Goal: Task Accomplishment & Management: Complete application form

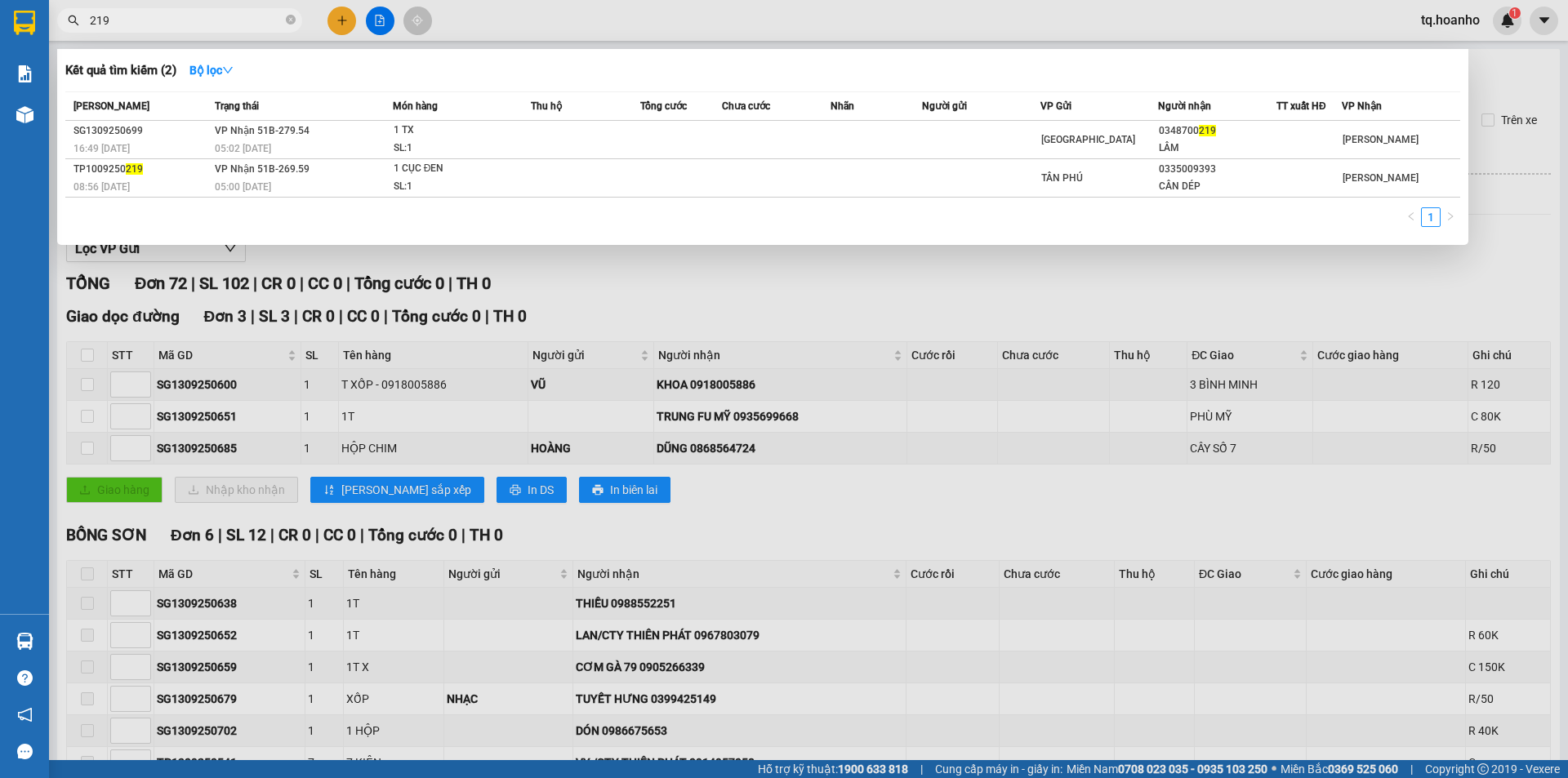
click at [951, 307] on div at bounding box center [784, 389] width 1568 height 778
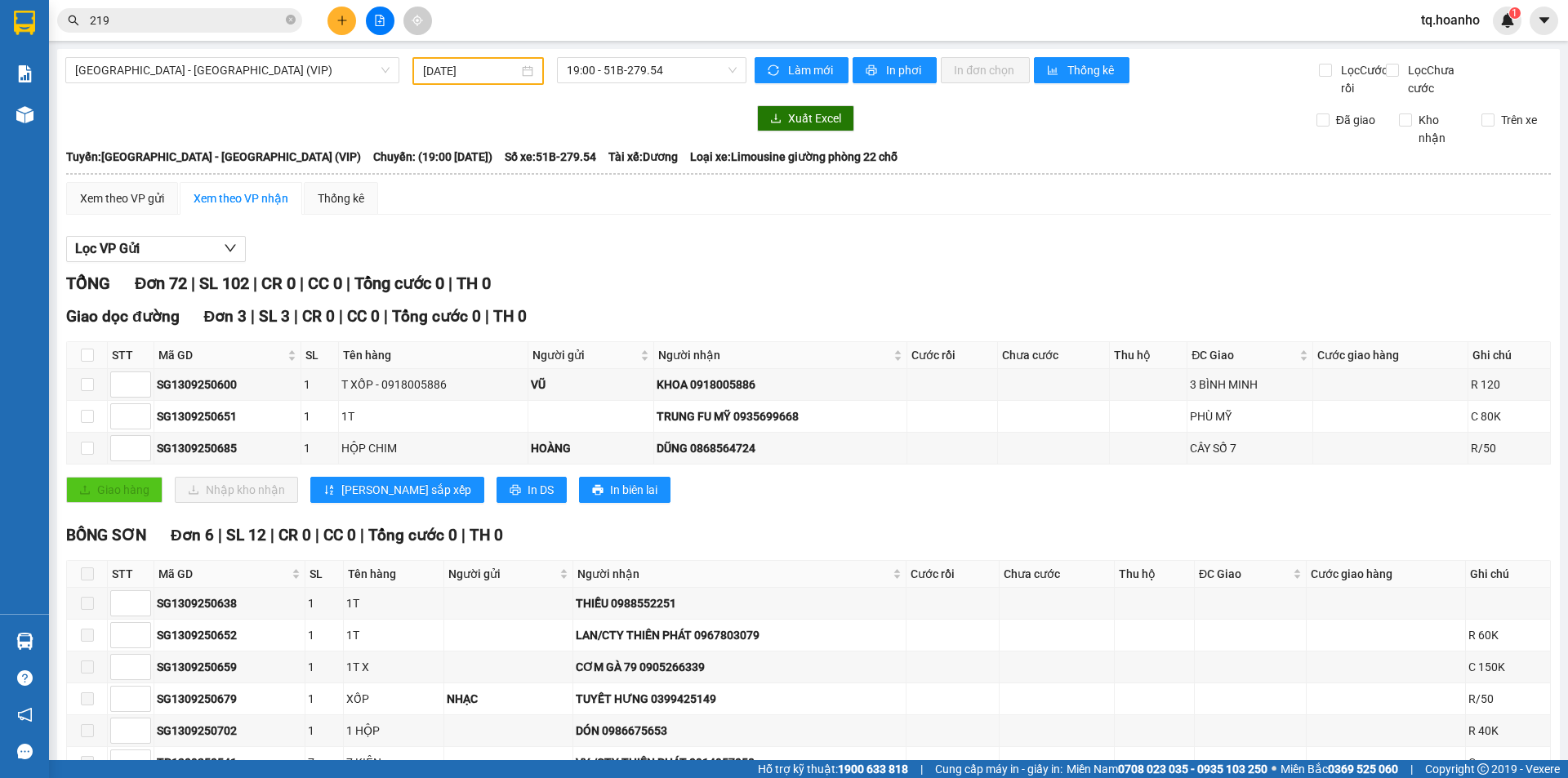
click at [266, 19] on input "219" at bounding box center [186, 20] width 193 height 18
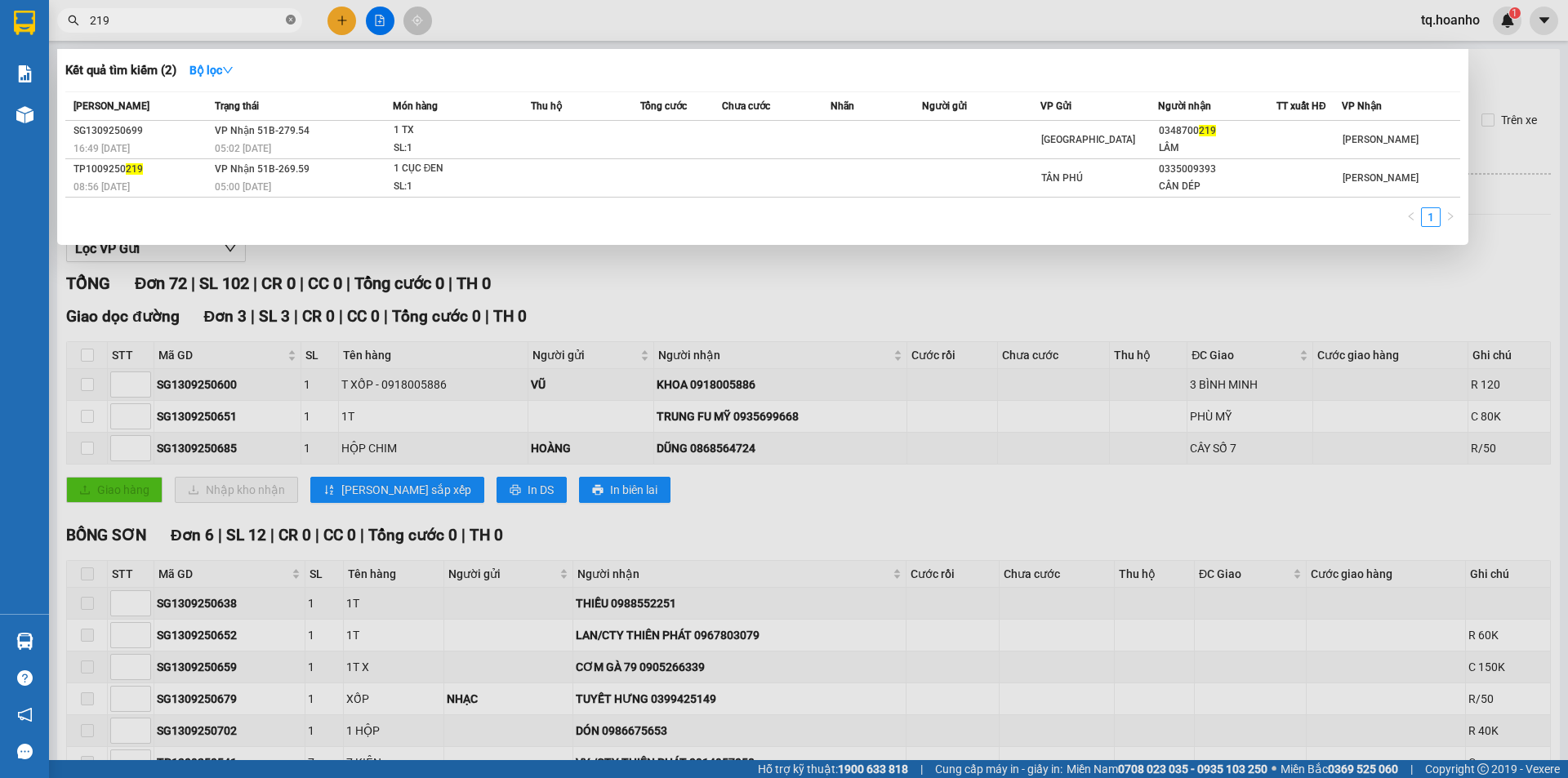
click at [292, 20] on icon "close-circle" at bounding box center [291, 19] width 10 height 10
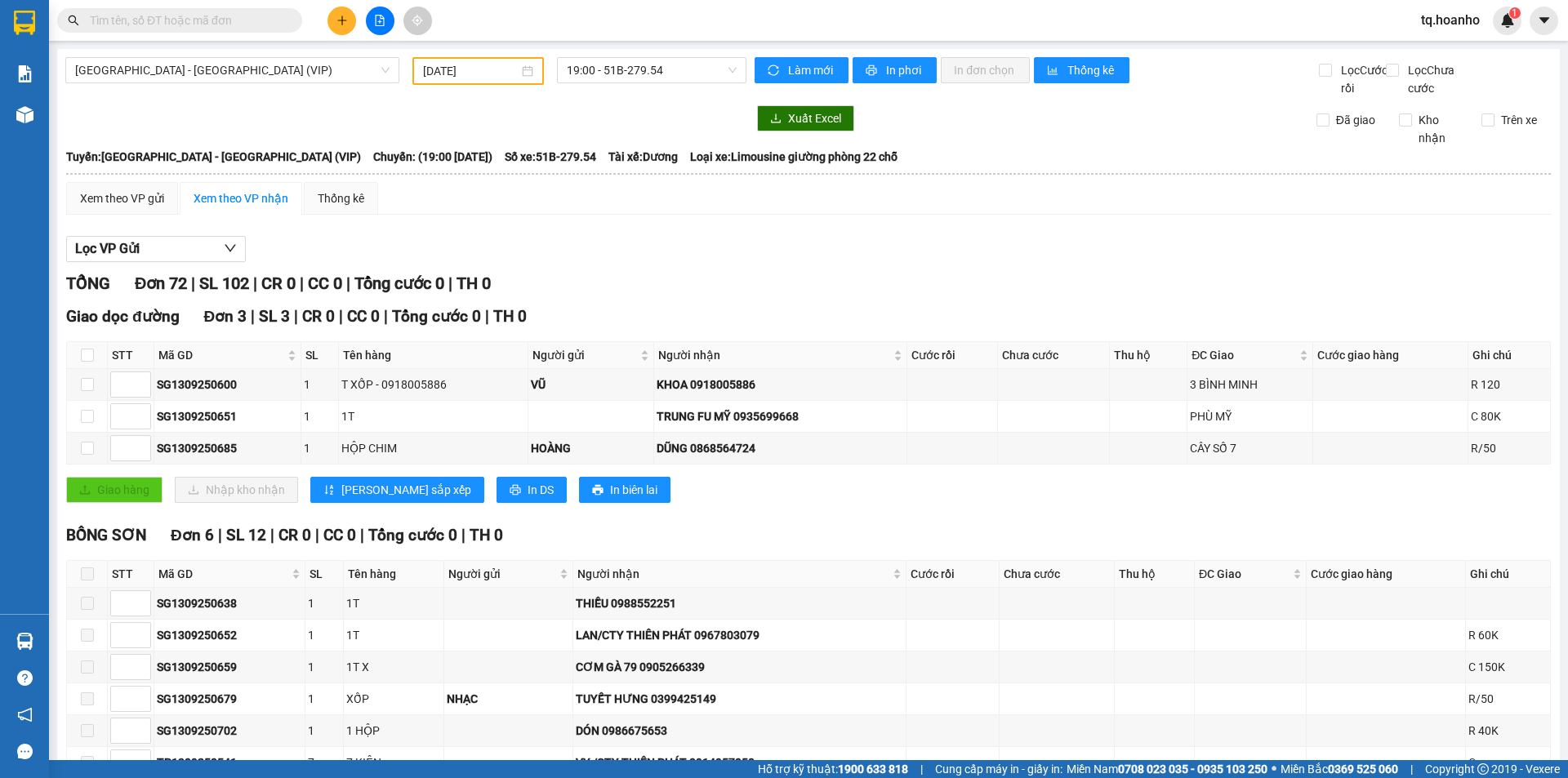
click at [257, 18] on input "text" at bounding box center [186, 20] width 193 height 18
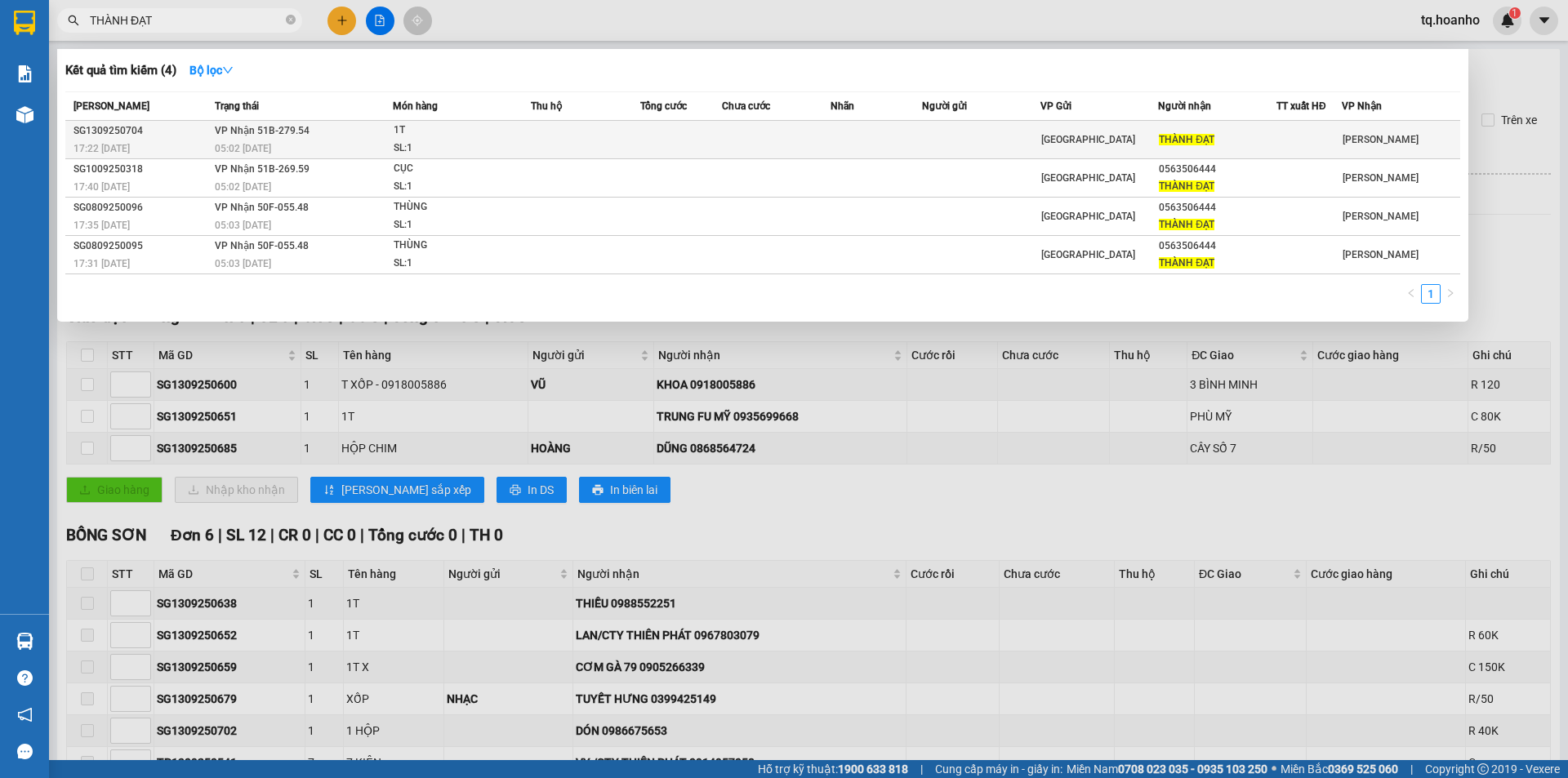
type input "THÀNH ĐẠT"
click at [700, 128] on td at bounding box center [681, 140] width 82 height 39
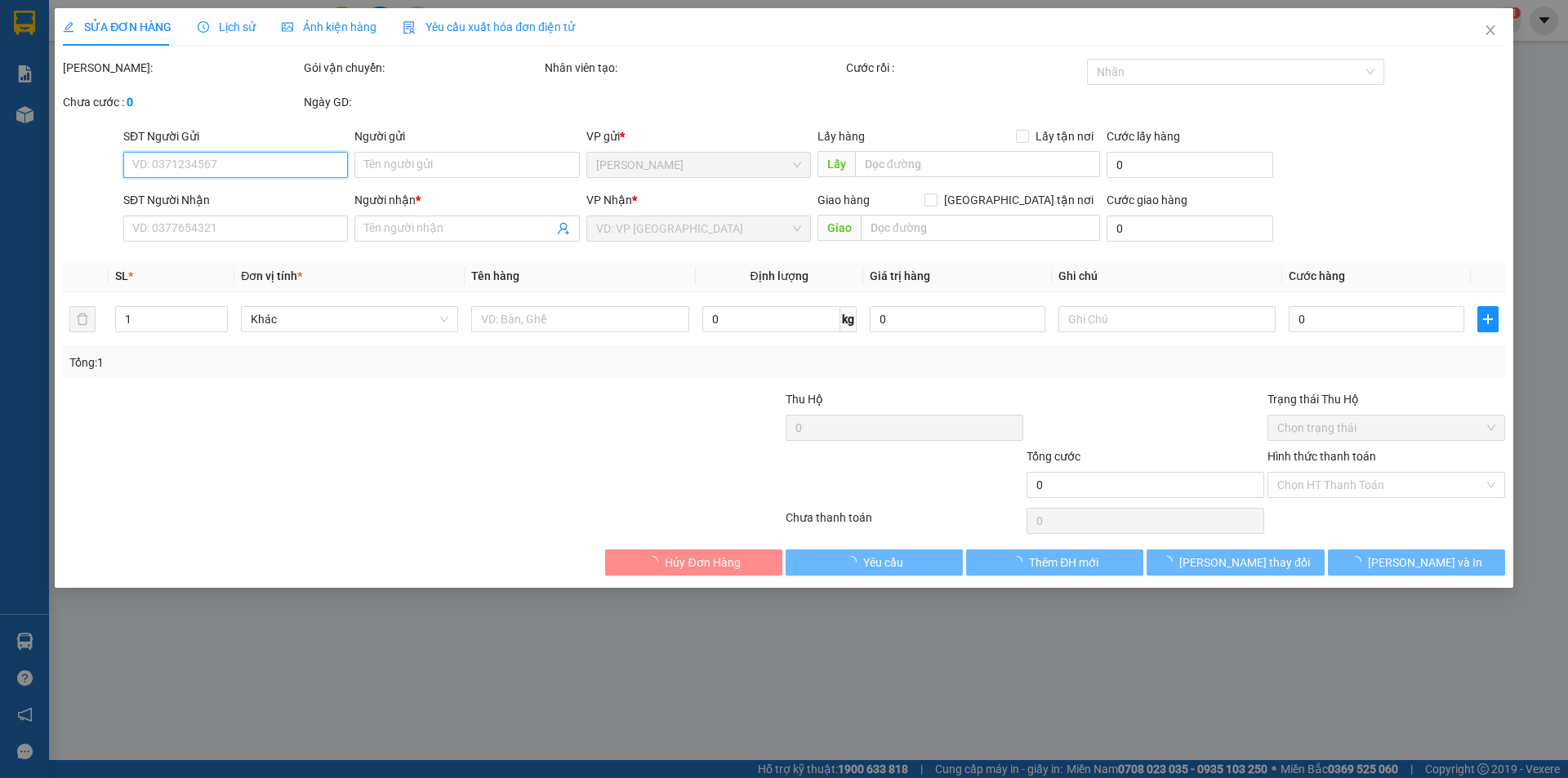
type input "THÀNH ĐẠT"
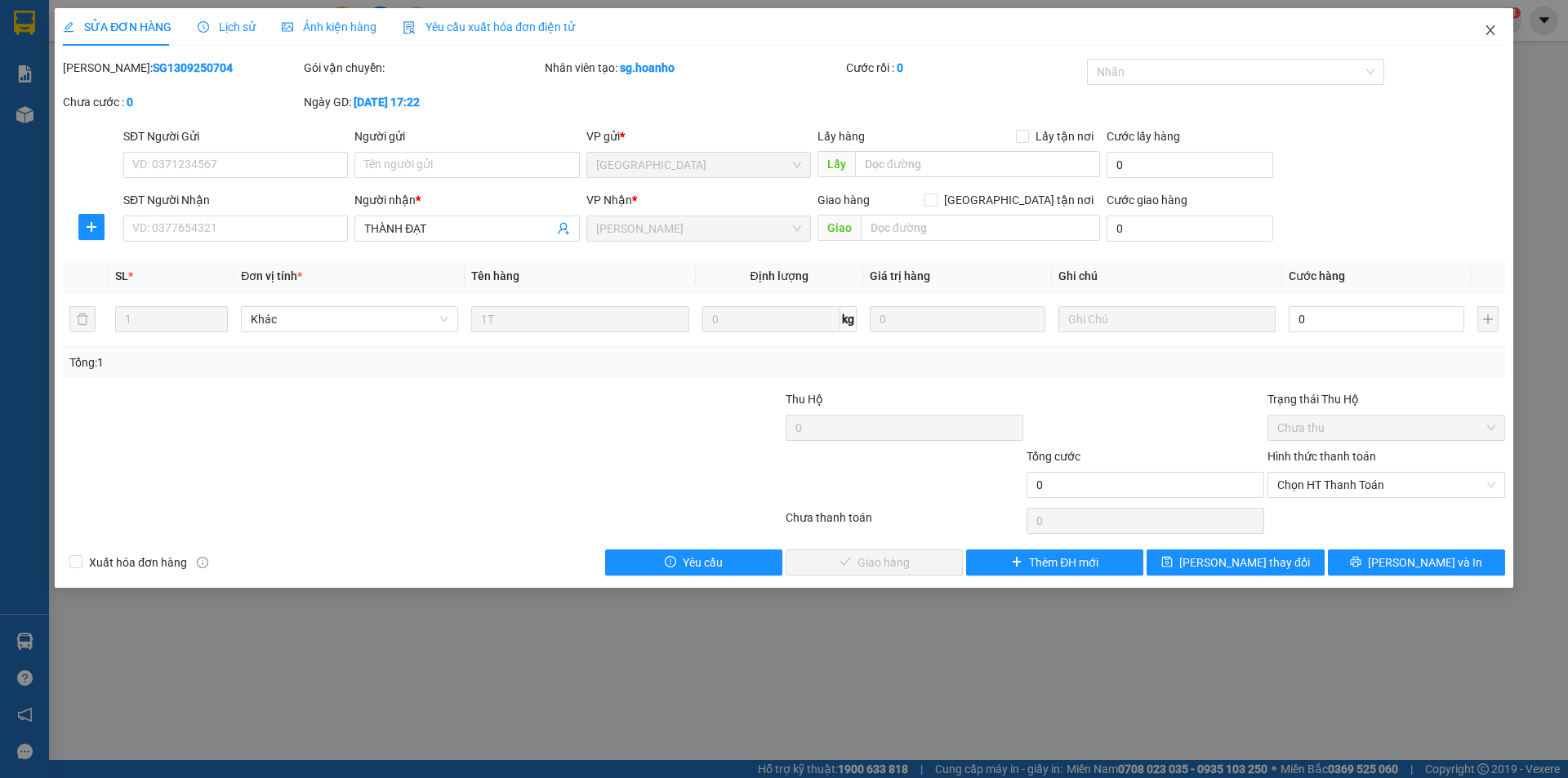
click at [1498, 37] on span "Close" at bounding box center [1491, 31] width 46 height 46
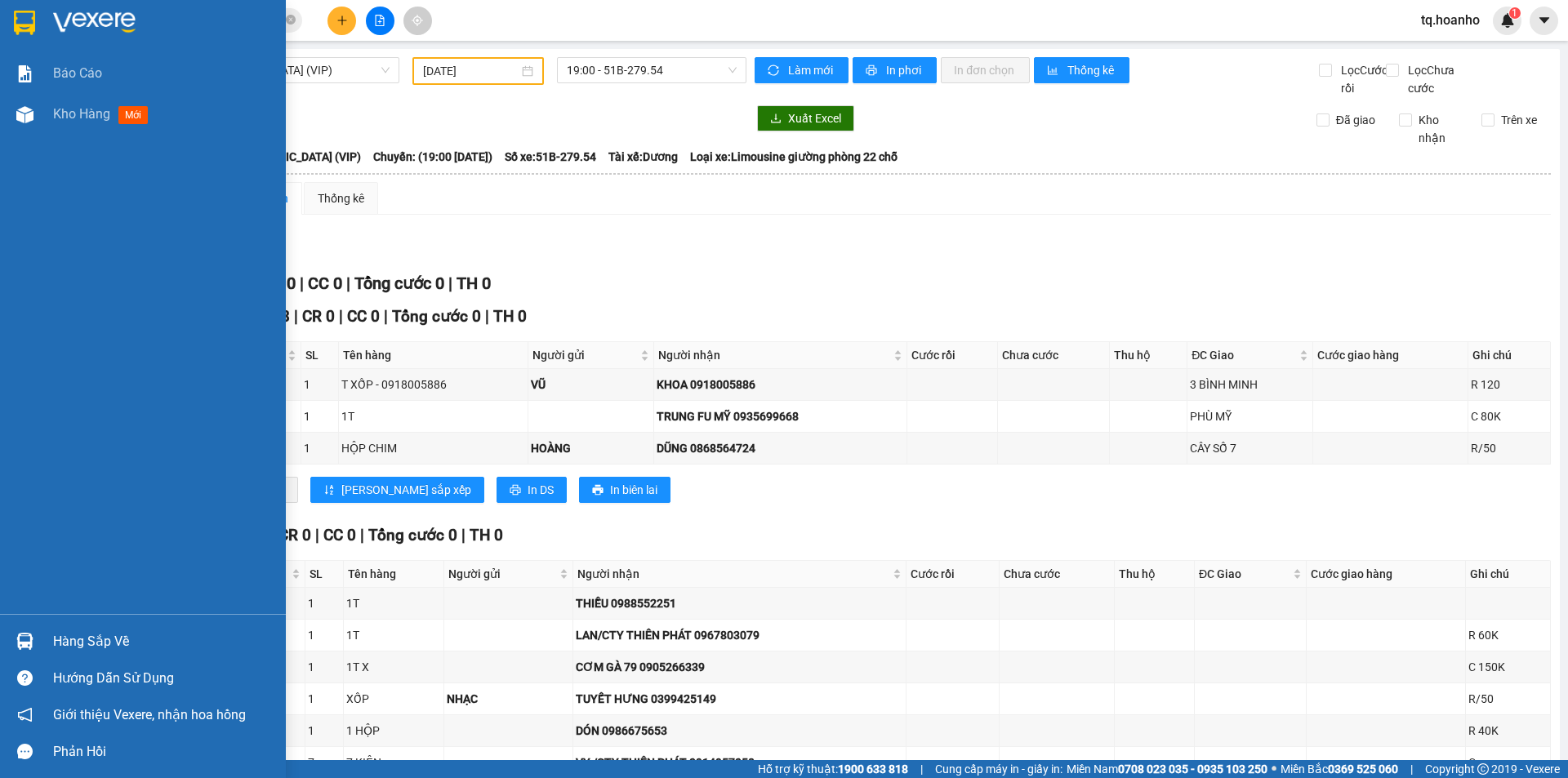
click at [49, 21] on div at bounding box center [143, 27] width 286 height 53
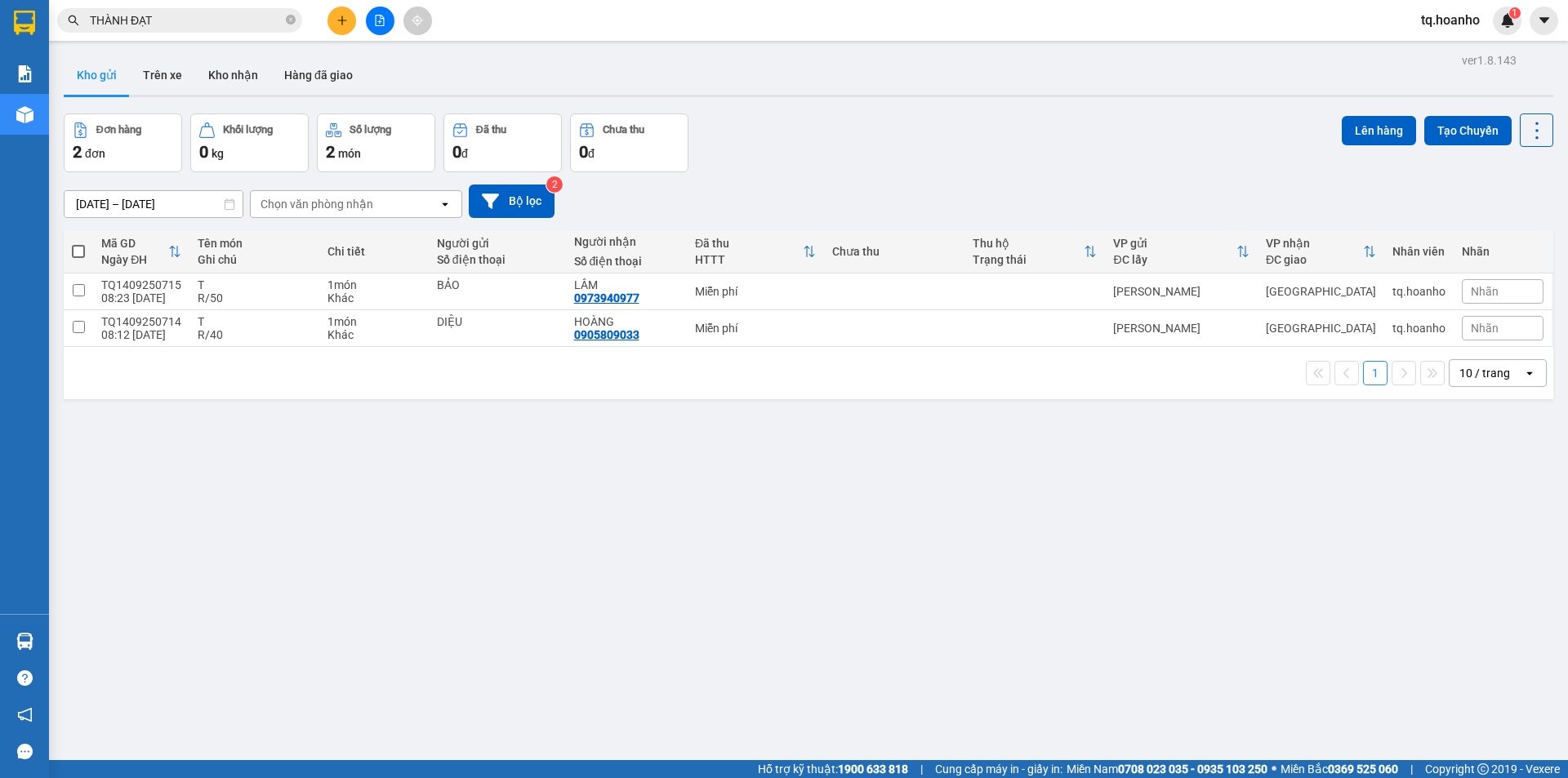
click at [891, 139] on div "Đơn hàng 2 đơn Khối lượng 0 kg Số lượng 2 món Đã thu 0 đ Chưa thu 0 đ Lên hàng …" at bounding box center [808, 143] width 1490 height 59
click at [813, 184] on div "12/09/2025 – 14/09/2025 Press the down arrow key to interact with the calendar …" at bounding box center [808, 201] width 1490 height 33
drag, startPoint x: 264, startPoint y: 535, endPoint x: 168, endPoint y: 363, distance: 197.0
click at [259, 531] on div "ver 1.8.143 Kho gửi Trên xe Kho nhận Hàng đã giao Đơn hàng 2 đơn Khối lượng 0 k…" at bounding box center [808, 438] width 1503 height 778
click at [359, 434] on div "ver 1.8.143 Kho gửi Trên xe Kho nhận Hàng đã giao Đơn hàng 2 đơn Khối lượng 0 k…" at bounding box center [808, 438] width 1503 height 778
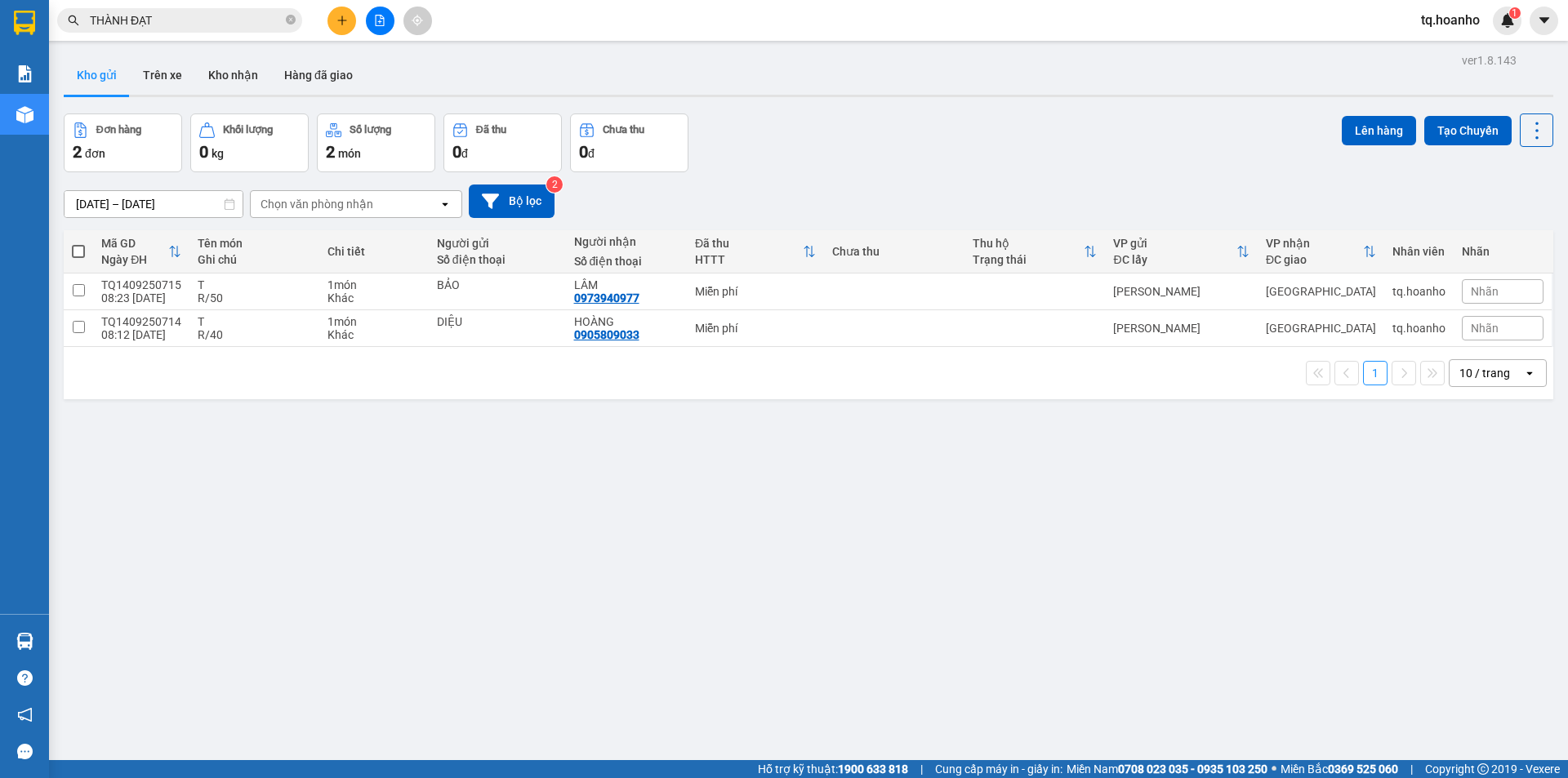
click at [346, 28] on button at bounding box center [341, 20] width 28 height 28
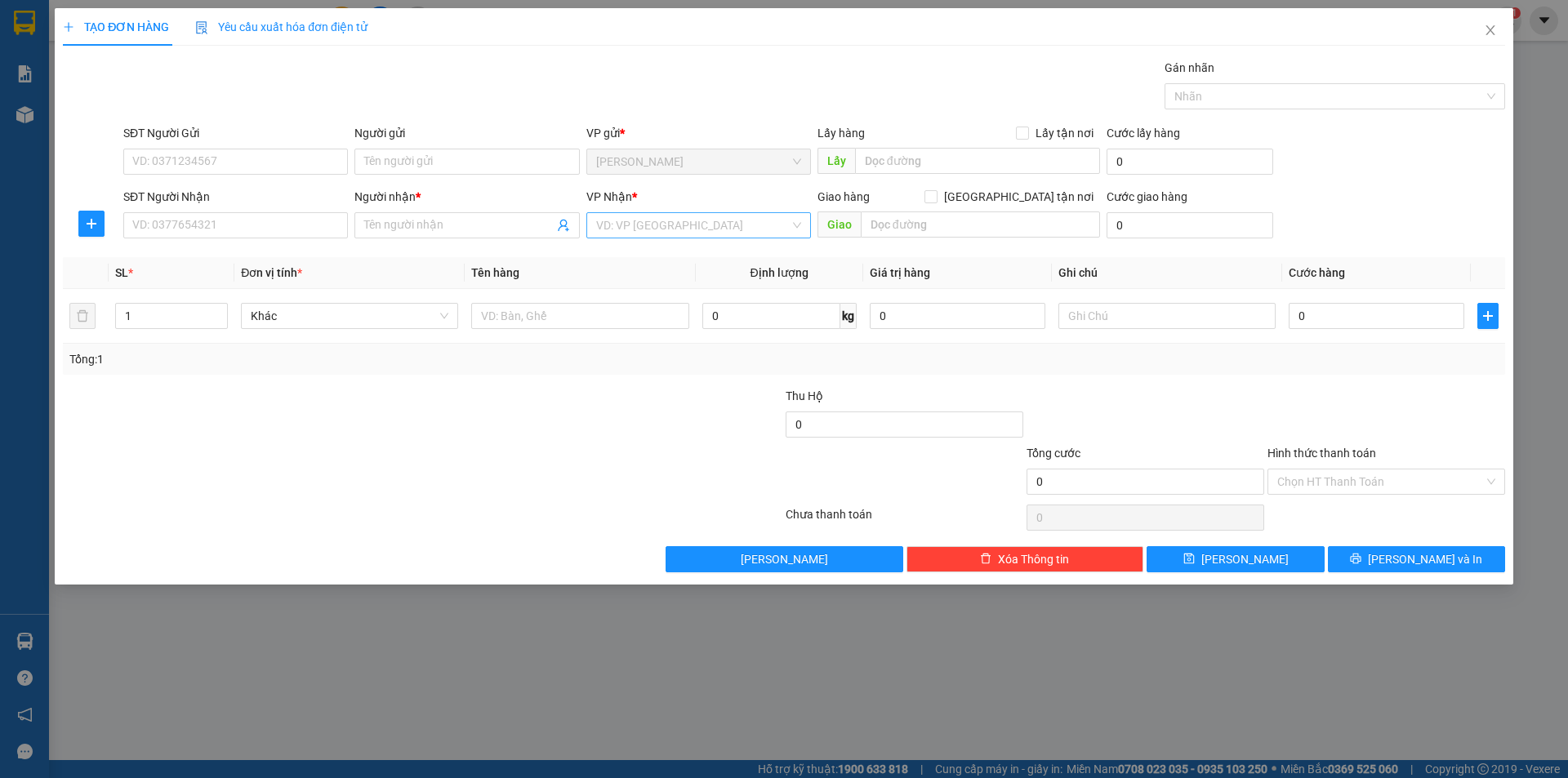
click at [611, 227] on input "search" at bounding box center [693, 225] width 194 height 25
click at [610, 334] on div "[GEOGRAPHIC_DATA]" at bounding box center [698, 337] width 205 height 18
click at [546, 327] on input "text" at bounding box center [580, 316] width 217 height 26
type input "T XỐP+BAO"
type input "2"
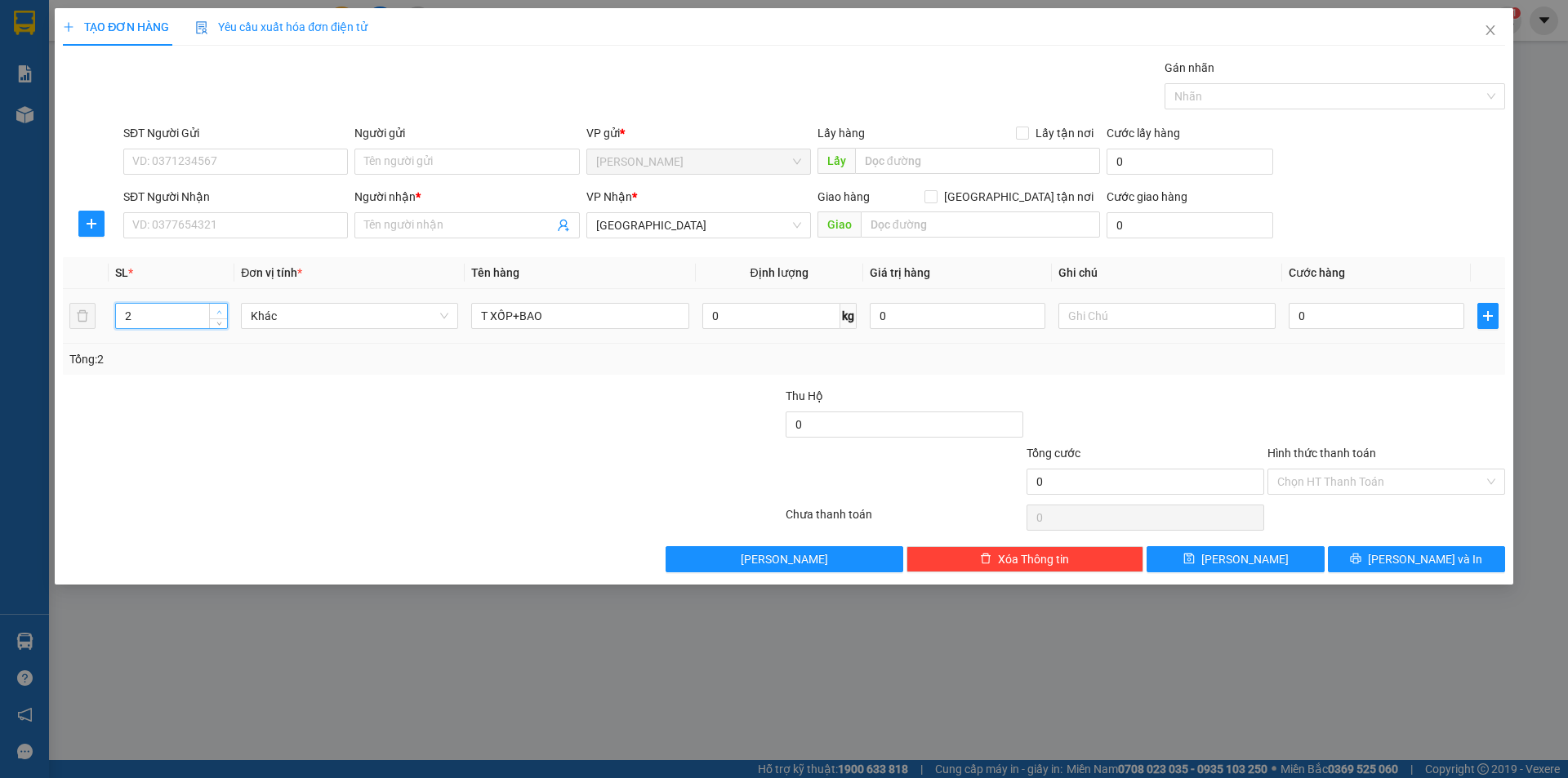
click at [226, 309] on span "Increase Value" at bounding box center [218, 311] width 18 height 15
click at [382, 169] on input "Người gửi" at bounding box center [466, 161] width 225 height 26
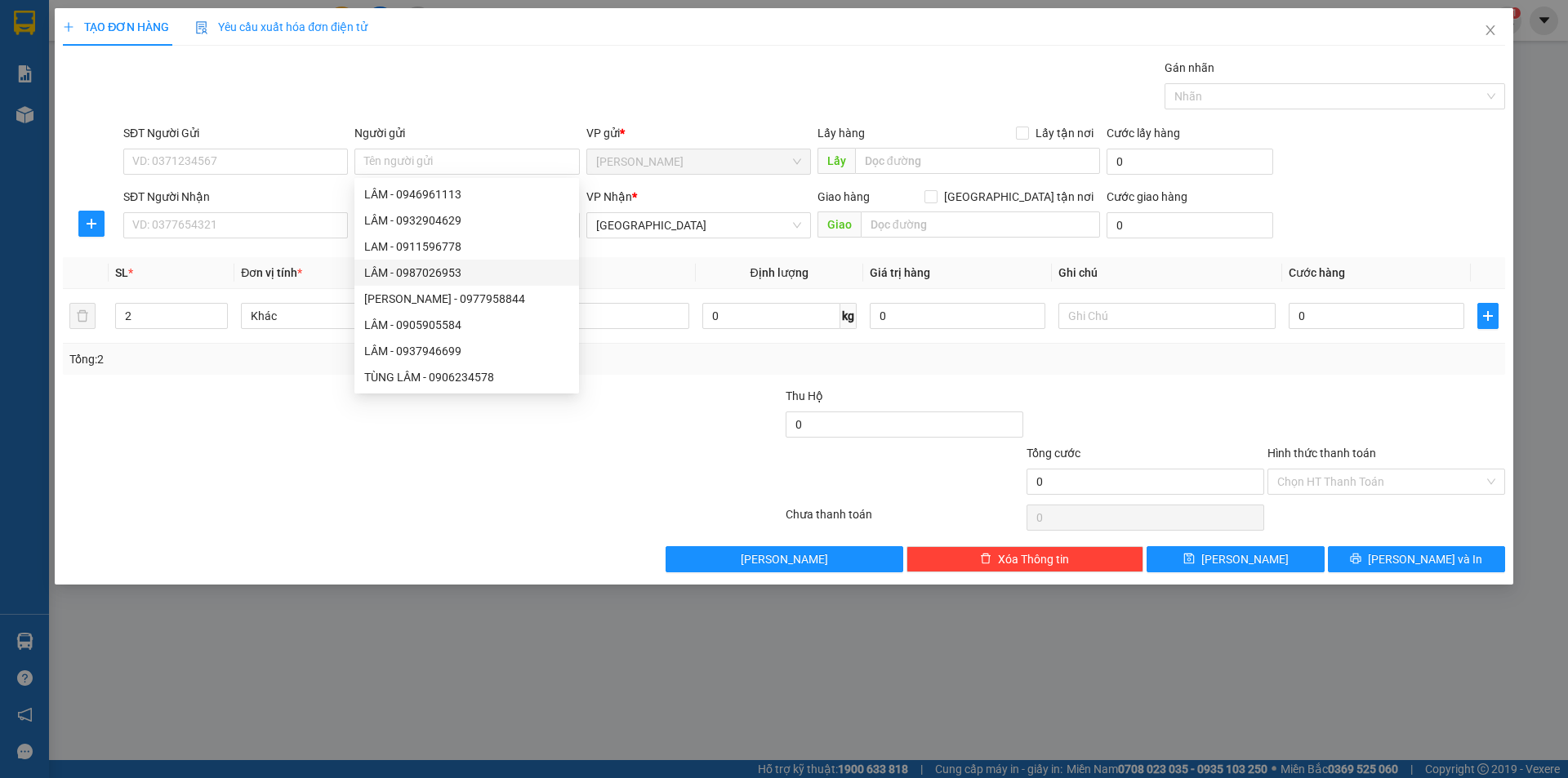
click at [138, 650] on div "TẠO ĐƠN HÀNG Yêu cầu xuất hóa đơn điện tử Transit Pickup Surcharge Ids Transit …" at bounding box center [784, 389] width 1568 height 778
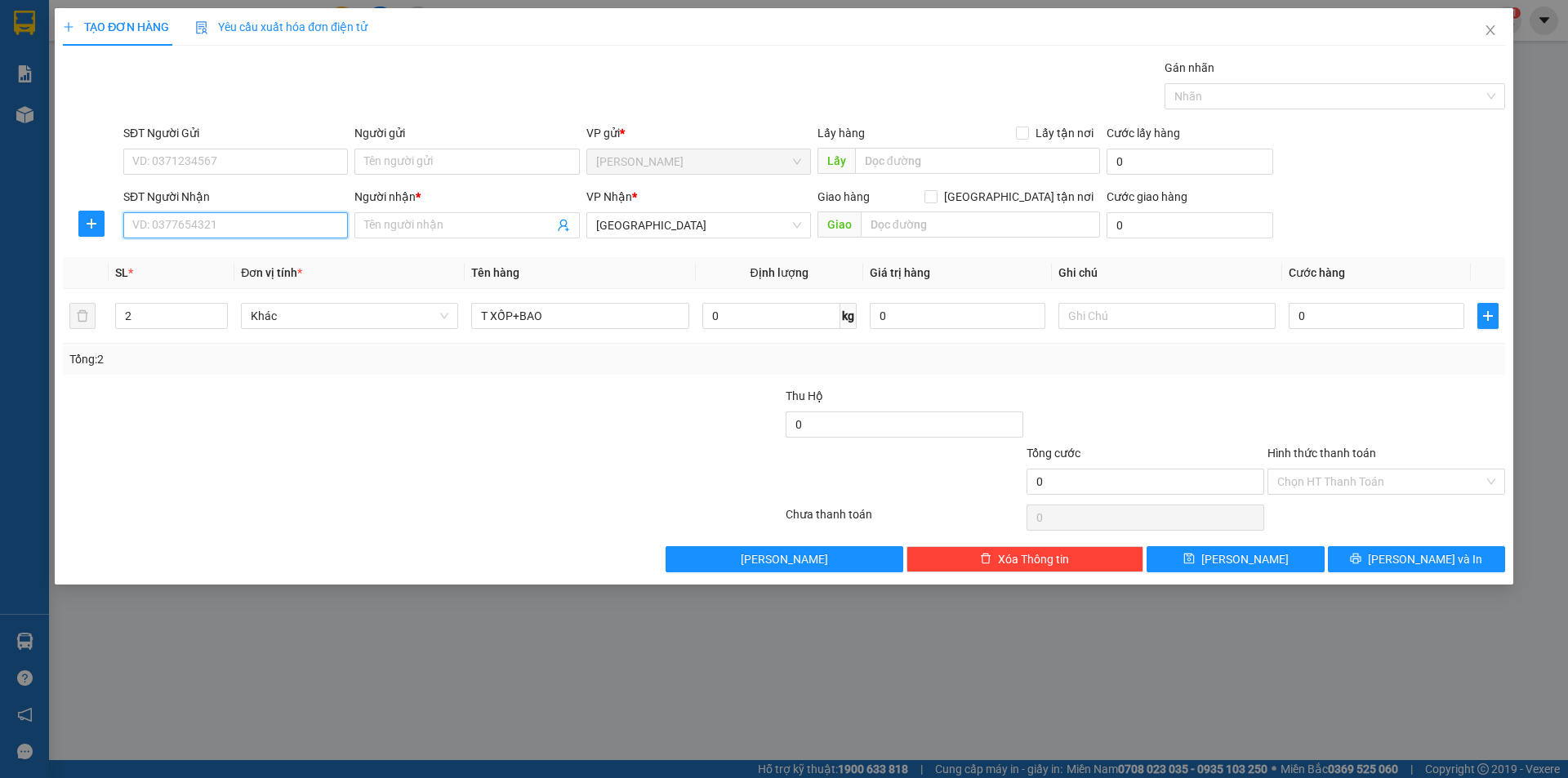
click at [289, 228] on input "SĐT Người Nhận" at bounding box center [235, 225] width 225 height 26
click at [428, 234] on input "Người nhận *" at bounding box center [459, 226] width 189 height 18
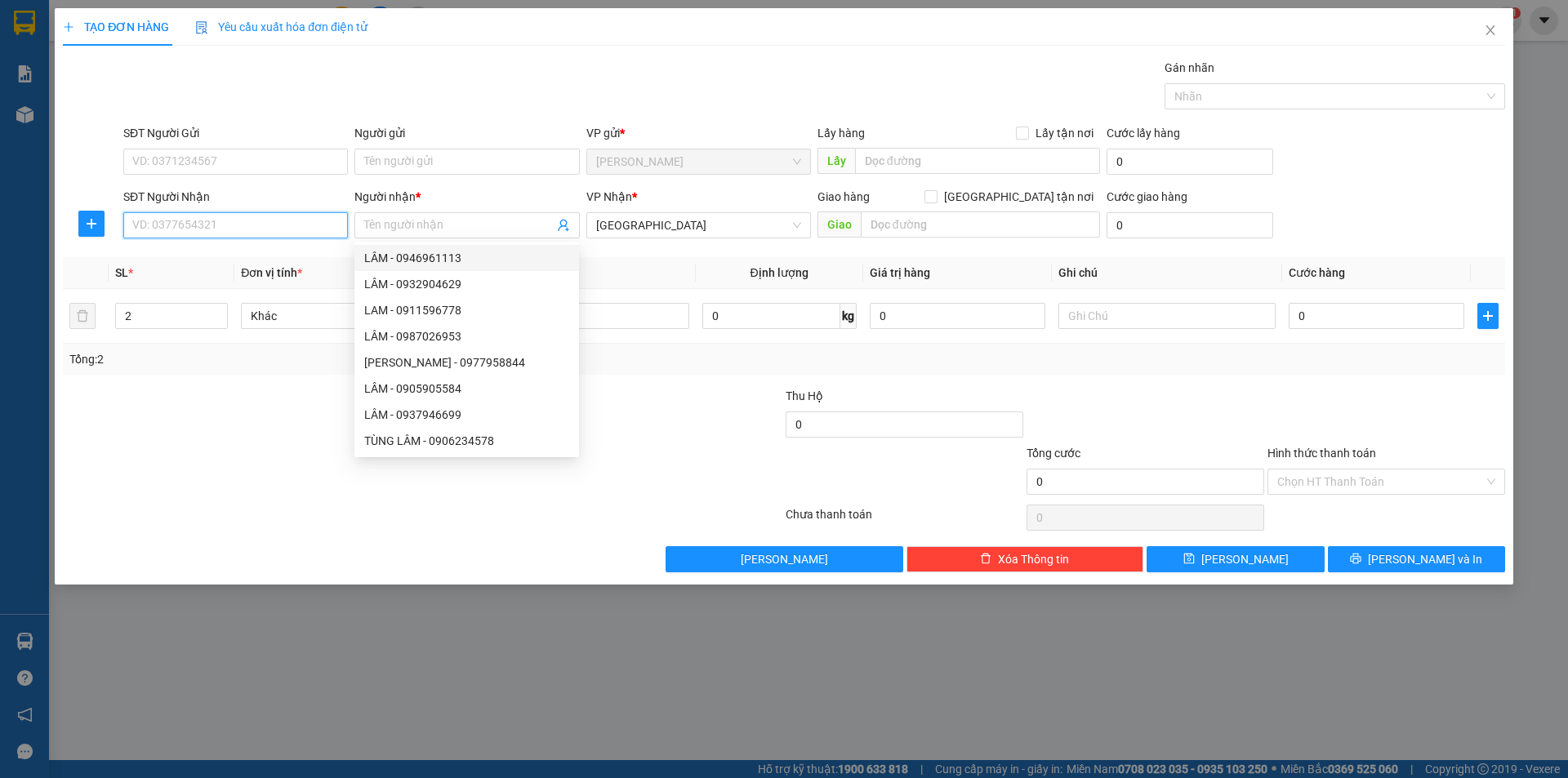
click at [326, 227] on input "SĐT Người Nhận" at bounding box center [235, 225] width 225 height 26
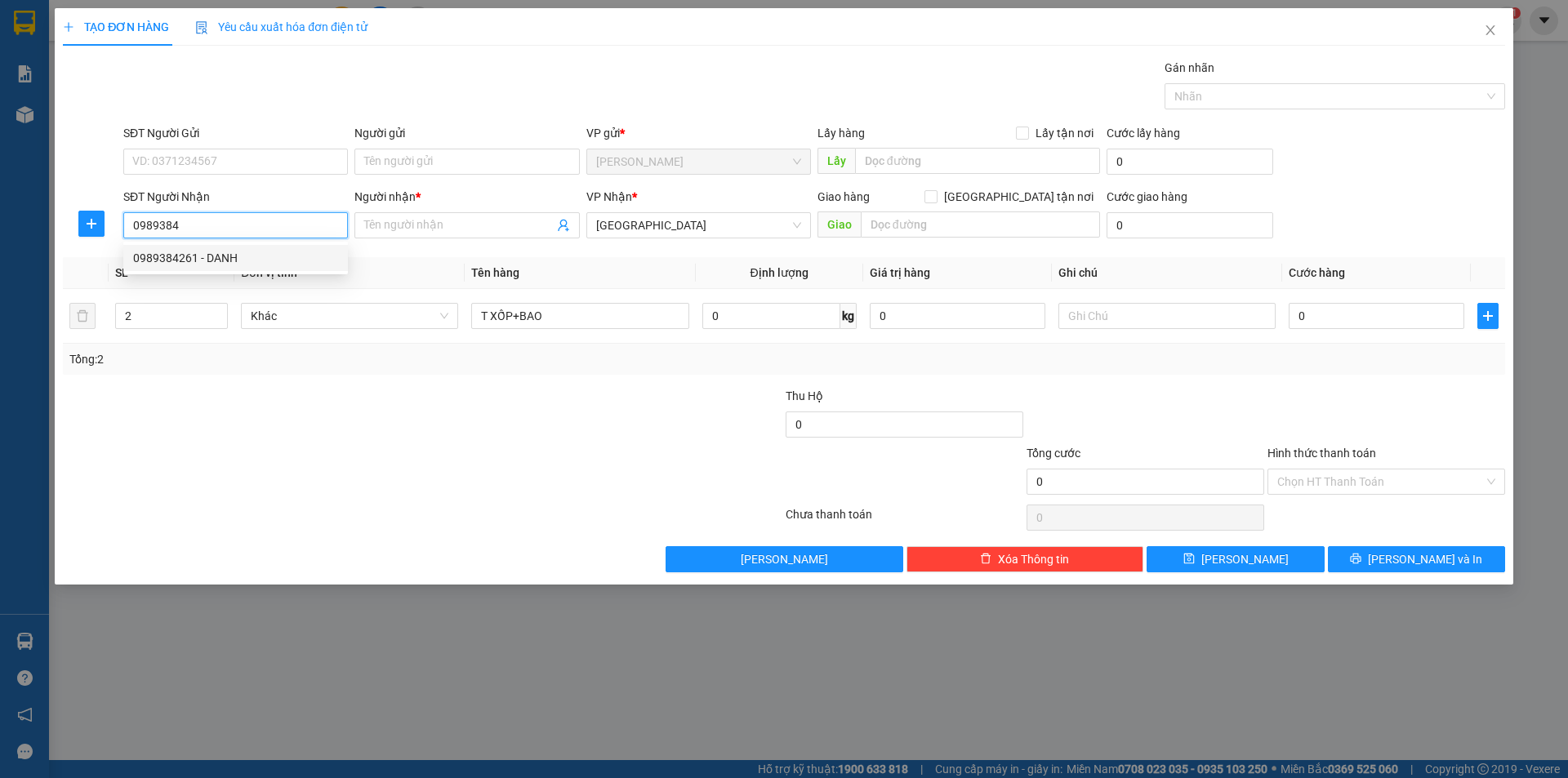
click at [291, 254] on div "0989384261 - DANH" at bounding box center [235, 258] width 205 height 18
type input "0989384261"
type input "DANH"
type input "0989384261"
drag, startPoint x: 212, startPoint y: 396, endPoint x: 227, endPoint y: 385, distance: 18.6
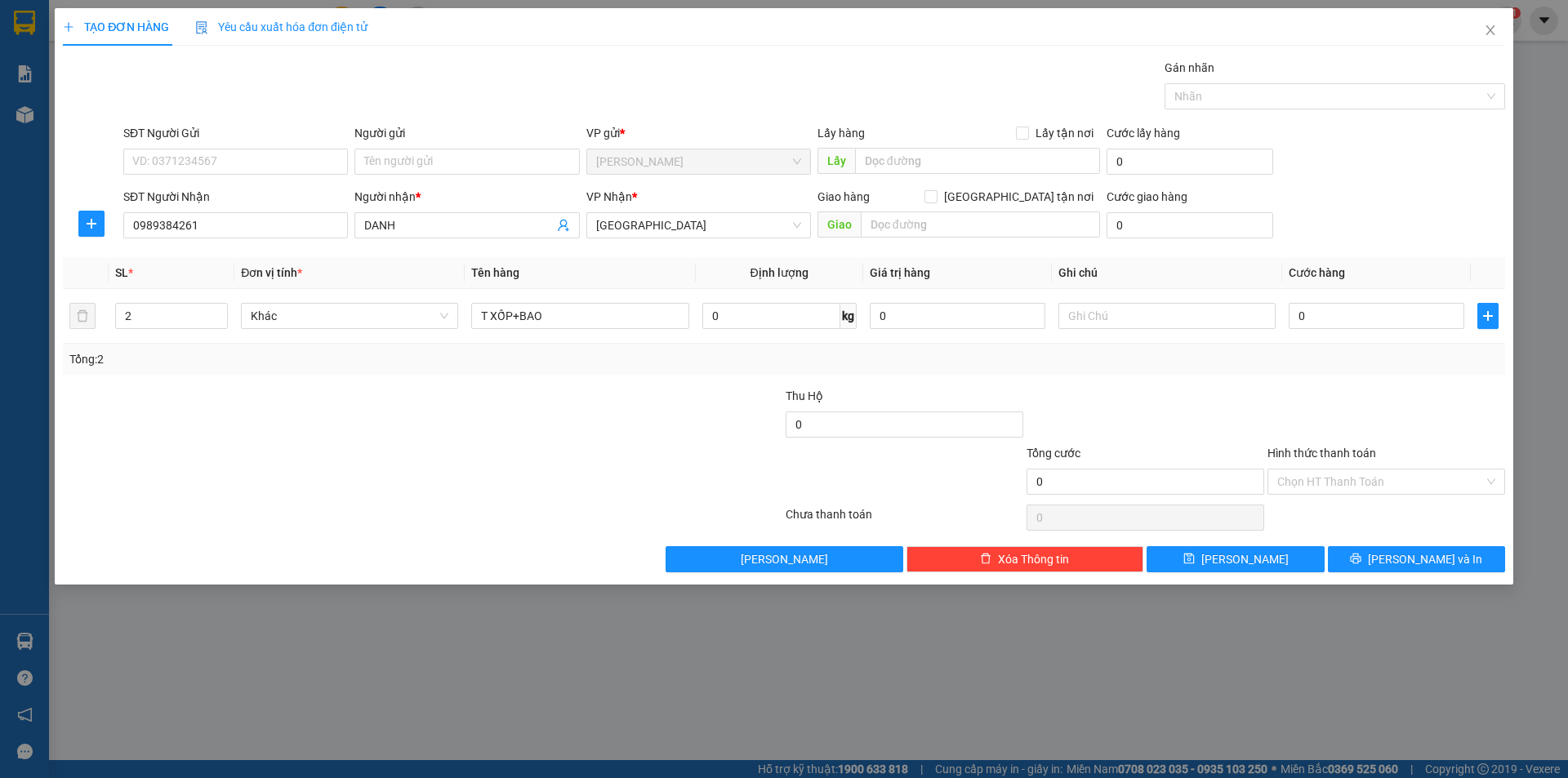
click at [225, 390] on div at bounding box center [302, 416] width 482 height 57
click at [373, 161] on input "Người gửi" at bounding box center [466, 161] width 225 height 26
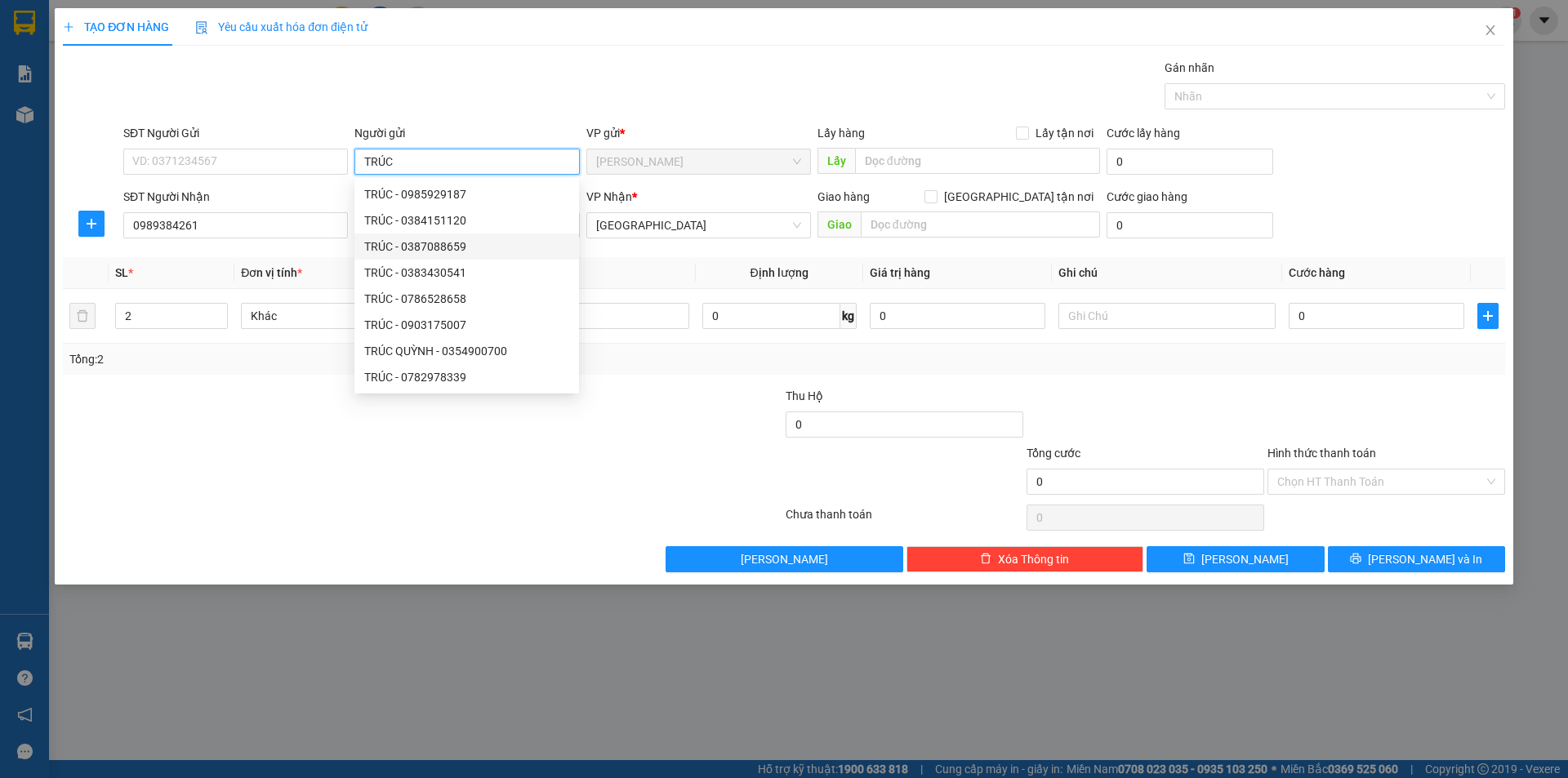
type input "TRÚC"
drag, startPoint x: 264, startPoint y: 424, endPoint x: 792, endPoint y: 234, distance: 561.1
click at [389, 352] on body "Kết quả tìm kiếm ( 4 ) Bộ lọc Mã ĐH Trạng thái Món hàng Thu hộ Tổng cước Chưa c…" at bounding box center [784, 389] width 1568 height 778
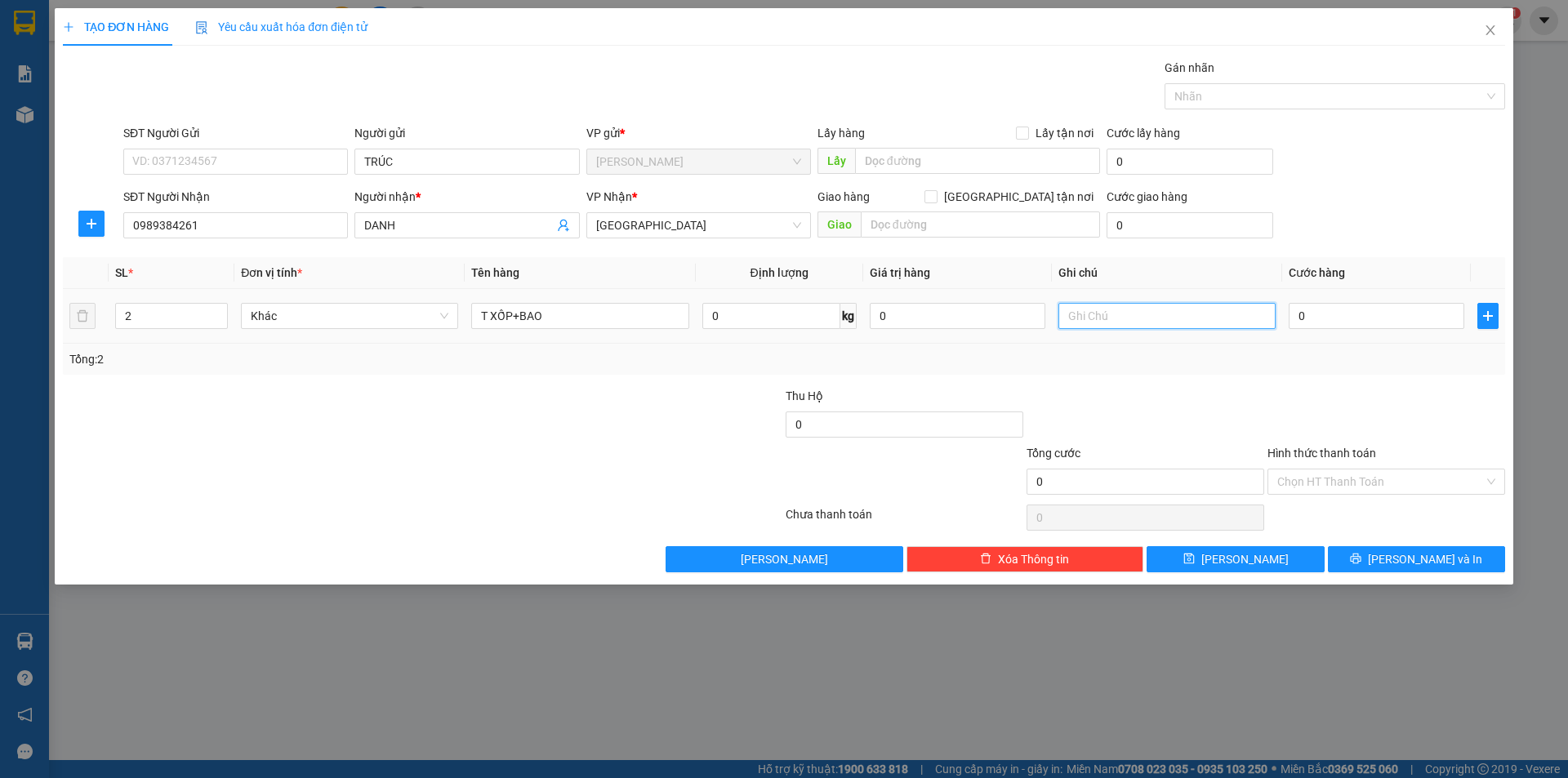
click at [1149, 321] on input "text" at bounding box center [1167, 316] width 217 height 26
type input "R/120"
click at [1299, 480] on input "Hình thức thanh toán" at bounding box center [1380, 482] width 206 height 25
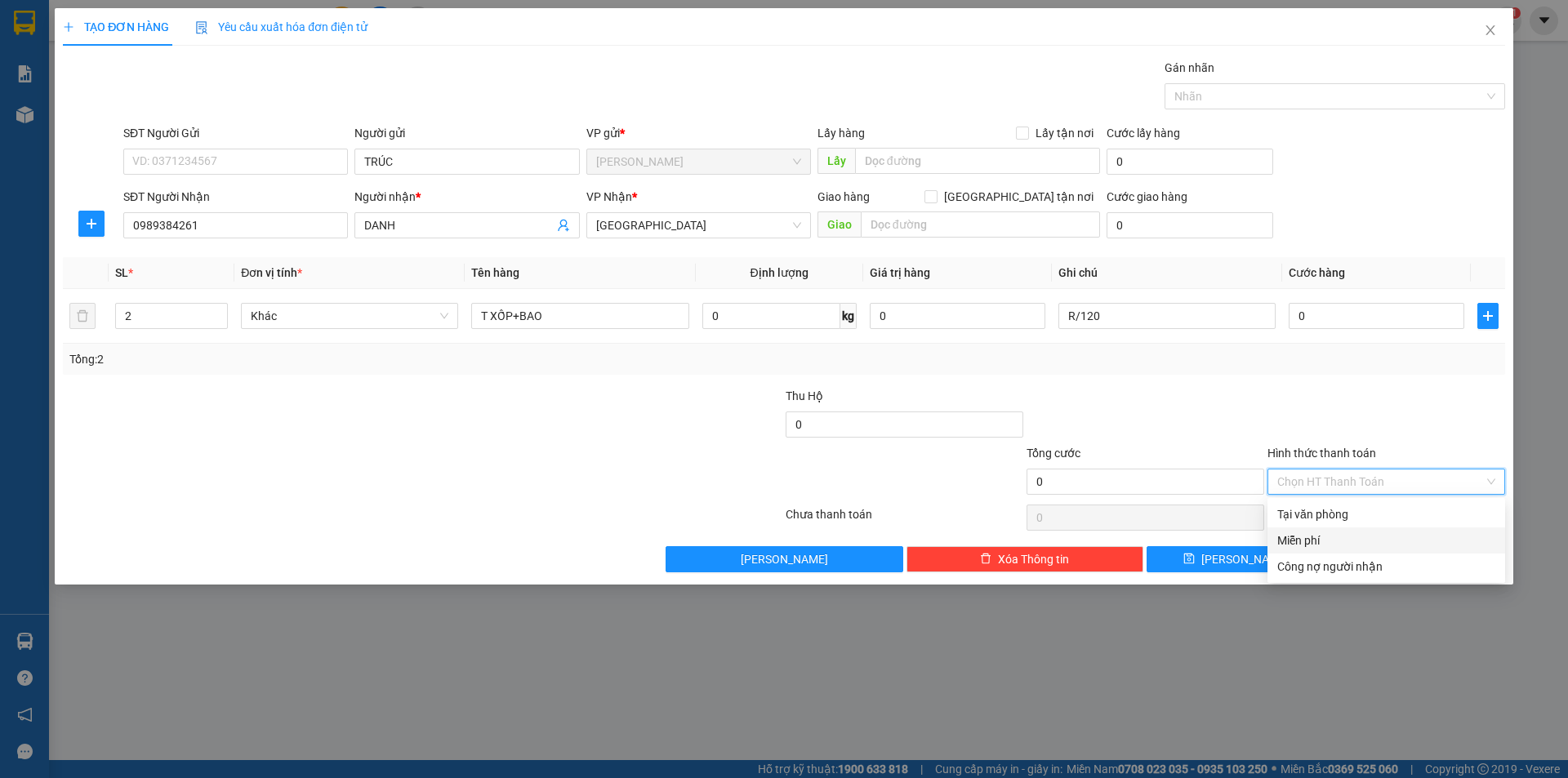
click at [1326, 542] on div "Miễn phí" at bounding box center [1386, 540] width 218 height 18
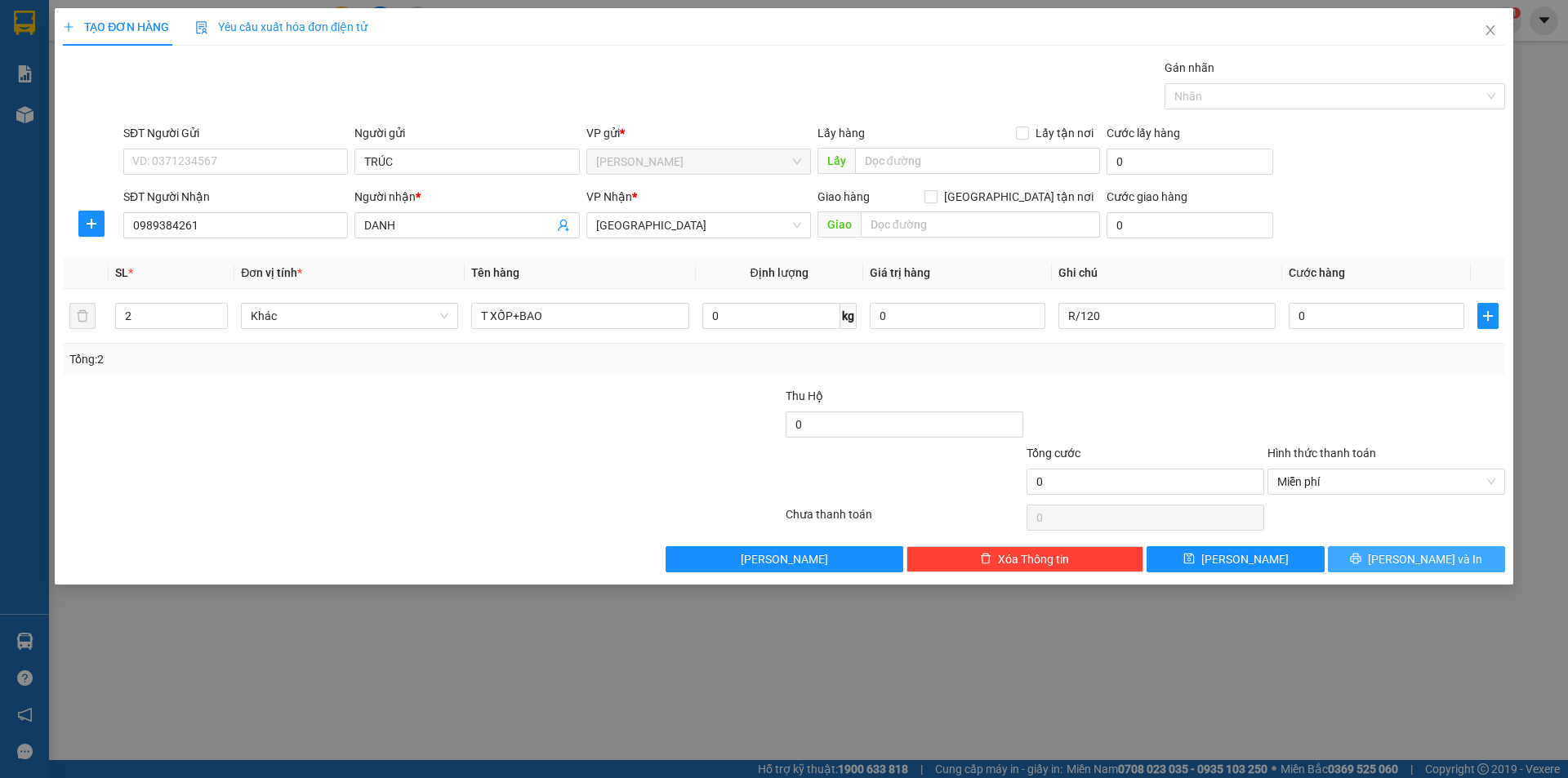
click at [1350, 550] on button "[PERSON_NAME] và In" at bounding box center [1416, 560] width 177 height 26
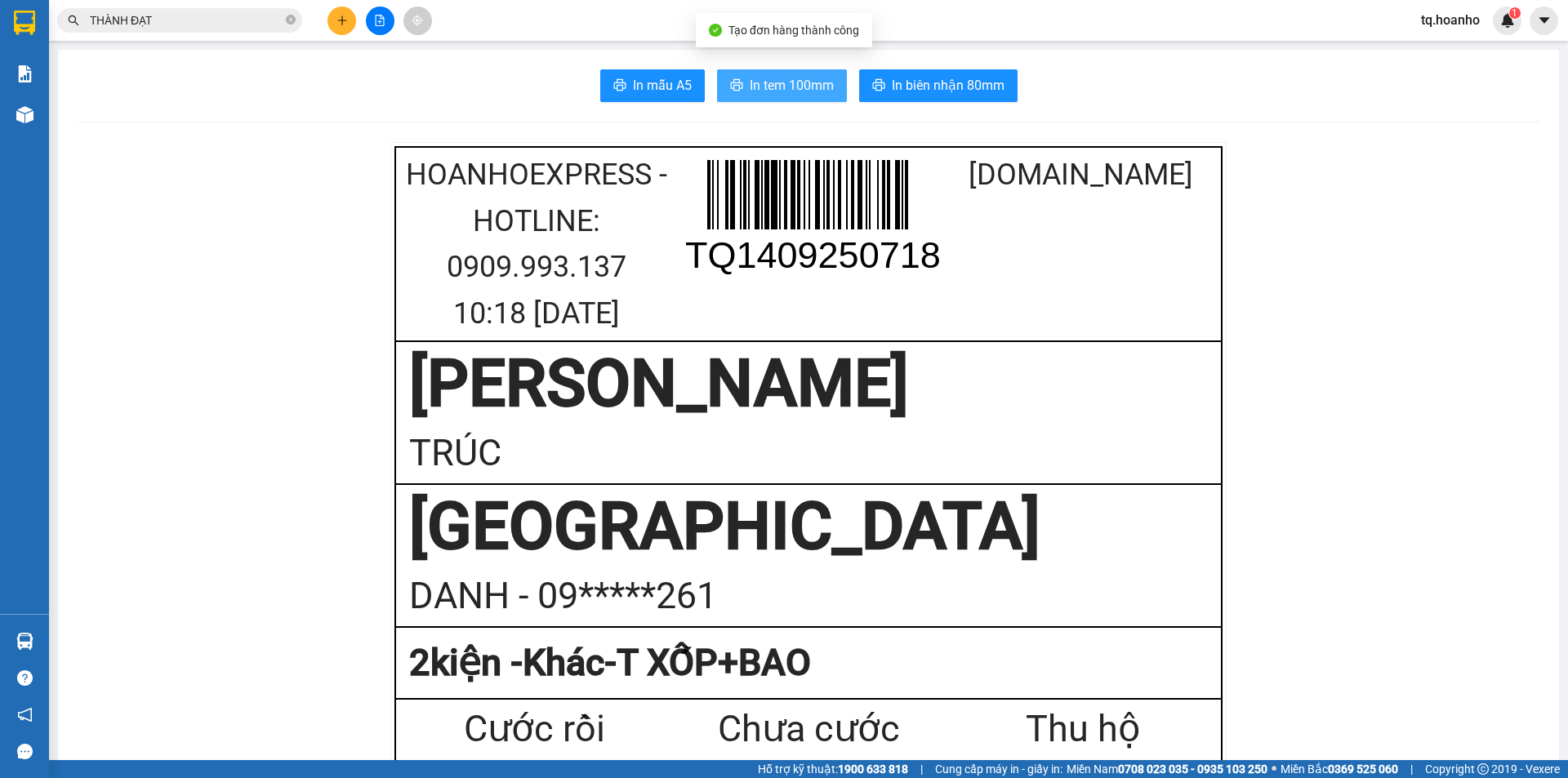
click at [816, 79] on span "In tem 100mm" at bounding box center [792, 85] width 84 height 20
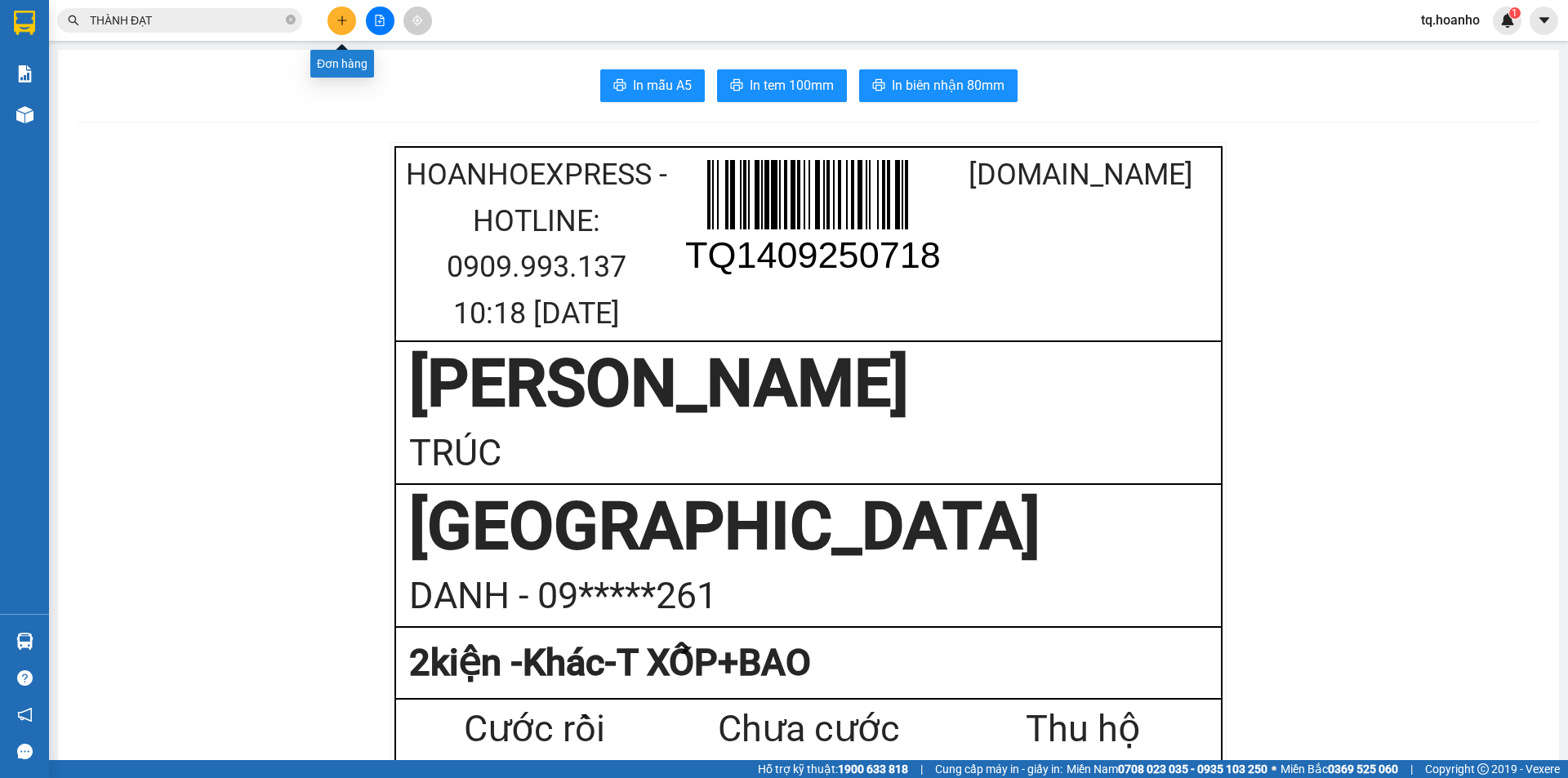
click at [340, 14] on button at bounding box center [341, 20] width 28 height 28
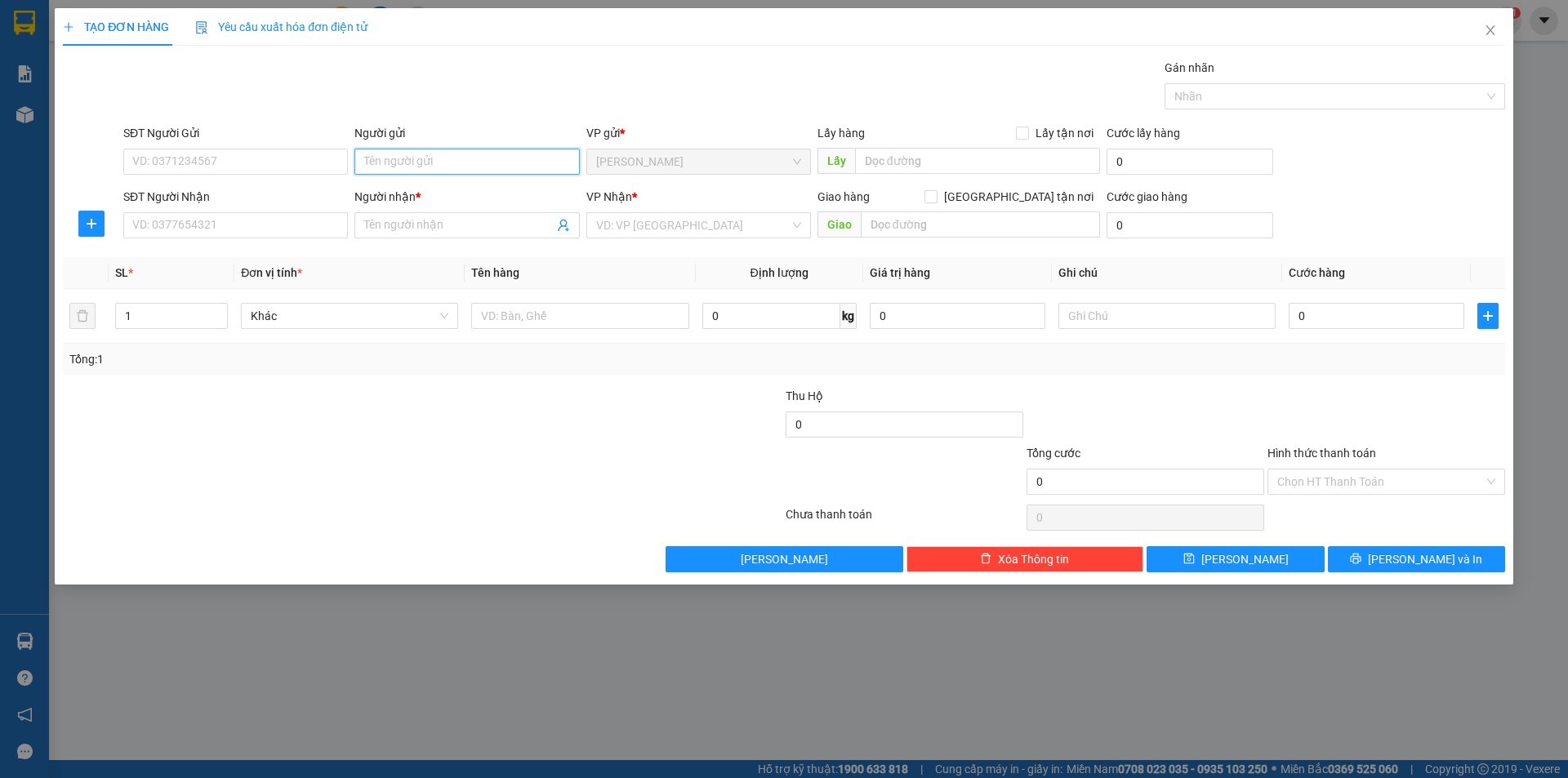
click at [426, 169] on input "Người gửi" at bounding box center [466, 161] width 225 height 26
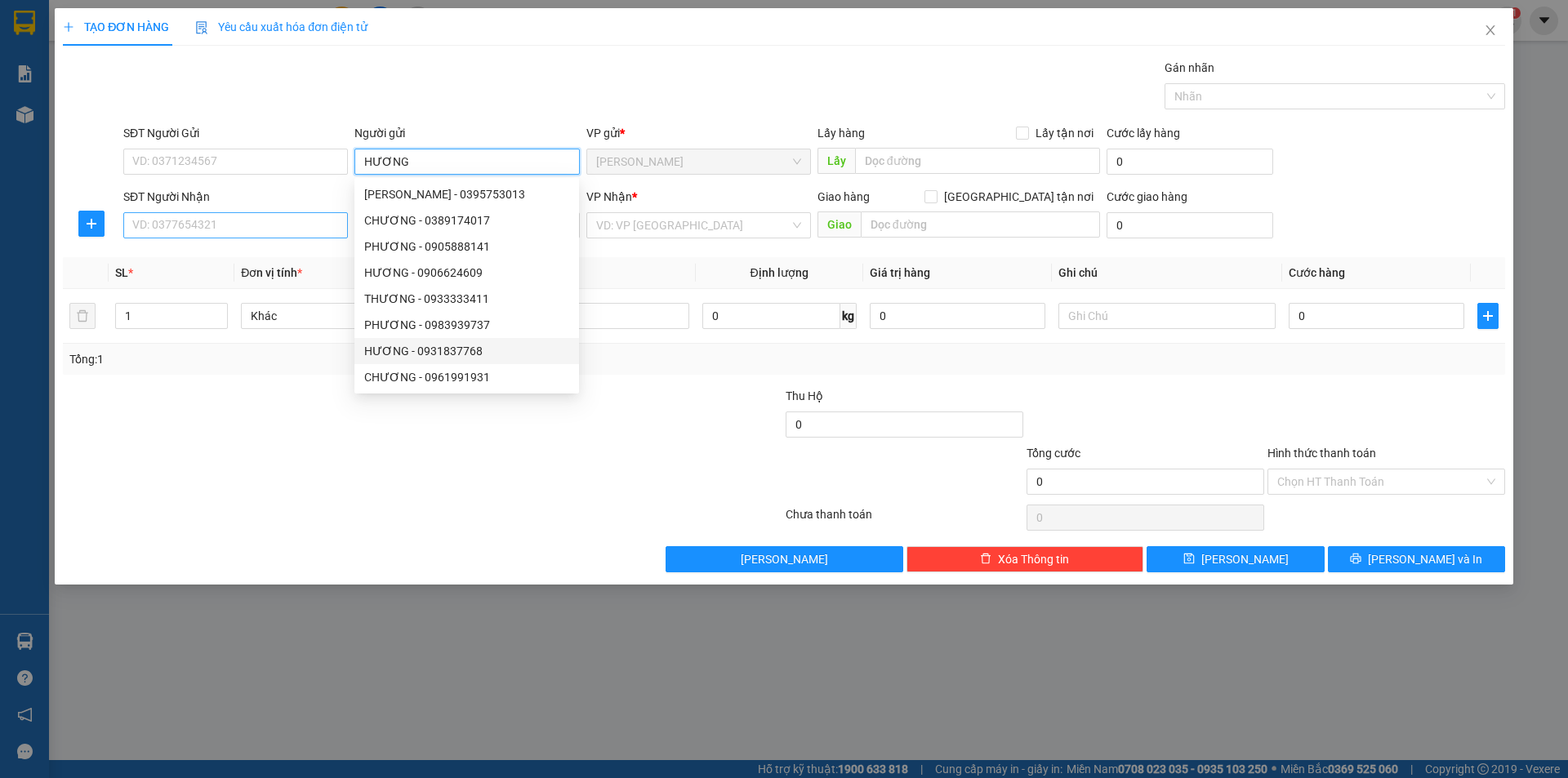
type input "HƯƠNG"
click at [228, 222] on input "SĐT Người Nhận" at bounding box center [235, 225] width 225 height 26
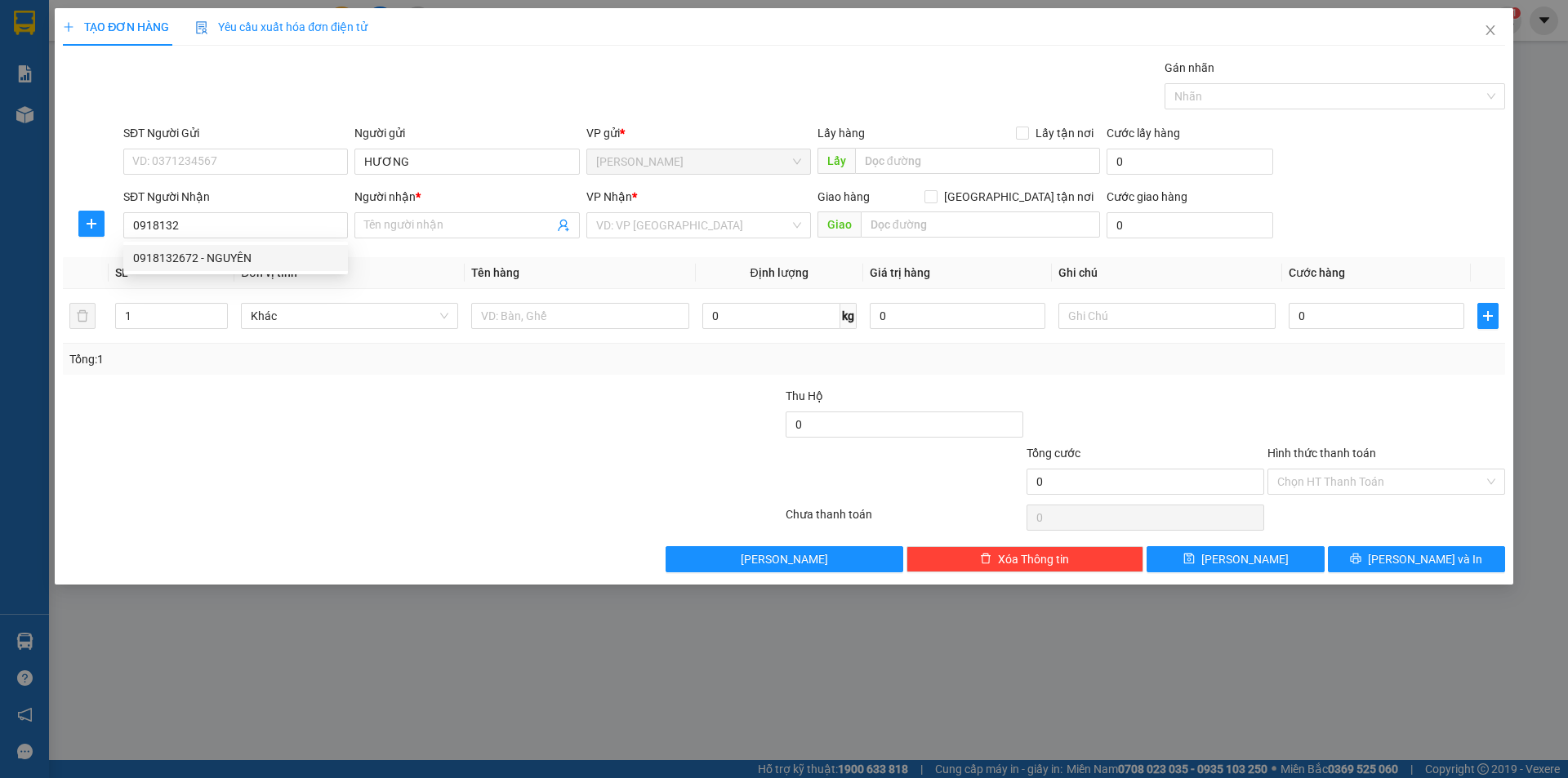
click at [305, 239] on div "SĐT Người Nhận 0918132" at bounding box center [235, 217] width 225 height 57
click at [296, 227] on input "0918132" at bounding box center [235, 225] width 225 height 26
drag, startPoint x: 261, startPoint y: 257, endPoint x: 391, endPoint y: 294, distance: 135.2
click at [279, 261] on div "0918132672 - NGUYÊN" at bounding box center [235, 258] width 205 height 18
type input "0918132672"
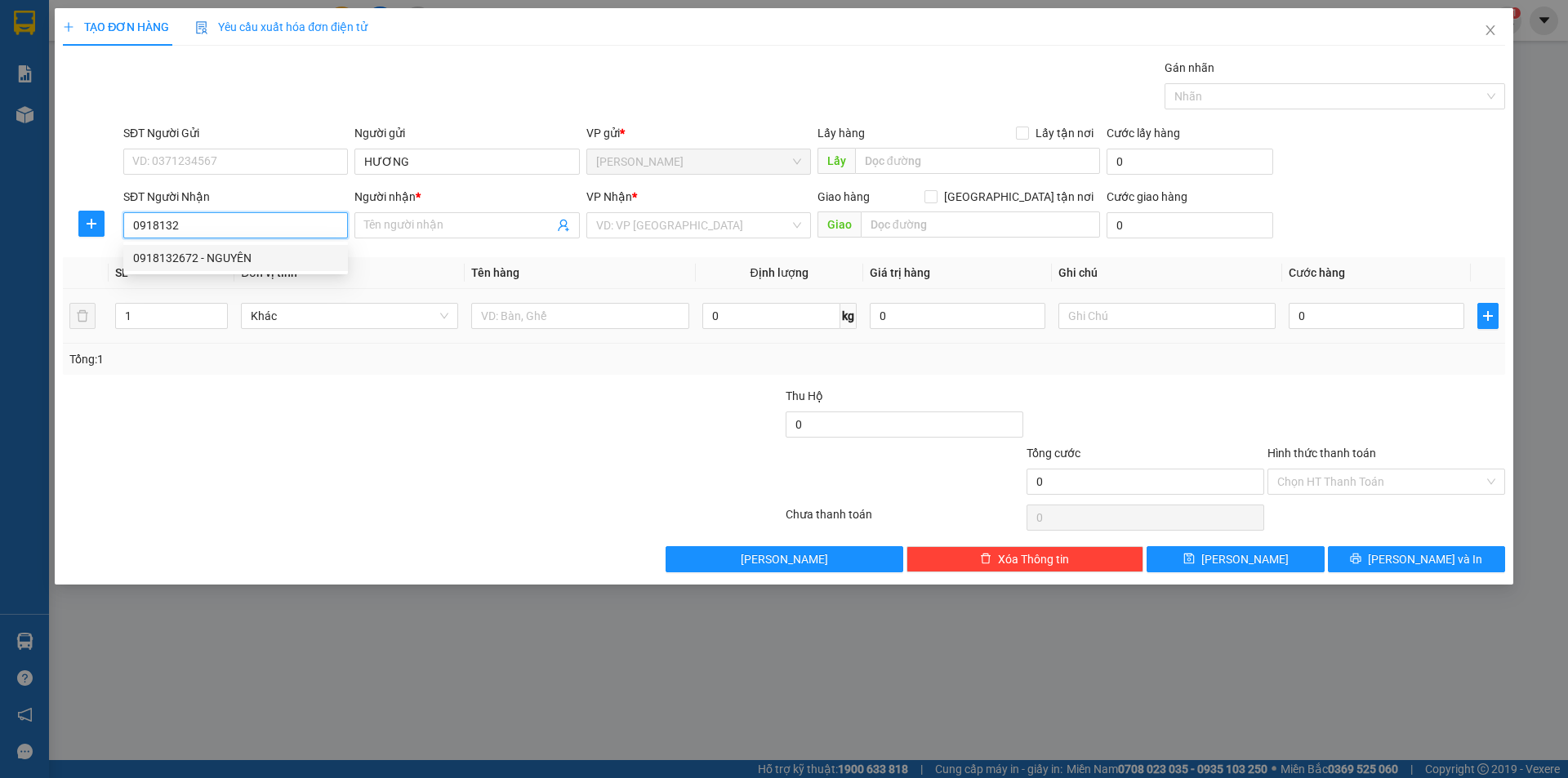
type input "NGUYÊN"
click at [502, 325] on div at bounding box center [580, 317] width 217 height 33
click at [502, 312] on input "text" at bounding box center [580, 316] width 217 height 26
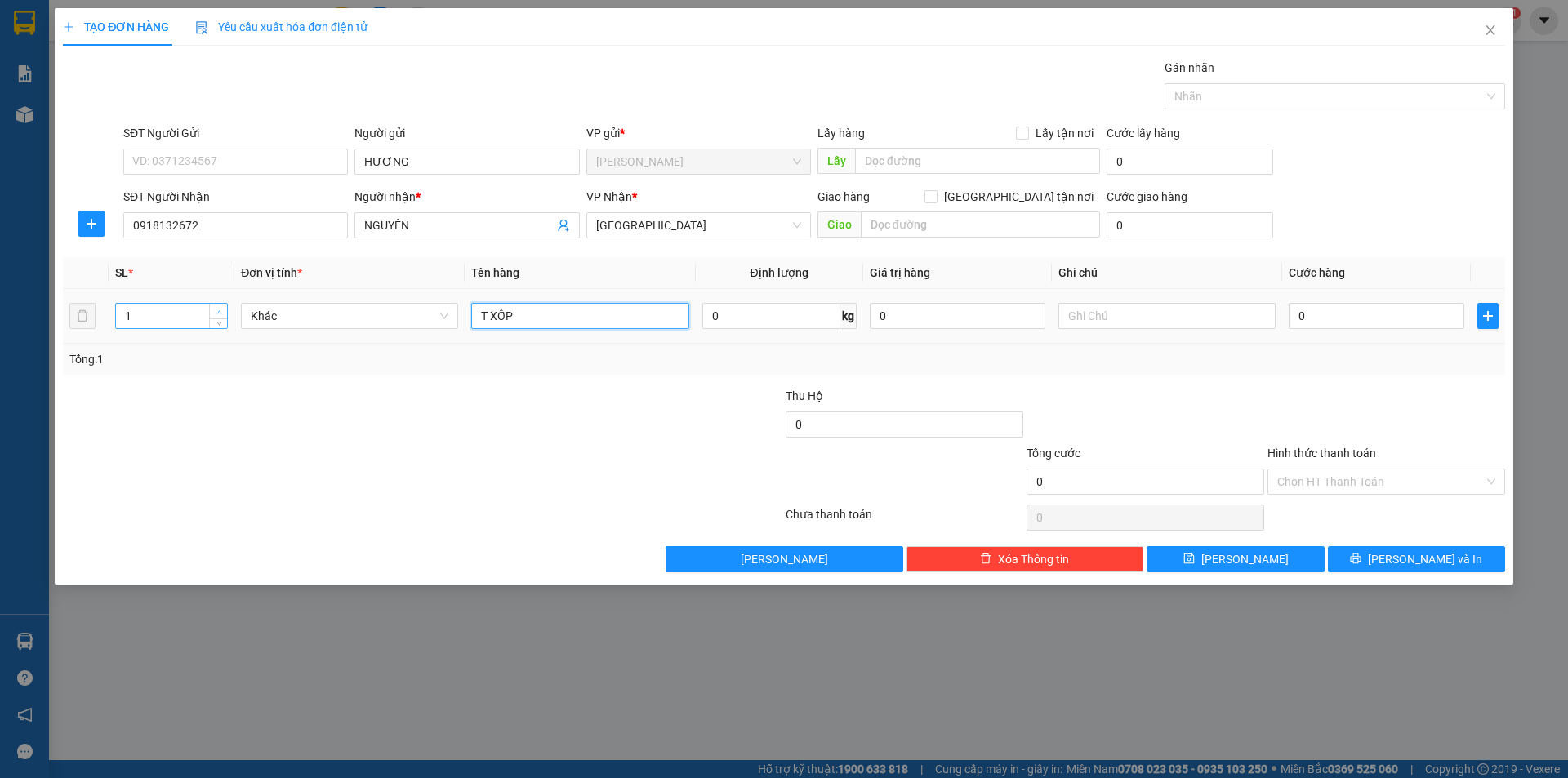
type input "T XỐP"
type input "2"
click at [217, 310] on icon "up" at bounding box center [219, 312] width 6 height 6
click at [592, 317] on input "T XỐP" at bounding box center [580, 316] width 217 height 26
type input "T XỐP+2BAO"
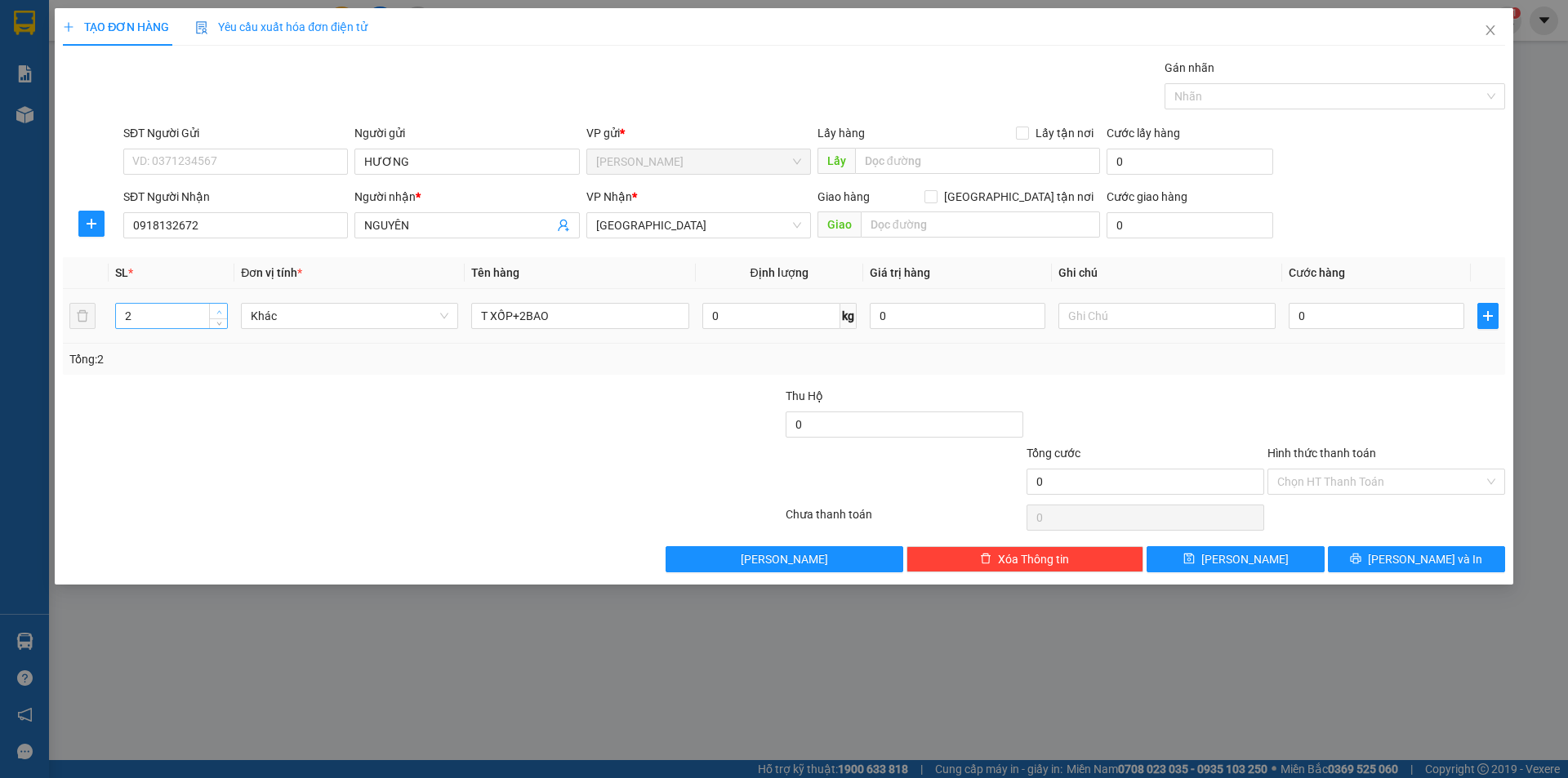
type input "3"
click at [220, 306] on span "Increase Value" at bounding box center [218, 311] width 18 height 15
click at [1070, 322] on input "text" at bounding box center [1167, 316] width 217 height 26
click at [1080, 304] on input "text" at bounding box center [1167, 316] width 217 height 26
type input "R/170"
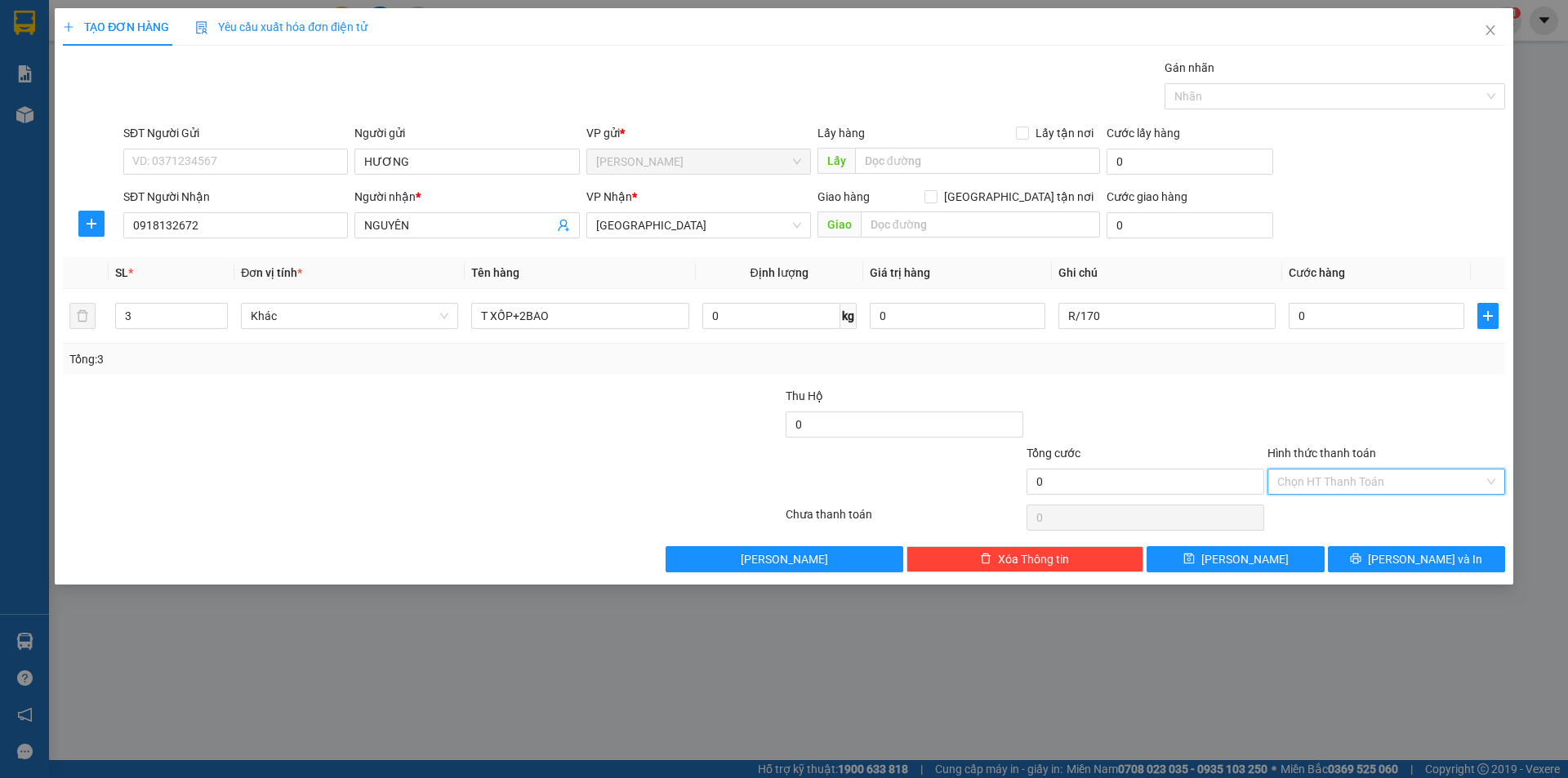
click at [1311, 474] on input "Hình thức thanh toán" at bounding box center [1380, 482] width 206 height 25
drag, startPoint x: 1329, startPoint y: 531, endPoint x: 1372, endPoint y: 567, distance: 56.1
click at [1350, 548] on div "Miễn phí" at bounding box center [1386, 540] width 218 height 18
click at [1374, 555] on button "[PERSON_NAME] và In" at bounding box center [1416, 560] width 177 height 26
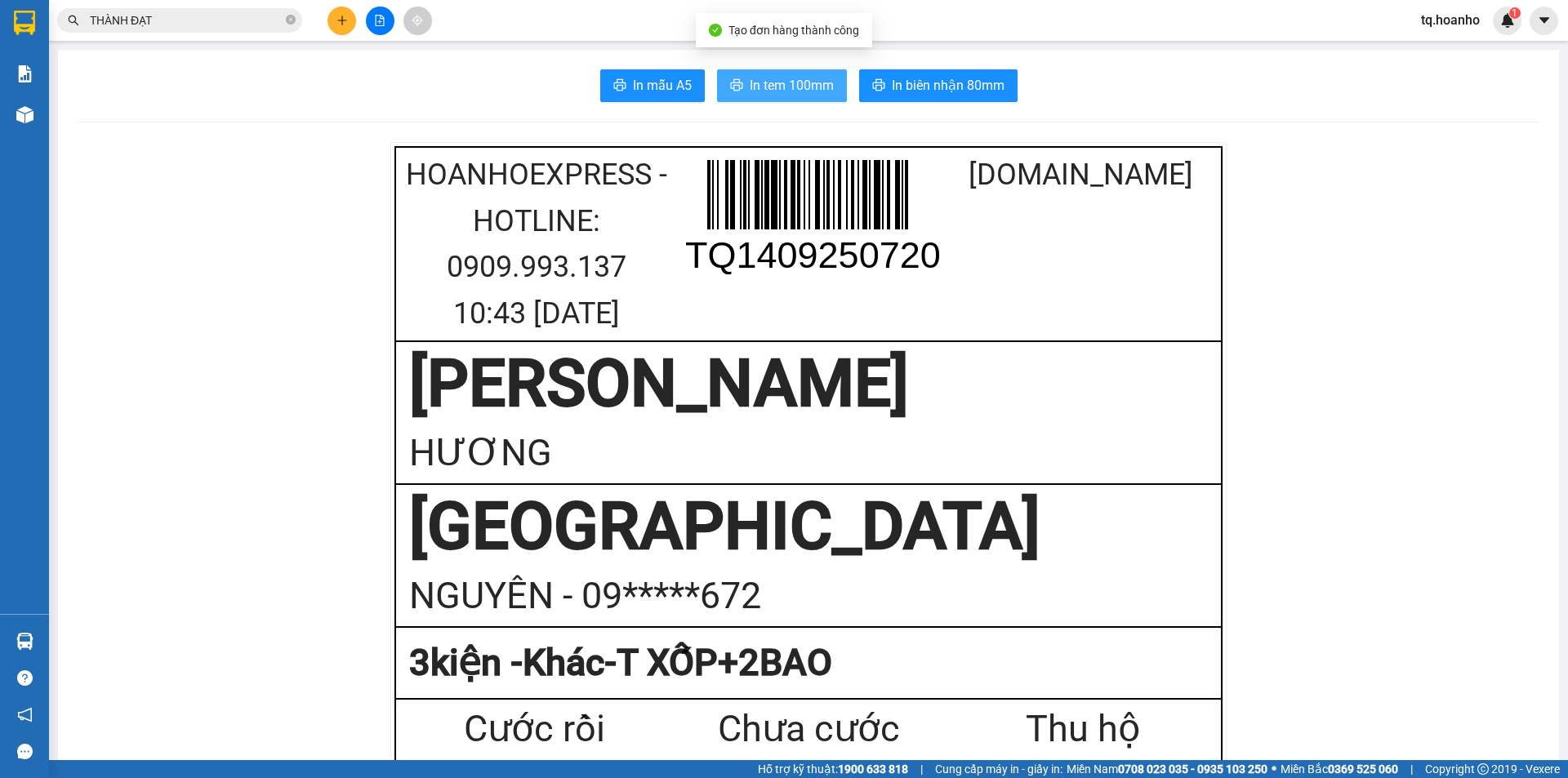
click at [800, 92] on span "In tem 100mm" at bounding box center [792, 85] width 84 height 20
click at [337, 17] on icon "plus" at bounding box center [342, 20] width 11 height 11
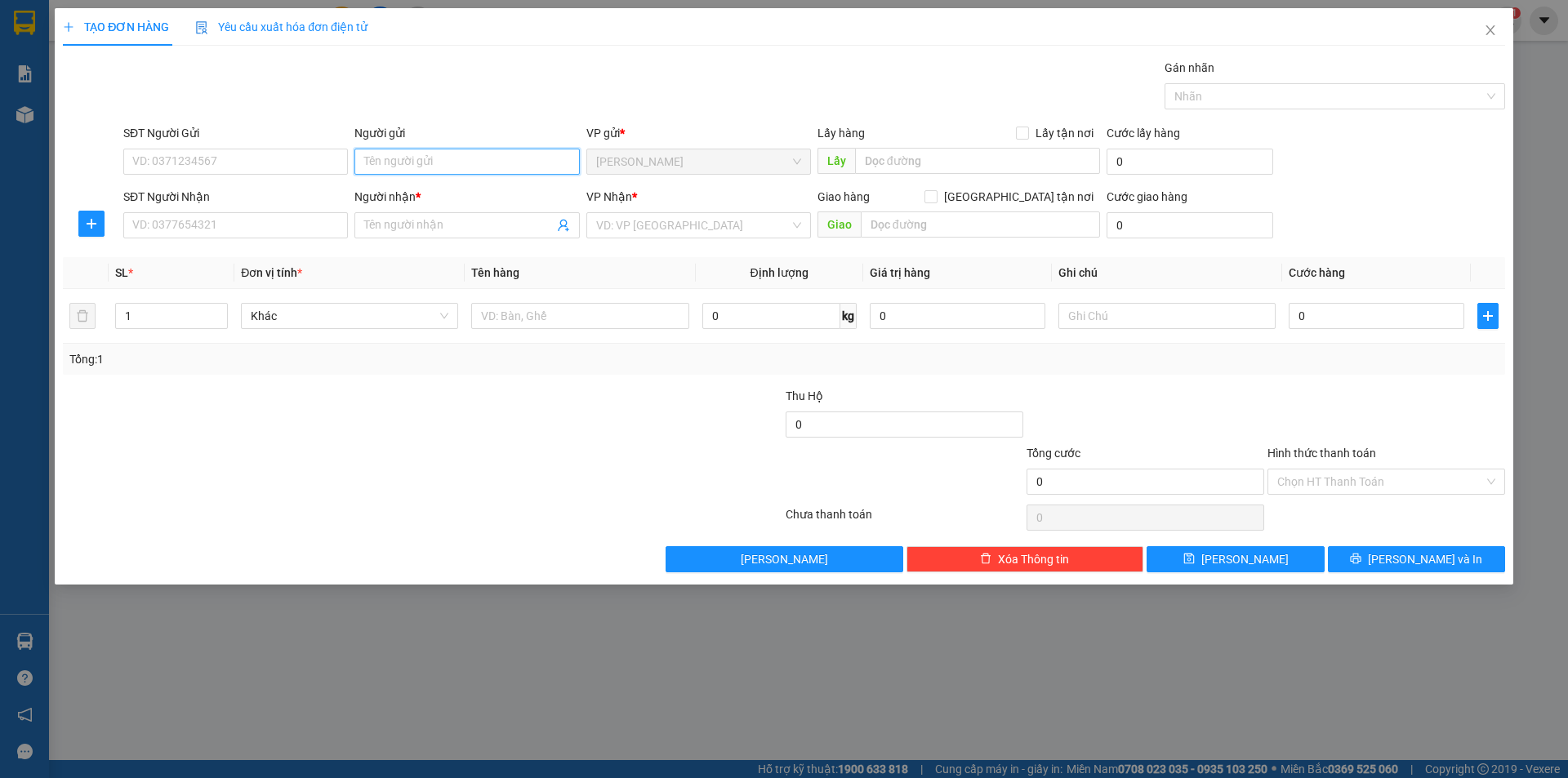
click at [383, 172] on input "Người gửi" at bounding box center [466, 161] width 225 height 26
type input "MÁ TÀI"
click at [239, 228] on input "SĐT Người Nhận" at bounding box center [235, 225] width 225 height 26
type input "0973958445"
click at [384, 229] on input "Người nhận *" at bounding box center [459, 226] width 189 height 18
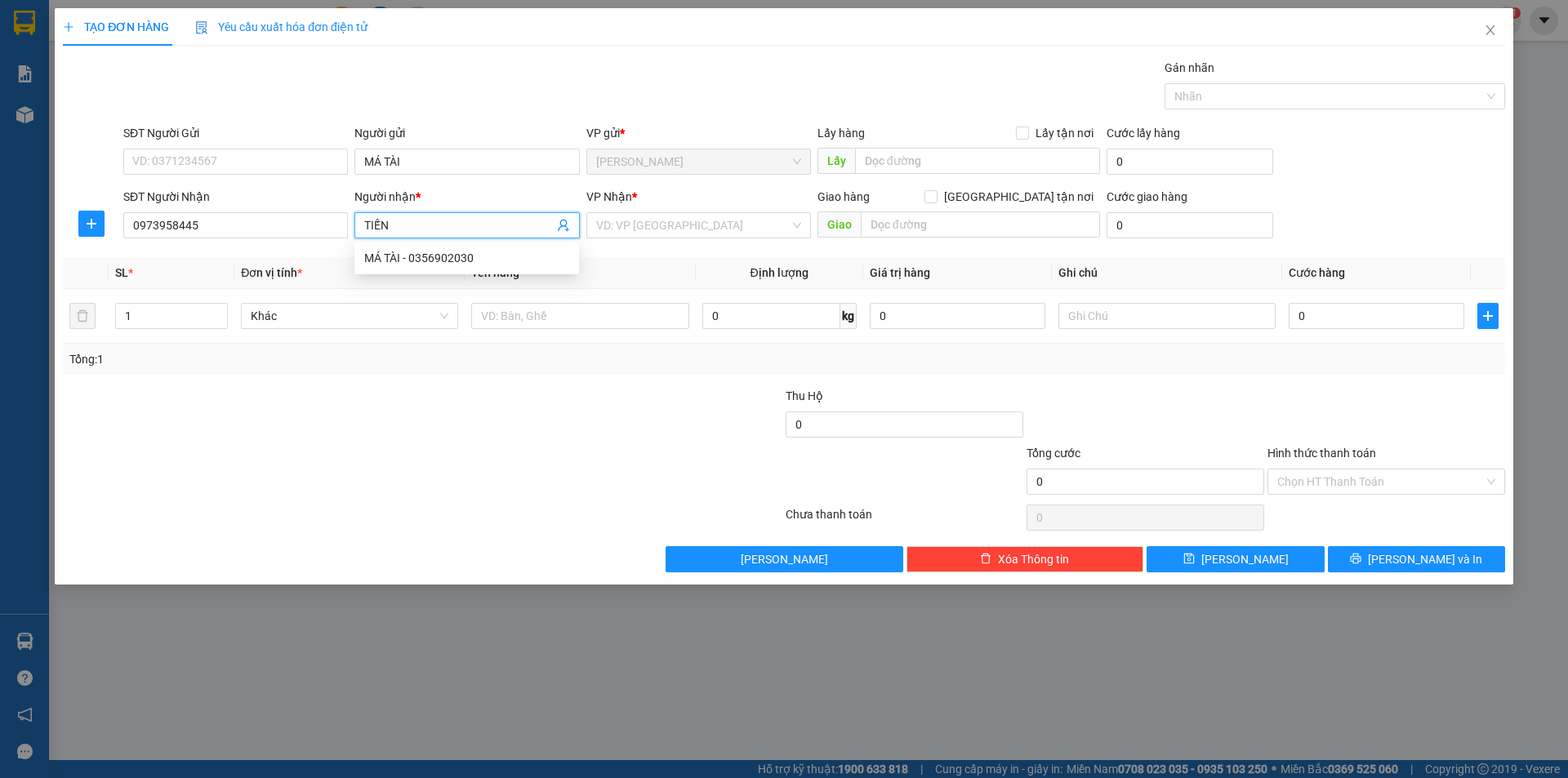
type input "TIẾN"
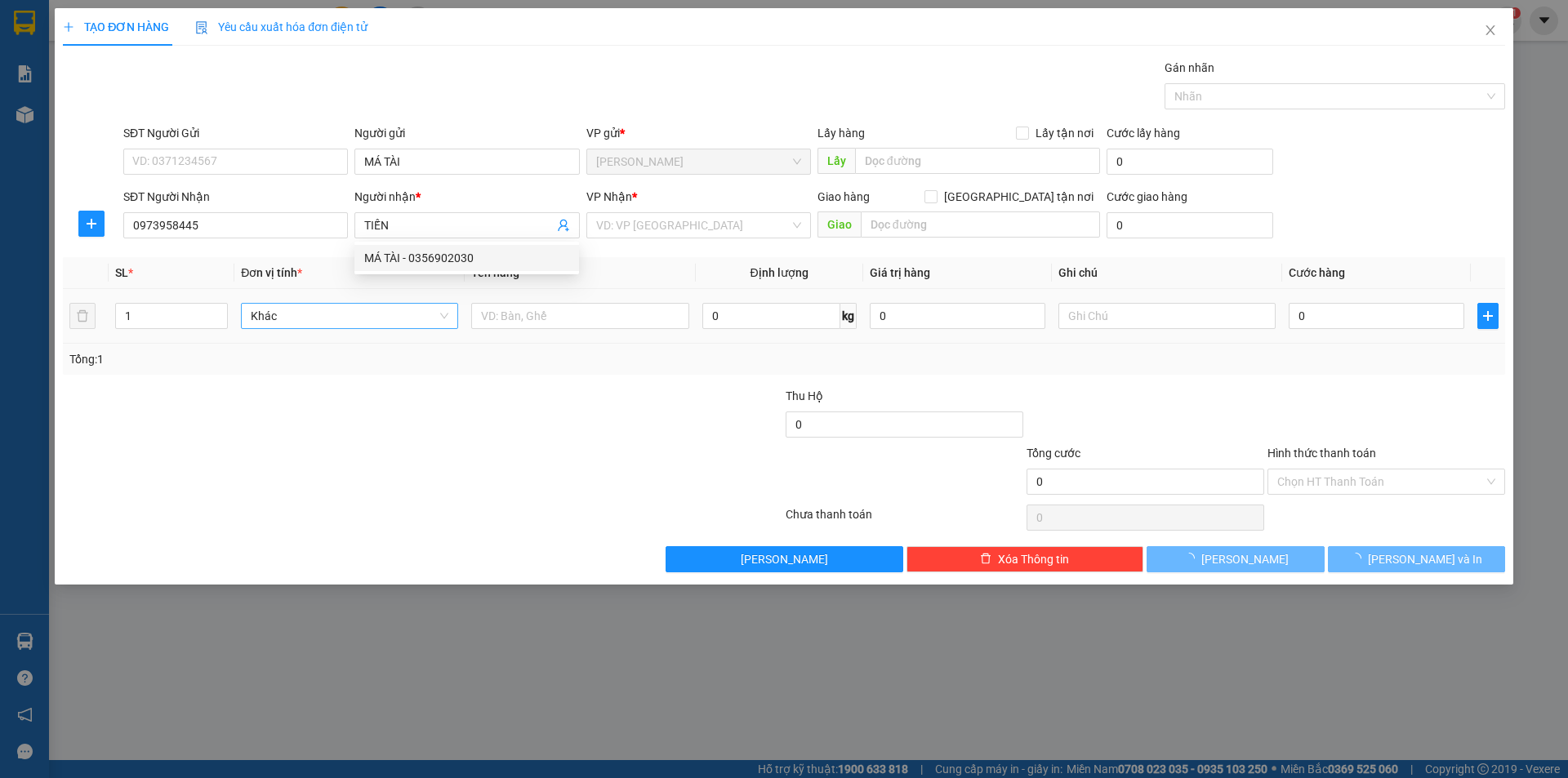
drag, startPoint x: 323, startPoint y: 480, endPoint x: 437, endPoint y: 309, distance: 205.5
click at [384, 369] on div "Transit Pickup Surcharge Ids Transit Deliver Surcharge Ids Transit Deliver Surc…" at bounding box center [784, 316] width 1442 height 514
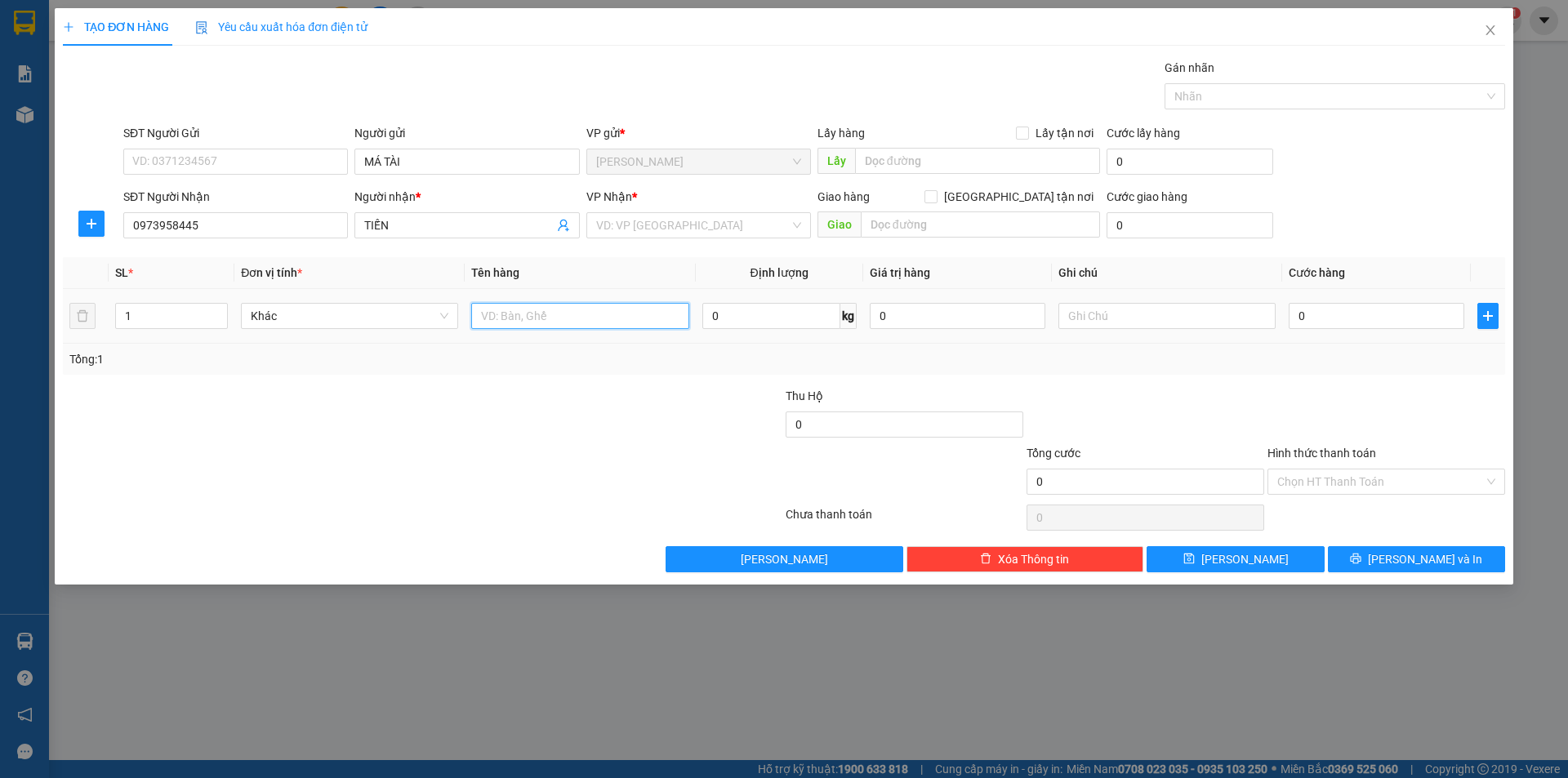
click at [506, 314] on input "text" at bounding box center [580, 316] width 217 height 26
type input "T XỐP+BAO+BÌ"
type input "2"
click at [211, 312] on span "Increase Value" at bounding box center [218, 311] width 18 height 15
click at [1178, 316] on input "text" at bounding box center [1167, 316] width 217 height 26
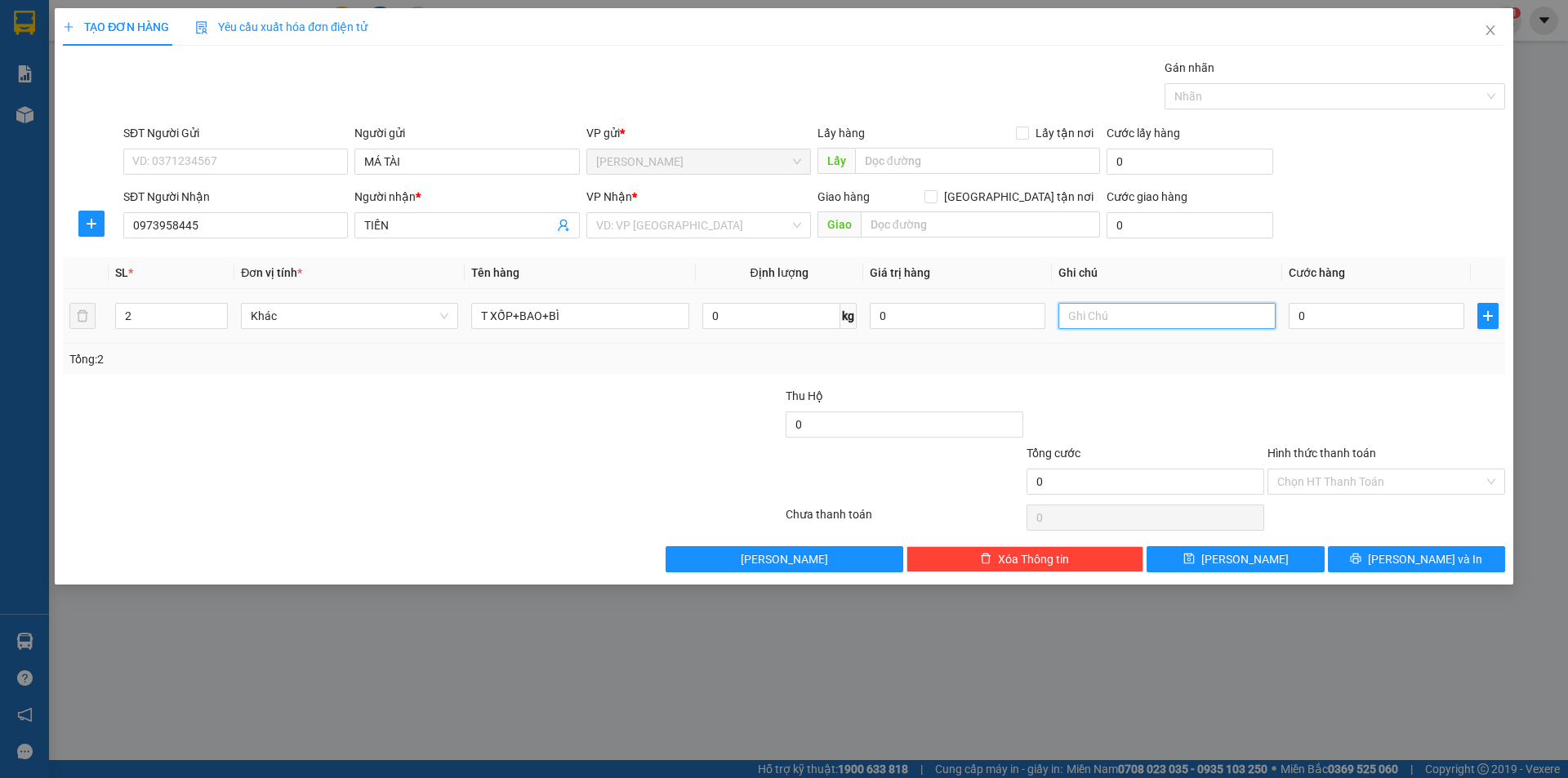
click at [1163, 316] on input "text" at bounding box center [1167, 316] width 217 height 26
click at [1155, 320] on input "text" at bounding box center [1167, 316] width 217 height 26
type input "R/150"
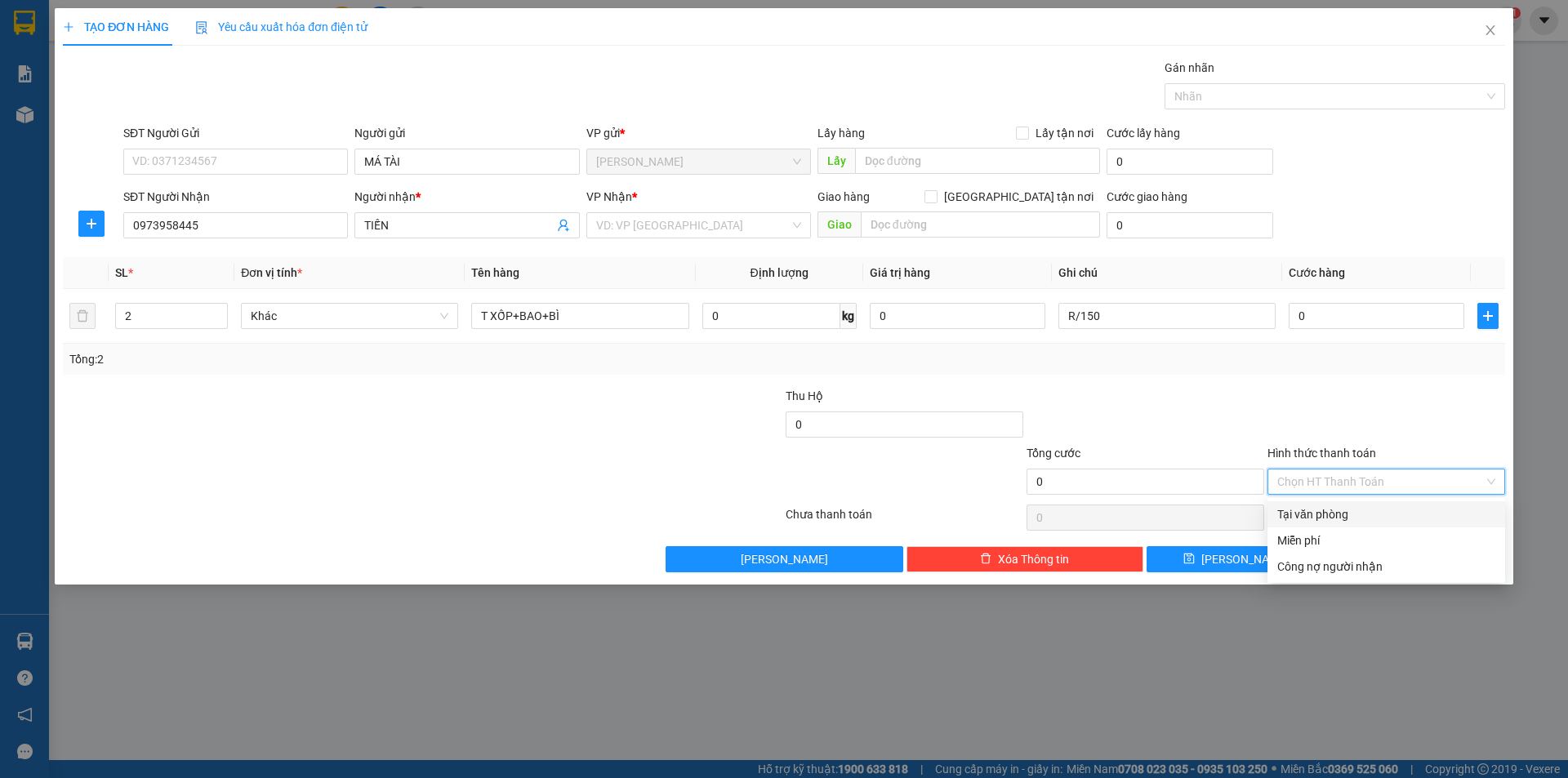
click at [1310, 480] on input "Hình thức thanh toán" at bounding box center [1380, 482] width 206 height 25
click at [1310, 530] on div "Miễn phí" at bounding box center [1386, 540] width 238 height 26
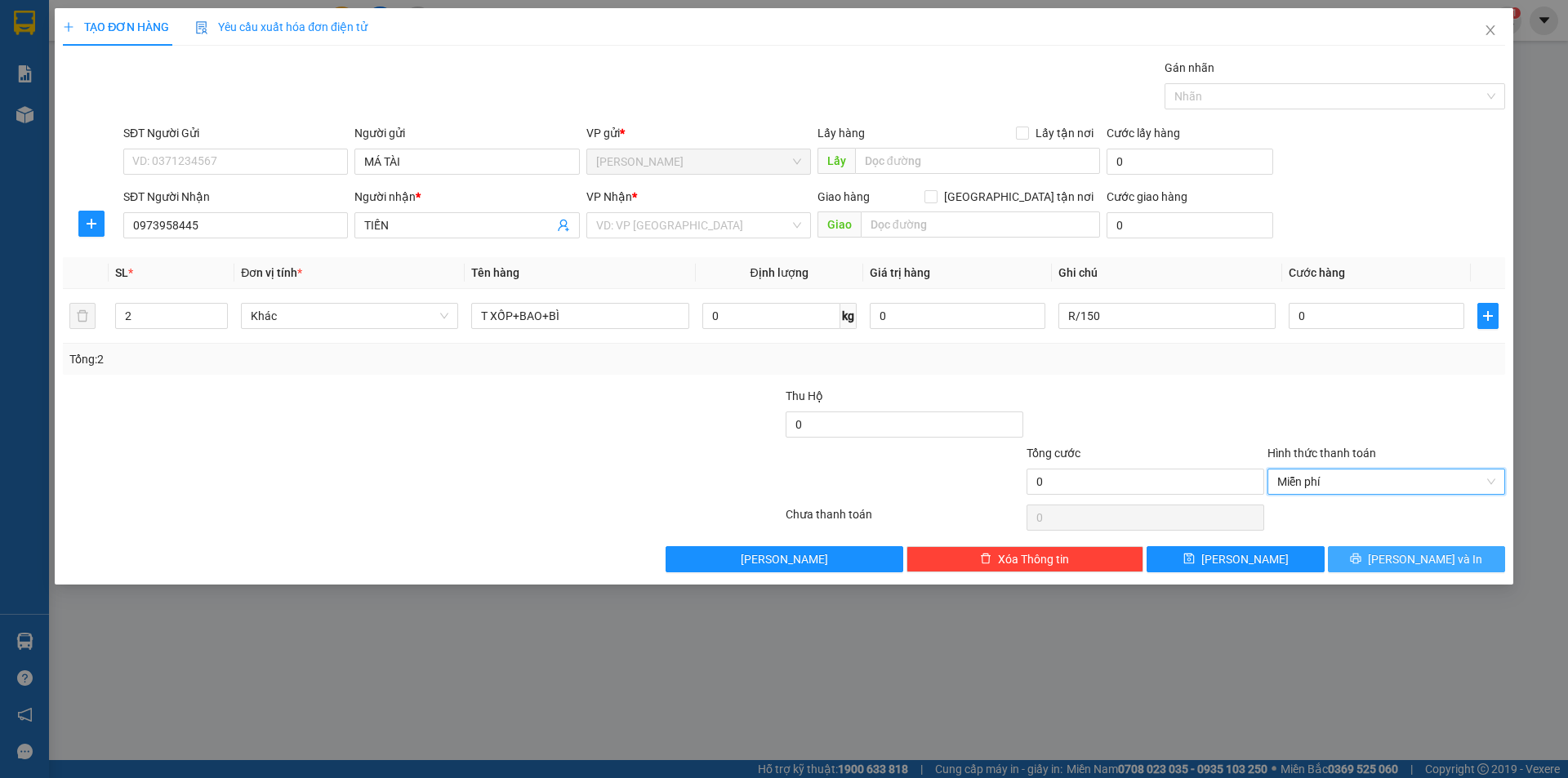
click at [1350, 555] on button "[PERSON_NAME] và In" at bounding box center [1416, 560] width 177 height 26
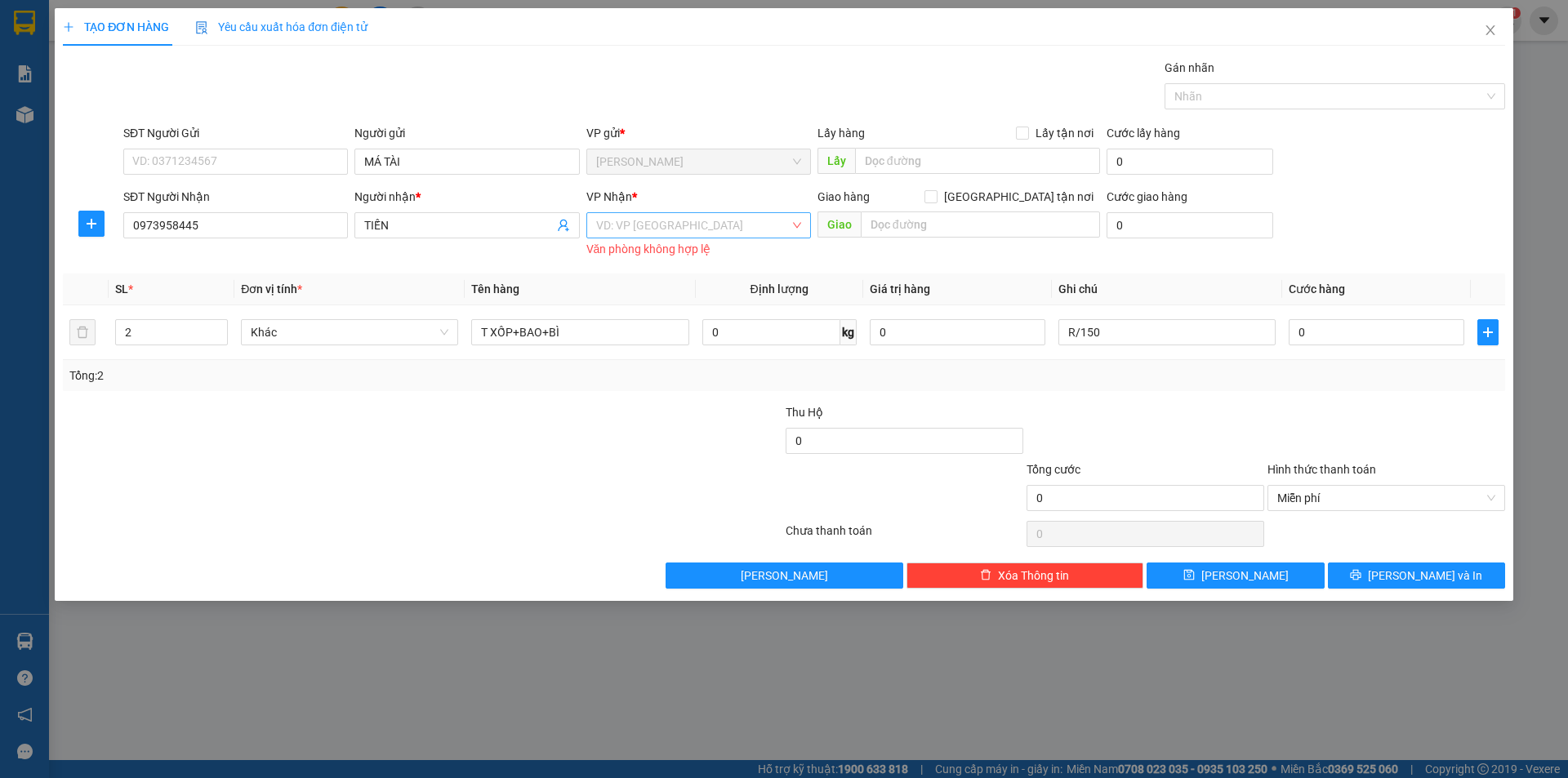
drag, startPoint x: 673, startPoint y: 197, endPoint x: 669, endPoint y: 216, distance: 19.4
click at [669, 216] on div "VP Nhận * VD: VP Sài Gòn Văn phòng không hợp lệ" at bounding box center [698, 225] width 225 height 73
click at [651, 230] on input "search" at bounding box center [693, 225] width 194 height 25
drag, startPoint x: 630, startPoint y: 339, endPoint x: 683, endPoint y: 346, distance: 53.5
click at [630, 339] on div "[GEOGRAPHIC_DATA]" at bounding box center [698, 337] width 205 height 18
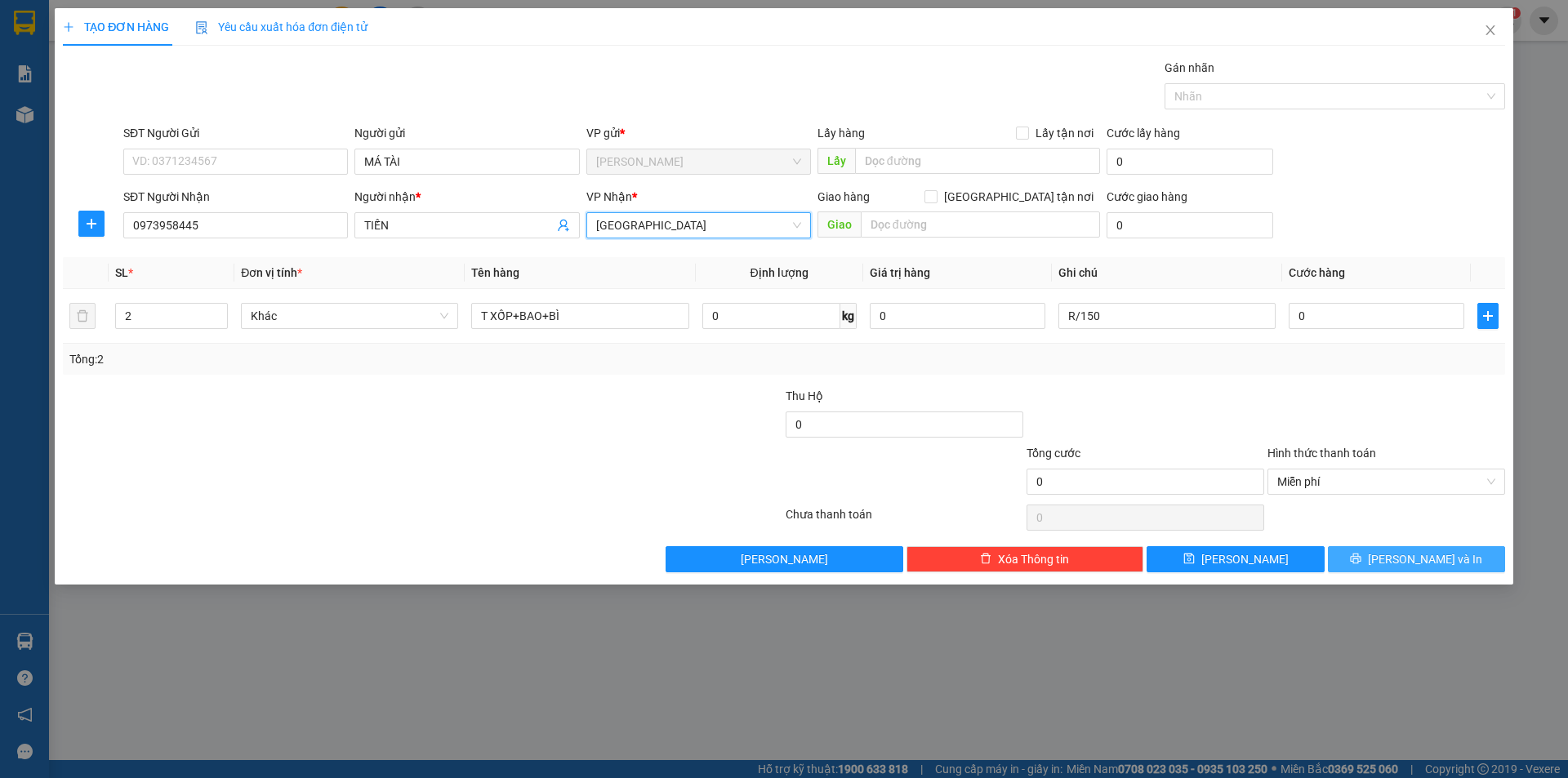
click at [1399, 564] on button "[PERSON_NAME] và In" at bounding box center [1416, 560] width 177 height 26
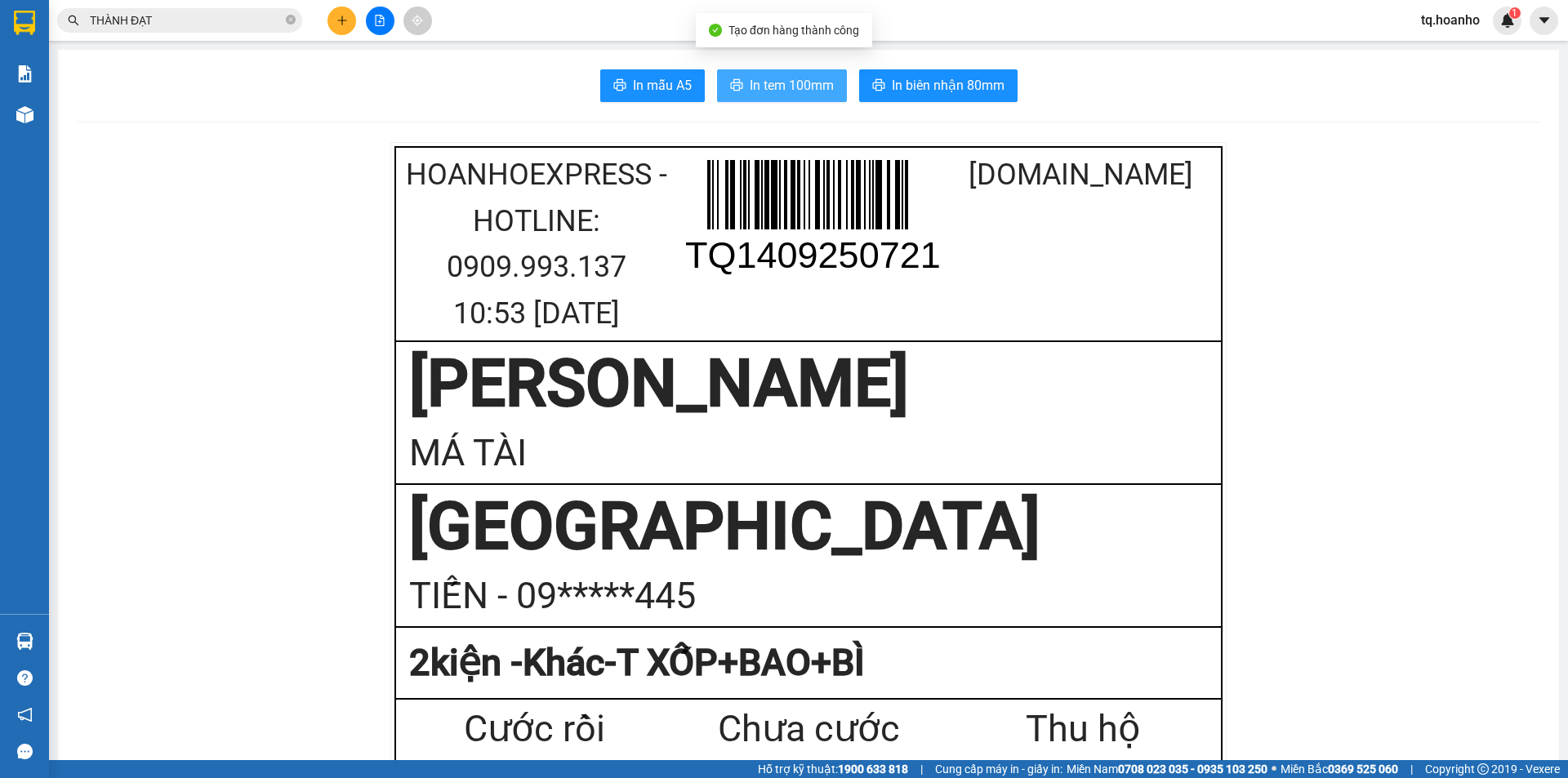
drag, startPoint x: 751, startPoint y: 86, endPoint x: 1567, endPoint y: 176, distance: 820.9
click at [754, 85] on span "In tem 100mm" at bounding box center [792, 85] width 84 height 20
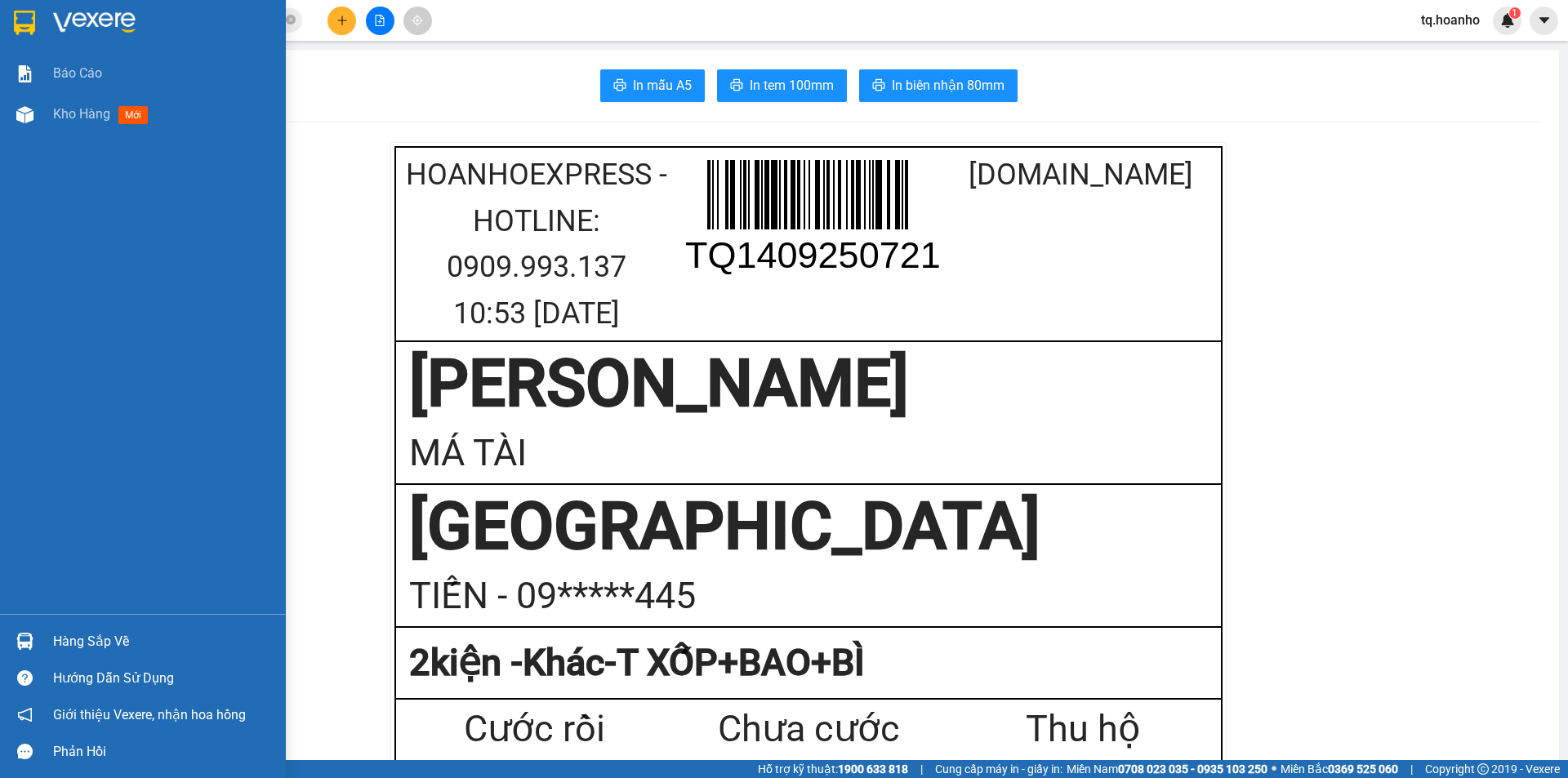
click at [71, 19] on img at bounding box center [95, 23] width 83 height 25
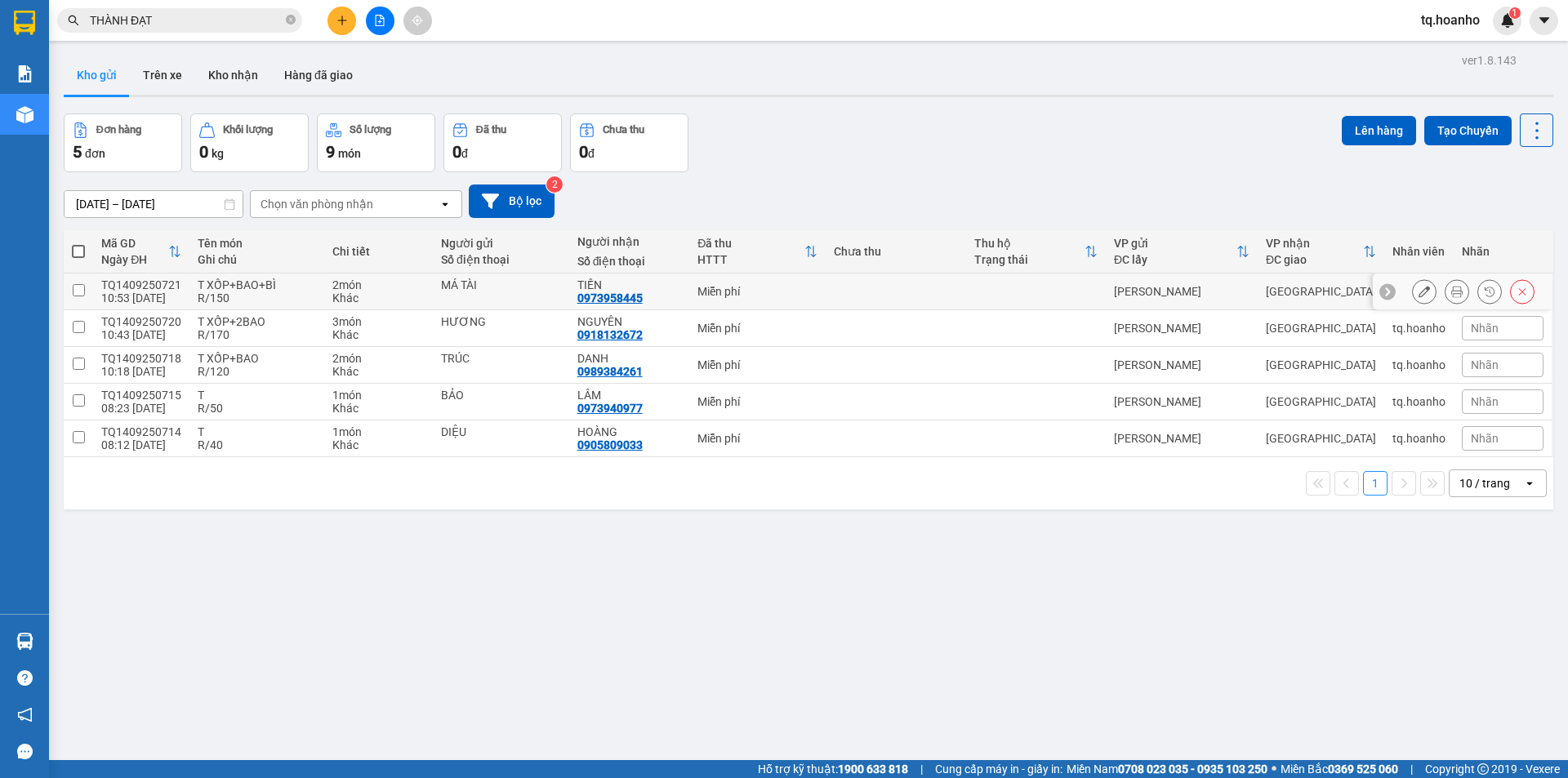
click at [781, 306] on td "Miễn phí" at bounding box center [757, 292] width 137 height 37
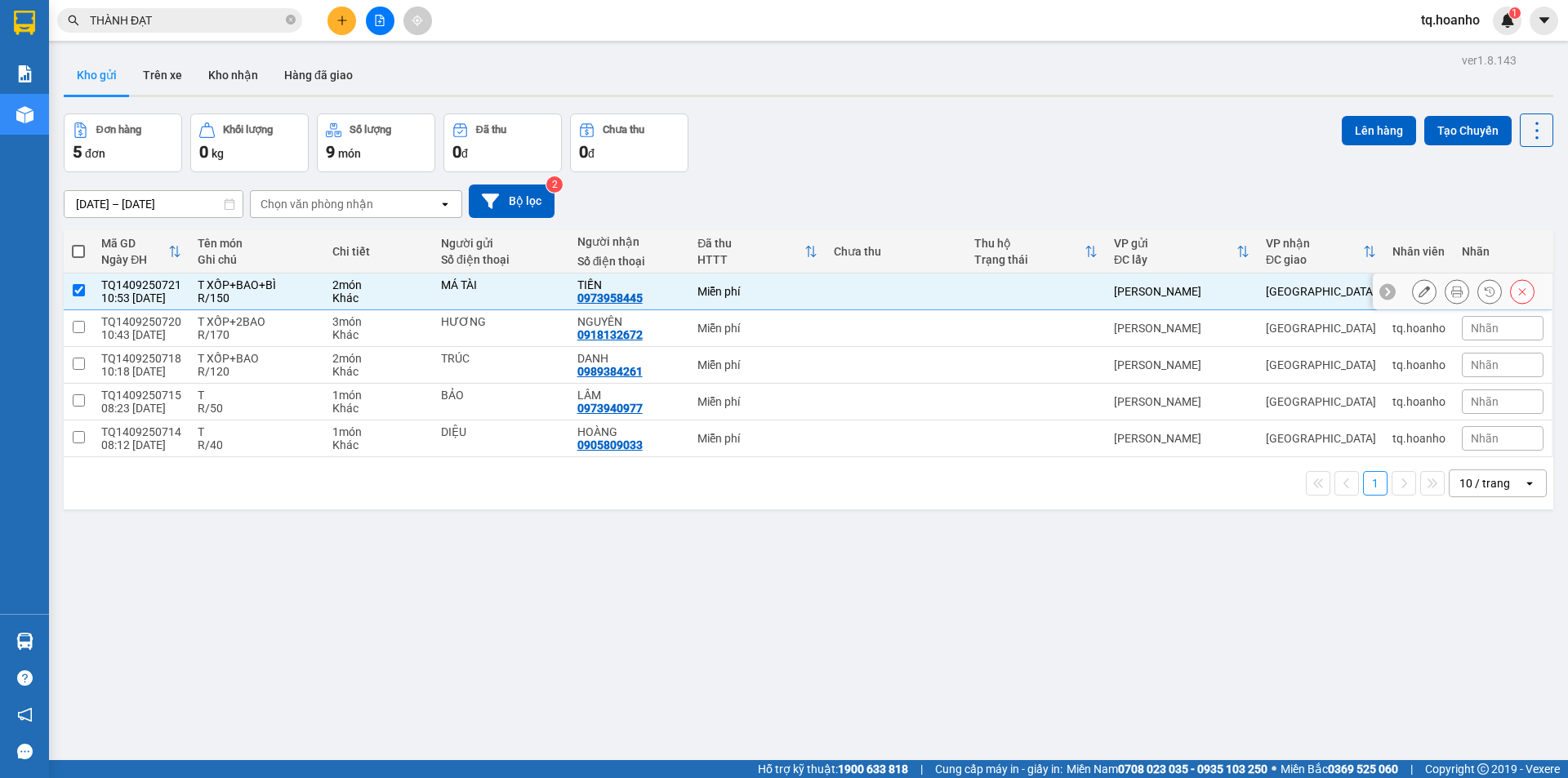
checkbox input "true"
click at [1413, 291] on button at bounding box center [1424, 292] width 23 height 28
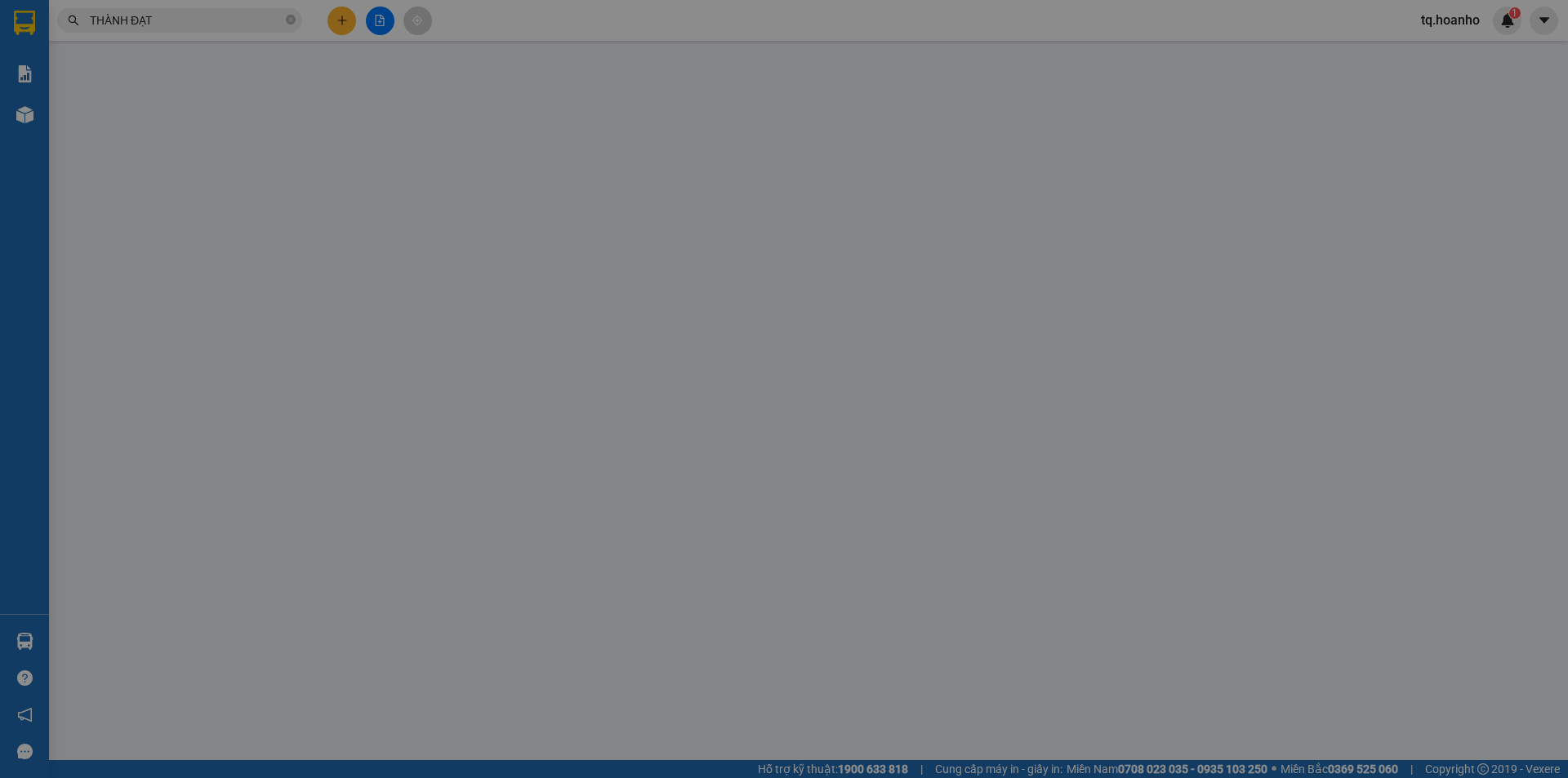
type input "MÁ TÀI"
type input "0973958445"
type input "TIẾN"
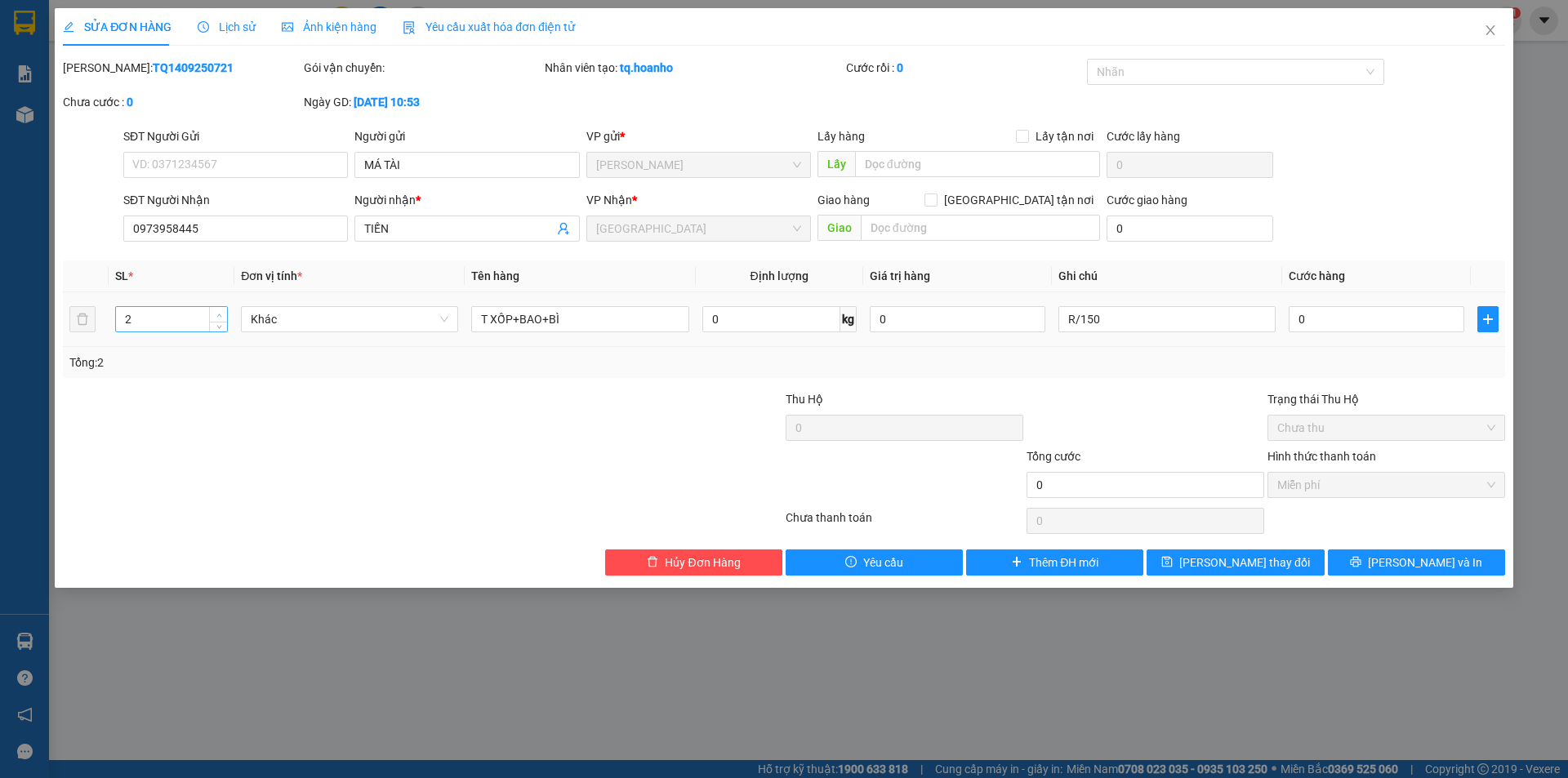
type input "3"
click at [221, 313] on icon "up" at bounding box center [219, 316] width 6 height 6
click at [1258, 572] on button "Lưu thay đổi" at bounding box center [1235, 562] width 177 height 26
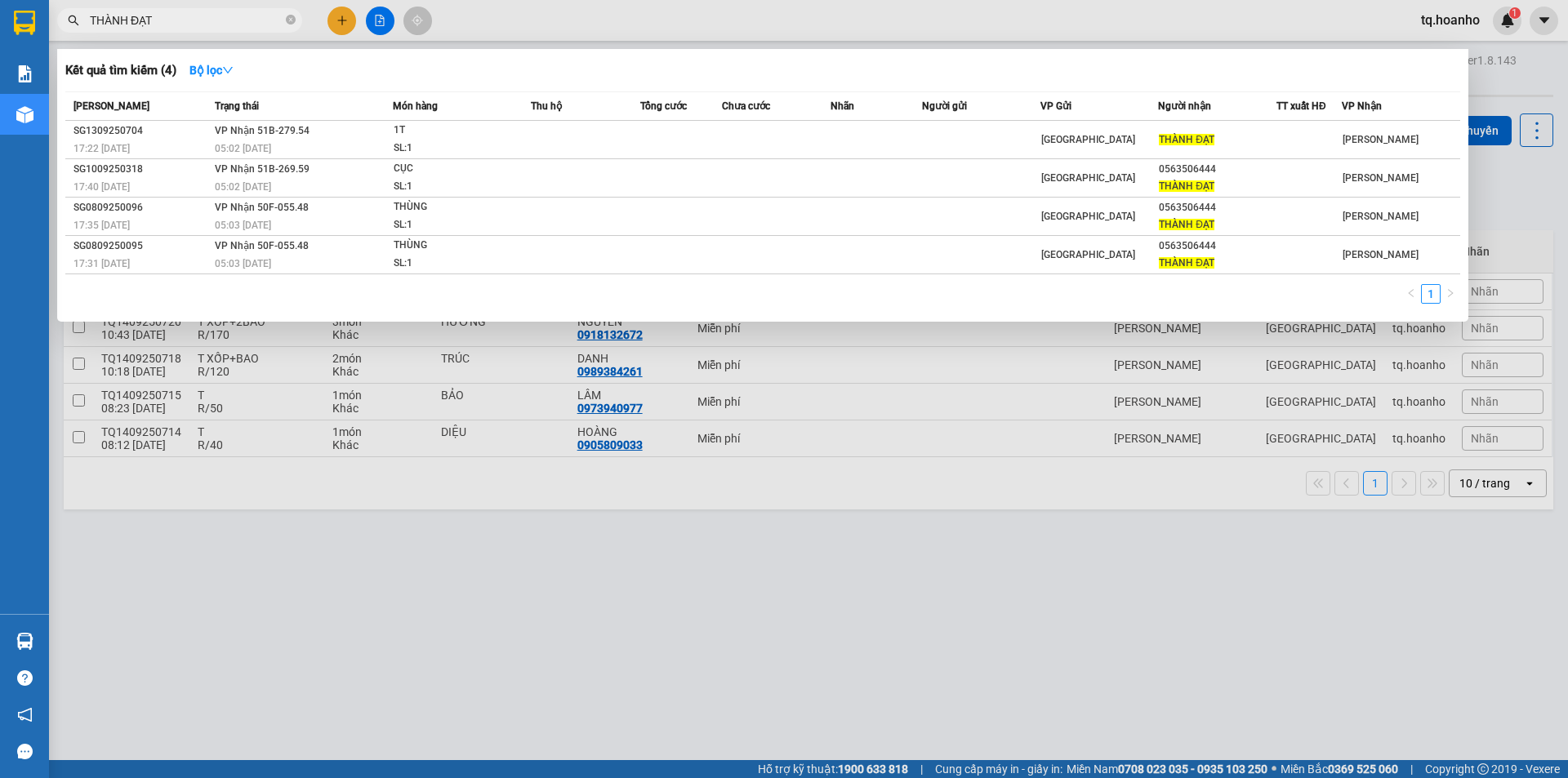
click at [194, 16] on input "THÀNH ĐẠT" at bounding box center [186, 20] width 193 height 18
type input "T"
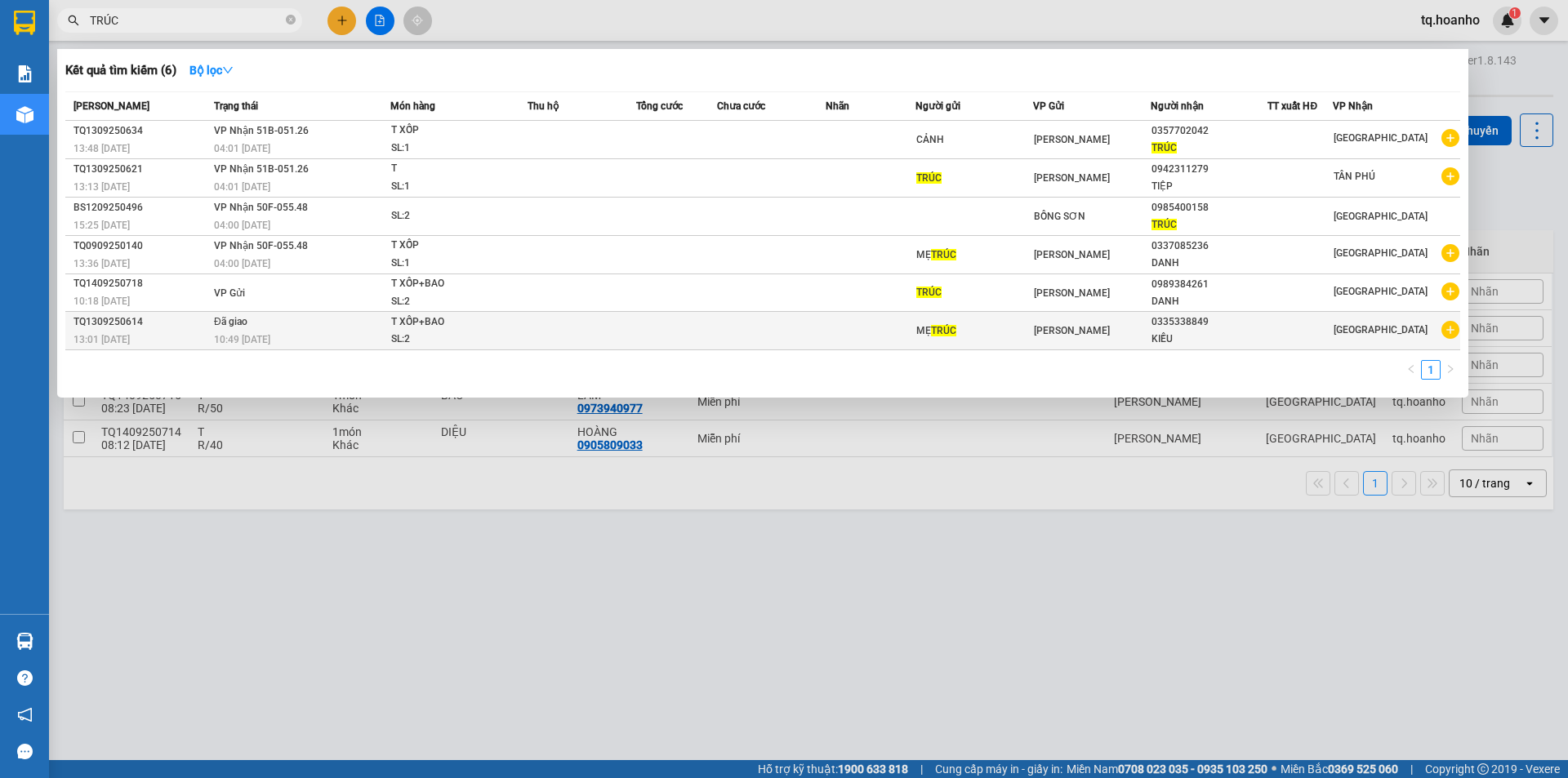
type input "TRÚC"
click at [560, 339] on td at bounding box center [582, 331] width 108 height 39
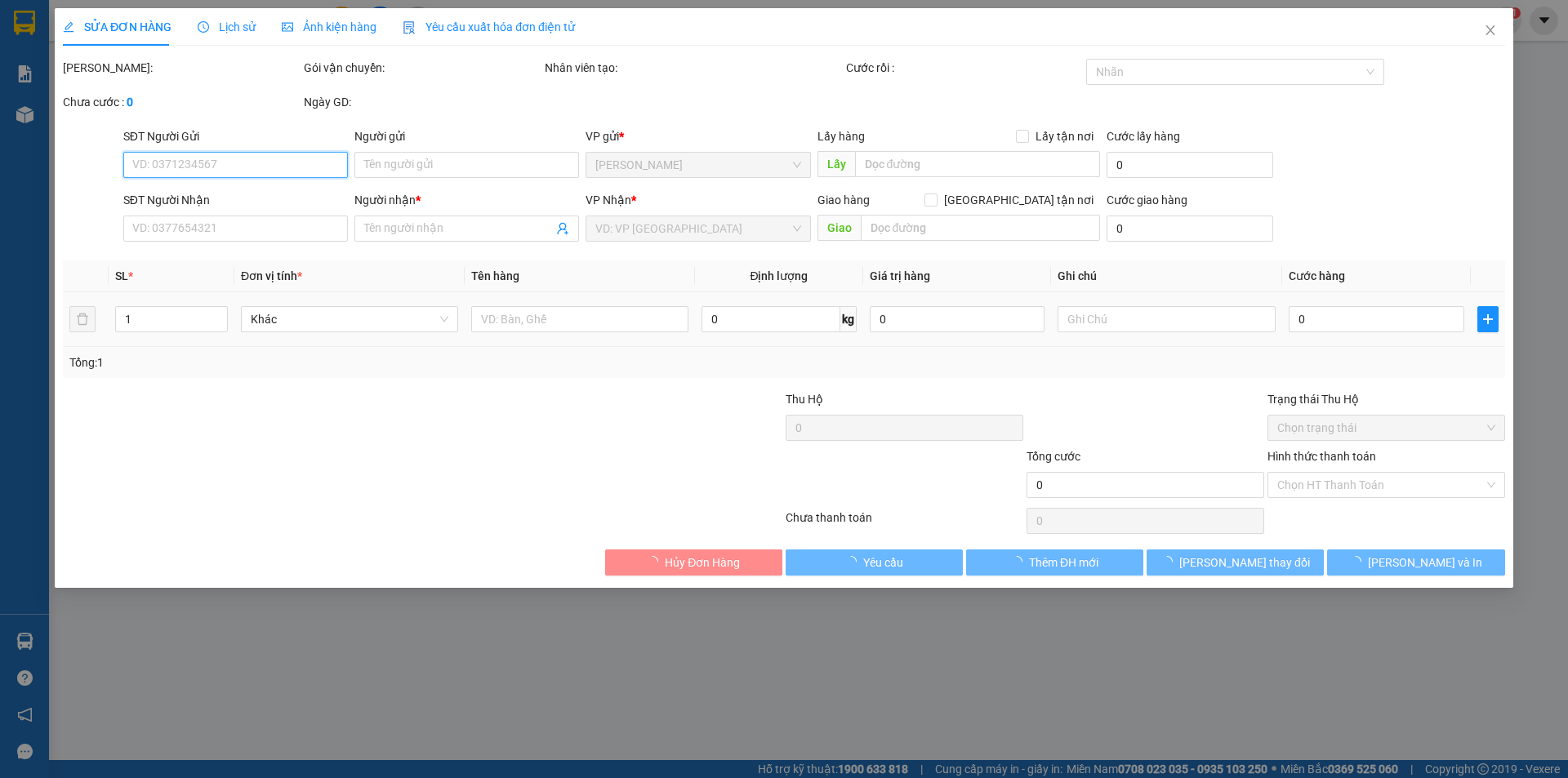
type input "MẸ TRÚC"
type input "0335338849"
type input "KIỀU"
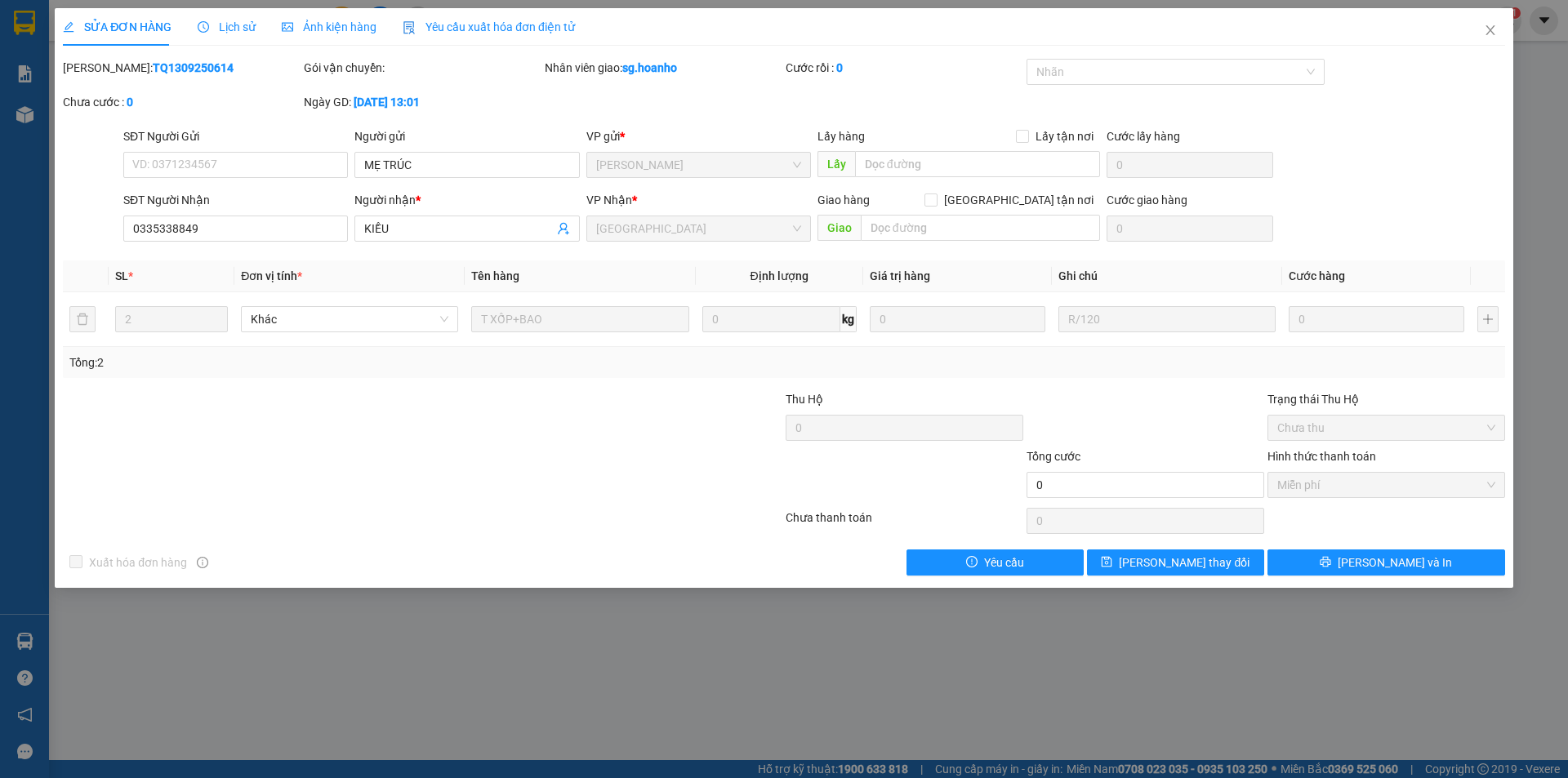
click at [498, 371] on div "Tổng: 2" at bounding box center [338, 362] width 536 height 18
click at [487, 381] on div "Total Paid Fee 0 Total UnPaid Fee 0 Cash Collection Total Fee Mã ĐH: TQ13092506…" at bounding box center [784, 317] width 1442 height 517
click at [516, 476] on div at bounding box center [302, 476] width 482 height 57
click at [465, 613] on div "SỬA ĐƠN HÀNG Lịch sử Ảnh kiện hàng Yêu cầu xuất hóa đơn điện tử Total Paid Fee …" at bounding box center [784, 389] width 1568 height 778
click at [1494, 34] on icon "close" at bounding box center [1490, 30] width 9 height 10
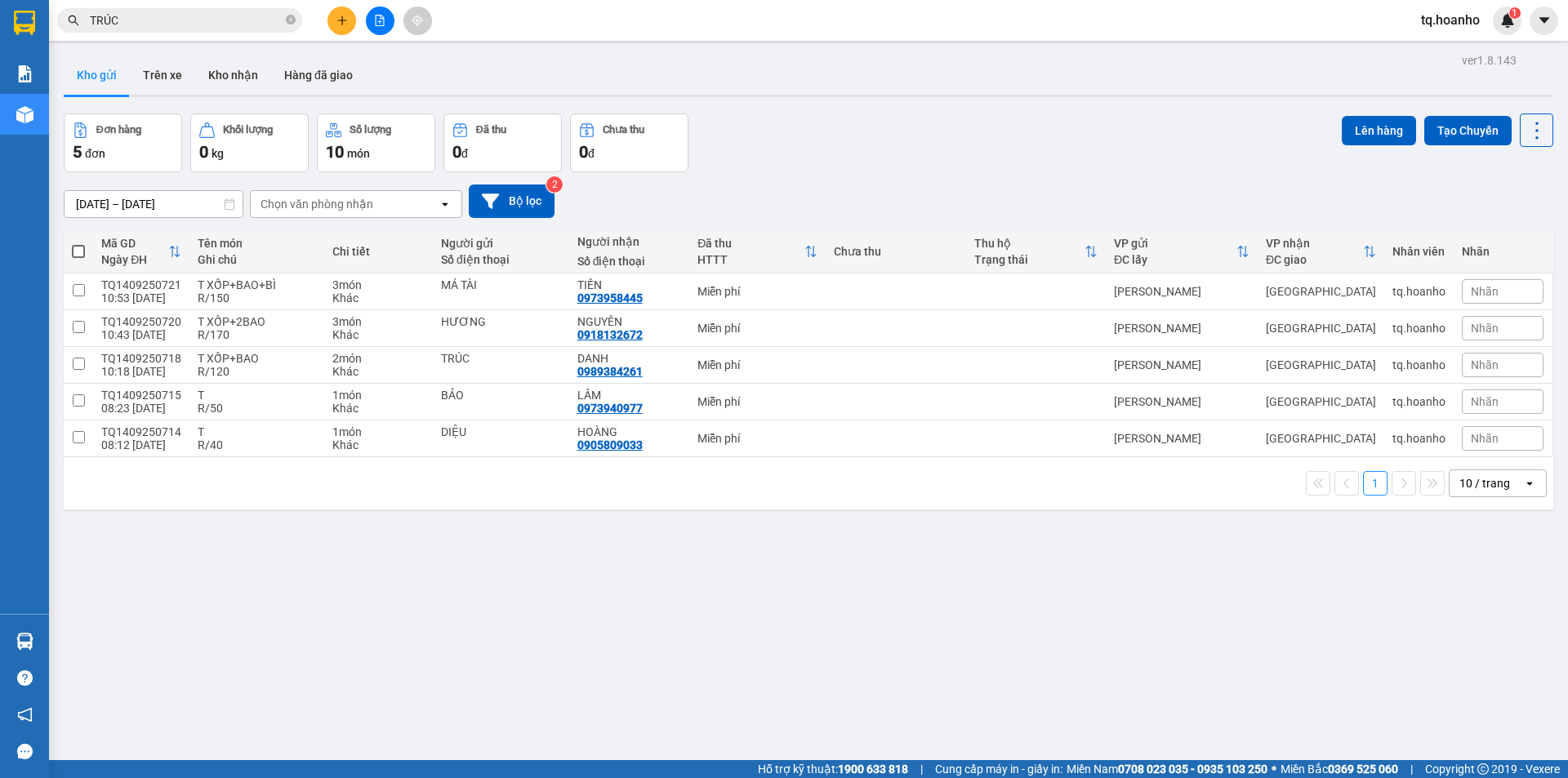
click at [99, 22] on input "TRÚC" at bounding box center [186, 20] width 193 height 18
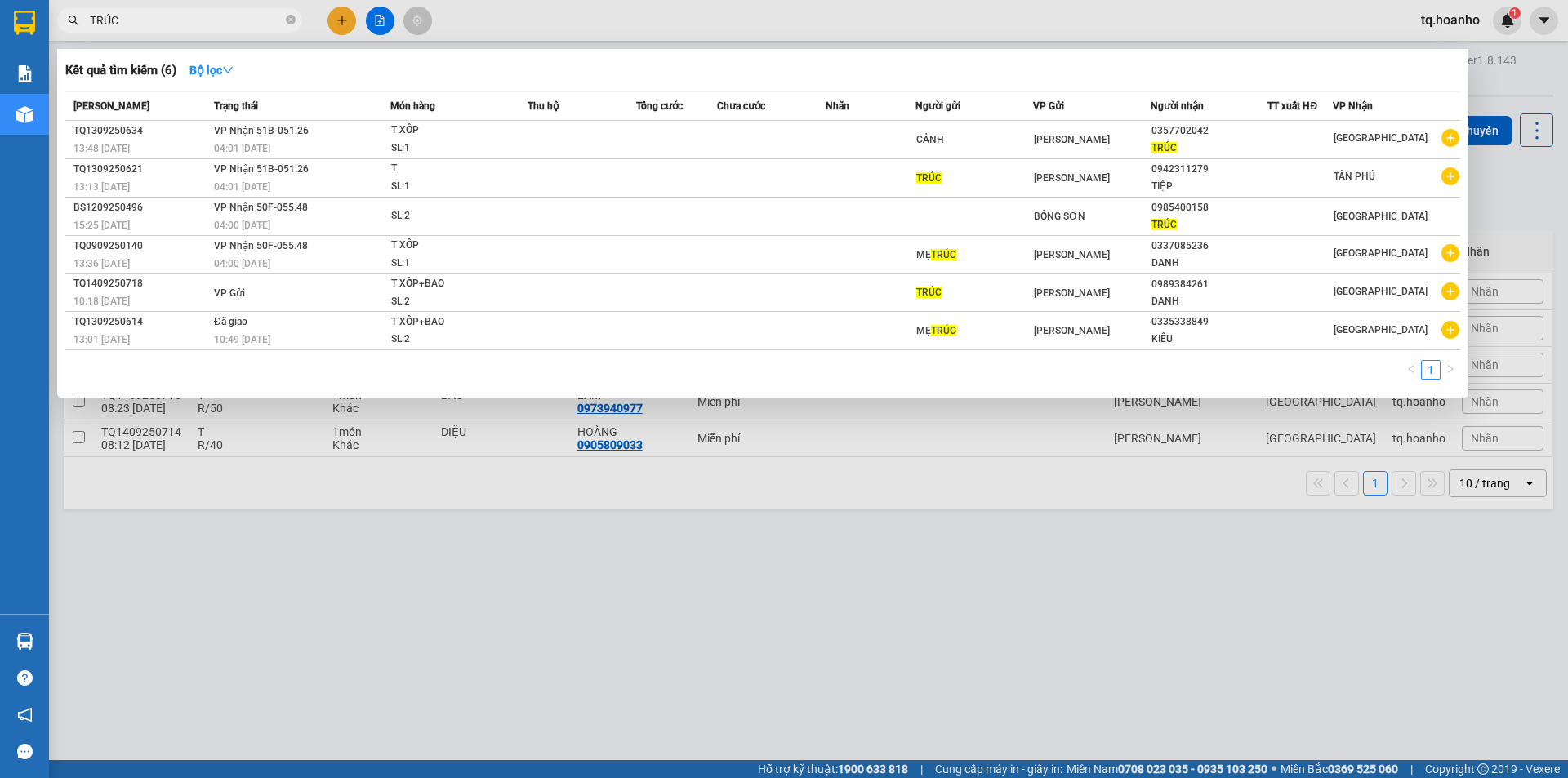
click at [254, 19] on input "TRÚC" at bounding box center [186, 20] width 193 height 18
click at [243, 15] on input "TRÚC" at bounding box center [186, 20] width 193 height 18
click at [758, 687] on div at bounding box center [784, 389] width 1568 height 778
click at [242, 23] on input "TRÚC" at bounding box center [186, 20] width 193 height 18
click at [240, 25] on input "TRÚC" at bounding box center [186, 20] width 193 height 18
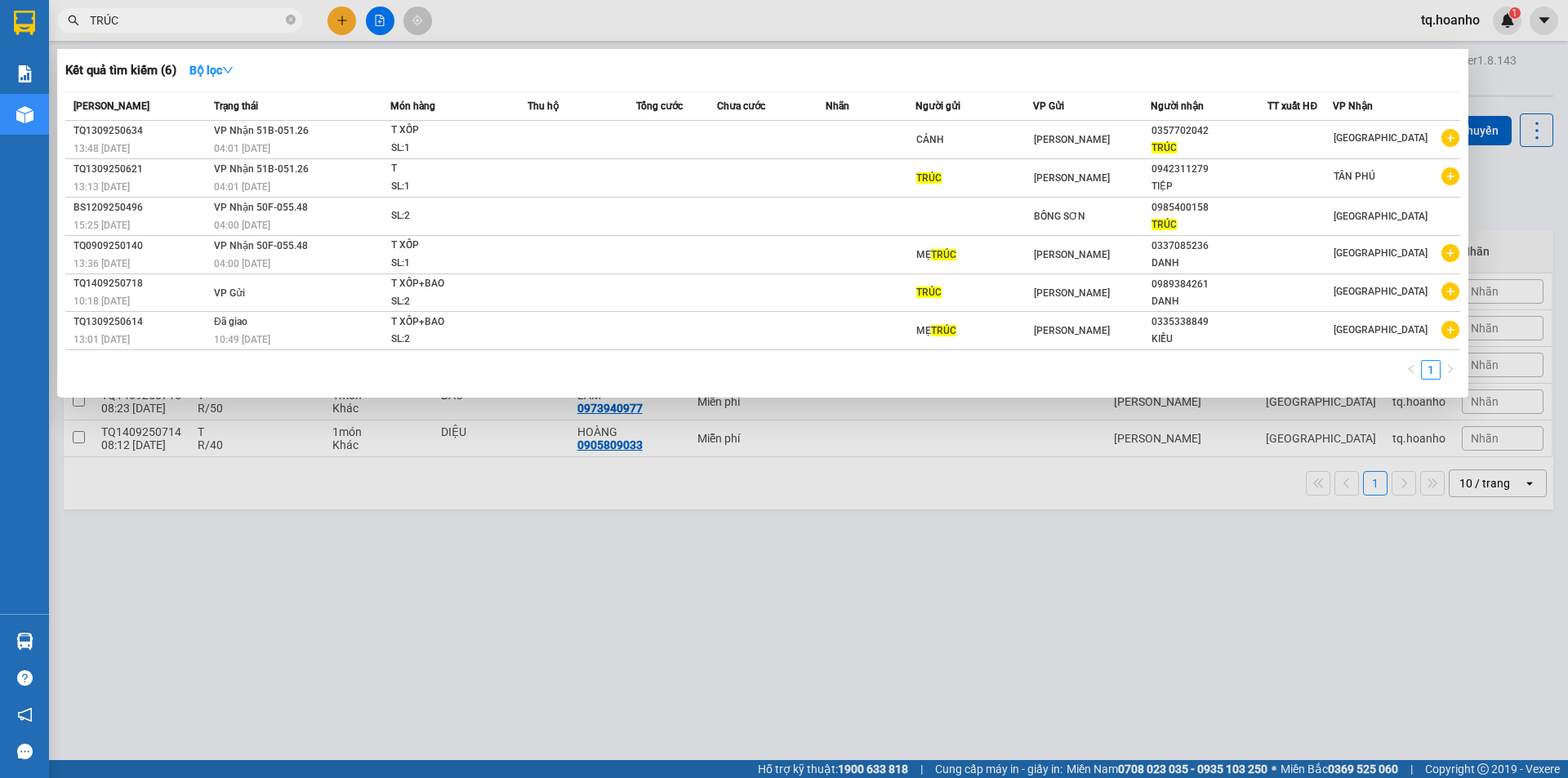
click at [692, 683] on div at bounding box center [784, 389] width 1568 height 778
click at [196, 28] on input "TRÚC" at bounding box center [186, 20] width 193 height 18
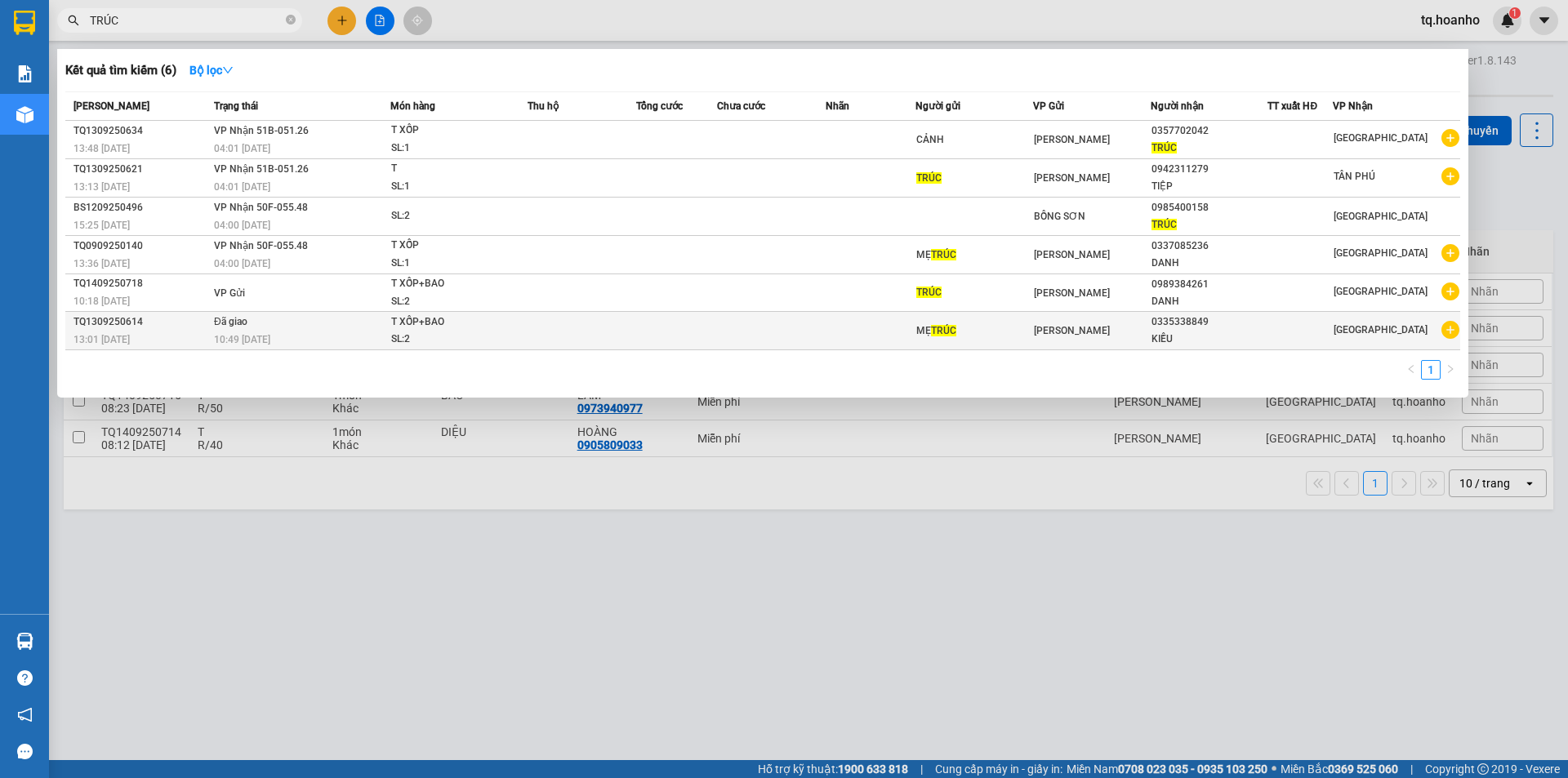
click at [460, 328] on div "T XỐP+BAO" at bounding box center [452, 323] width 123 height 18
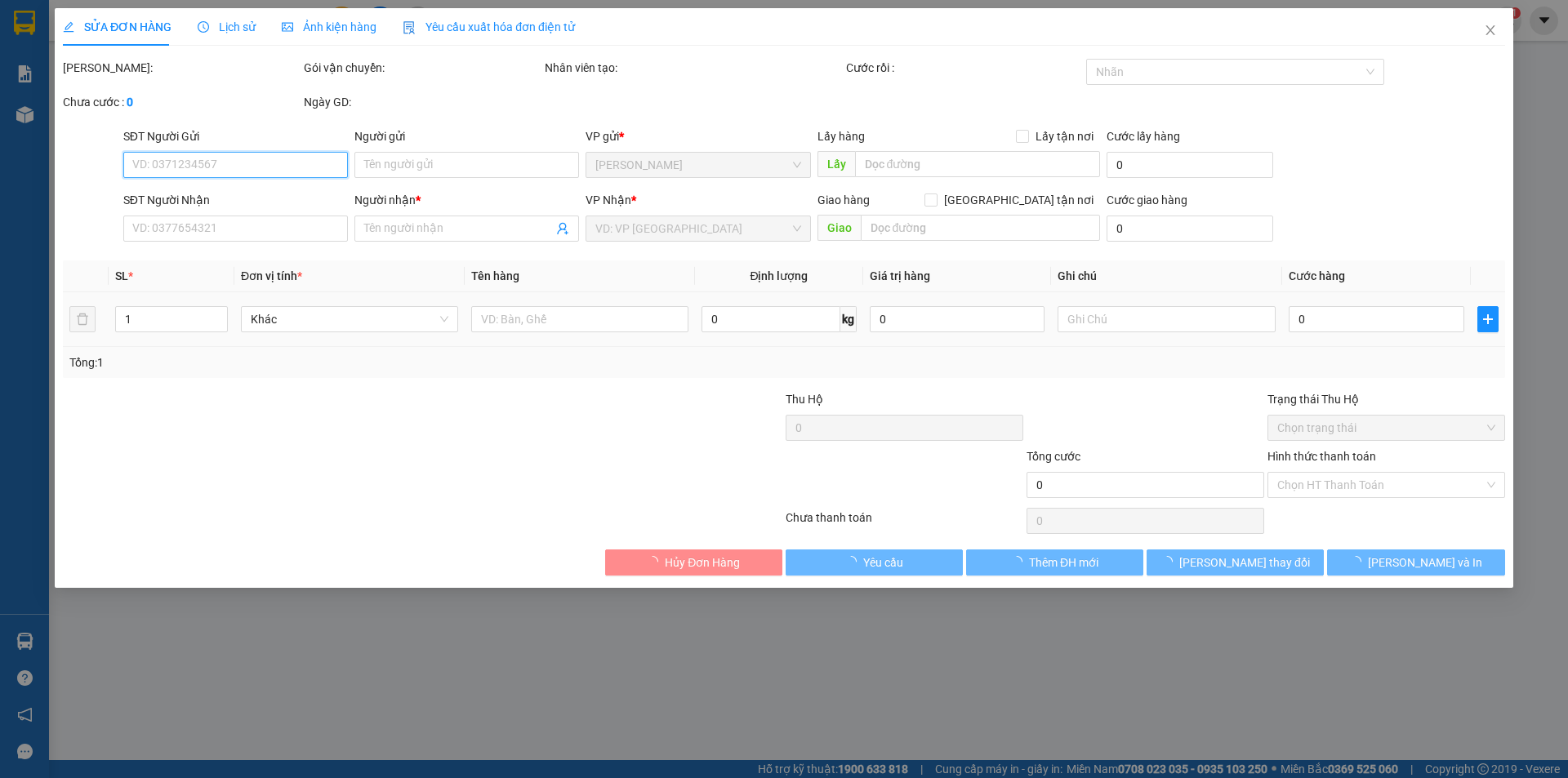
type input "MẸ TRÚC"
type input "0335338849"
type input "KIỀU"
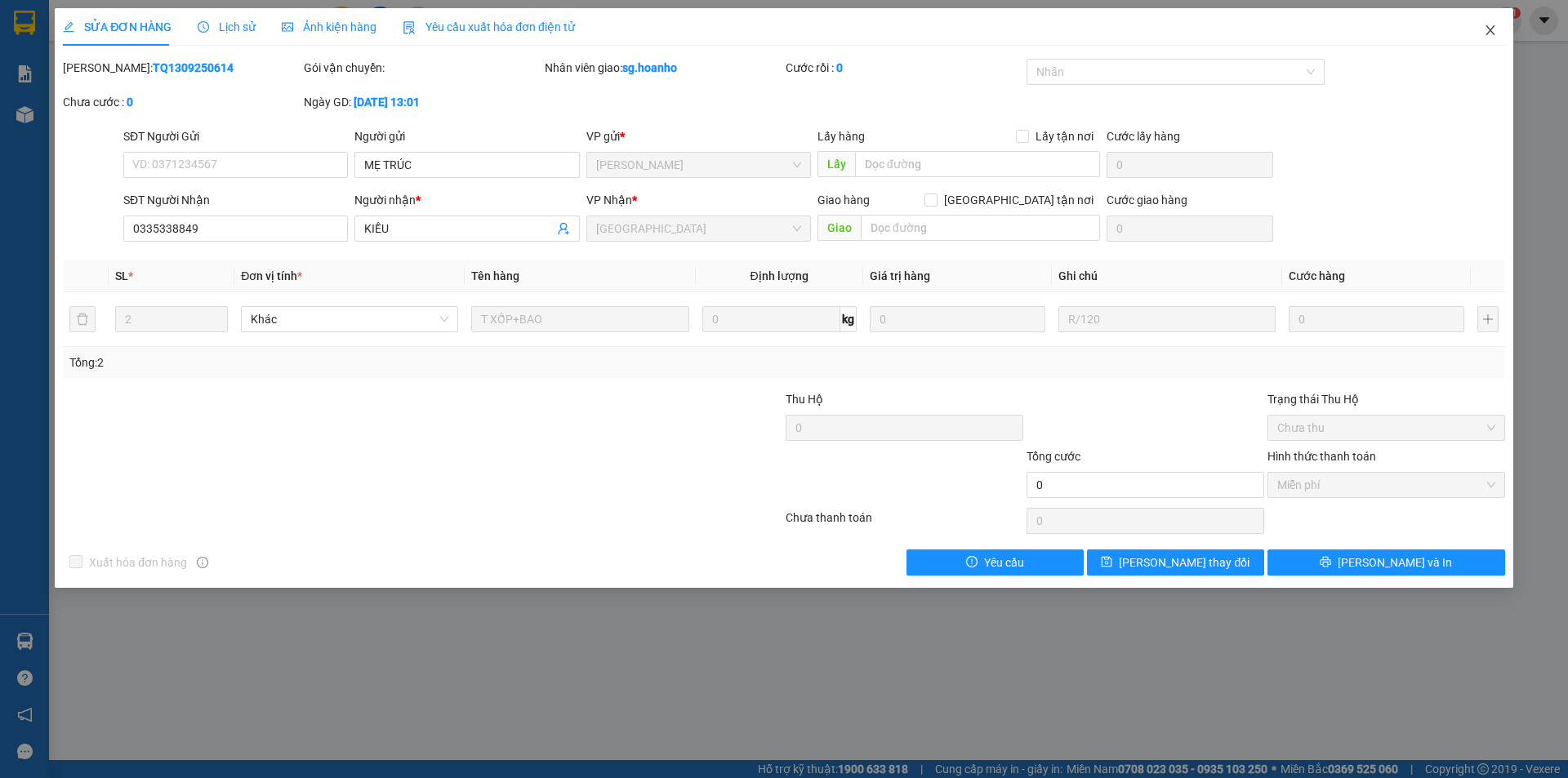
click at [1484, 30] on icon "close" at bounding box center [1490, 30] width 13 height 13
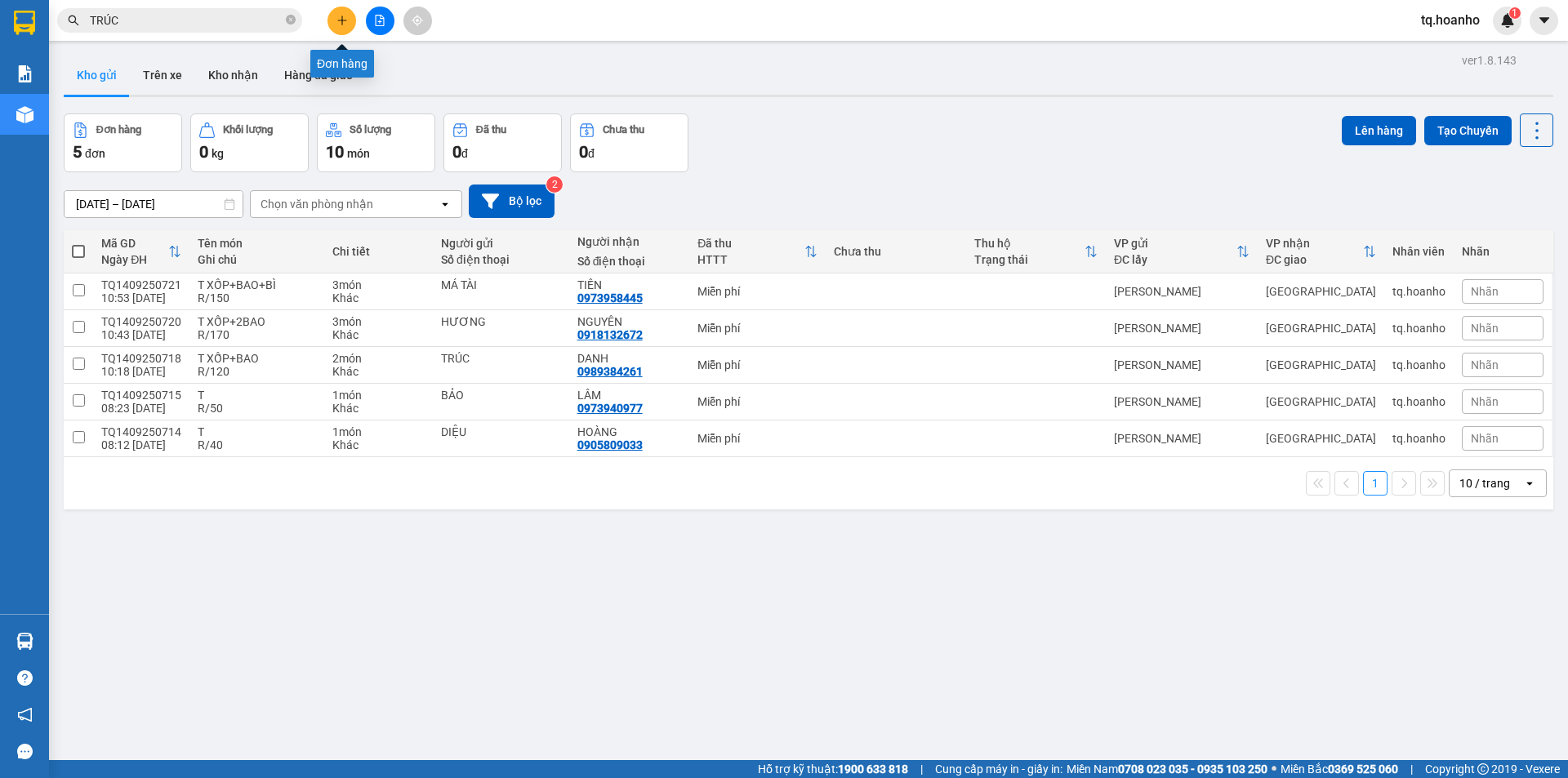
click at [343, 26] on button at bounding box center [341, 20] width 28 height 28
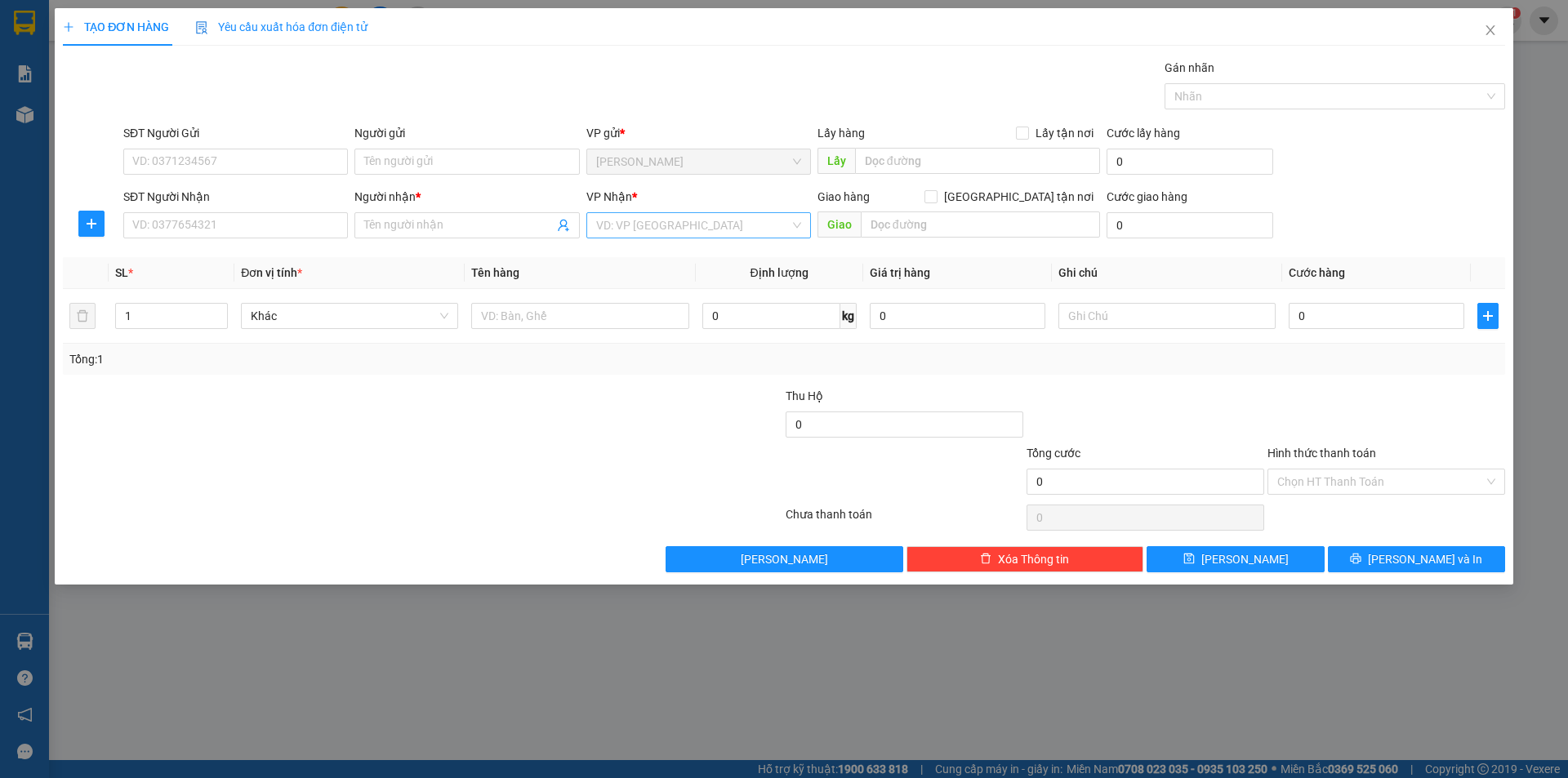
drag, startPoint x: 611, startPoint y: 257, endPoint x: 617, endPoint y: 228, distance: 29.6
click at [619, 241] on div "Transit Pickup Surcharge Ids Transit Deliver Surcharge Ids Transit Deliver Surc…" at bounding box center [784, 316] width 1442 height 514
click at [617, 228] on input "search" at bounding box center [693, 225] width 194 height 25
click at [304, 221] on input "SĐT Người Nhận" at bounding box center [235, 225] width 225 height 26
click at [206, 283] on div "0902942738 - CÔ 2" at bounding box center [235, 284] width 205 height 18
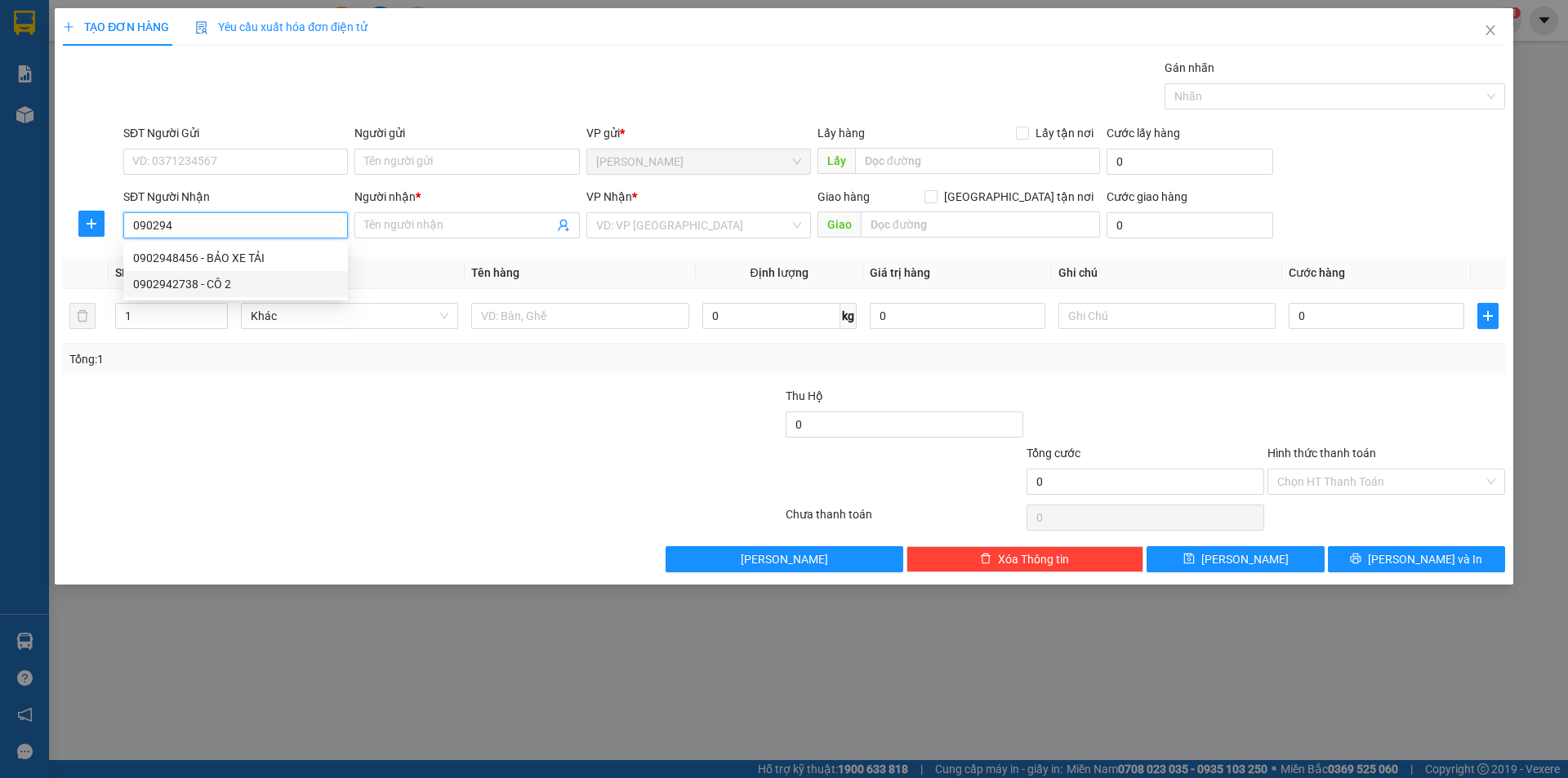
type input "0902942738"
type input "CÔ 2"
type input "0902942738"
click at [531, 335] on td at bounding box center [579, 317] width 230 height 55
click at [531, 328] on div at bounding box center [580, 317] width 217 height 33
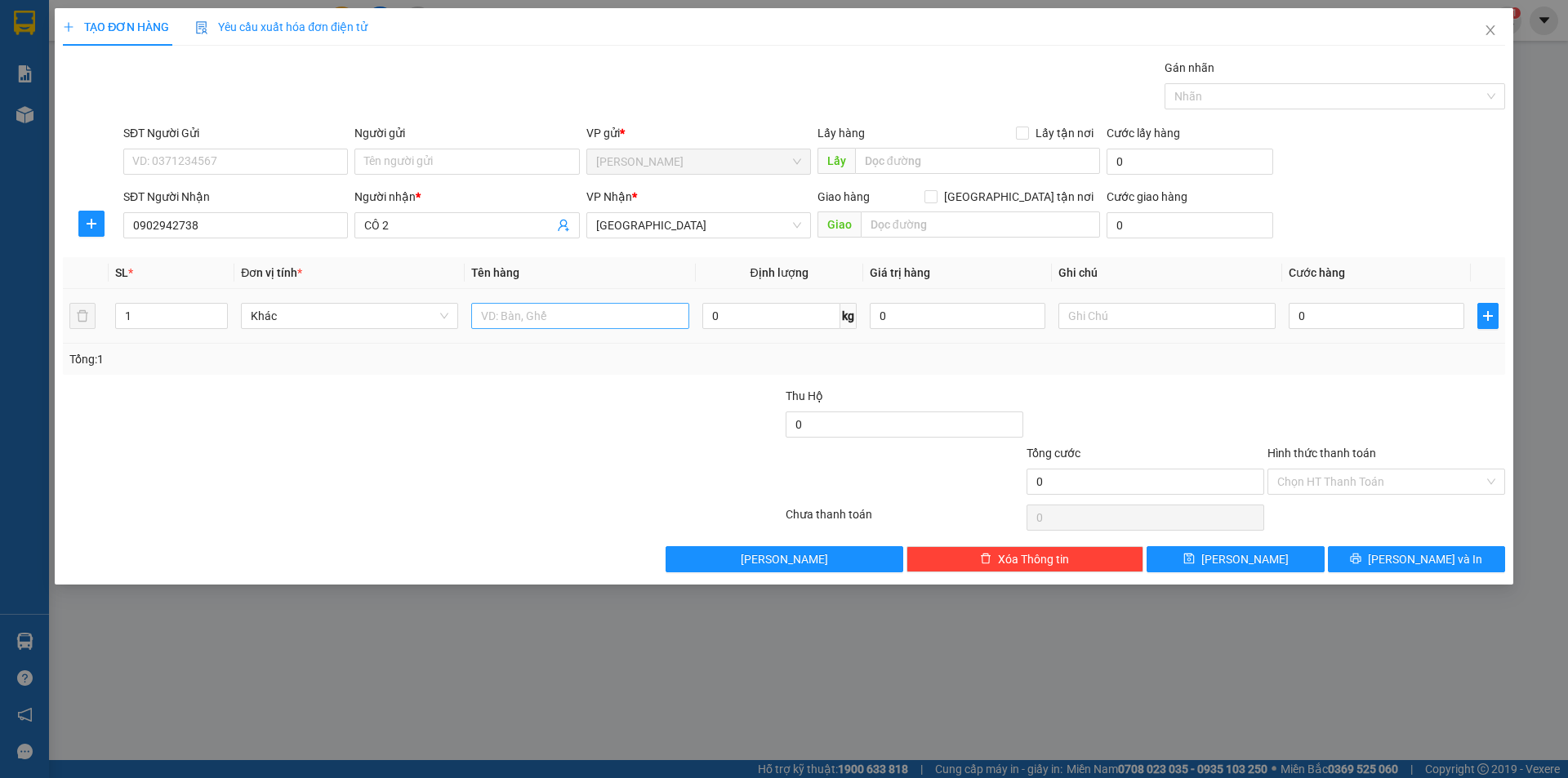
click at [531, 324] on input "text" at bounding box center [580, 316] width 217 height 26
type input "T XỐP"
click at [1110, 315] on input "text" at bounding box center [1167, 316] width 217 height 26
type input "R"
type input "C GIAO"
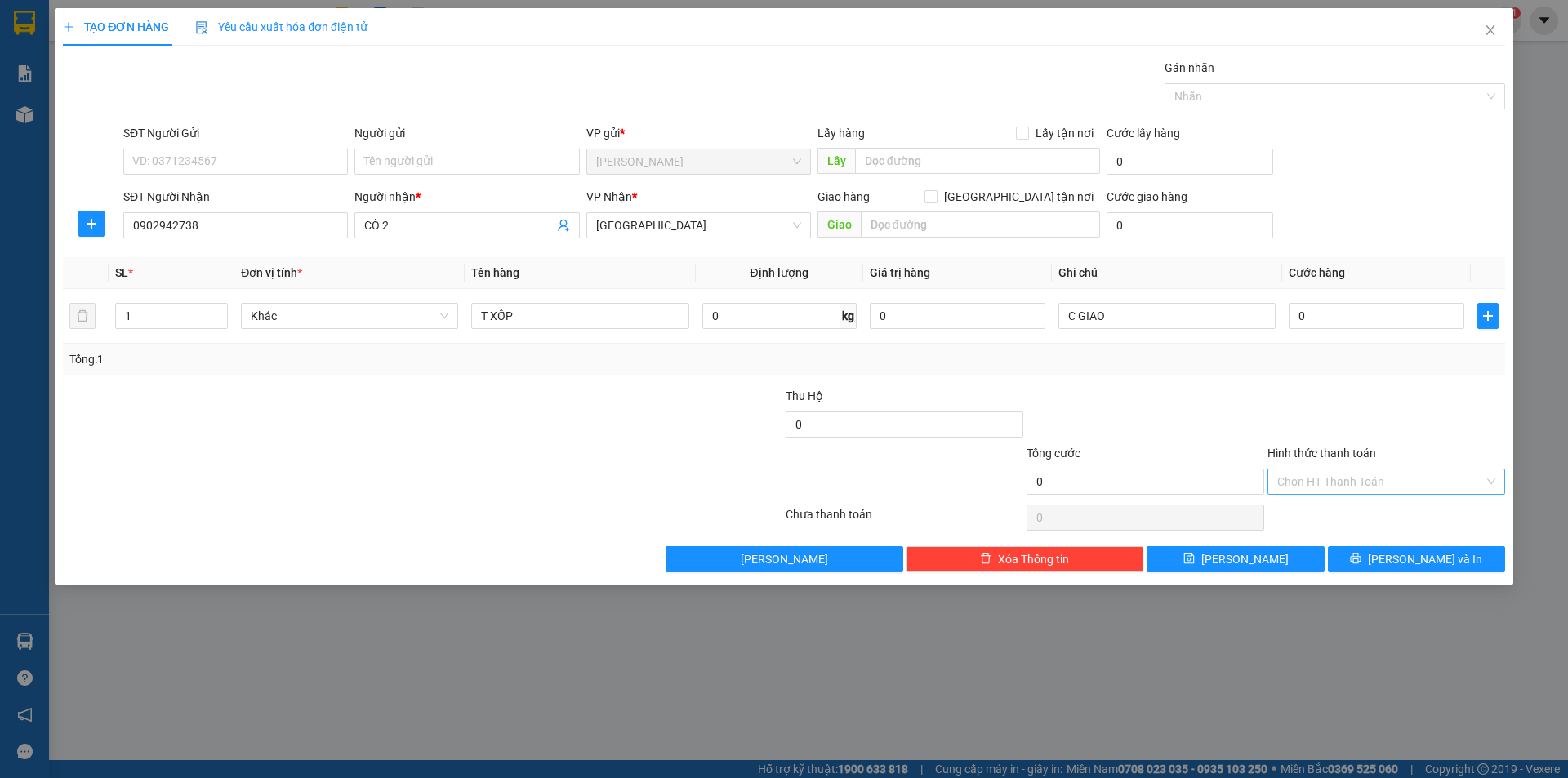
click at [1300, 492] on input "Hình thức thanh toán" at bounding box center [1380, 482] width 206 height 25
drag, startPoint x: 1306, startPoint y: 531, endPoint x: 1316, endPoint y: 546, distance: 18.0
click at [1306, 532] on div "Miễn phí" at bounding box center [1386, 540] width 218 height 18
click at [1348, 557] on button "[PERSON_NAME] và In" at bounding box center [1416, 560] width 177 height 26
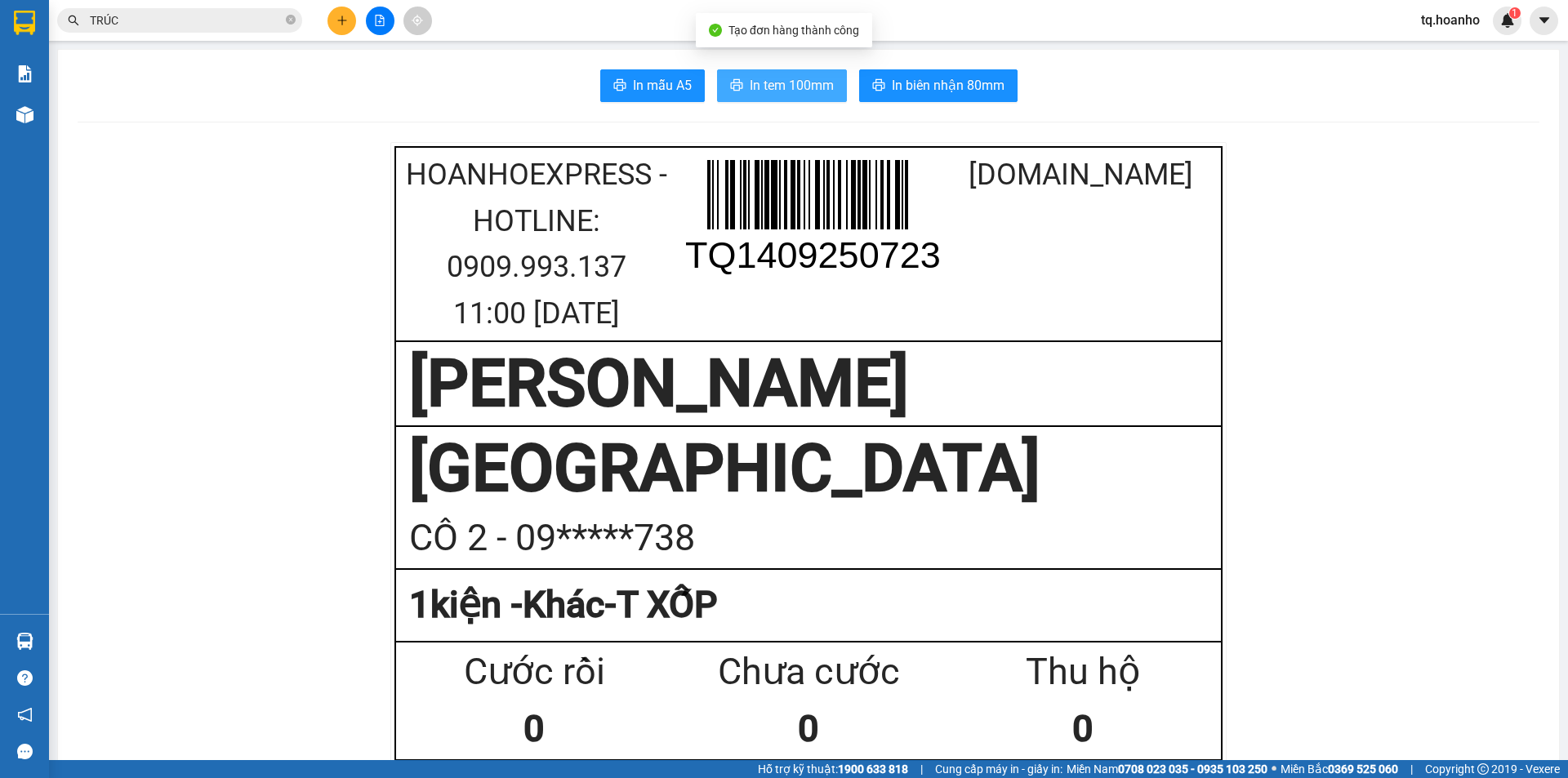
click at [827, 78] on span "In tem 100mm" at bounding box center [792, 85] width 84 height 20
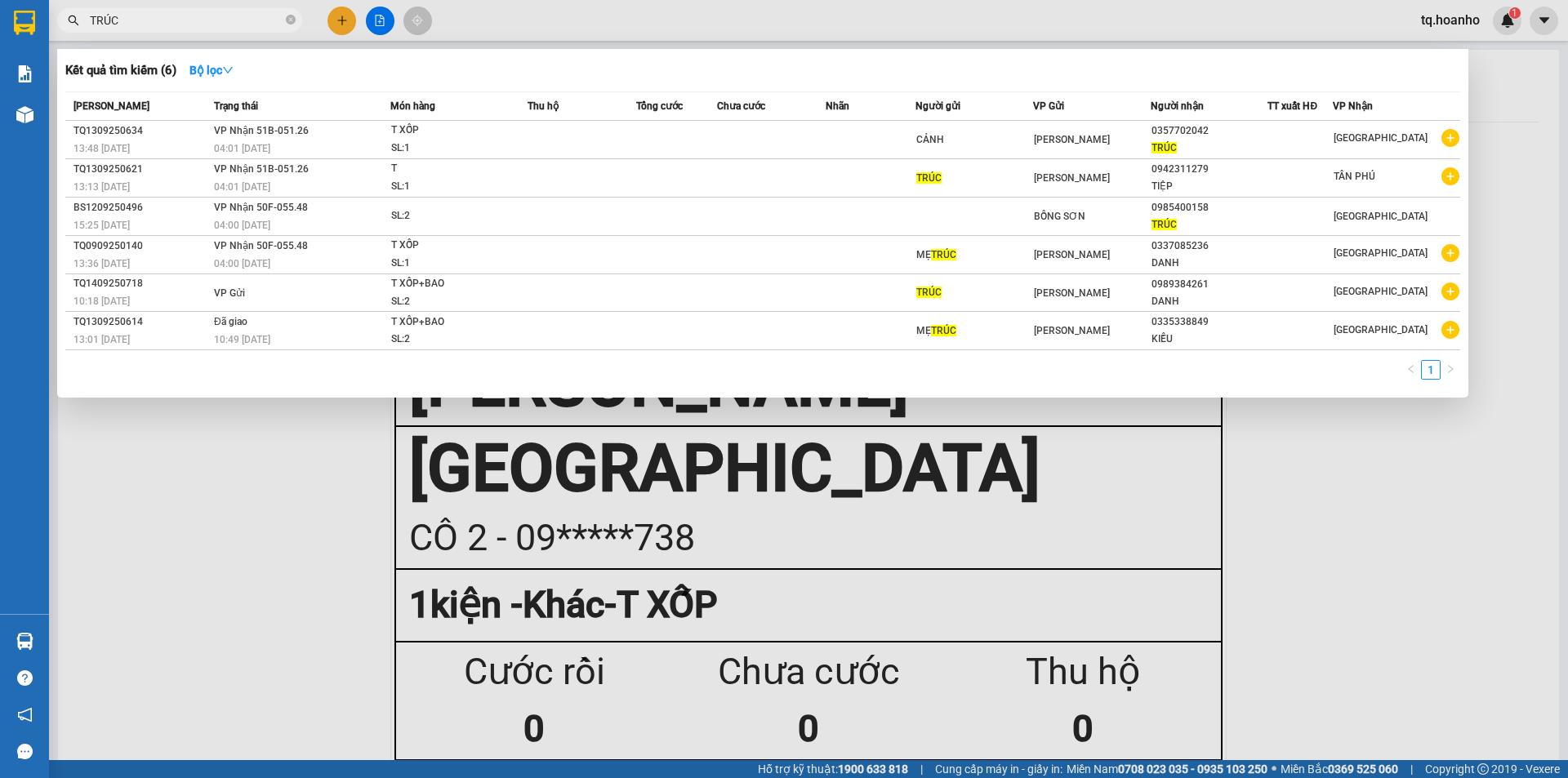
click at [219, 29] on span "TRÚC" at bounding box center [179, 20] width 245 height 25
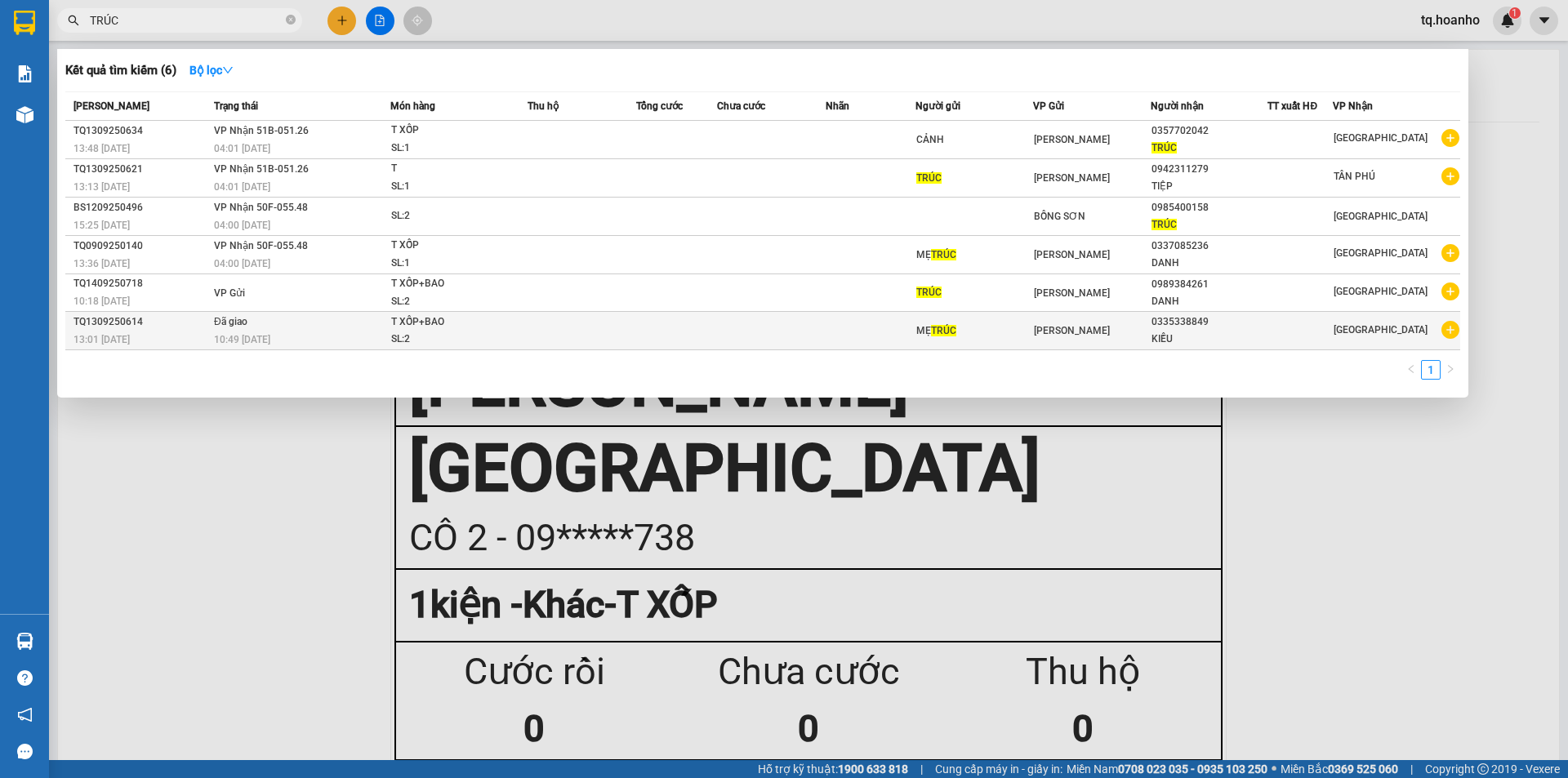
click at [665, 340] on td at bounding box center [676, 331] width 81 height 39
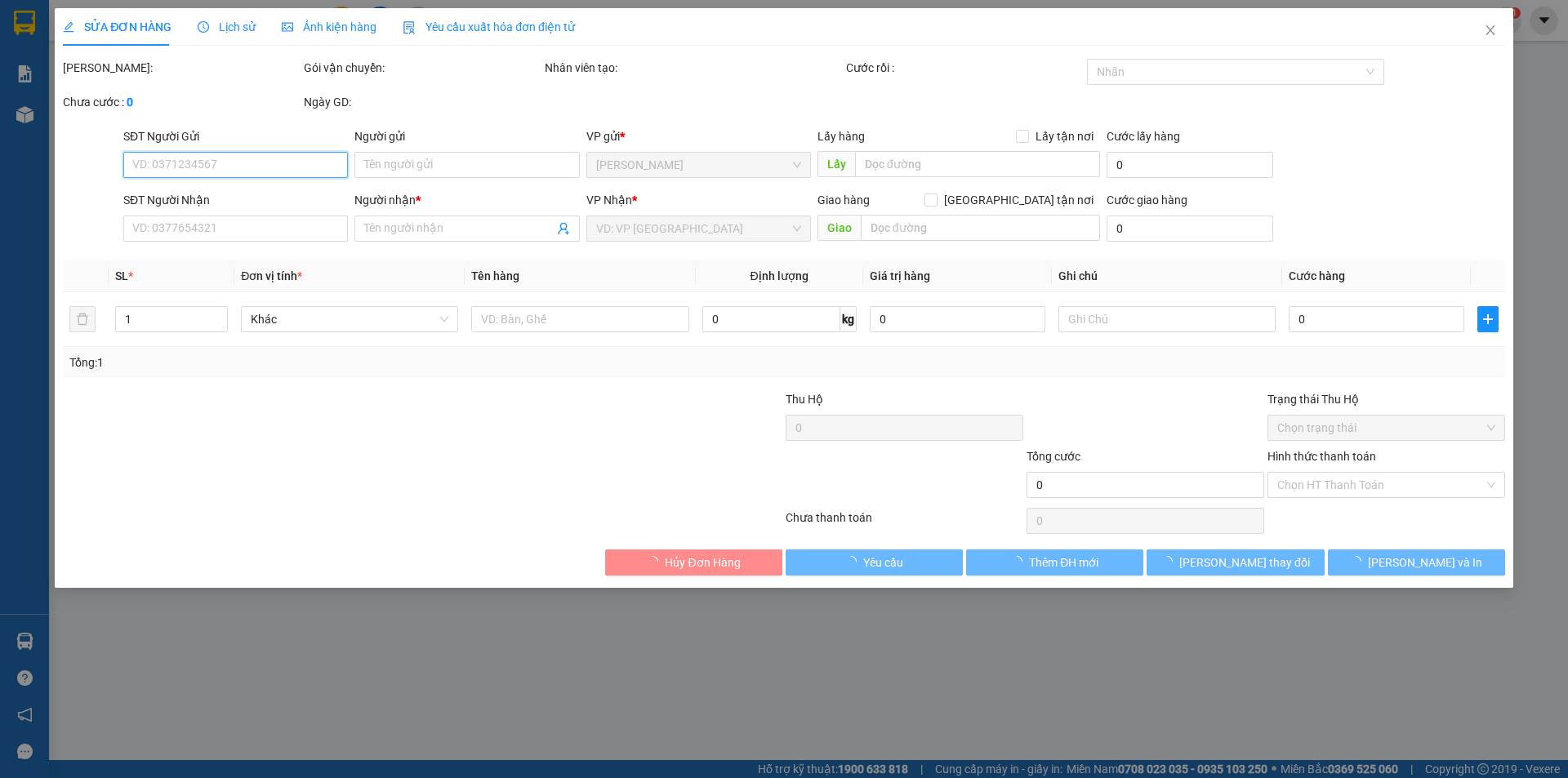
type input "MẸ TRÚC"
type input "0335338849"
type input "KIỀU"
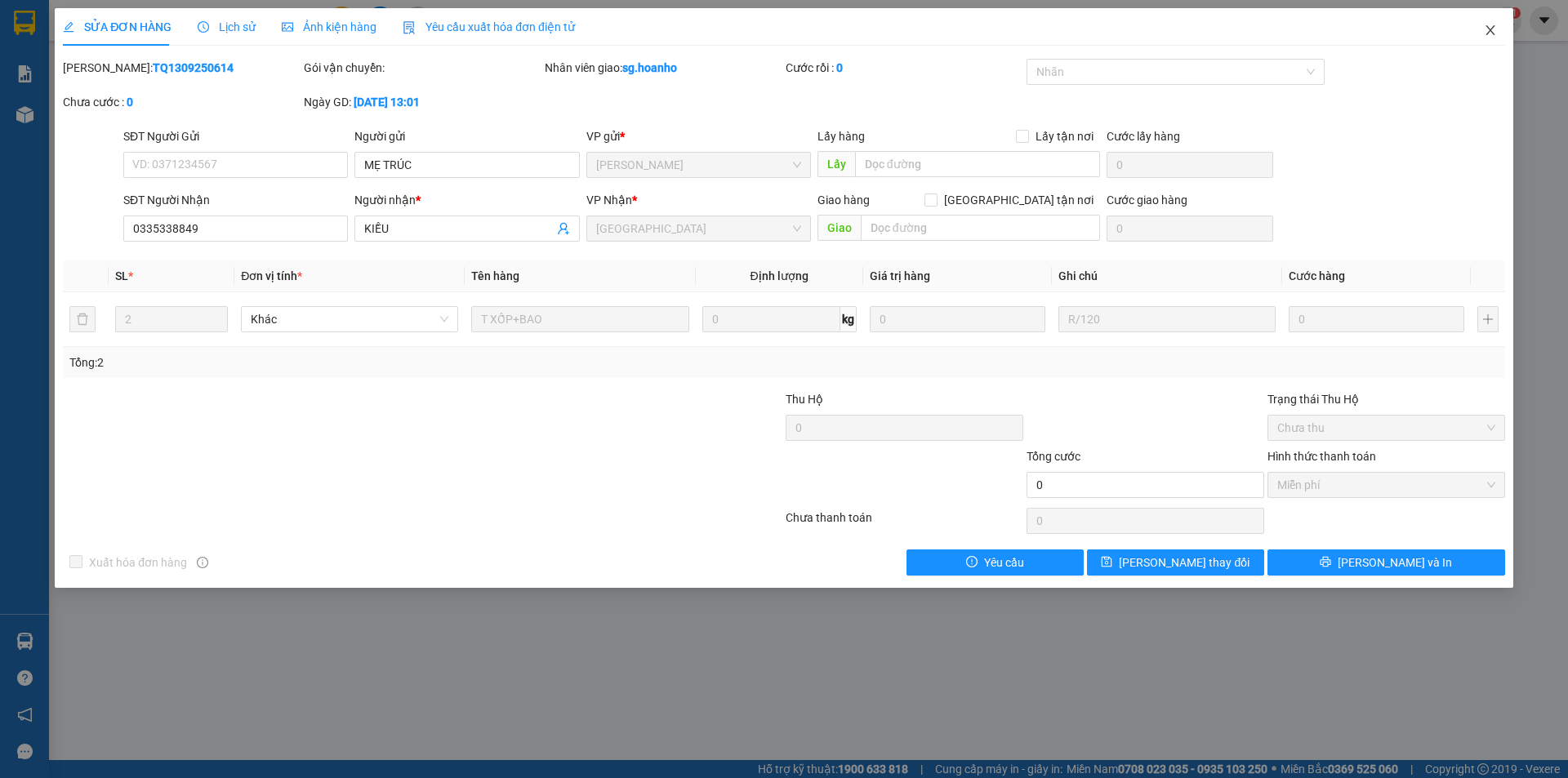
click at [1491, 31] on icon "close" at bounding box center [1490, 30] width 13 height 13
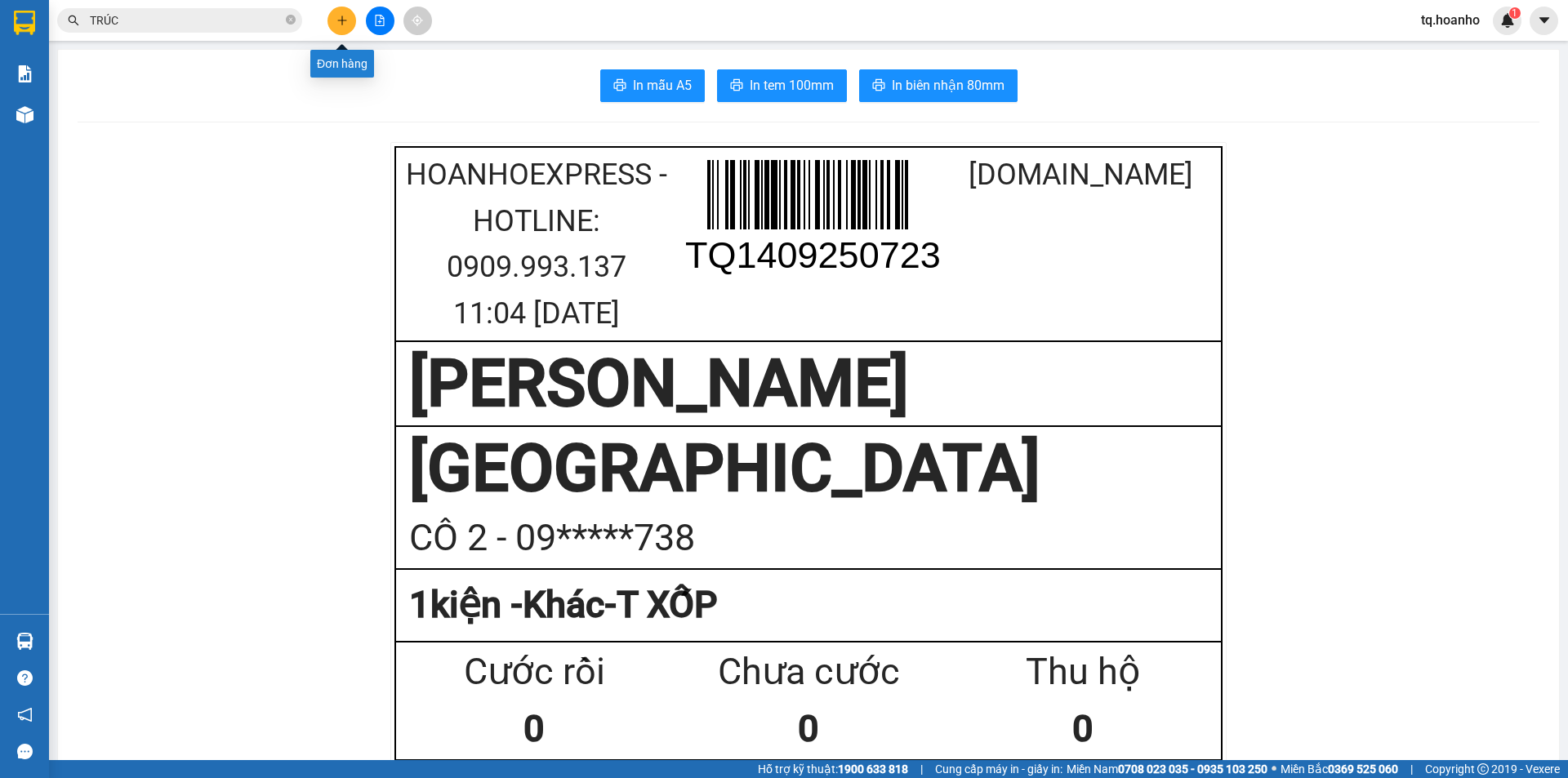
click at [343, 19] on icon "plus" at bounding box center [342, 20] width 11 height 11
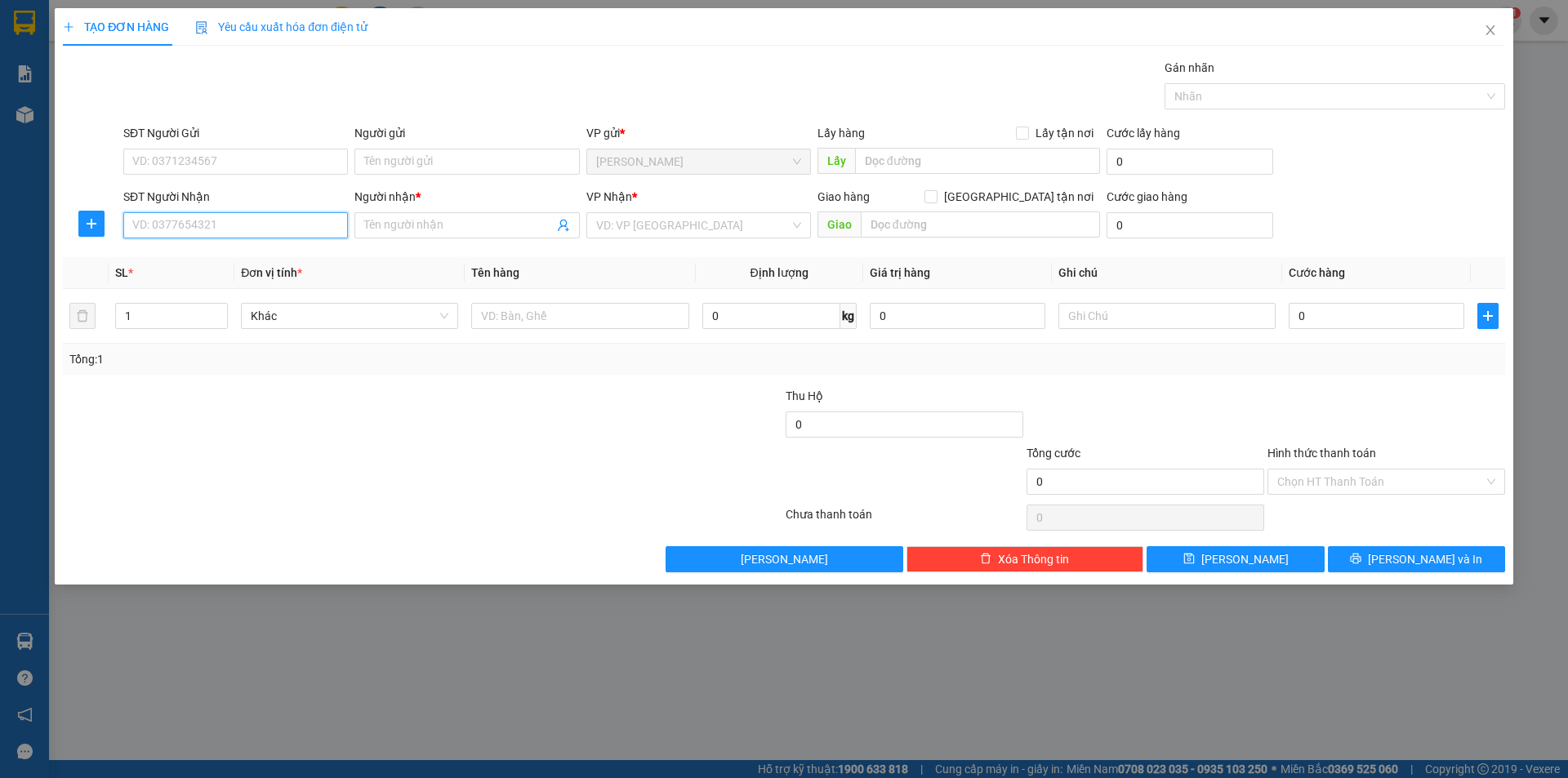
click at [291, 222] on input "SĐT Người Nhận" at bounding box center [235, 225] width 225 height 26
click at [261, 254] on div "0967978526 - VƯƠNG" at bounding box center [235, 258] width 205 height 18
type input "0967978526"
type input "VƯƠNG"
type input "0967978526"
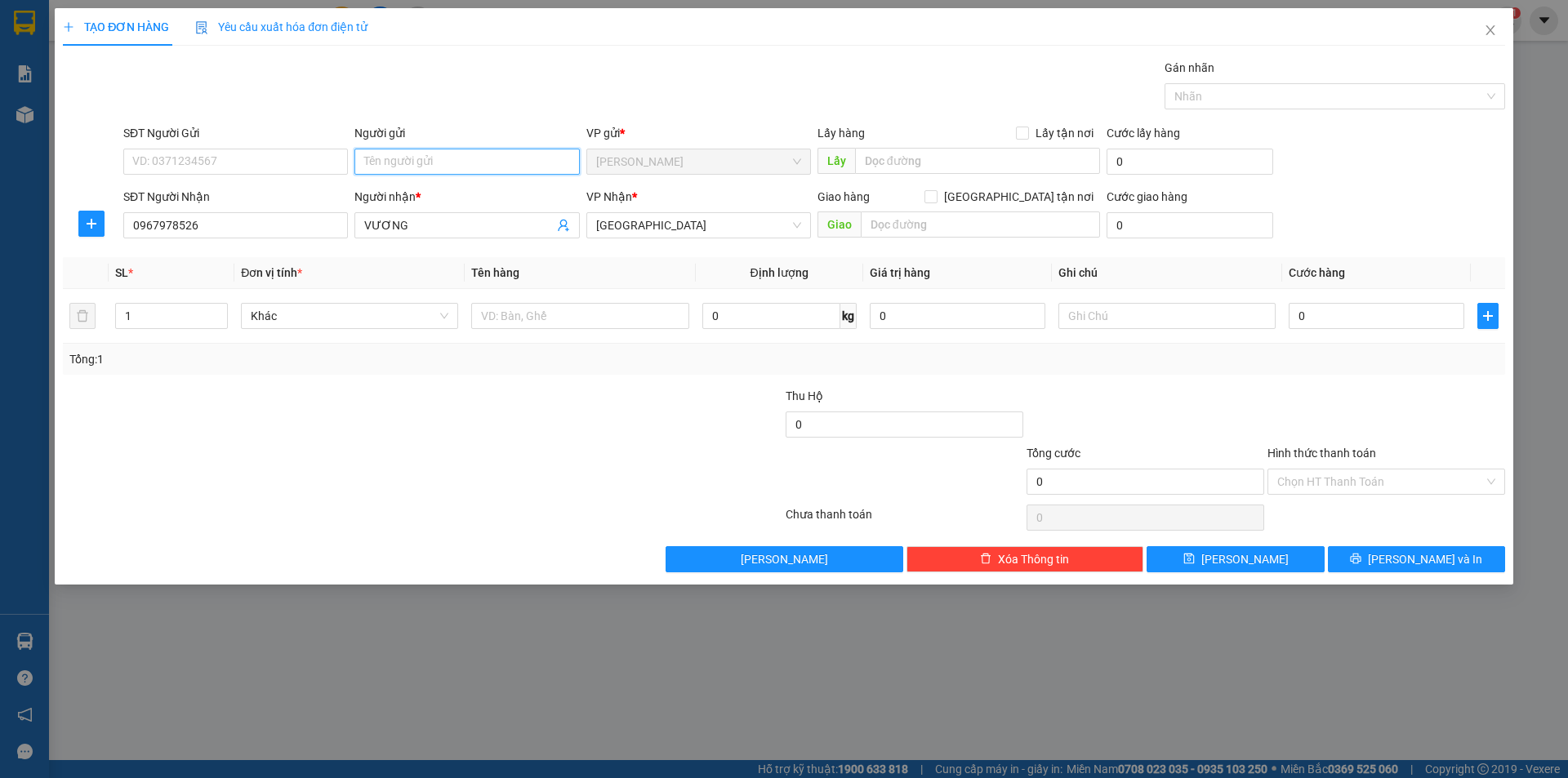
click at [456, 152] on input "Người gửi" at bounding box center [466, 161] width 225 height 26
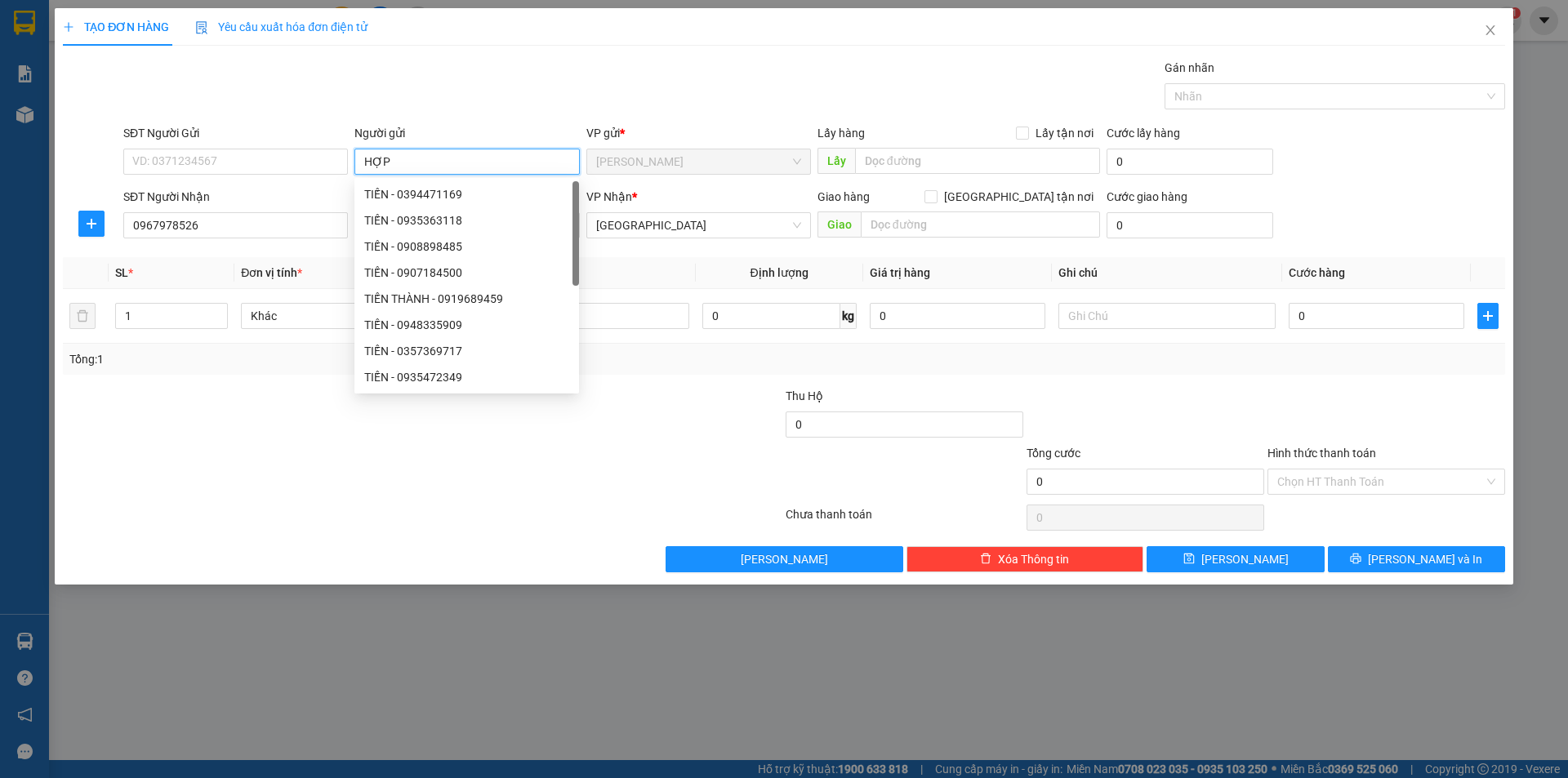
type input "HỢP"
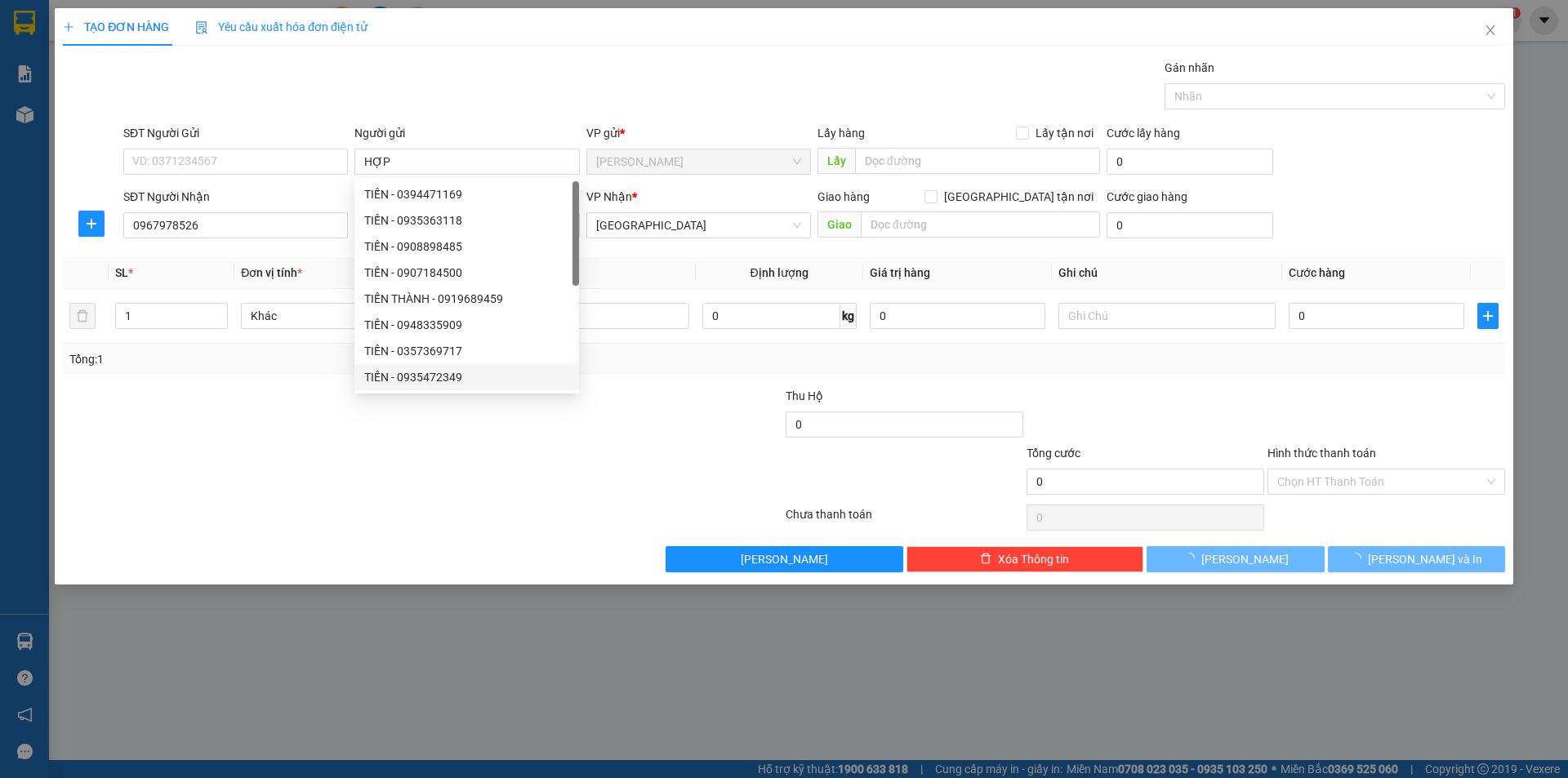
drag, startPoint x: 295, startPoint y: 495, endPoint x: 210, endPoint y: 244, distance: 265.0
click at [294, 495] on div at bounding box center [302, 472] width 482 height 57
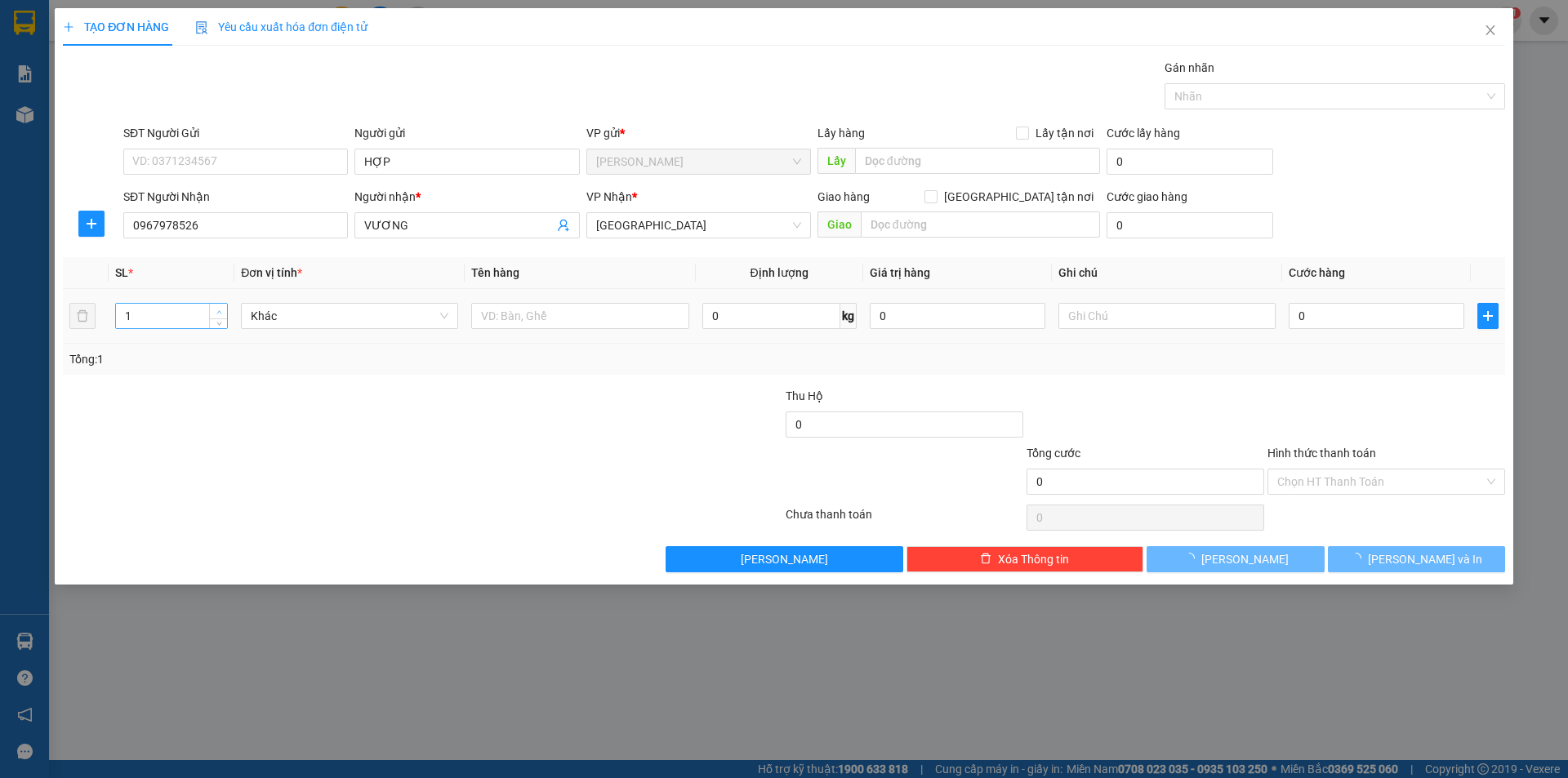
type input "2"
click at [220, 310] on icon "up" at bounding box center [219, 312] width 6 height 6
click at [548, 305] on td at bounding box center [579, 317] width 230 height 55
click at [547, 308] on input "text" at bounding box center [580, 316] width 217 height 26
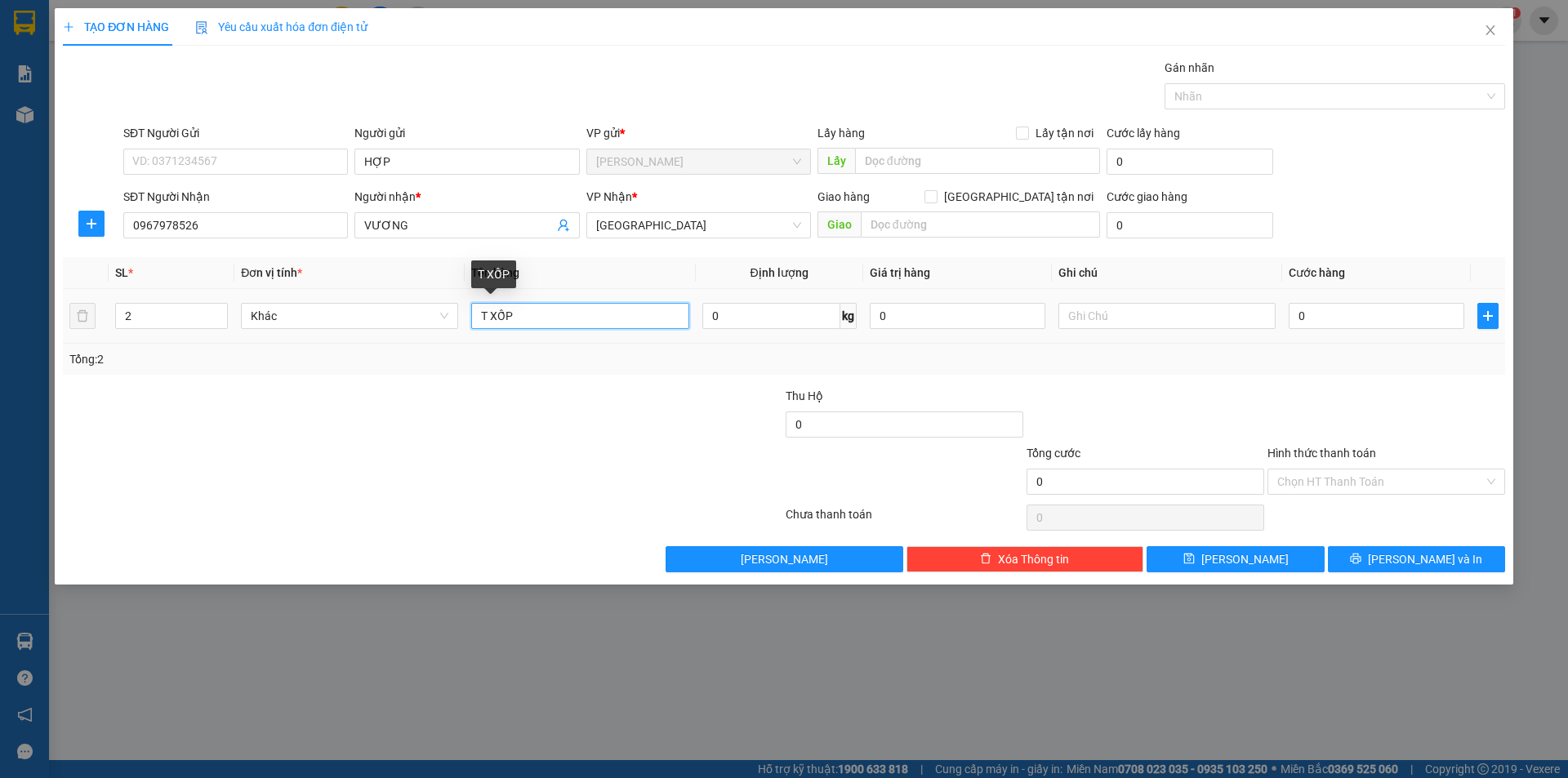
click at [606, 316] on input "T XỐP" at bounding box center [580, 316] width 217 height 26
type input "T XỐP+BAO"
click at [1146, 316] on input "text" at bounding box center [1167, 316] width 217 height 26
type input "C/110"
click at [1349, 483] on input "Hình thức thanh toán" at bounding box center [1380, 482] width 206 height 25
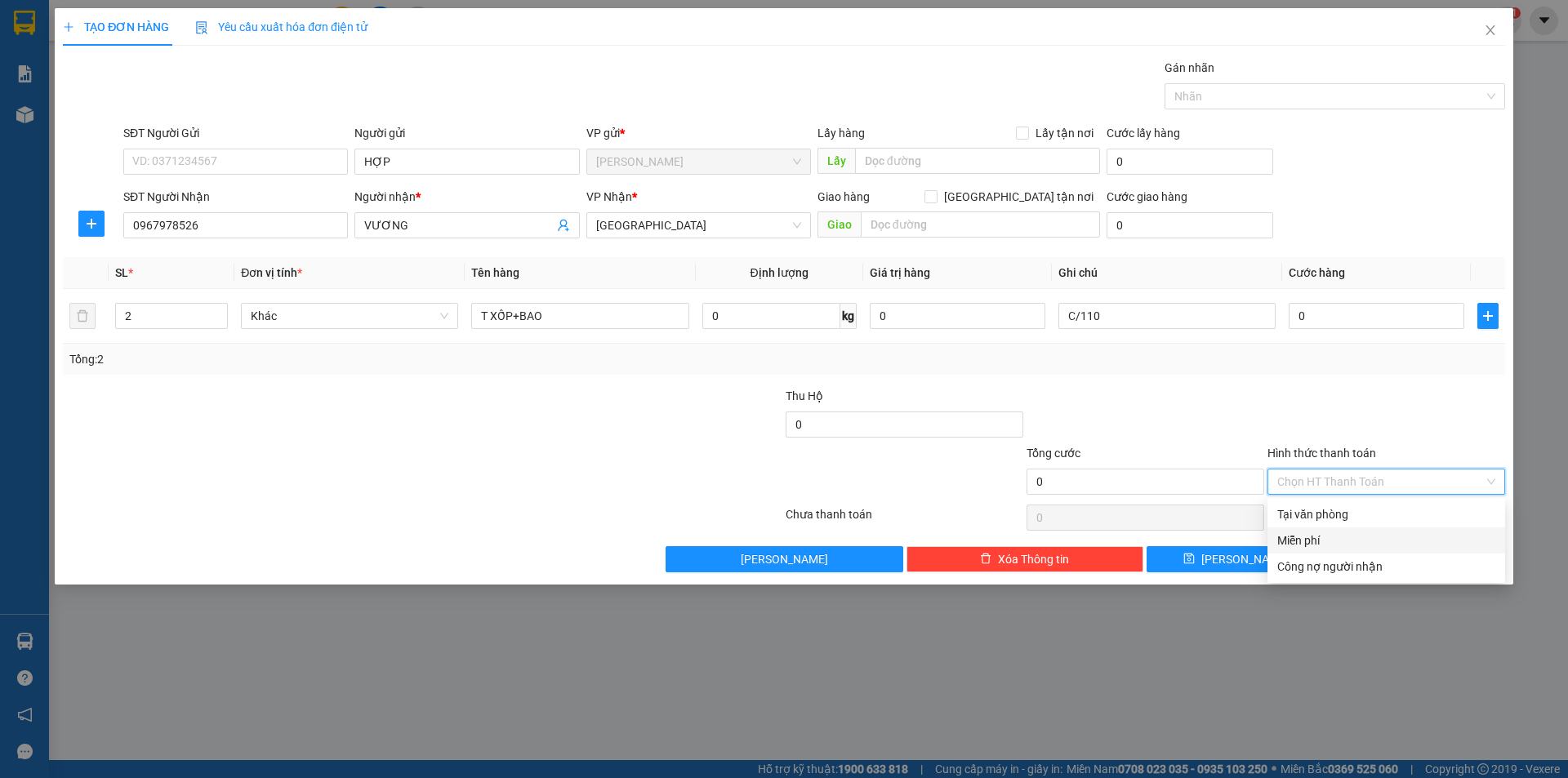
drag, startPoint x: 1321, startPoint y: 546, endPoint x: 1356, endPoint y: 566, distance: 40.3
click at [1322, 546] on div "Miễn phí" at bounding box center [1386, 540] width 218 height 18
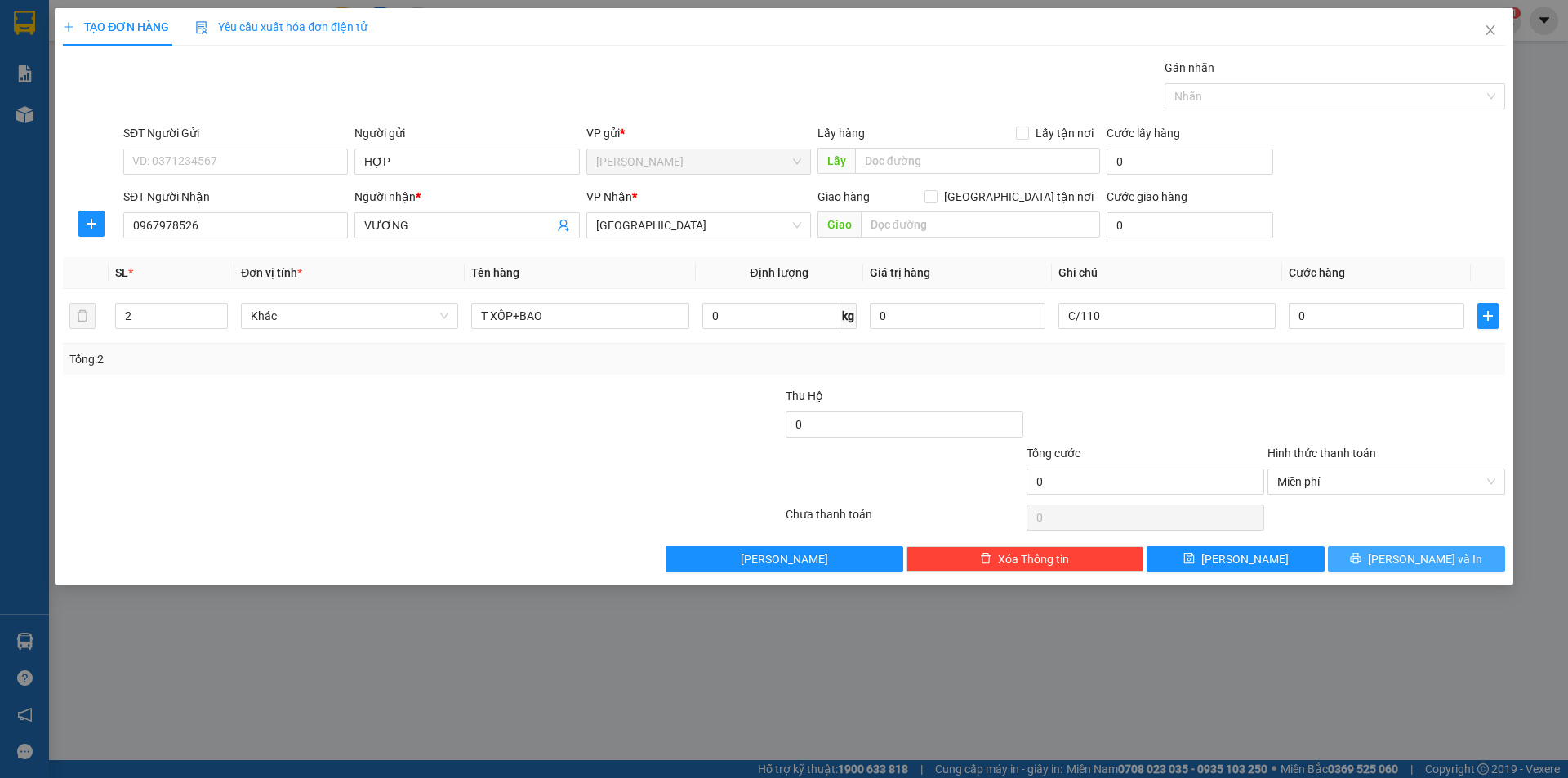
click at [1364, 567] on button "[PERSON_NAME] và In" at bounding box center [1416, 560] width 177 height 26
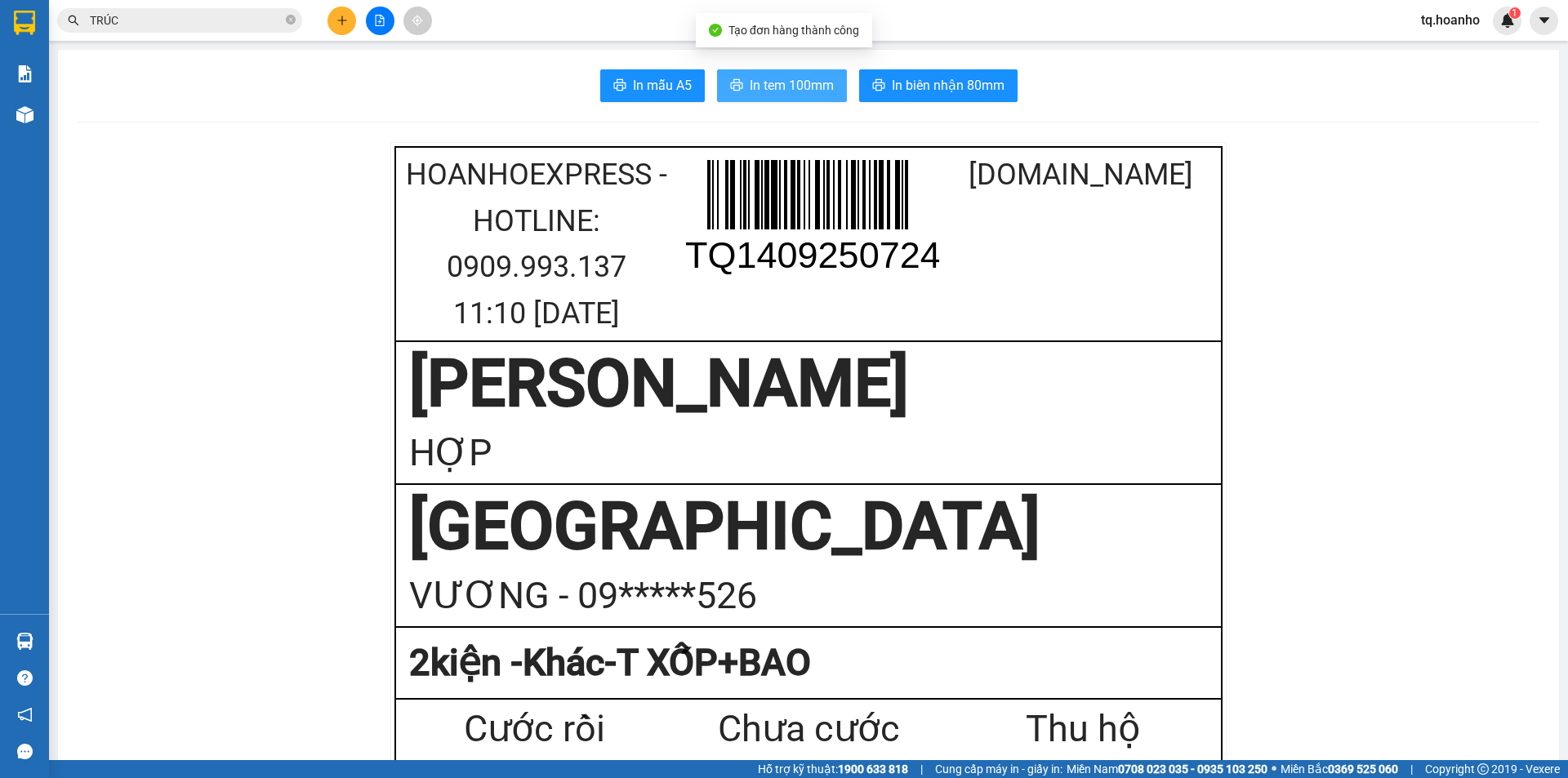
click at [762, 93] on span "In tem 100mm" at bounding box center [792, 85] width 84 height 20
click at [344, 13] on button at bounding box center [341, 20] width 28 height 28
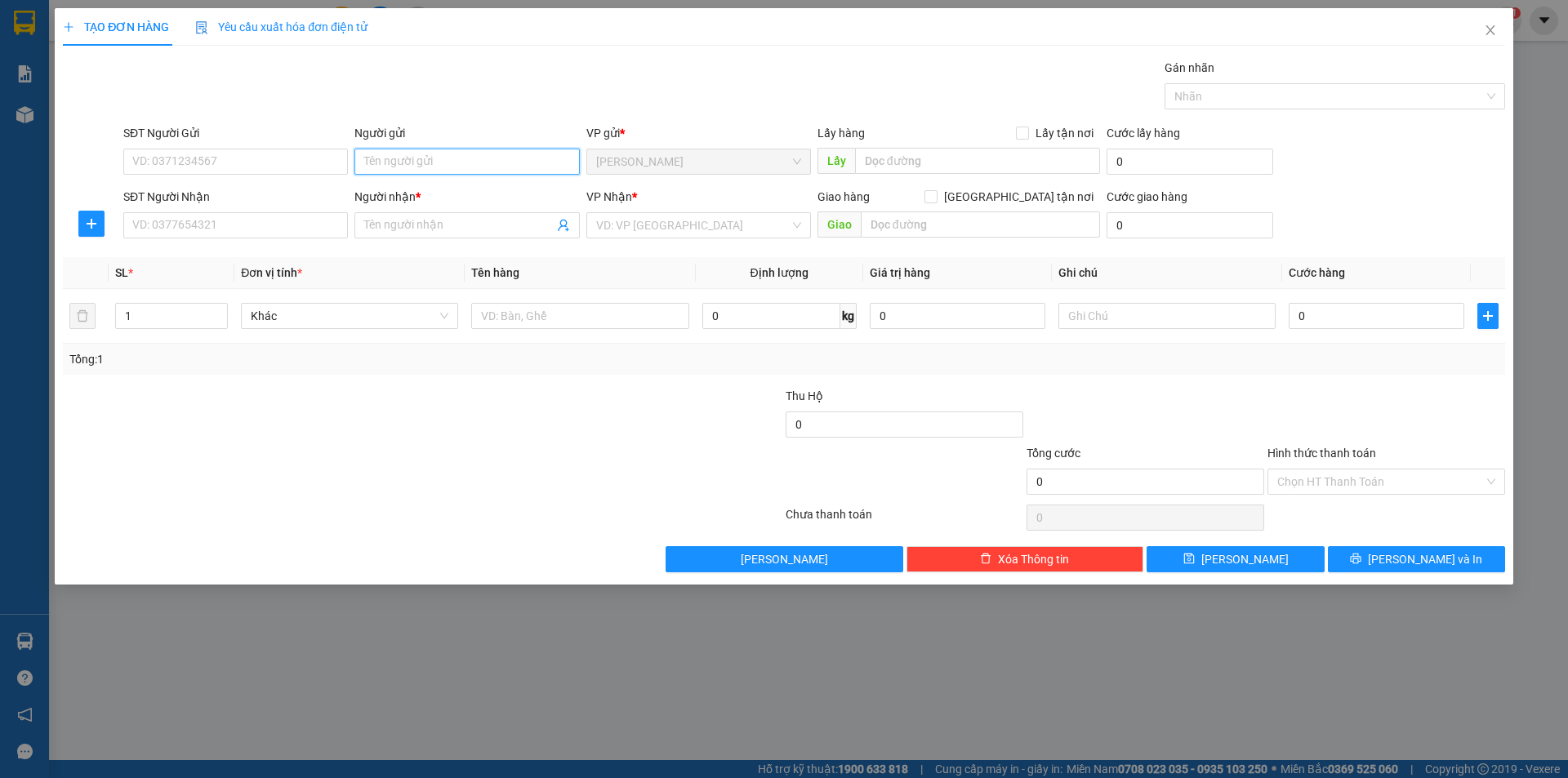
click at [380, 161] on input "Người gửi" at bounding box center [466, 161] width 225 height 26
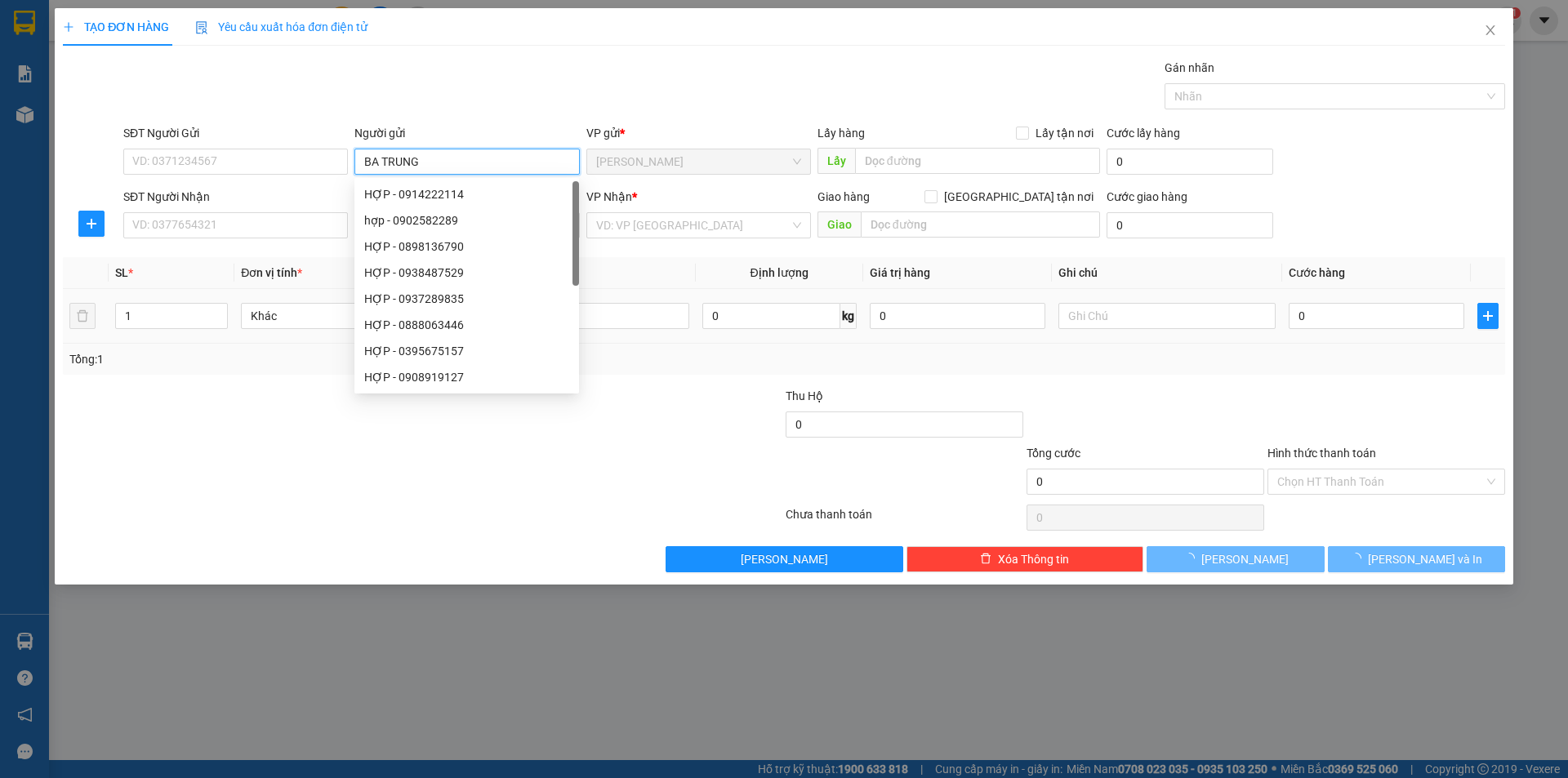
type input "BA TRUNG"
drag, startPoint x: 190, startPoint y: 565, endPoint x: 192, endPoint y: 536, distance: 29.1
click at [191, 550] on div "Lưu nháp Xóa Thông tin Lưu Lưu và In" at bounding box center [784, 560] width 1446 height 26
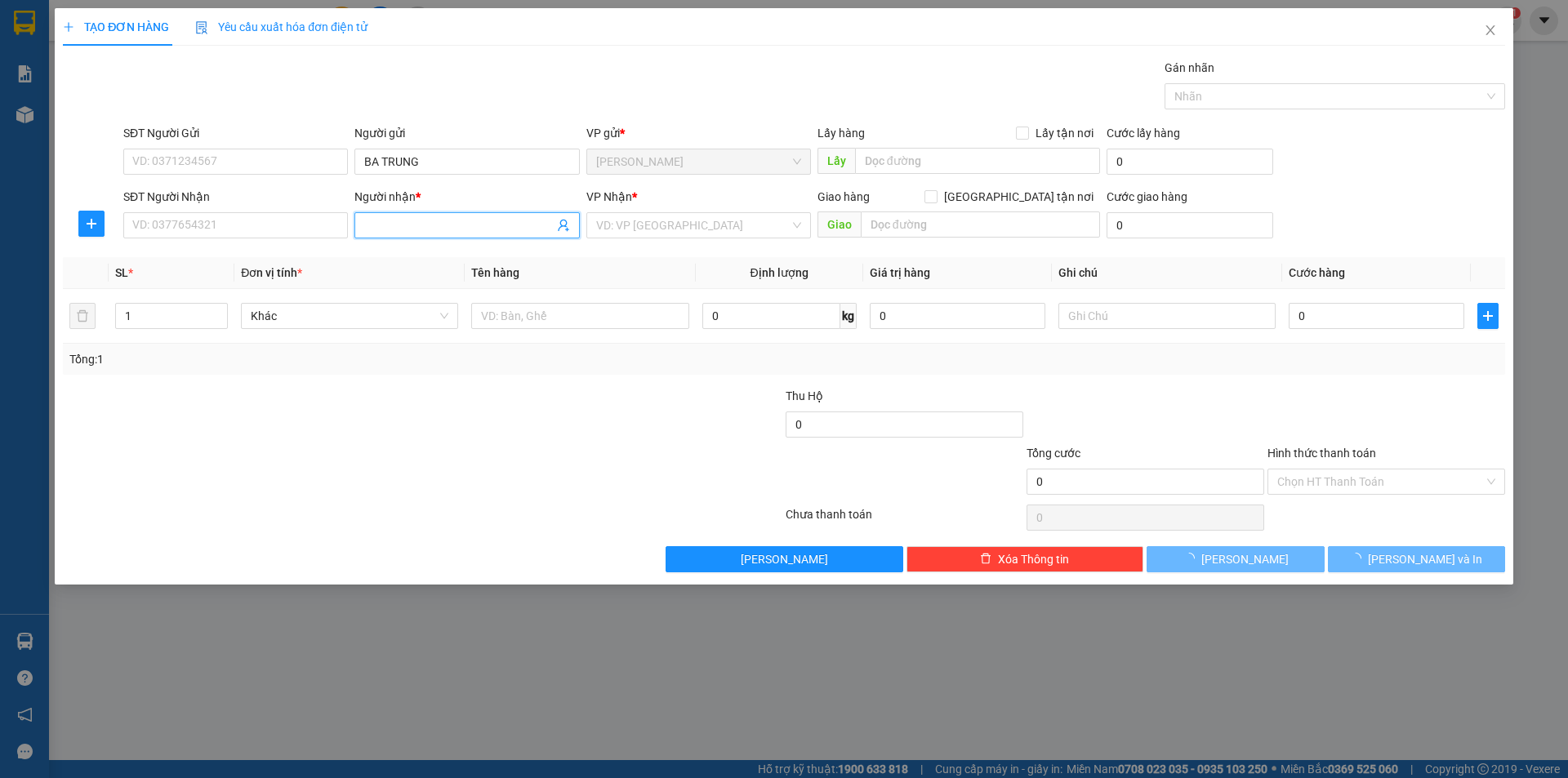
click at [365, 217] on input "Người nhận *" at bounding box center [459, 226] width 189 height 18
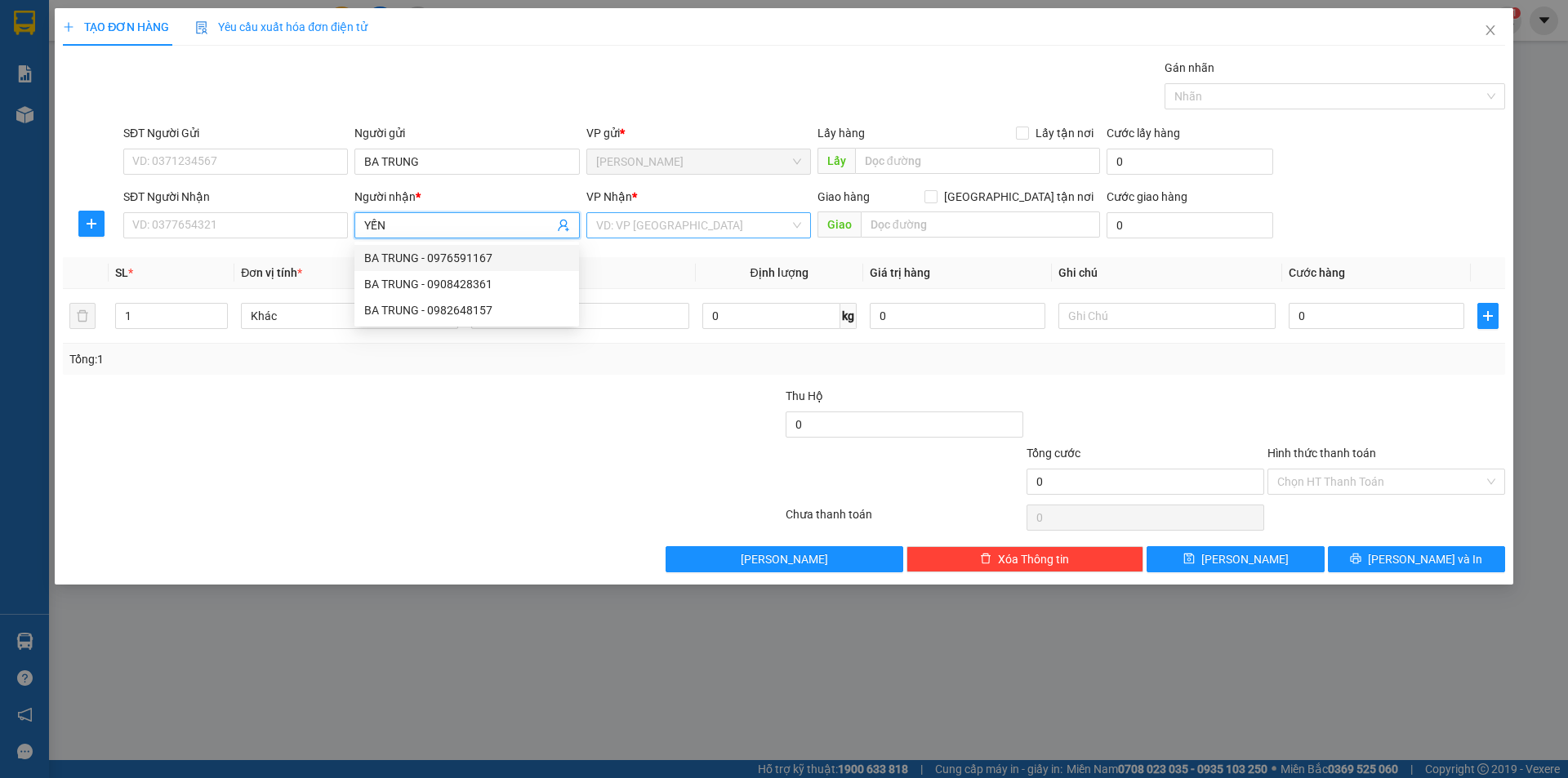
type input "YẾN"
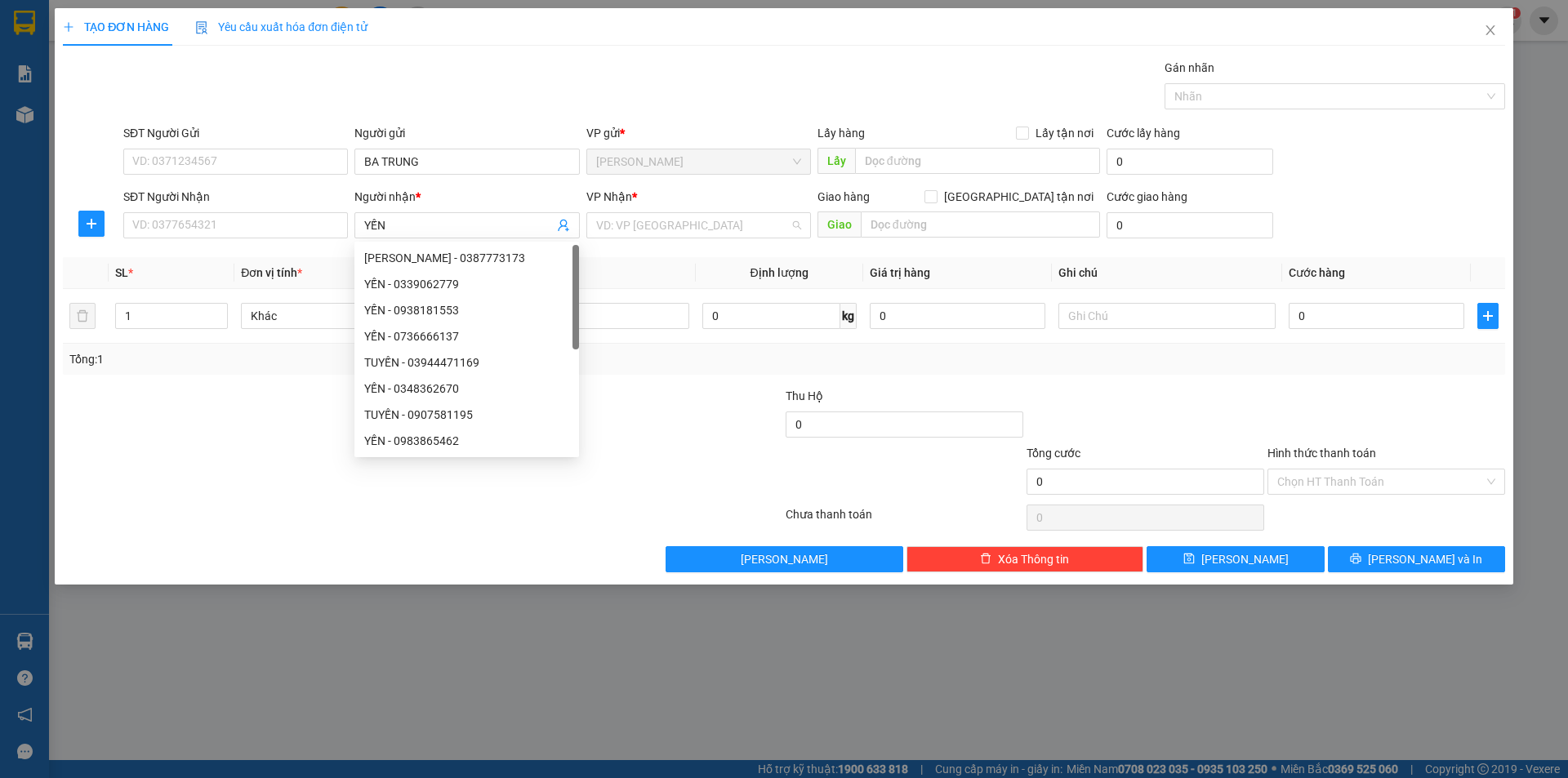
drag, startPoint x: 650, startPoint y: 221, endPoint x: 630, endPoint y: 249, distance: 34.4
click at [650, 220] on input "search" at bounding box center [693, 225] width 194 height 25
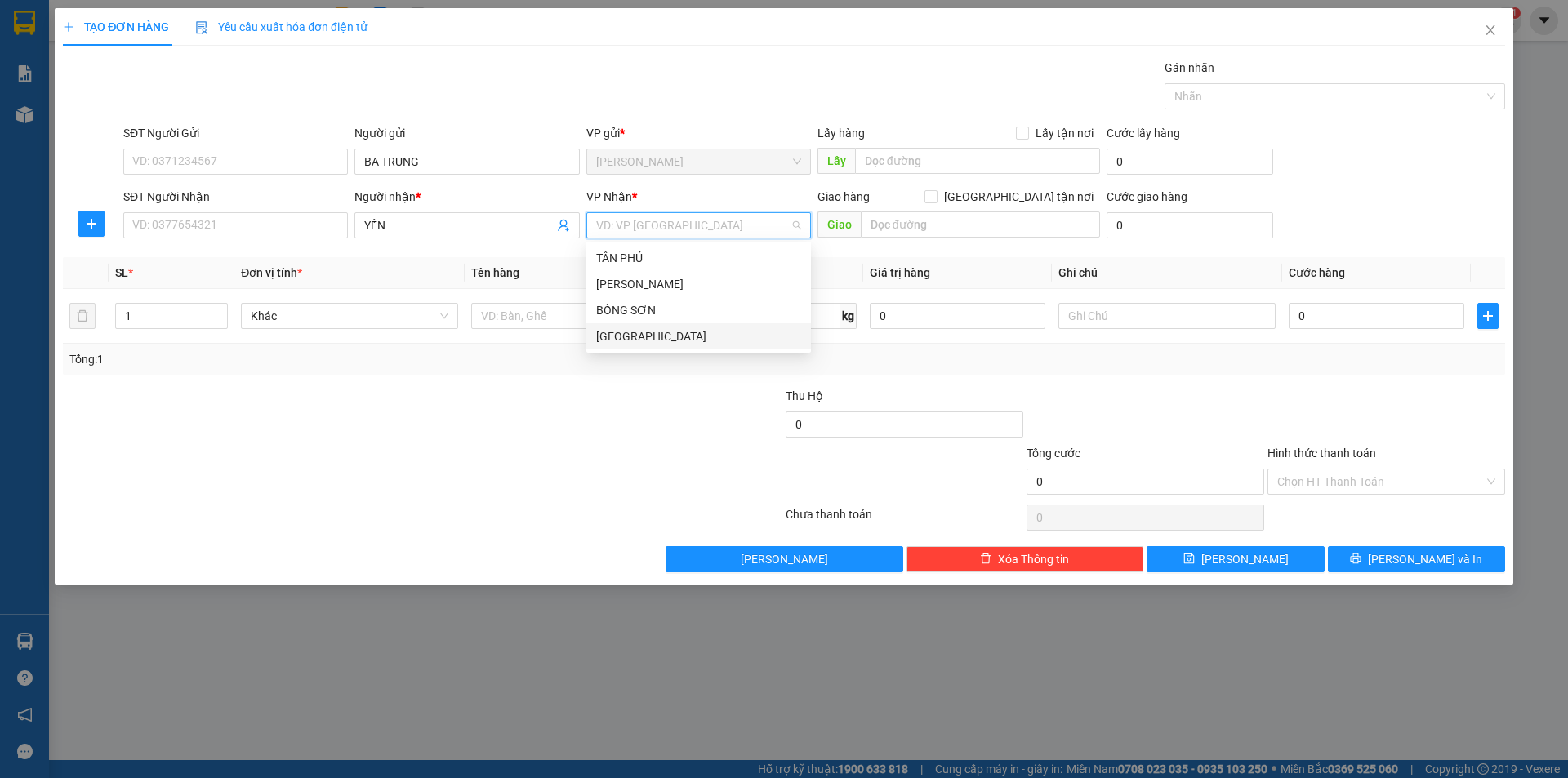
click at [616, 328] on div "[GEOGRAPHIC_DATA]" at bounding box center [698, 337] width 205 height 18
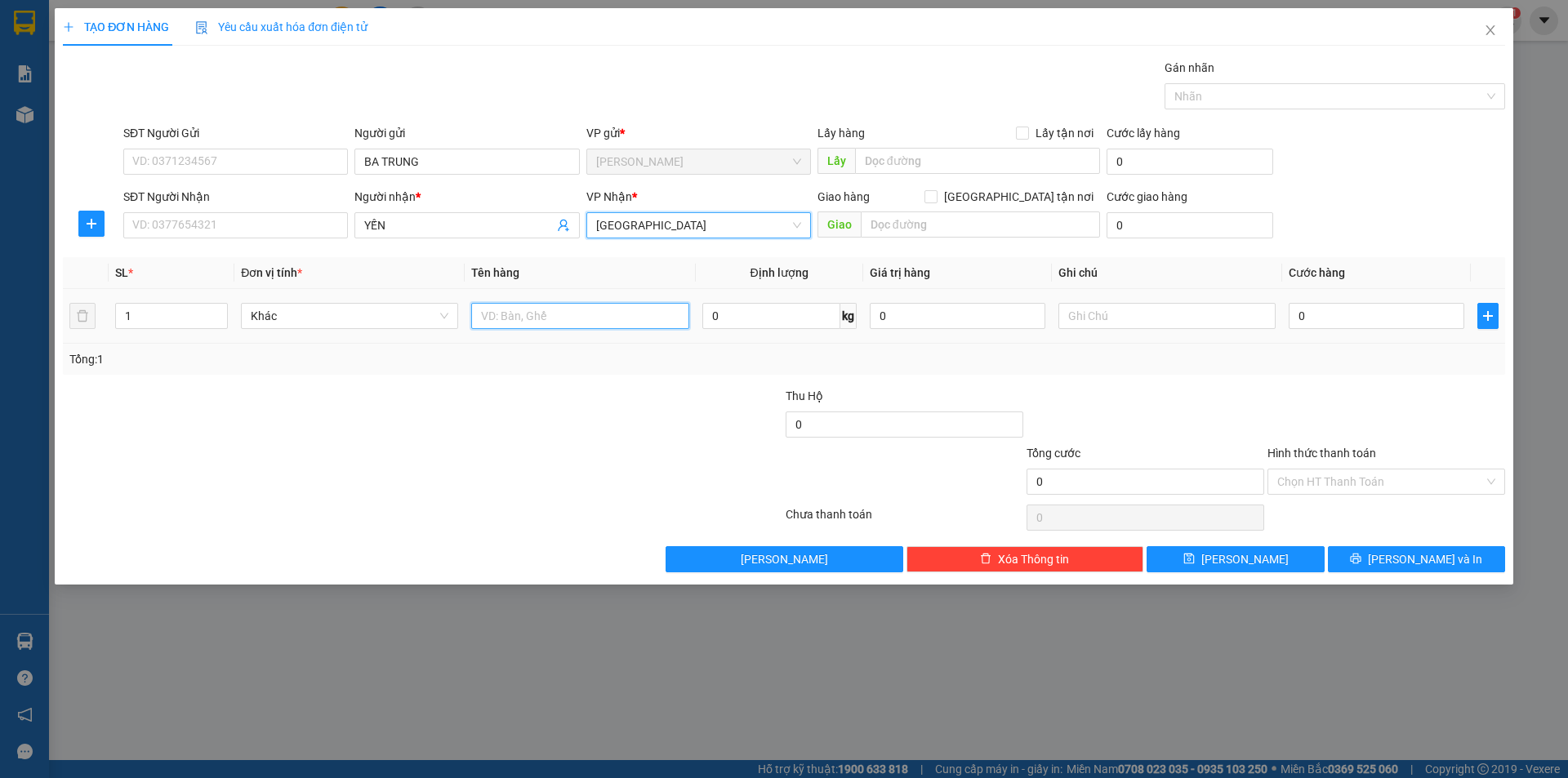
click at [524, 318] on input "text" at bounding box center [580, 316] width 217 height 26
type input "T XỐP"
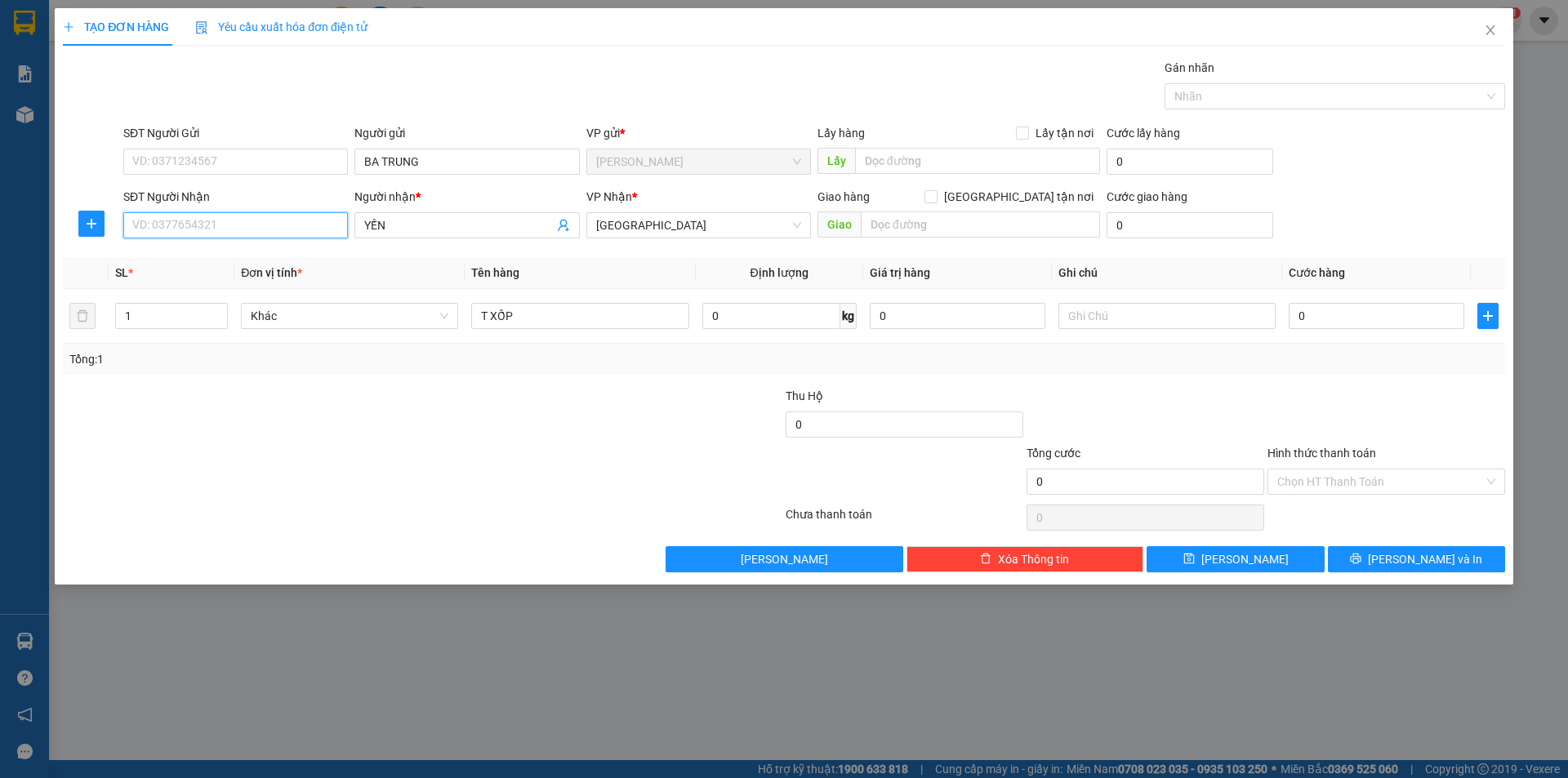
click at [323, 216] on input "SĐT Người Nhận" at bounding box center [235, 225] width 225 height 26
click at [280, 249] on div "0937839595 - YẾN" at bounding box center [235, 258] width 225 height 26
type input "0937839595"
drag, startPoint x: 277, startPoint y: 360, endPoint x: 478, endPoint y: 346, distance: 201.5
click at [309, 357] on div "Tổng: 1" at bounding box center [338, 360] width 536 height 18
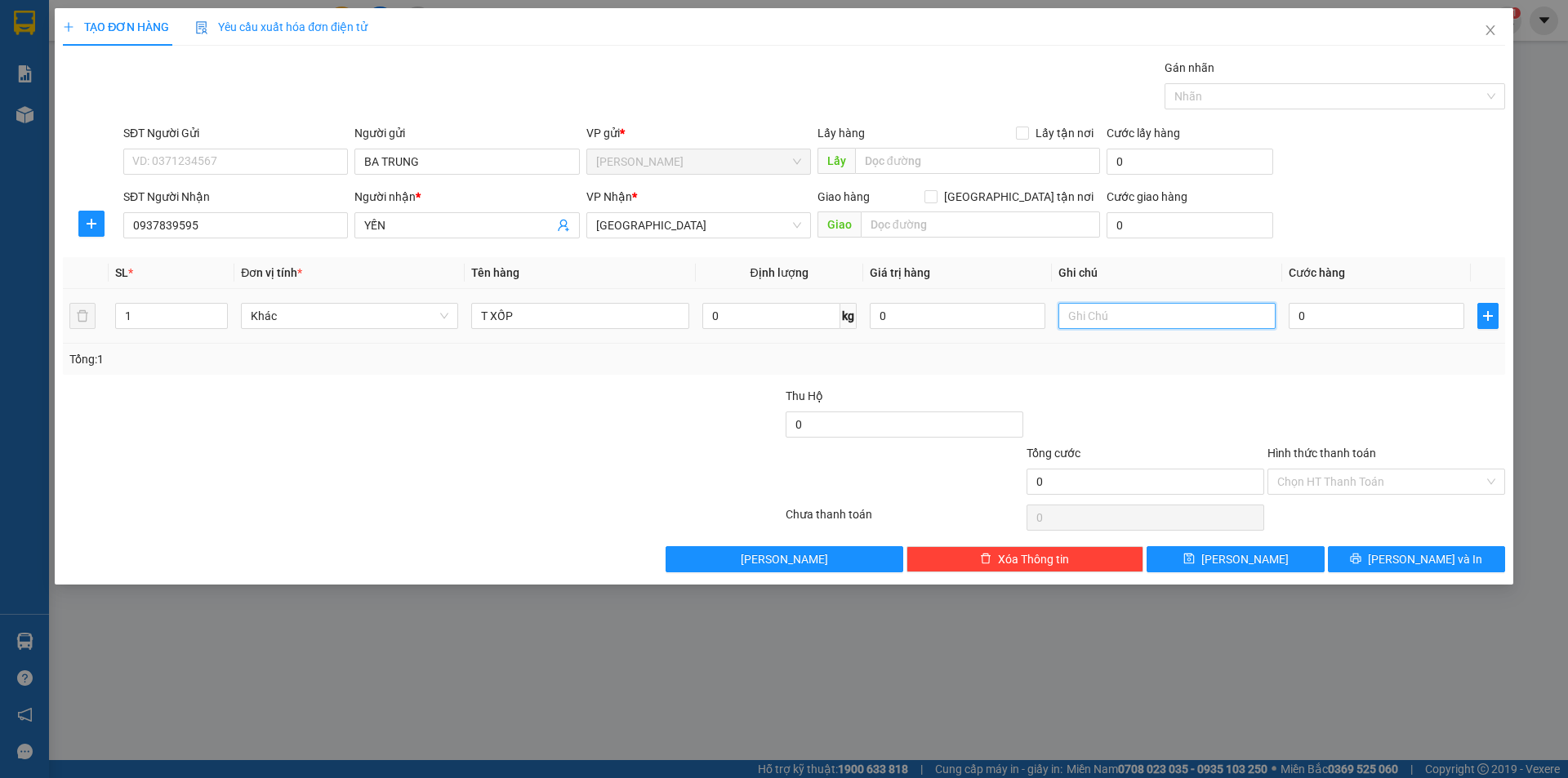
click at [1129, 323] on input "text" at bounding box center [1167, 316] width 217 height 26
type input "R/120"
click at [1322, 481] on input "Hình thức thanh toán" at bounding box center [1380, 482] width 206 height 25
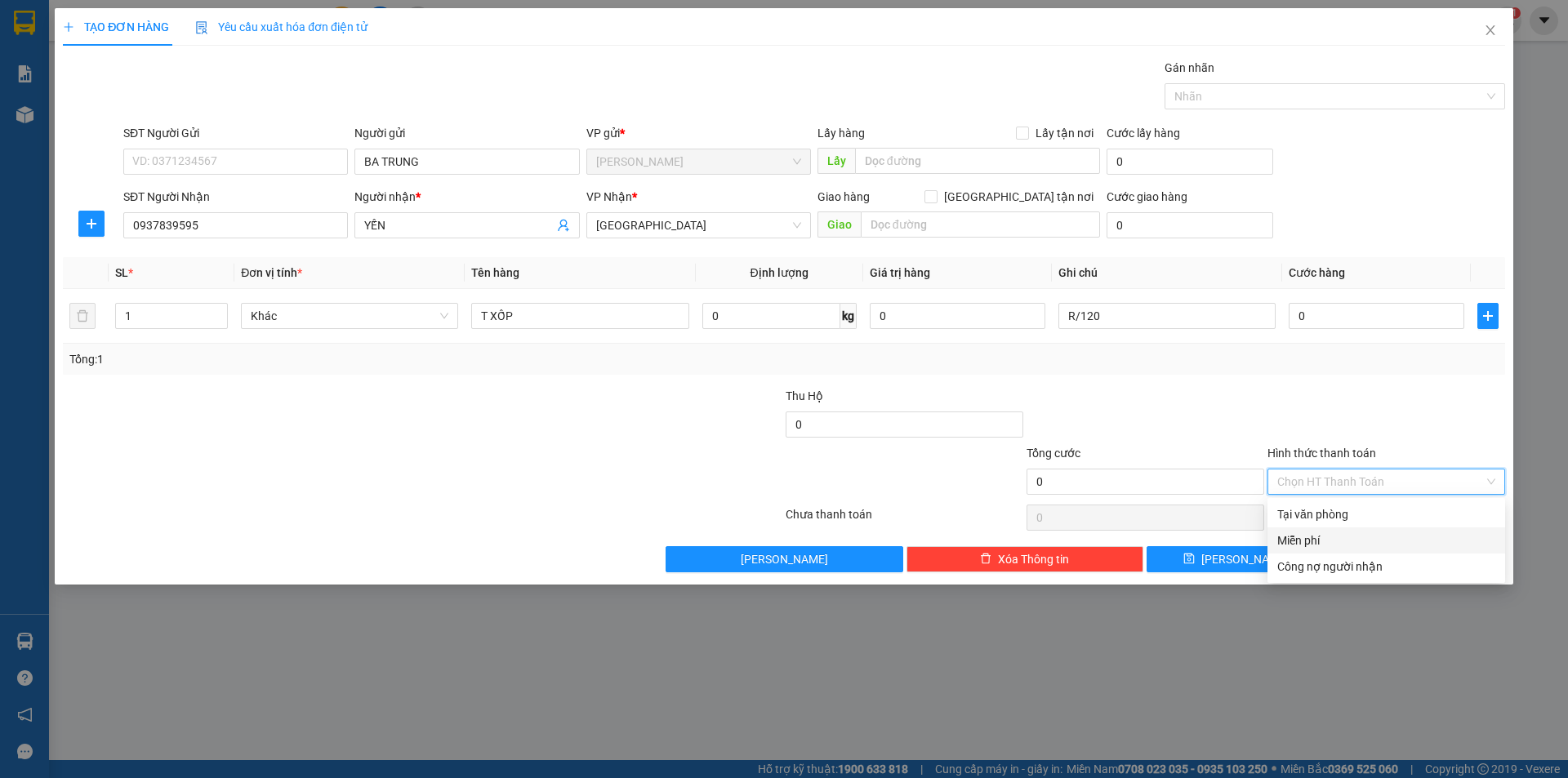
click at [1312, 541] on div "Miễn phí" at bounding box center [1386, 540] width 218 height 18
click at [1400, 567] on button "[PERSON_NAME] và In" at bounding box center [1416, 560] width 177 height 26
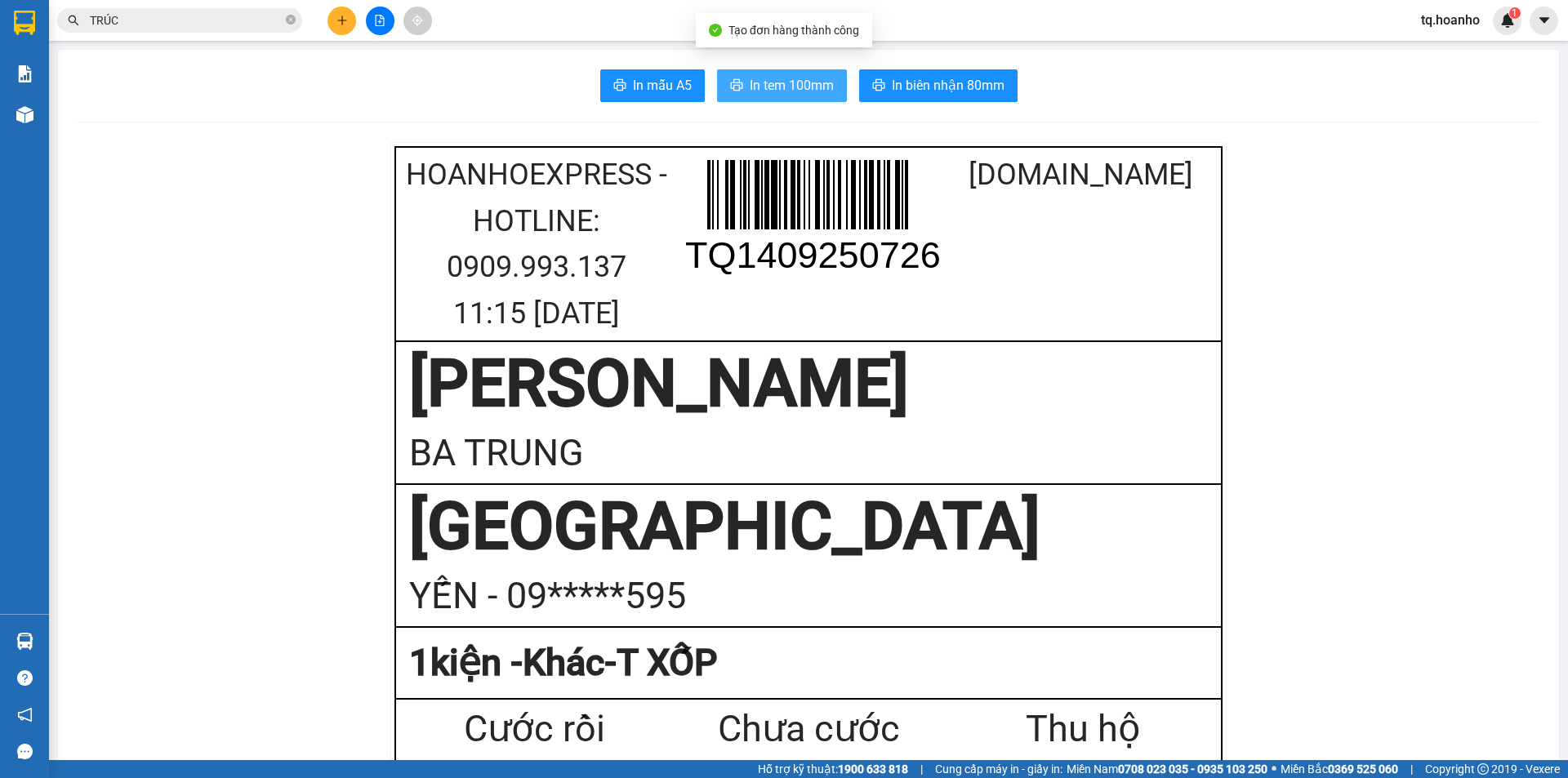
click at [760, 87] on span "In tem 100mm" at bounding box center [792, 85] width 84 height 20
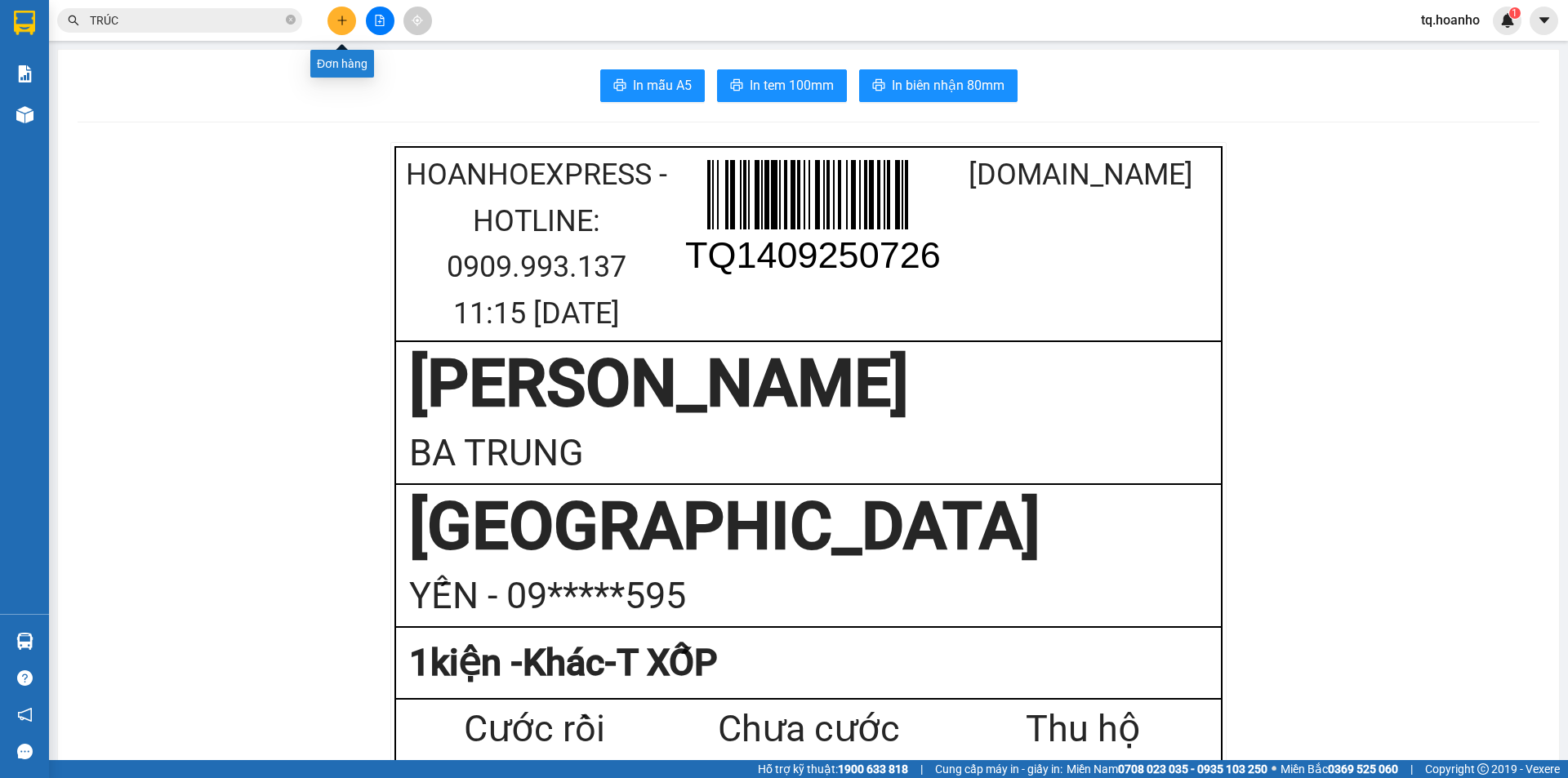
click at [342, 23] on icon "plus" at bounding box center [341, 20] width 1 height 9
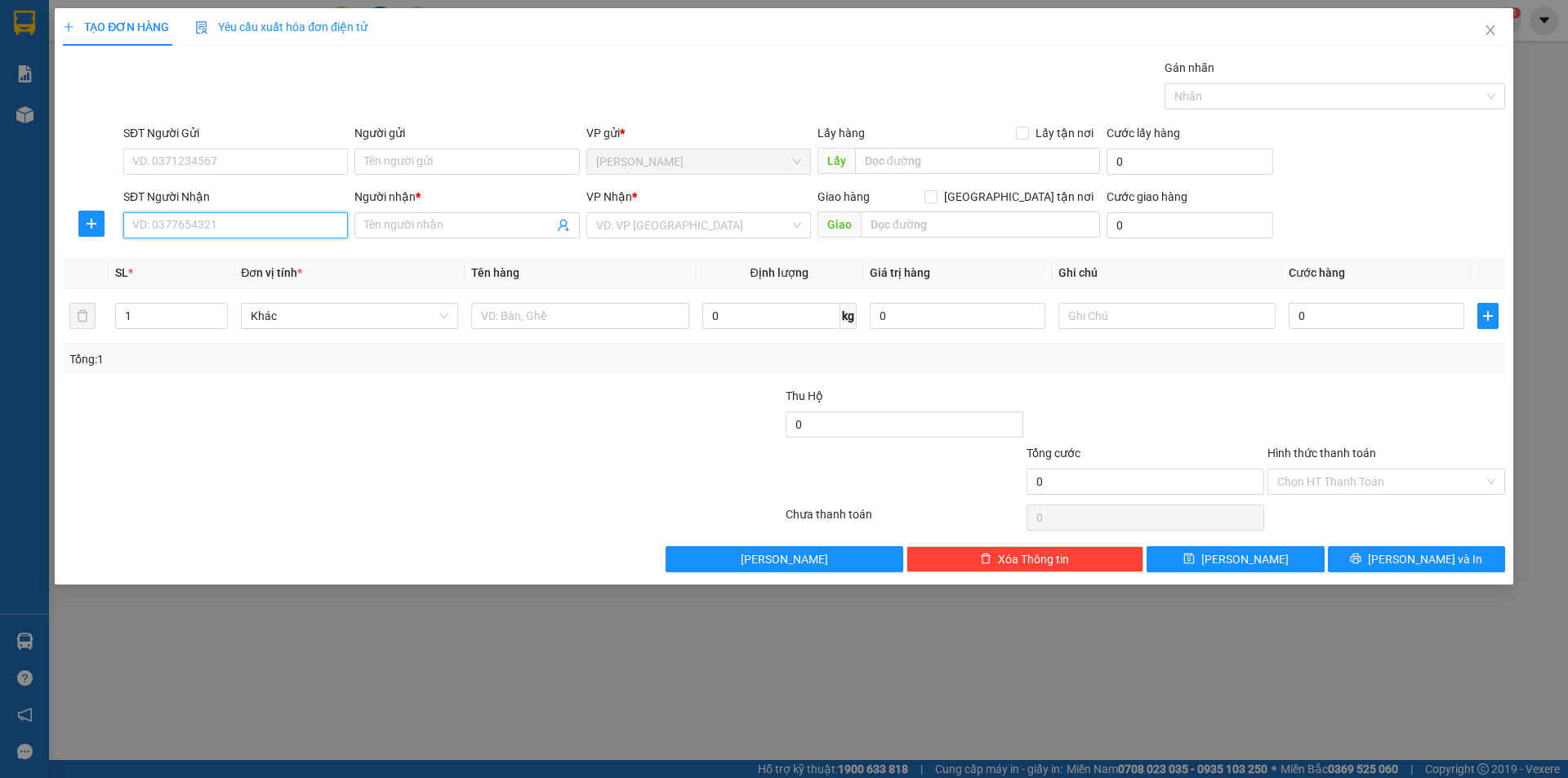
click at [286, 226] on input "SĐT Người Nhận" at bounding box center [235, 225] width 225 height 26
drag, startPoint x: 242, startPoint y: 261, endPoint x: 241, endPoint y: 248, distance: 13.0
click at [242, 261] on div "0977839159 - MỸ" at bounding box center [235, 258] width 205 height 18
type input "0977839159"
type input "MỸ"
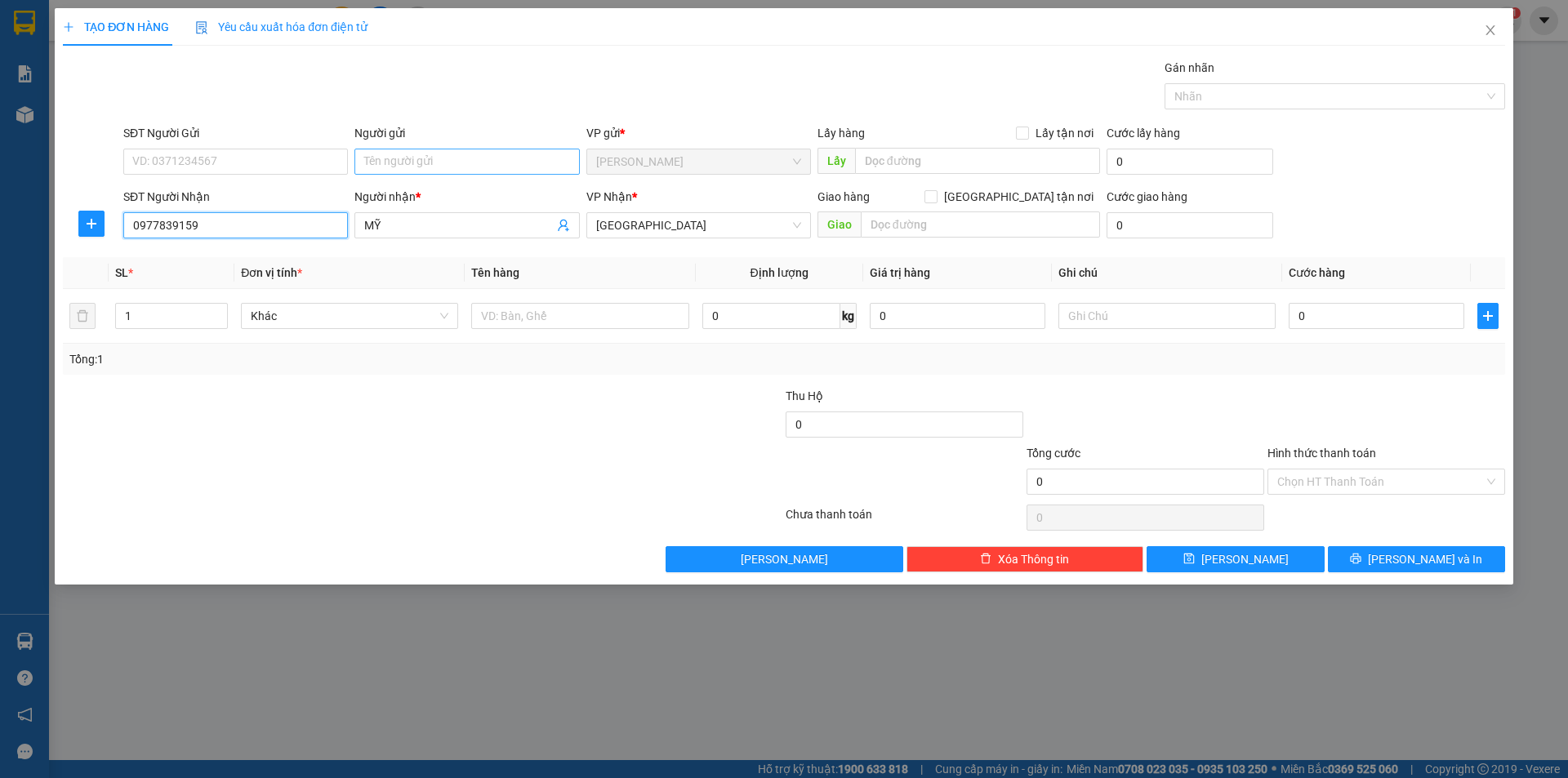
type input "0977839159"
drag, startPoint x: 420, startPoint y: 157, endPoint x: 438, endPoint y: 87, distance: 72.3
click at [420, 151] on input "Người gửi" at bounding box center [466, 161] width 225 height 26
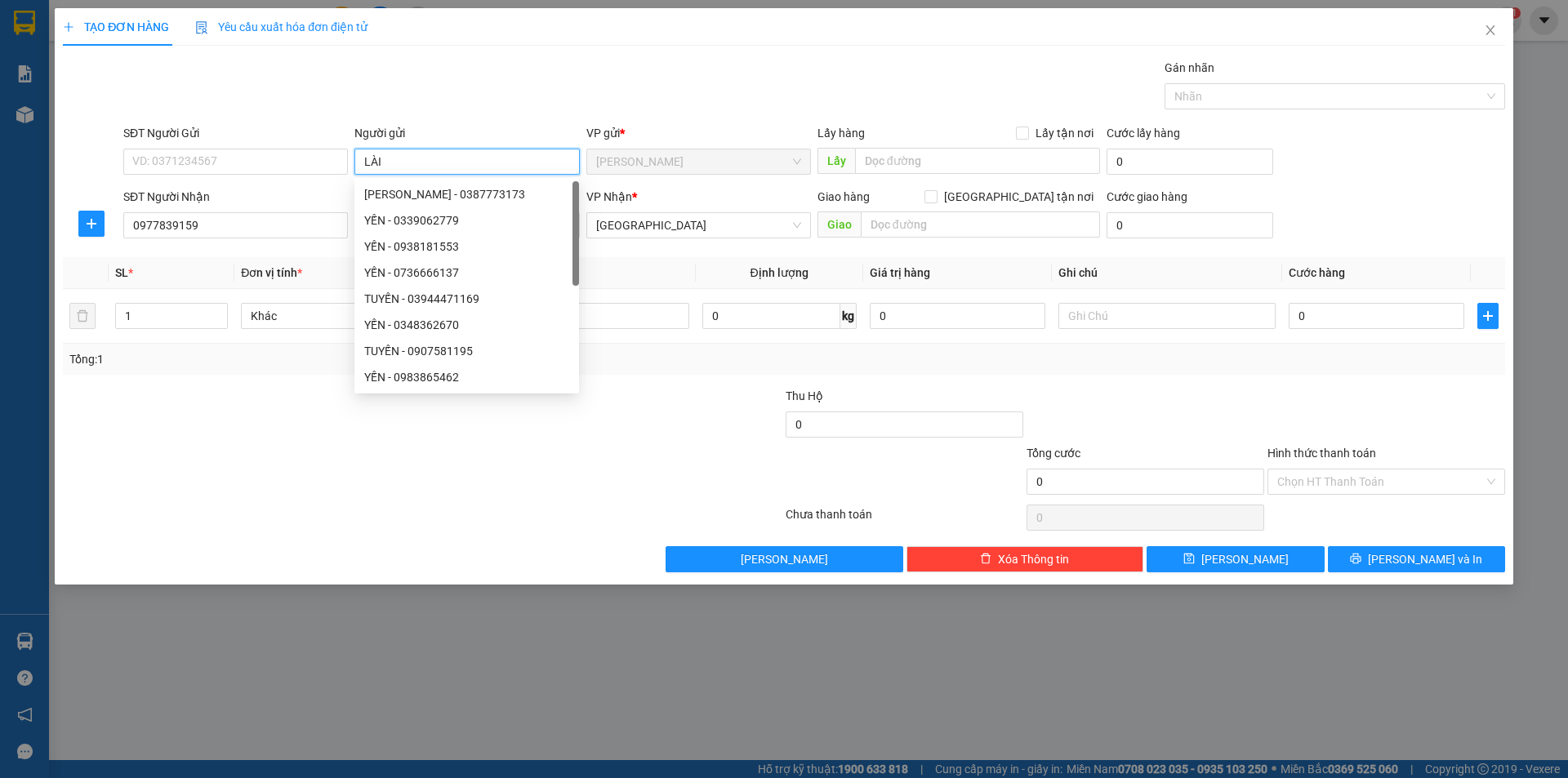
type input "LÀI"
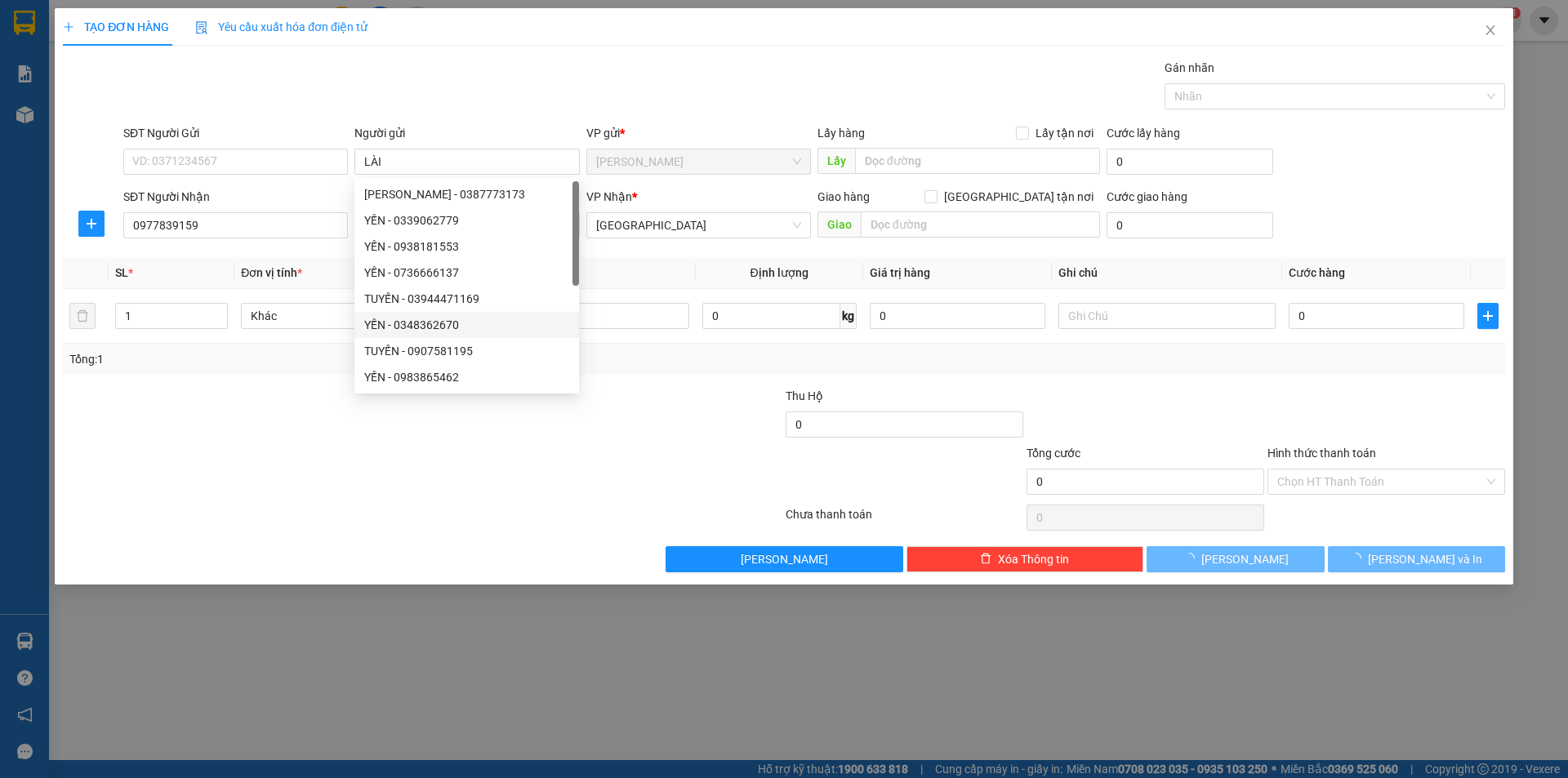
drag, startPoint x: 247, startPoint y: 545, endPoint x: 355, endPoint y: 399, distance: 181.6
click at [268, 533] on div "Transit Pickup Surcharge Ids Transit Deliver Surcharge Ids Transit Deliver Surc…" at bounding box center [784, 316] width 1442 height 514
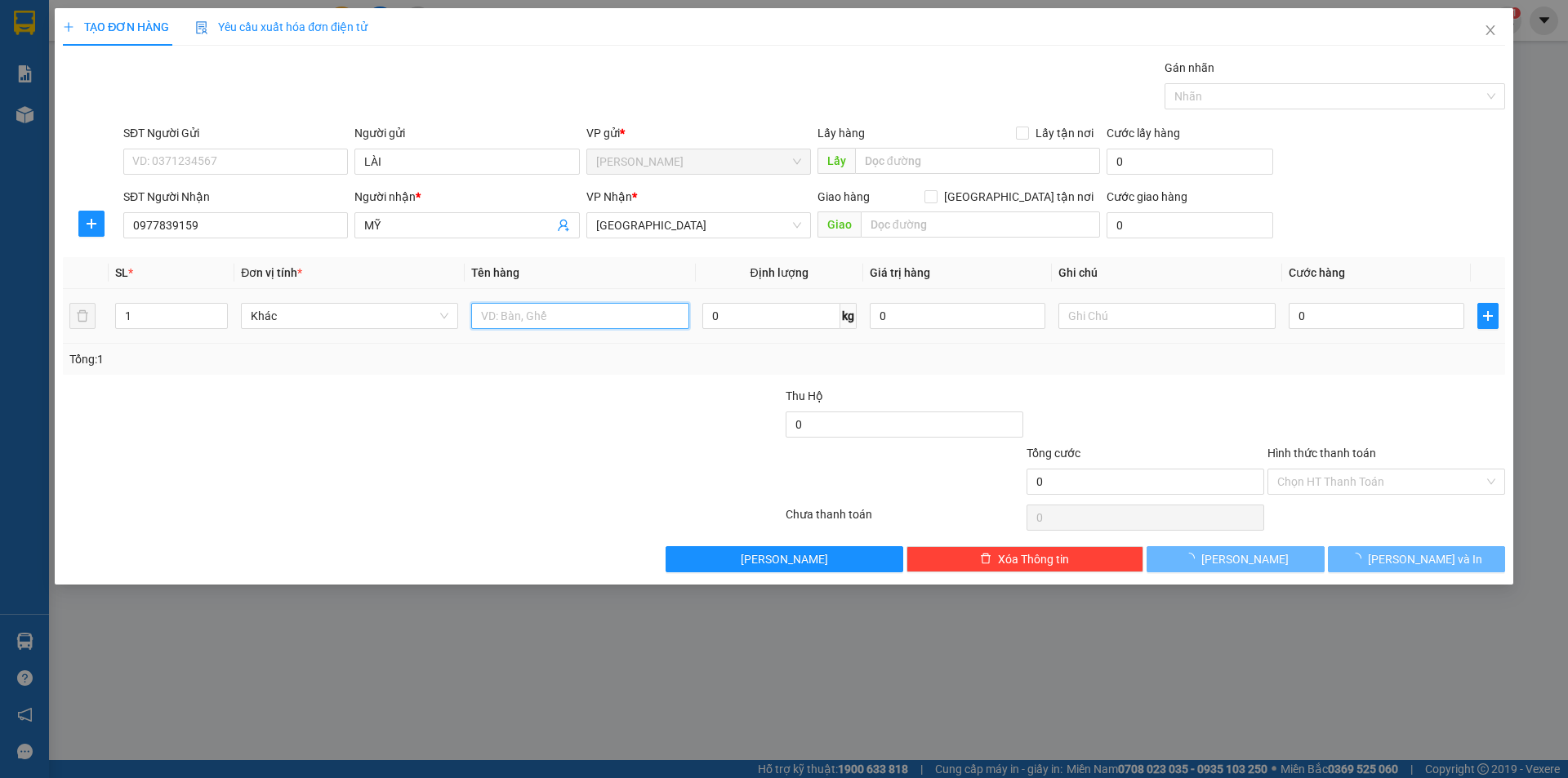
drag, startPoint x: 537, startPoint y: 317, endPoint x: 569, endPoint y: 112, distance: 207.5
click at [553, 257] on table "SL * Đơn vị tính * Tên hàng Định lượng Giá trị hàng Ghi chú Cước hàng 1 Khác 0 …" at bounding box center [784, 300] width 1442 height 86
type input "T XỐP"
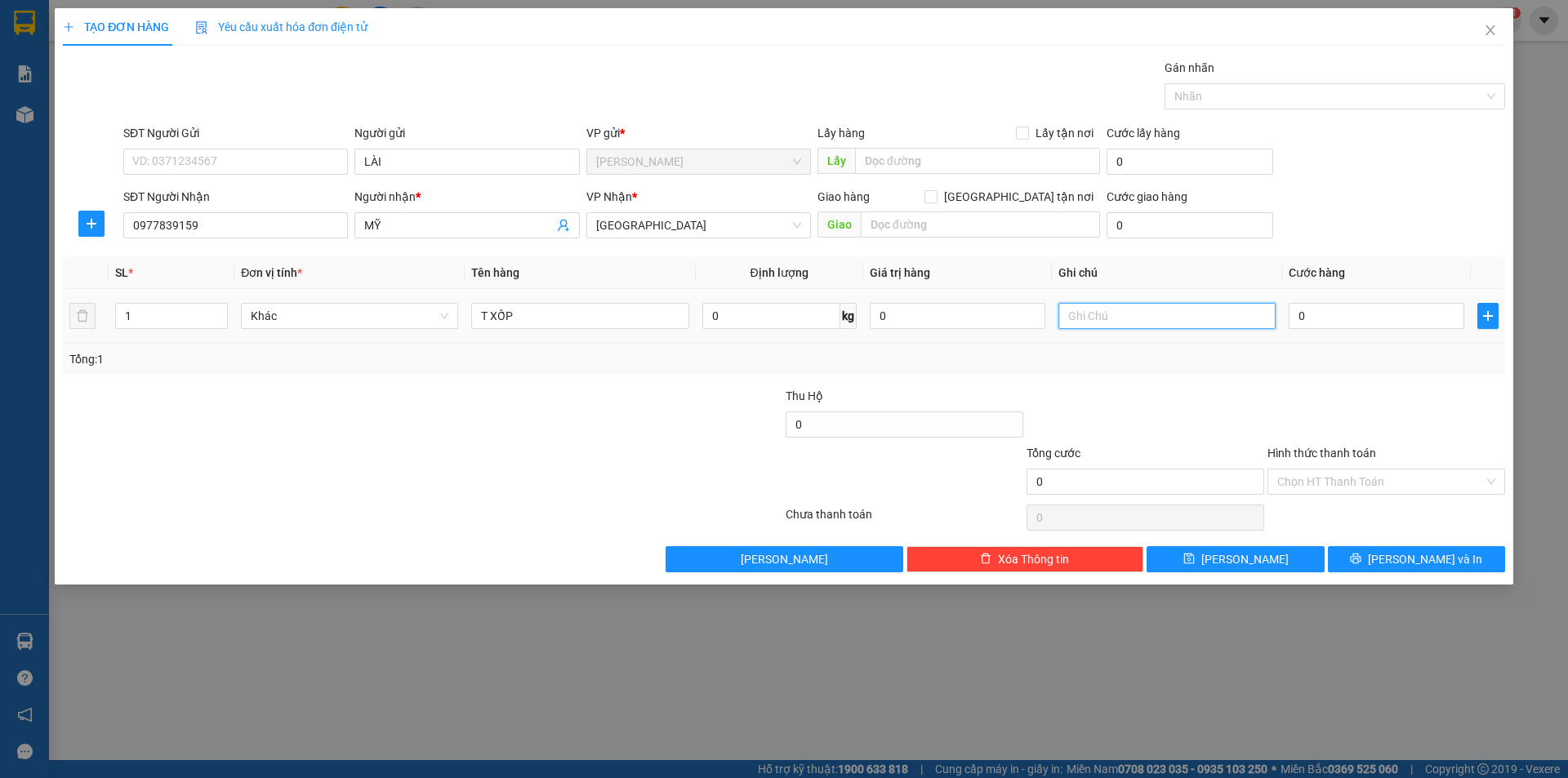
click at [1096, 314] on input "text" at bounding box center [1167, 316] width 217 height 26
type input "C"
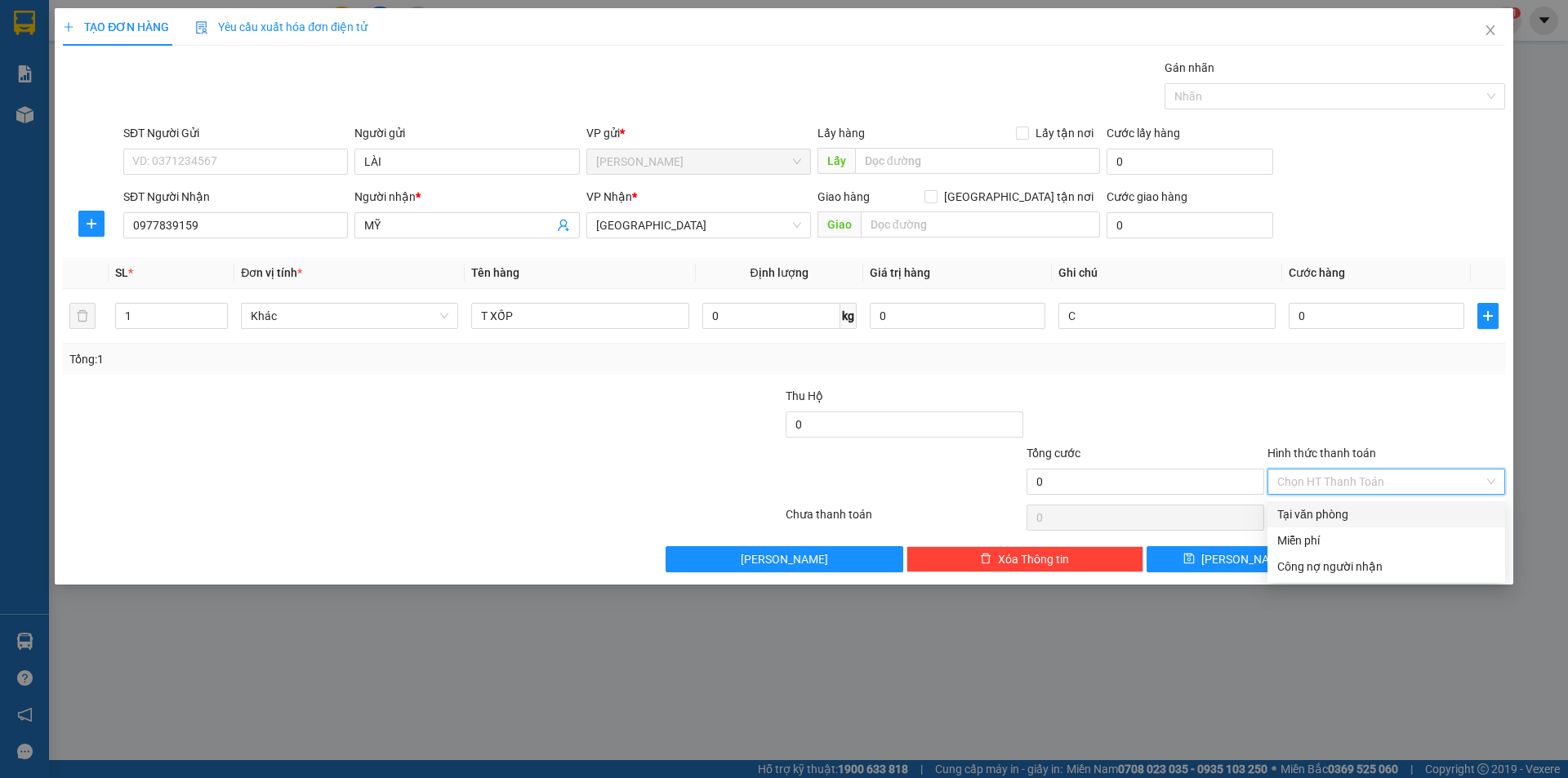
click at [1319, 480] on input "Hình thức thanh toán" at bounding box center [1380, 482] width 206 height 25
click at [1329, 540] on div "Miễn phí" at bounding box center [1386, 540] width 218 height 18
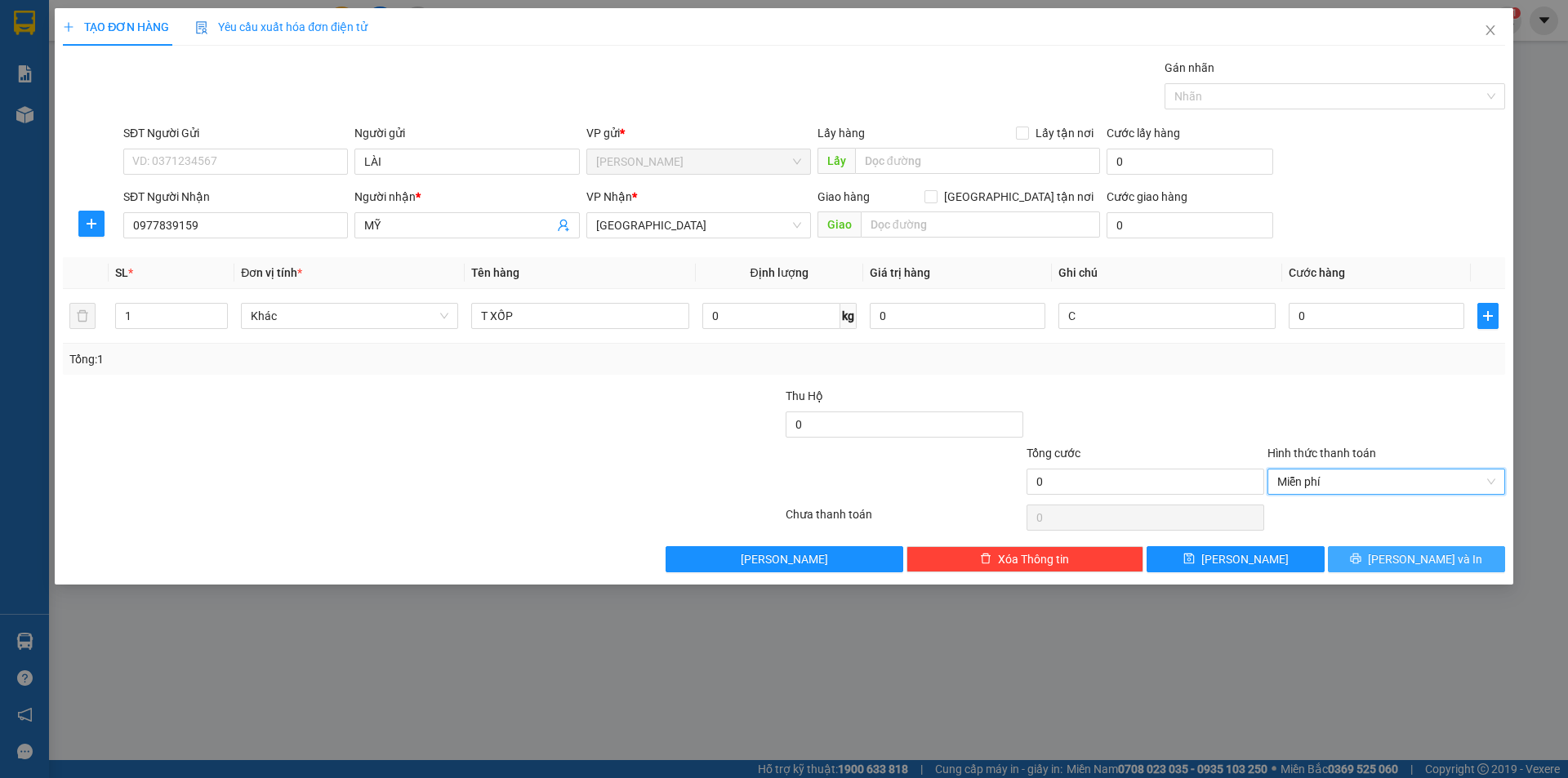
click at [1364, 556] on button "[PERSON_NAME] và In" at bounding box center [1416, 560] width 177 height 26
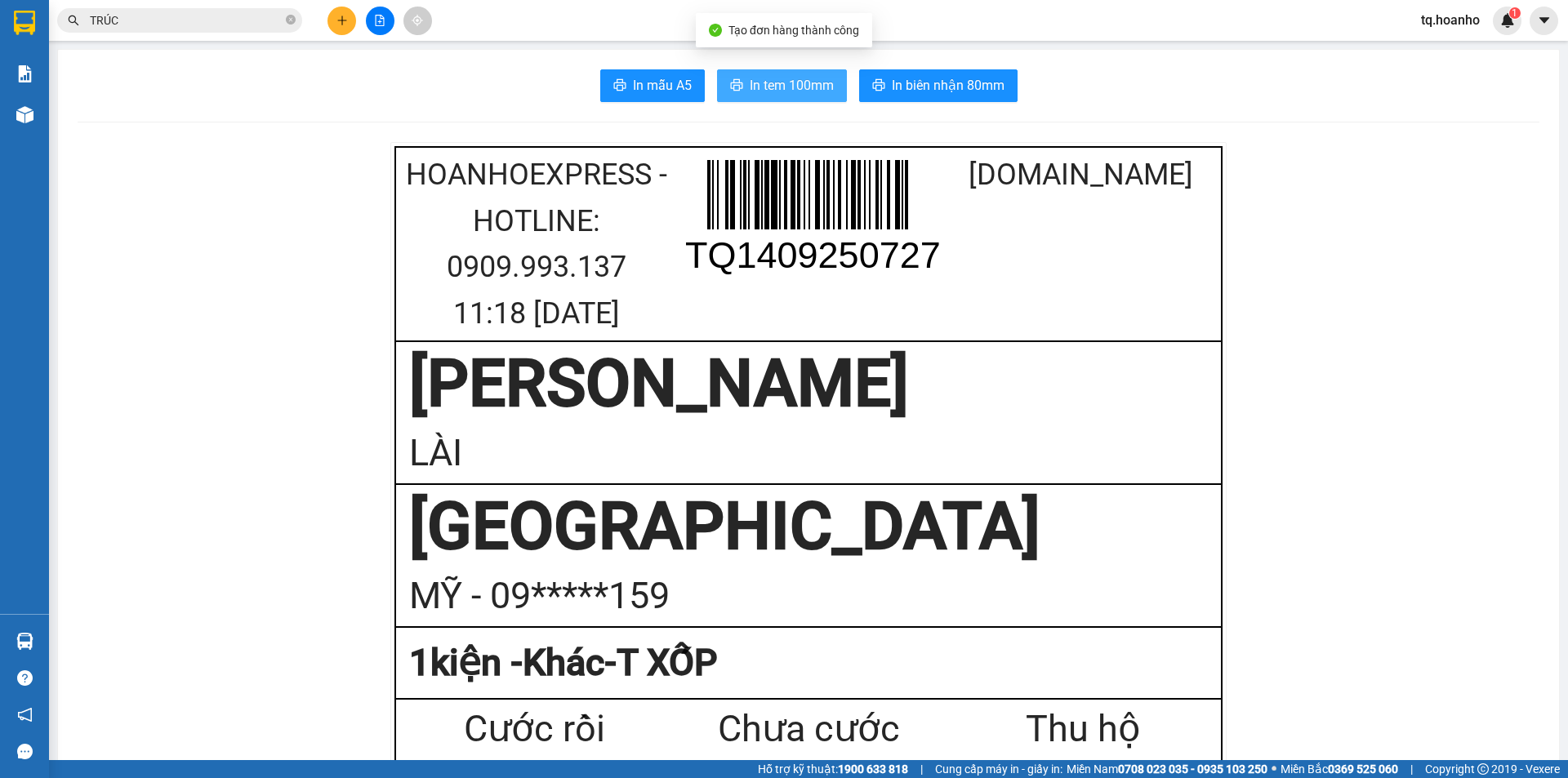
click at [756, 74] on button "In tem 100mm" at bounding box center [783, 86] width 130 height 33
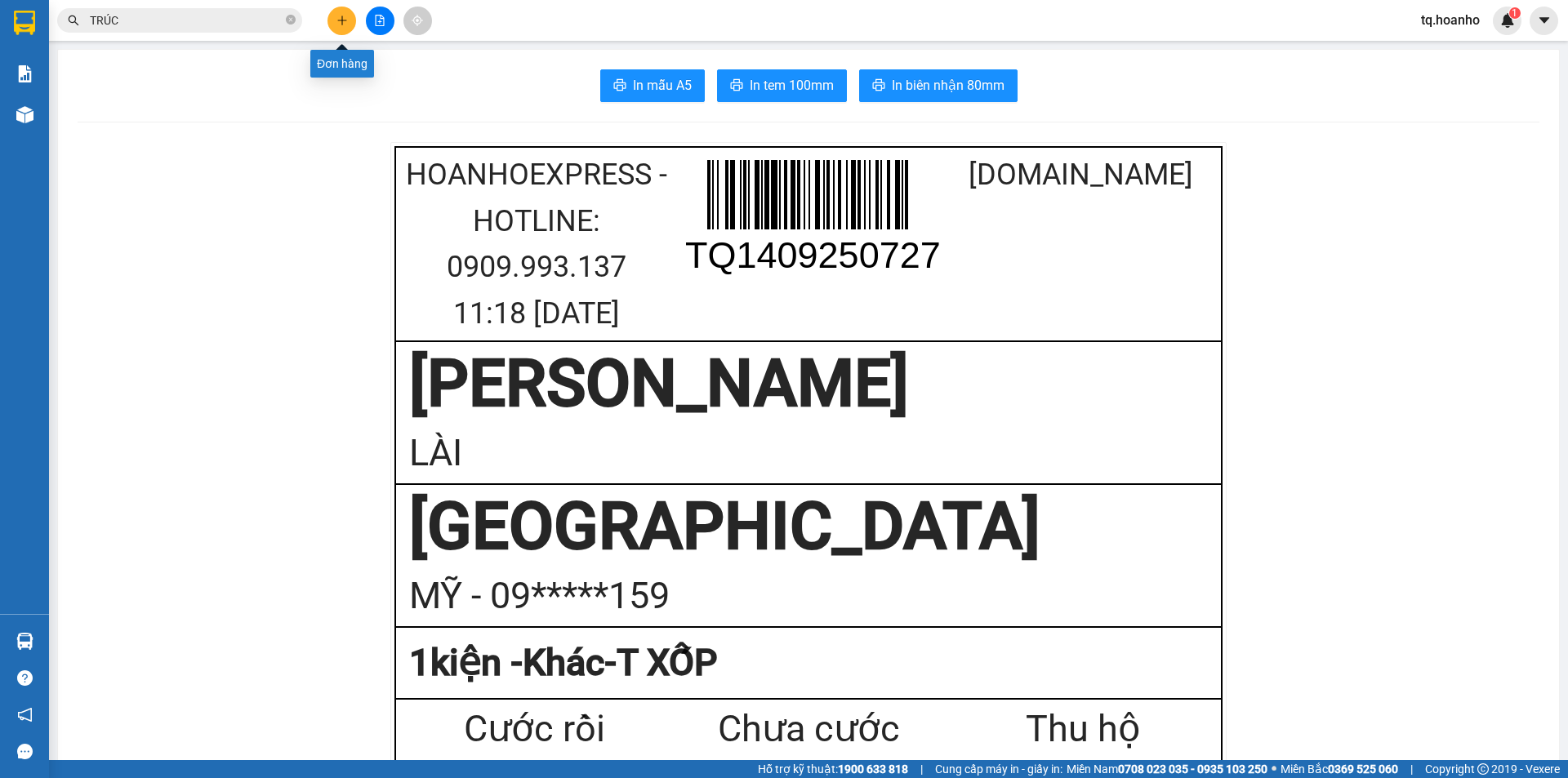
click at [339, 21] on icon "plus" at bounding box center [342, 20] width 11 height 11
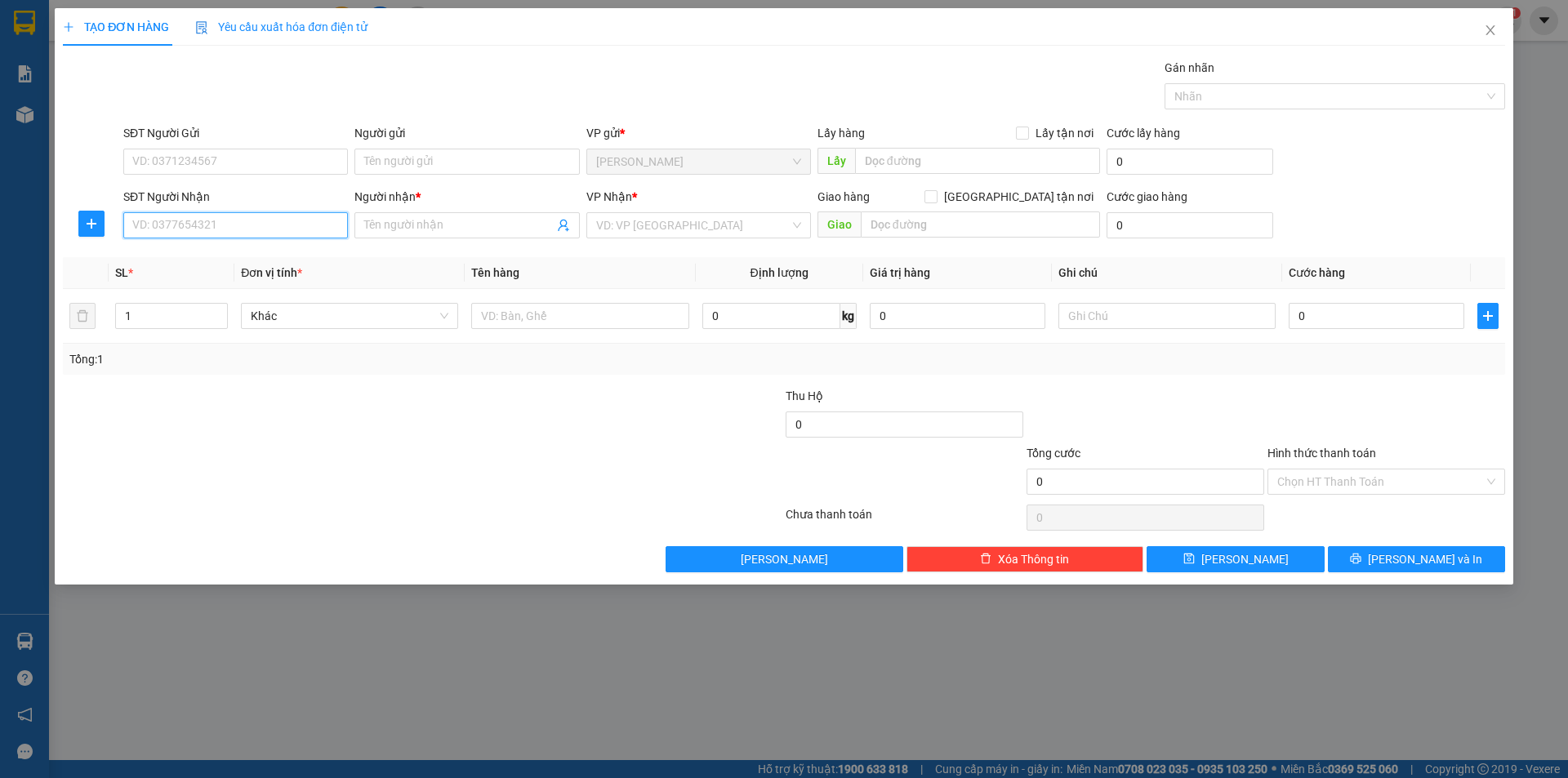
click at [300, 236] on input "SĐT Người Nhận" at bounding box center [235, 225] width 225 height 26
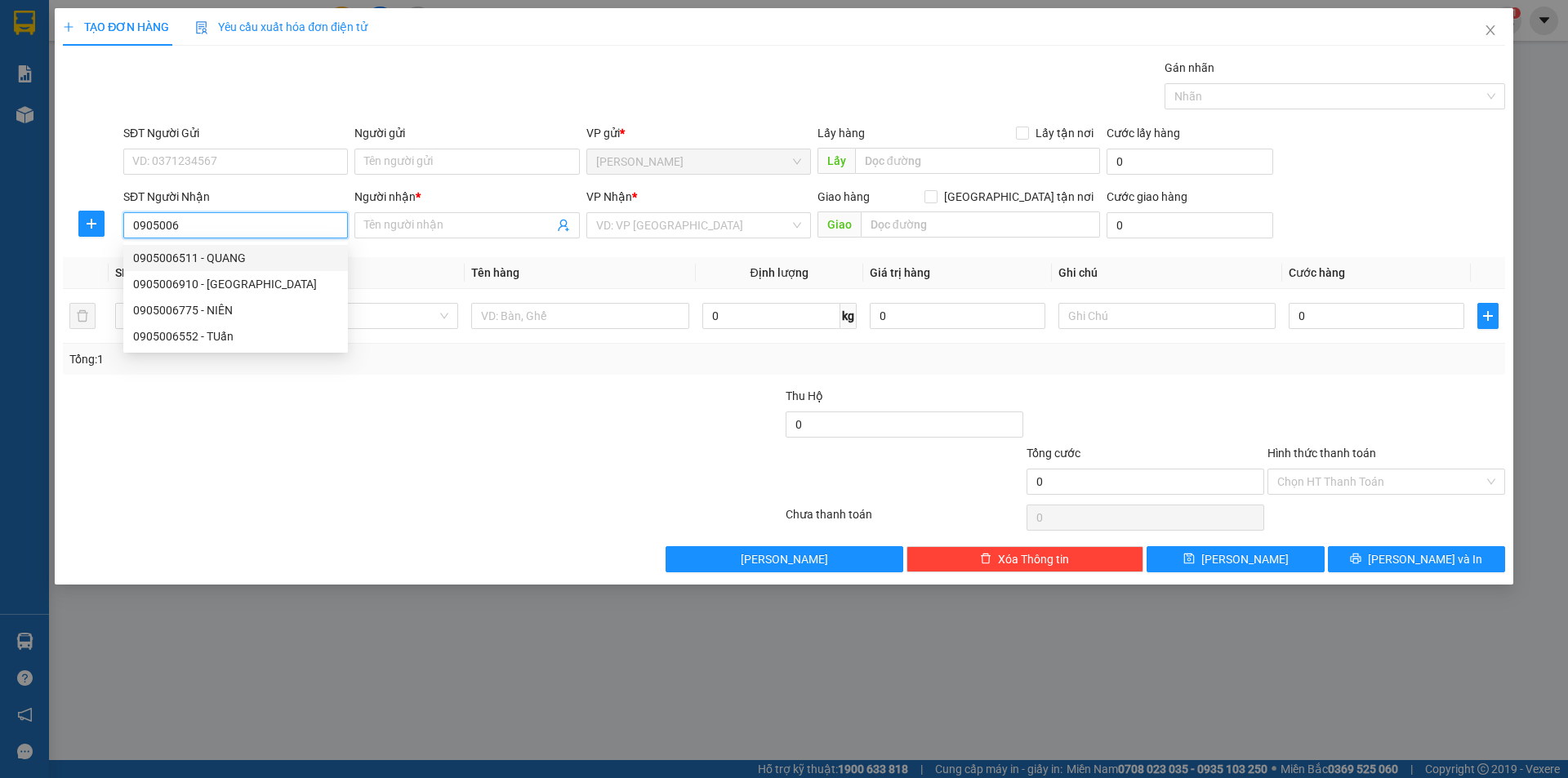
click at [230, 252] on div "0905006511 - QUANG" at bounding box center [235, 258] width 205 height 18
type input "0905006511"
type input "QUANG"
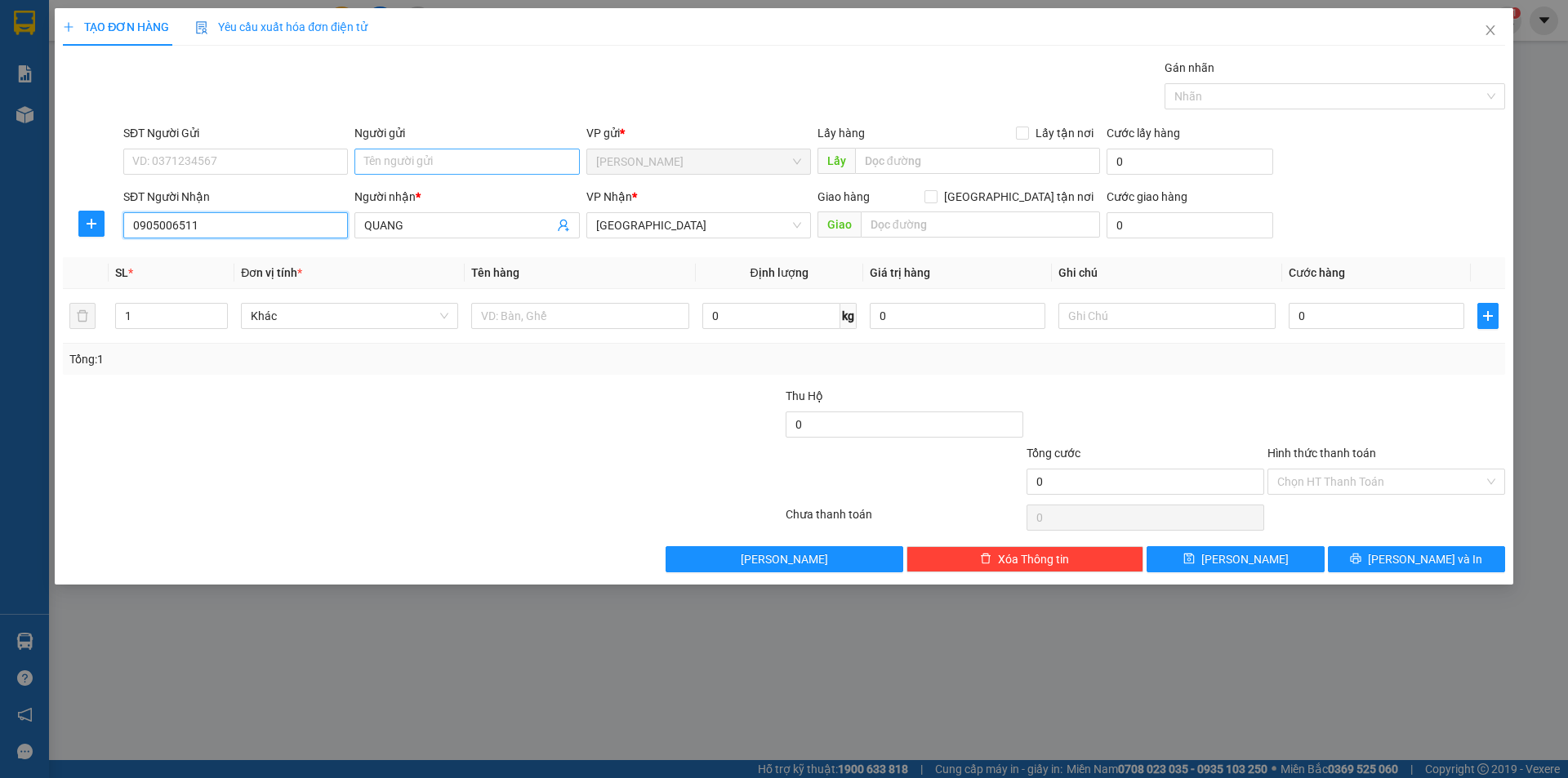
type input "0905006511"
click at [384, 160] on input "Người gửi" at bounding box center [466, 161] width 225 height 26
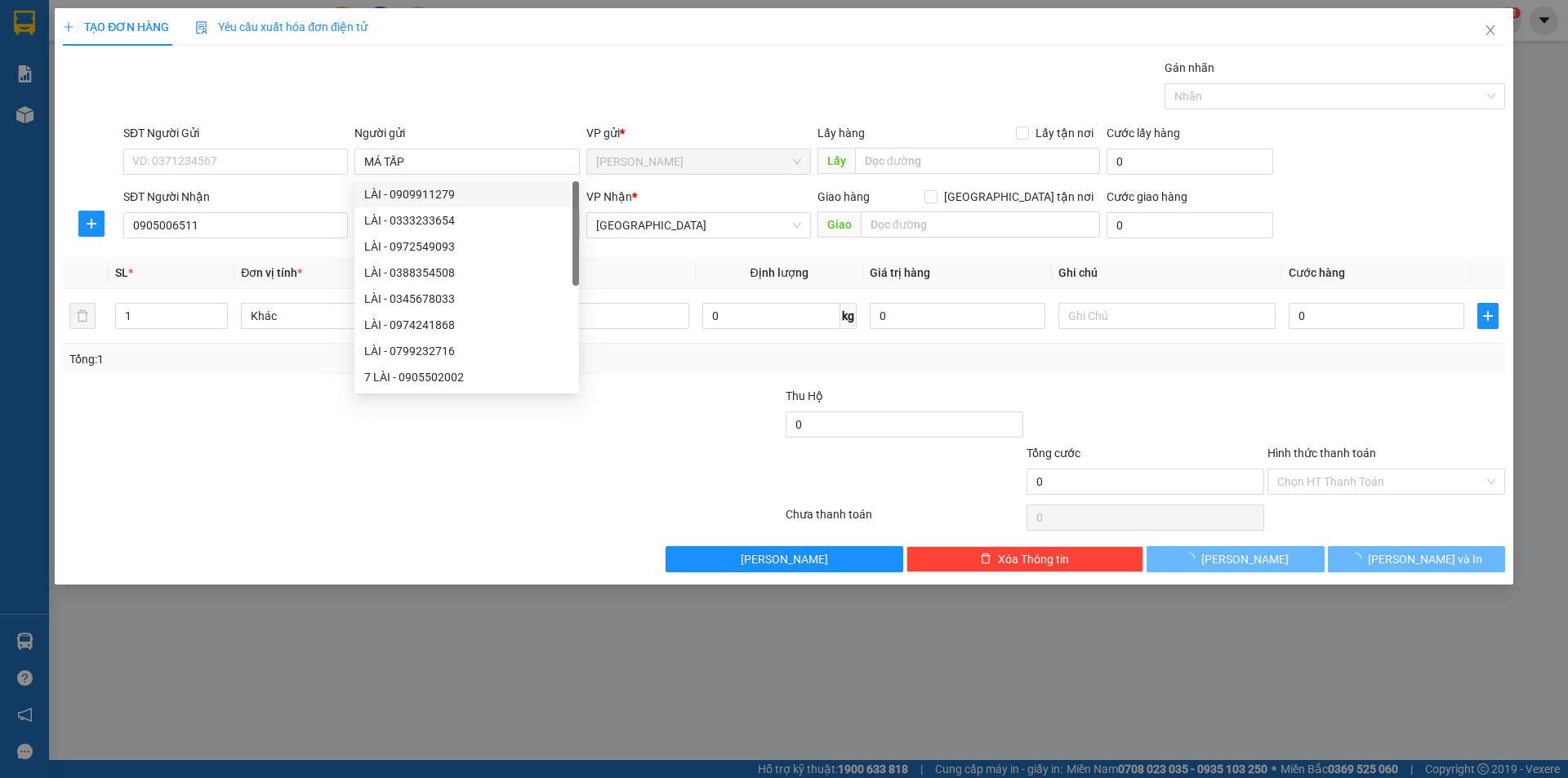
drag, startPoint x: 159, startPoint y: 472, endPoint x: 166, endPoint y: 462, distance: 12.2
click at [163, 472] on div at bounding box center [302, 472] width 482 height 57
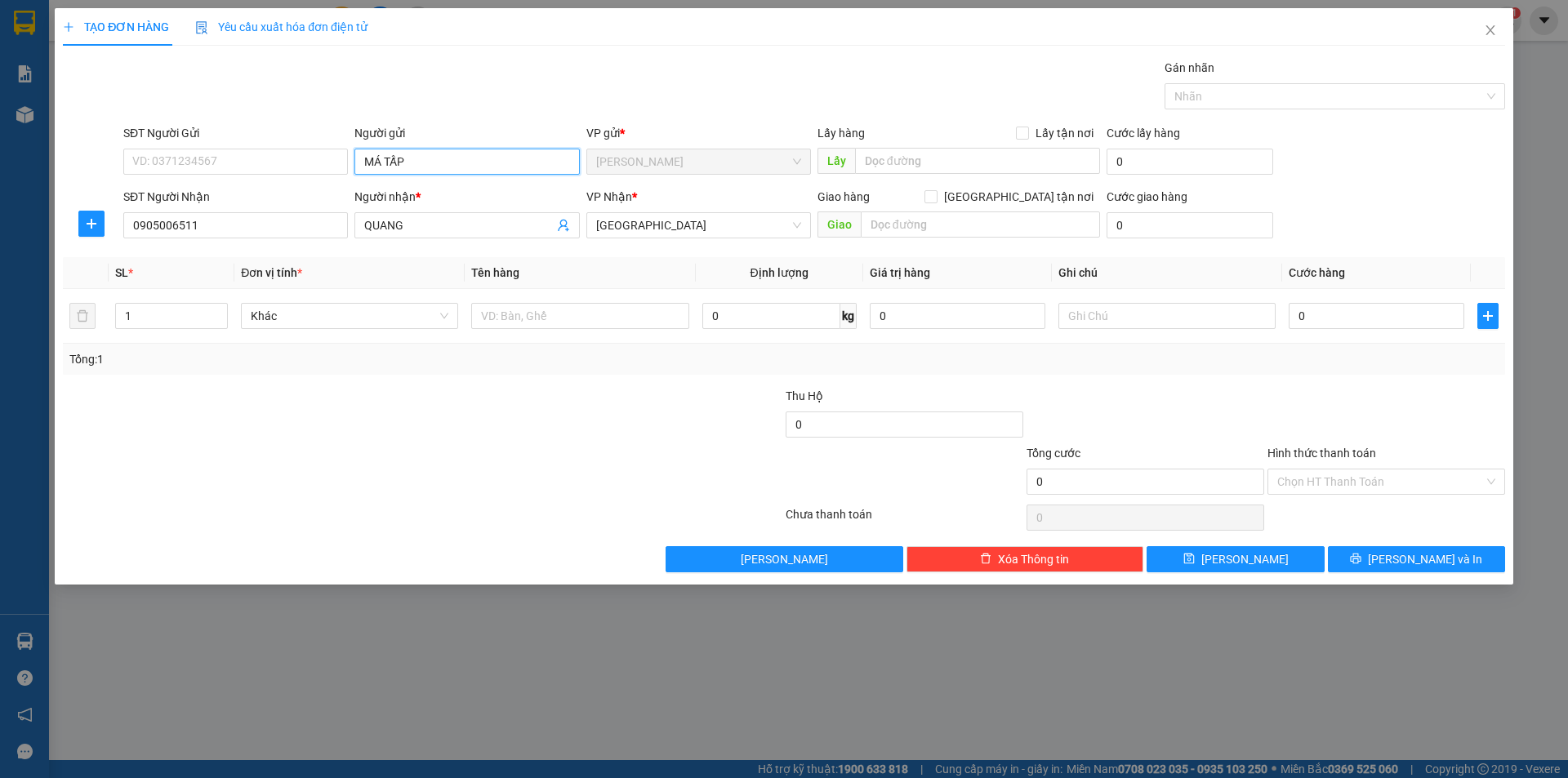
click at [420, 169] on input "MÁ TẤP" at bounding box center [466, 161] width 225 height 26
type input "MÁ TẬP"
click at [217, 304] on span "Increase Value" at bounding box center [218, 311] width 18 height 15
type input "3"
click at [220, 309] on icon "up" at bounding box center [219, 312] width 6 height 6
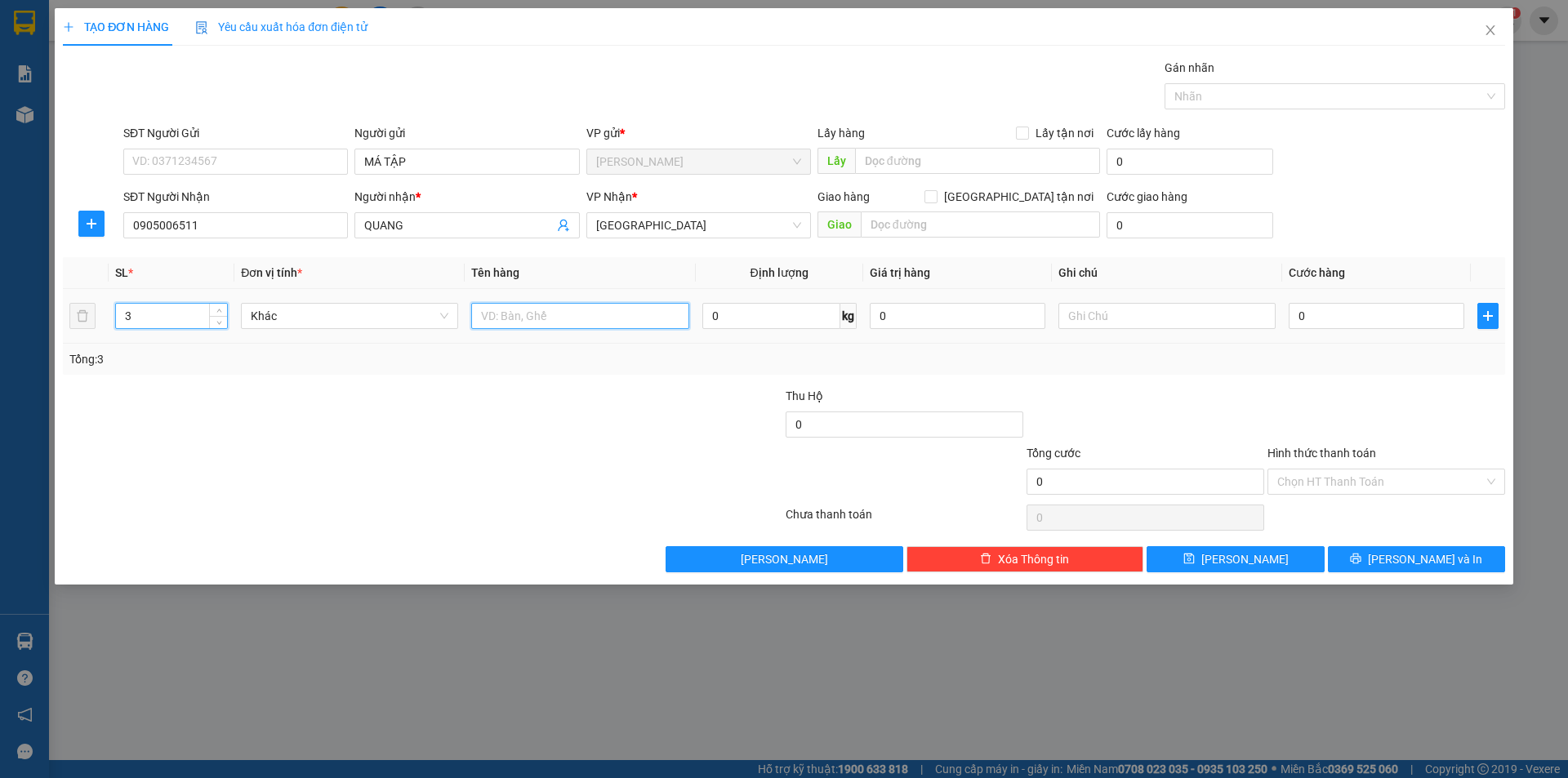
click at [534, 323] on input "text" at bounding box center [580, 316] width 217 height 26
type input "T"
click at [1095, 322] on input "text" at bounding box center [1167, 316] width 217 height 26
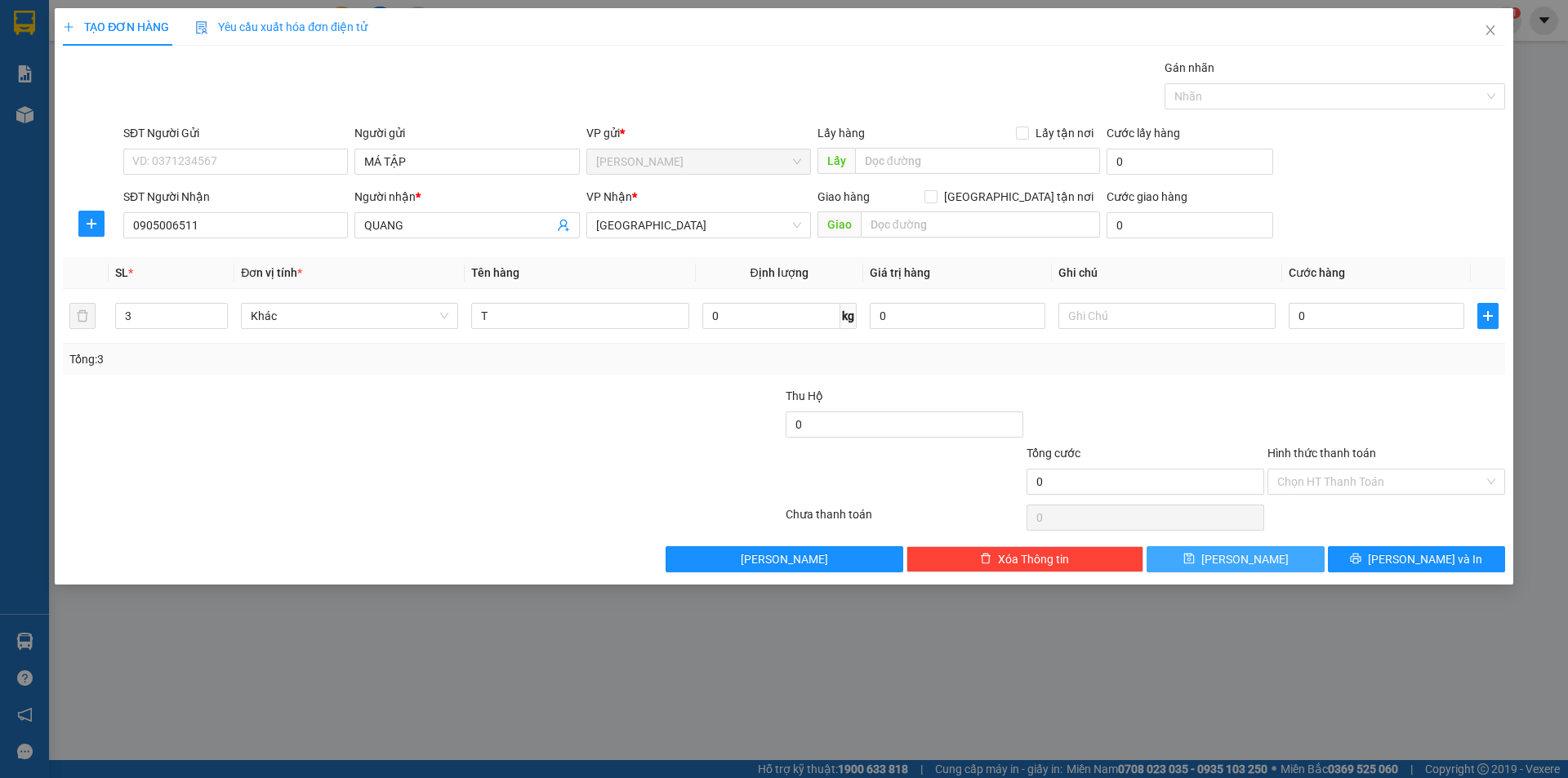
click at [1190, 557] on button "[PERSON_NAME]" at bounding box center [1235, 560] width 177 height 26
type input "1"
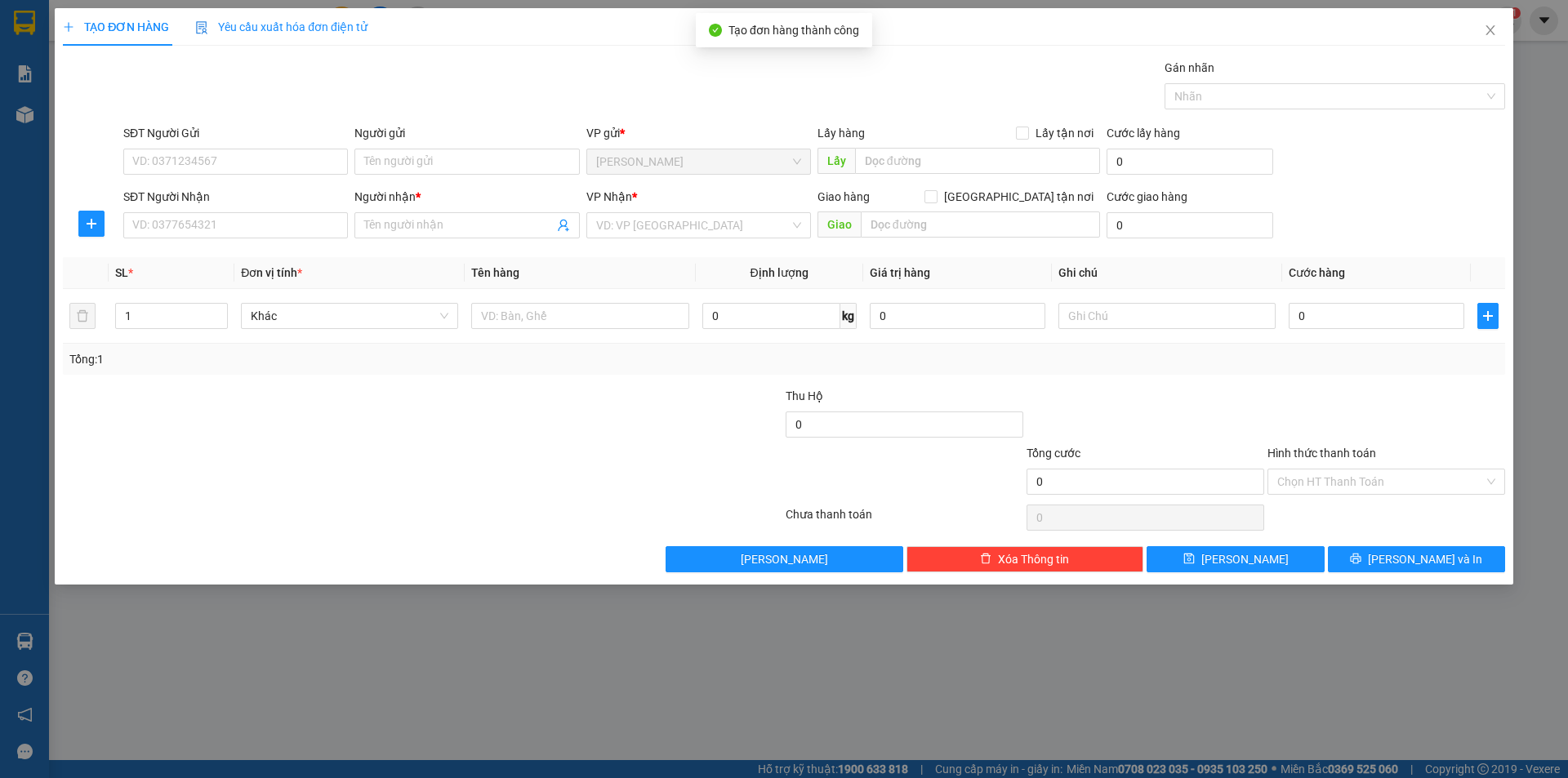
click at [468, 176] on div "Người gửi Tên người gửi" at bounding box center [466, 152] width 225 height 57
click at [460, 164] on input "Người gửi" at bounding box center [466, 161] width 225 height 26
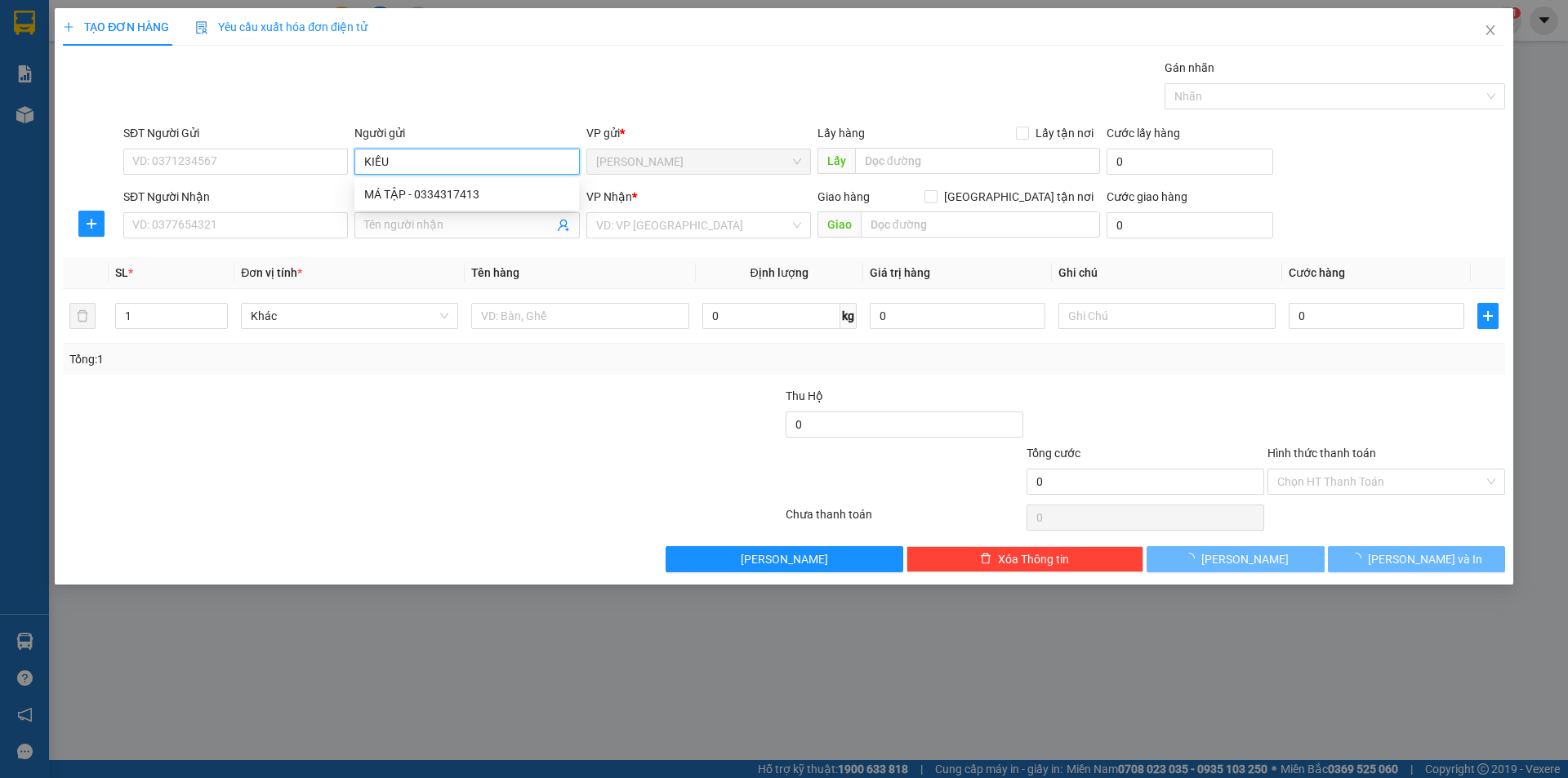
type input "KIỀU"
drag, startPoint x: 362, startPoint y: 594, endPoint x: 553, endPoint y: 367, distance: 296.7
click at [389, 554] on div "TẠO ĐƠN HÀNG Yêu cầu xuất hóa đơn điện tử Transit Pickup Surcharge Ids Transit …" at bounding box center [784, 389] width 1568 height 778
click at [658, 222] on input "search" at bounding box center [693, 225] width 194 height 25
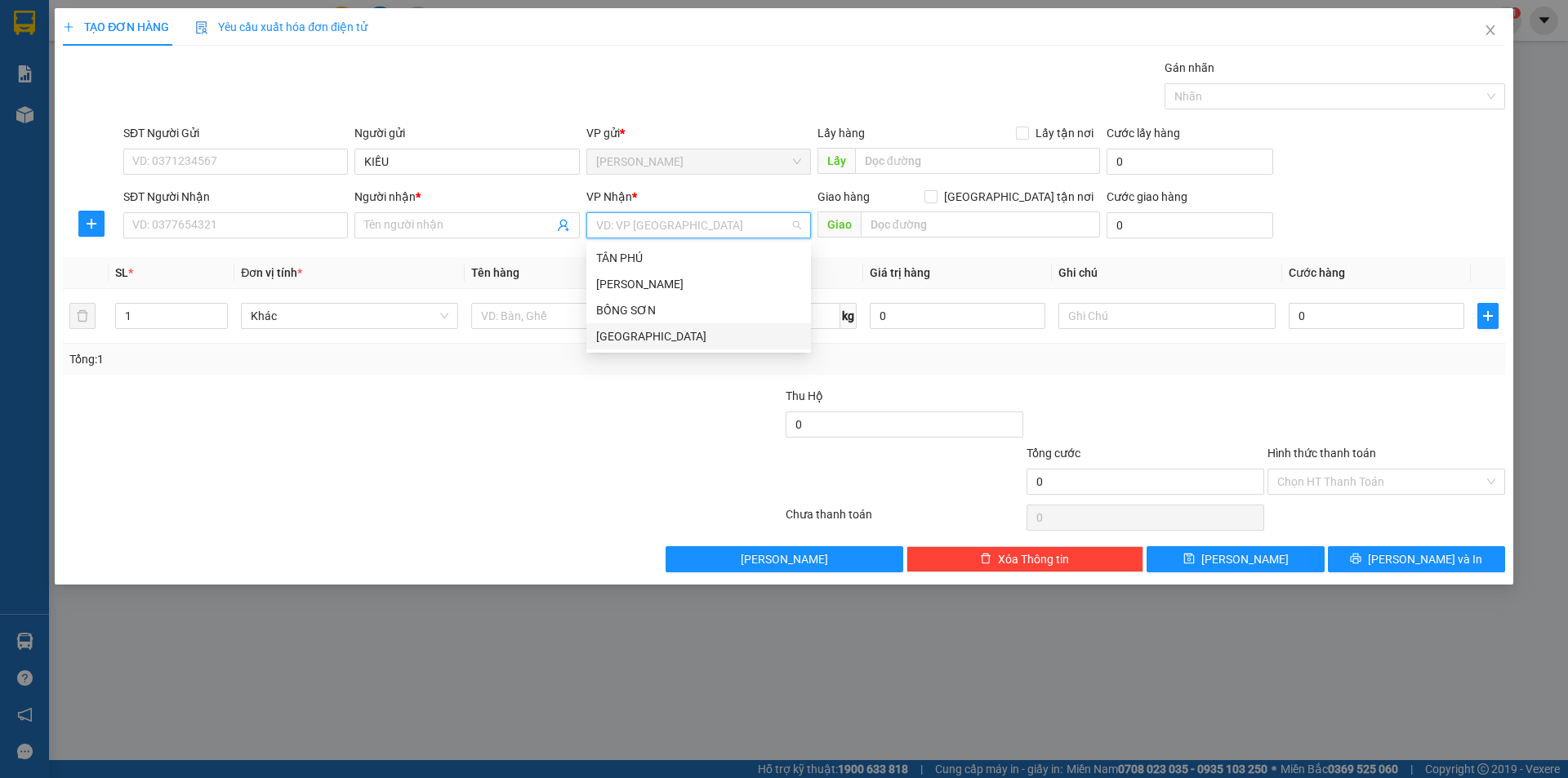
click at [615, 346] on div "[GEOGRAPHIC_DATA]" at bounding box center [698, 336] width 225 height 26
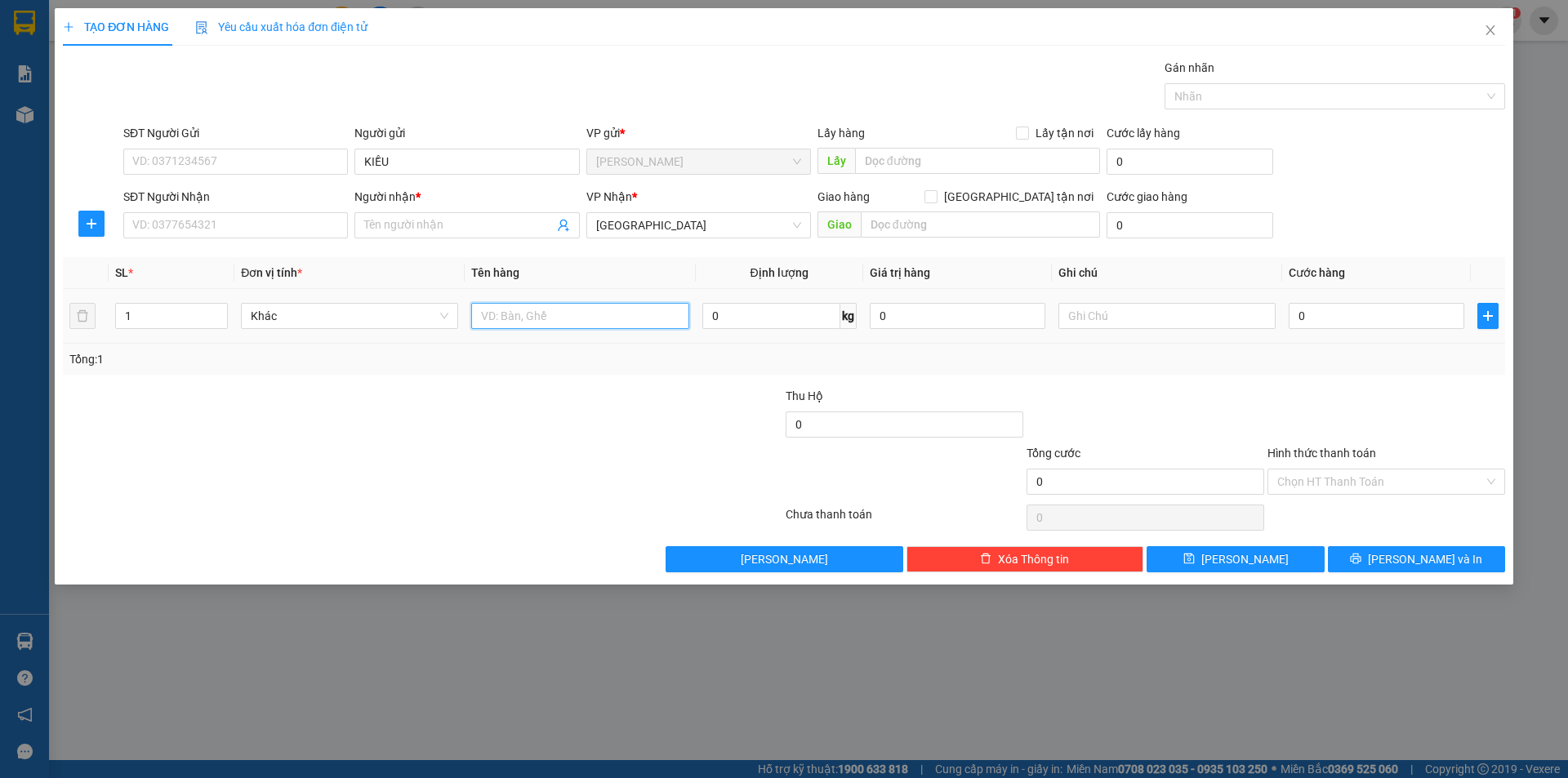
click at [561, 316] on input "text" at bounding box center [580, 316] width 217 height 26
type input "T"
click at [218, 236] on div "SĐT Người Nhận VD: 0377654321" at bounding box center [235, 217] width 225 height 57
click at [219, 227] on input "SĐT Người Nhận" at bounding box center [235, 225] width 225 height 26
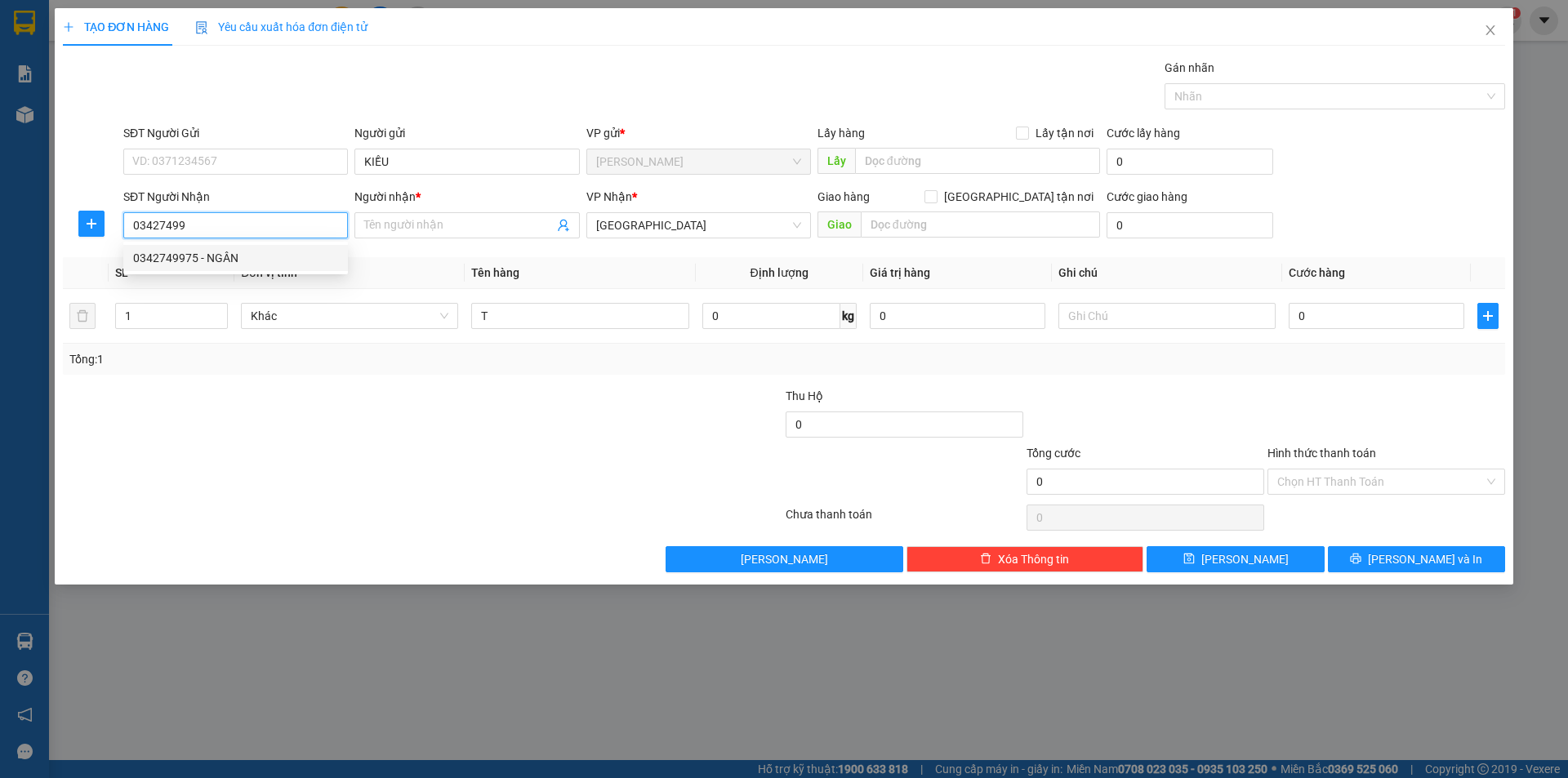
drag, startPoint x: 221, startPoint y: 246, endPoint x: 233, endPoint y: 238, distance: 14.4
click at [226, 246] on div "0342749975 - NGÂN" at bounding box center [235, 258] width 225 height 26
type input "0342749975"
type input "NGÂN"
type input "0342749975"
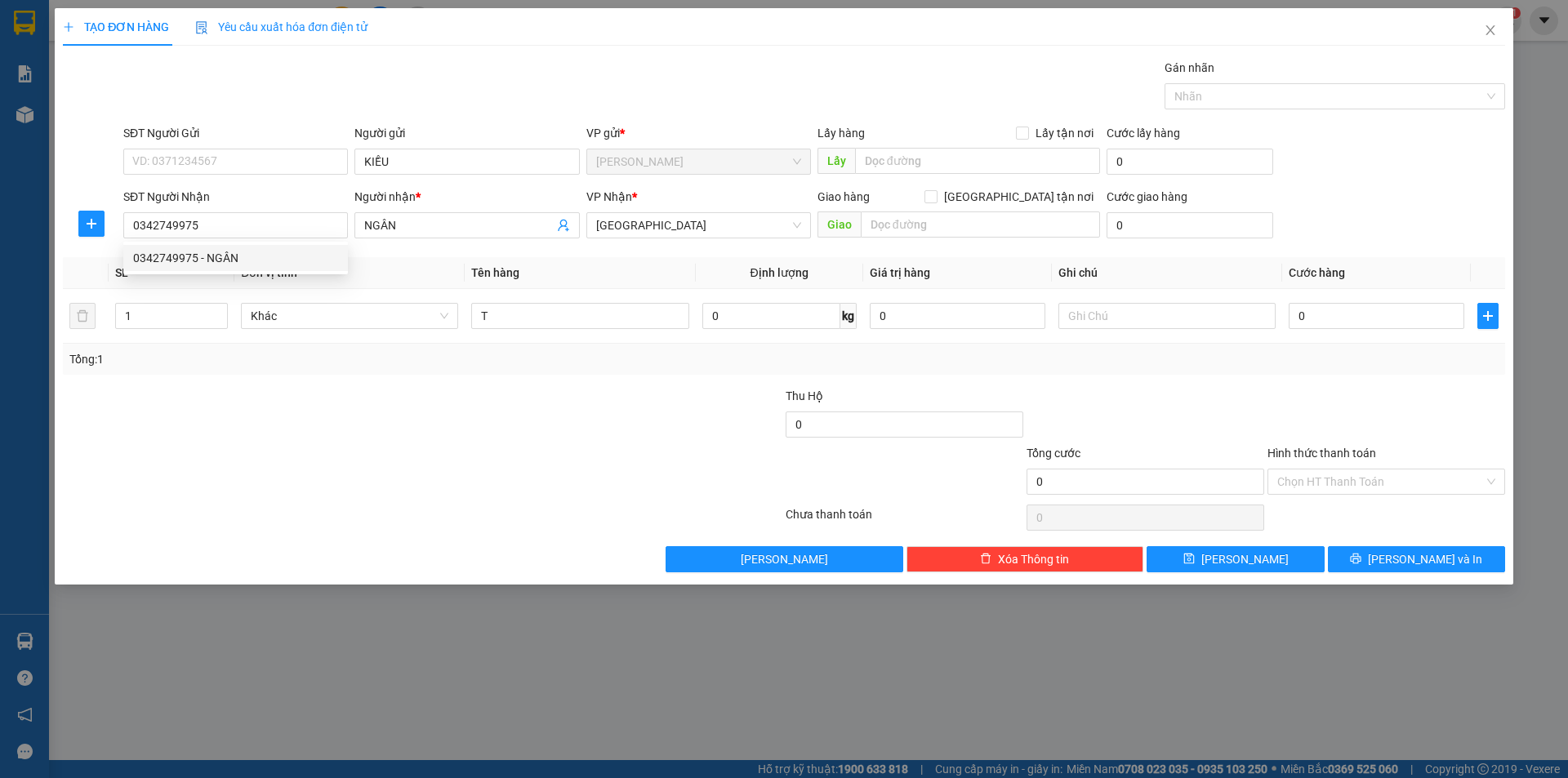
drag, startPoint x: 257, startPoint y: 481, endPoint x: 553, endPoint y: 398, distance: 307.4
click at [443, 426] on form "Thu Hộ 0 Tổng cước 0 Hình thức thanh toán Chọn HT Thanh Toán" at bounding box center [784, 444] width 1442 height 115
click at [1067, 298] on td at bounding box center [1167, 317] width 230 height 55
click at [1082, 310] on input "text" at bounding box center [1167, 316] width 217 height 26
type input "R/50"
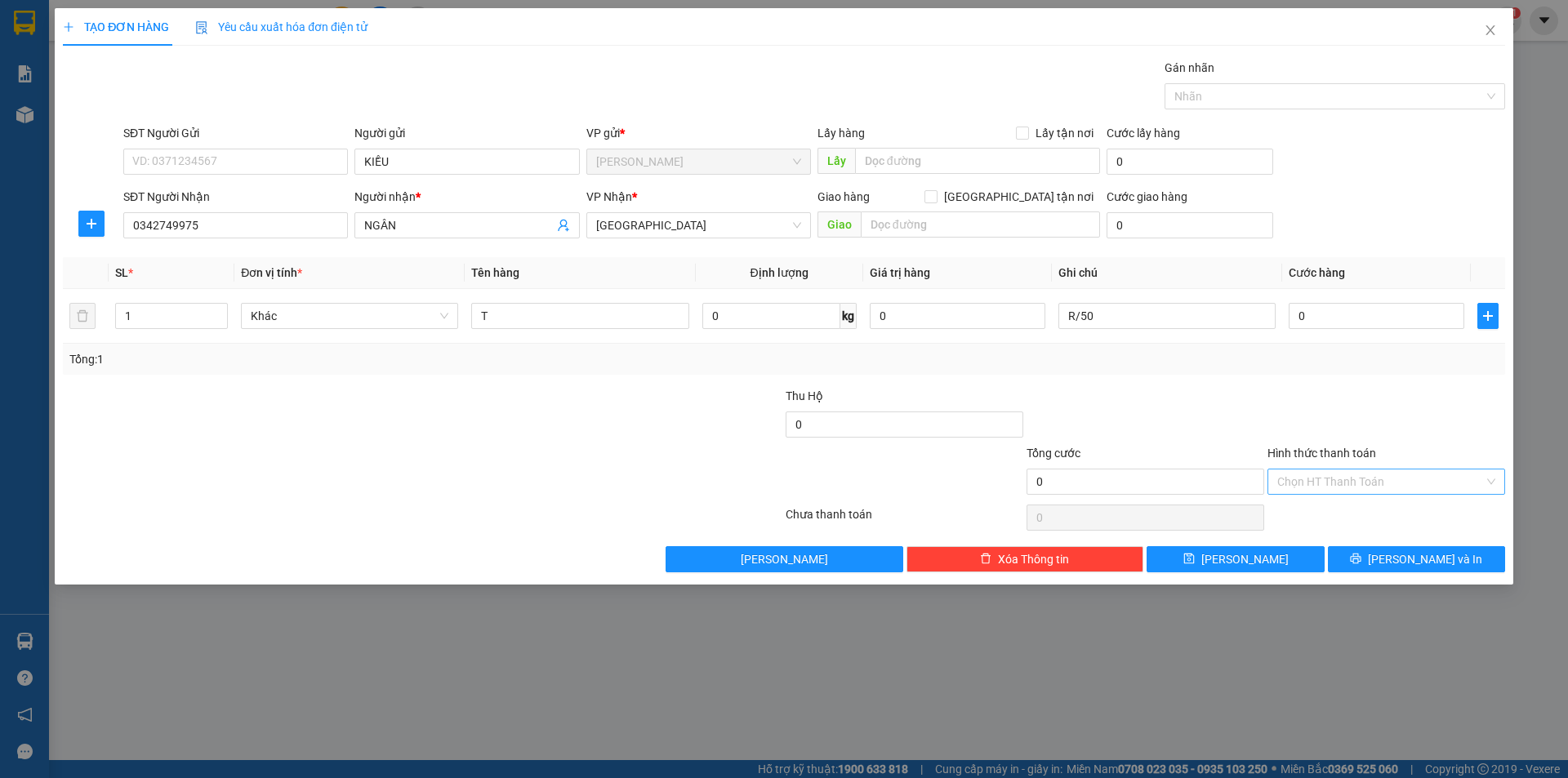
click at [1339, 487] on input "Hình thức thanh toán" at bounding box center [1380, 482] width 206 height 25
drag, startPoint x: 1334, startPoint y: 537, endPoint x: 1353, endPoint y: 539, distance: 19.1
click at [1334, 537] on div "Miễn phí" at bounding box center [1386, 540] width 218 height 18
click at [1375, 542] on div "Transit Pickup Surcharge Ids Transit Deliver Surcharge Ids Transit Deliver Surc…" at bounding box center [784, 316] width 1442 height 514
click at [1376, 553] on button "[PERSON_NAME] và In" at bounding box center [1416, 560] width 177 height 26
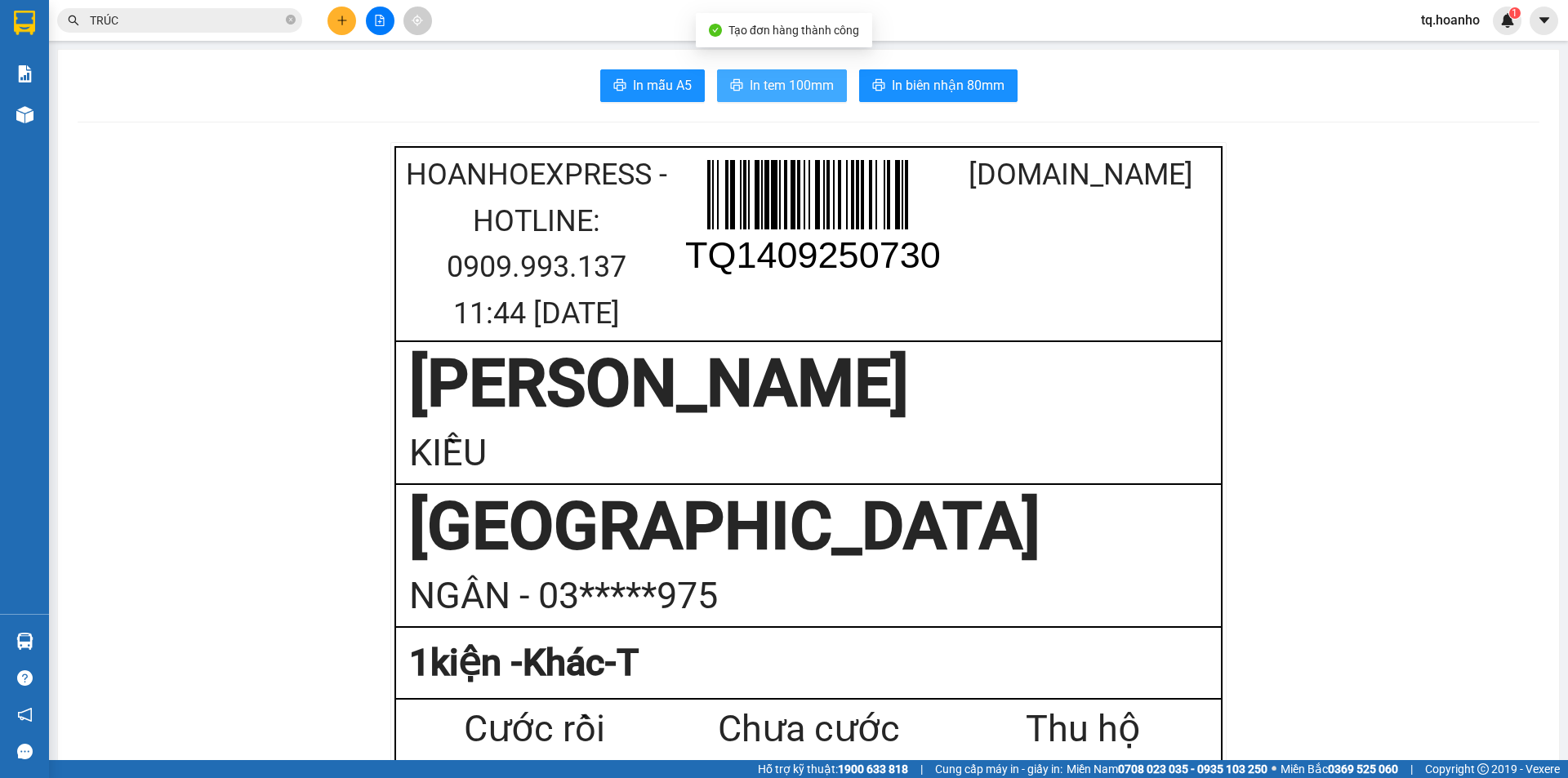
click at [814, 80] on span "In tem 100mm" at bounding box center [792, 85] width 84 height 20
click at [337, 21] on icon "plus" at bounding box center [342, 20] width 11 height 11
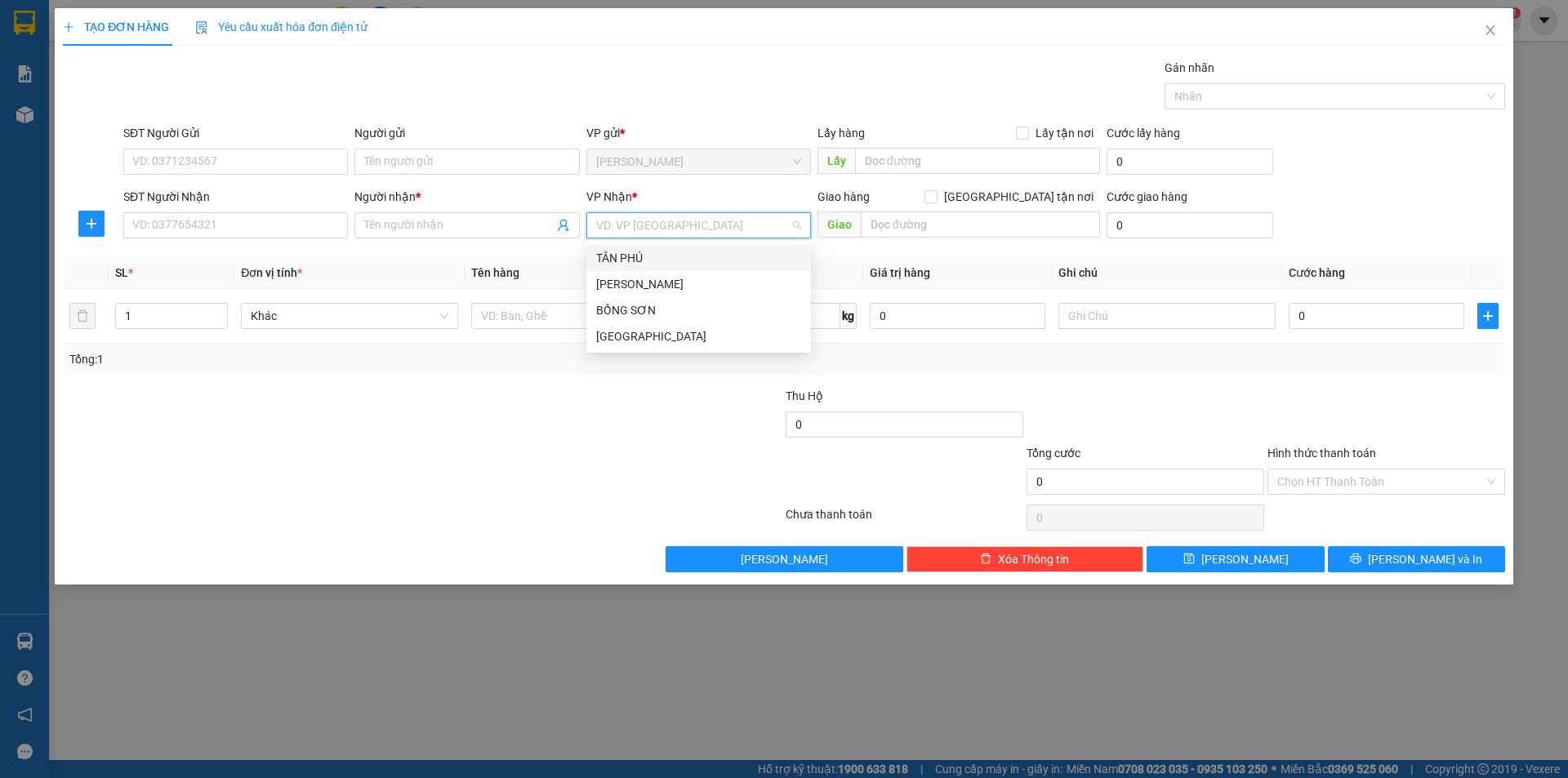
click at [630, 232] on input "search" at bounding box center [693, 225] width 194 height 25
drag, startPoint x: 619, startPoint y: 336, endPoint x: 561, endPoint y: 328, distance: 58.5
click at [606, 336] on div "[GEOGRAPHIC_DATA]" at bounding box center [698, 337] width 205 height 18
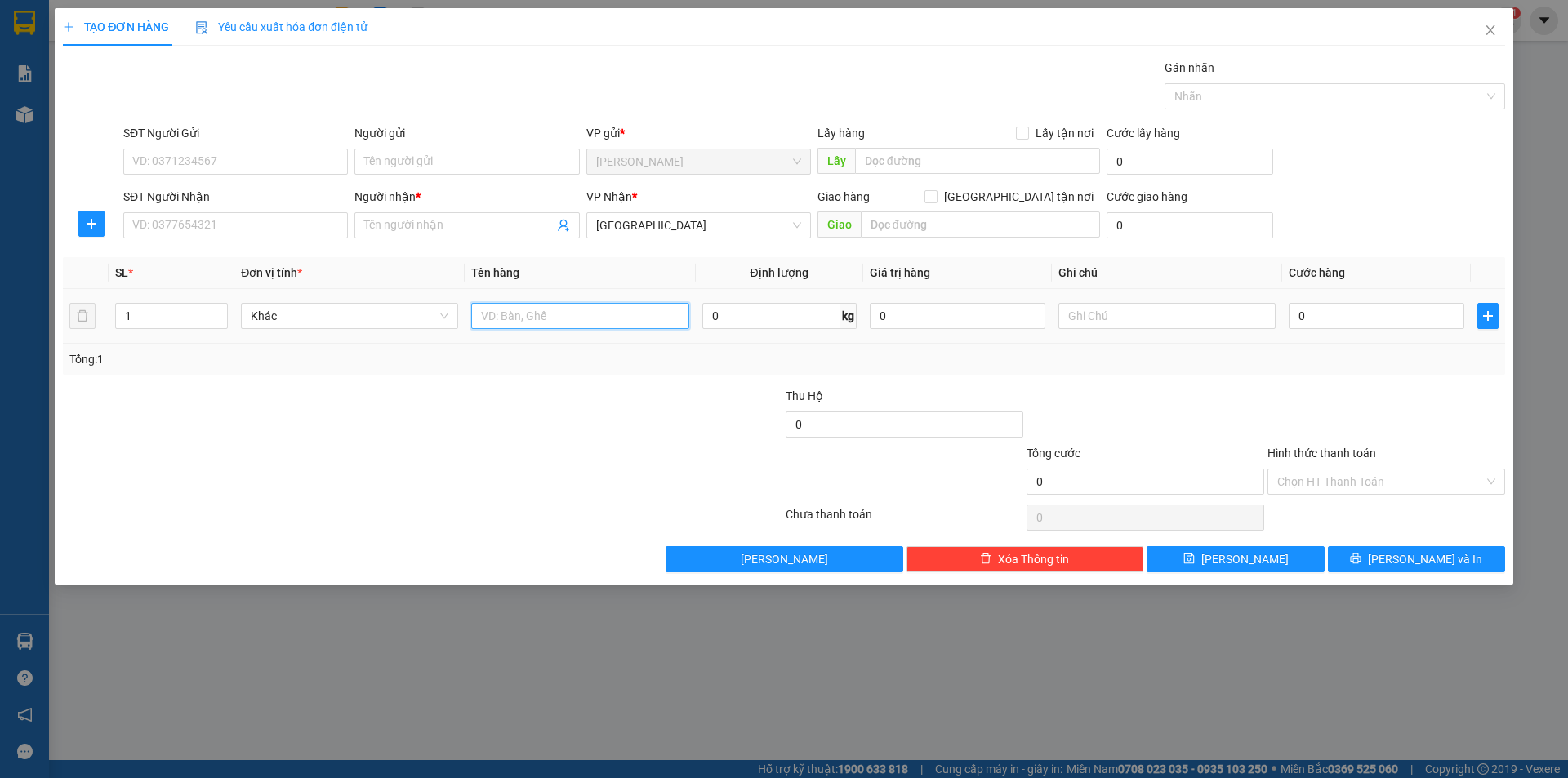
click at [560, 328] on input "text" at bounding box center [580, 316] width 217 height 26
click at [558, 314] on input "text" at bounding box center [580, 316] width 217 height 26
type input "X"
type input "T XỐP"
drag, startPoint x: 504, startPoint y: 449, endPoint x: 273, endPoint y: 335, distance: 257.6
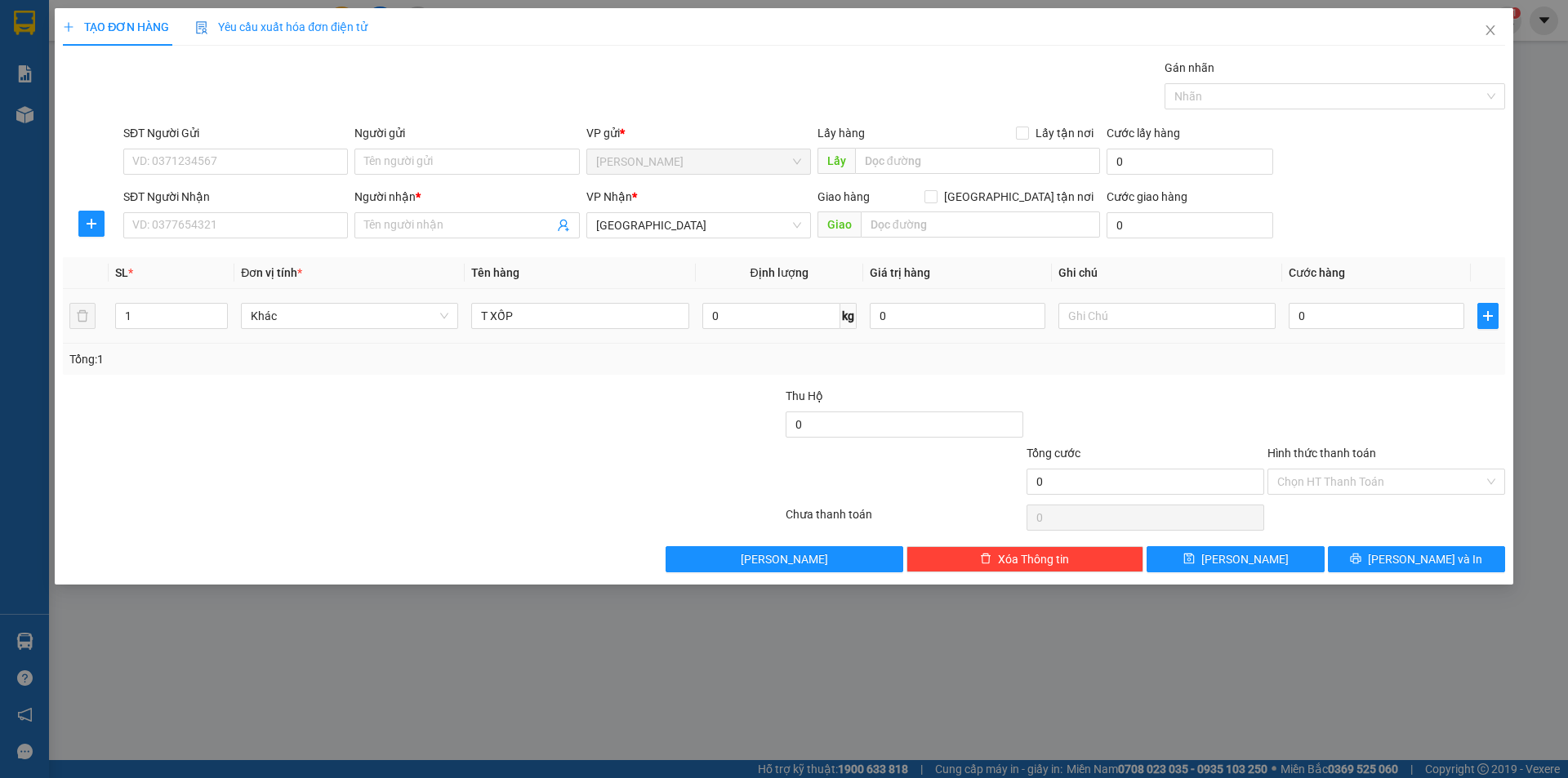
click at [412, 416] on form "Thu Hộ 0 Tổng cước 0 Hình thức thanh toán Chọn HT Thanh Toán" at bounding box center [784, 444] width 1442 height 115
type input "2"
drag, startPoint x: 217, startPoint y: 310, endPoint x: 241, endPoint y: 451, distance: 143.0
click at [217, 310] on icon "up" at bounding box center [219, 312] width 6 height 6
drag, startPoint x: 241, startPoint y: 451, endPoint x: 372, endPoint y: 243, distance: 245.8
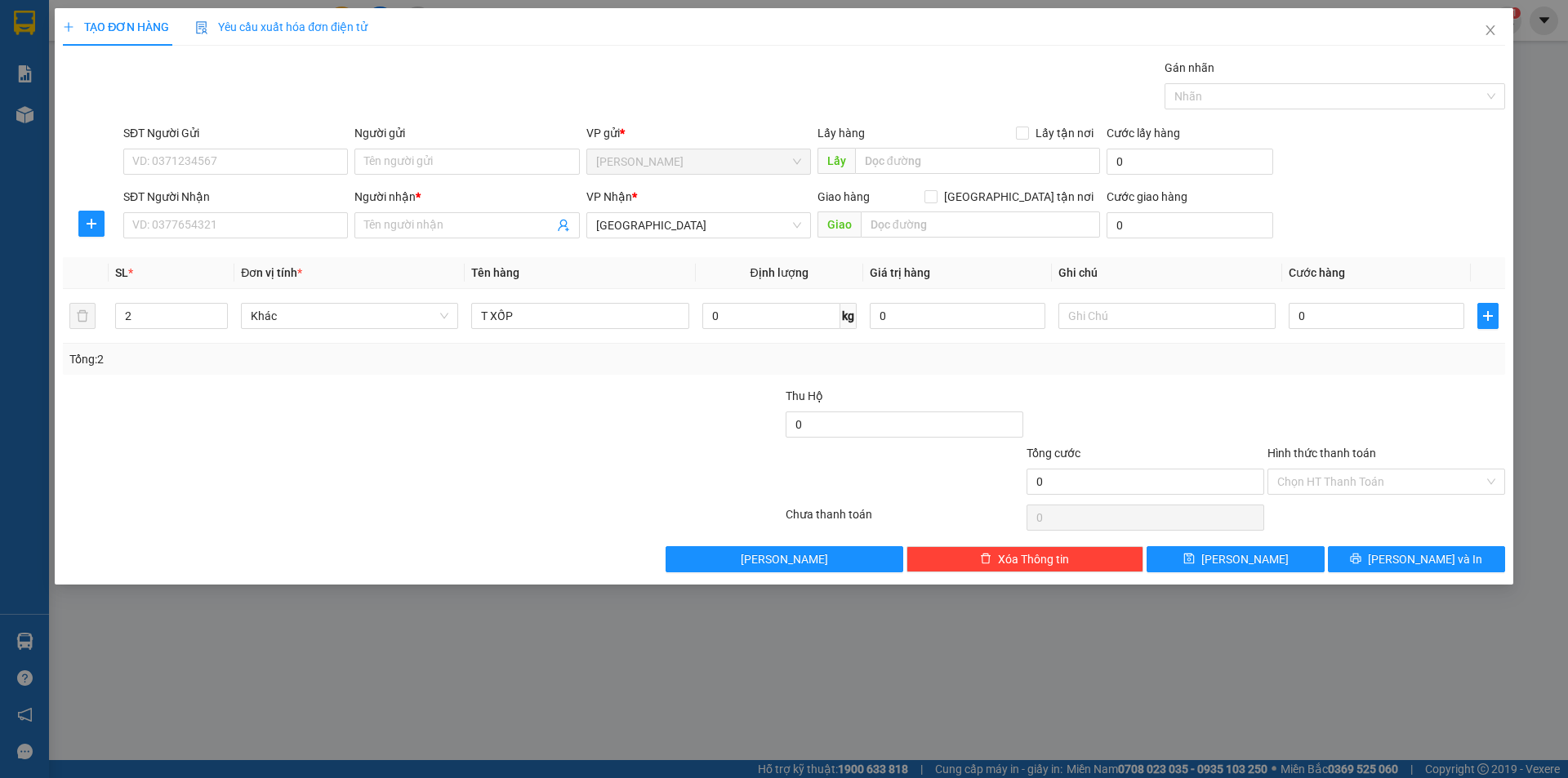
click at [293, 400] on form "Thu Hộ 0 Tổng cước 0 Hình thức thanh toán Chọn HT Thanh Toán" at bounding box center [784, 444] width 1442 height 115
click at [443, 159] on input "Người gửi" at bounding box center [466, 161] width 225 height 26
click at [380, 157] on input "BA RÁNG" at bounding box center [466, 161] width 225 height 26
click at [381, 160] on input "BA RÁNG" at bounding box center [466, 161] width 225 height 26
type input "BA TRÁNG"
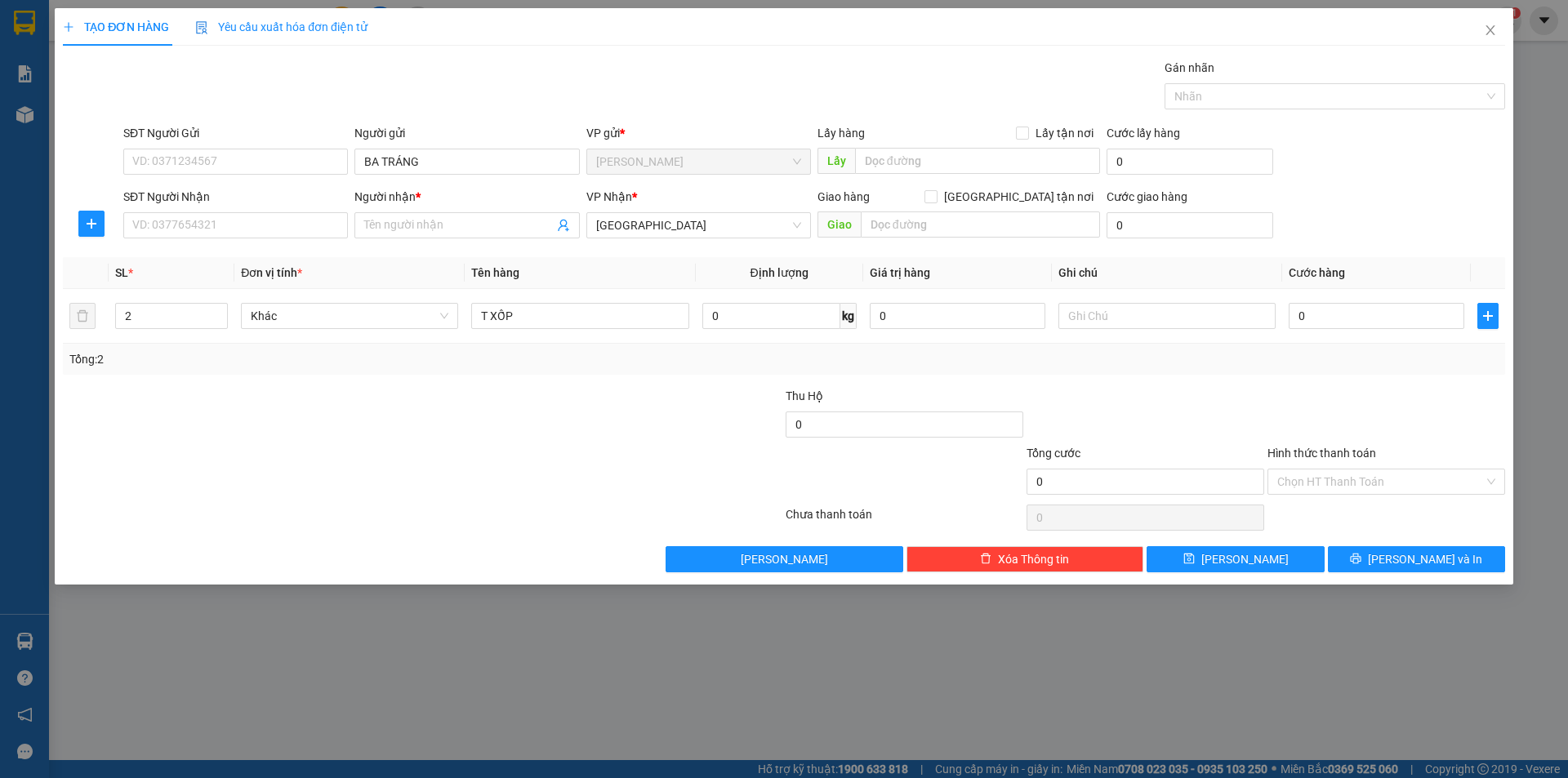
drag, startPoint x: 339, startPoint y: 521, endPoint x: 389, endPoint y: 274, distance: 252.0
click at [340, 516] on div at bounding box center [423, 518] width 723 height 33
click at [315, 228] on input "SĐT Người Nhận" at bounding box center [235, 225] width 225 height 26
click at [315, 228] on input "0" at bounding box center [235, 225] width 225 height 26
click at [306, 224] on input "0" at bounding box center [235, 225] width 225 height 26
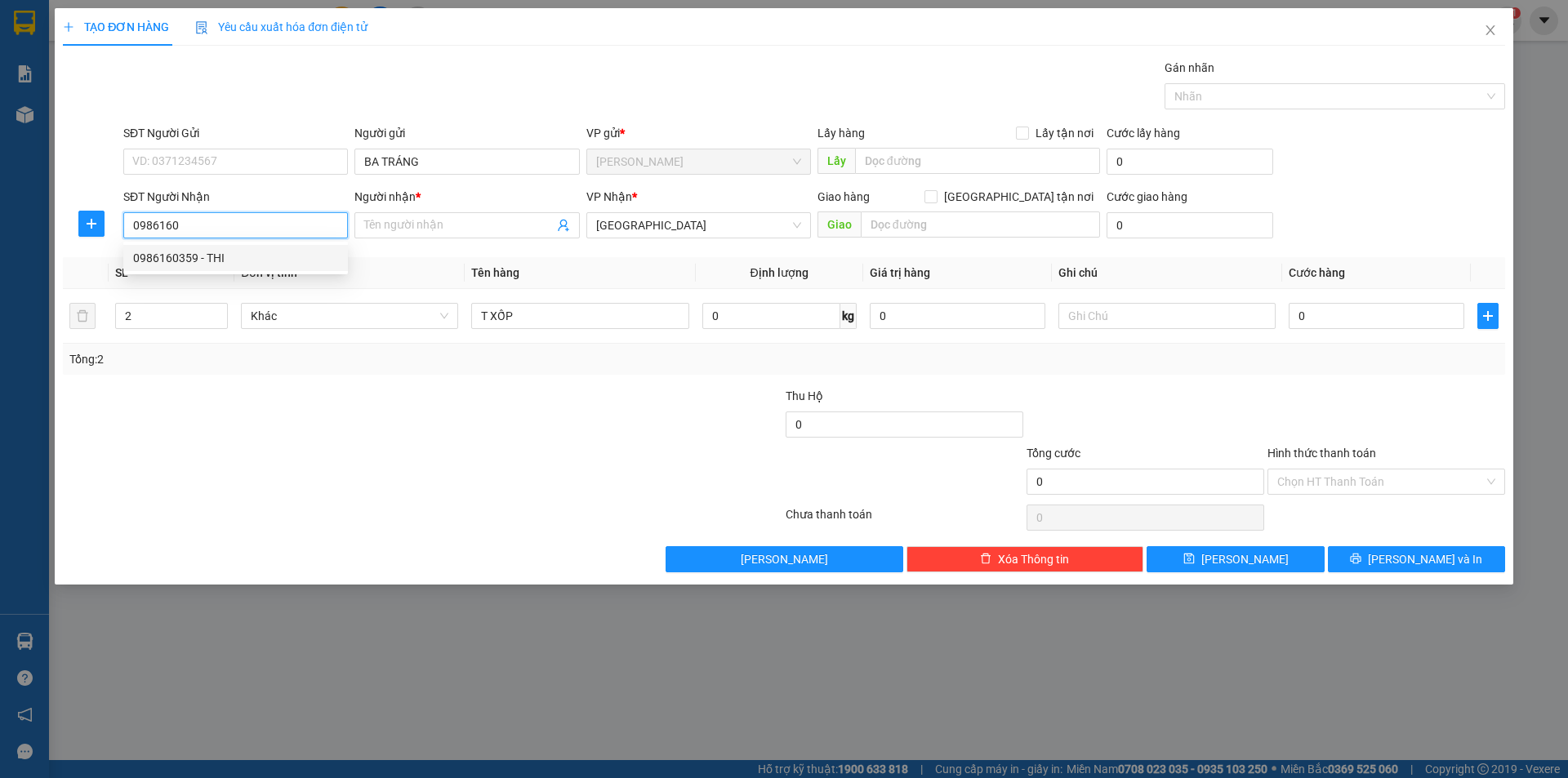
drag, startPoint x: 183, startPoint y: 253, endPoint x: 194, endPoint y: 255, distance: 11.2
click at [183, 252] on div "0986160359 - THI" at bounding box center [235, 258] width 205 height 18
type input "0986160359"
type input "THI"
type input "0986160359"
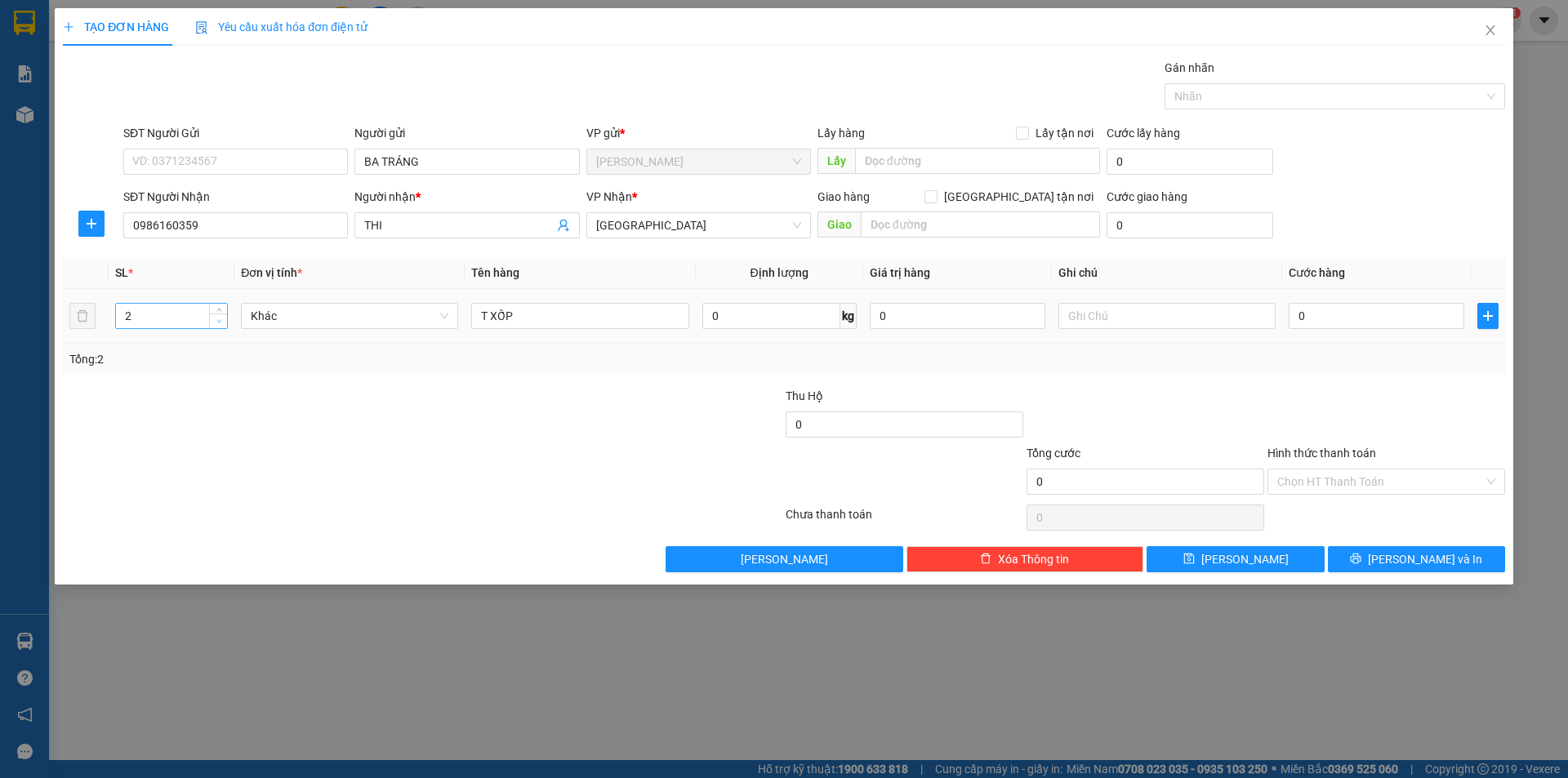
type input "1"
click at [218, 320] on icon "down" at bounding box center [219, 321] width 6 height 6
click at [1175, 310] on input "text" at bounding box center [1167, 316] width 217 height 26
click at [1317, 486] on input "Hình thức thanh toán" at bounding box center [1380, 482] width 206 height 25
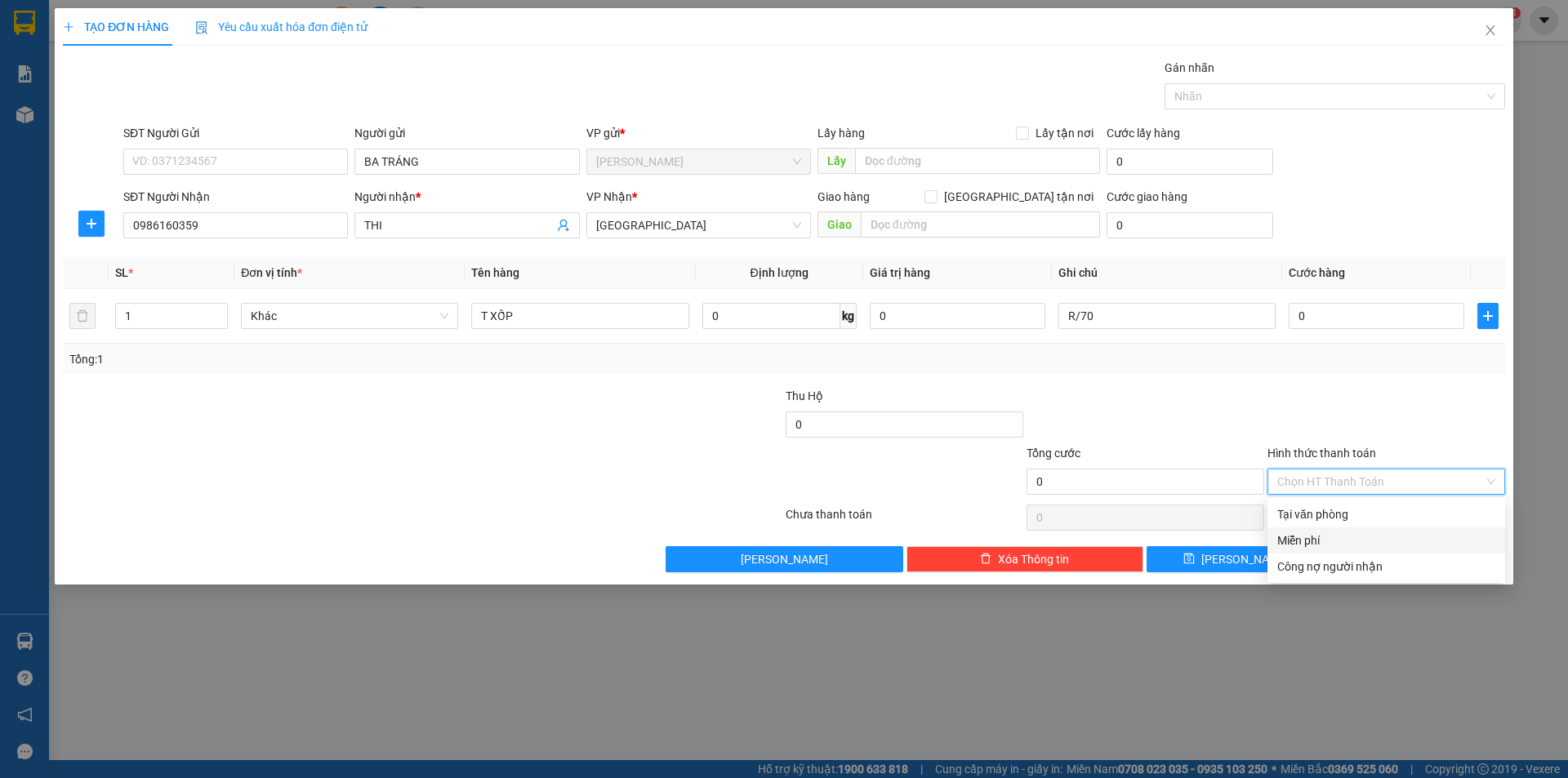
drag, startPoint x: 1307, startPoint y: 539, endPoint x: 1392, endPoint y: 570, distance: 90.5
click at [1329, 540] on div "Miễn phí" at bounding box center [1386, 540] width 218 height 18
click at [1388, 569] on button "[PERSON_NAME] và In" at bounding box center [1416, 560] width 177 height 26
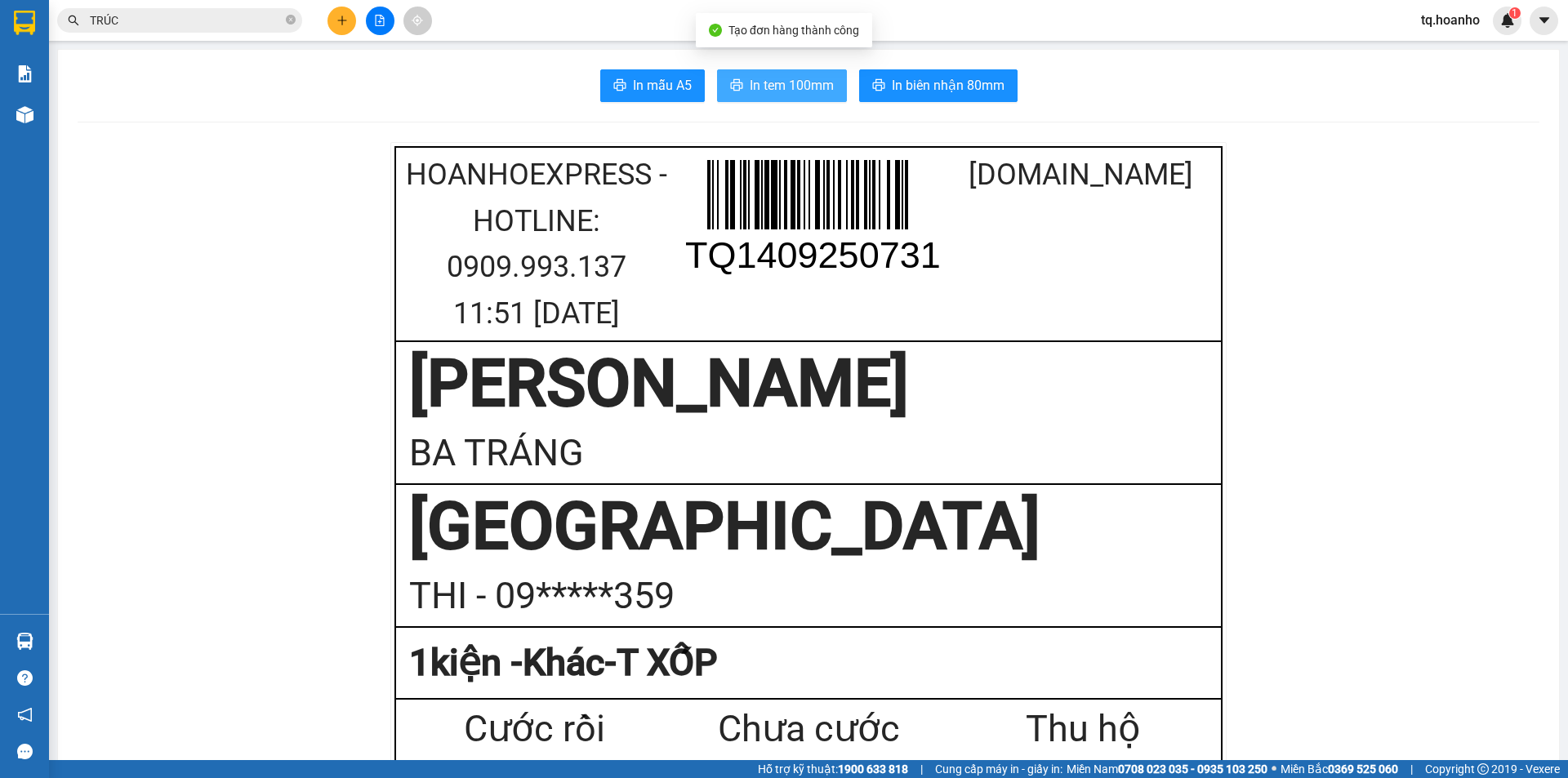
click at [815, 71] on button "In tem 100mm" at bounding box center [783, 86] width 130 height 33
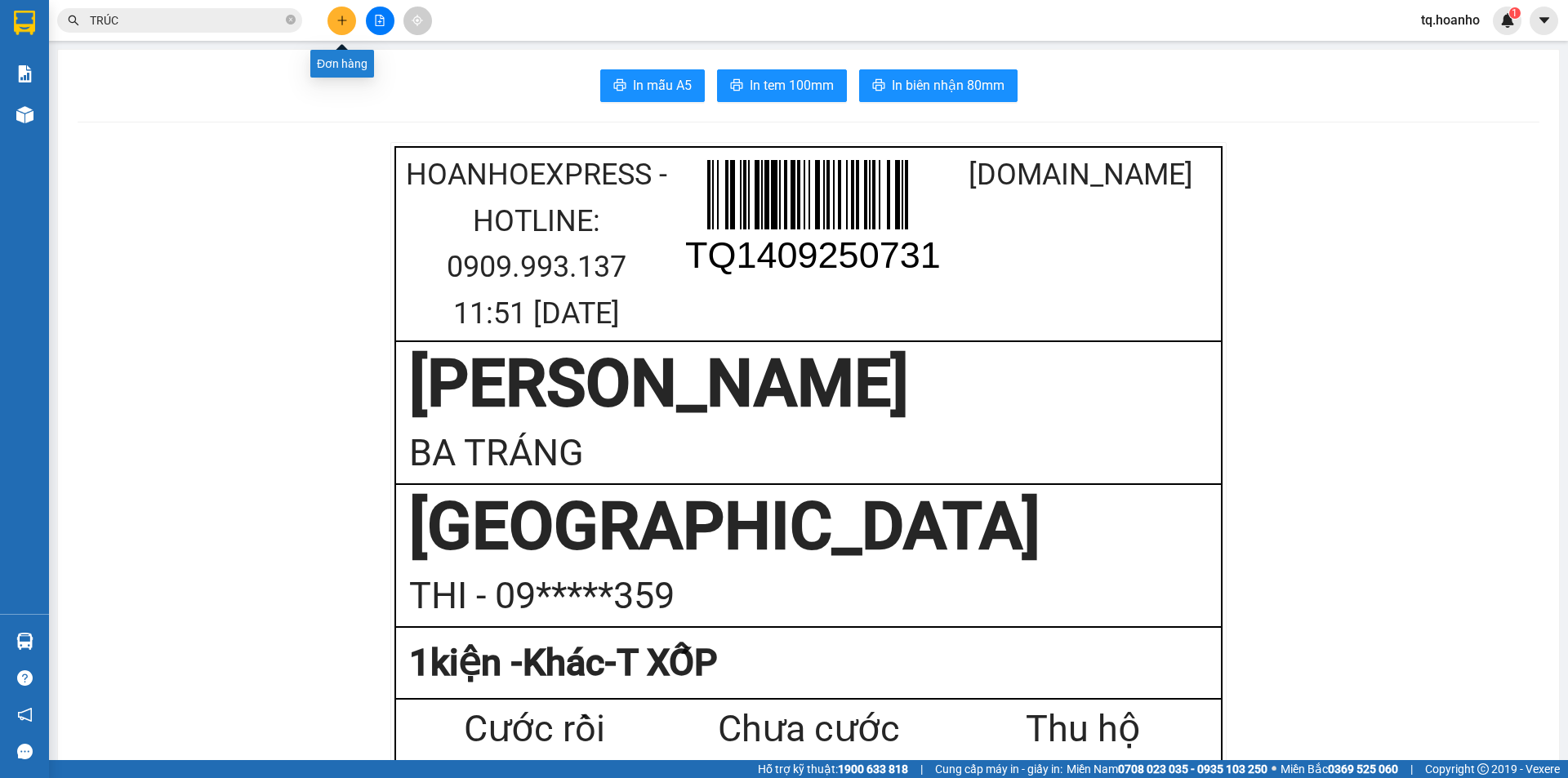
click at [334, 18] on button at bounding box center [341, 20] width 28 height 28
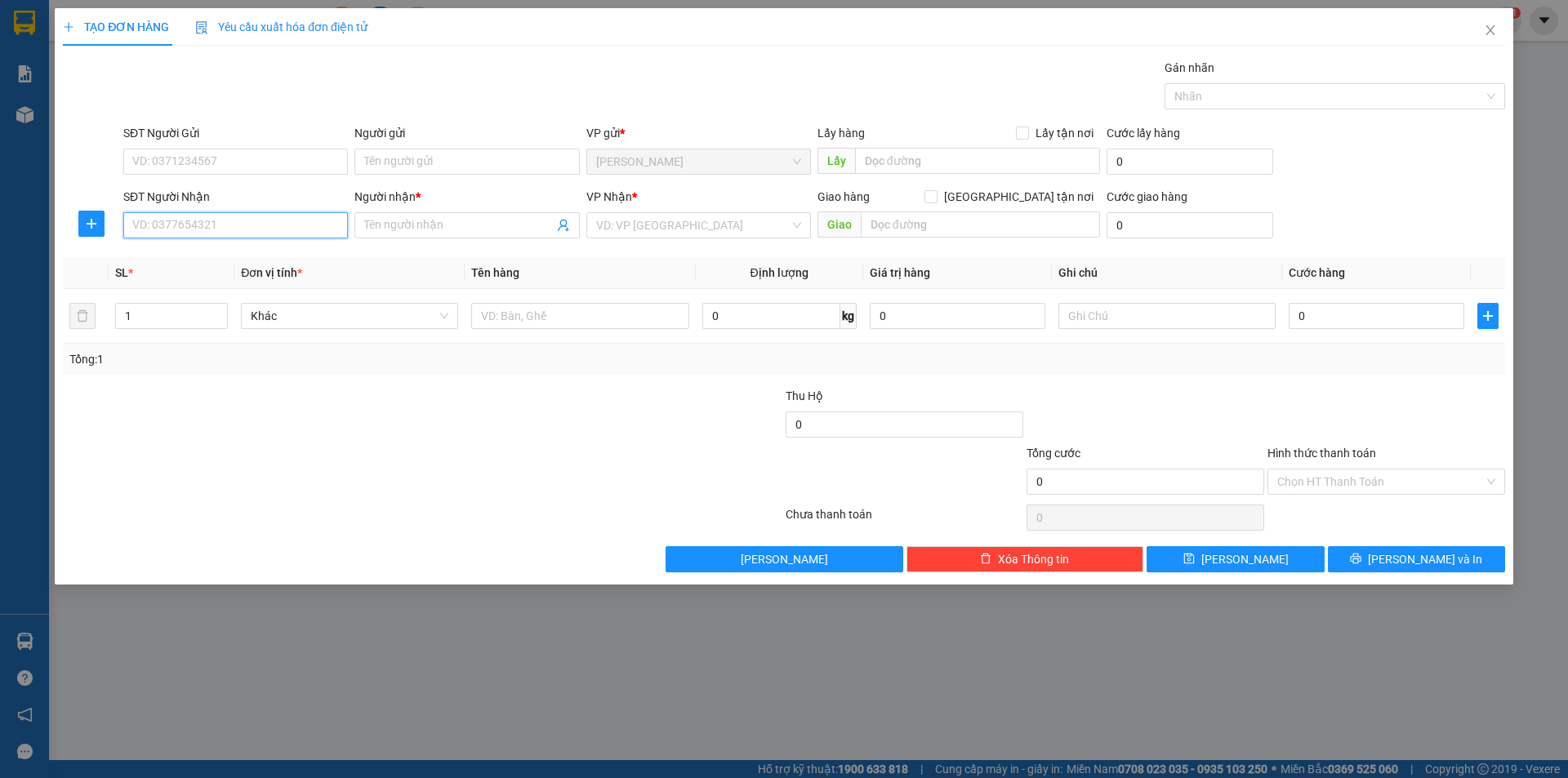
click at [281, 215] on input "SĐT Người Nhận" at bounding box center [235, 225] width 225 height 26
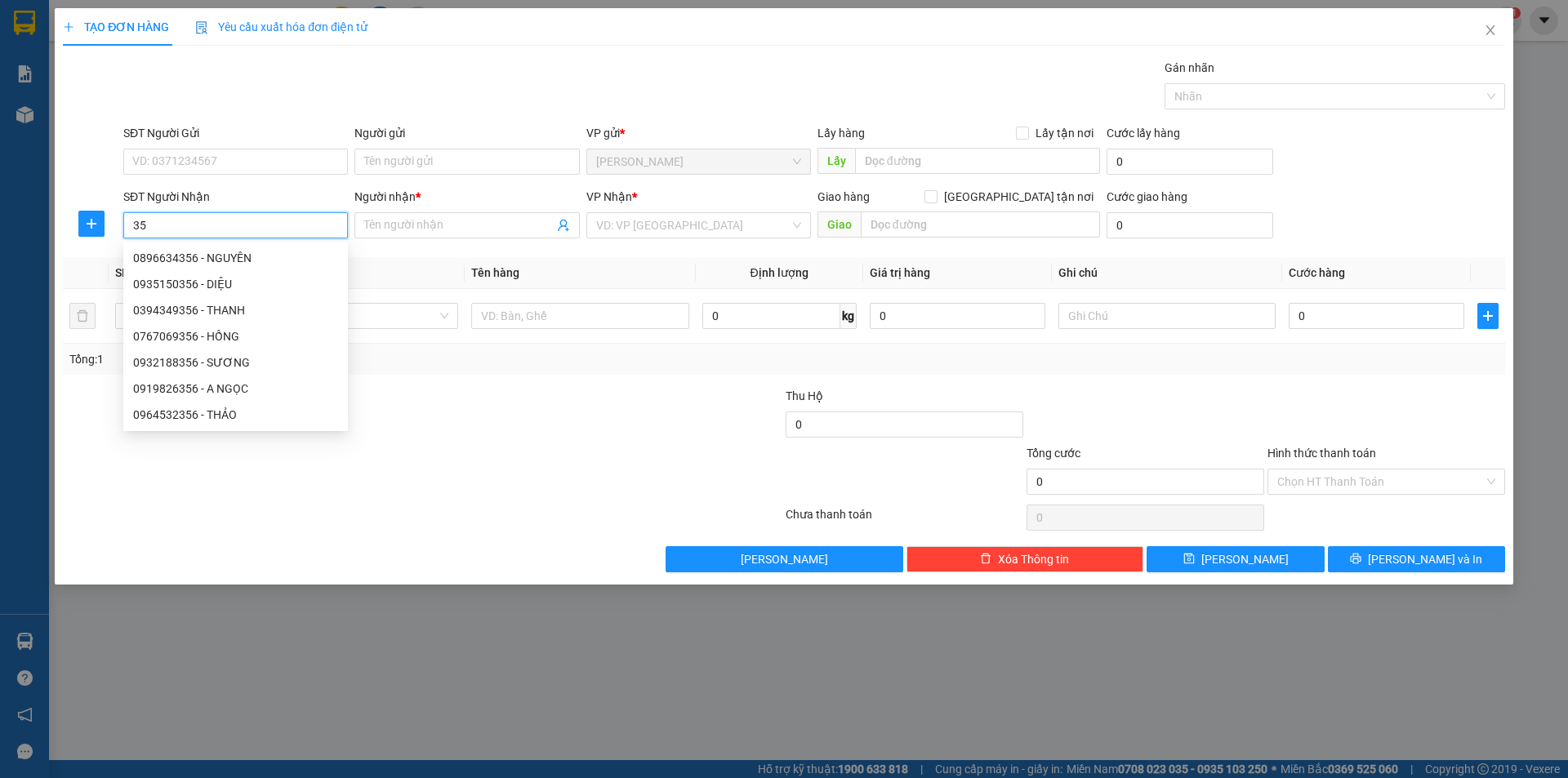
type input "3"
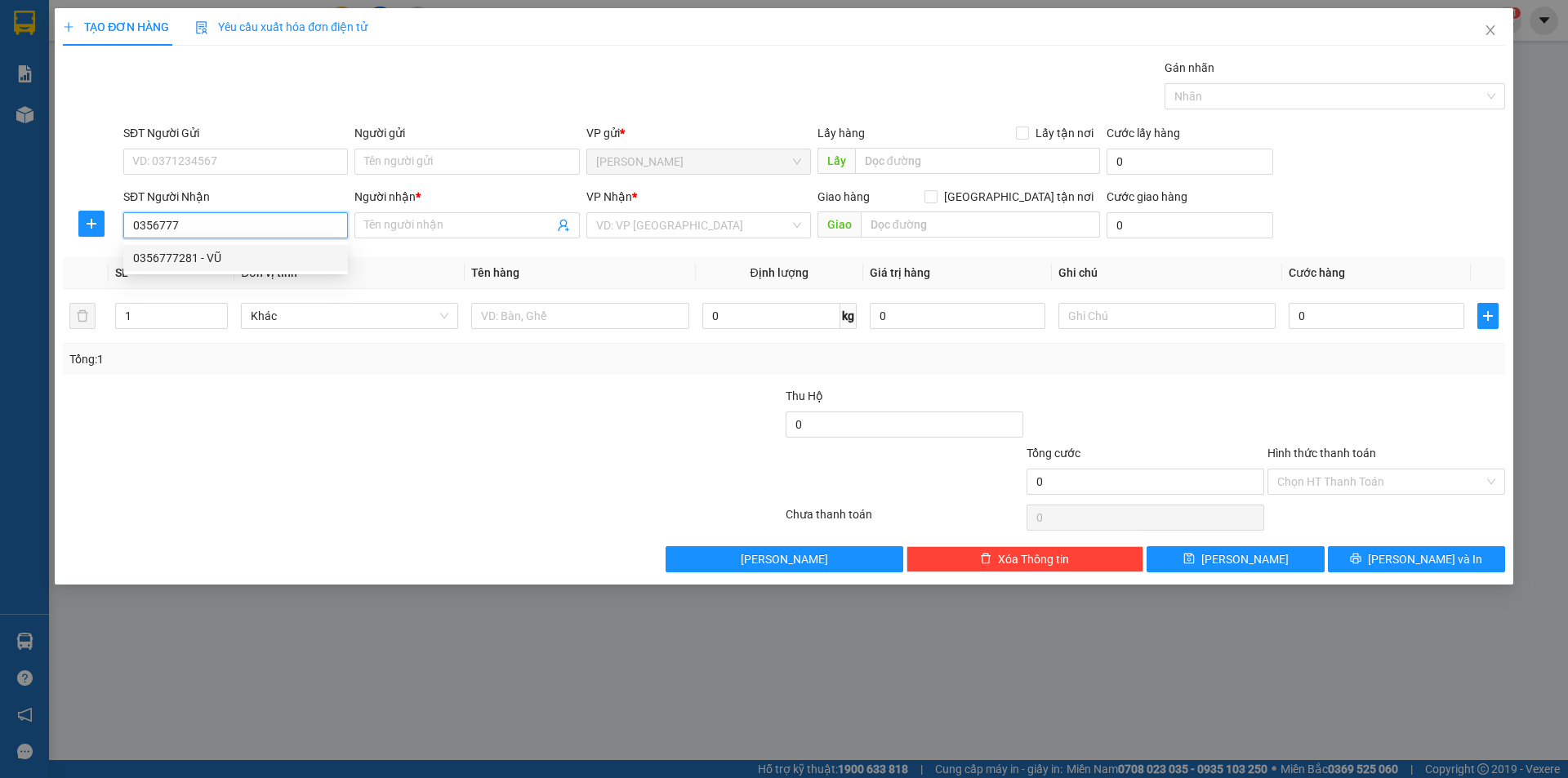
drag, startPoint x: 254, startPoint y: 250, endPoint x: 318, endPoint y: 241, distance: 64.6
click at [271, 250] on div "0356777281 - VŨ" at bounding box center [235, 258] width 205 height 18
type input "0356777281"
type input "VŨ"
type input "0356777281"
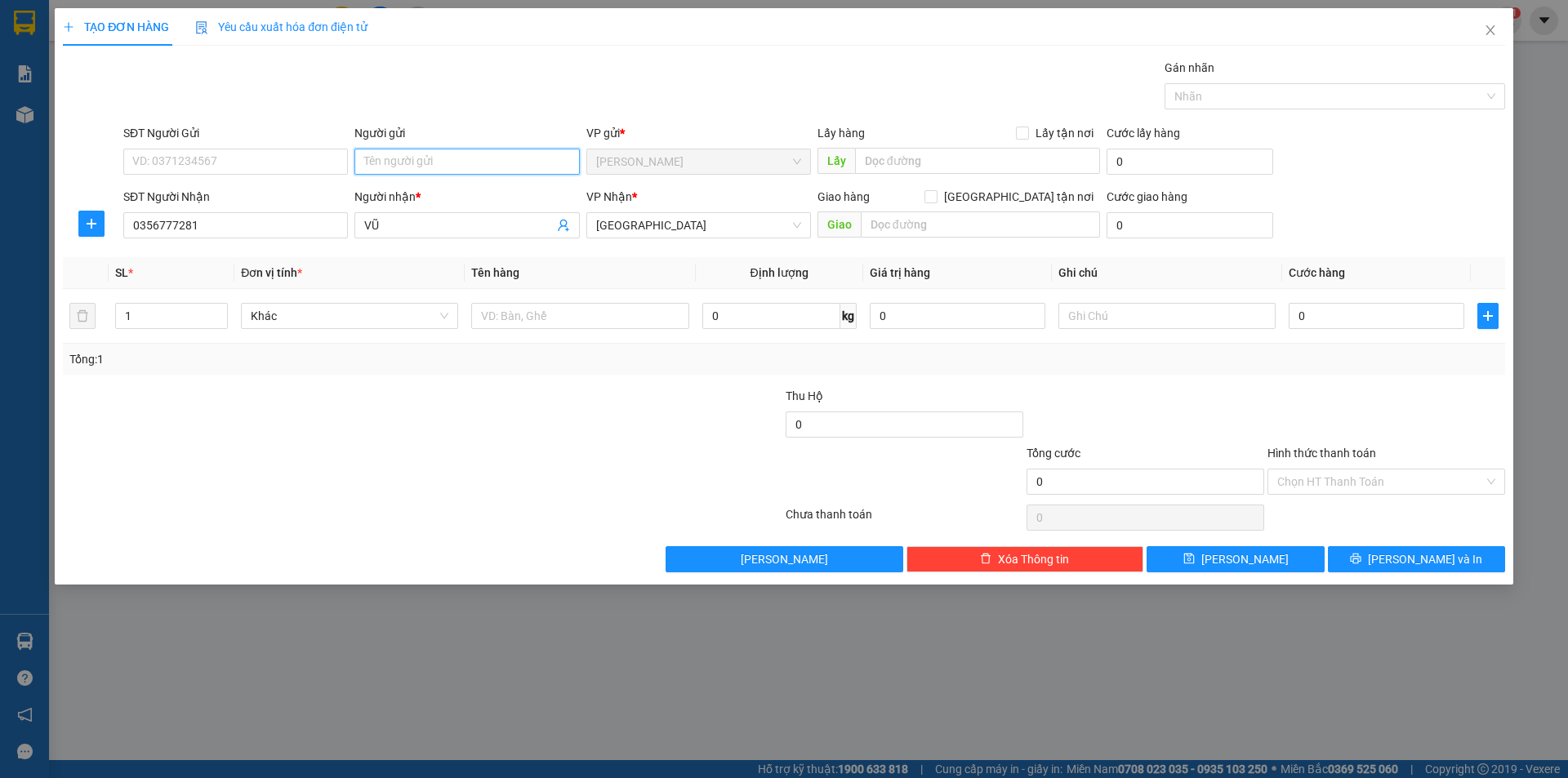
click at [393, 167] on input "Người gửi" at bounding box center [466, 161] width 225 height 26
type input "D"
type input "ĐỨC"
drag, startPoint x: 167, startPoint y: 562, endPoint x: 182, endPoint y: 466, distance: 97.2
click at [185, 509] on div "Transit Pickup Surcharge Ids Transit Deliver Surcharge Ids Transit Deliver Surc…" at bounding box center [784, 316] width 1442 height 514
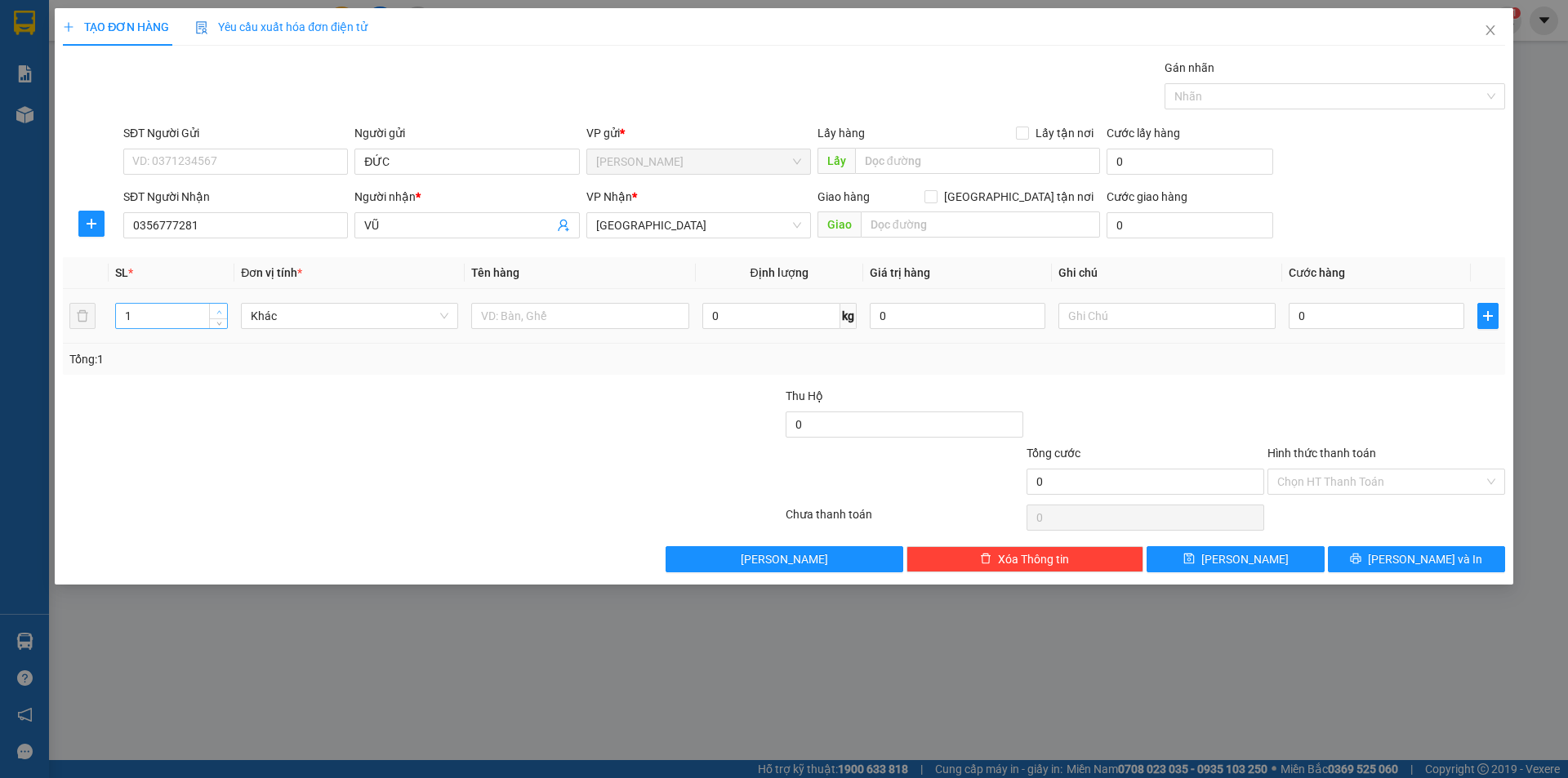
type input "2"
click at [219, 305] on span "Increase Value" at bounding box center [218, 311] width 18 height 15
drag, startPoint x: 505, startPoint y: 317, endPoint x: 502, endPoint y: 295, distance: 22.2
click at [506, 317] on input "text" at bounding box center [580, 316] width 217 height 26
type input "T XỐP+BAO"
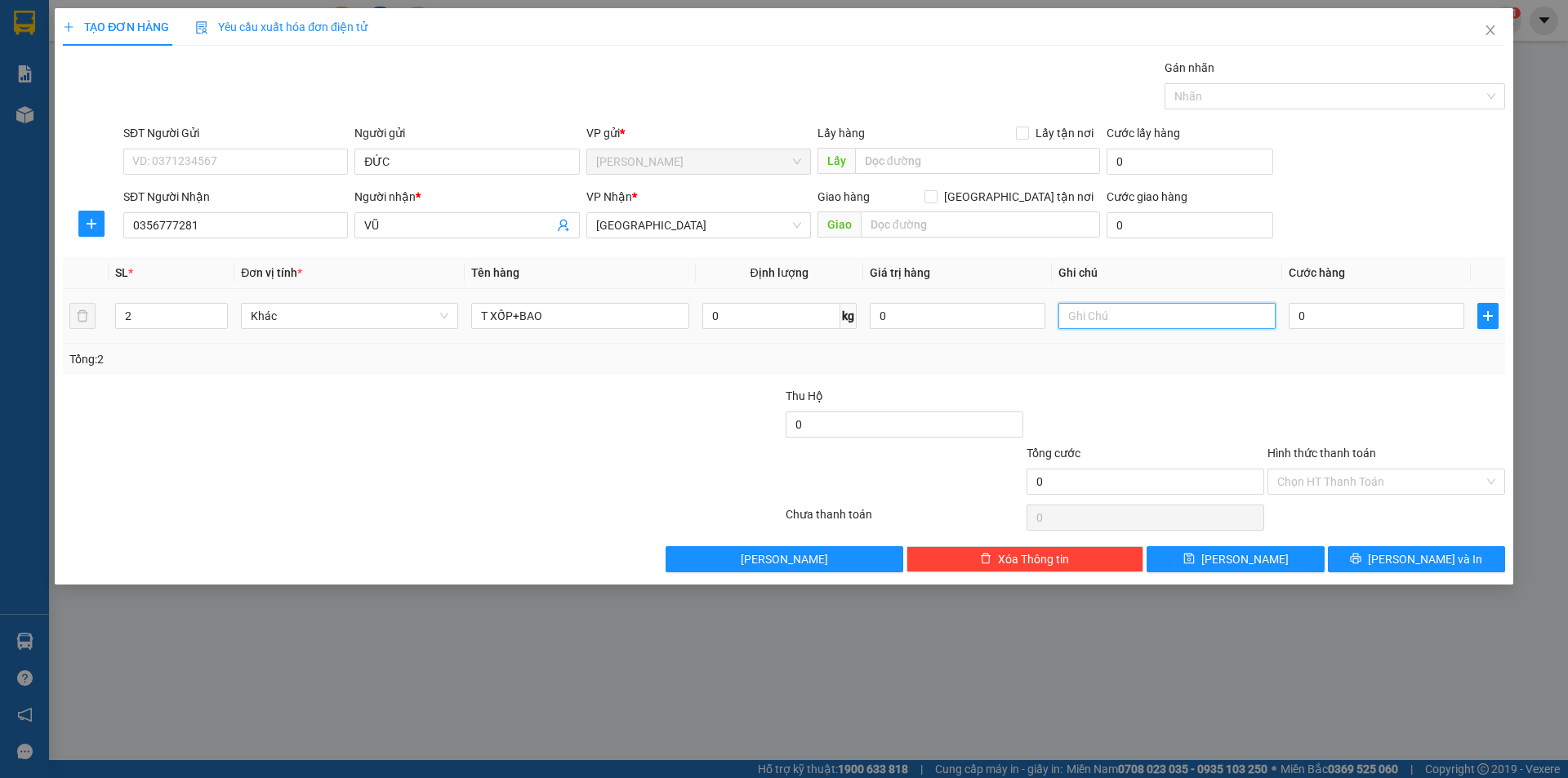
click at [1095, 318] on input "text" at bounding box center [1167, 316] width 217 height 26
type input "R/"
click at [1332, 483] on input "Hình thức thanh toán" at bounding box center [1380, 482] width 206 height 25
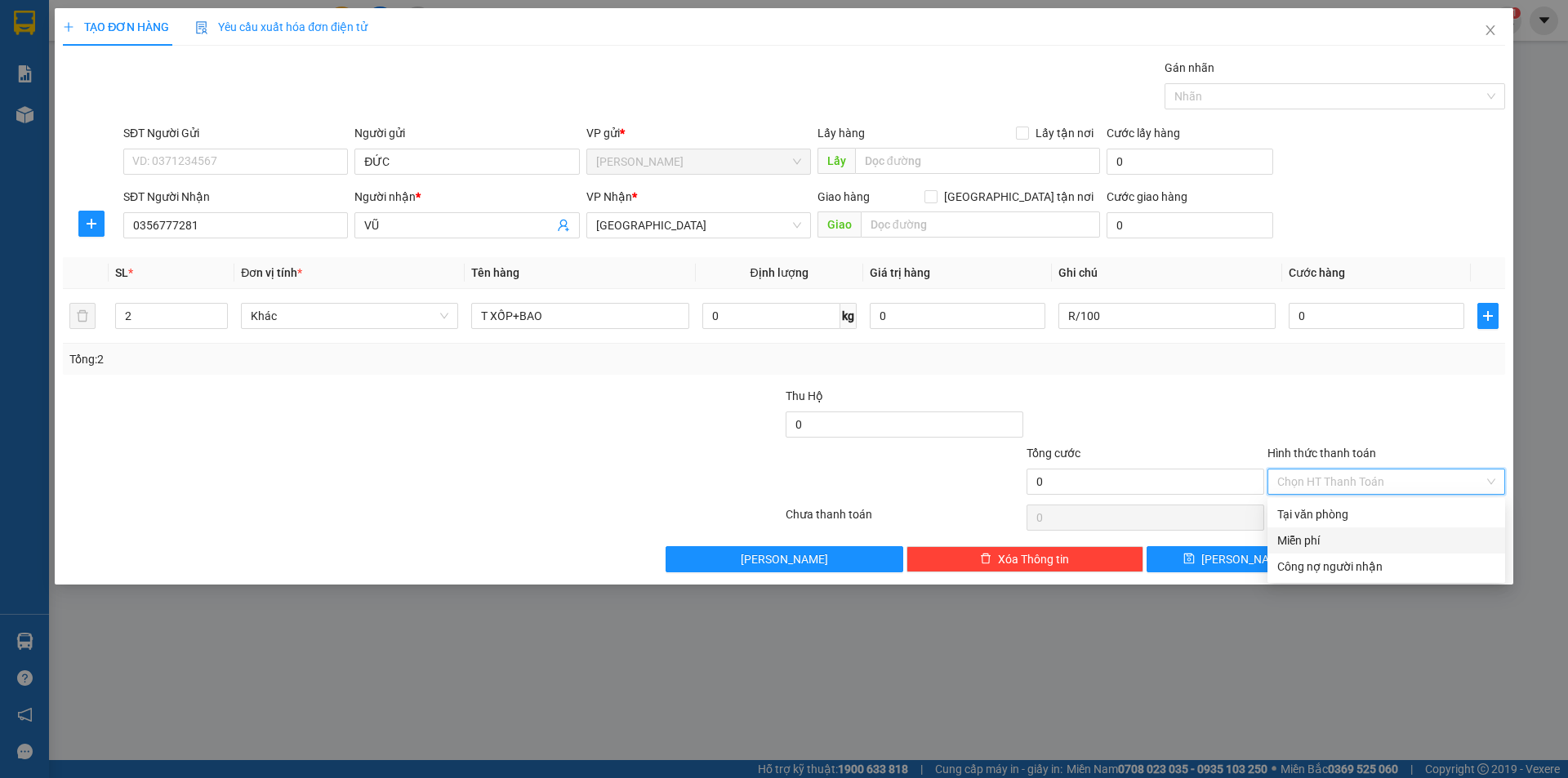
click at [1312, 539] on div "Miễn phí" at bounding box center [1386, 540] width 218 height 18
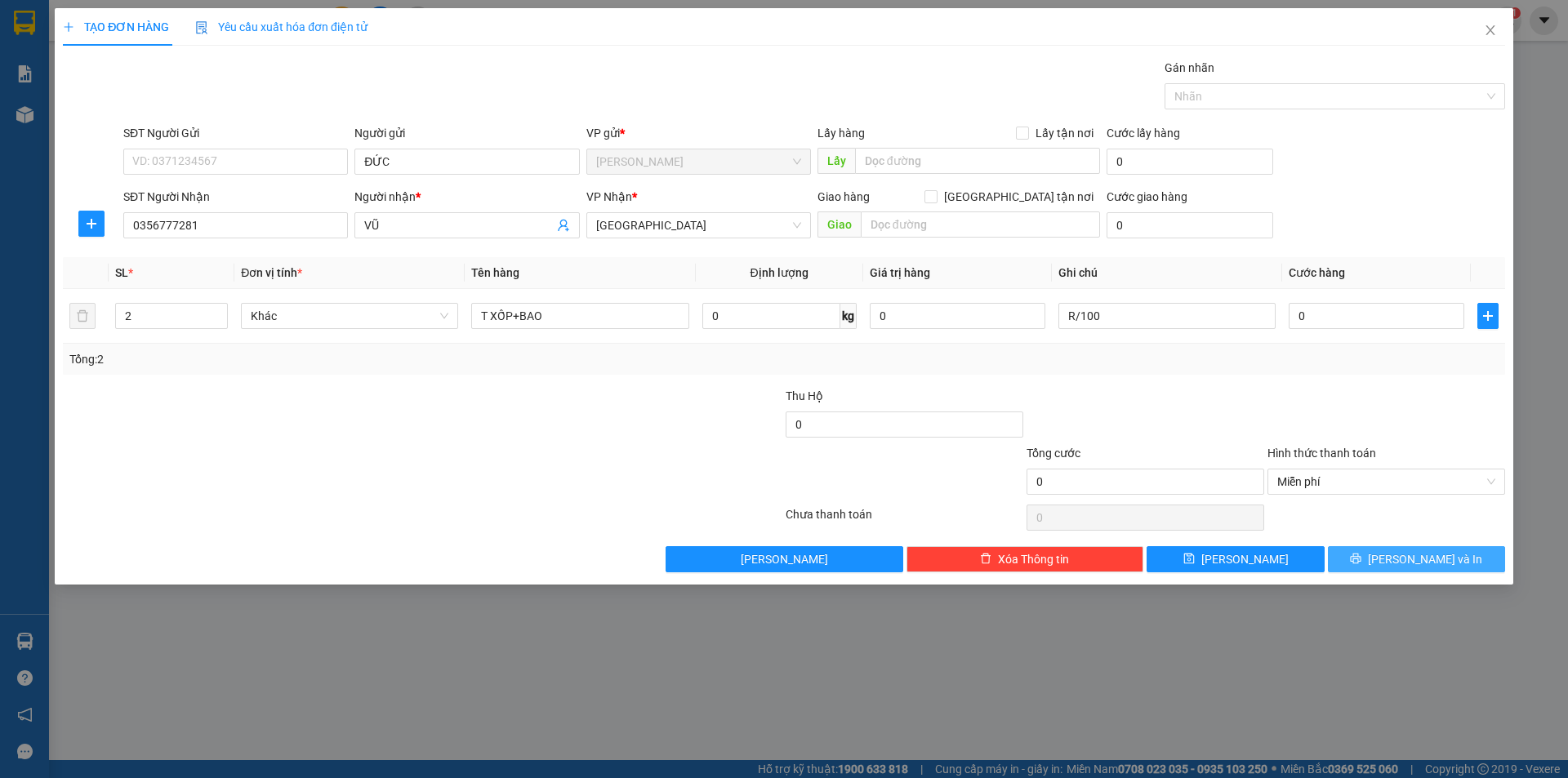
click at [1359, 560] on button "[PERSON_NAME] và In" at bounding box center [1416, 560] width 177 height 26
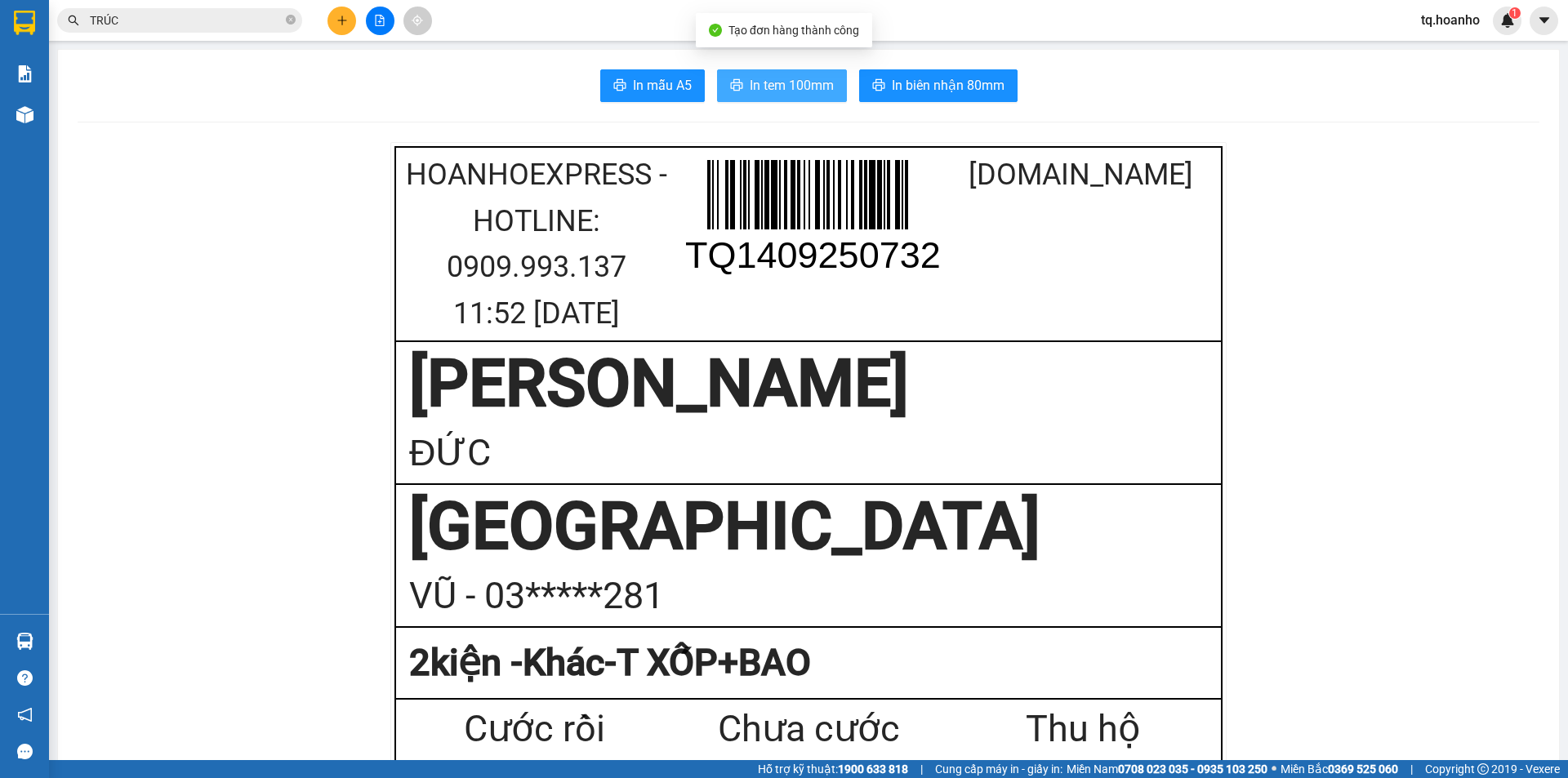
click at [809, 92] on span "In tem 100mm" at bounding box center [792, 85] width 84 height 20
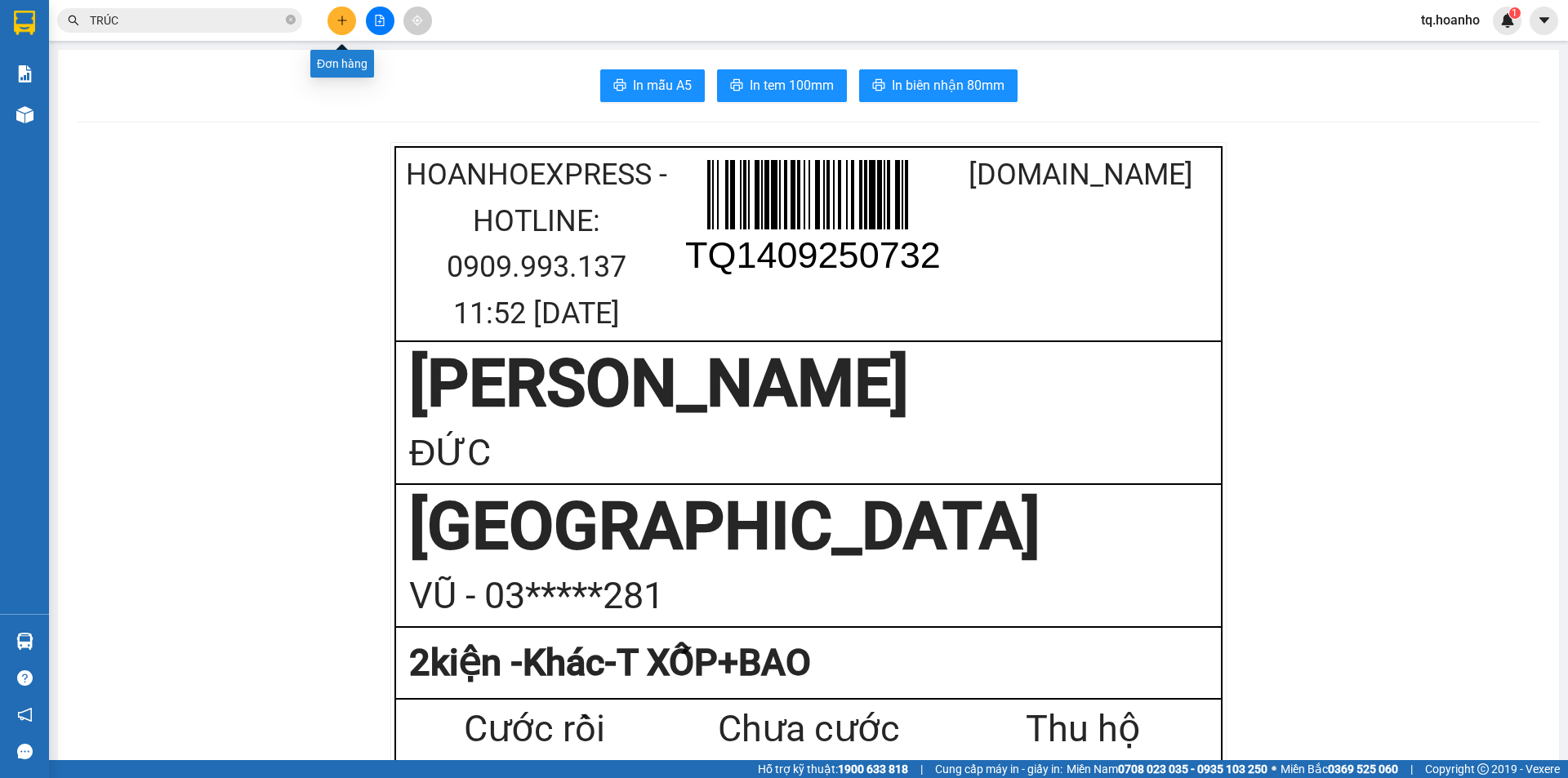
click at [336, 14] on button at bounding box center [341, 20] width 28 height 28
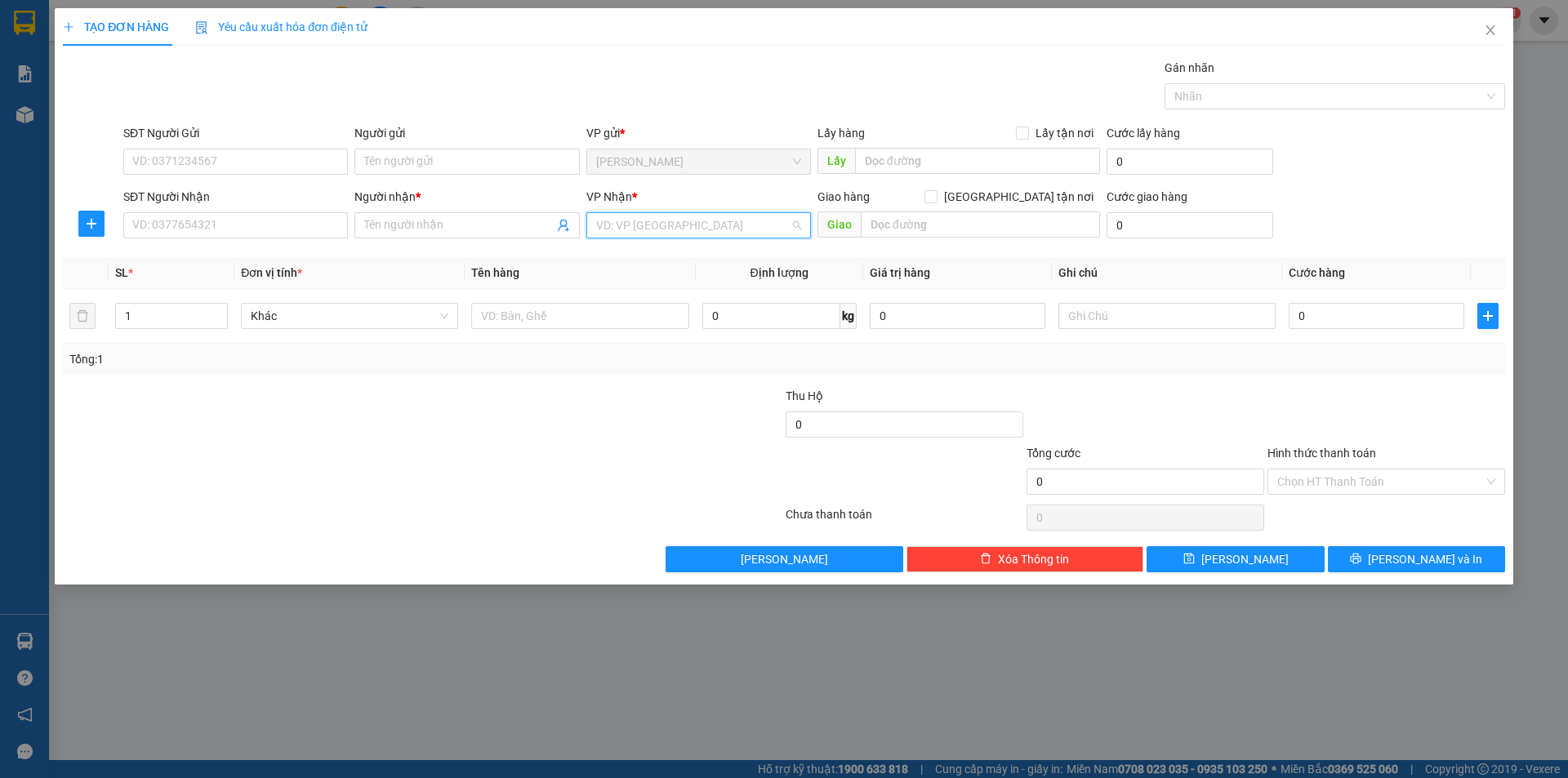
click at [616, 230] on input "search" at bounding box center [693, 225] width 194 height 25
click at [614, 333] on div "[GEOGRAPHIC_DATA]" at bounding box center [698, 337] width 205 height 18
click at [517, 316] on input "text" at bounding box center [580, 316] width 217 height 26
type input "T XỐP"
drag, startPoint x: 462, startPoint y: 160, endPoint x: 488, endPoint y: 130, distance: 39.7
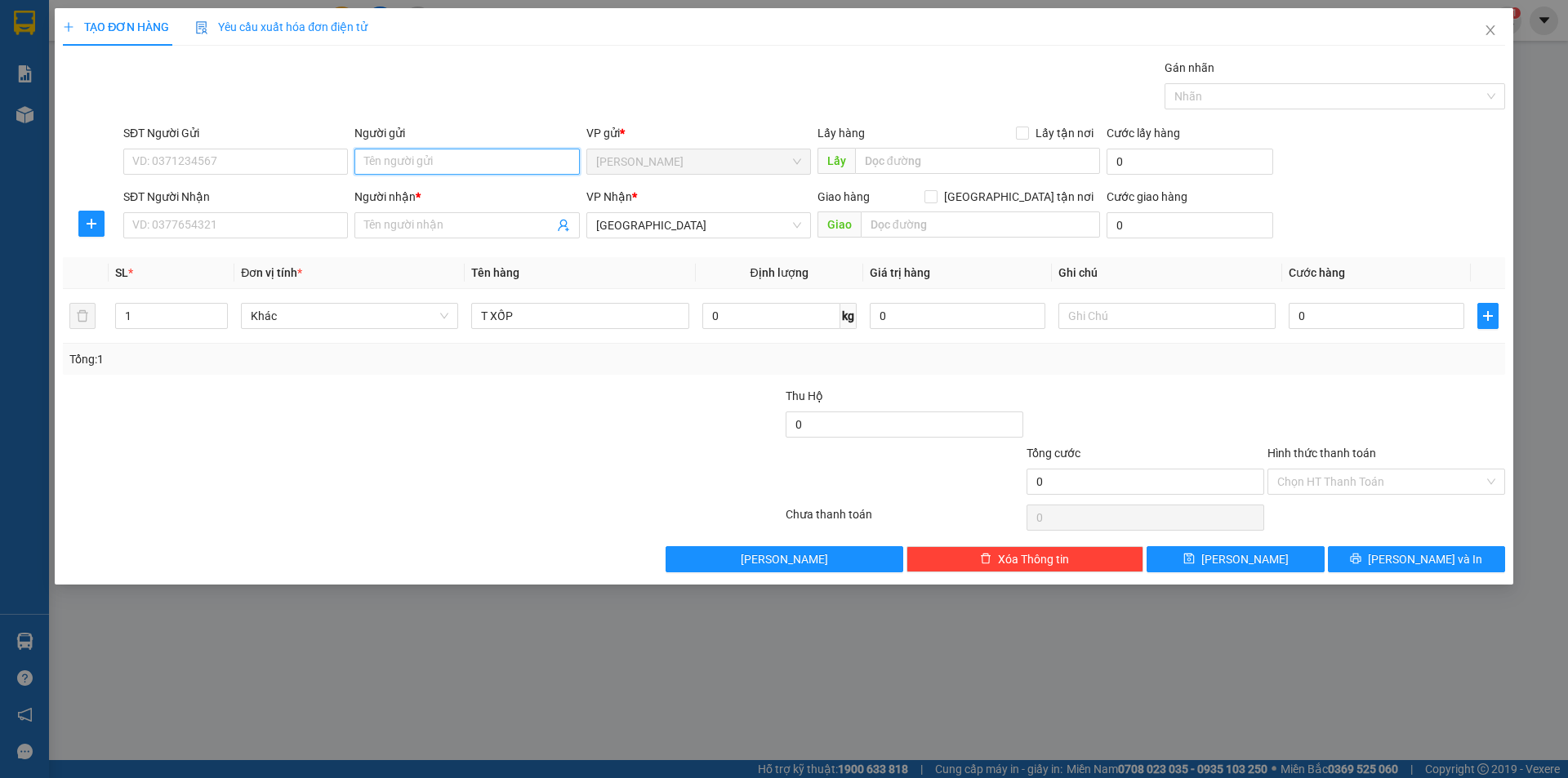
click at [463, 160] on input "Người gửi" at bounding box center [466, 161] width 225 height 26
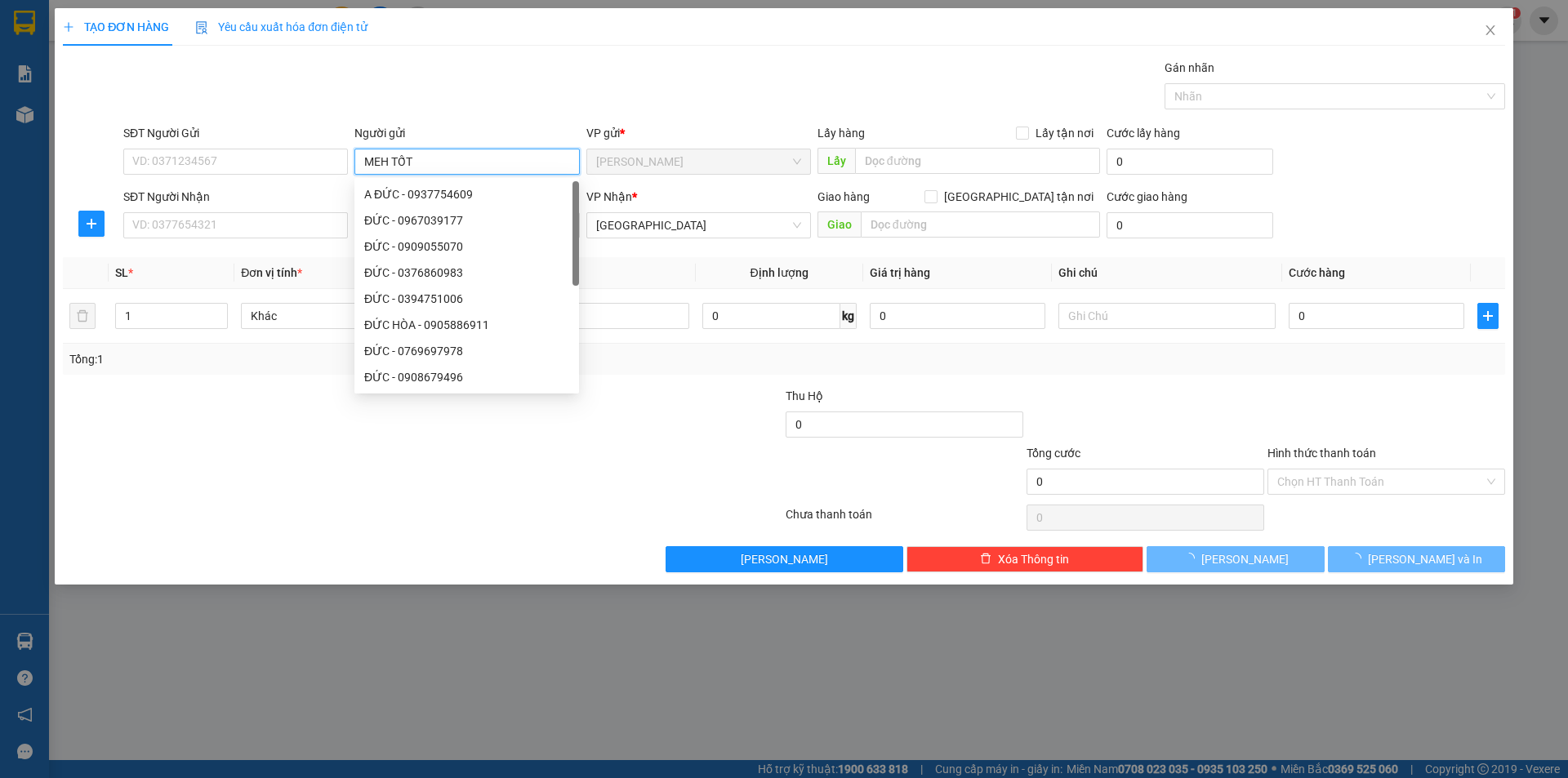
click at [388, 170] on input "MEH TỐT" at bounding box center [466, 161] width 225 height 26
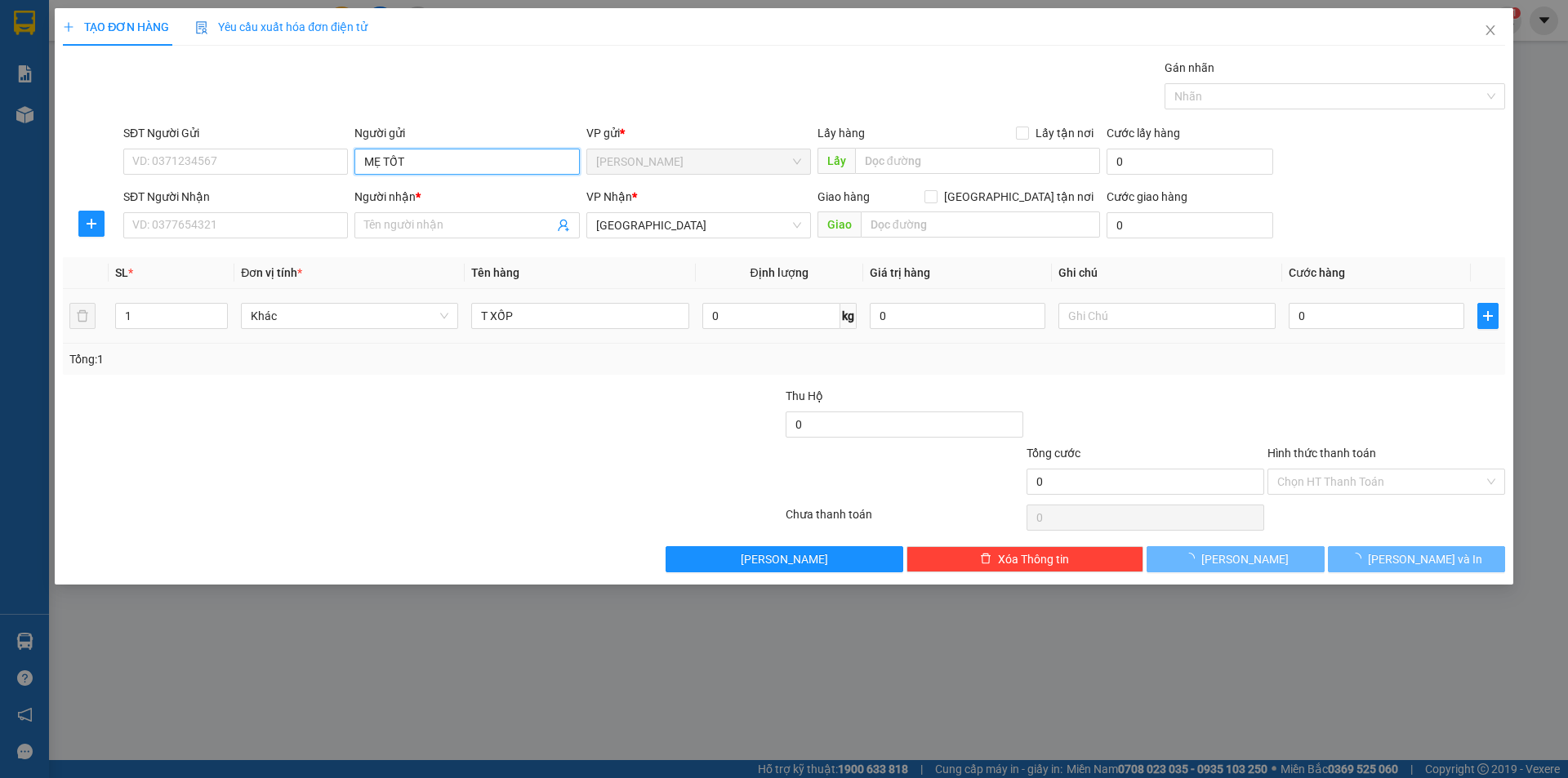
type input "MẸ TỐT"
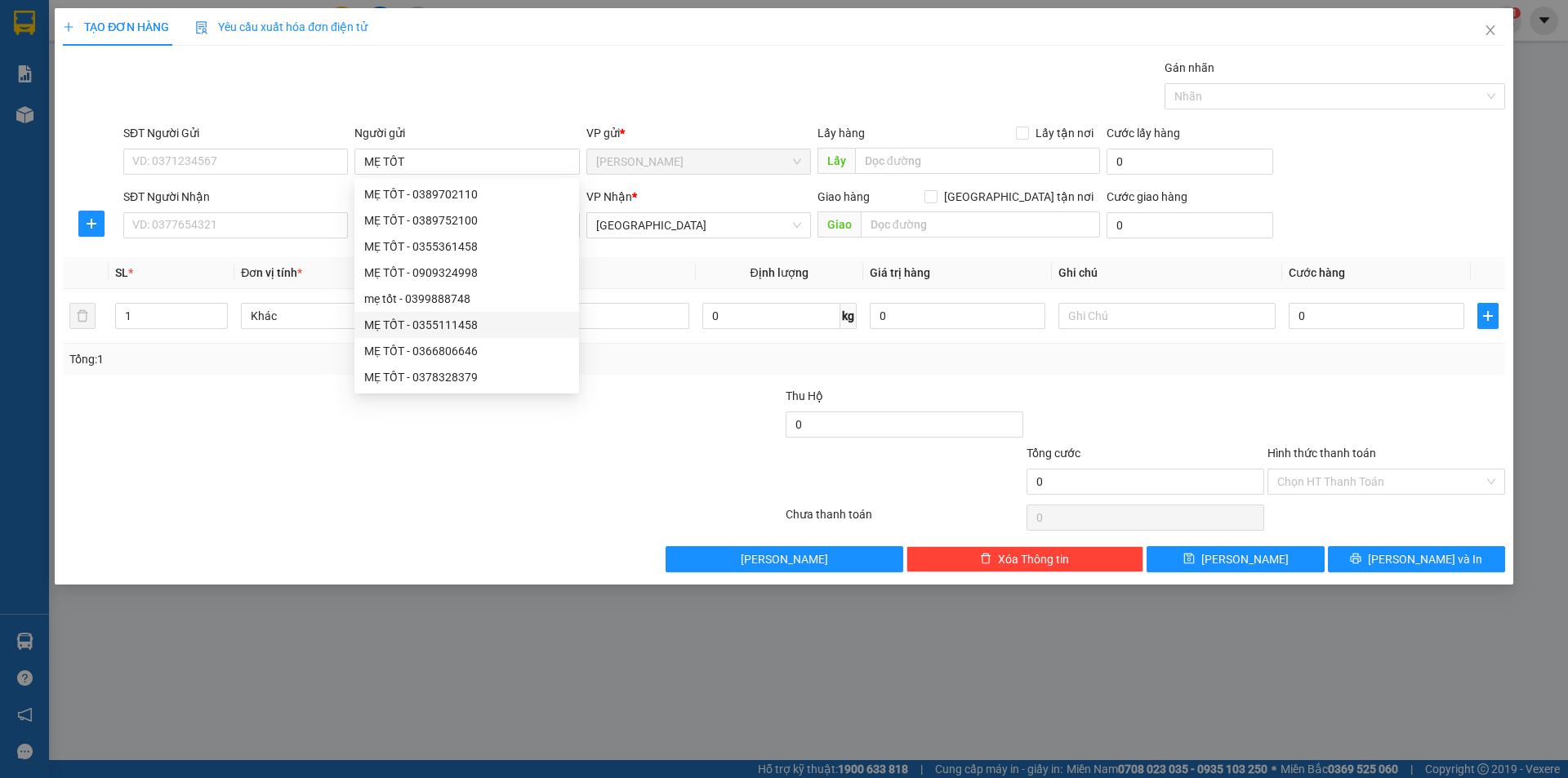
drag, startPoint x: 353, startPoint y: 331, endPoint x: 380, endPoint y: 228, distance: 106.5
click at [355, 328] on body "Kết quả tìm kiếm ( 6 ) Bộ lọc Mã ĐH Trạng thái Món hàng Thu hộ Tổng cước Chưa c…" at bounding box center [784, 389] width 1568 height 778
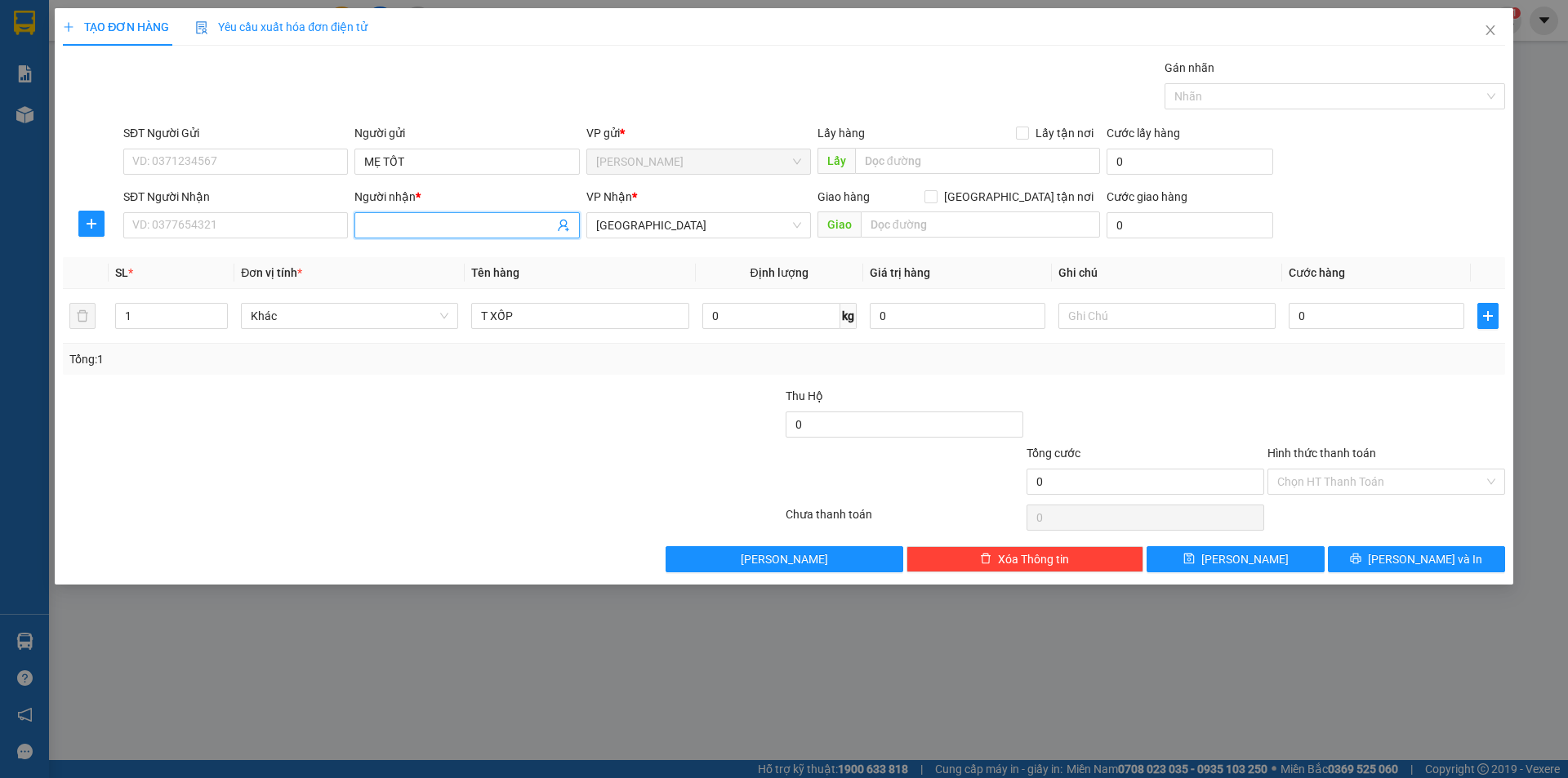
click at [422, 227] on input "Người nhận *" at bounding box center [459, 226] width 189 height 18
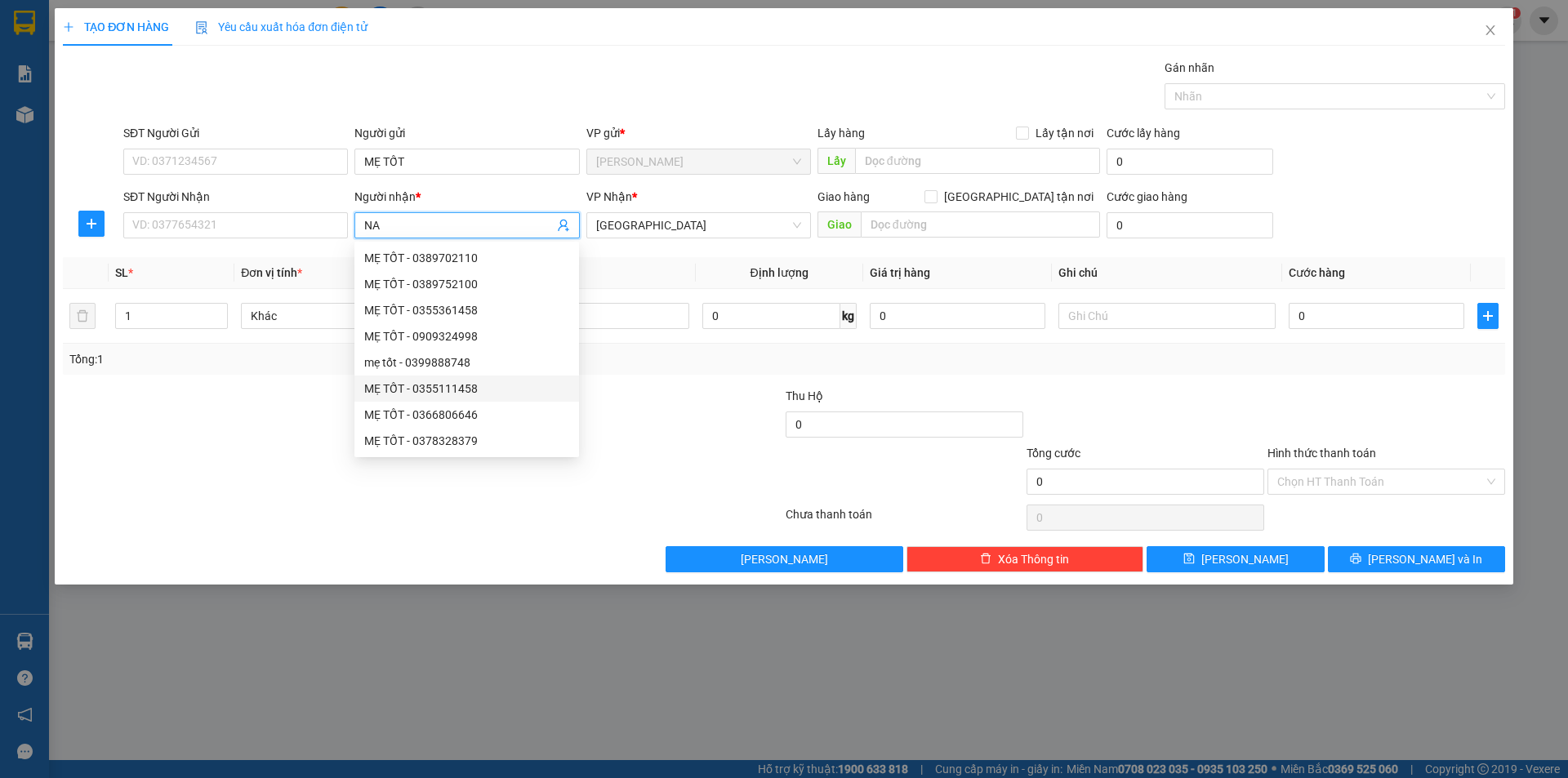
type input "NA"
drag, startPoint x: 277, startPoint y: 595, endPoint x: 444, endPoint y: 476, distance: 205.1
click at [383, 522] on div "TẠO ĐƠN HÀNG Yêu cầu xuất hóa đơn điện tử Transit Pickup Surcharge Ids Transit …" at bounding box center [784, 389] width 1568 height 778
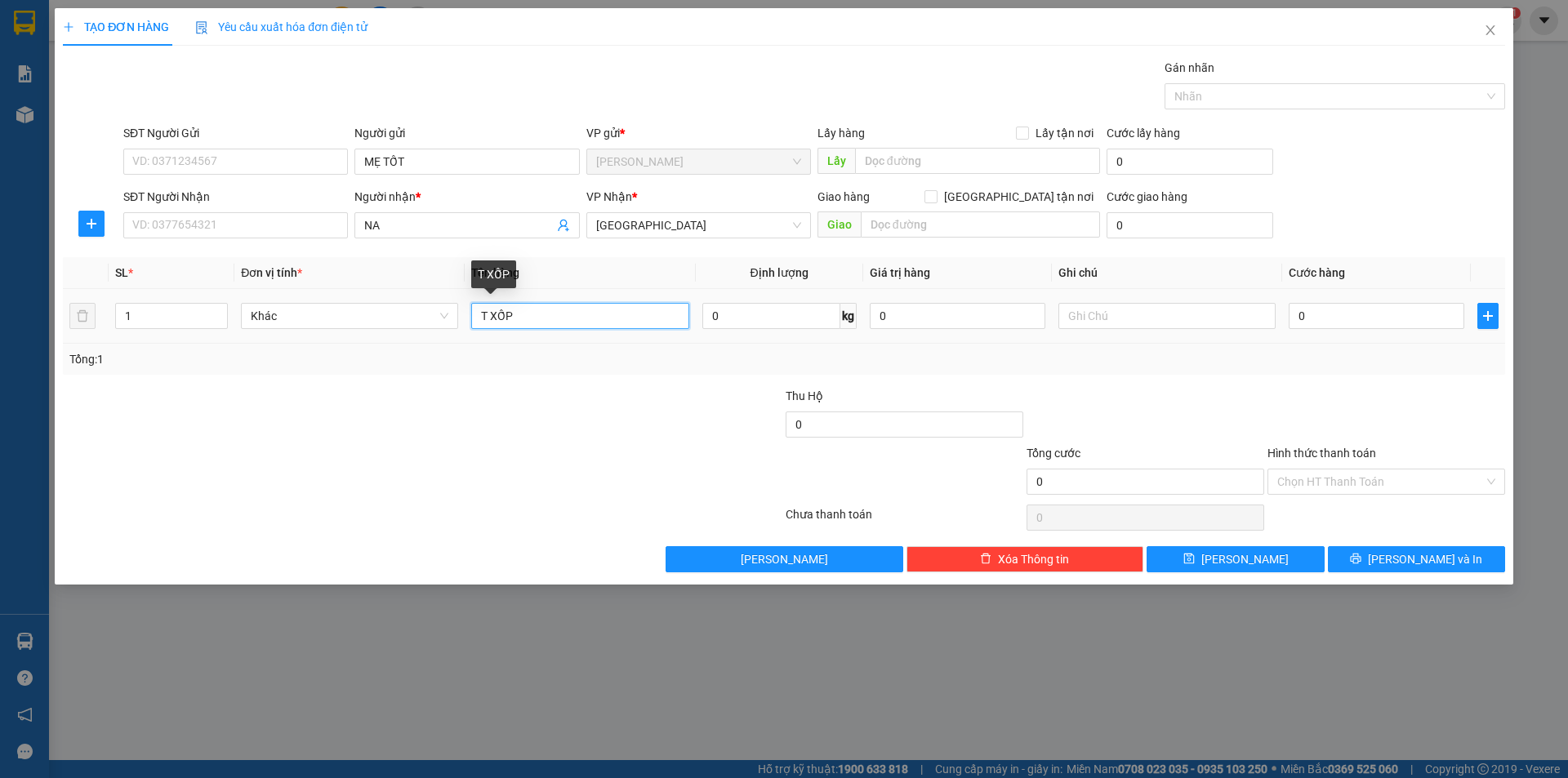
click at [598, 317] on input "T XỐP" at bounding box center [580, 316] width 217 height 26
click at [1132, 311] on input "text" at bounding box center [1167, 316] width 217 height 26
type input "R/40"
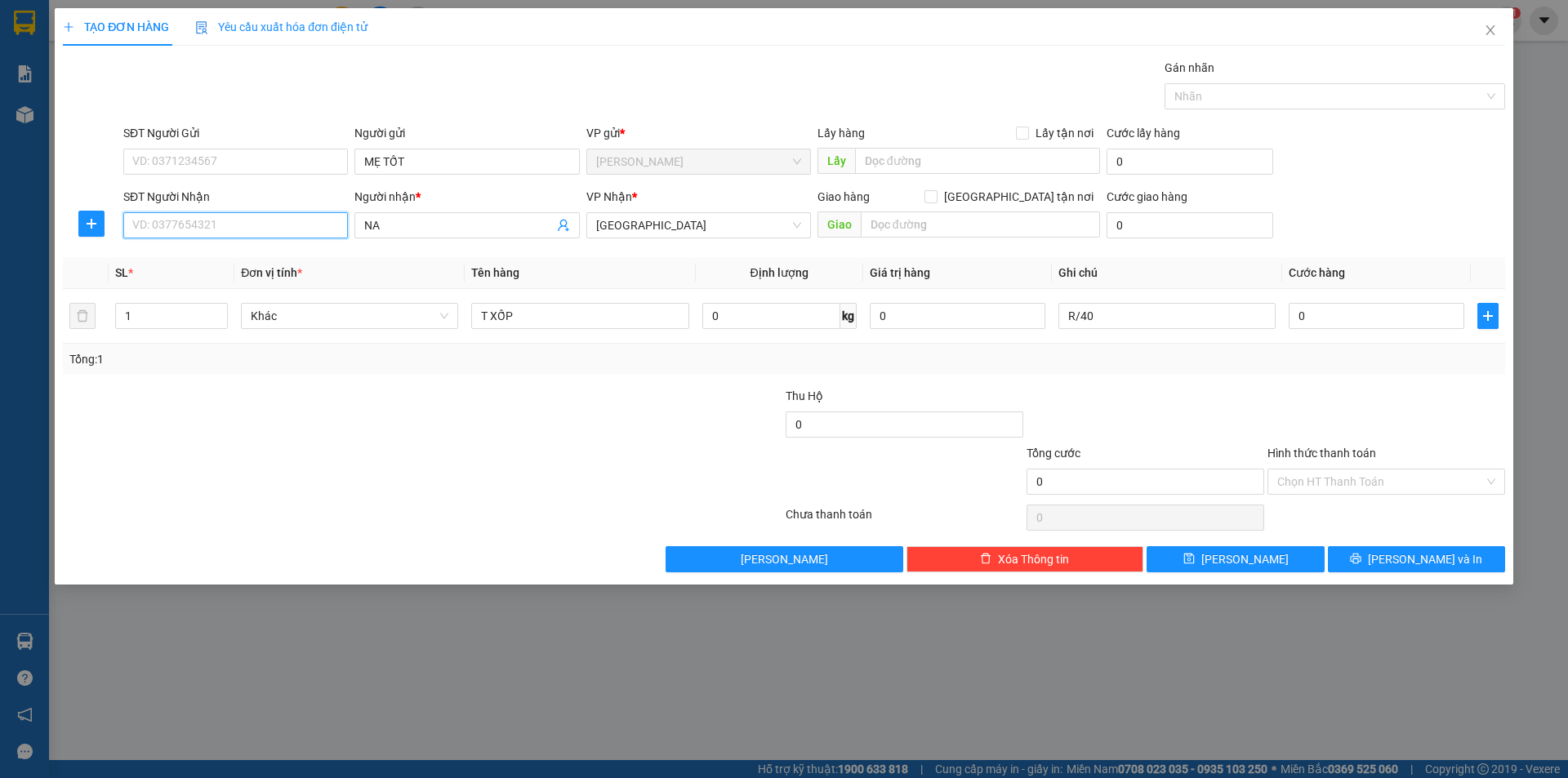
click at [264, 224] on input "SĐT Người Nhận" at bounding box center [235, 225] width 225 height 26
drag, startPoint x: 217, startPoint y: 256, endPoint x: 260, endPoint y: 288, distance: 53.6
click at [219, 256] on div "0965653435 - NA" at bounding box center [235, 258] width 205 height 18
type input "0965653435"
drag, startPoint x: 284, startPoint y: 372, endPoint x: 1012, endPoint y: 356, distance: 728.2
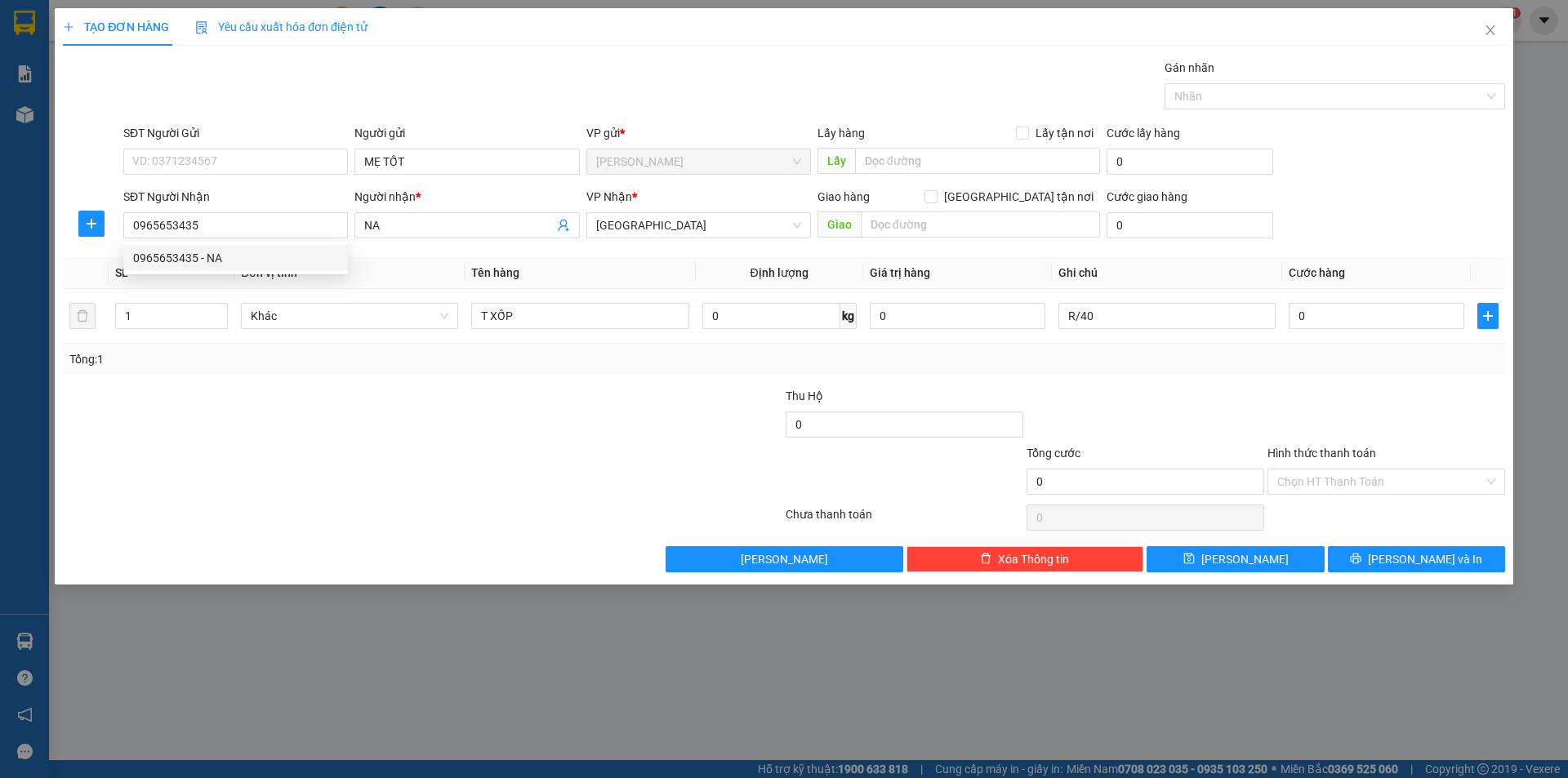
click at [372, 372] on div "Tổng: 1" at bounding box center [784, 360] width 1442 height 31
click at [1304, 482] on input "Hình thức thanh toán" at bounding box center [1380, 482] width 206 height 25
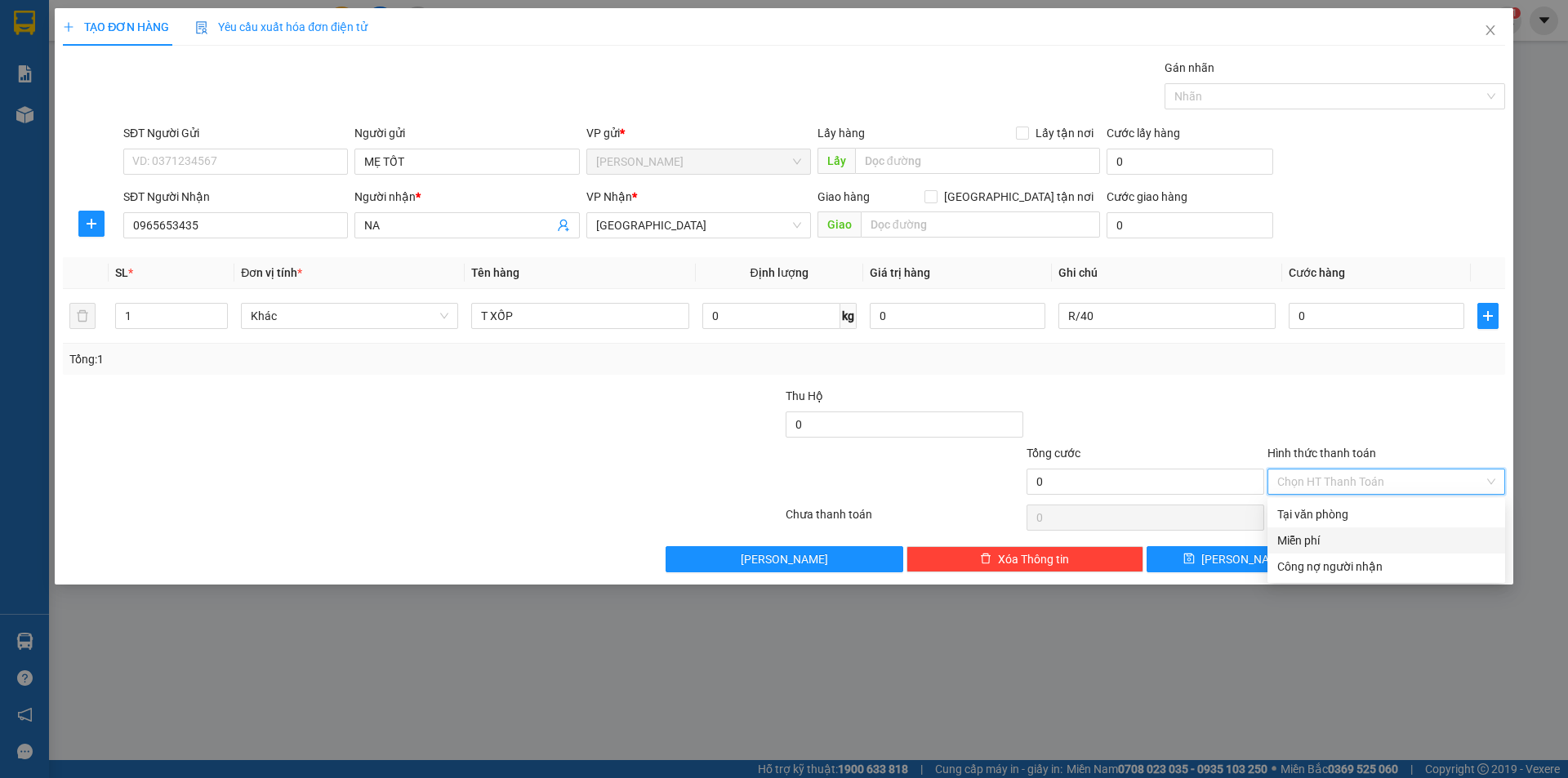
drag, startPoint x: 1307, startPoint y: 530, endPoint x: 1334, endPoint y: 556, distance: 37.5
click at [1313, 539] on div "Miễn phí" at bounding box center [1386, 540] width 238 height 26
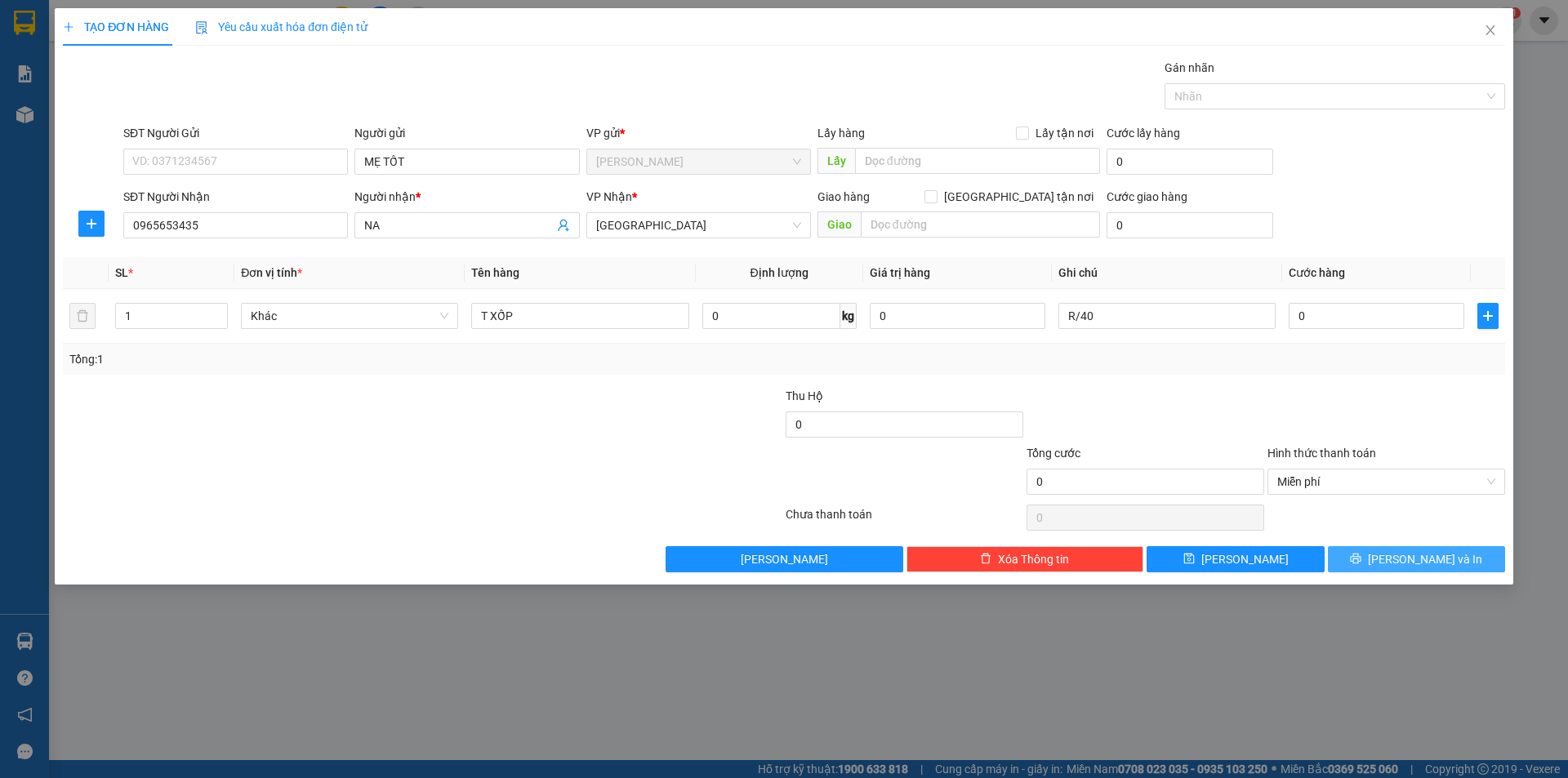
click at [1336, 556] on button "[PERSON_NAME] và In" at bounding box center [1416, 560] width 177 height 26
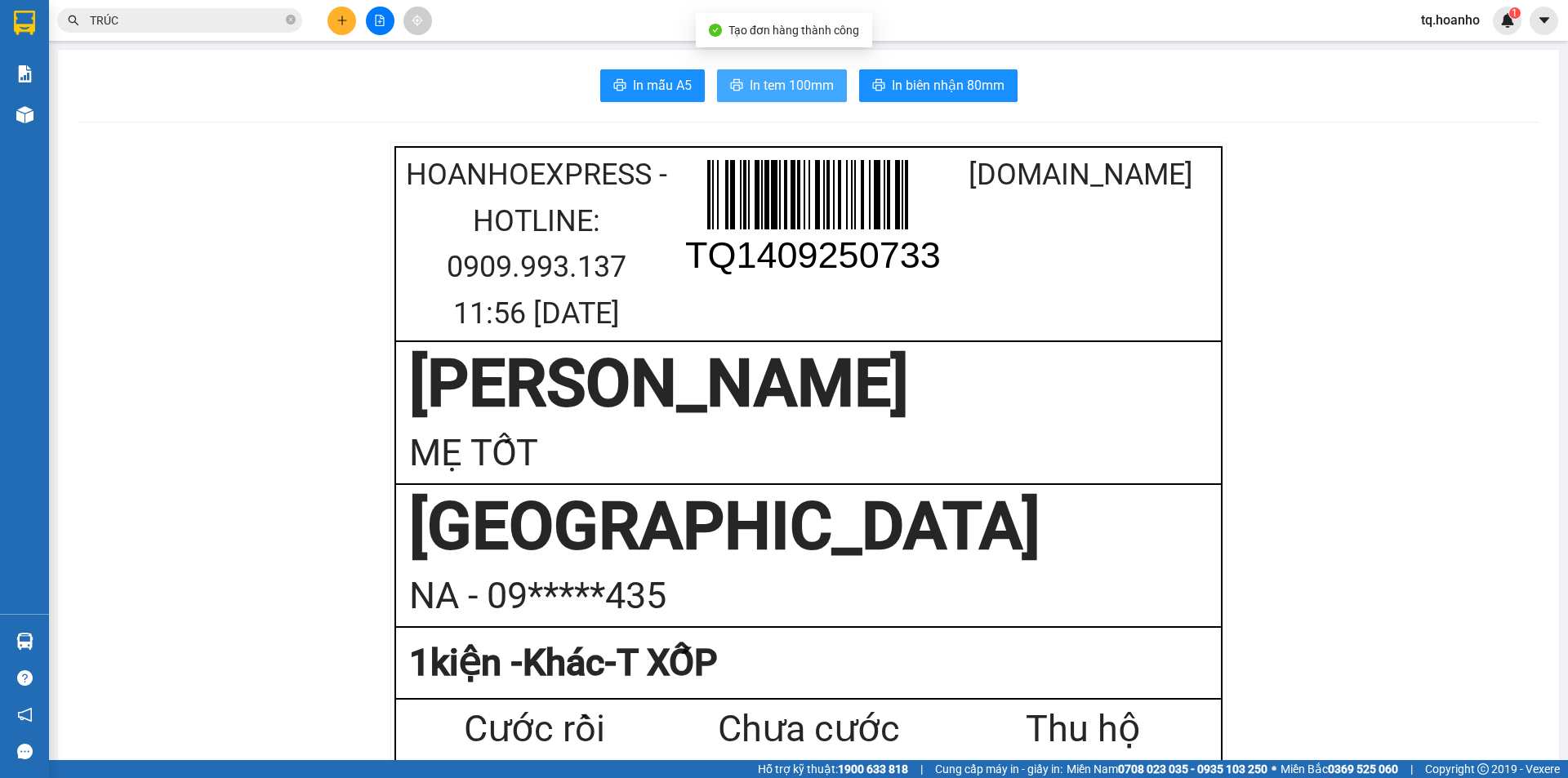
drag, startPoint x: 751, startPoint y: 78, endPoint x: 1084, endPoint y: 93, distance: 333.3
click at [751, 76] on span "In tem 100mm" at bounding box center [792, 85] width 84 height 20
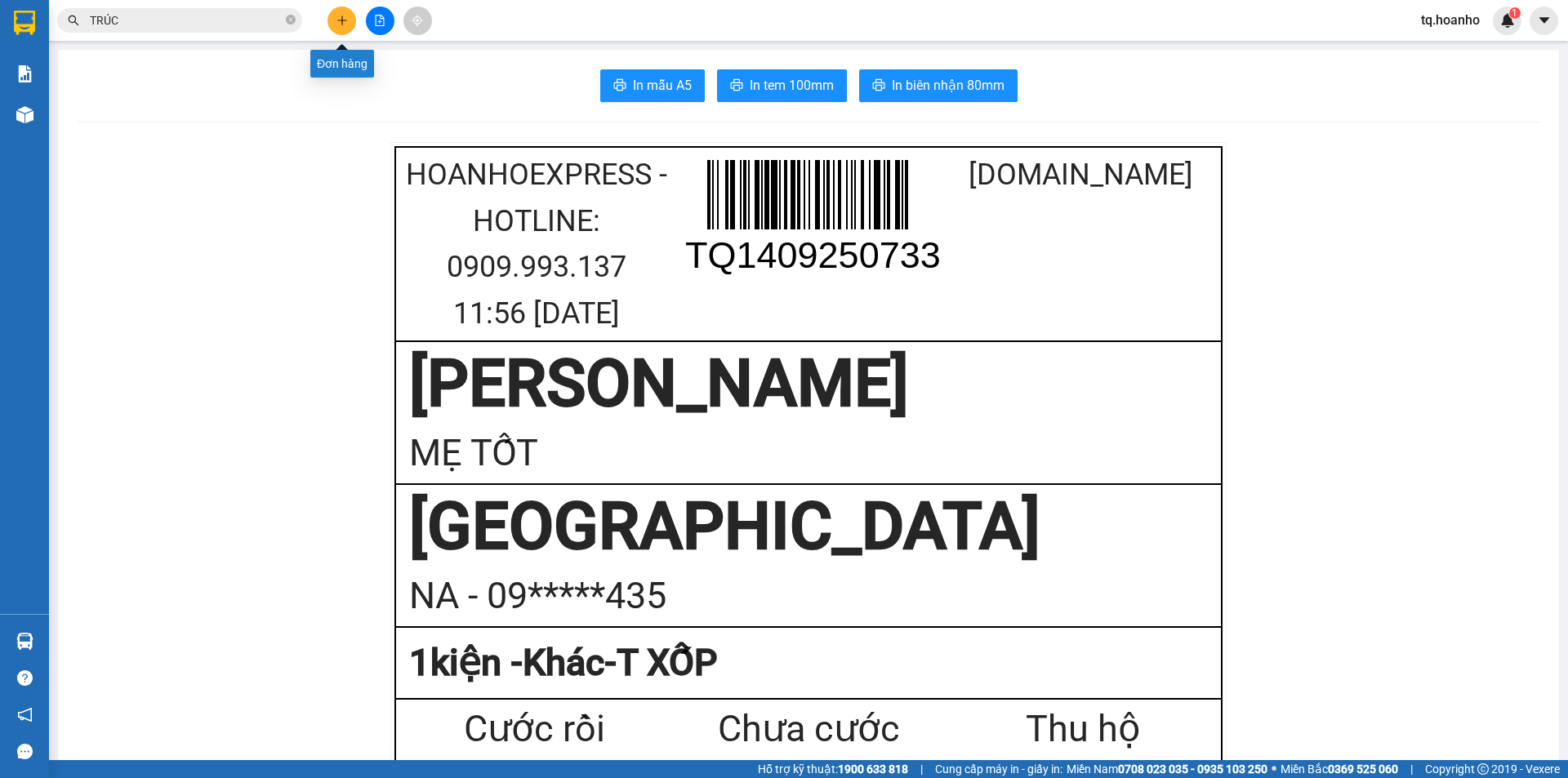
click at [353, 19] on button at bounding box center [341, 20] width 28 height 28
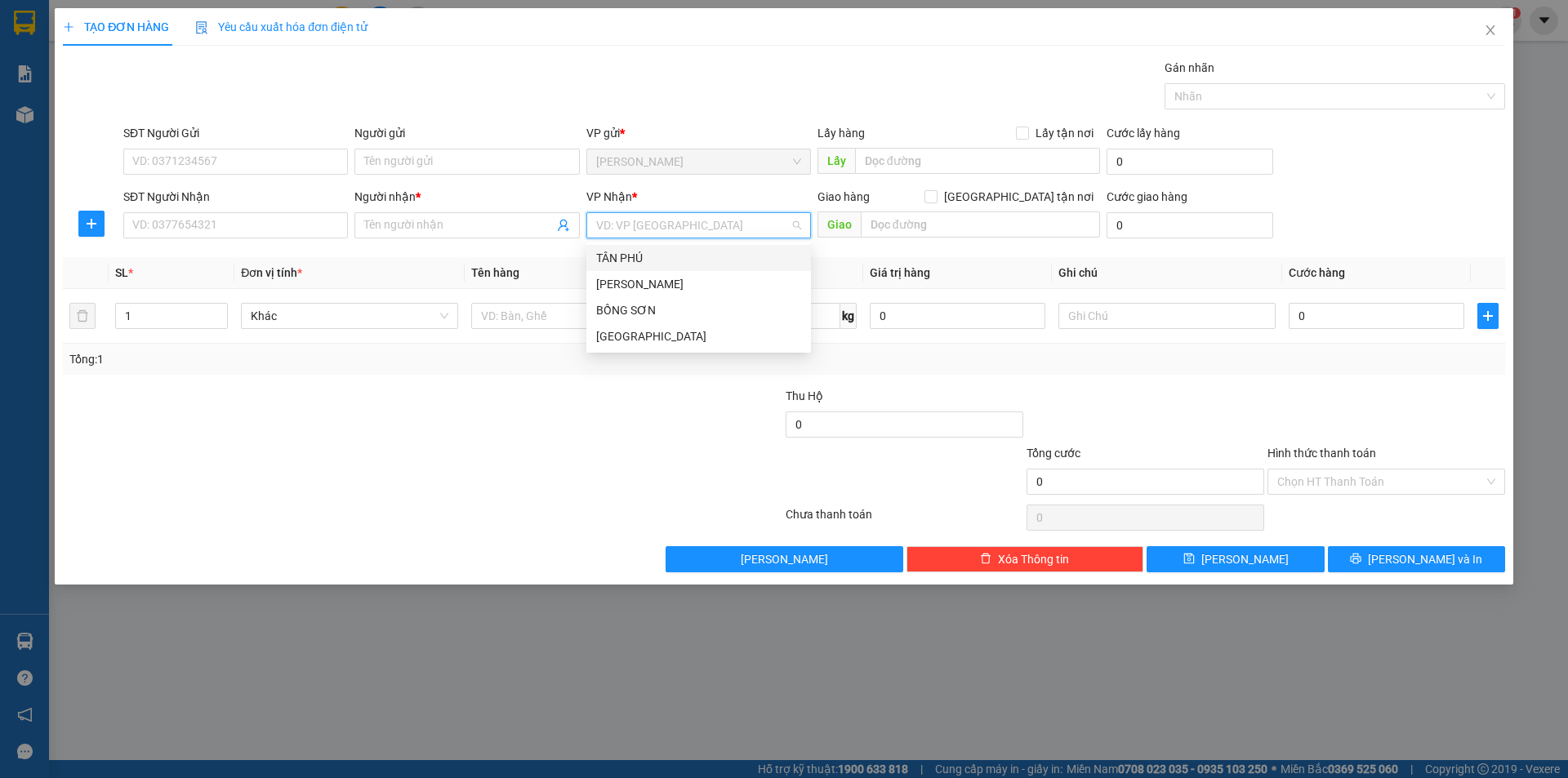
click at [616, 234] on input "search" at bounding box center [693, 225] width 194 height 25
click at [597, 338] on div "[GEOGRAPHIC_DATA]" at bounding box center [698, 337] width 205 height 18
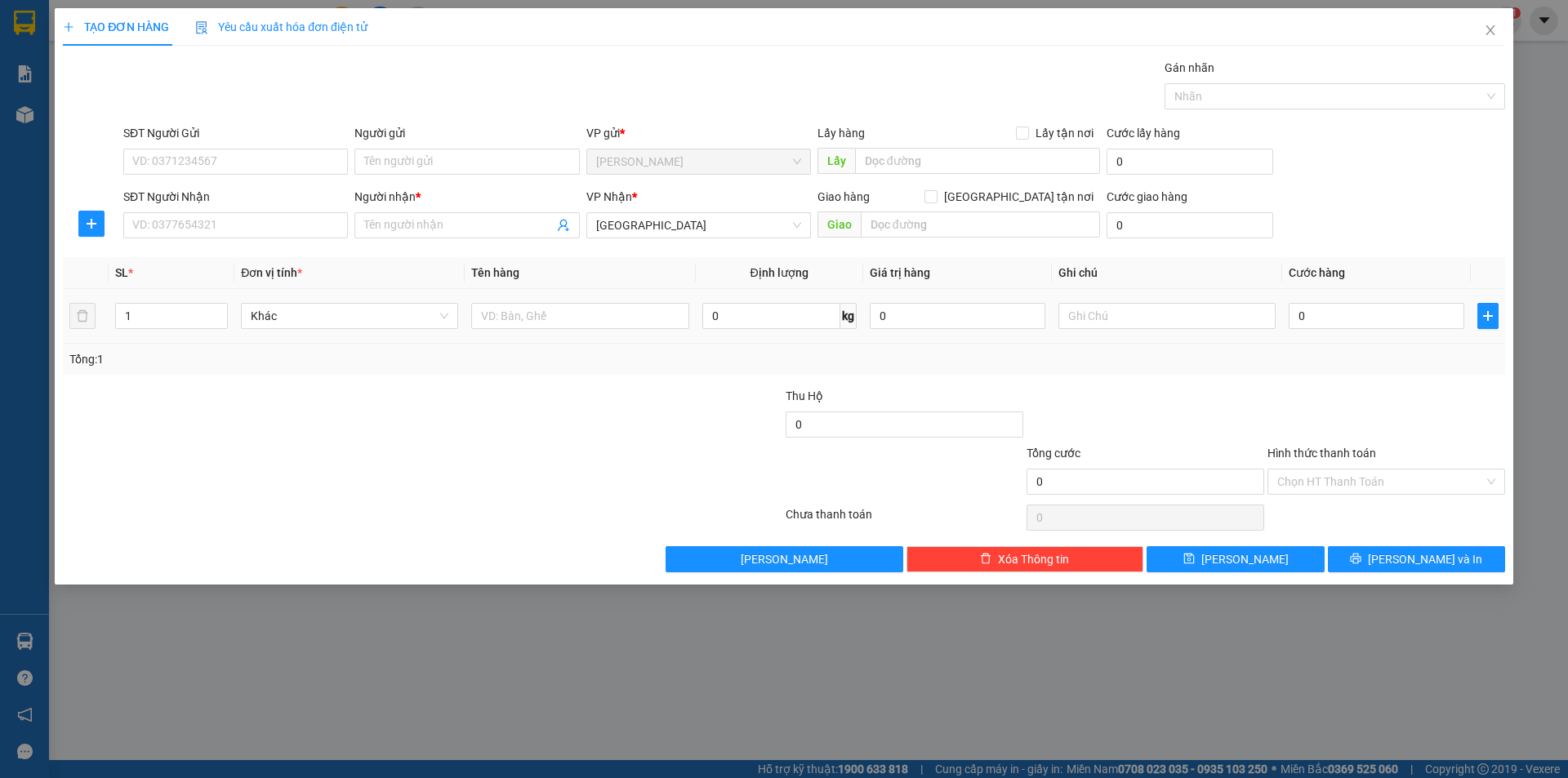
click at [562, 302] on div at bounding box center [580, 317] width 217 height 33
drag, startPoint x: 562, startPoint y: 331, endPoint x: 564, endPoint y: 319, distance: 12.2
click at [564, 323] on div at bounding box center [580, 317] width 217 height 33
click at [542, 307] on input "text" at bounding box center [580, 316] width 217 height 26
type input "T XỐP+TÚM"
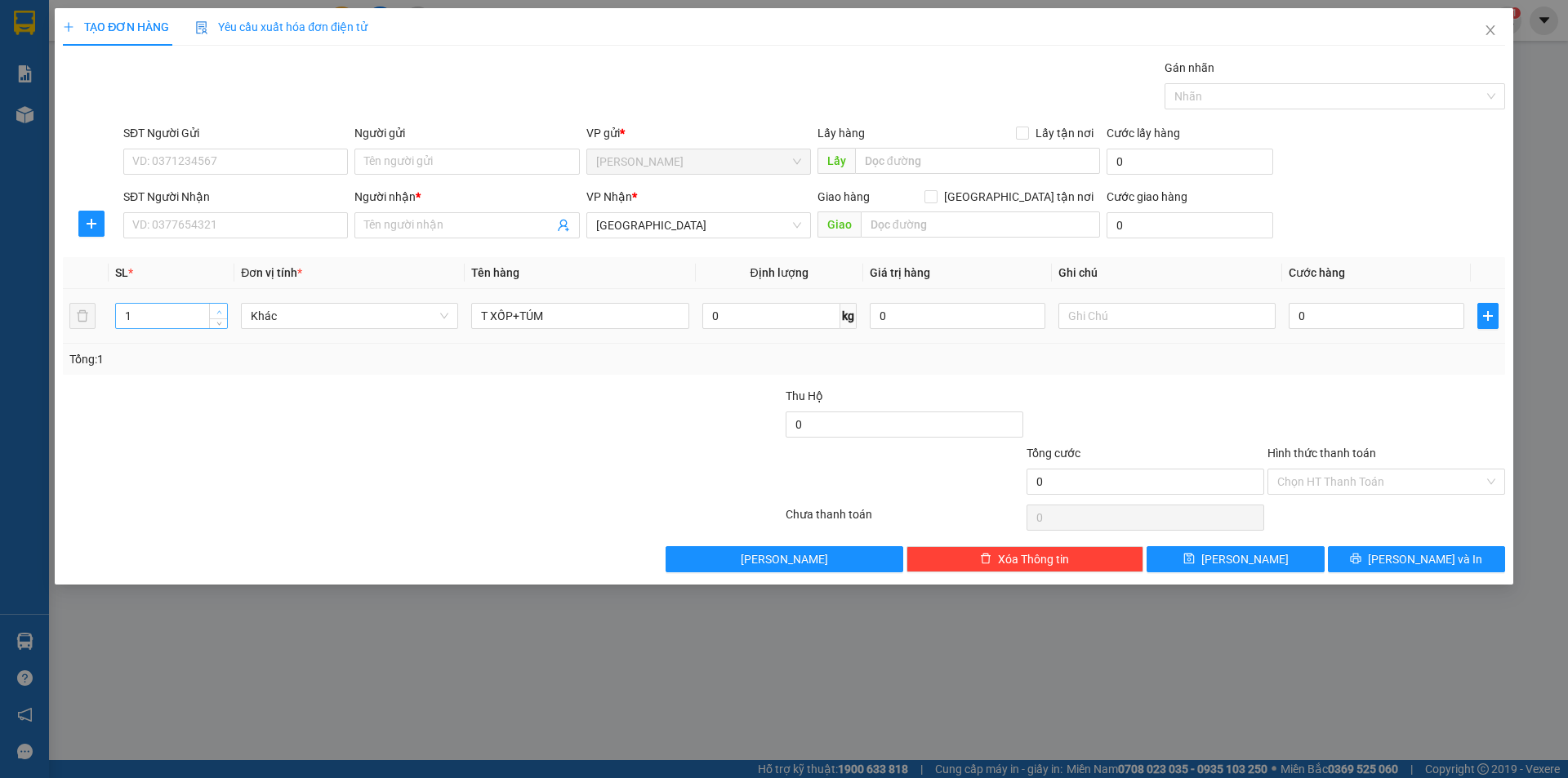
type input "2"
click at [213, 308] on span "Increase Value" at bounding box center [218, 311] width 18 height 15
click at [266, 227] on input "SĐT Người Nhận" at bounding box center [235, 225] width 225 height 26
click at [234, 258] on div "0768568617 - NHẬT" at bounding box center [235, 258] width 205 height 18
type input "0768568617"
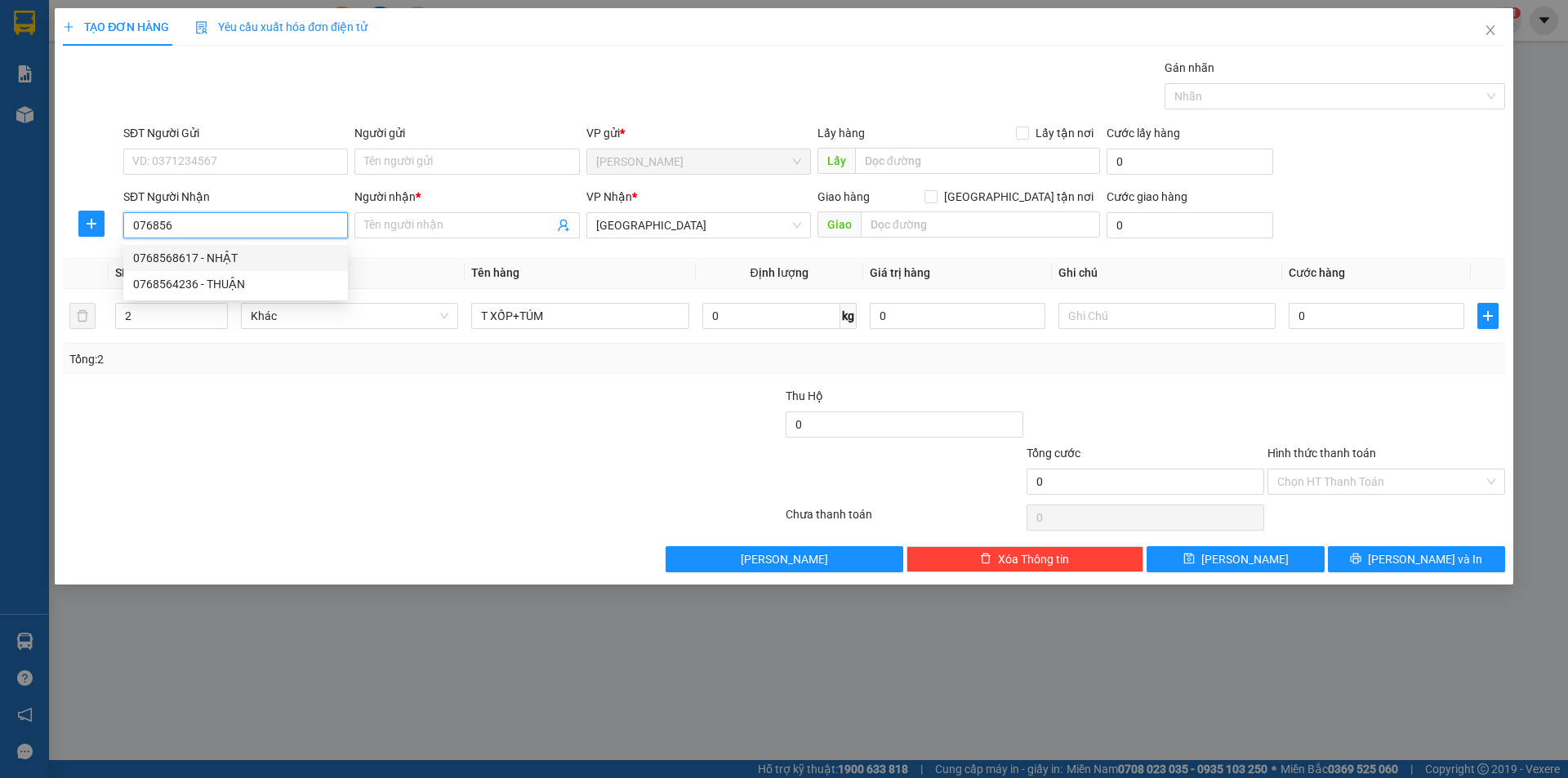
type input "NHẬT"
type input "0768568617"
click at [249, 338] on td "Khác" at bounding box center [349, 317] width 230 height 55
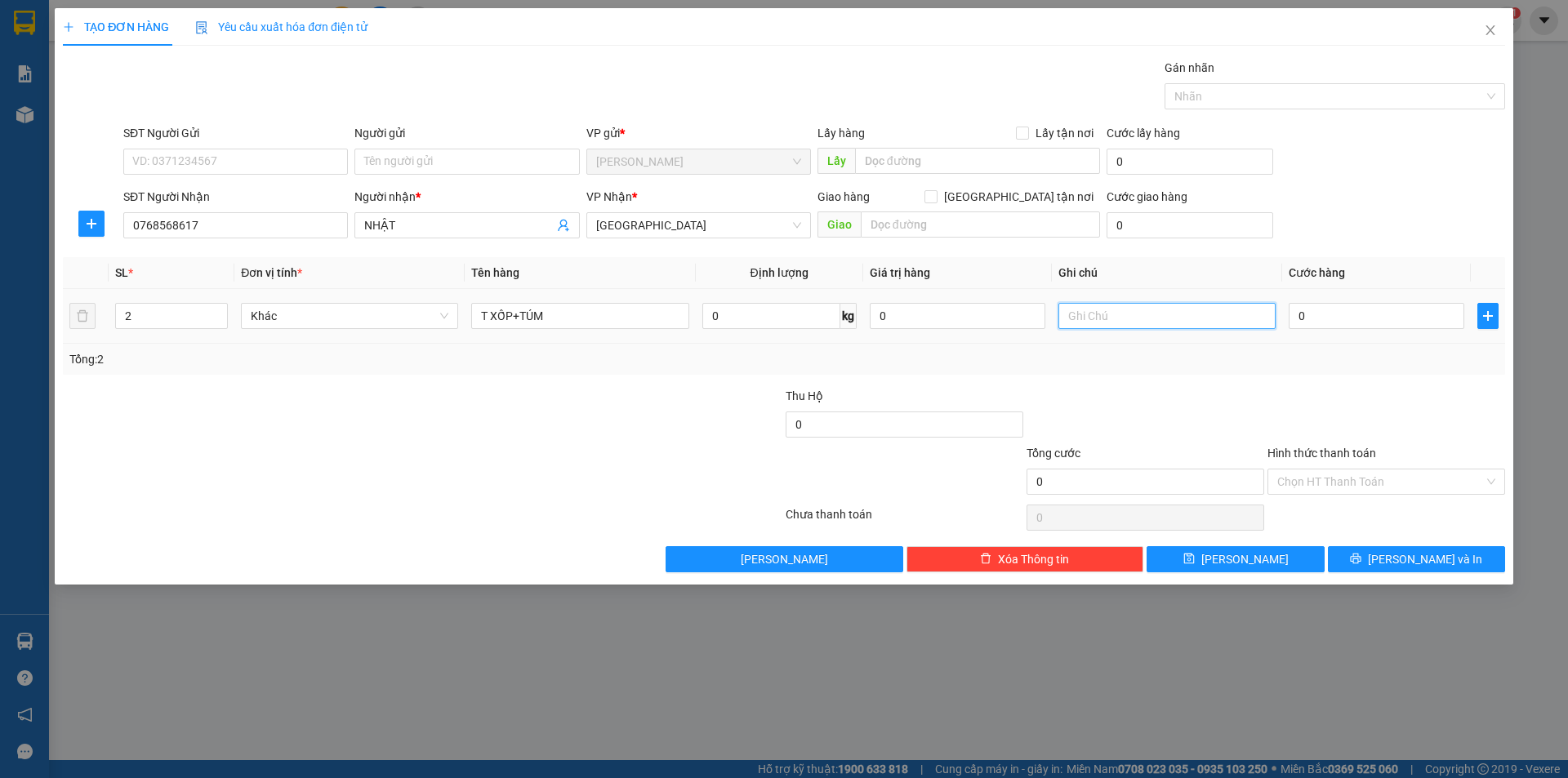
click at [1118, 316] on input "text" at bounding box center [1167, 316] width 217 height 26
type input "R/"
click at [1293, 464] on div "Hình thức thanh toán" at bounding box center [1386, 456] width 238 height 25
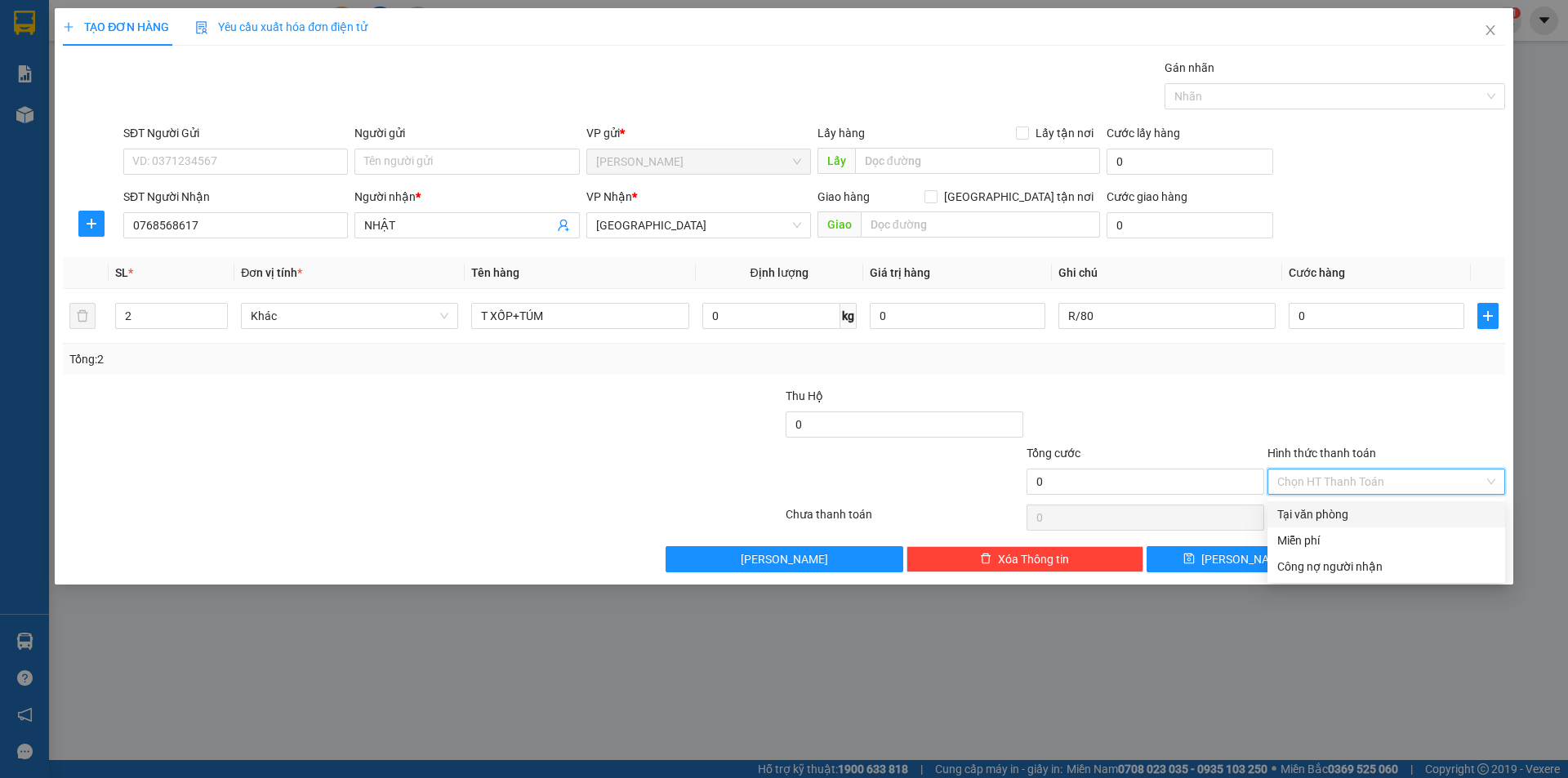
click at [1293, 470] on input "Hình thức thanh toán" at bounding box center [1380, 482] width 206 height 25
click at [1305, 550] on div "Miễn phí" at bounding box center [1386, 540] width 238 height 26
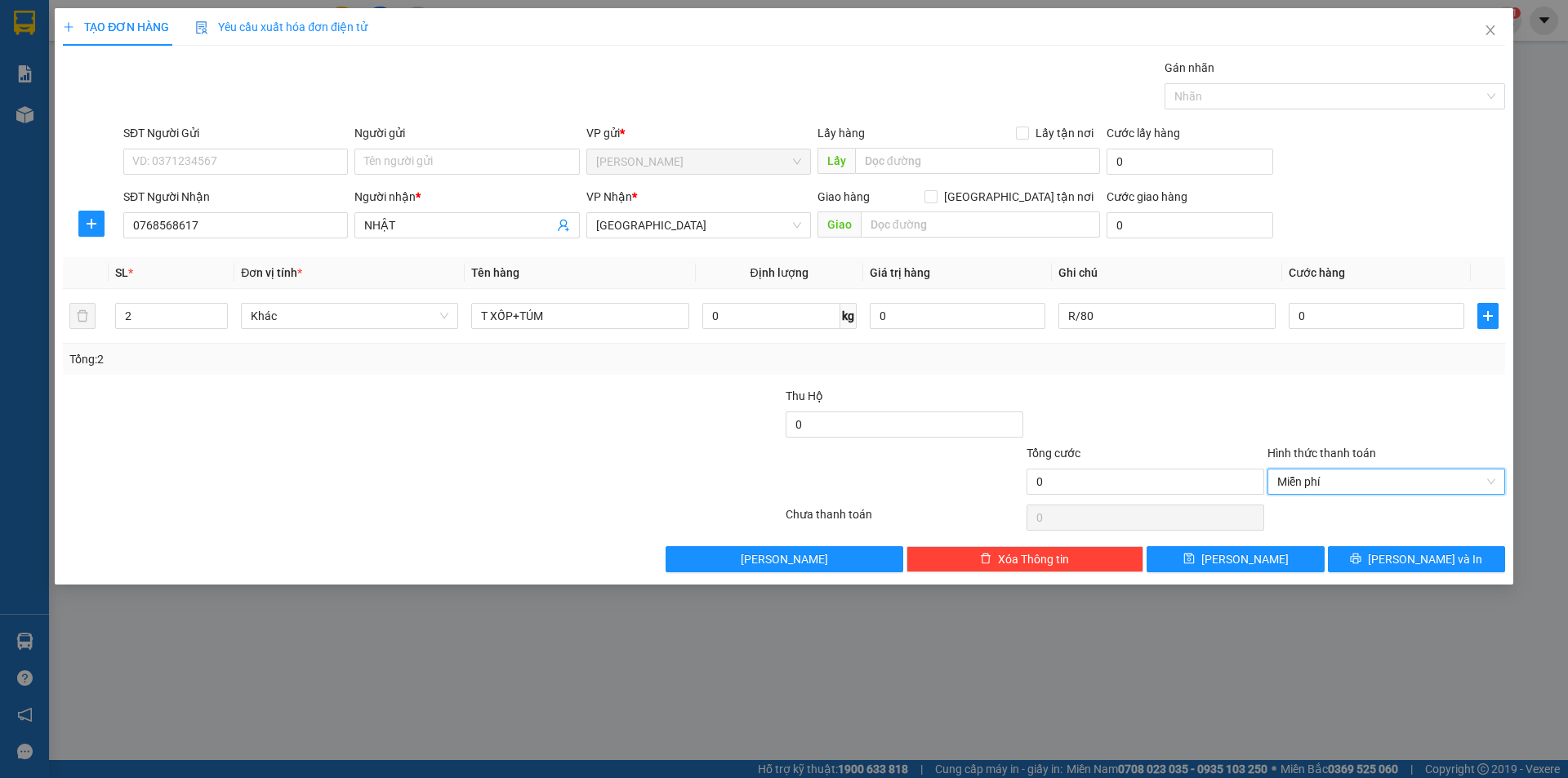
click at [1307, 541] on div "Transit Pickup Surcharge Ids Transit Deliver Surcharge Ids Transit Deliver Surc…" at bounding box center [784, 316] width 1442 height 514
click at [1349, 555] on button "[PERSON_NAME] và In" at bounding box center [1416, 560] width 177 height 26
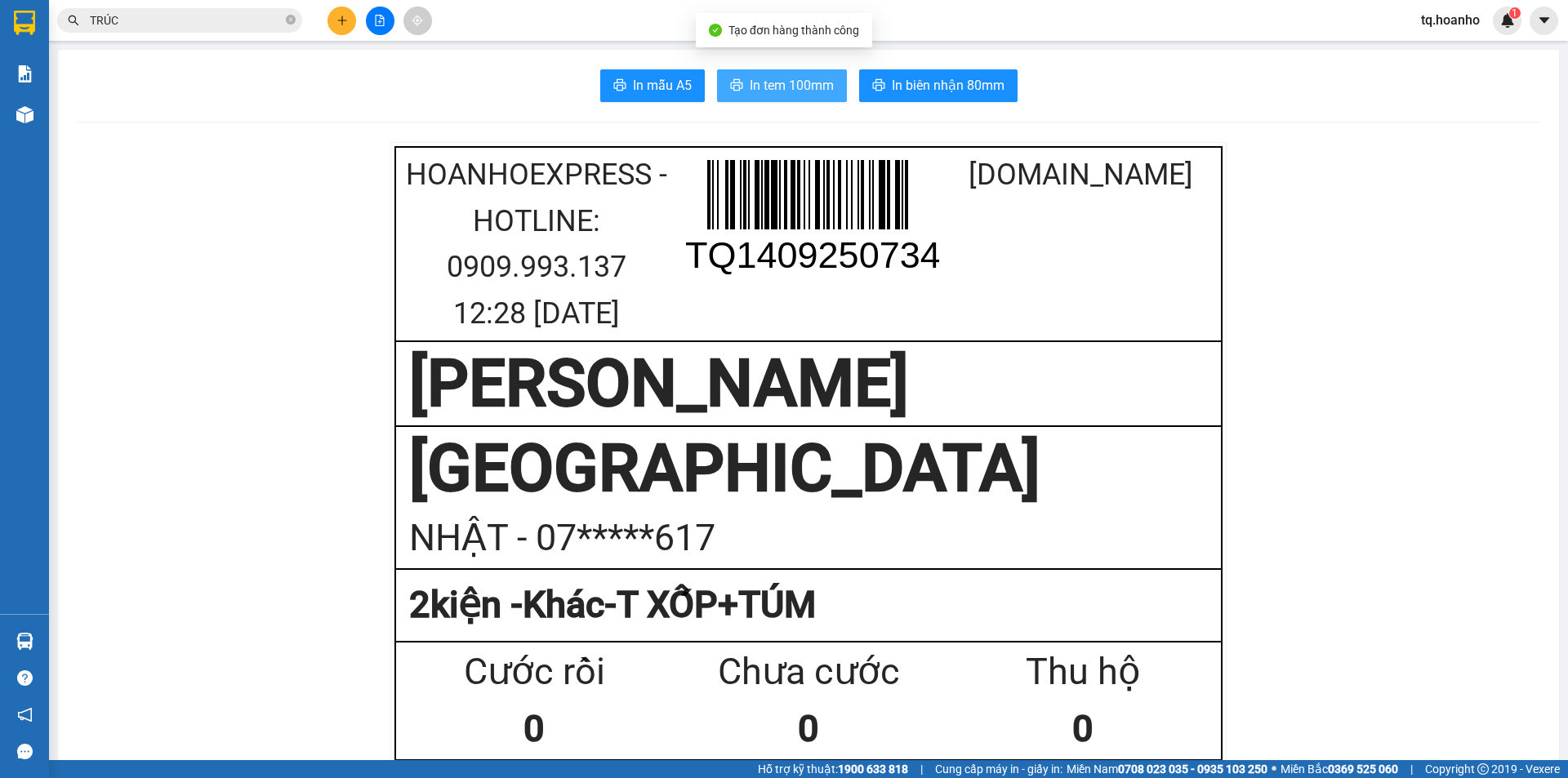
click at [760, 83] on span "In tem 100mm" at bounding box center [792, 85] width 84 height 20
click at [1146, 261] on div "HoaNhoExpress - Hotline: 0909.993.137 12:28 14/09/2025 TQ1409250734 VeXeRe.com" at bounding box center [808, 244] width 817 height 184
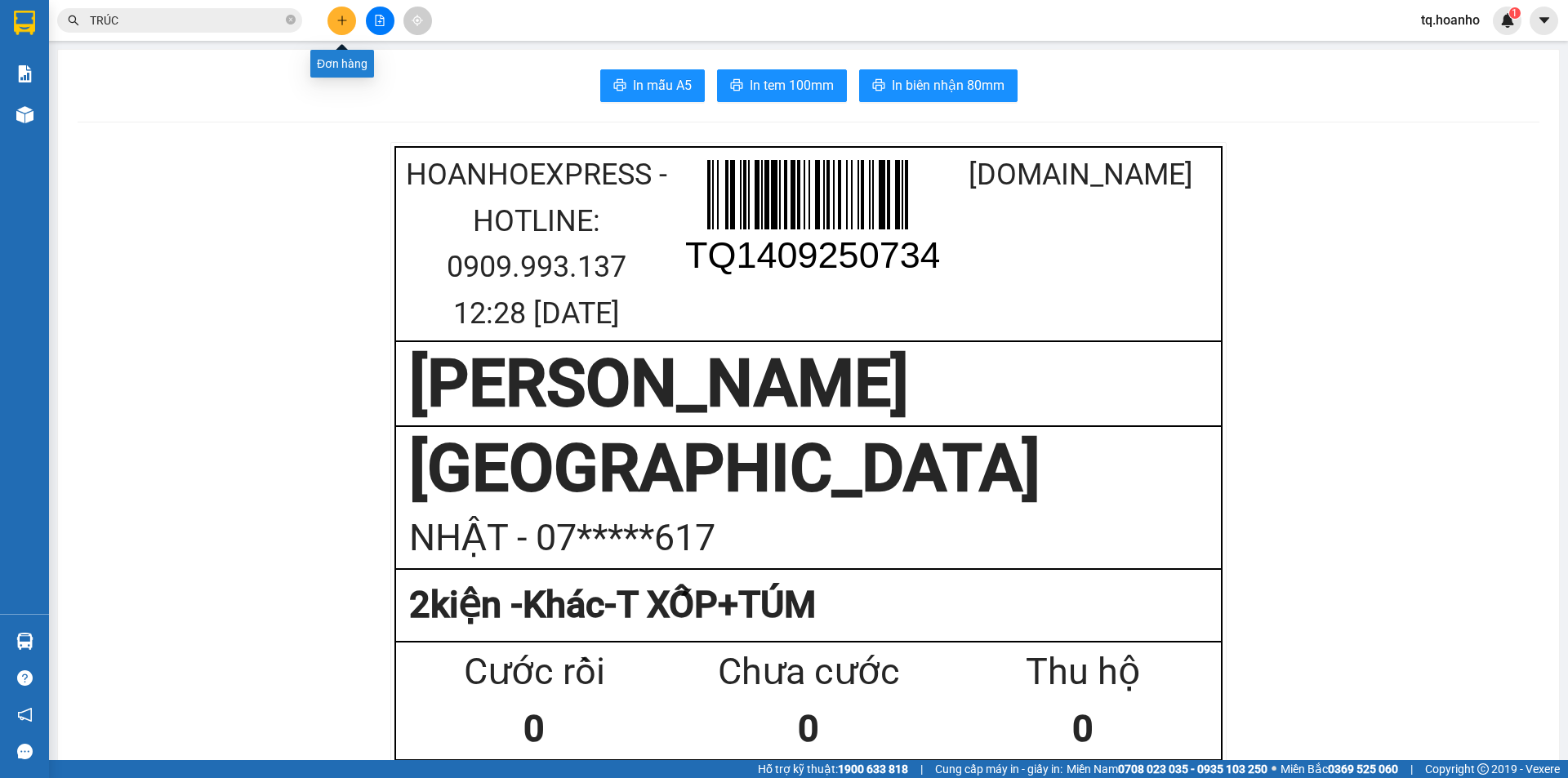
click at [330, 24] on button at bounding box center [341, 20] width 28 height 28
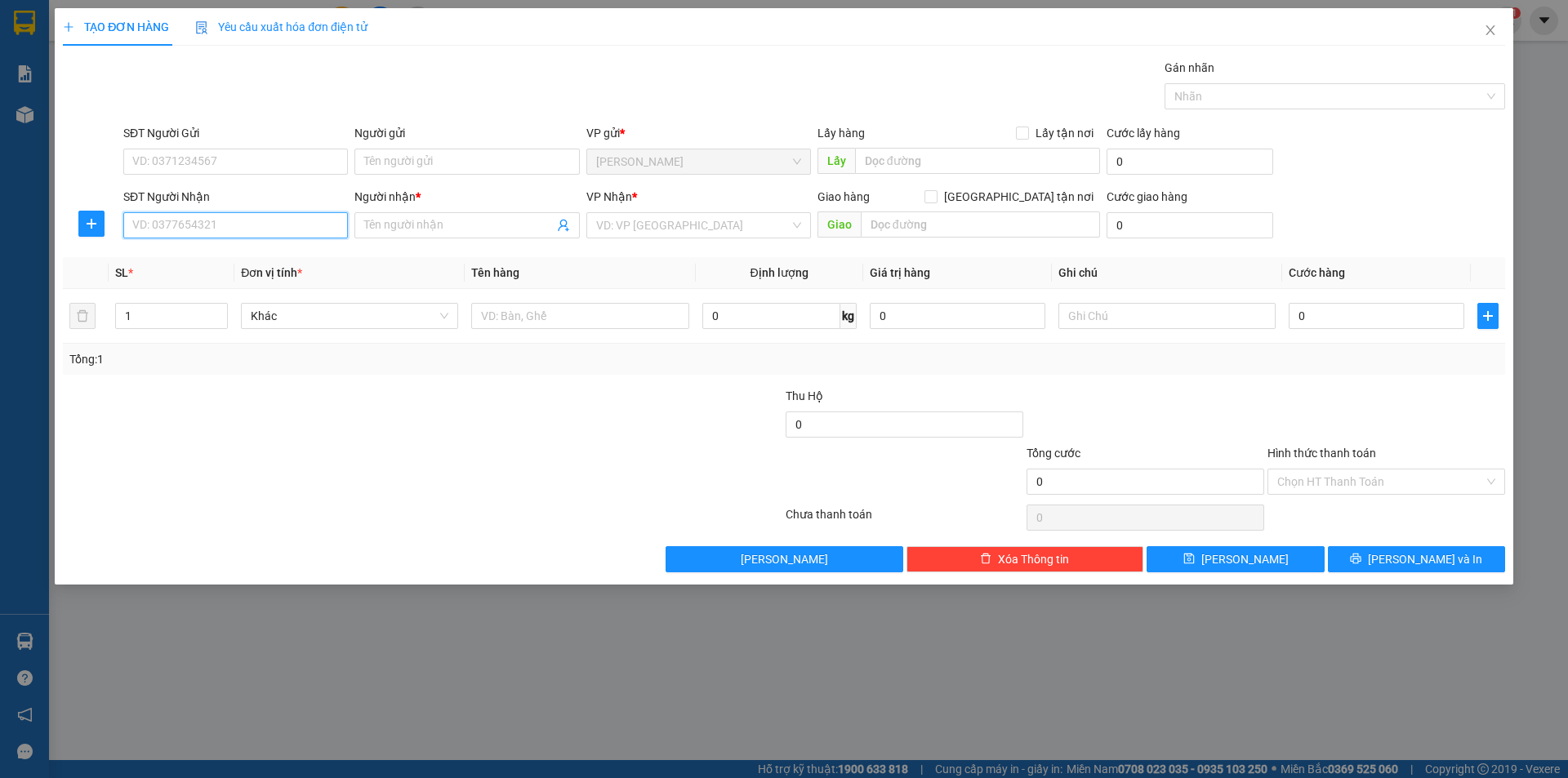
click at [317, 228] on input "SĐT Người Nhận" at bounding box center [235, 225] width 225 height 26
click at [271, 251] on div "0398104925 - THẤM" at bounding box center [235, 258] width 205 height 18
type input "0398104925"
type input "THẤM"
type input "0398104925"
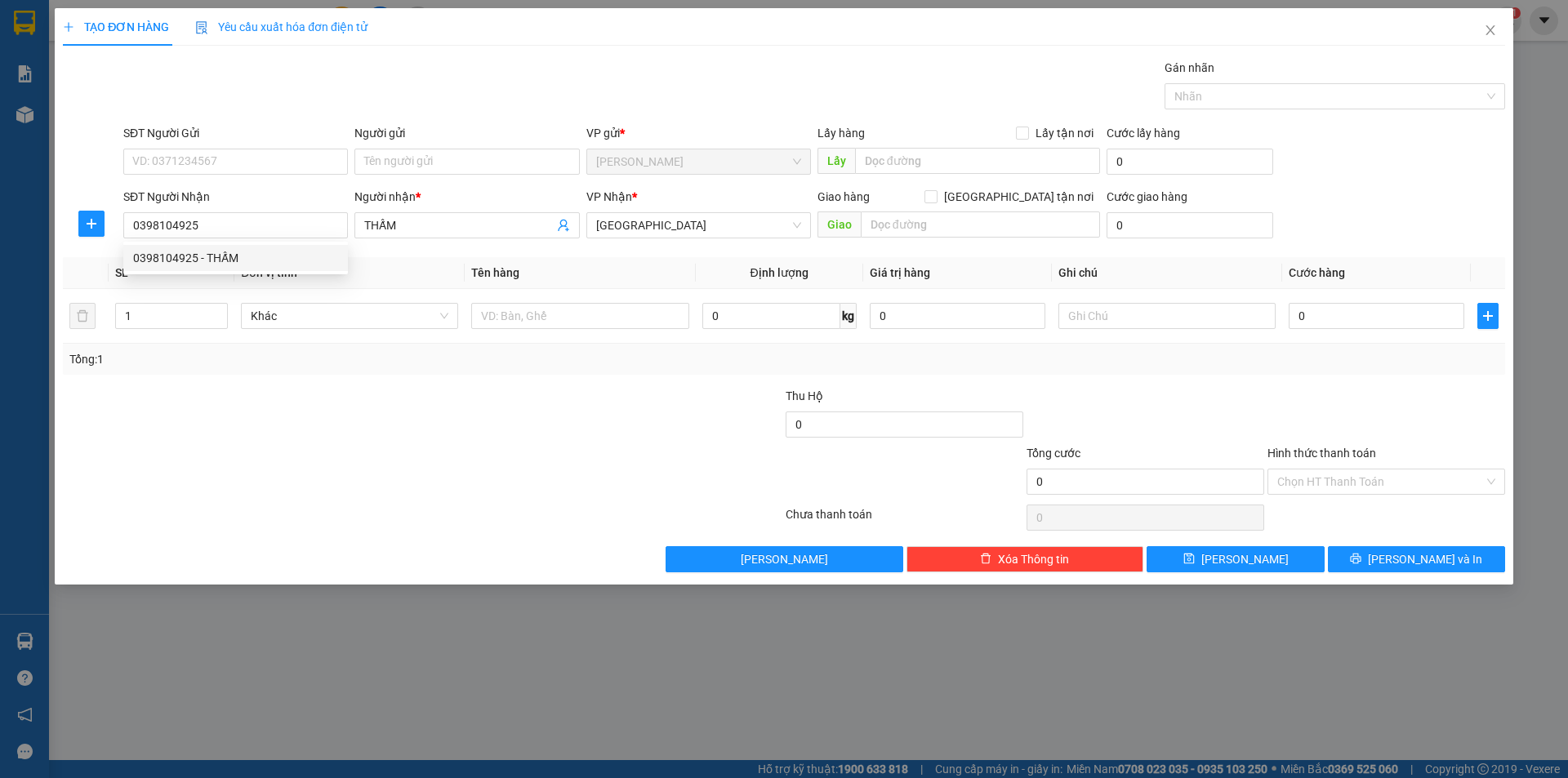
drag, startPoint x: 327, startPoint y: 457, endPoint x: 523, endPoint y: 368, distance: 215.3
click at [334, 450] on div at bounding box center [302, 472] width 482 height 57
click at [537, 328] on input "text" at bounding box center [580, 316] width 217 height 26
type input "T XỐP"
click at [1074, 310] on input "text" at bounding box center [1167, 316] width 217 height 26
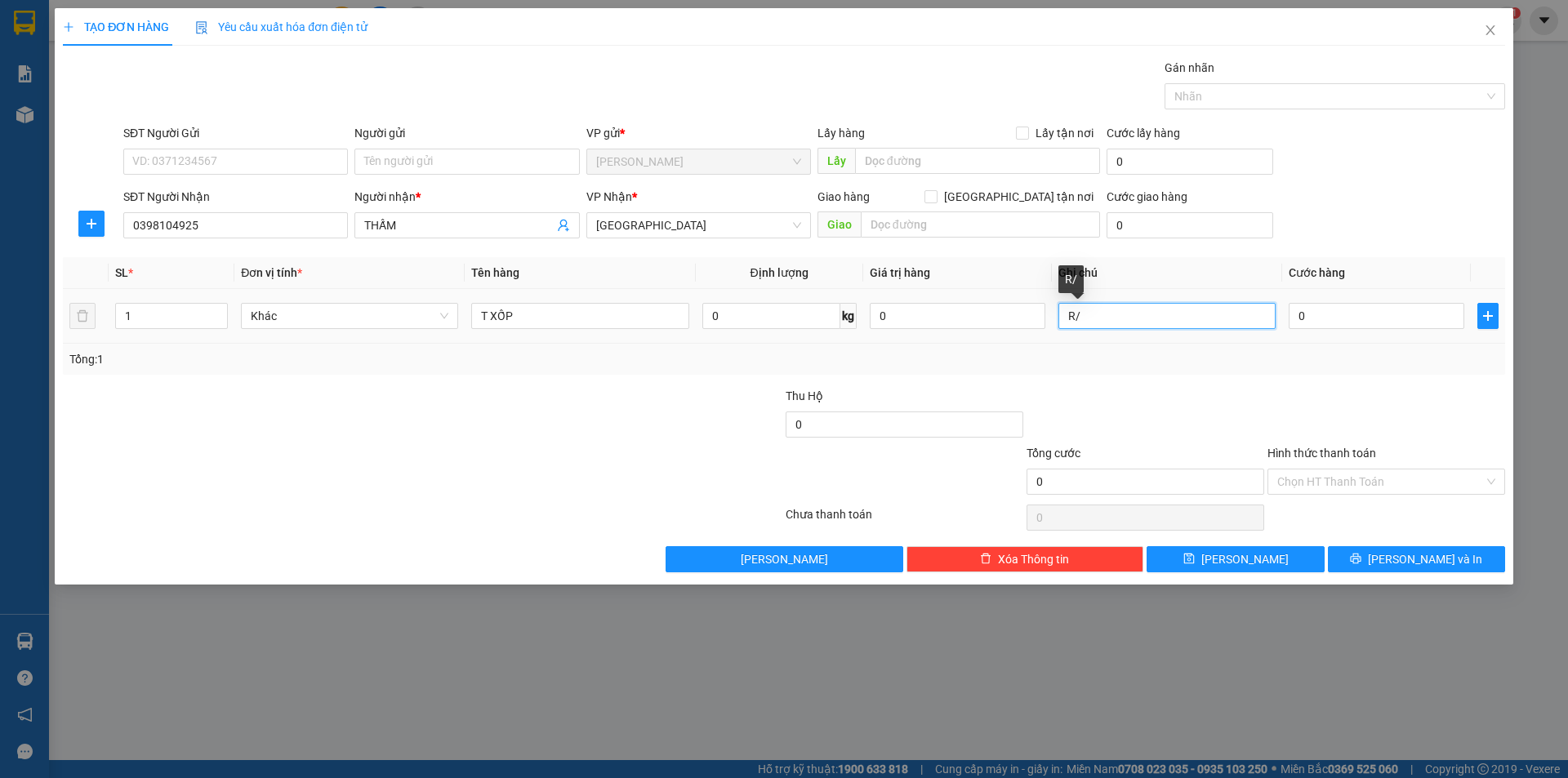
click at [1092, 313] on input "R/" at bounding box center [1167, 316] width 217 height 26
type input "R/80 GIAO"
click at [1335, 487] on input "Hình thức thanh toán" at bounding box center [1380, 482] width 206 height 25
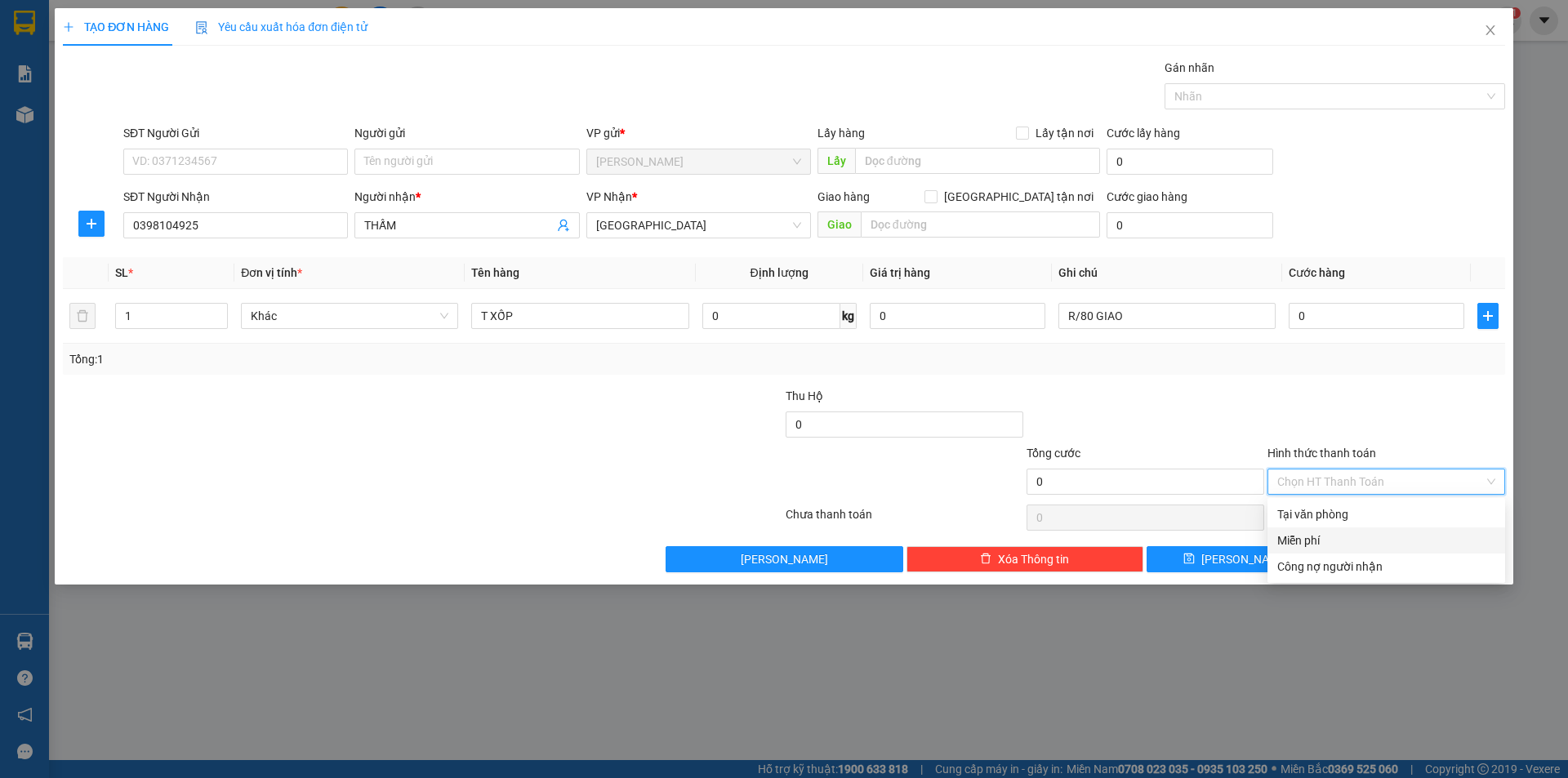
drag, startPoint x: 1319, startPoint y: 559, endPoint x: 1330, endPoint y: 544, distance: 18.6
click at [1330, 544] on div "Tại văn phòng Miễn phí Công nợ người nhận" at bounding box center [1386, 540] width 238 height 78
click at [1330, 544] on div "Miễn phí" at bounding box center [1386, 540] width 218 height 18
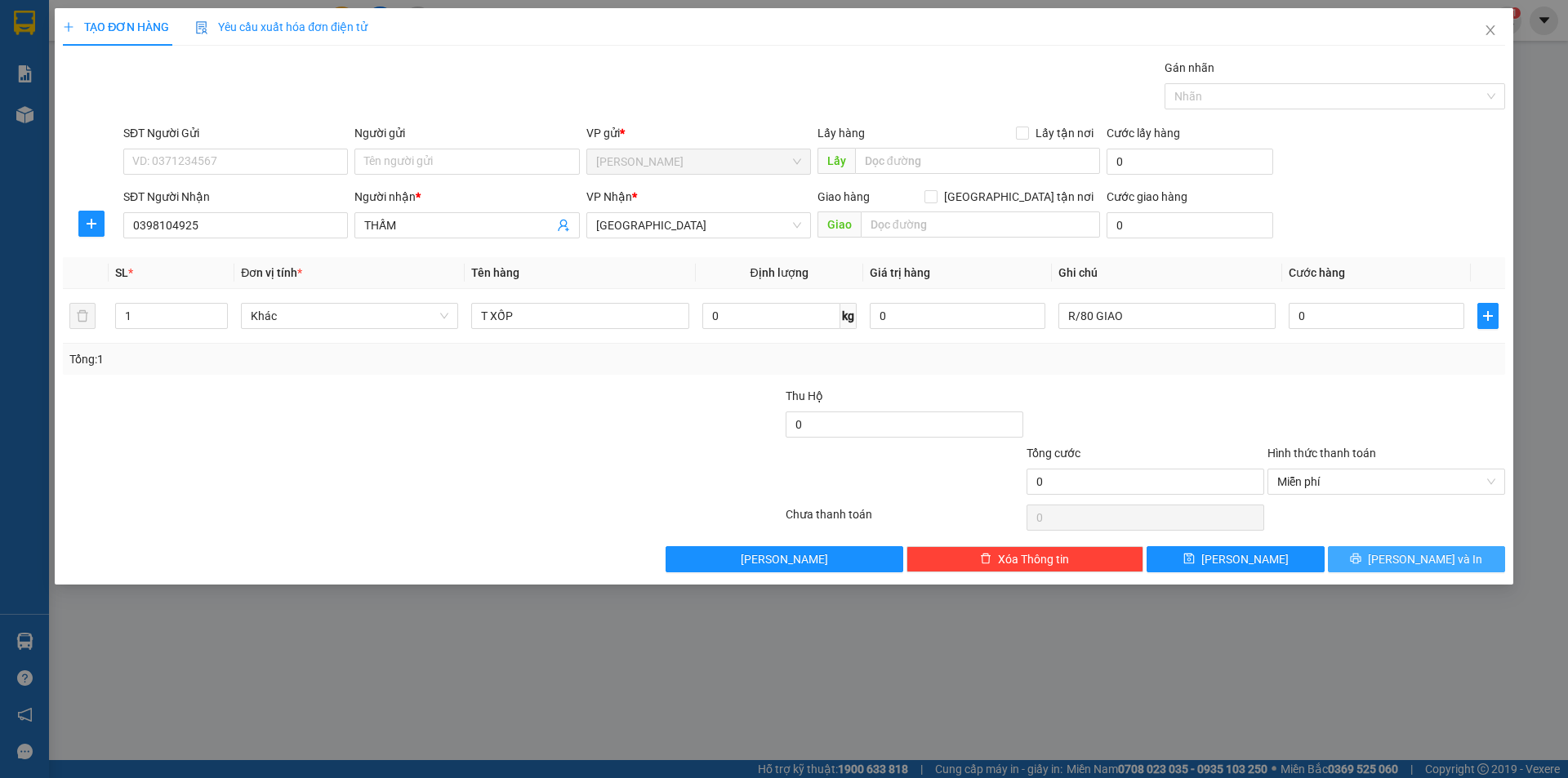
click at [1358, 561] on button "[PERSON_NAME] và In" at bounding box center [1416, 560] width 177 height 26
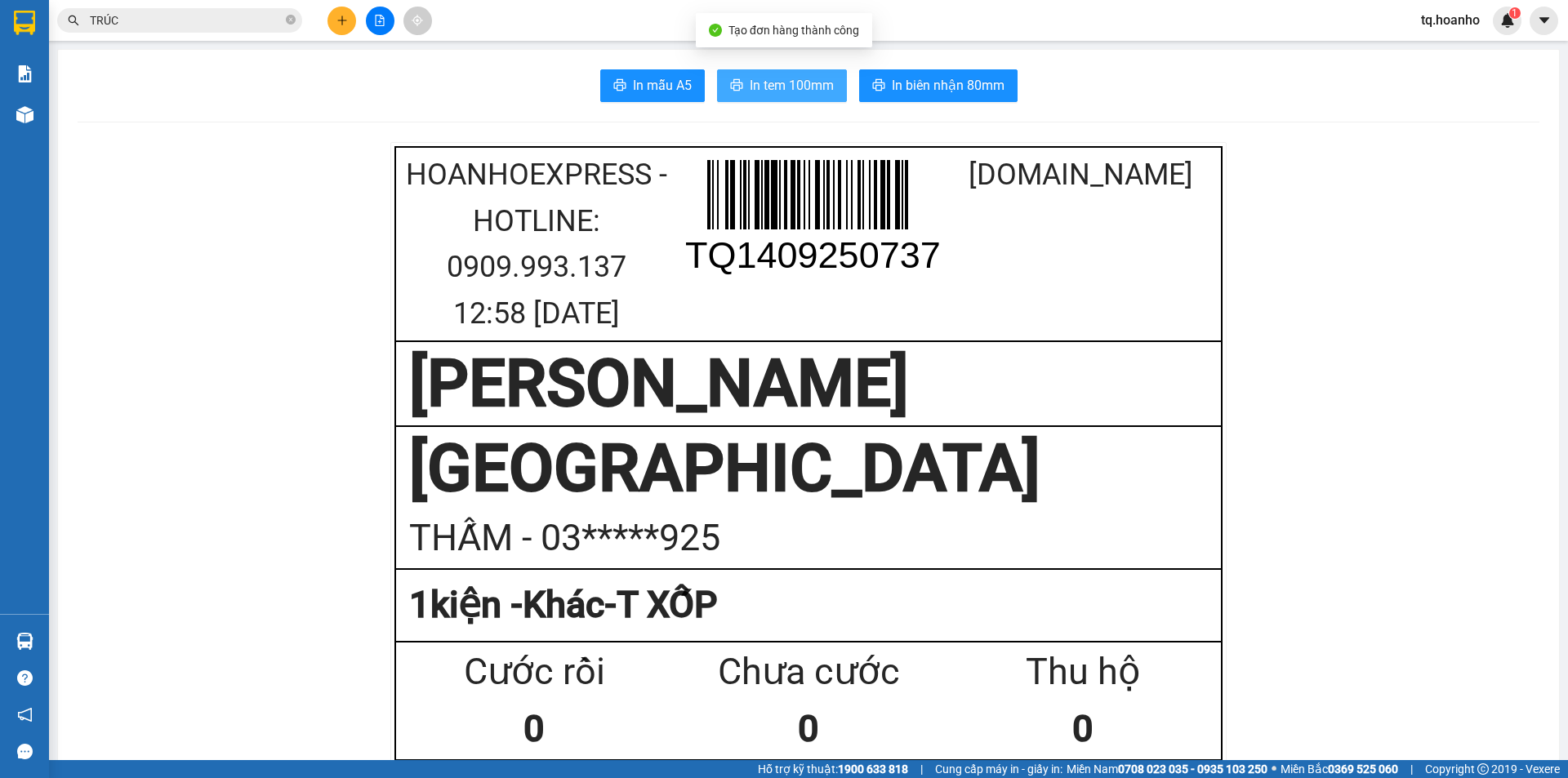
click at [761, 73] on button "In tem 100mm" at bounding box center [783, 86] width 130 height 33
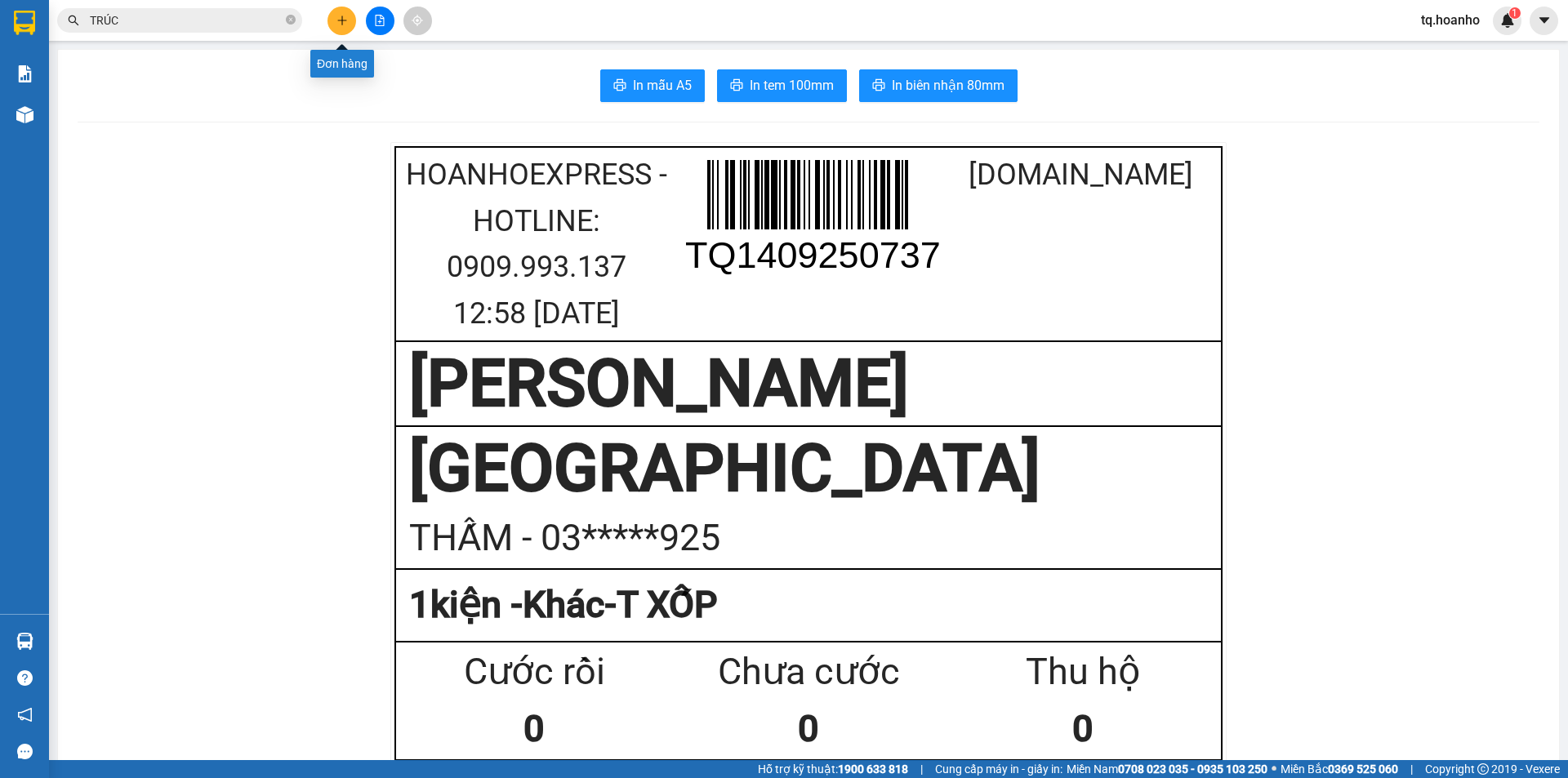
click at [338, 22] on icon "plus" at bounding box center [342, 20] width 11 height 11
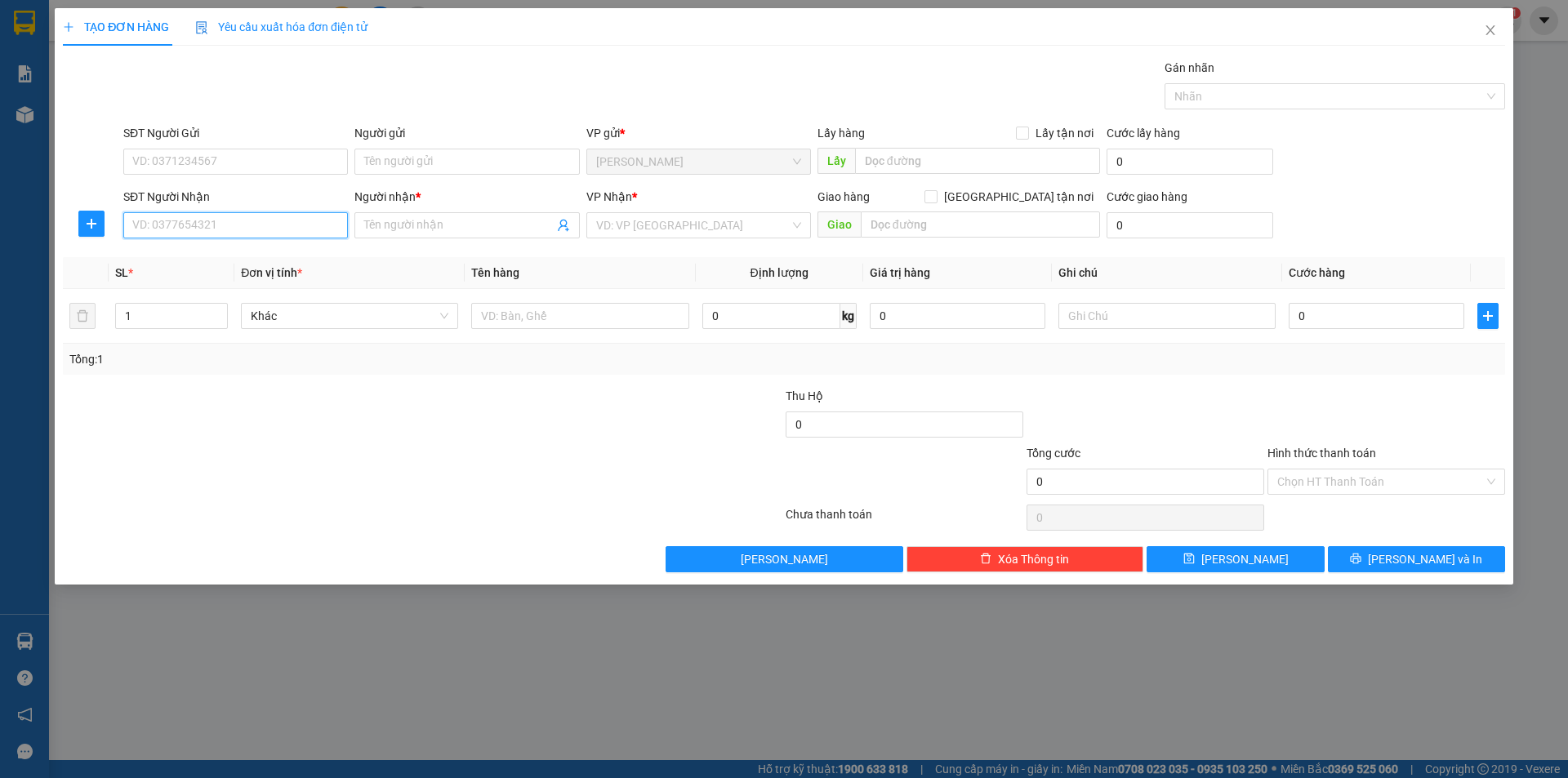
click at [249, 227] on input "SĐT Người Nhận" at bounding box center [235, 225] width 225 height 26
click at [271, 261] on div "0385632930 - NHUNG" at bounding box center [235, 258] width 205 height 18
type input "0385632930"
type input "NHUNG"
type input "0385632930"
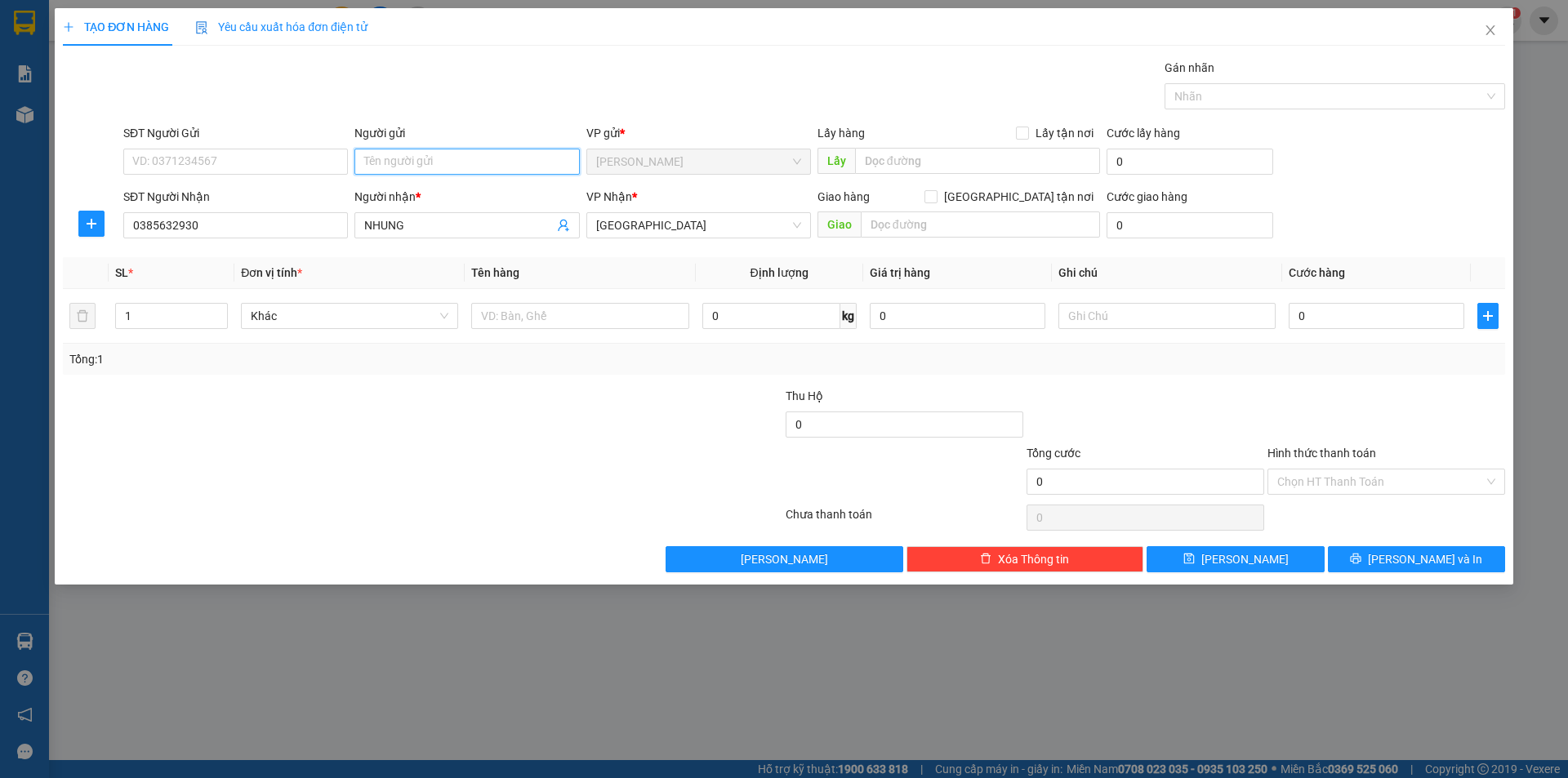
click at [457, 150] on input "Người gửi" at bounding box center [466, 161] width 225 height 26
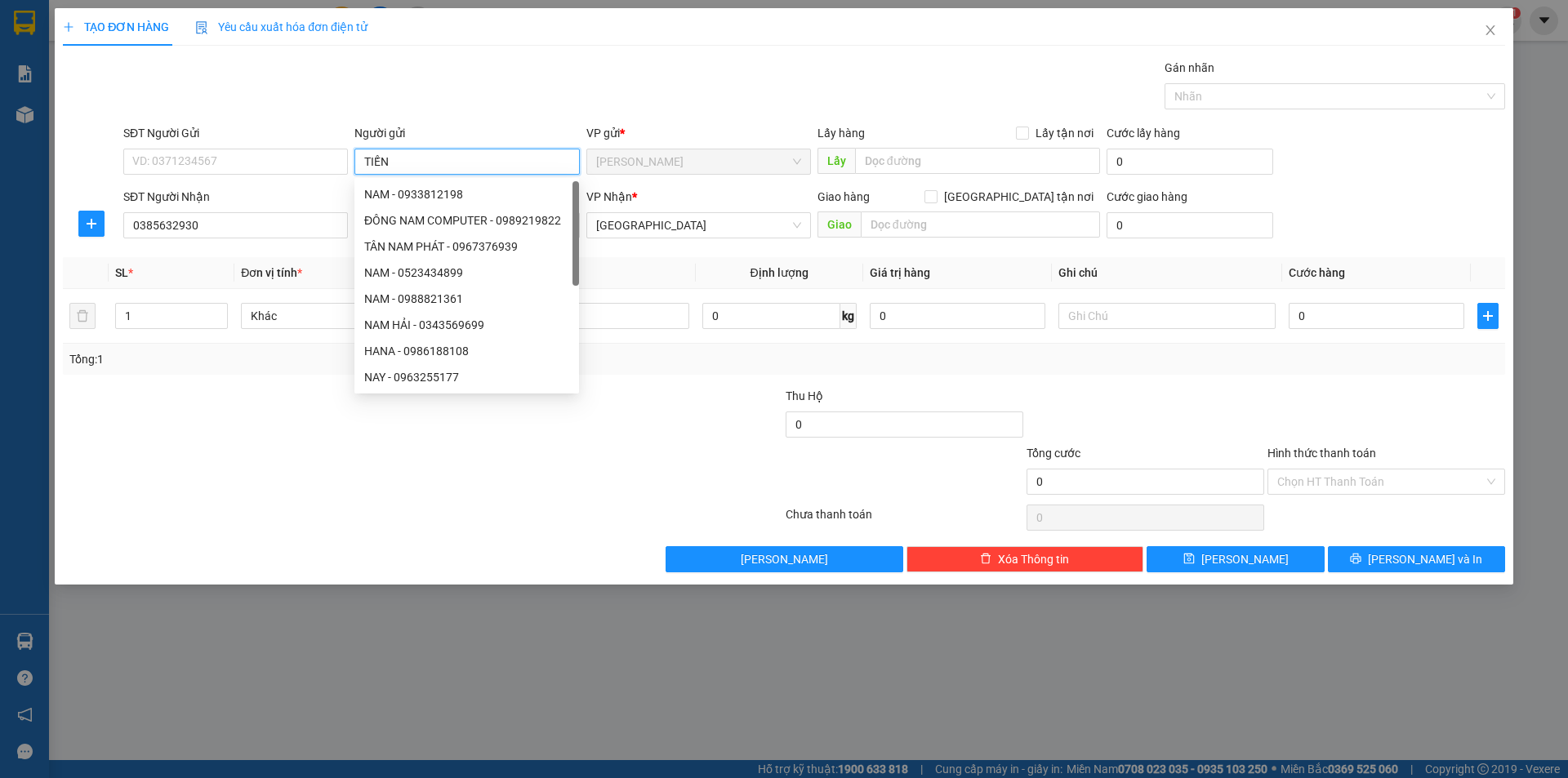
type input "TIẾN"
drag, startPoint x: 85, startPoint y: 567, endPoint x: 132, endPoint y: 530, distance: 59.8
click at [110, 544] on div "Transit Pickup Surcharge Ids Transit Deliver Surcharge Ids Transit Deliver Surc…" at bounding box center [784, 316] width 1442 height 514
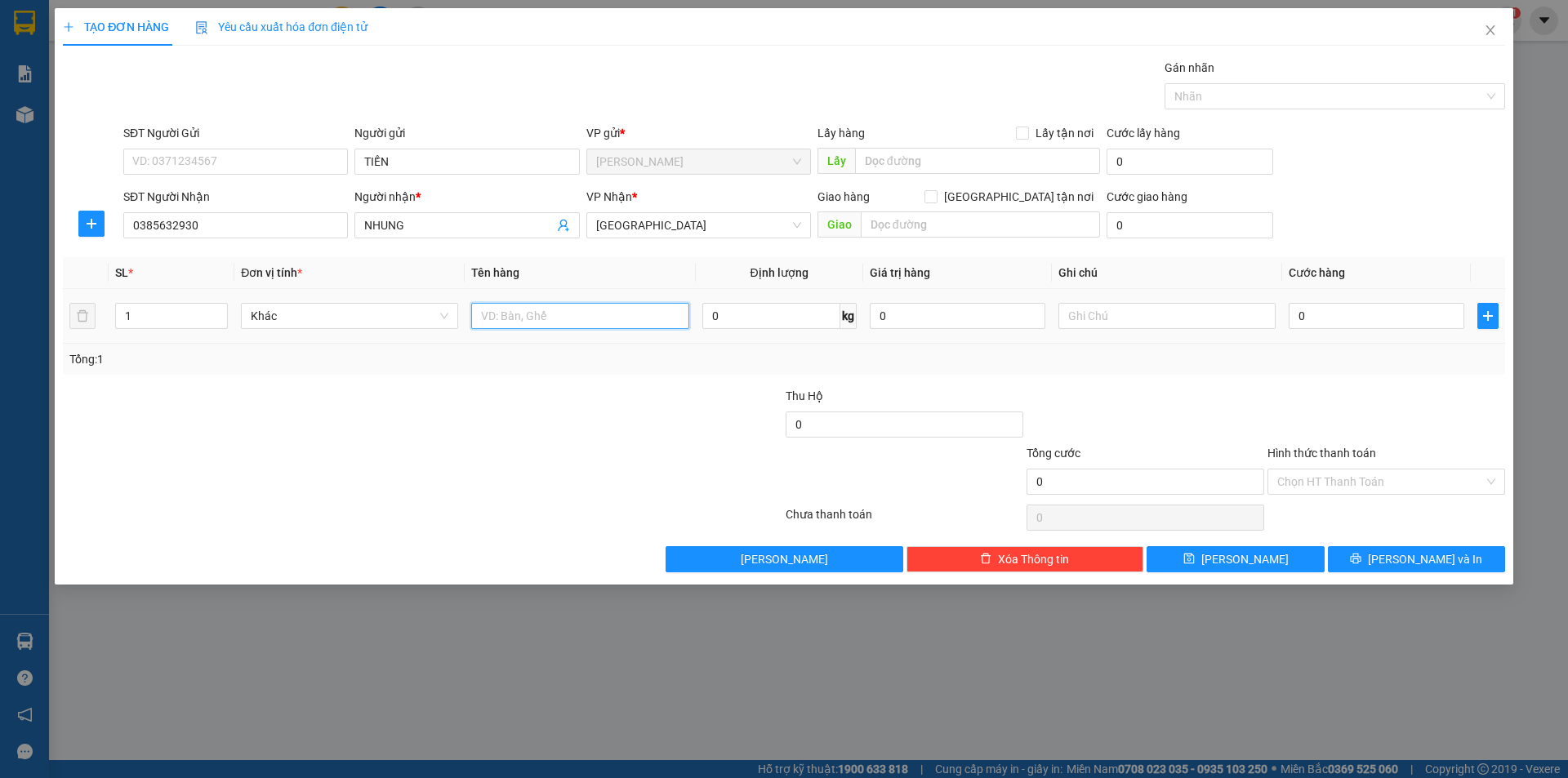
click at [528, 306] on input "text" at bounding box center [580, 316] width 217 height 26
type input "T XỐP"
click at [1146, 313] on input "text" at bounding box center [1167, 316] width 217 height 26
type input "R/70"
click at [1340, 487] on input "Hình thức thanh toán" at bounding box center [1380, 482] width 206 height 25
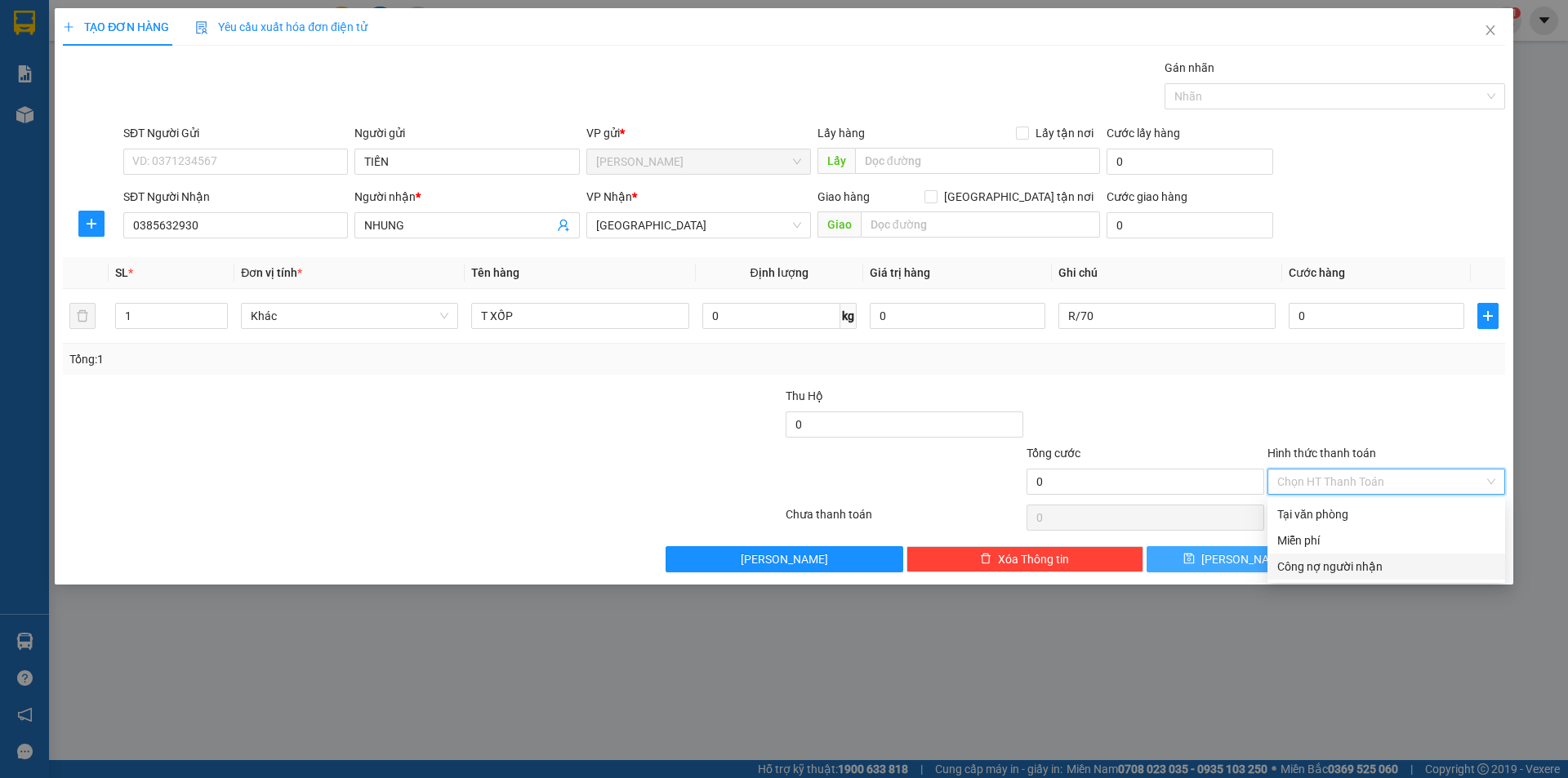
click at [1307, 554] on div "Công nợ người nhận" at bounding box center [1386, 567] width 238 height 26
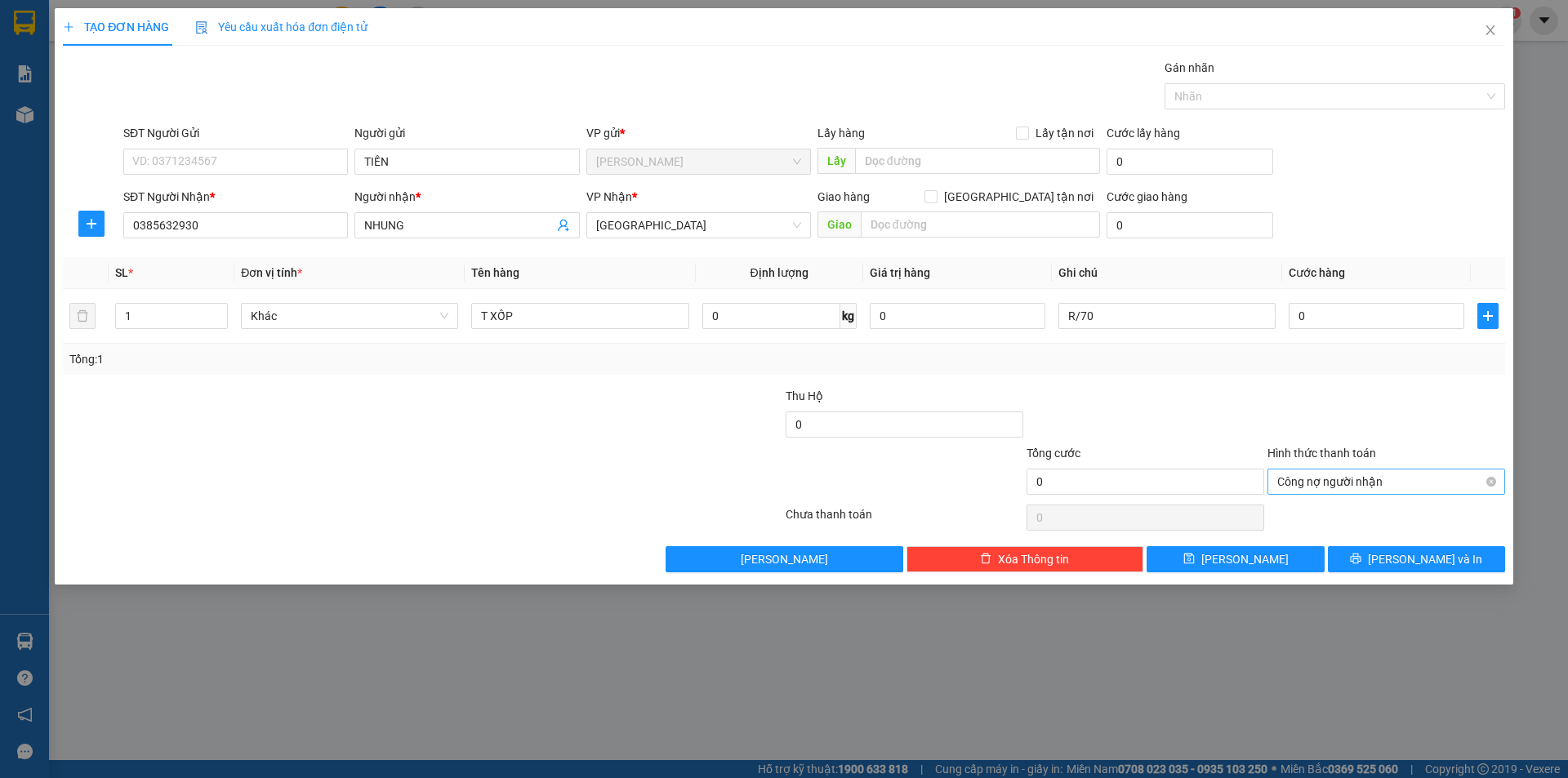
drag, startPoint x: 1312, startPoint y: 455, endPoint x: 1312, endPoint y: 480, distance: 25.0
click at [1312, 472] on div "Hình thức thanh toán Công nợ người nhận" at bounding box center [1386, 472] width 238 height 57
click at [1312, 480] on span "Công nợ người nhận" at bounding box center [1386, 482] width 218 height 25
click at [1314, 529] on div "Miễn phí" at bounding box center [1386, 540] width 238 height 26
click at [1371, 554] on button "[PERSON_NAME] và In" at bounding box center [1416, 560] width 177 height 26
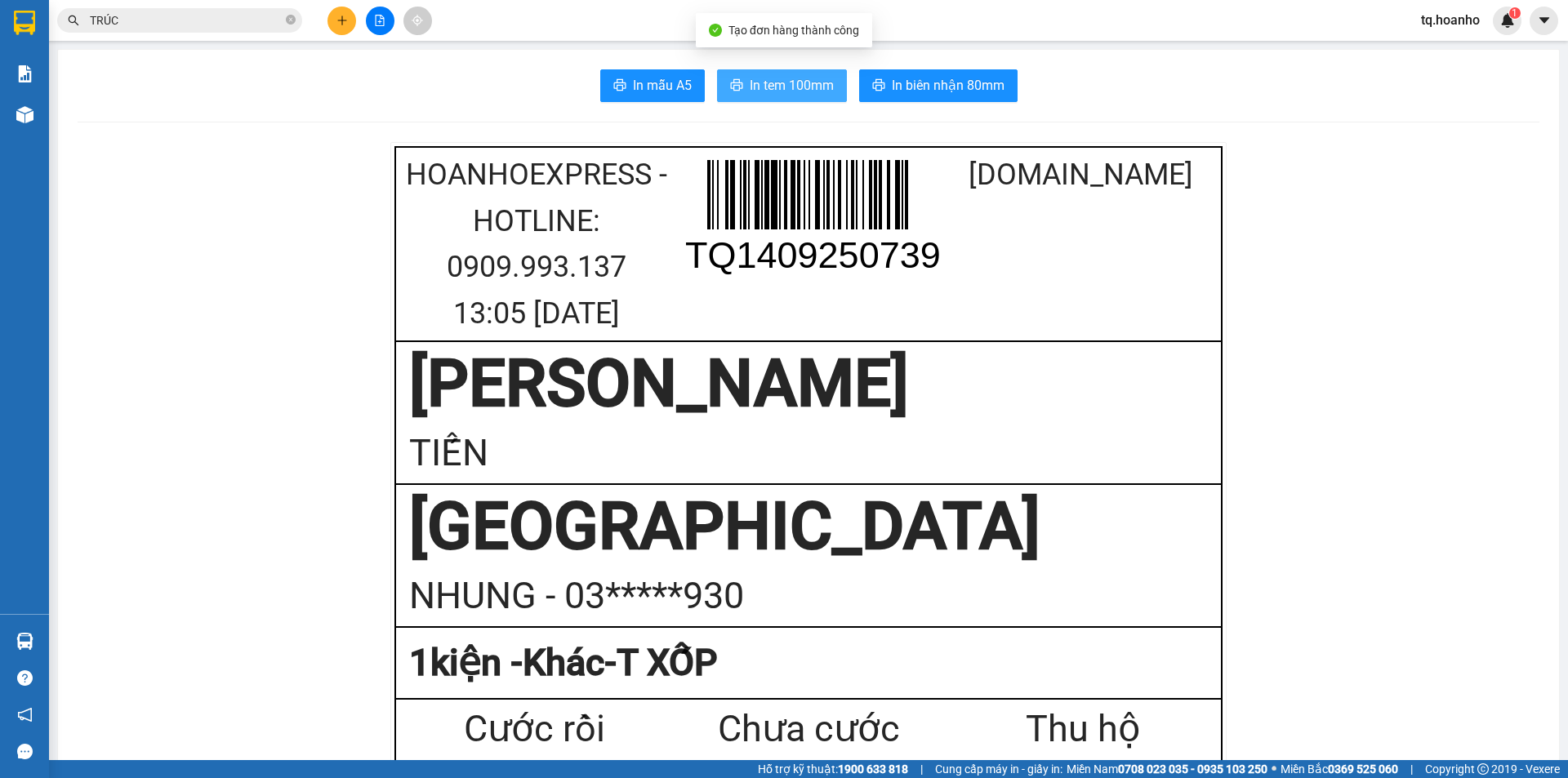
click at [767, 93] on span "In tem 100mm" at bounding box center [792, 85] width 84 height 20
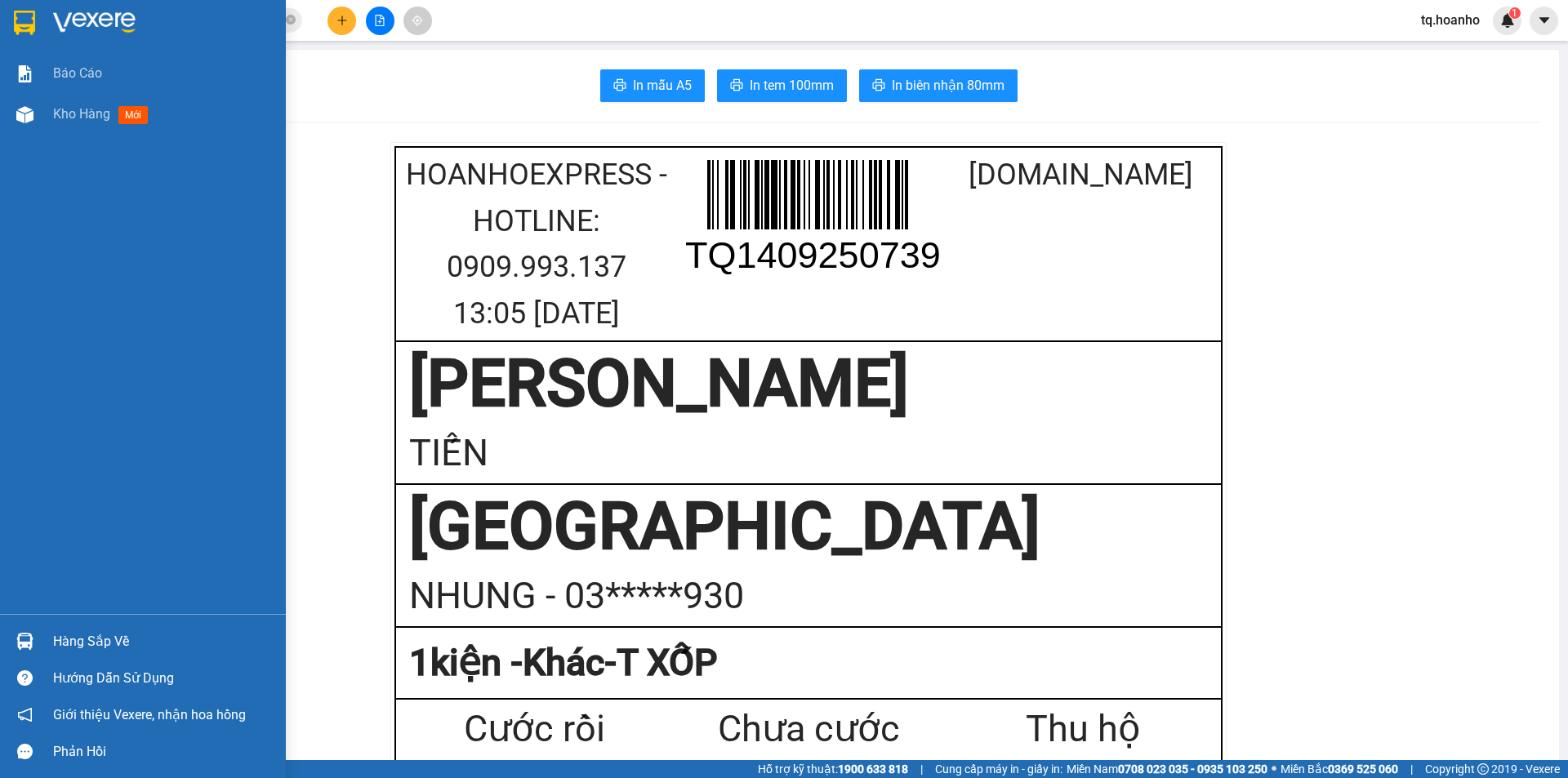
click at [71, 20] on img at bounding box center [95, 23] width 83 height 25
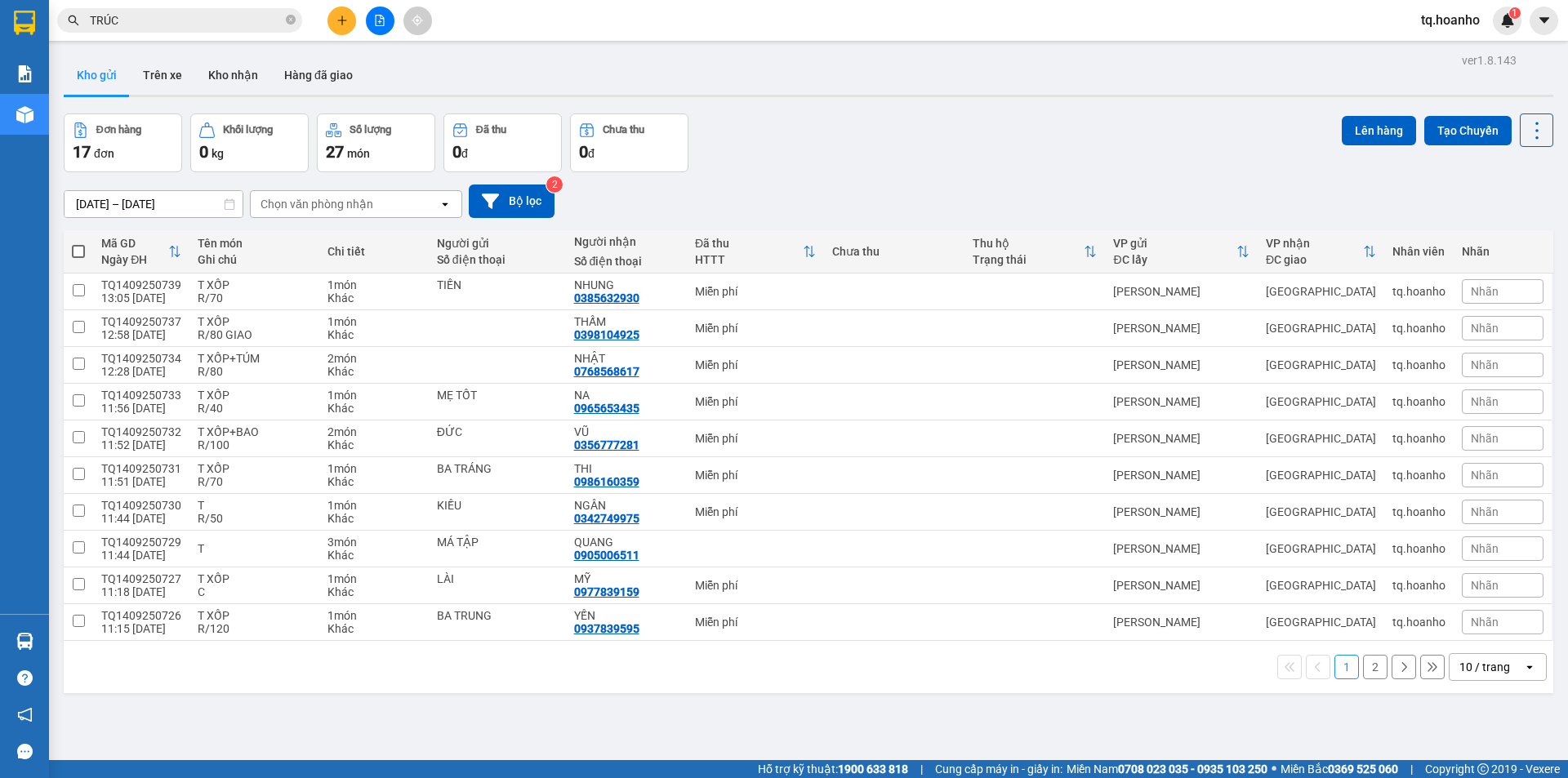
click at [345, 26] on button at bounding box center [341, 20] width 28 height 28
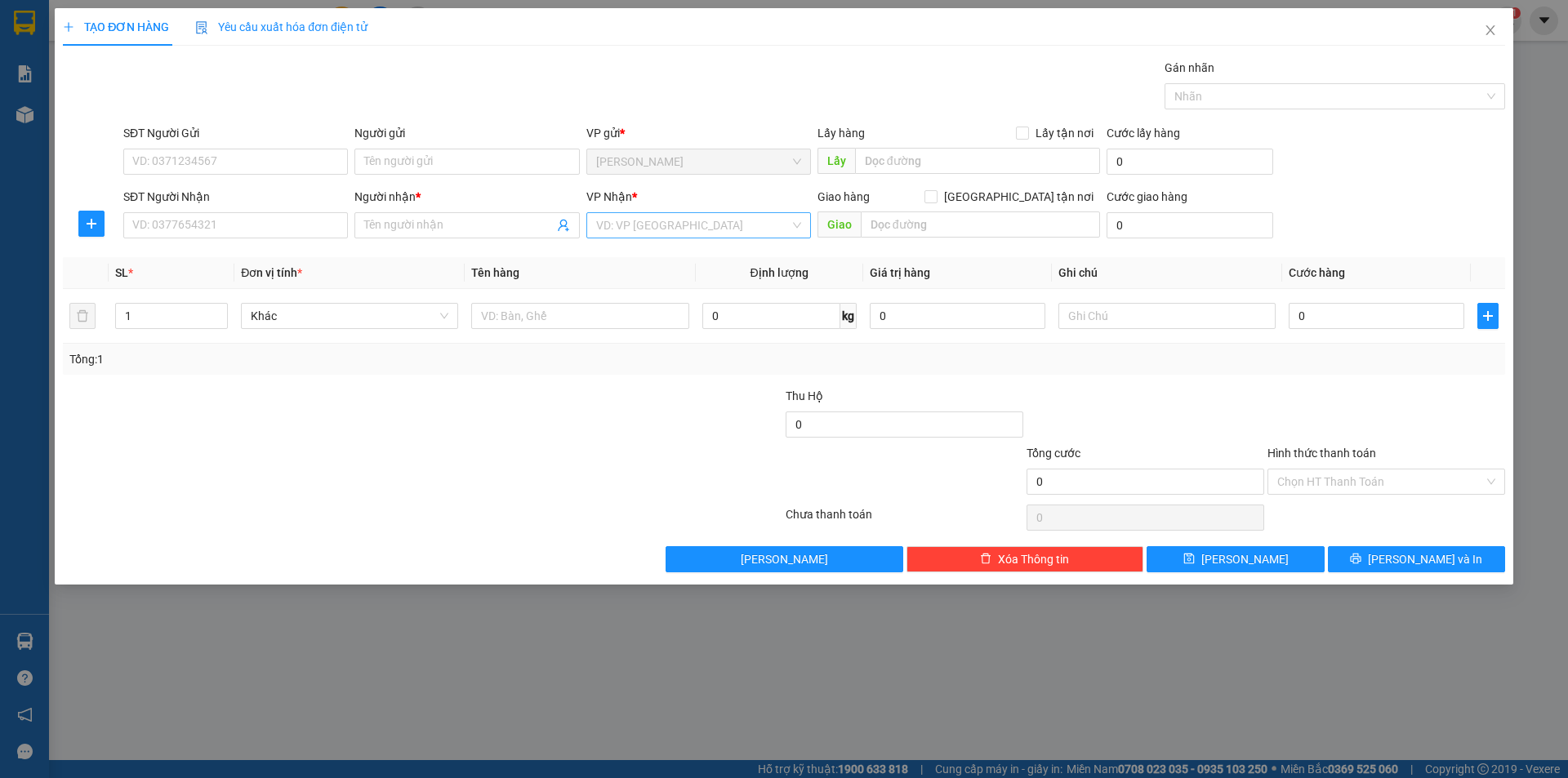
click at [649, 231] on input "search" at bounding box center [693, 225] width 194 height 25
drag, startPoint x: 624, startPoint y: 324, endPoint x: 576, endPoint y: 337, distance: 49.7
click at [606, 328] on div "[GEOGRAPHIC_DATA]" at bounding box center [698, 336] width 225 height 26
click at [514, 317] on input "text" at bounding box center [580, 316] width 217 height 26
type input "T XỐP"
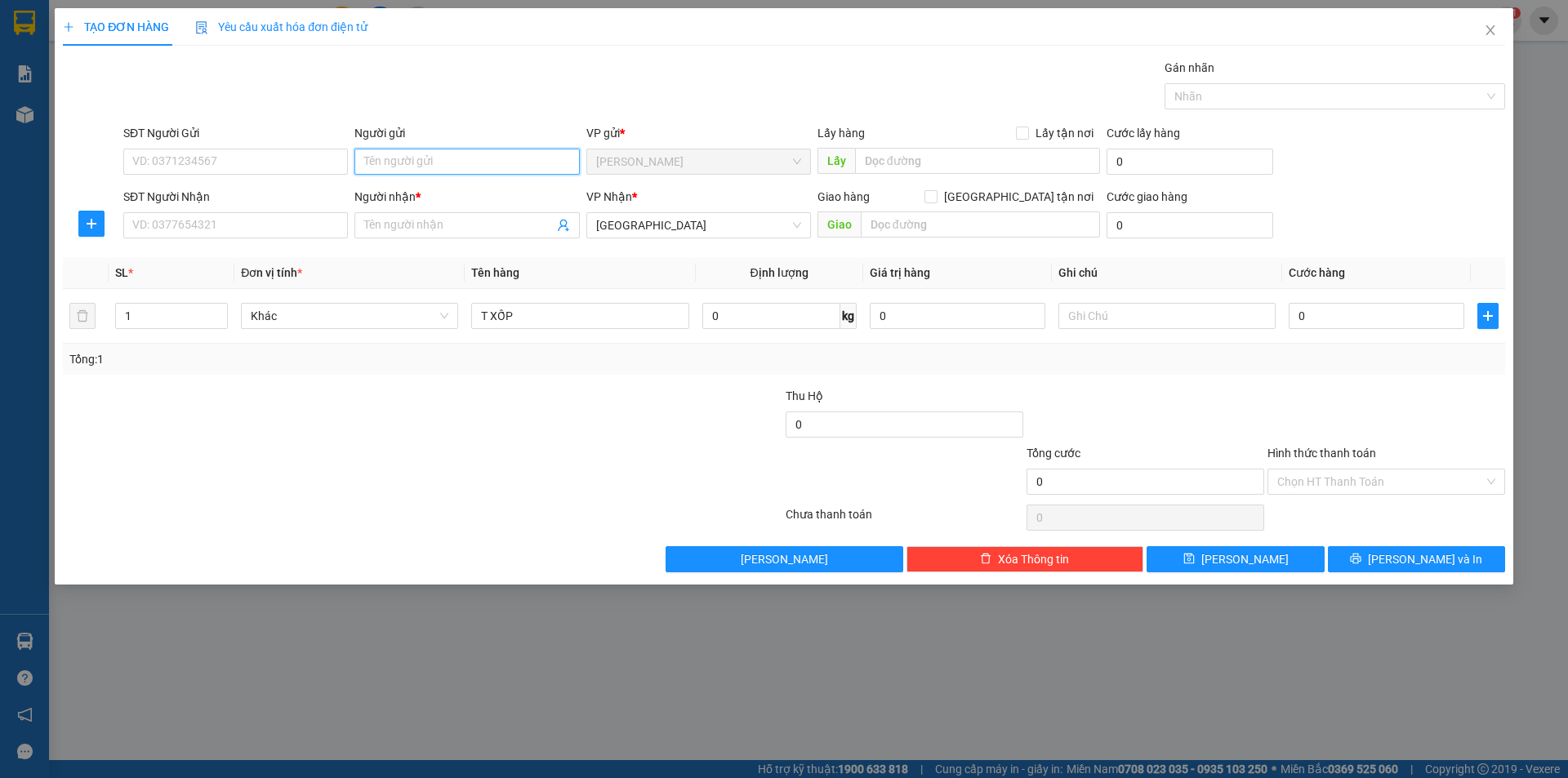
click at [500, 152] on input "Người gửi" at bounding box center [466, 161] width 225 height 26
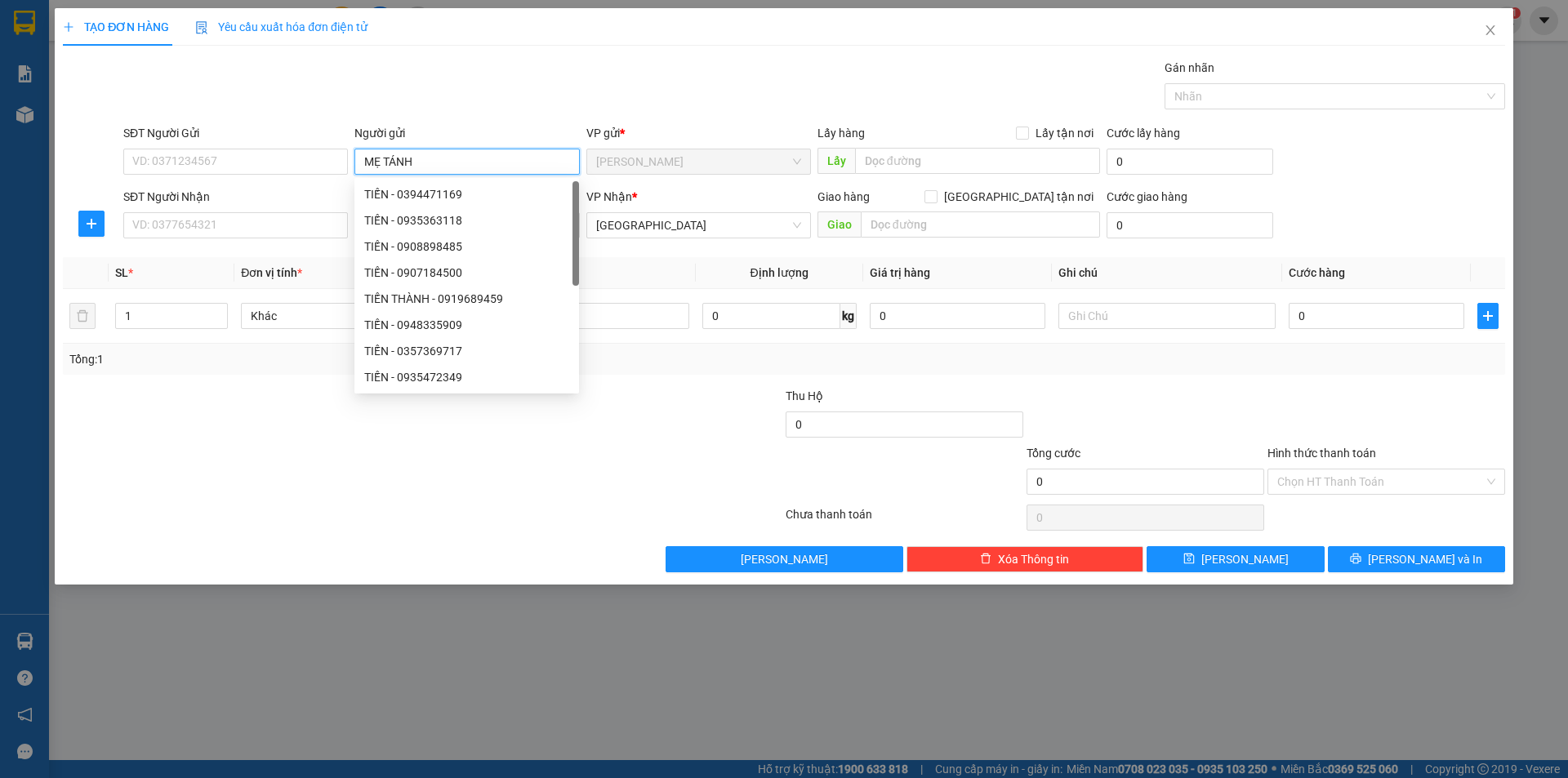
type input "MẸ TÁNH"
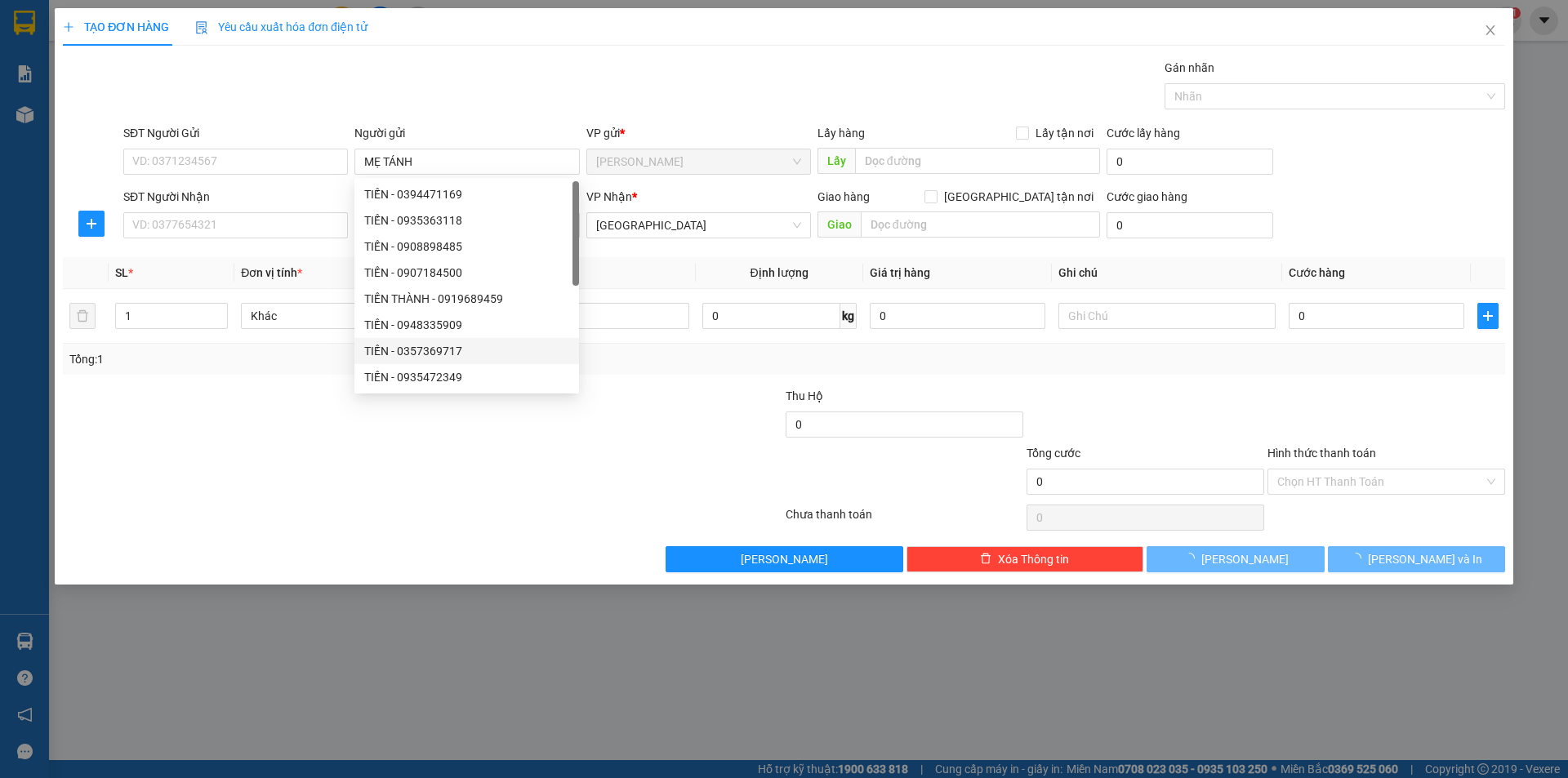
drag, startPoint x: 205, startPoint y: 579, endPoint x: 33, endPoint y: 344, distance: 291.2
click at [197, 479] on div "TẠO ĐƠN HÀNG Yêu cầu xuất hóa đơn điện tử Transit Pickup Surcharge Ids Transit …" at bounding box center [784, 296] width 1459 height 576
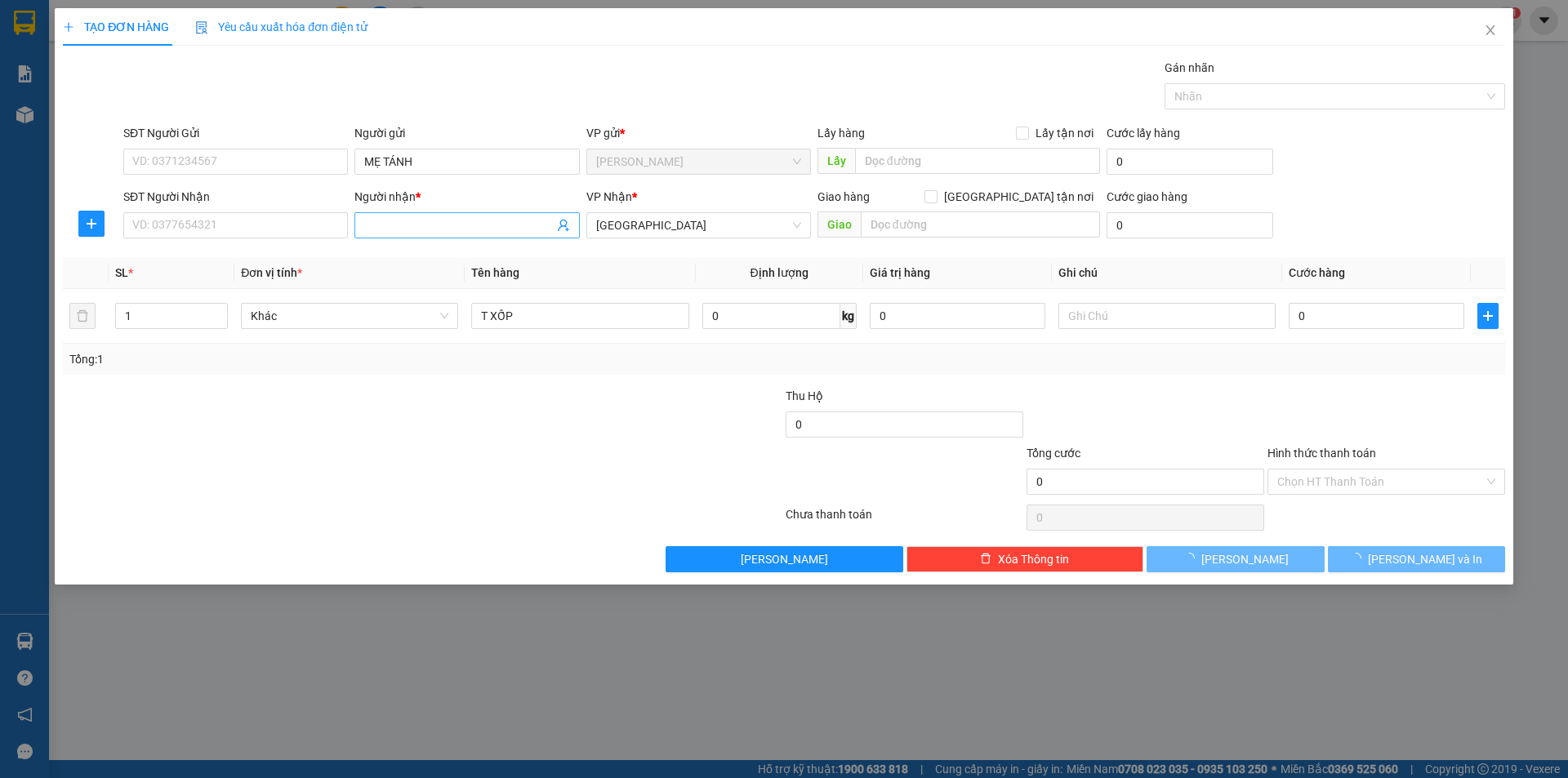
click at [361, 231] on span at bounding box center [466, 225] width 225 height 26
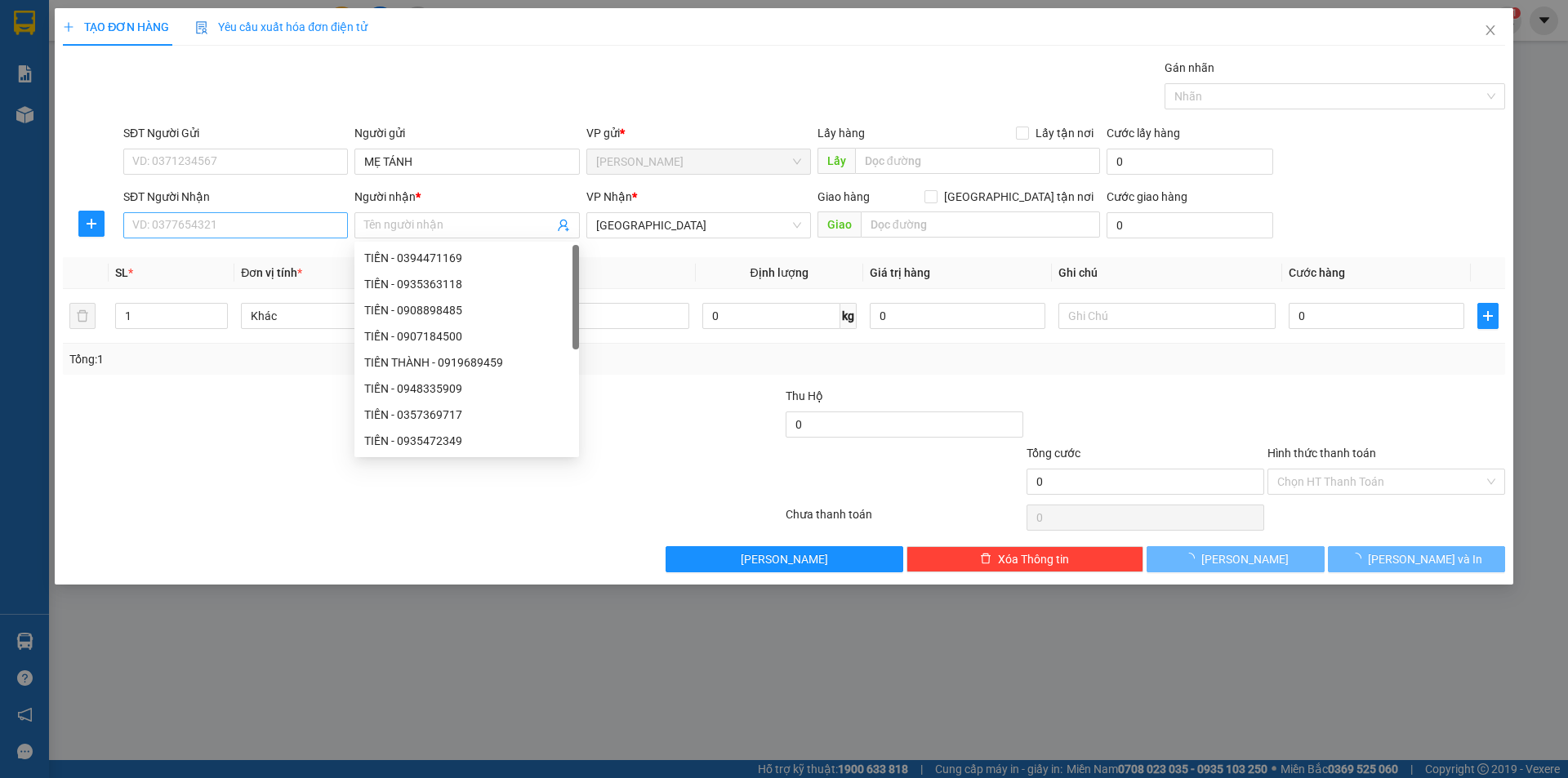
drag, startPoint x: 272, startPoint y: 253, endPoint x: 277, endPoint y: 238, distance: 15.8
click at [277, 244] on div "Transit Pickup Surcharge Ids Transit Deliver Surcharge Ids Transit Deliver Surc…" at bounding box center [784, 316] width 1442 height 514
click at [277, 238] on input "SĐT Người Nhận" at bounding box center [235, 225] width 225 height 26
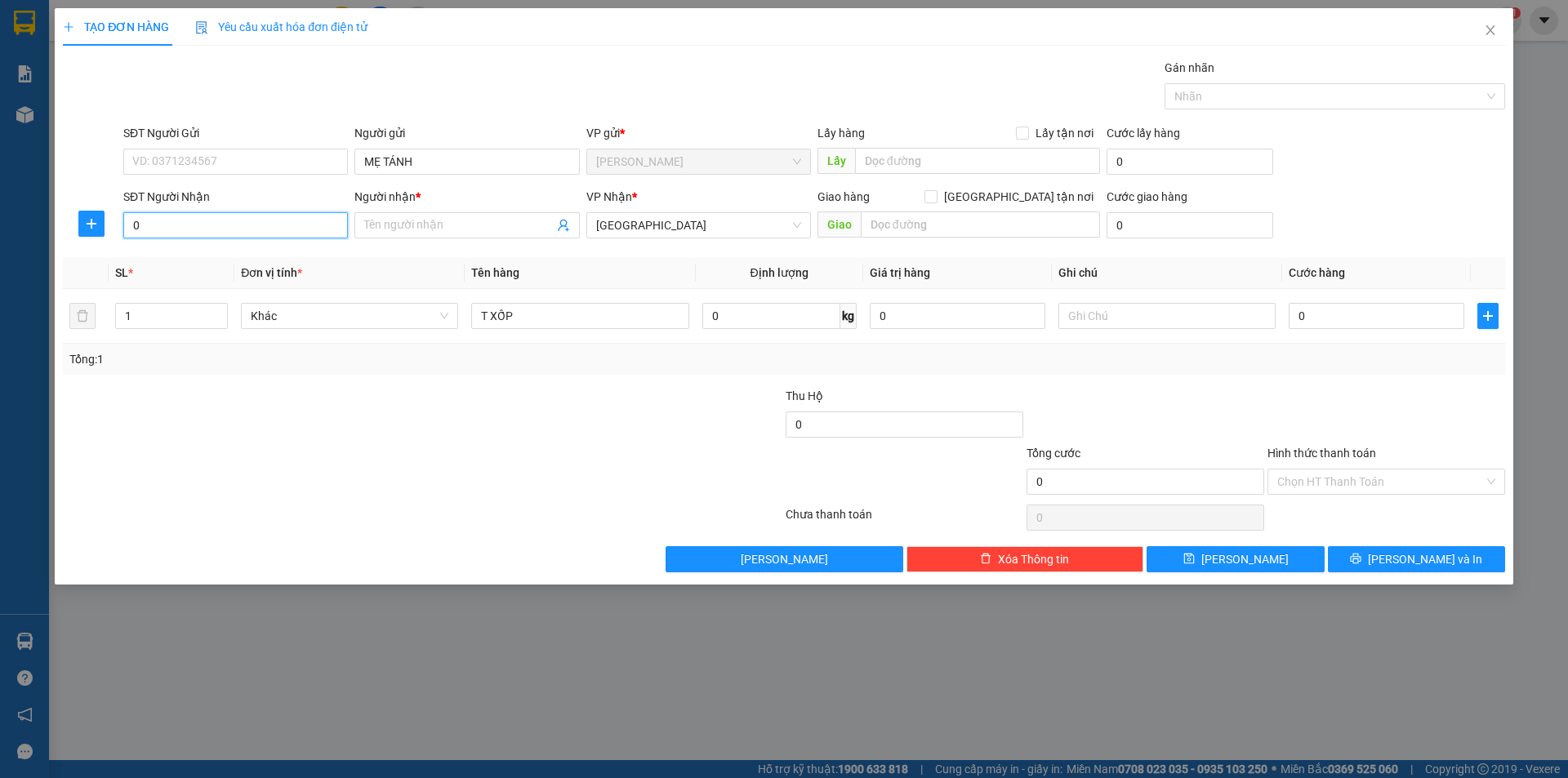
click at [309, 224] on input "0" at bounding box center [235, 225] width 225 height 26
type input "0363564260"
click at [293, 255] on div "0363564260 - DANH" at bounding box center [235, 258] width 205 height 18
type input "DANH"
type input "0363564260"
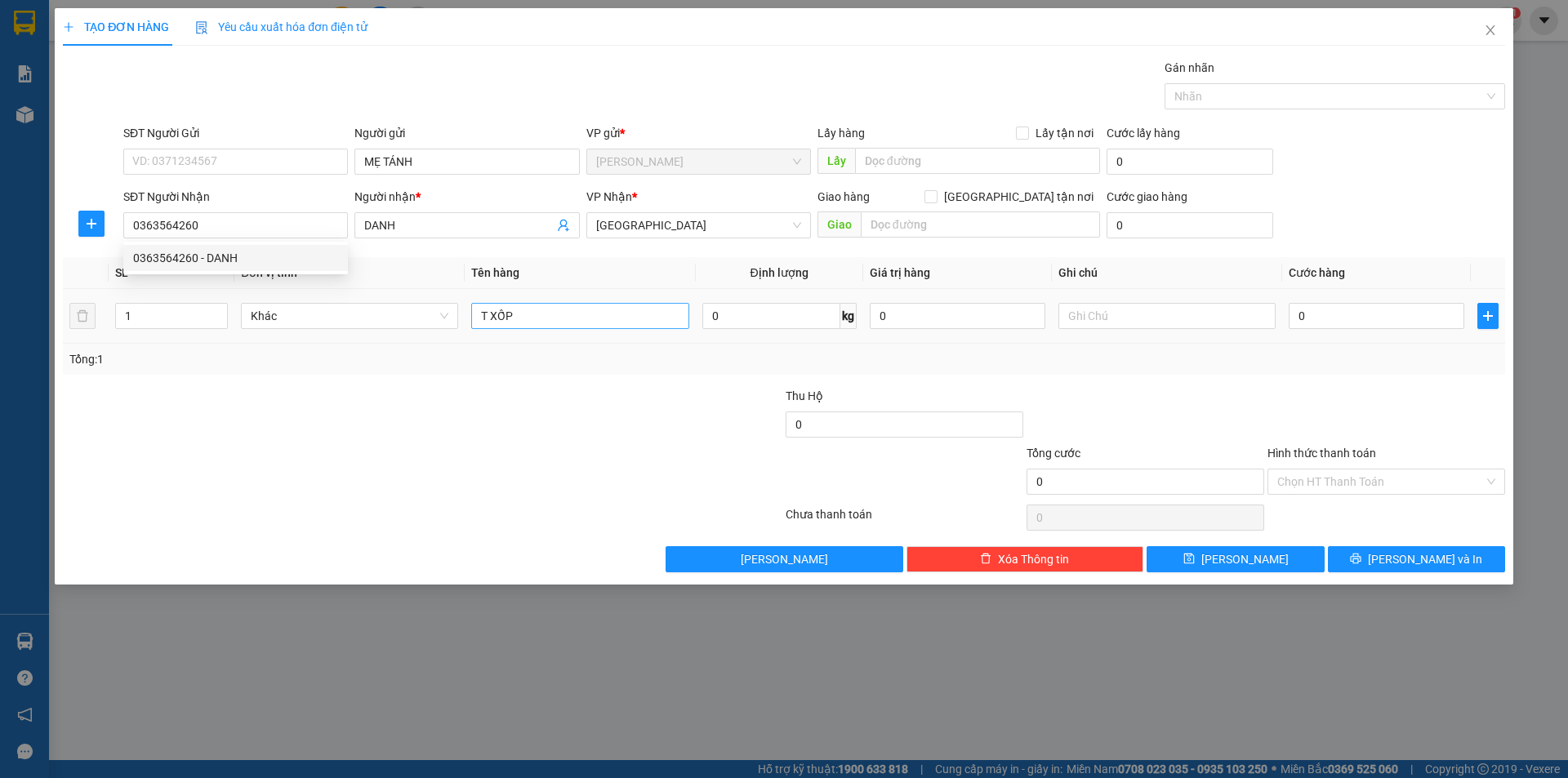
drag, startPoint x: 287, startPoint y: 370, endPoint x: 539, endPoint y: 317, distance: 257.5
click at [440, 345] on div "Tổng: 1" at bounding box center [784, 360] width 1442 height 31
click at [1075, 317] on input "text" at bounding box center [1167, 316] width 217 height 26
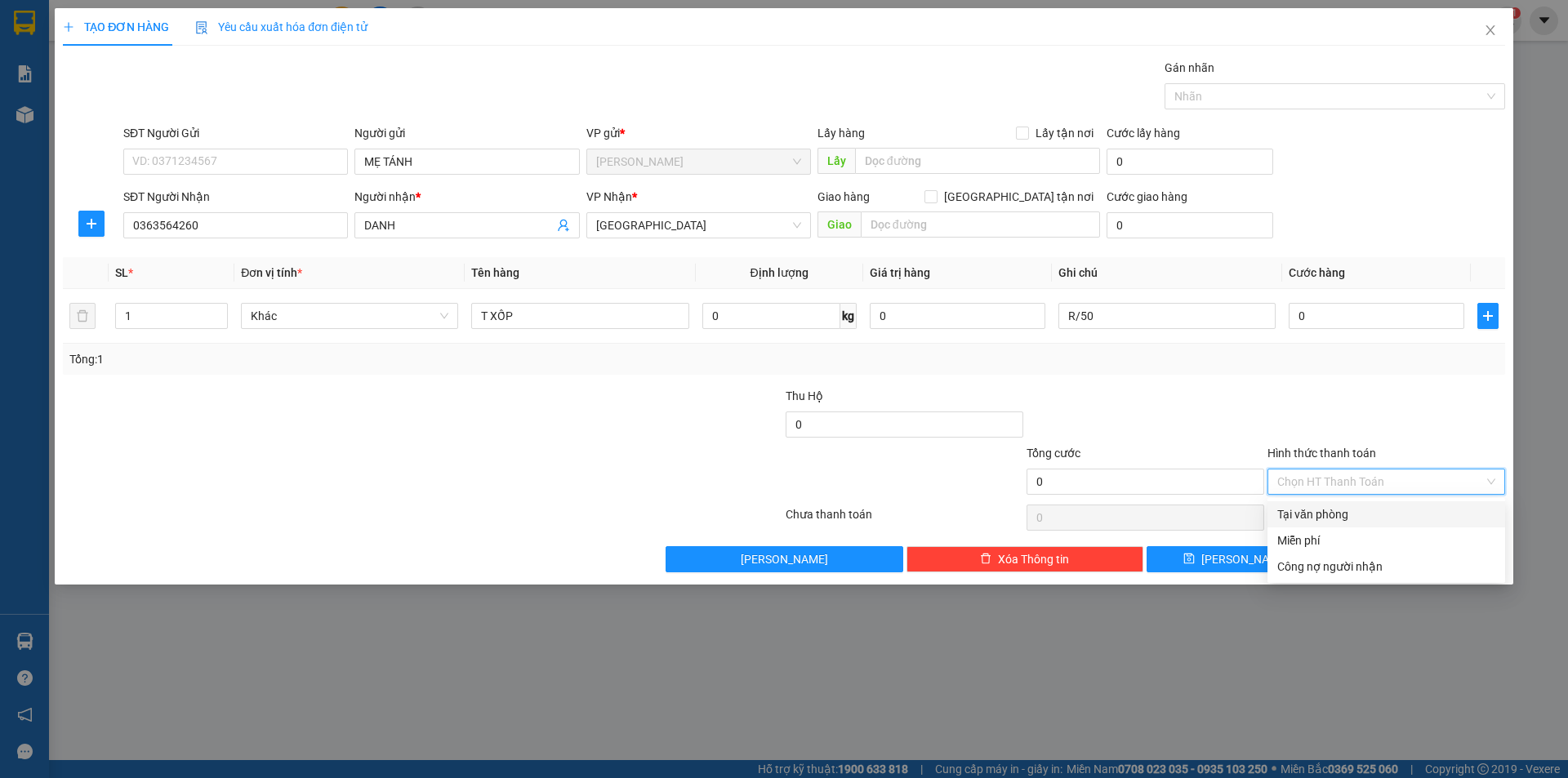
click at [1330, 472] on input "Hình thức thanh toán" at bounding box center [1380, 482] width 206 height 25
click at [1327, 535] on div "Miễn phí" at bounding box center [1386, 540] width 218 height 18
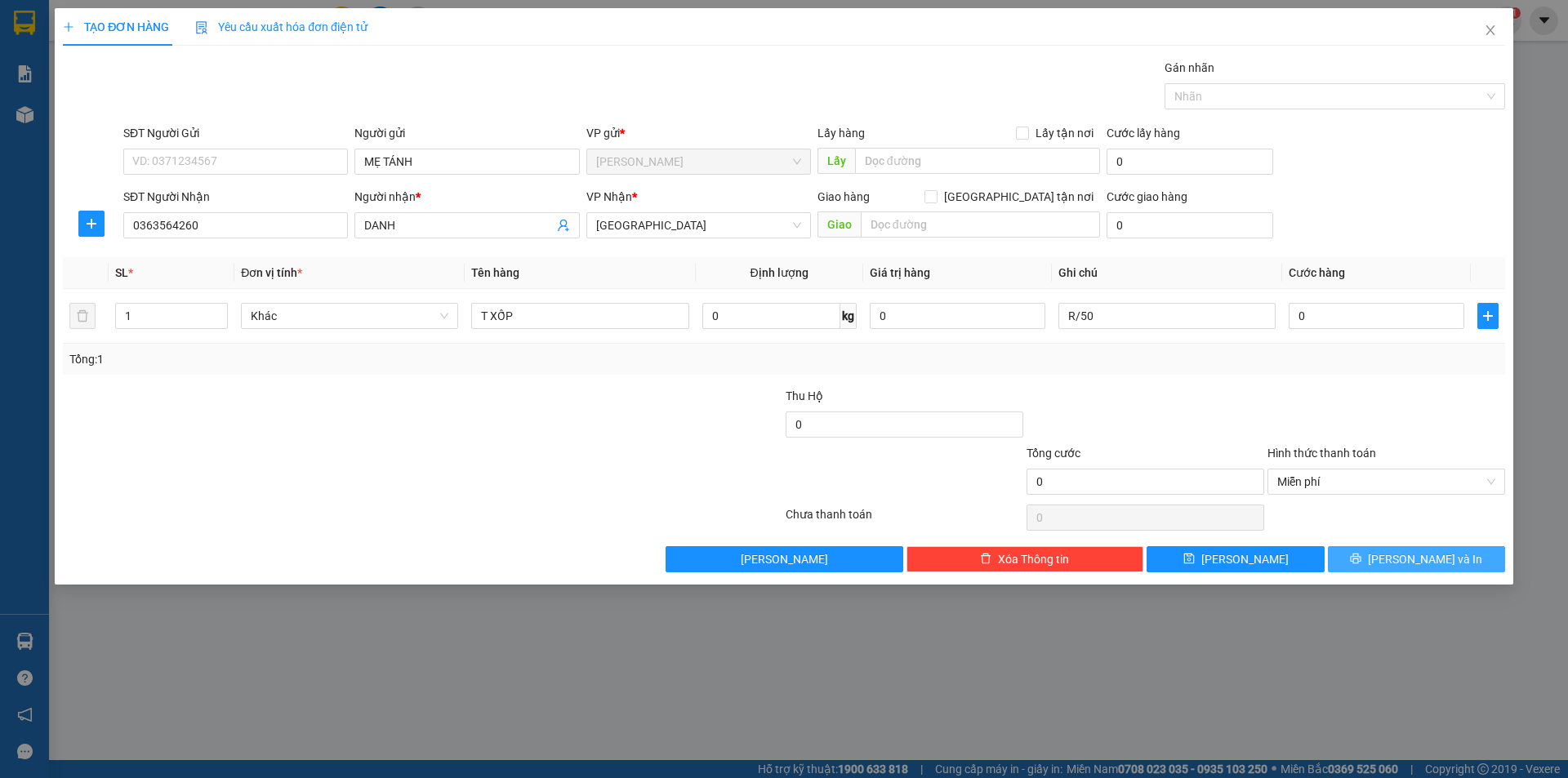
click at [1380, 553] on button "[PERSON_NAME] và In" at bounding box center [1416, 560] width 177 height 26
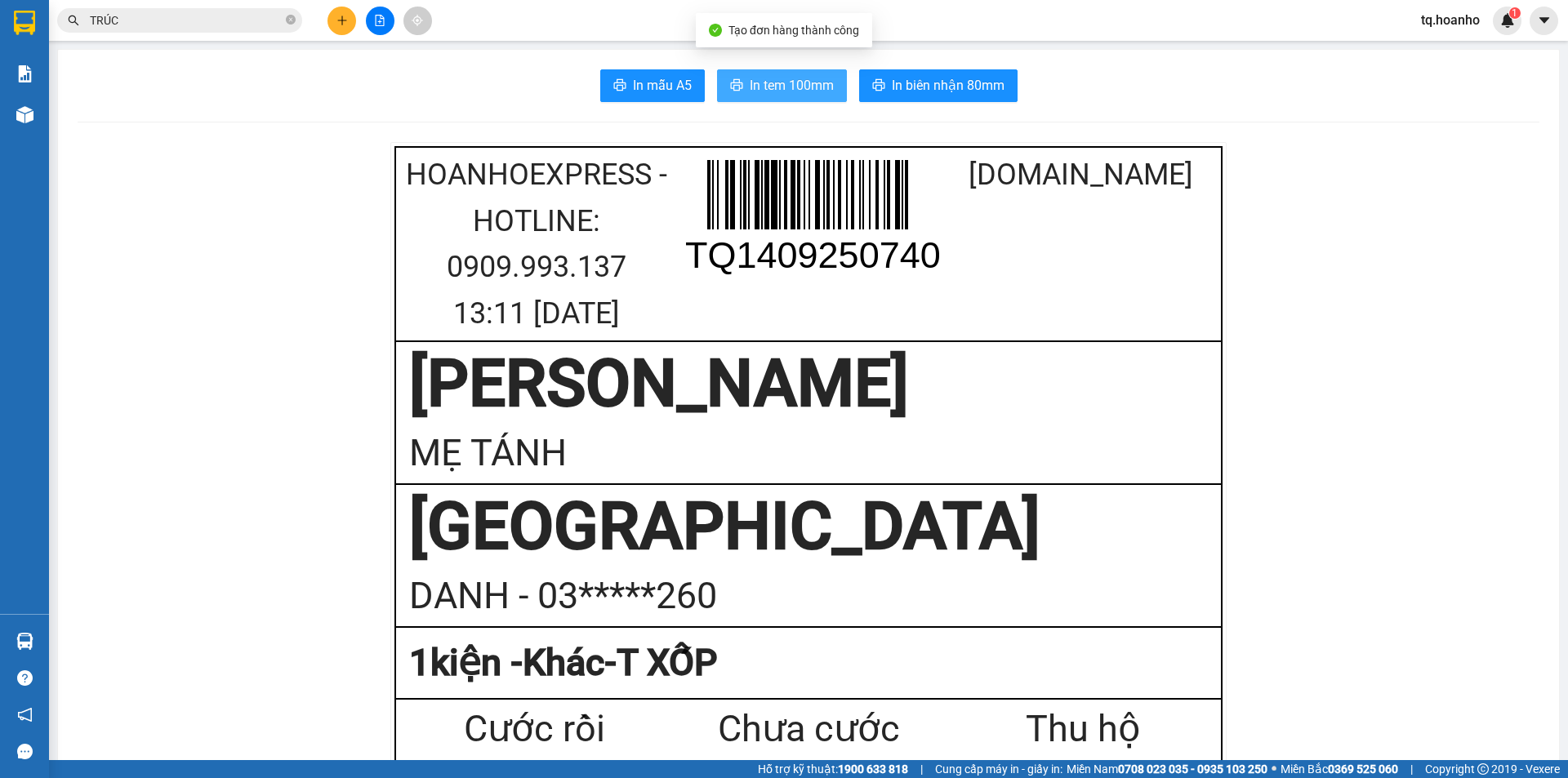
click at [796, 83] on span "In tem 100mm" at bounding box center [792, 85] width 84 height 20
click at [716, 772] on div "Hỗ trợ kỹ thuật: 1900 633 818 | Cung cấp máy in - giấy in: Miền Nam 0708 023 03…" at bounding box center [780, 770] width 1560 height 18
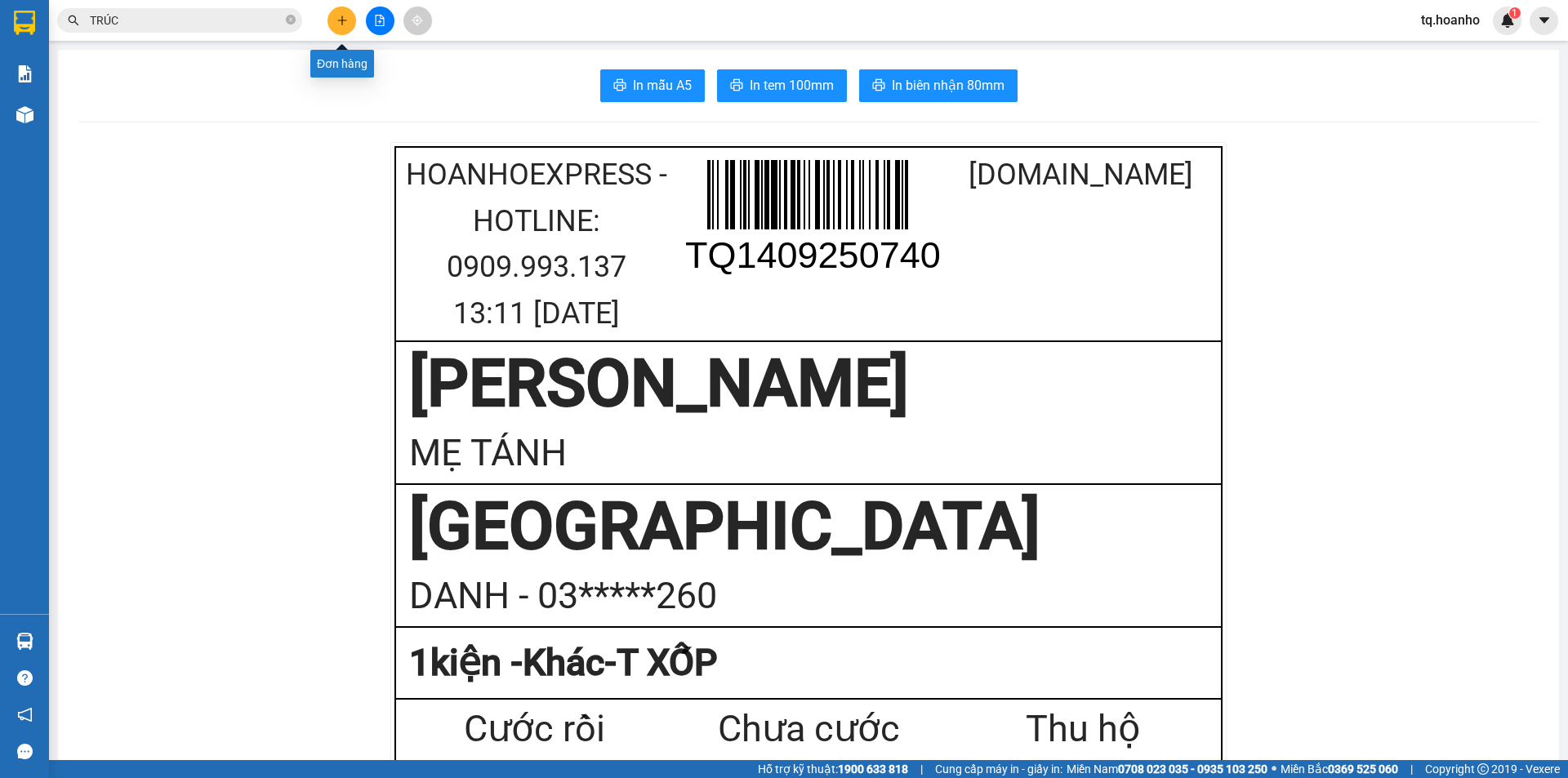
click at [331, 17] on button at bounding box center [341, 20] width 28 height 28
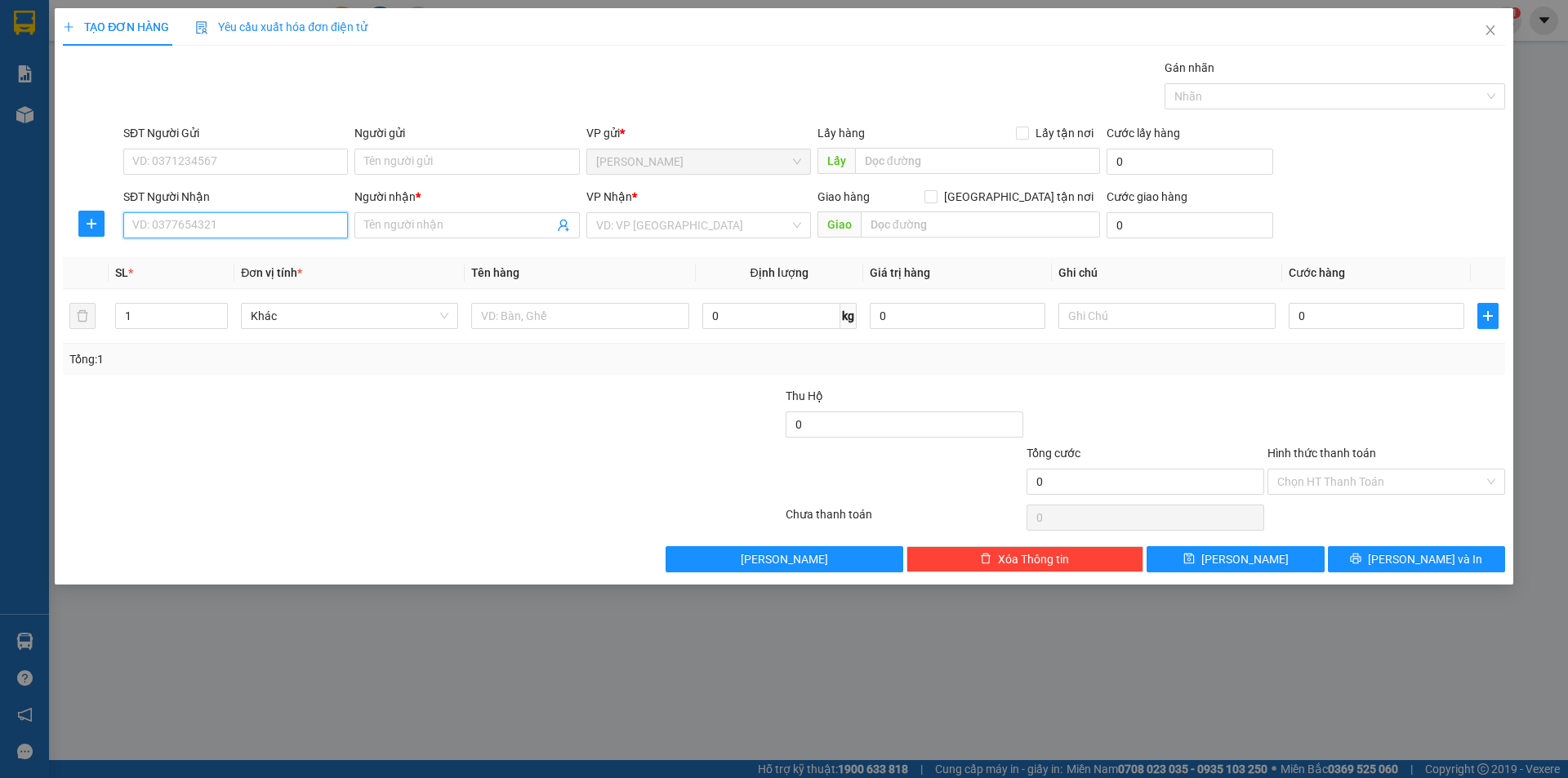
click at [263, 230] on input "SĐT Người Nhận" at bounding box center [235, 225] width 225 height 26
click at [250, 257] on div "0906685617 - HUỆ" at bounding box center [235, 258] width 205 height 18
type input "0906685617"
type input "HUỆ"
type input "0906685617"
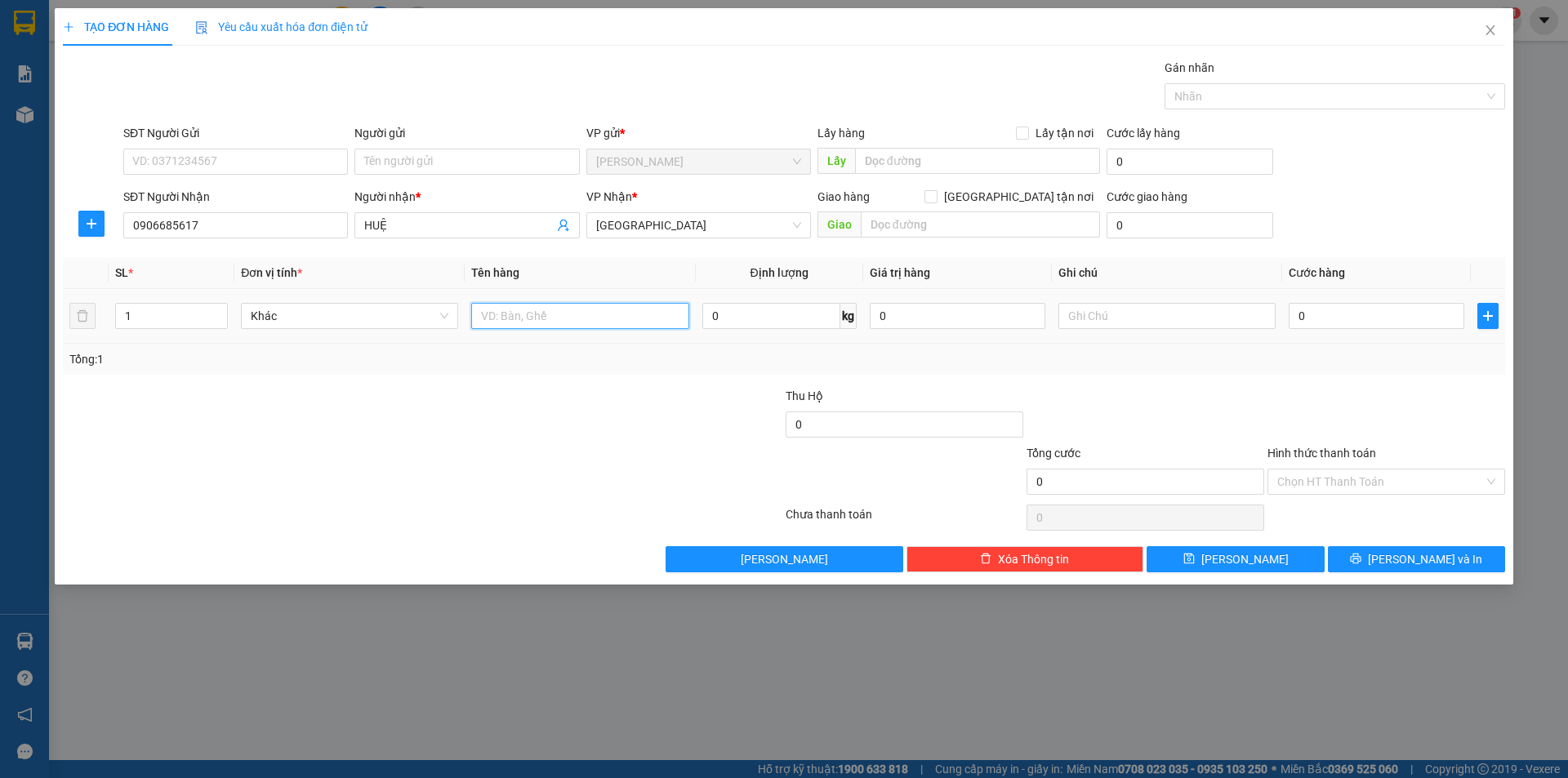
drag, startPoint x: 521, startPoint y: 314, endPoint x: 539, endPoint y: 267, distance: 50.3
click at [524, 311] on input "text" at bounding box center [580, 316] width 217 height 26
type input "T XỐP"
click at [1095, 323] on input "text" at bounding box center [1167, 316] width 217 height 26
type input "C"
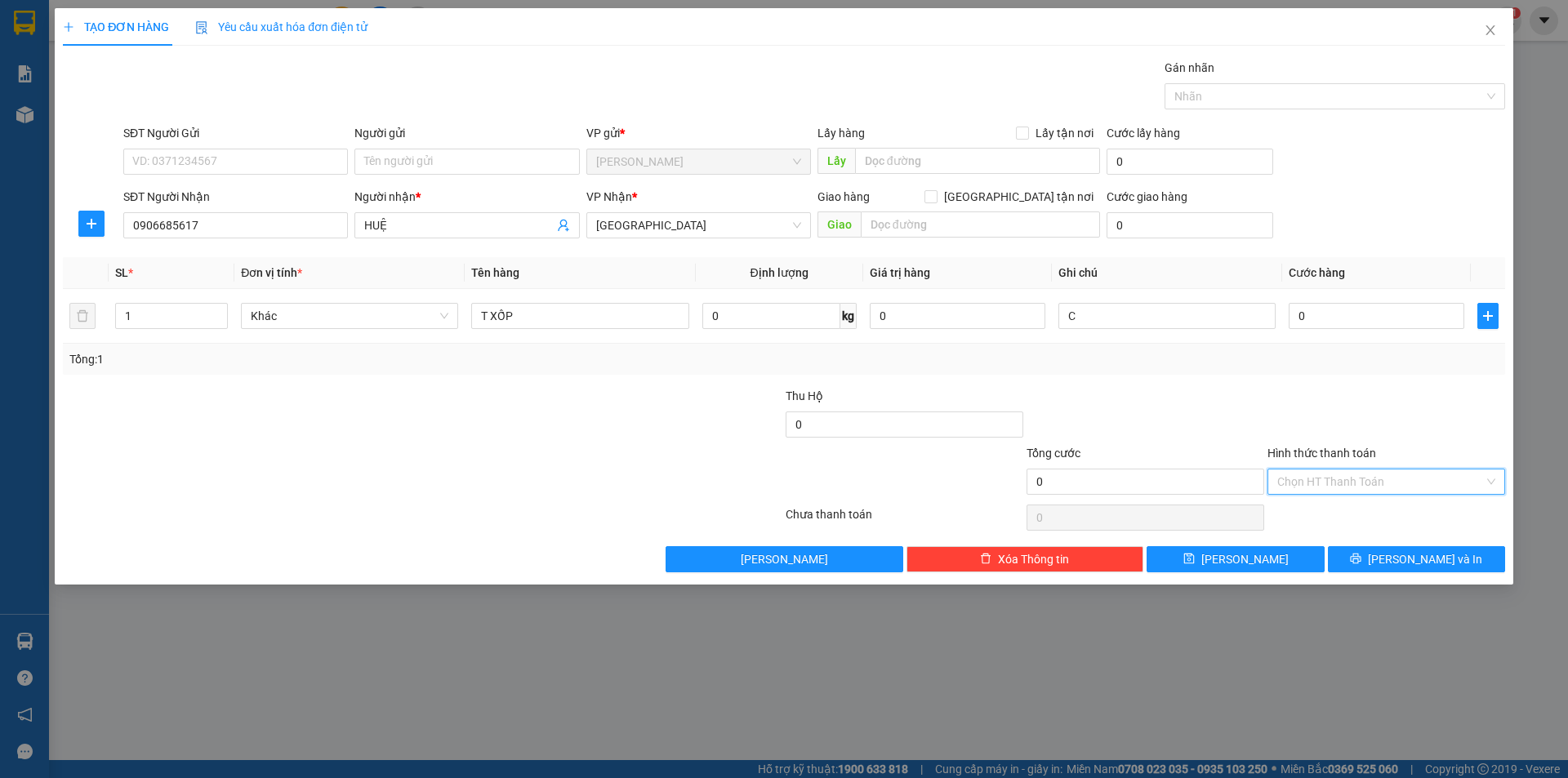
click at [1335, 487] on input "Hình thức thanh toán" at bounding box center [1380, 482] width 206 height 25
click at [1330, 531] on div "Miễn phí" at bounding box center [1386, 540] width 218 height 18
click at [1344, 559] on button "[PERSON_NAME] và In" at bounding box center [1416, 560] width 177 height 26
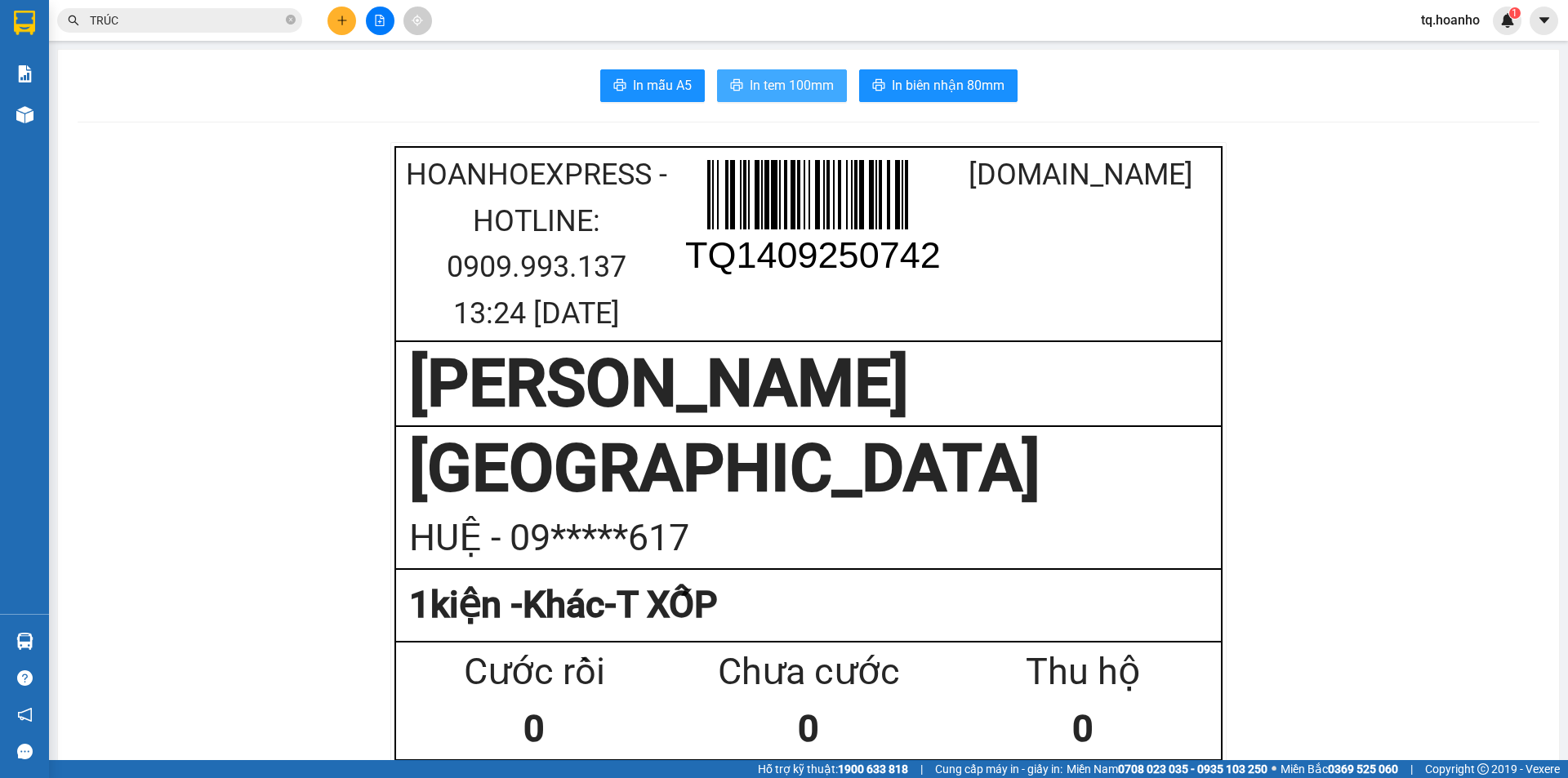
click at [783, 71] on button "In tem 100mm" at bounding box center [783, 86] width 130 height 33
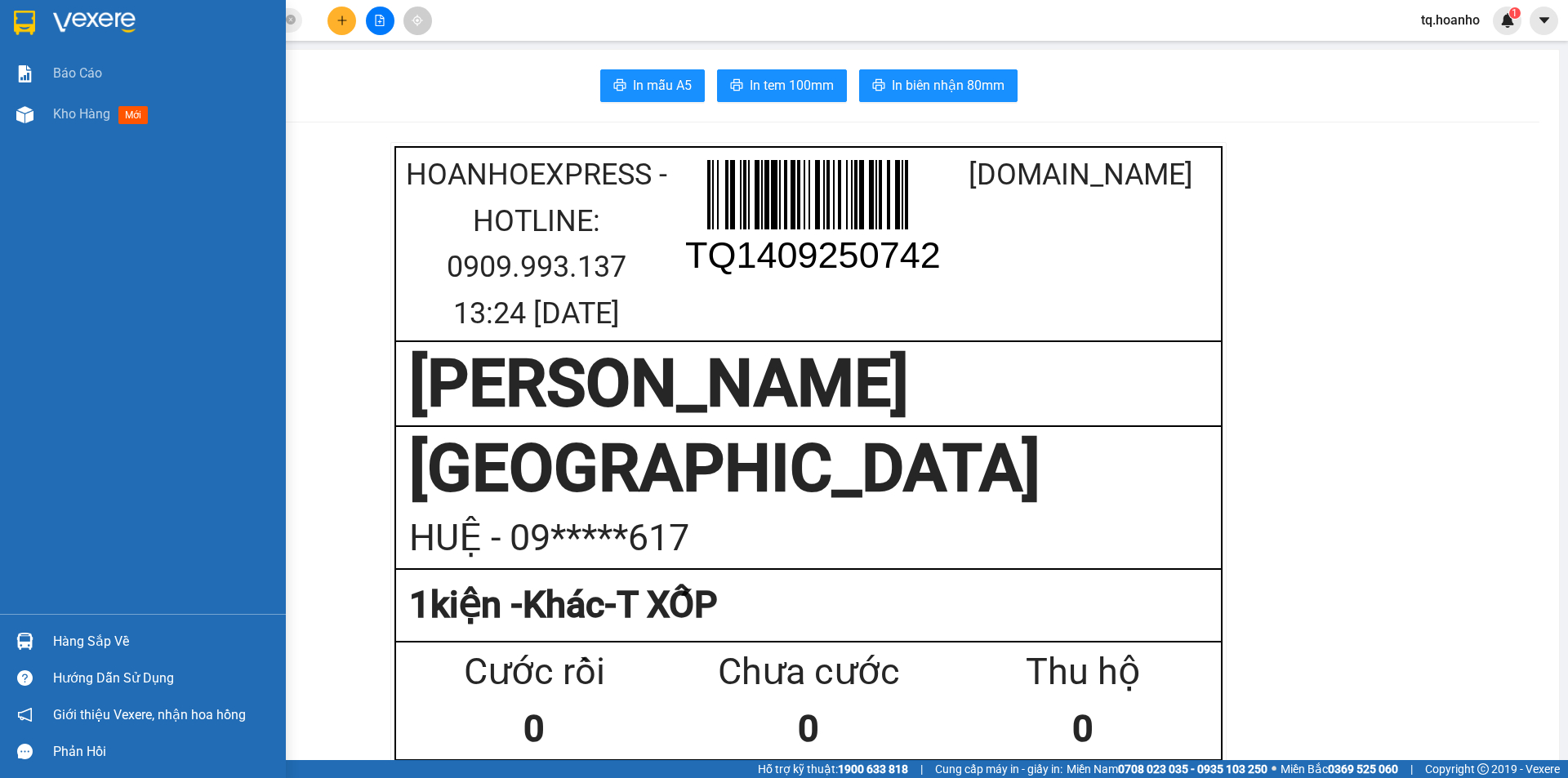
click at [100, 23] on img at bounding box center [95, 23] width 83 height 25
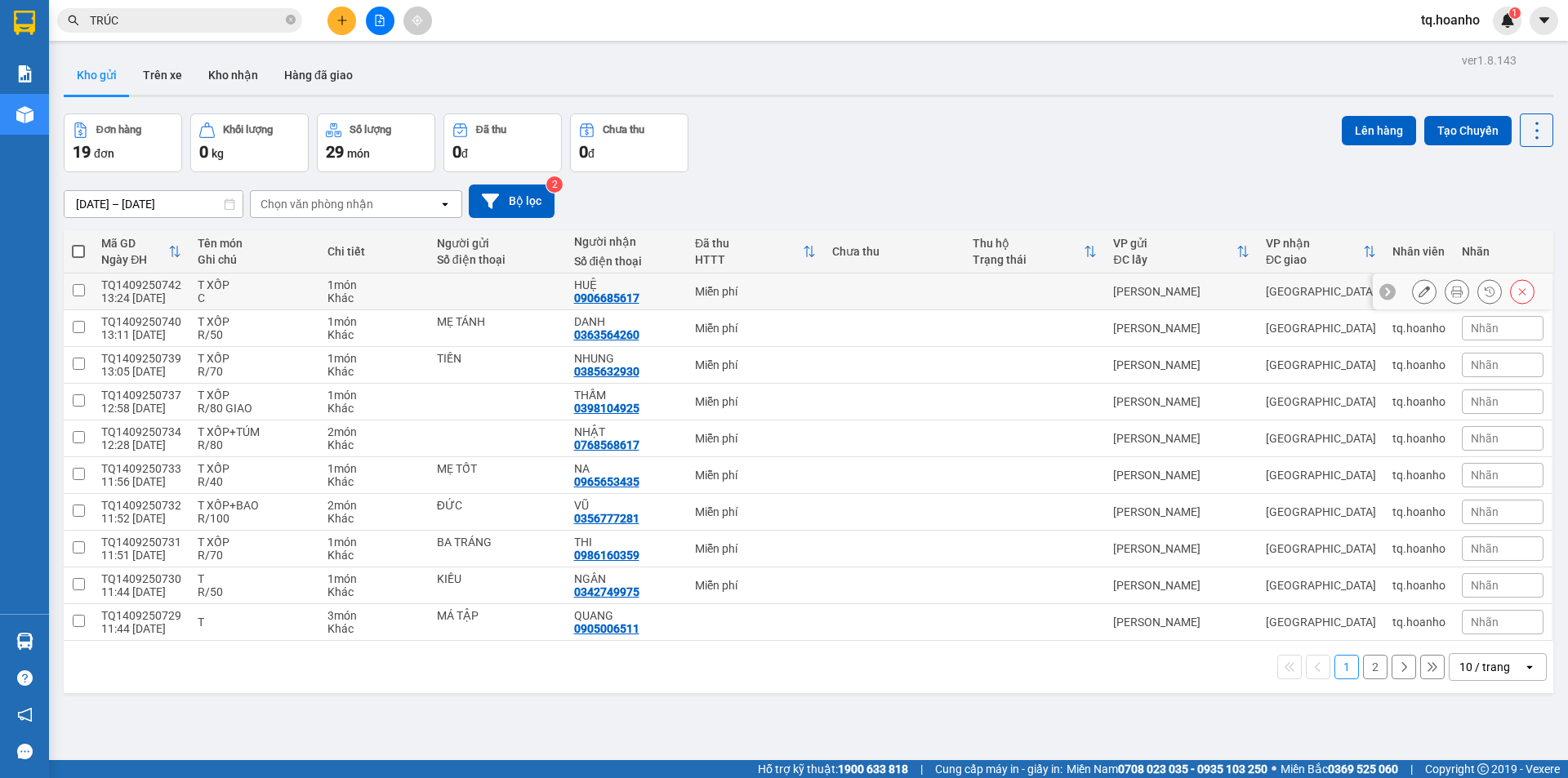
click at [802, 283] on td "Miễn phí" at bounding box center [756, 292] width 138 height 37
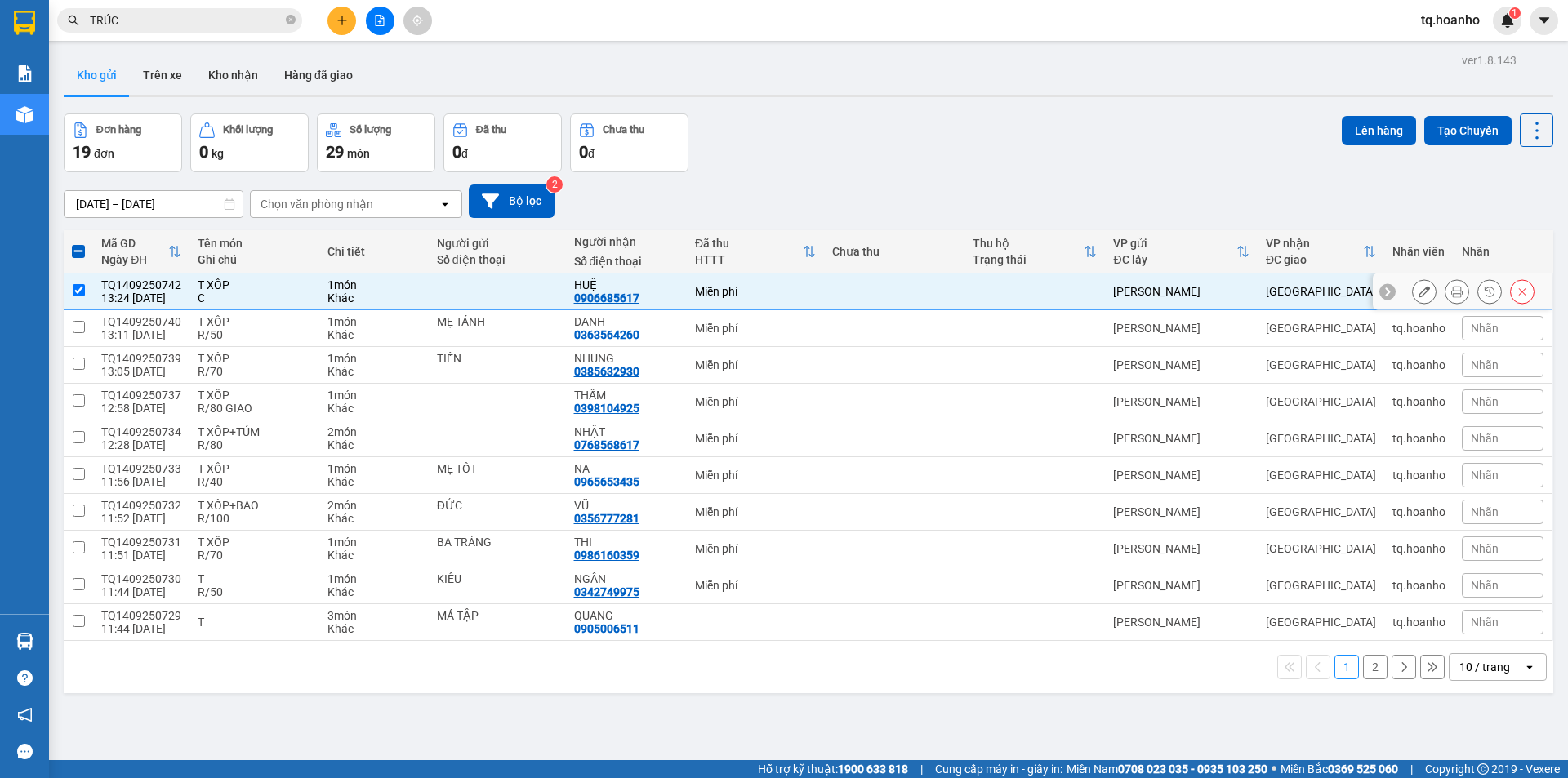
click at [1413, 286] on button at bounding box center [1424, 292] width 23 height 28
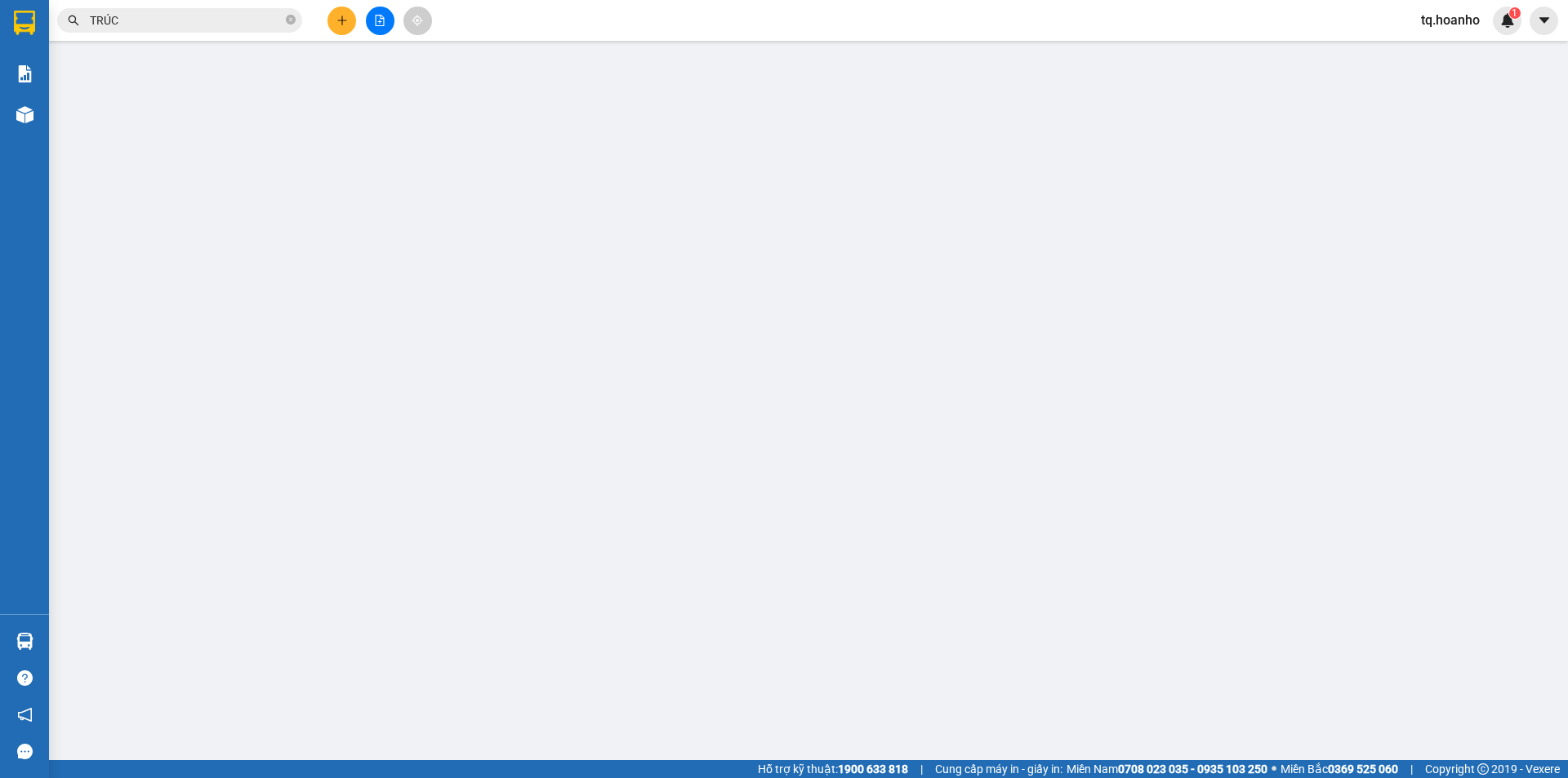
type input "0906685617"
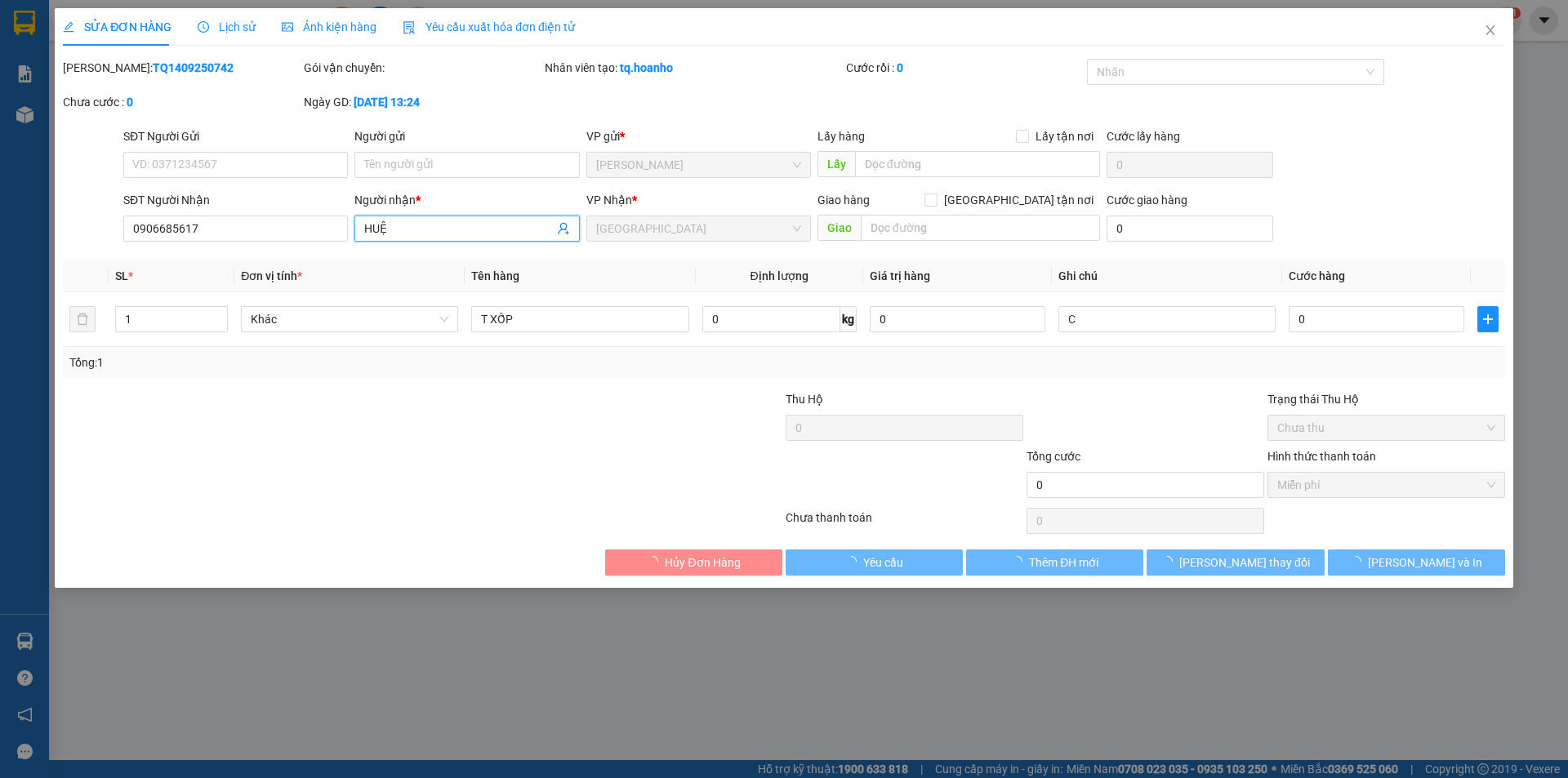
click at [372, 231] on input "HUỆ" at bounding box center [459, 228] width 189 height 18
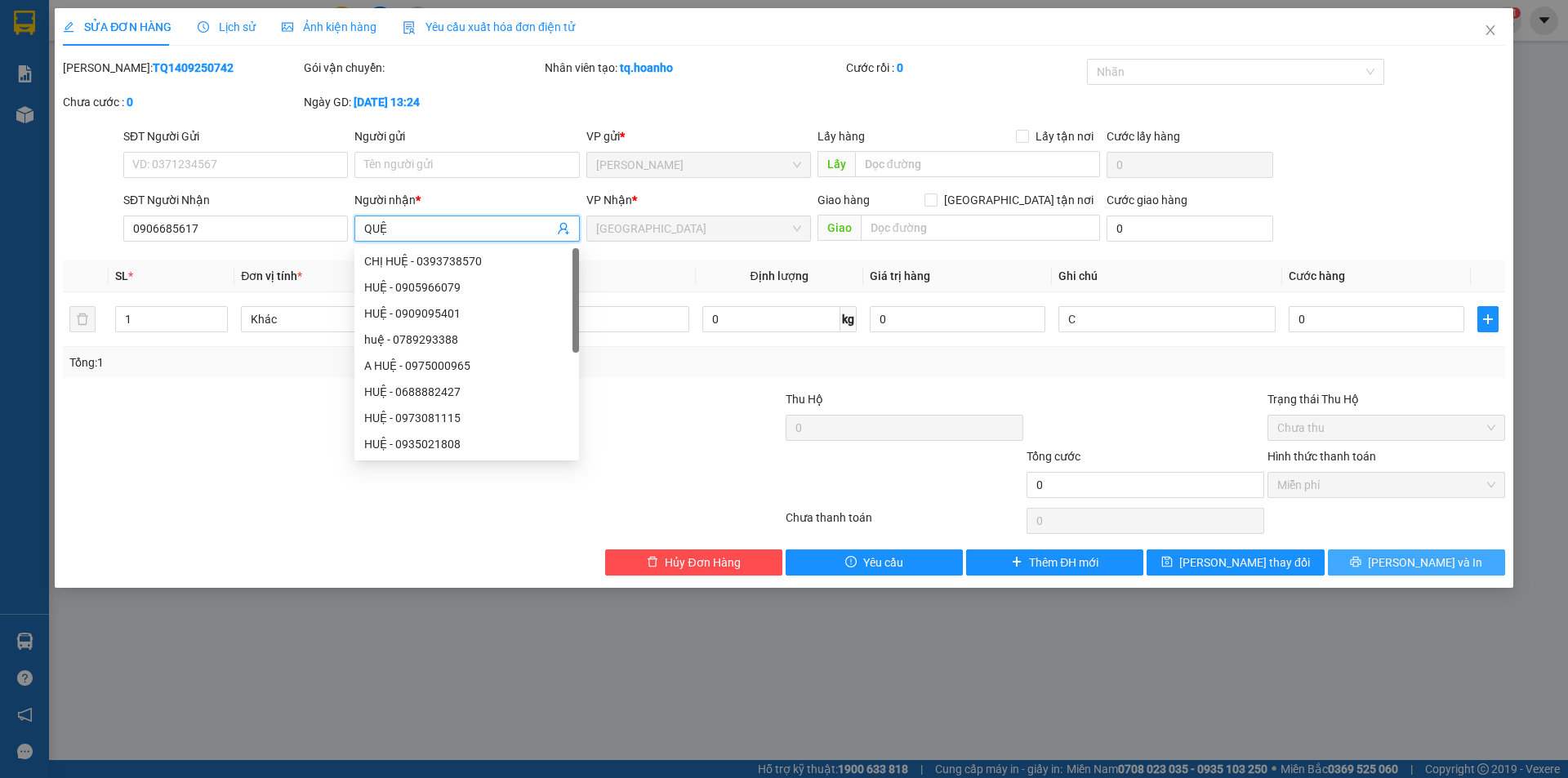
type input "QUỆ"
click at [1361, 558] on button "[PERSON_NAME] và In" at bounding box center [1416, 562] width 177 height 26
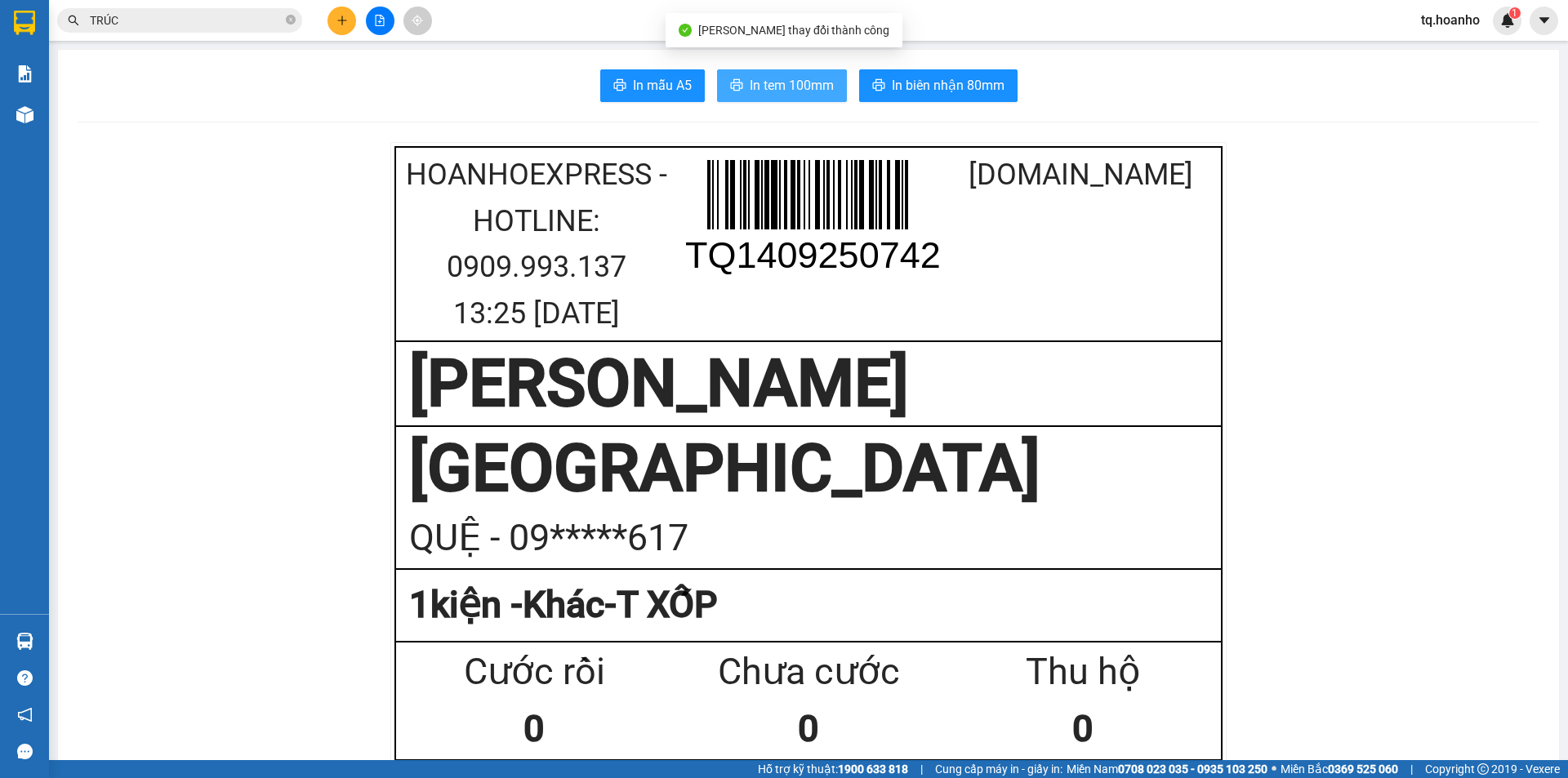
click at [750, 83] on span "In tem 100mm" at bounding box center [792, 85] width 84 height 20
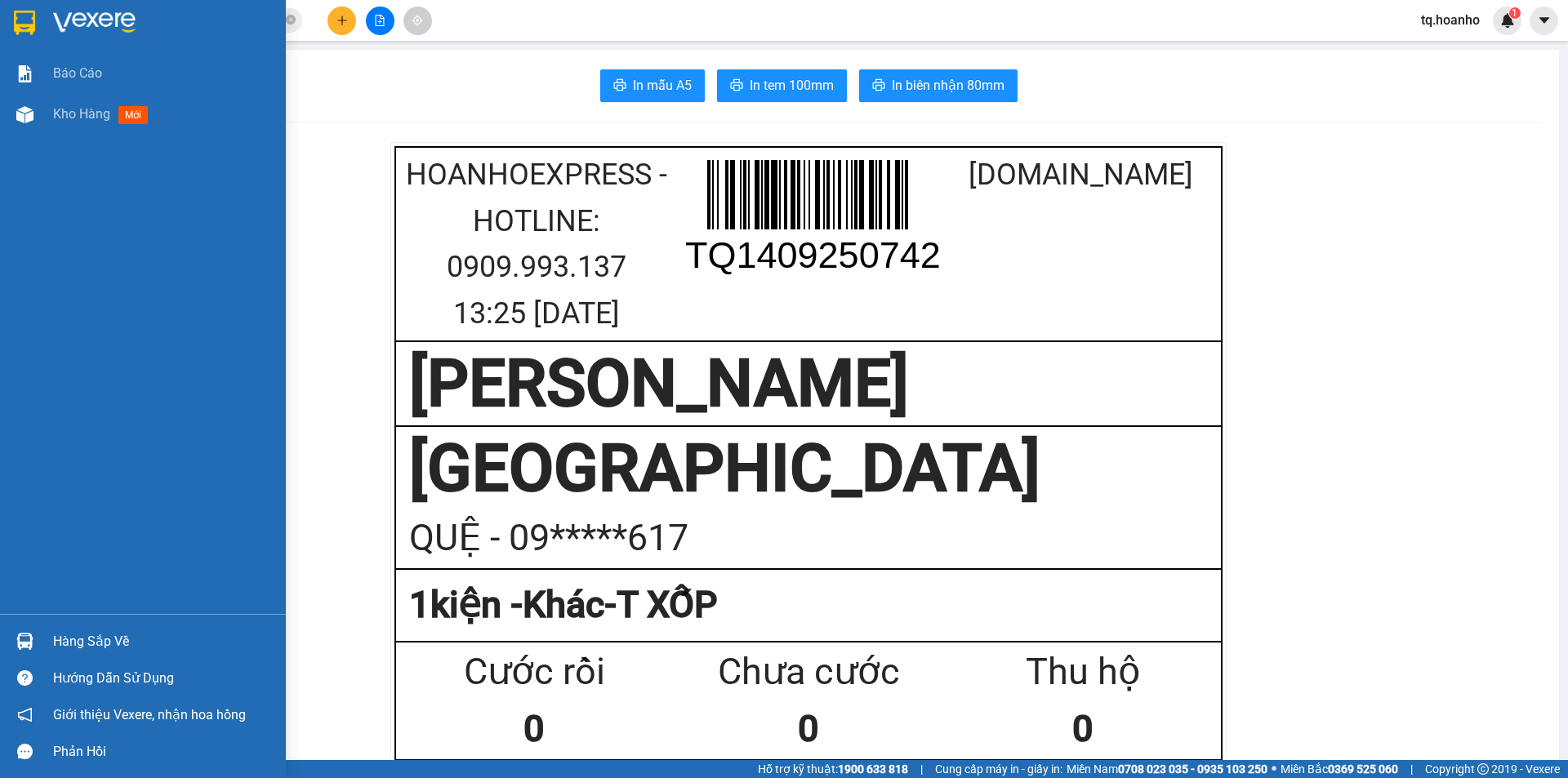
click at [85, 18] on img at bounding box center [95, 23] width 83 height 25
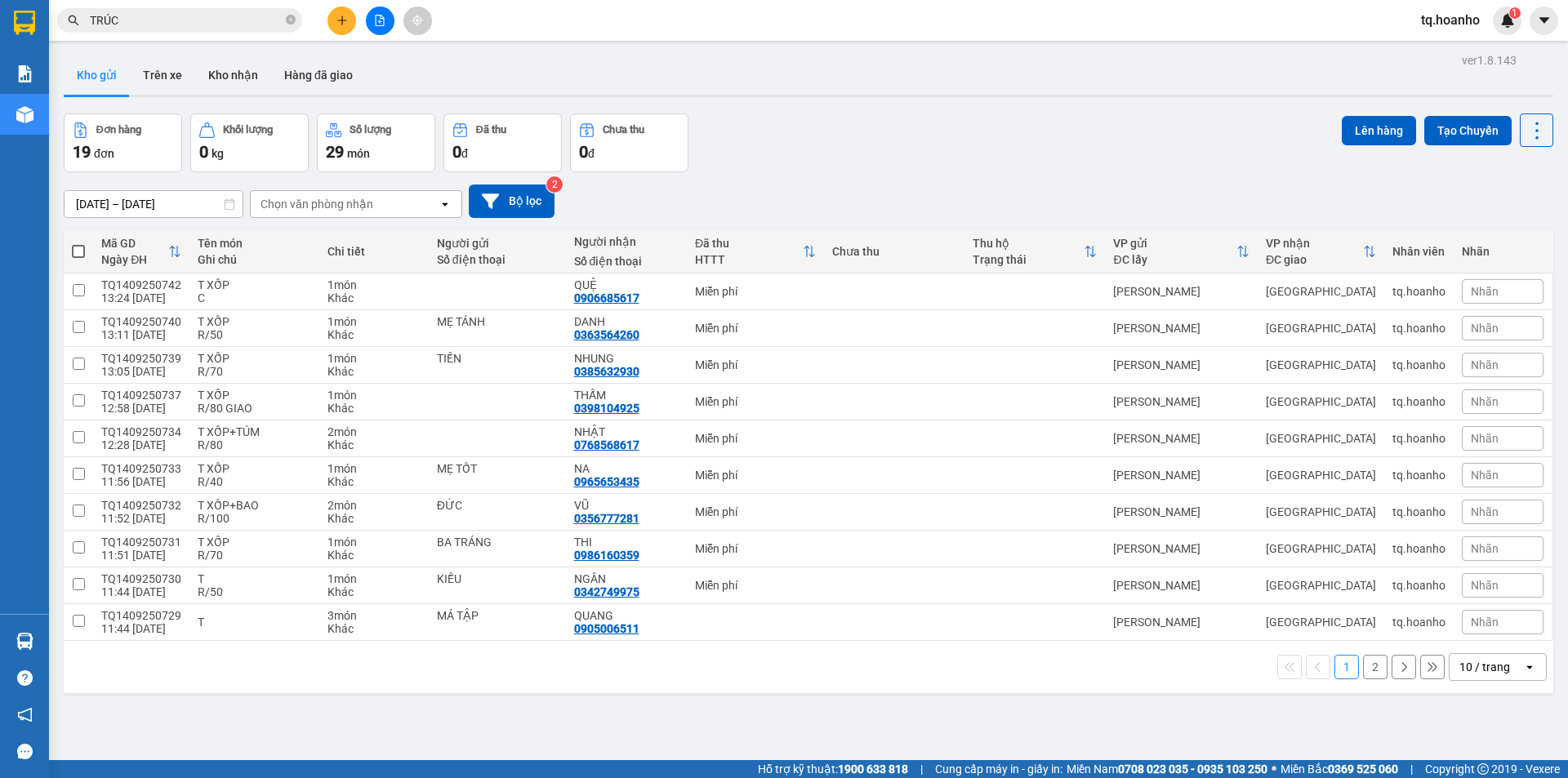
click at [343, 22] on icon "plus" at bounding box center [342, 20] width 11 height 11
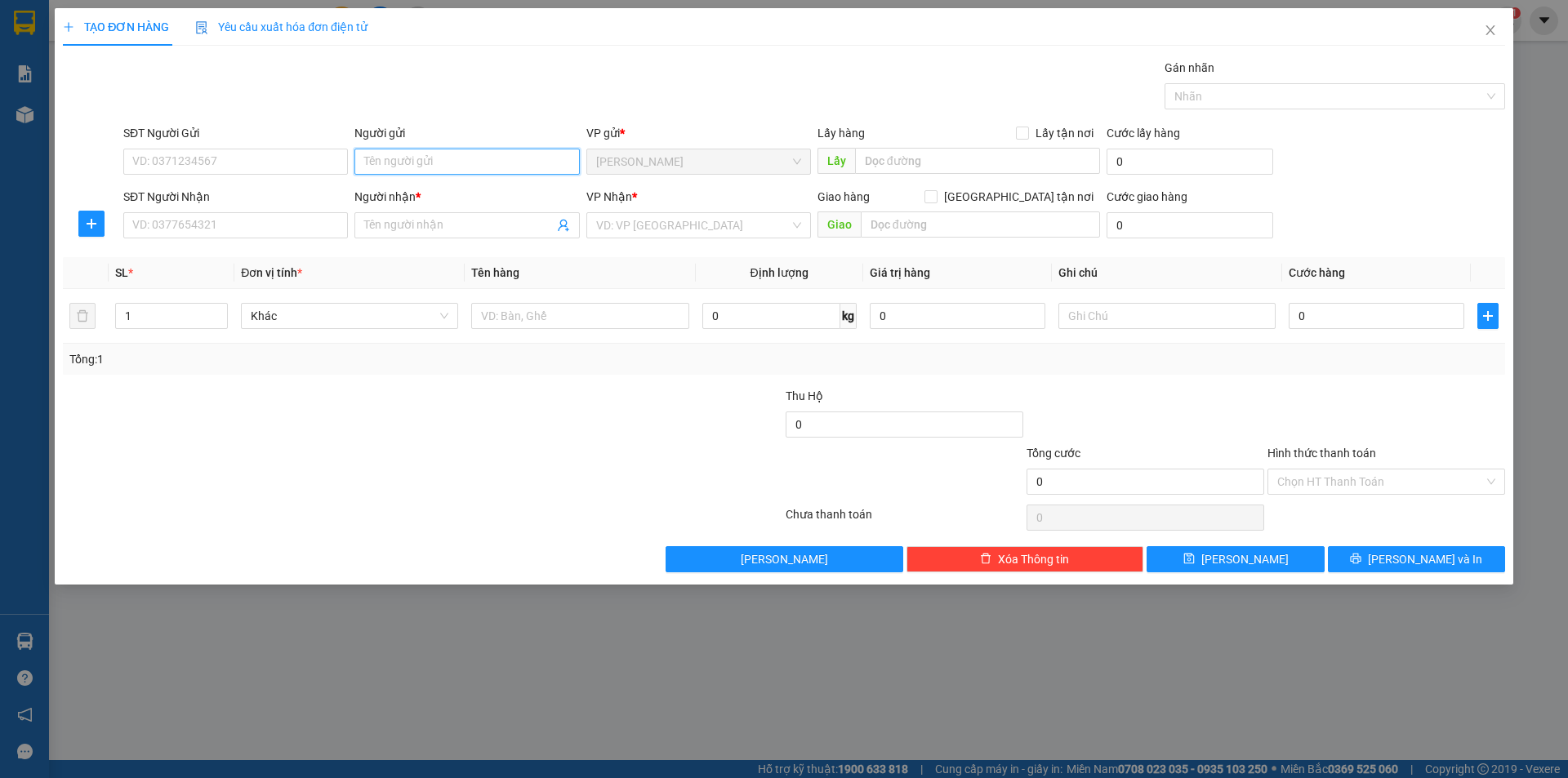
click at [395, 166] on input "Người gửi" at bounding box center [466, 161] width 225 height 26
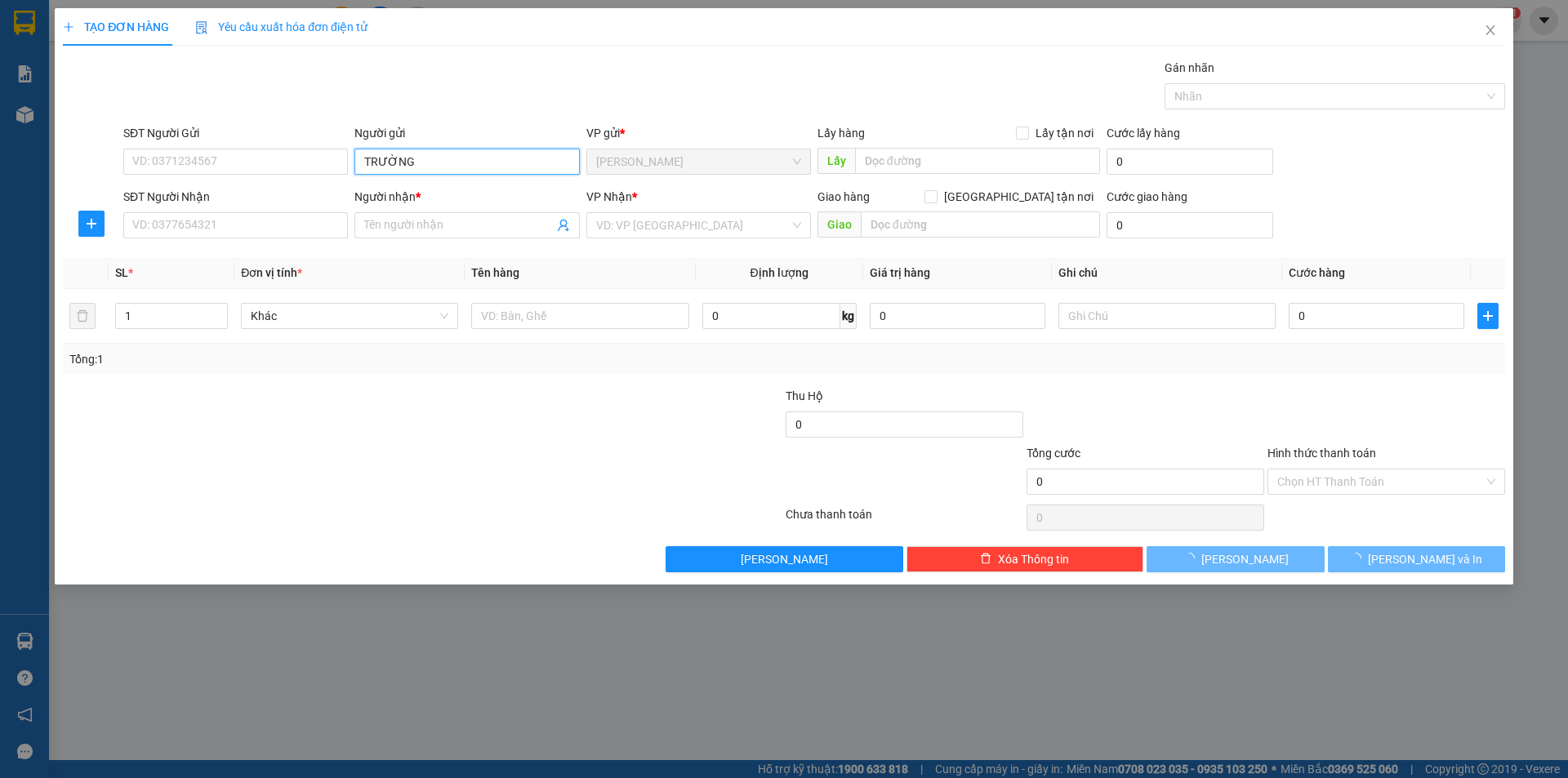
type input "TRƯỜNG"
click at [629, 241] on div "VP Nhận * VD: VP Sài Gòn" at bounding box center [698, 217] width 225 height 57
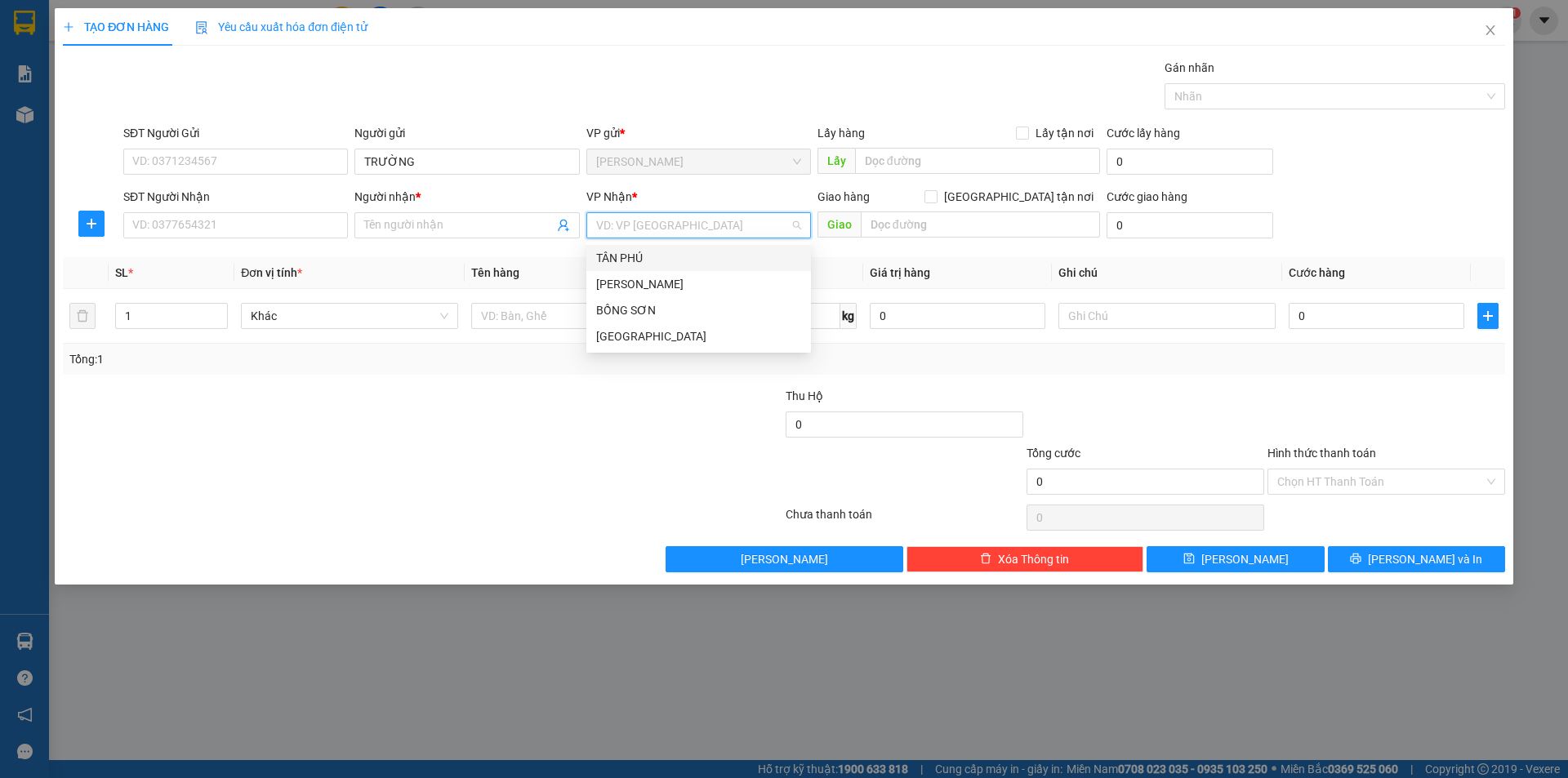
drag, startPoint x: 617, startPoint y: 232, endPoint x: 619, endPoint y: 274, distance: 42.0
click at [616, 239] on div "VP Nhận * VD: VP Sài Gòn" at bounding box center [698, 217] width 225 height 57
click at [626, 330] on div "[GEOGRAPHIC_DATA]" at bounding box center [698, 337] width 205 height 18
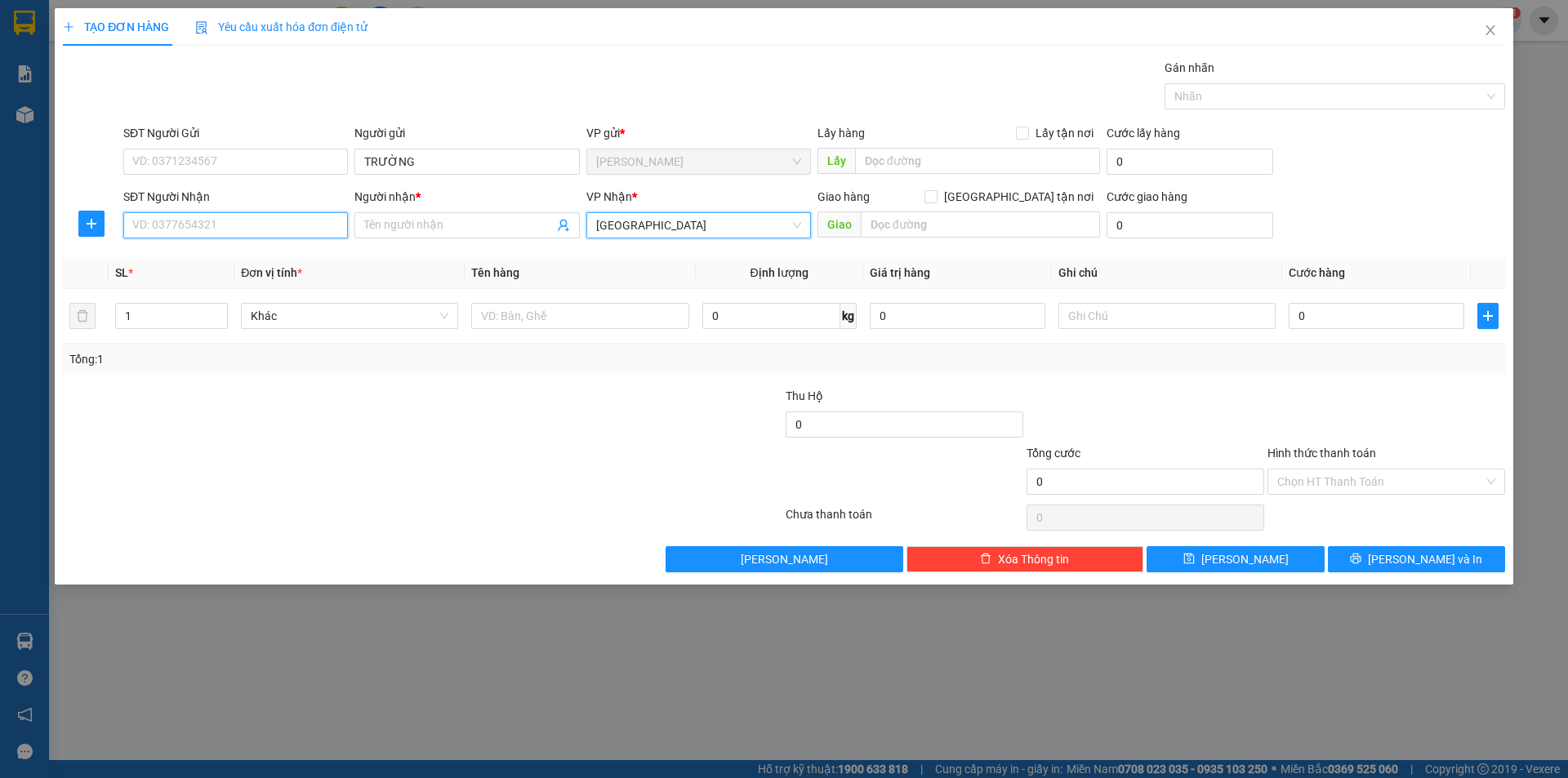
drag, startPoint x: 319, startPoint y: 222, endPoint x: 306, endPoint y: 139, distance: 84.0
click at [318, 221] on input "SĐT Người Nhận" at bounding box center [235, 225] width 225 height 26
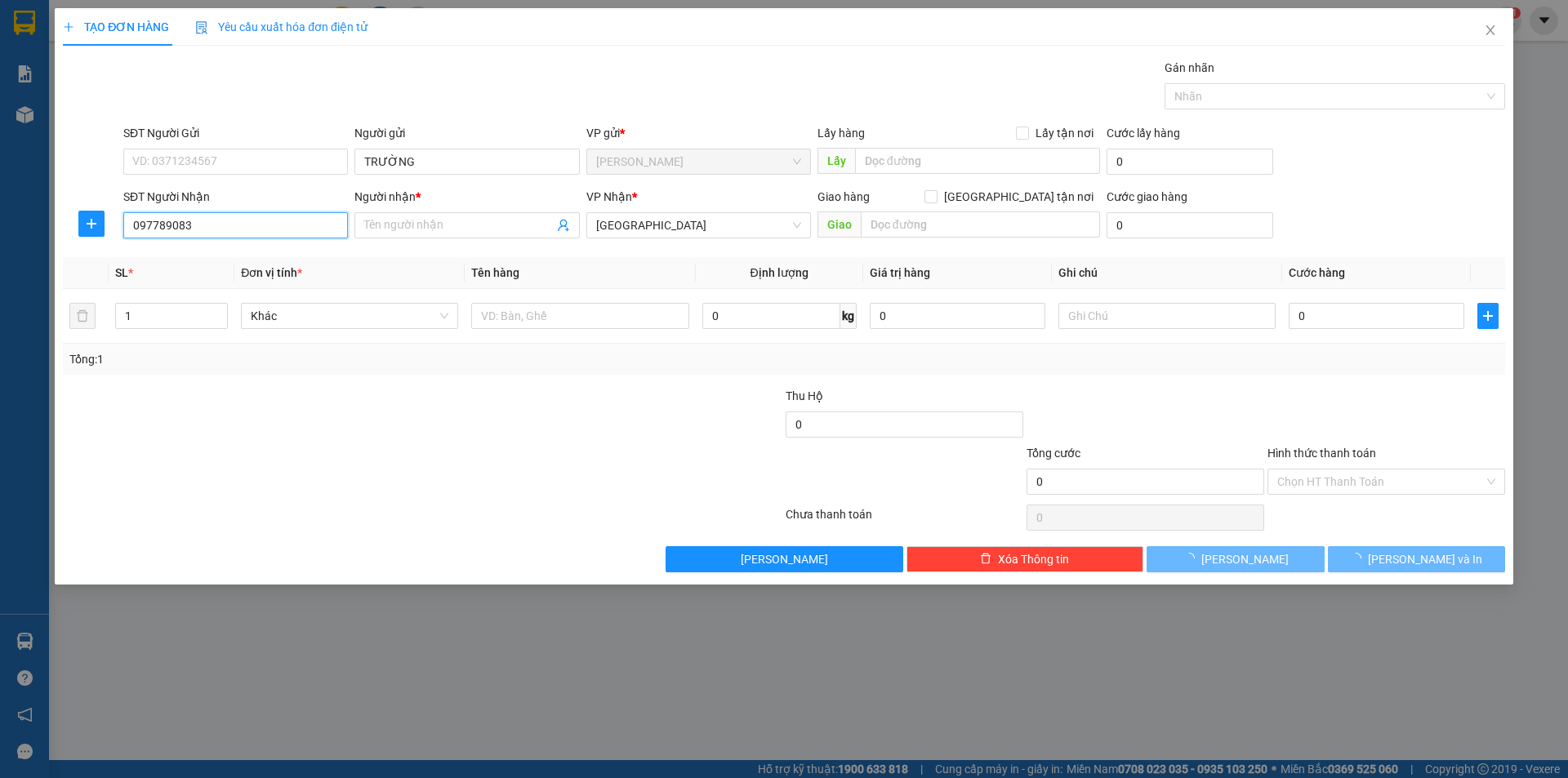
type input "0977890833"
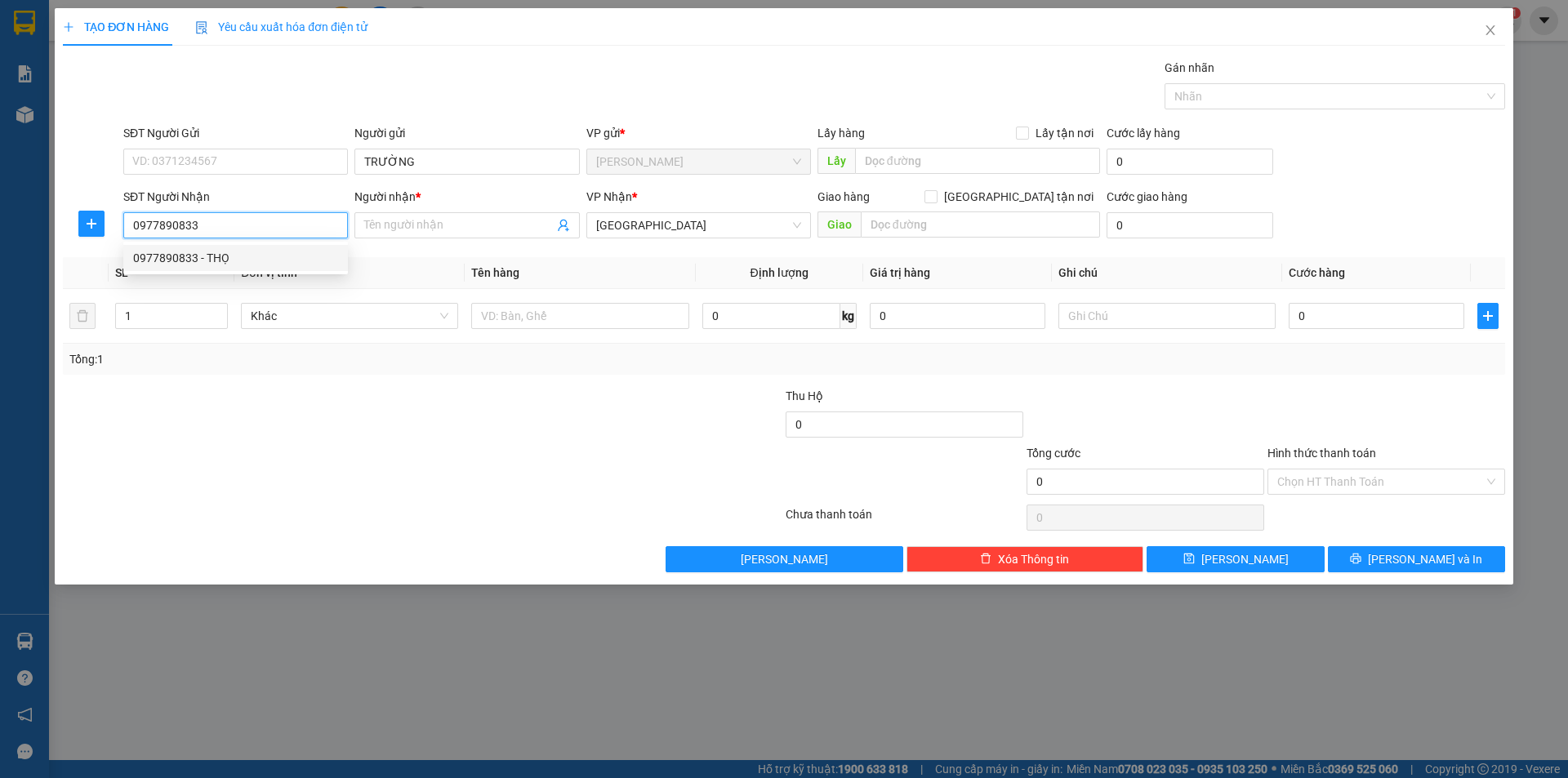
click at [272, 246] on div "0977890833 - THỌ" at bounding box center [235, 258] width 225 height 26
type input "THỌ"
type input "0977890833"
click at [497, 310] on td at bounding box center [579, 317] width 230 height 55
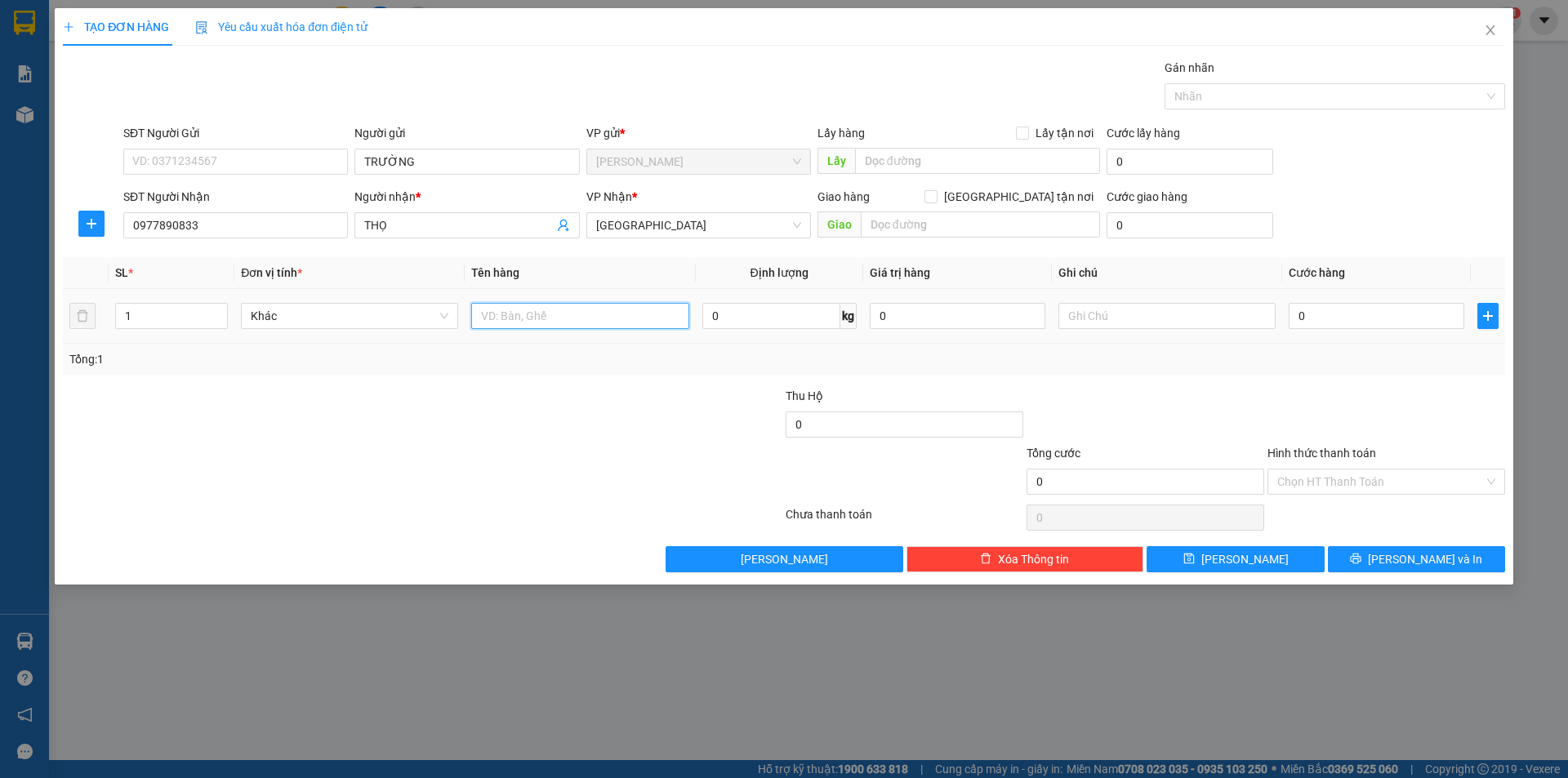
click at [497, 310] on input "text" at bounding box center [580, 316] width 217 height 26
type input "T XỐP"
click at [1193, 317] on input "text" at bounding box center [1167, 316] width 217 height 26
drag, startPoint x: 1338, startPoint y: 482, endPoint x: 1330, endPoint y: 488, distance: 10.0
click at [1332, 482] on input "Hình thức thanh toán" at bounding box center [1380, 482] width 206 height 25
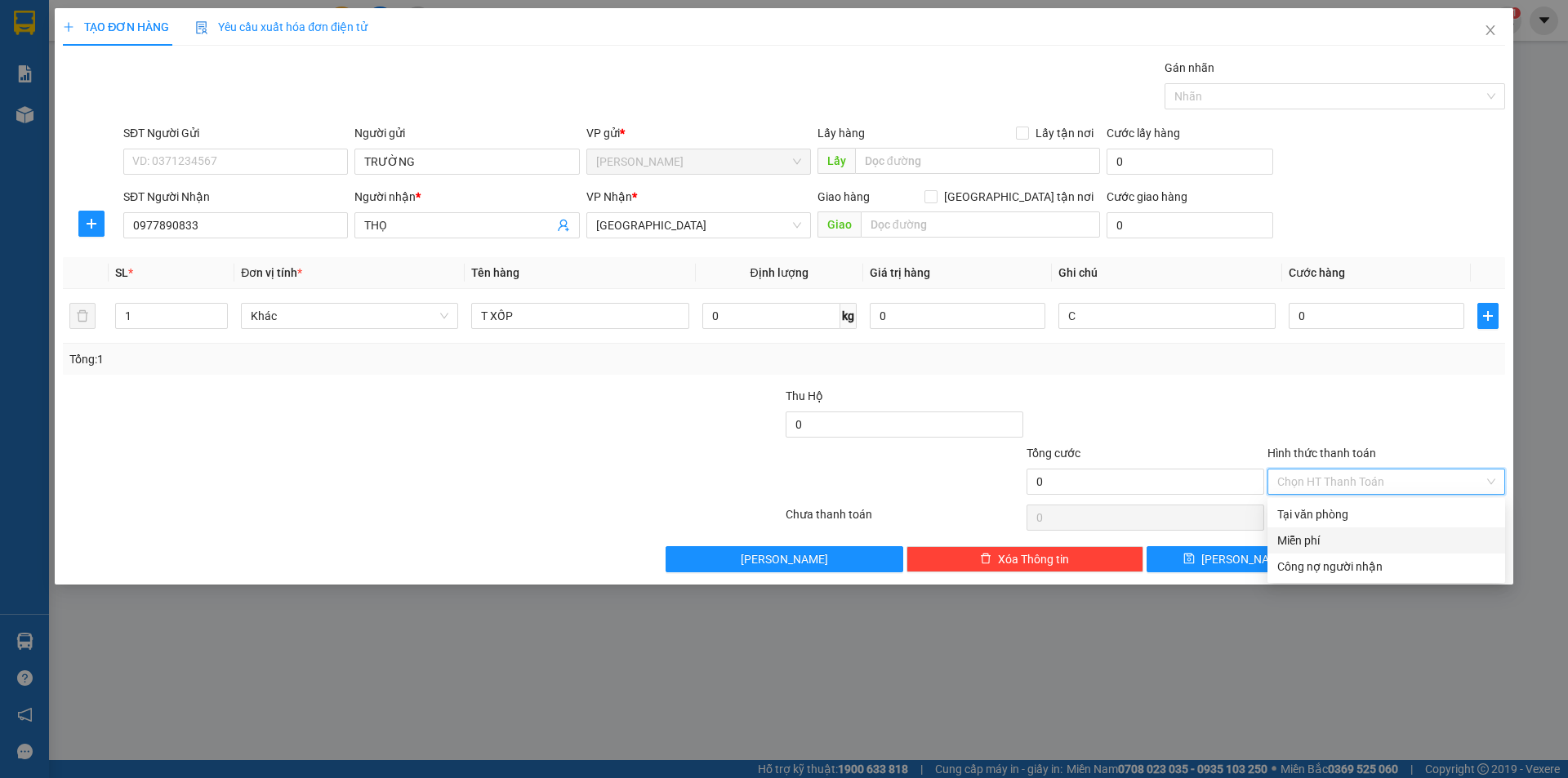
drag, startPoint x: 1332, startPoint y: 539, endPoint x: 1351, endPoint y: 543, distance: 19.4
click at [1340, 539] on div "Miễn phí" at bounding box center [1386, 540] width 218 height 18
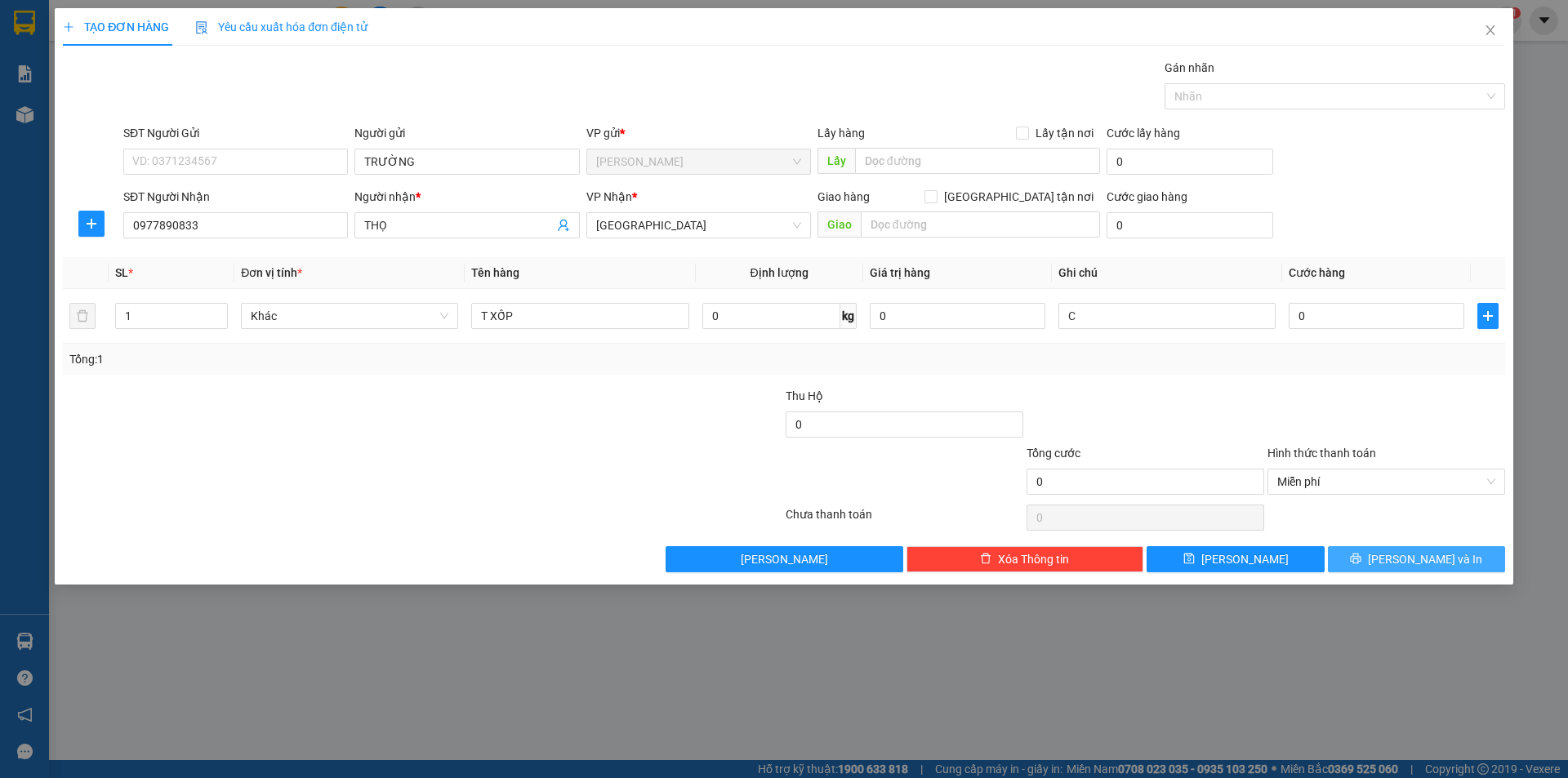
click at [1352, 552] on button "[PERSON_NAME] và In" at bounding box center [1416, 560] width 177 height 26
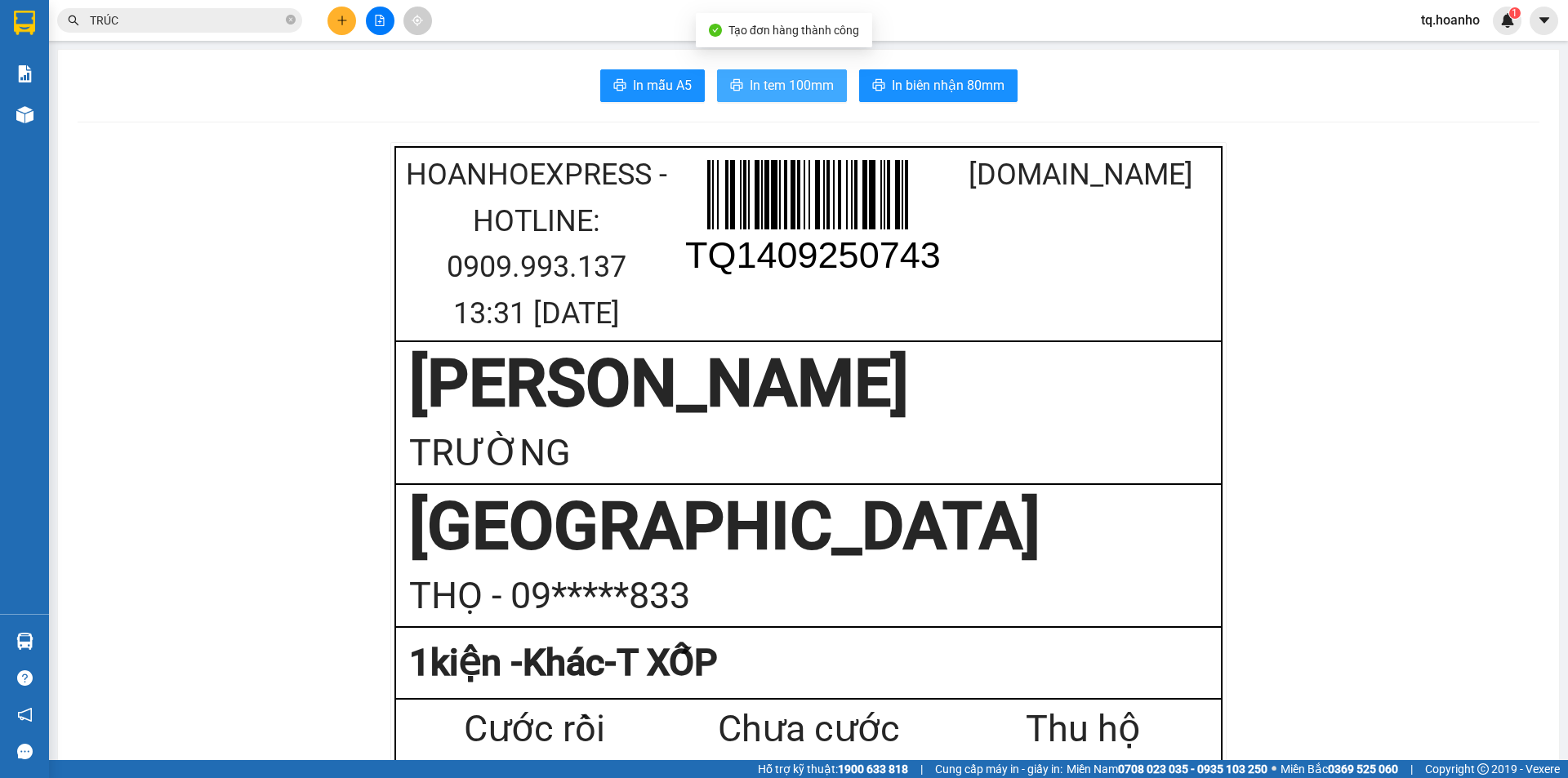
click at [763, 88] on span "In tem 100mm" at bounding box center [792, 85] width 84 height 20
click at [334, 21] on button at bounding box center [341, 20] width 28 height 28
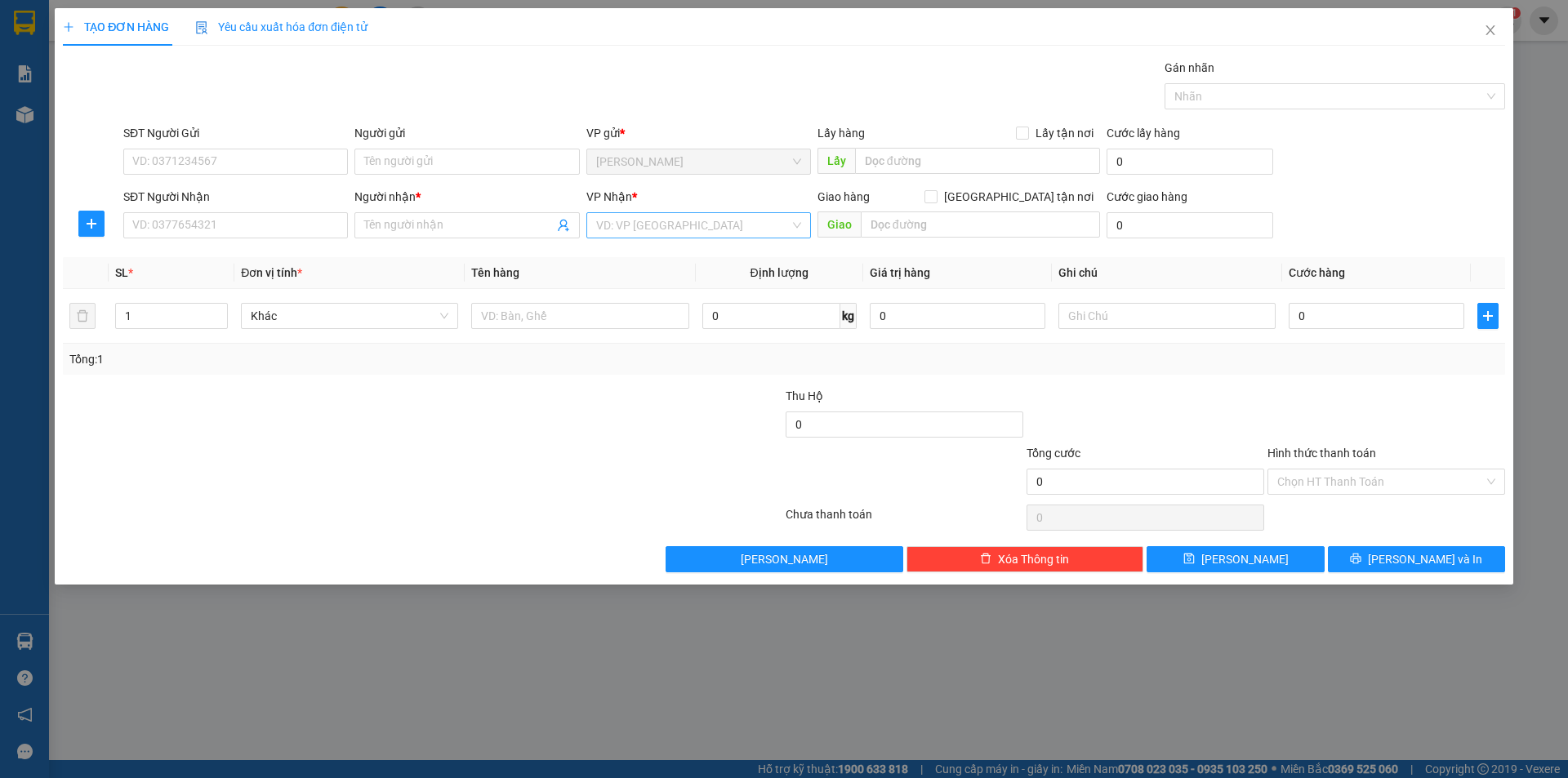
click at [598, 226] on input "search" at bounding box center [693, 225] width 194 height 25
click at [603, 339] on div "[GEOGRAPHIC_DATA]" at bounding box center [698, 337] width 205 height 18
click at [548, 321] on input "text" at bounding box center [580, 316] width 217 height 26
type input "T XỐP"
click at [310, 232] on input "SĐT Người Nhận" at bounding box center [235, 225] width 225 height 26
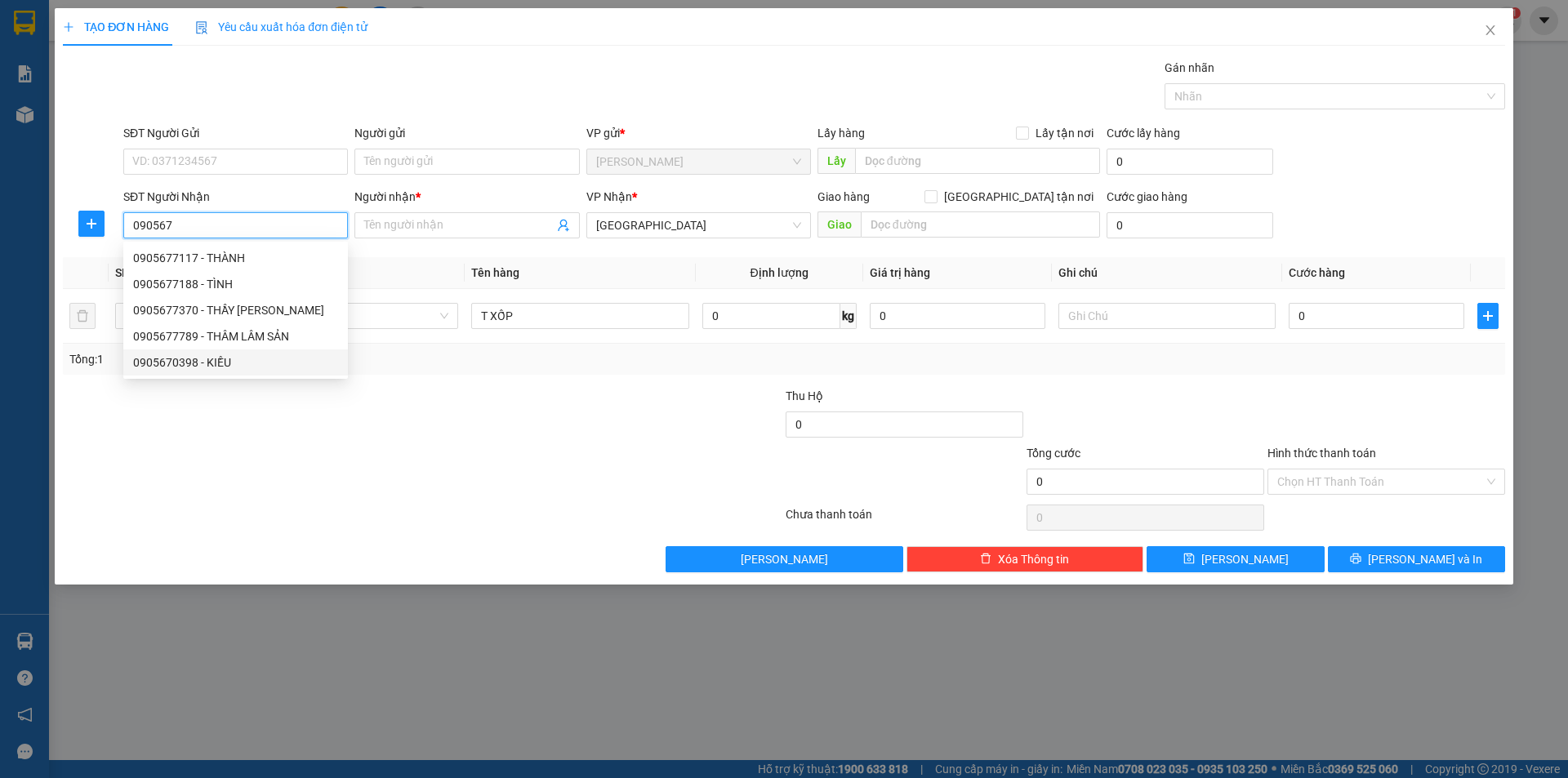
drag, startPoint x: 212, startPoint y: 359, endPoint x: 253, endPoint y: 443, distance: 93.5
click at [219, 358] on div "0905670398 - KIỀU" at bounding box center [235, 362] width 205 height 18
type input "0905670398"
type input "KIỀU"
type input "0905670398"
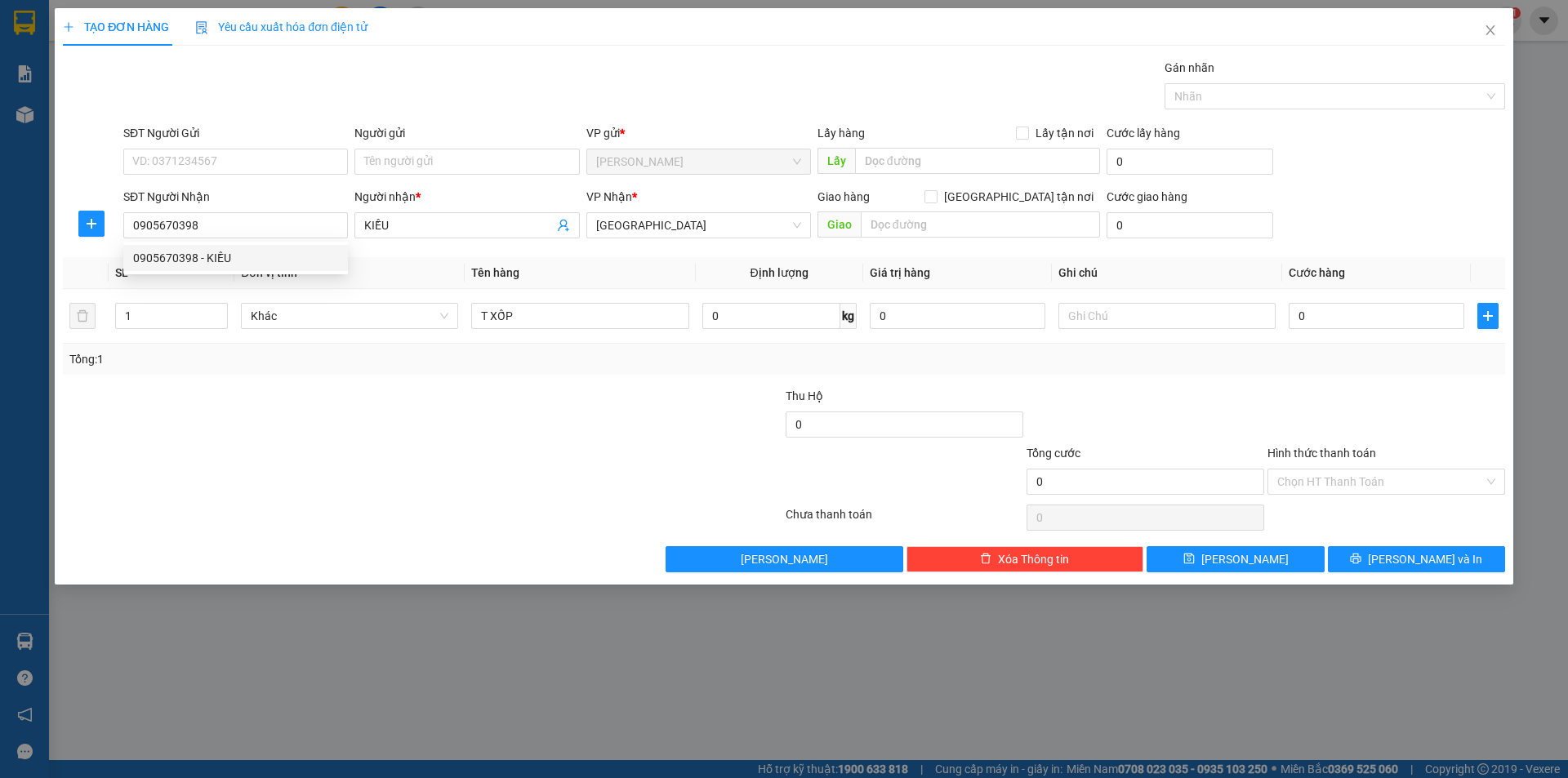
drag, startPoint x: 253, startPoint y: 443, endPoint x: 499, endPoint y: 401, distance: 249.6
click at [258, 444] on div at bounding box center [302, 472] width 482 height 57
click at [1073, 316] on input "text" at bounding box center [1167, 316] width 217 height 26
type input "R/50"
click at [1310, 479] on input "Hình thức thanh toán" at bounding box center [1380, 482] width 206 height 25
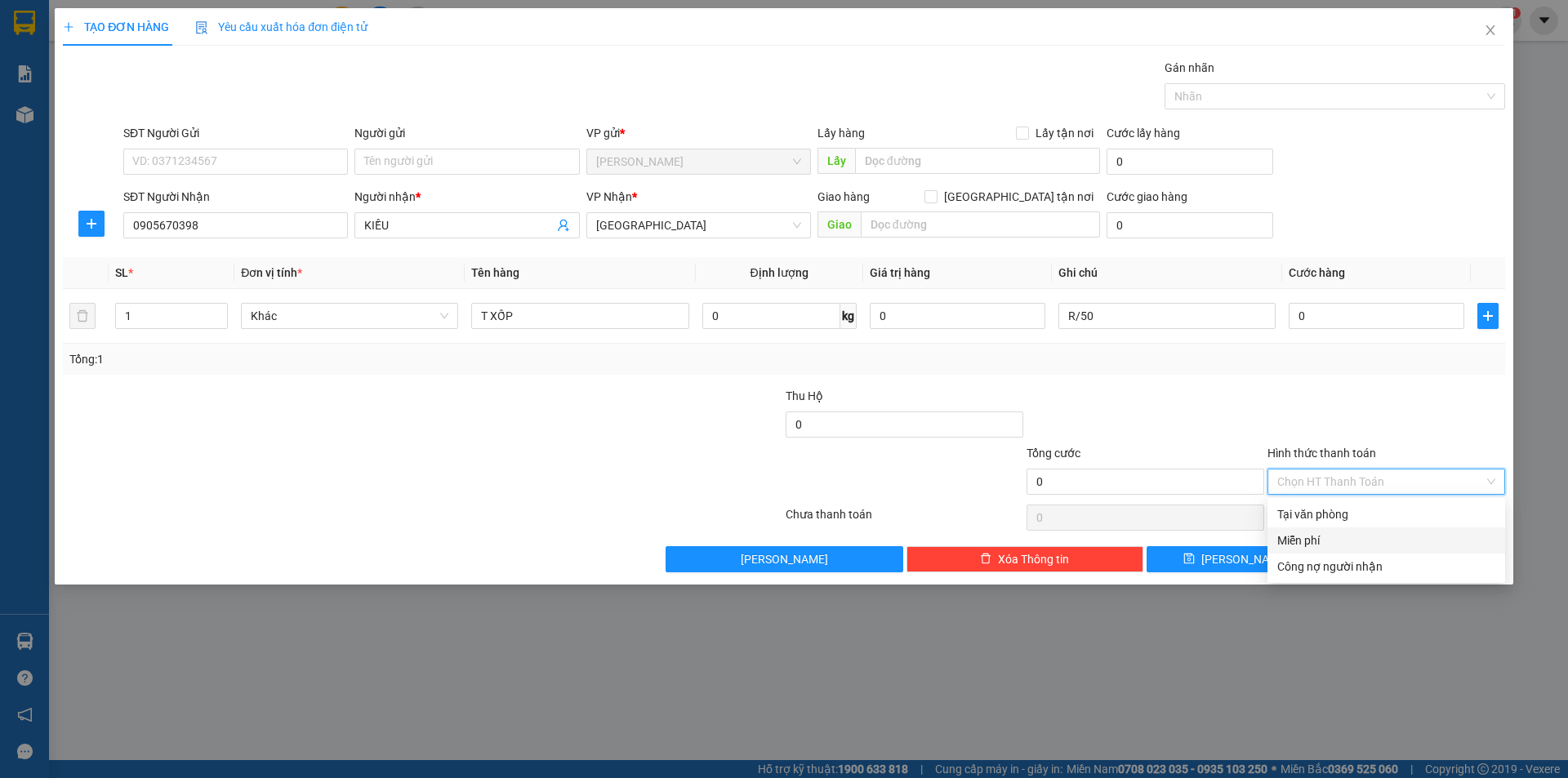
click at [1301, 543] on div "Miễn phí" at bounding box center [1386, 540] width 218 height 18
click at [1334, 561] on button "[PERSON_NAME] và In" at bounding box center [1416, 560] width 177 height 26
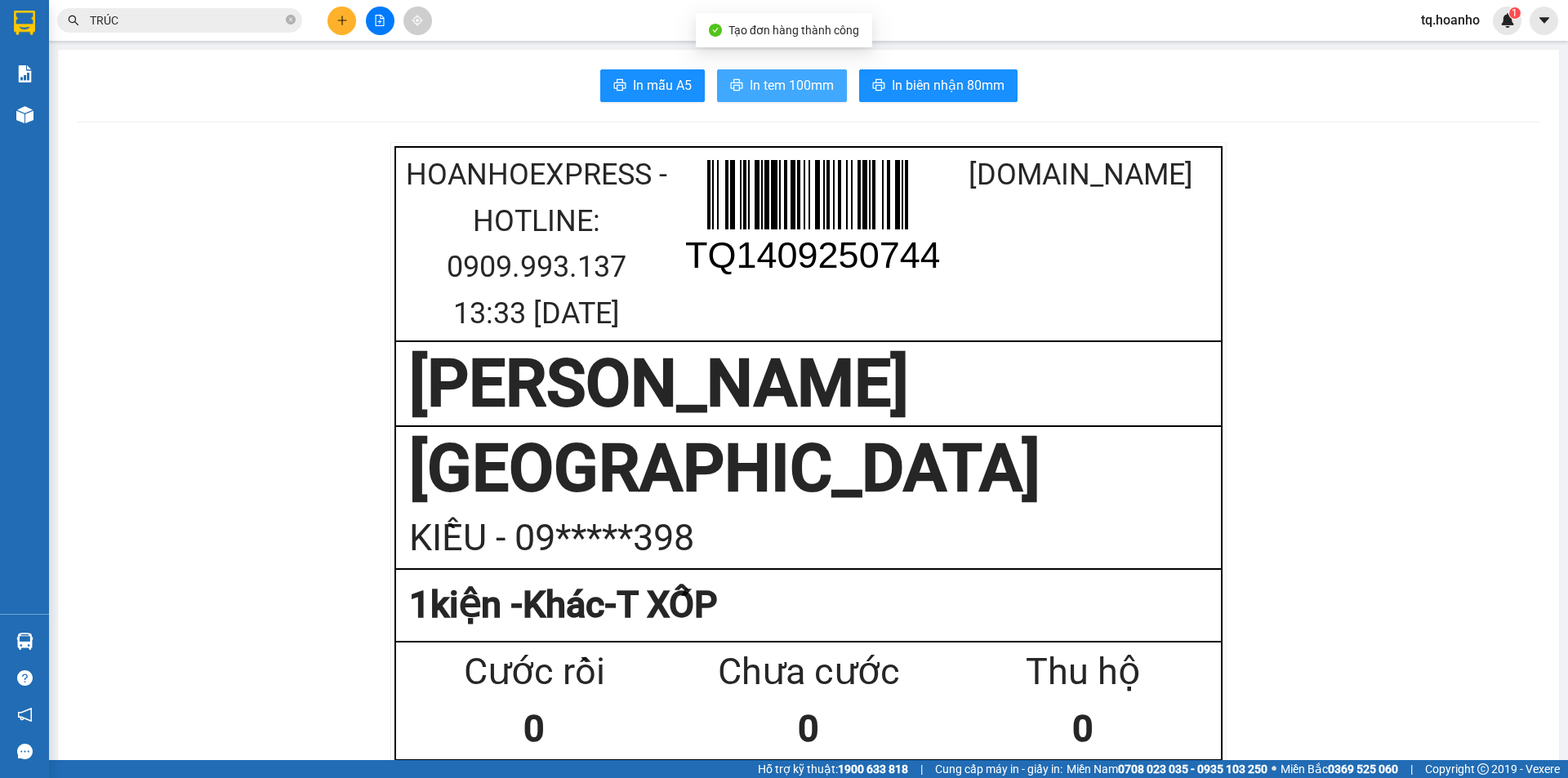
click at [766, 78] on span "In tem 100mm" at bounding box center [792, 85] width 84 height 20
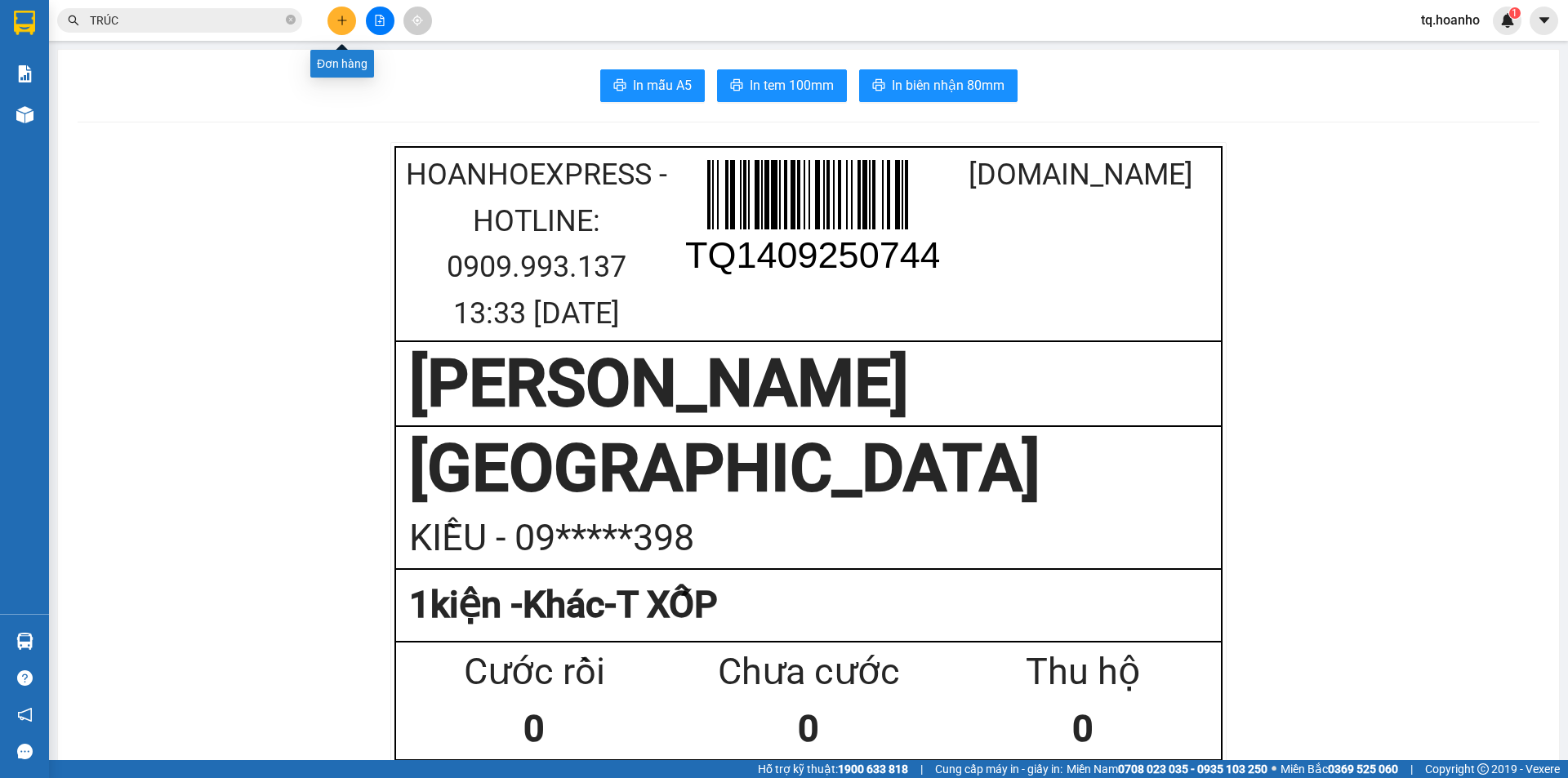
click at [342, 9] on button at bounding box center [341, 20] width 28 height 28
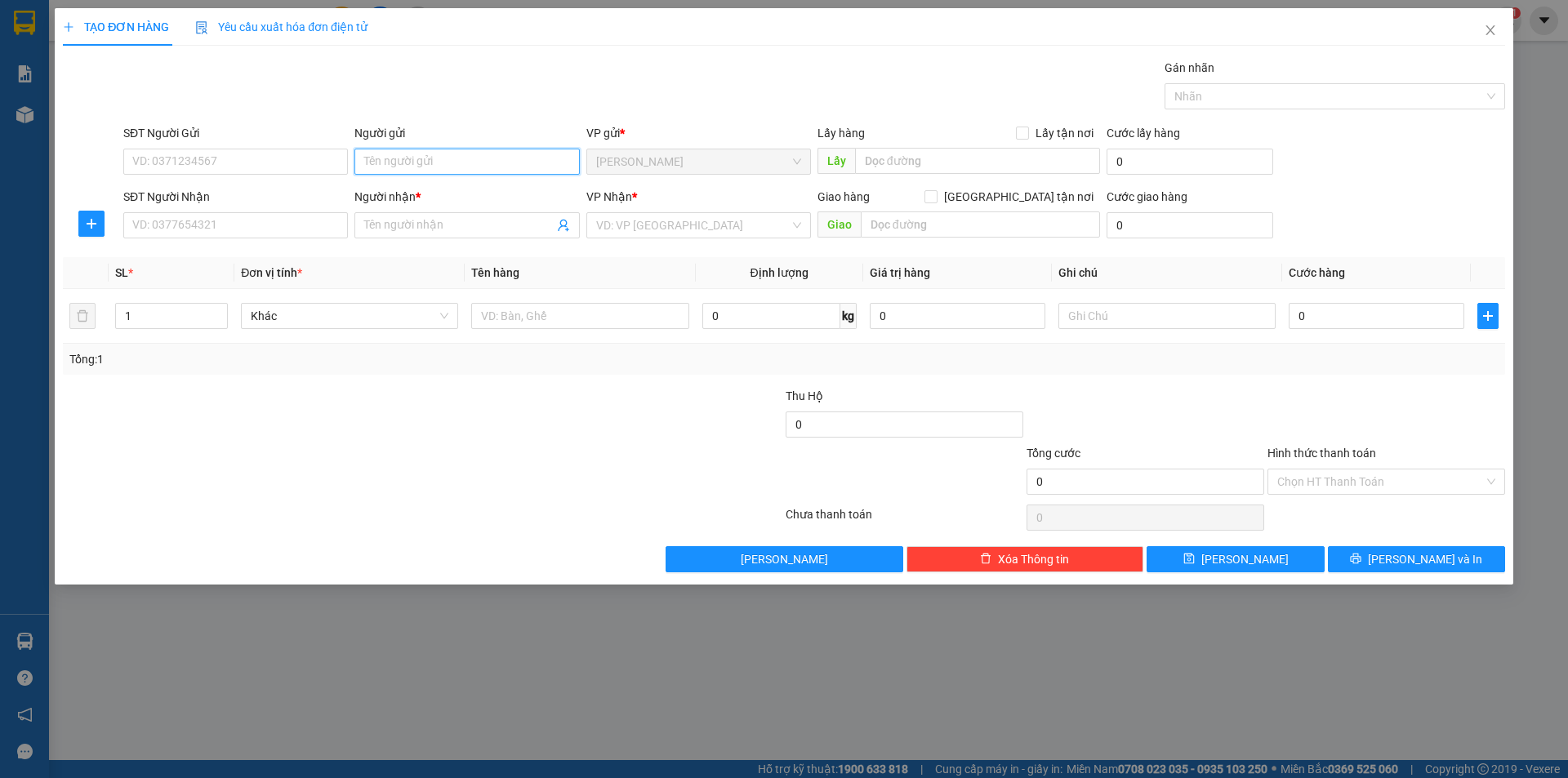
click at [398, 169] on input "Người gửi" at bounding box center [466, 161] width 225 height 26
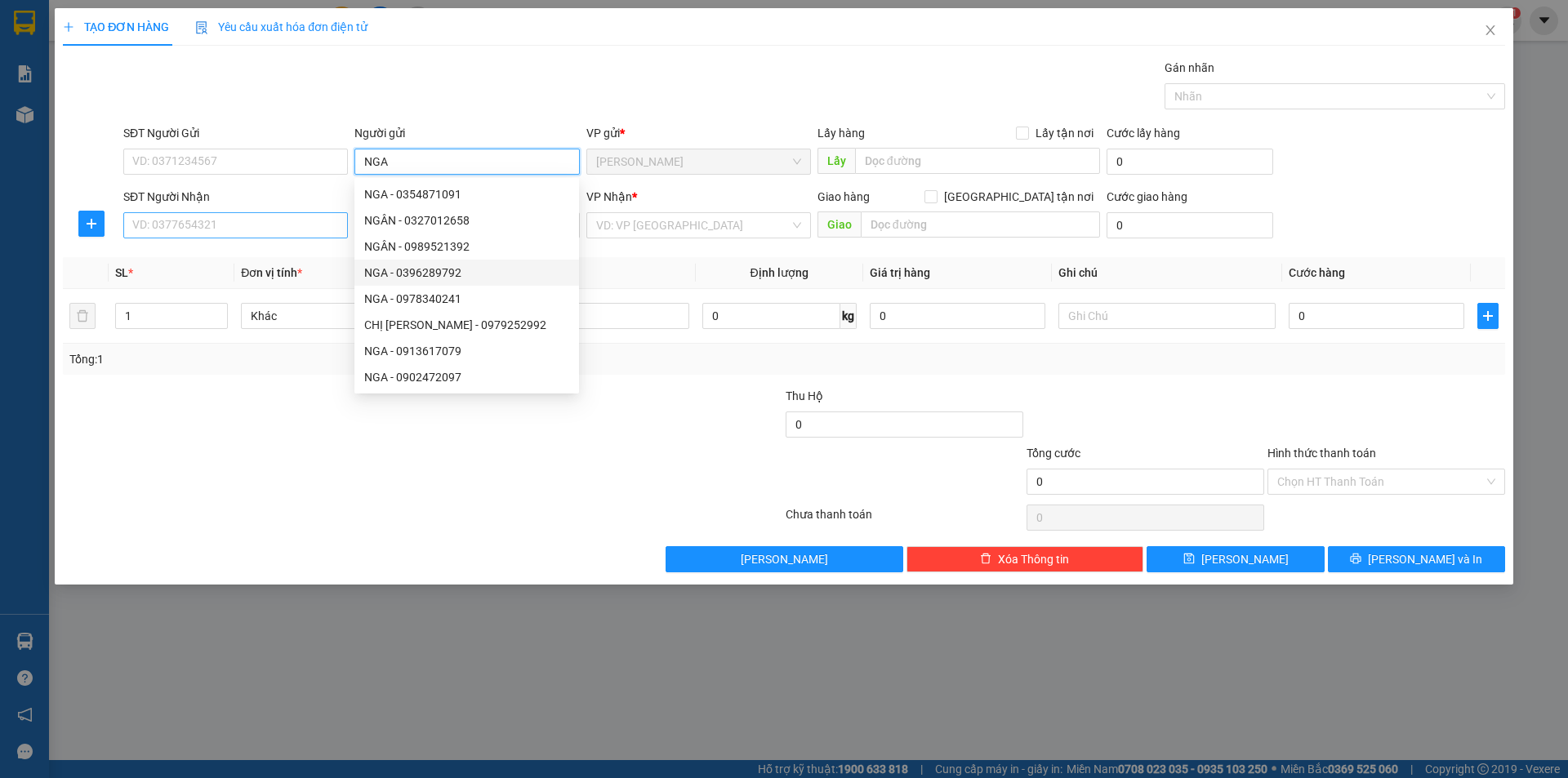
type input "NGA"
click at [228, 237] on input "SĐT Người Nhận" at bounding box center [235, 225] width 225 height 26
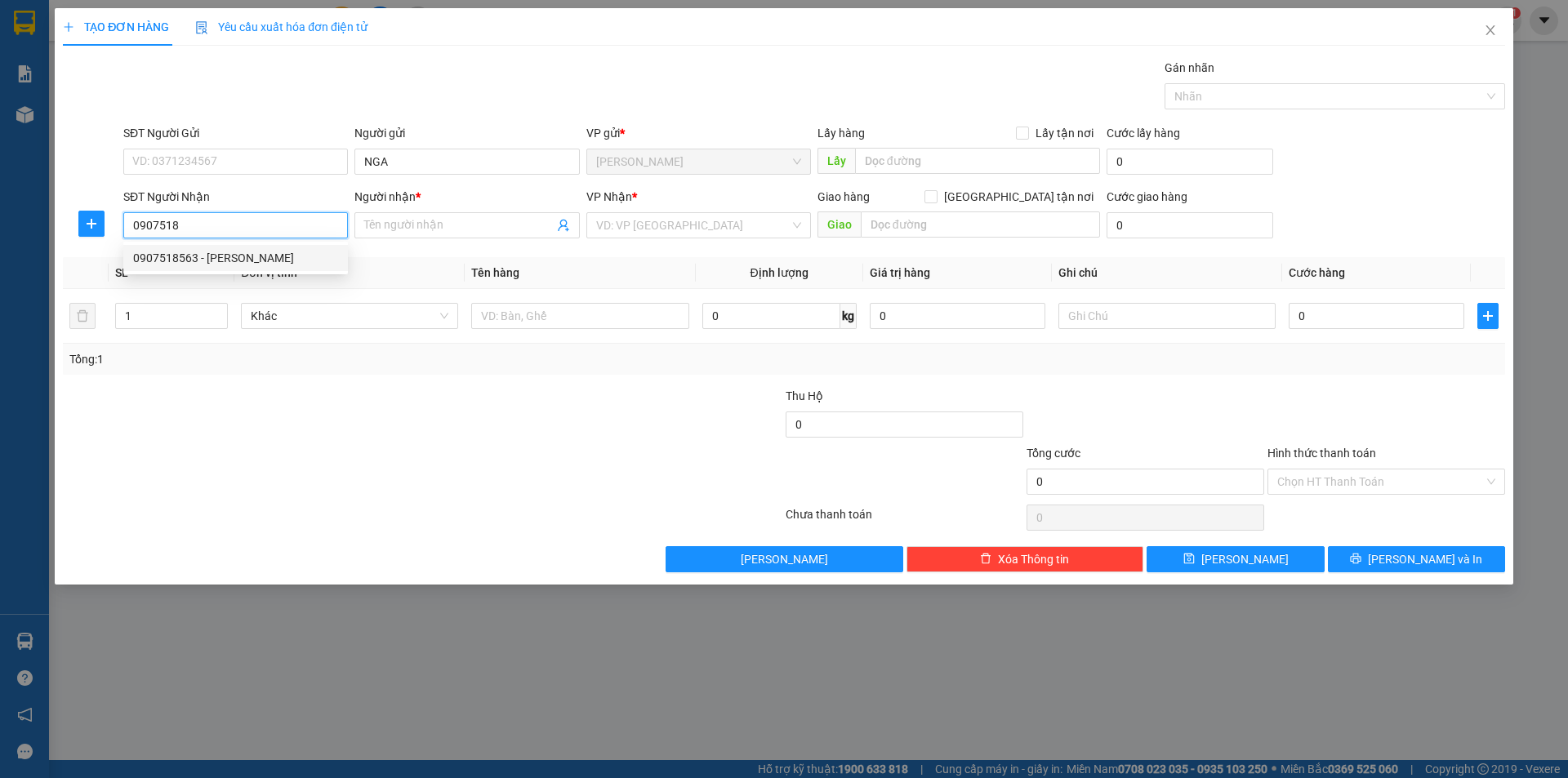
drag, startPoint x: 282, startPoint y: 257, endPoint x: 286, endPoint y: 228, distance: 29.3
click at [286, 228] on body "Kết quả tìm kiếm ( 6 ) Bộ lọc Mã ĐH Trạng thái Món hàng Thu hộ Tổng cước Chưa c…" at bounding box center [784, 389] width 1568 height 778
click at [287, 219] on input "0907518" at bounding box center [235, 225] width 225 height 26
click at [267, 265] on div "0907518563 - NGỌC" at bounding box center [235, 258] width 205 height 18
type input "0907518563"
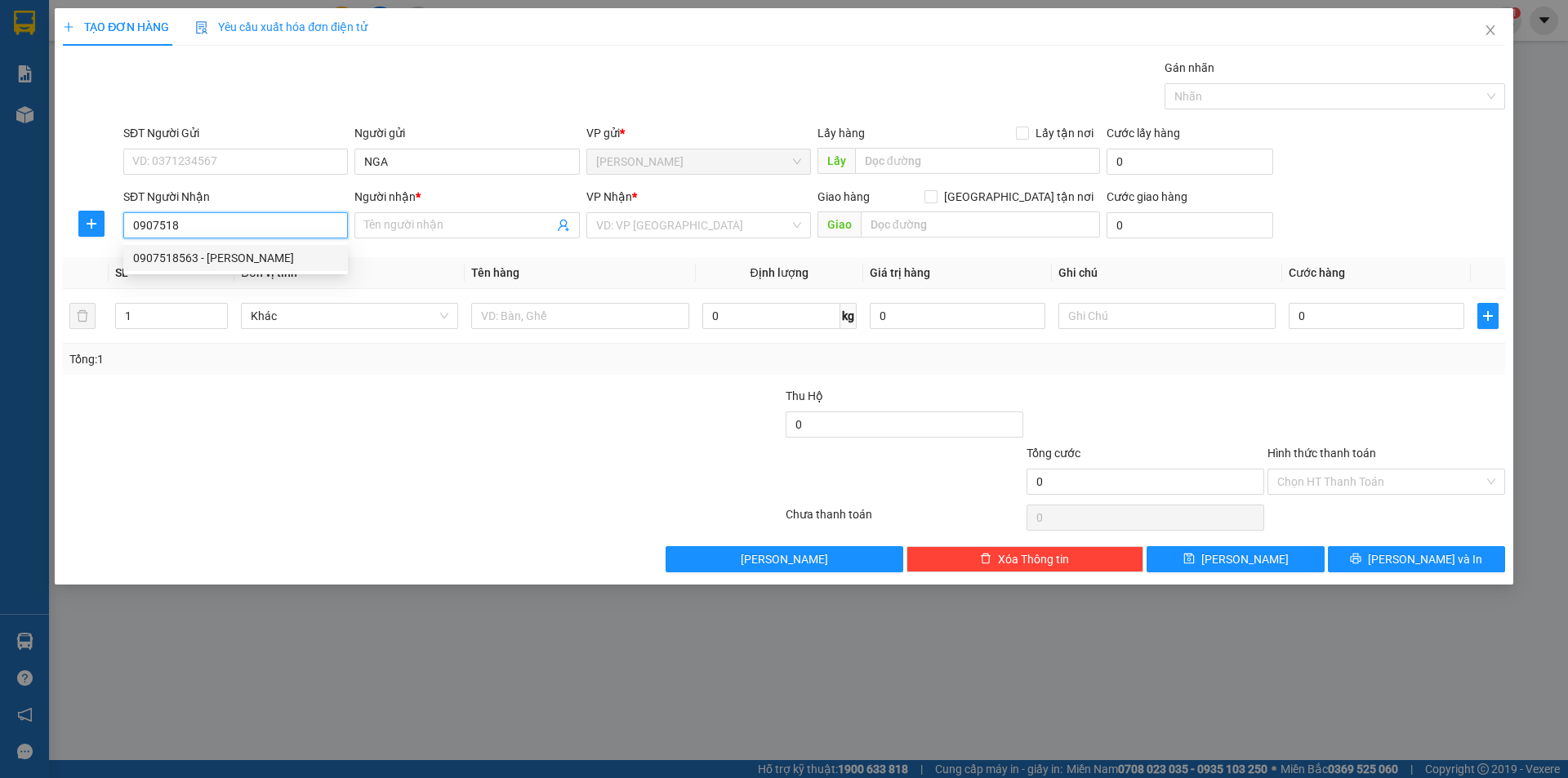
type input "NGỌC"
type input "0907518563"
drag, startPoint x: 328, startPoint y: 247, endPoint x: 272, endPoint y: 266, distance: 59.1
click at [272, 265] on div "Transit Pickup Surcharge Ids Transit Deliver Surcharge Ids Transit Deliver Surc…" at bounding box center [784, 316] width 1442 height 514
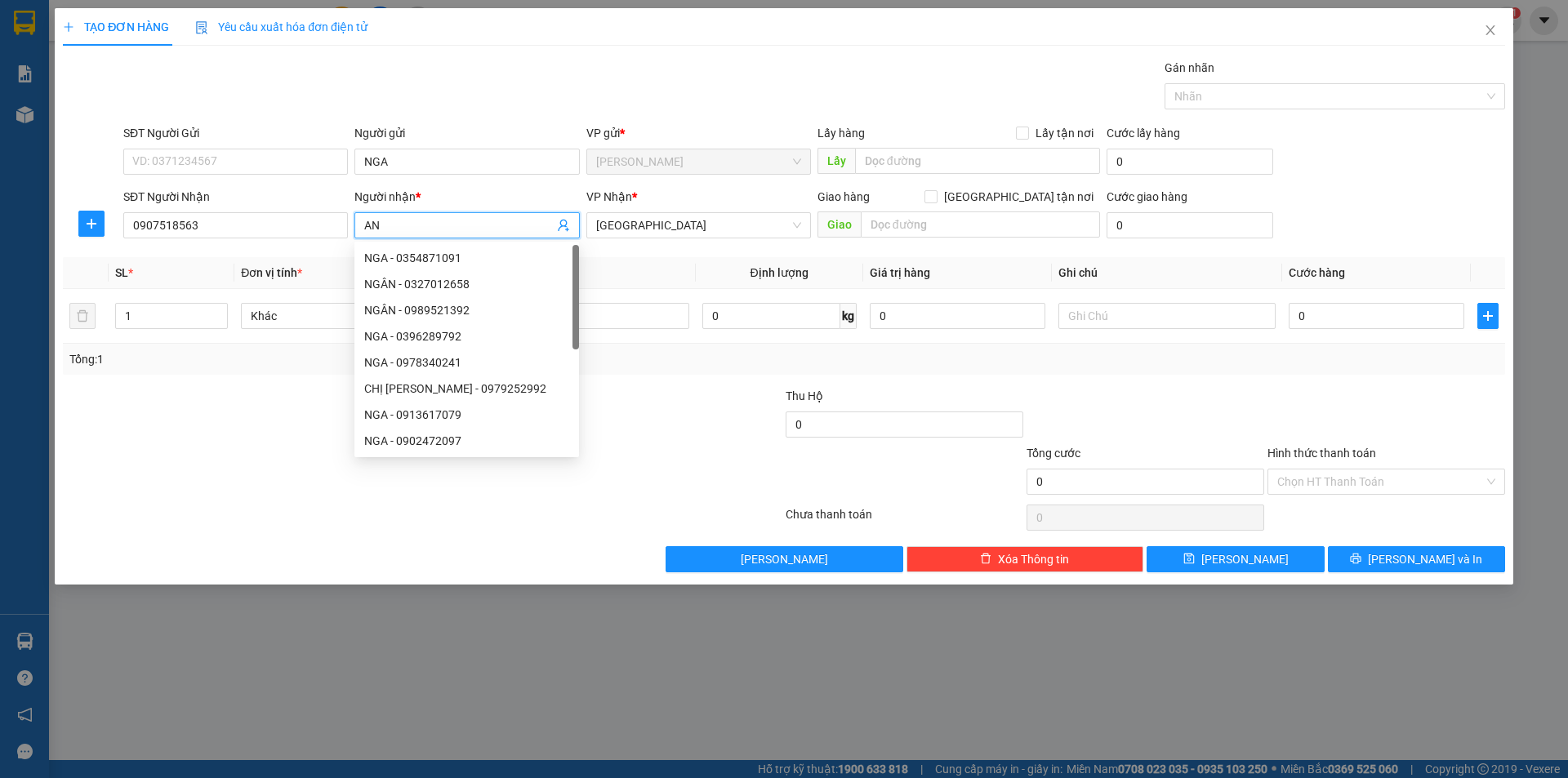
type input "A"
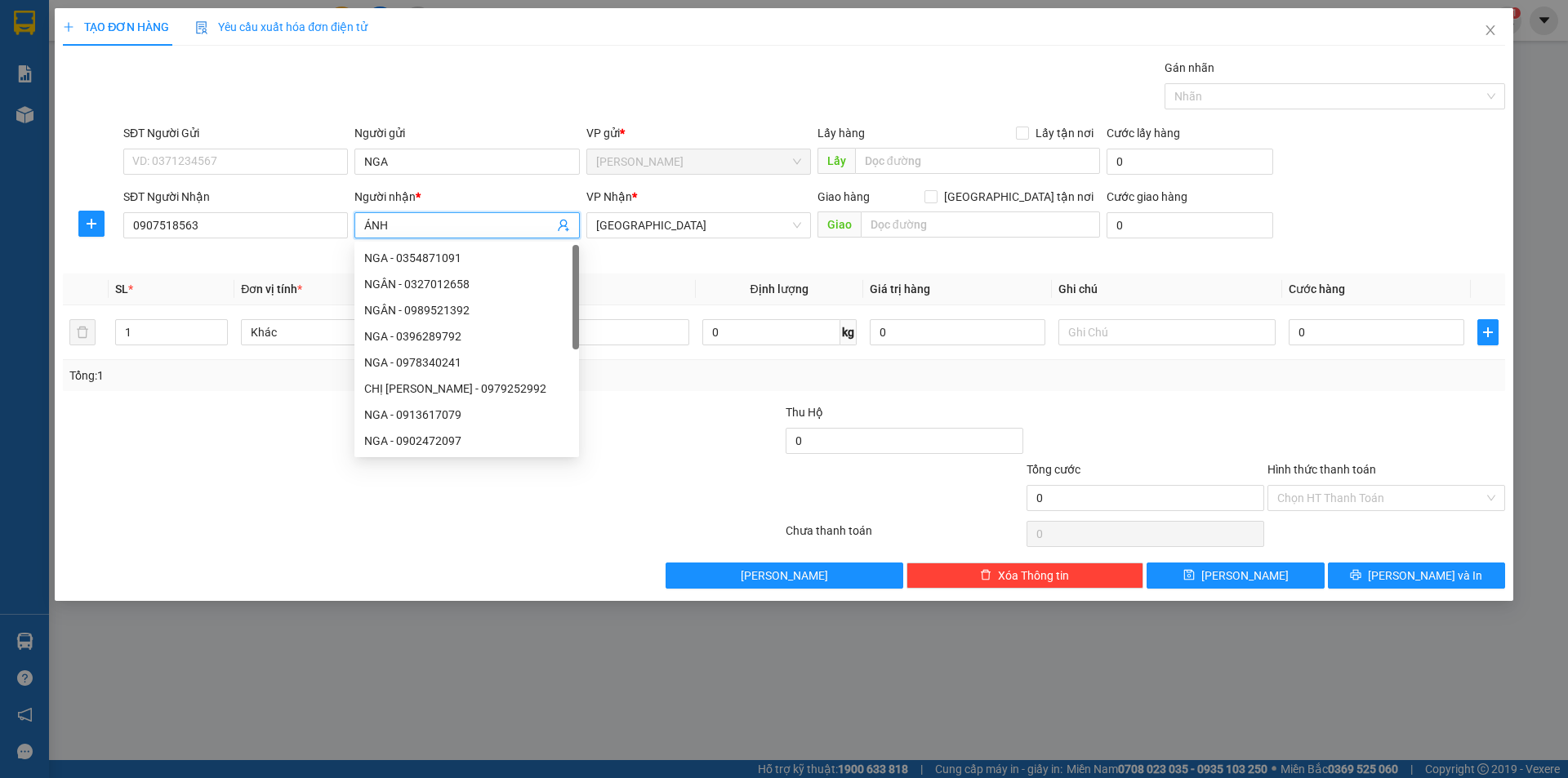
type input "ÁNH"
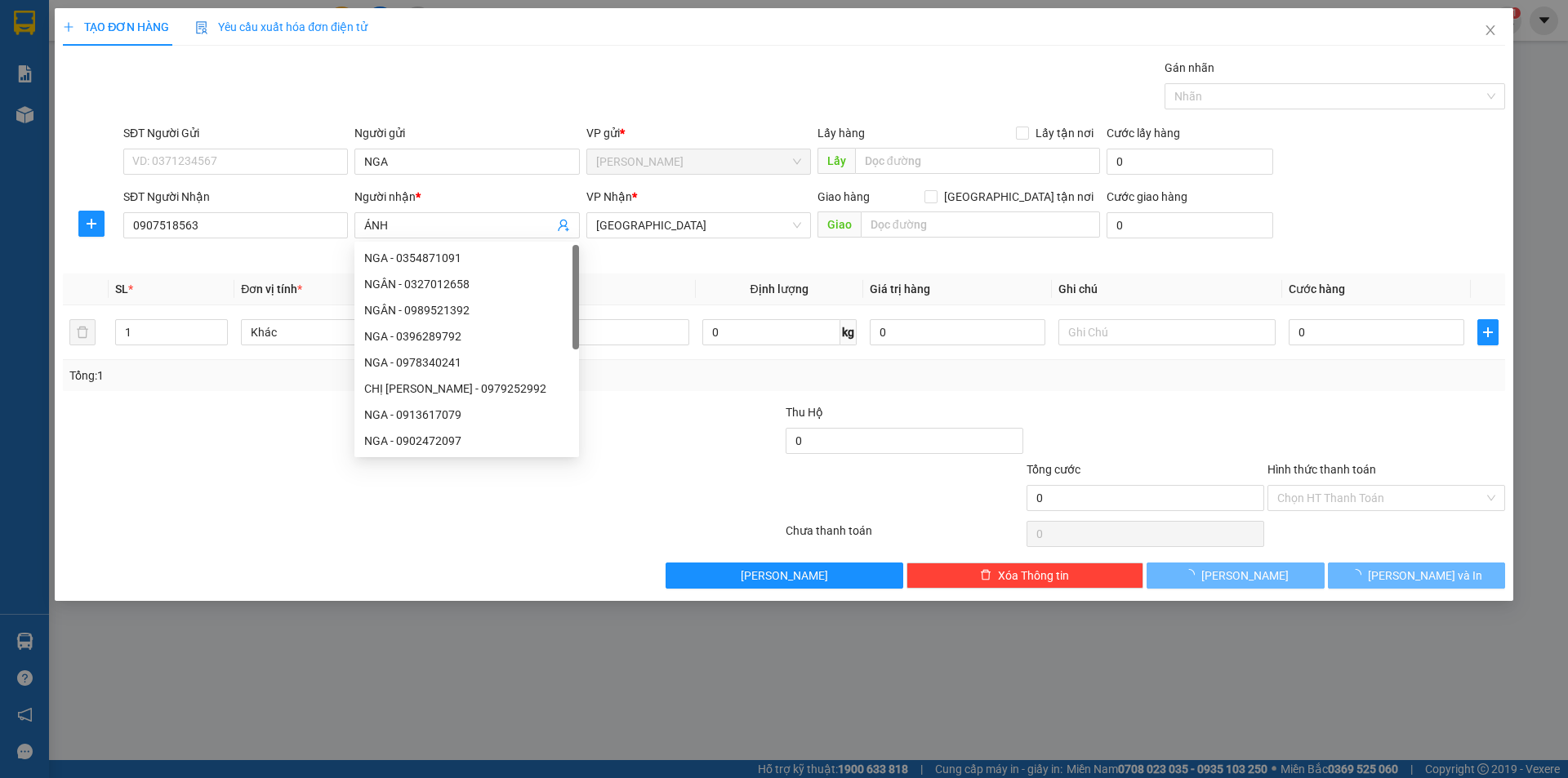
drag, startPoint x: 18, startPoint y: 503, endPoint x: 462, endPoint y: 385, distance: 459.4
click at [142, 471] on div "TẠO ĐƠN HÀNG Yêu cầu xuất hóa đơn điện tử Transit Pickup Surcharge Ids Transit …" at bounding box center [784, 389] width 1568 height 778
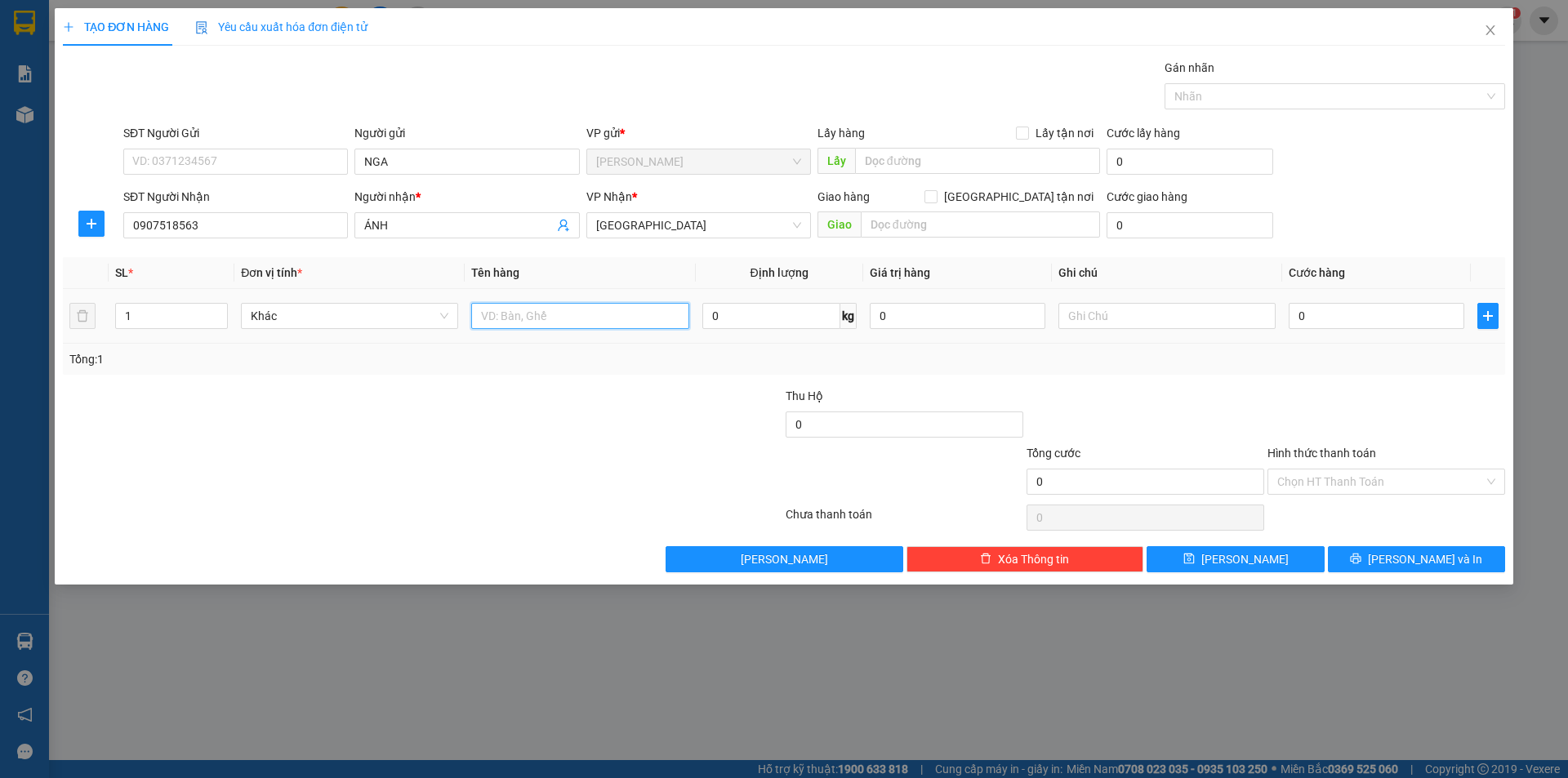
click at [630, 317] on input "text" at bounding box center [580, 316] width 217 height 26
type input "T XỐP"
click at [1201, 314] on input "text" at bounding box center [1167, 316] width 217 height 26
type input "C"
drag, startPoint x: 1349, startPoint y: 482, endPoint x: 1405, endPoint y: 431, distance: 75.7
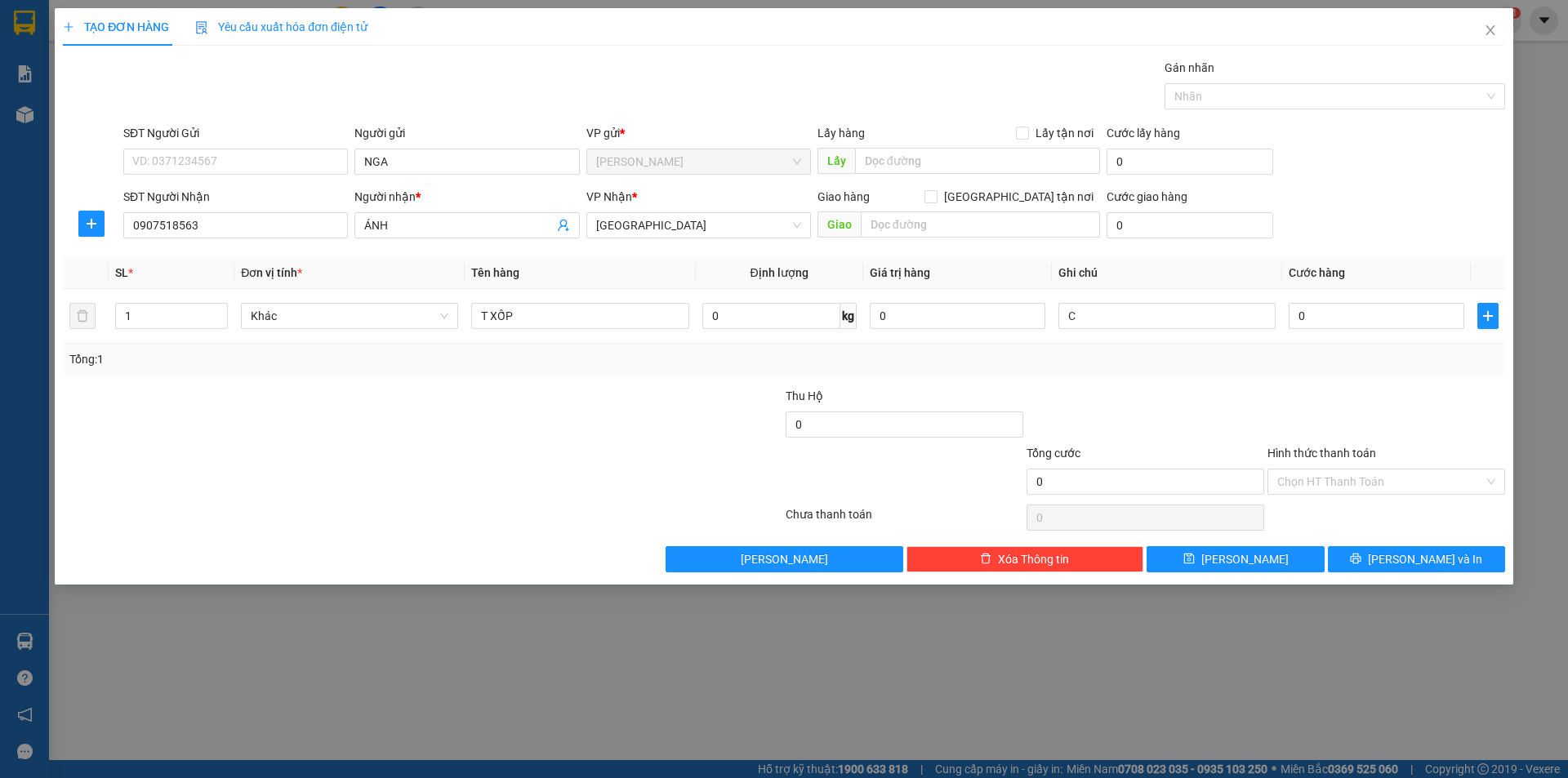
click at [1352, 482] on input "Hình thức thanh toán" at bounding box center [1380, 482] width 206 height 25
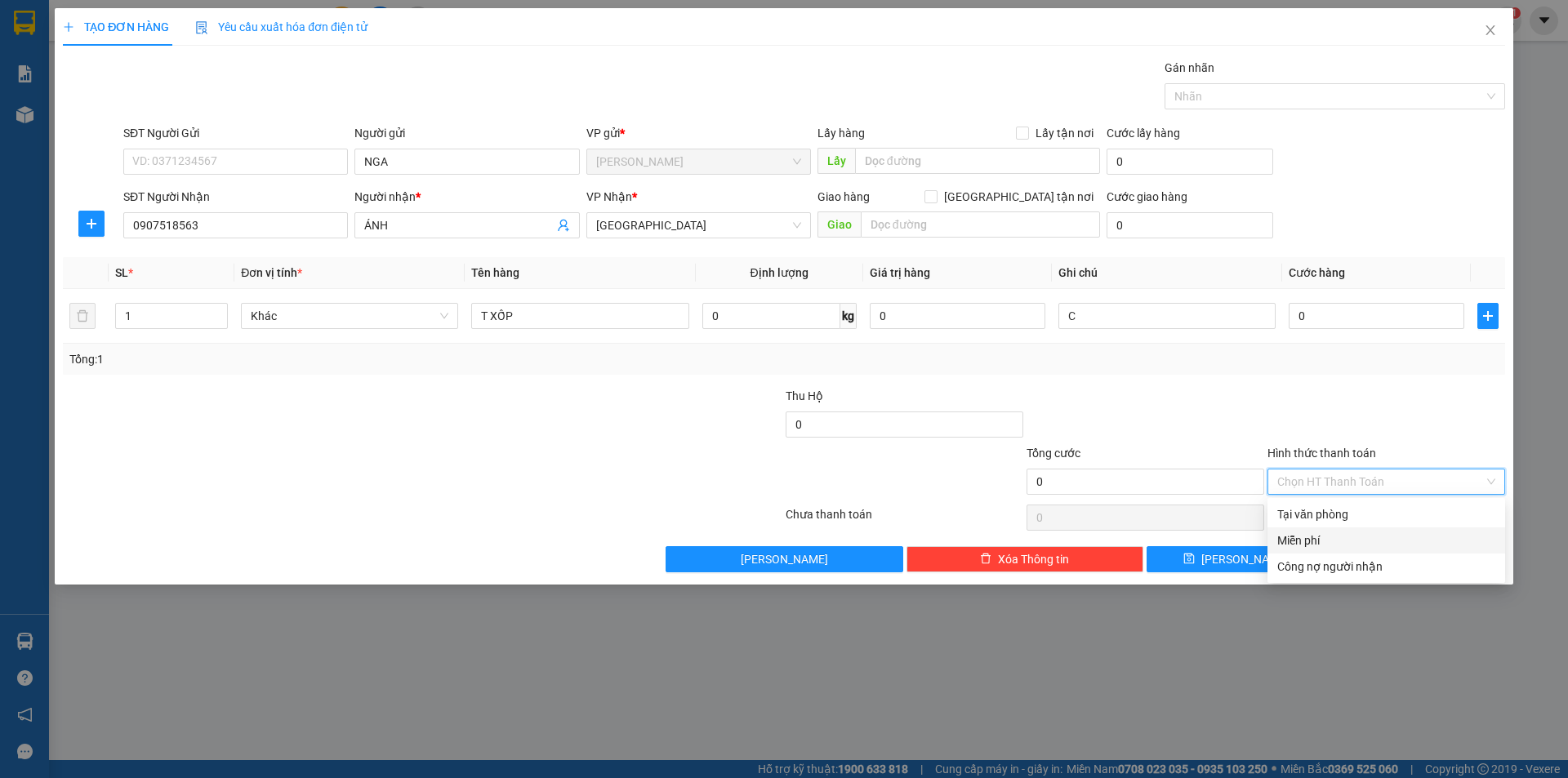
click at [1291, 538] on div "Miễn phí" at bounding box center [1386, 540] width 218 height 18
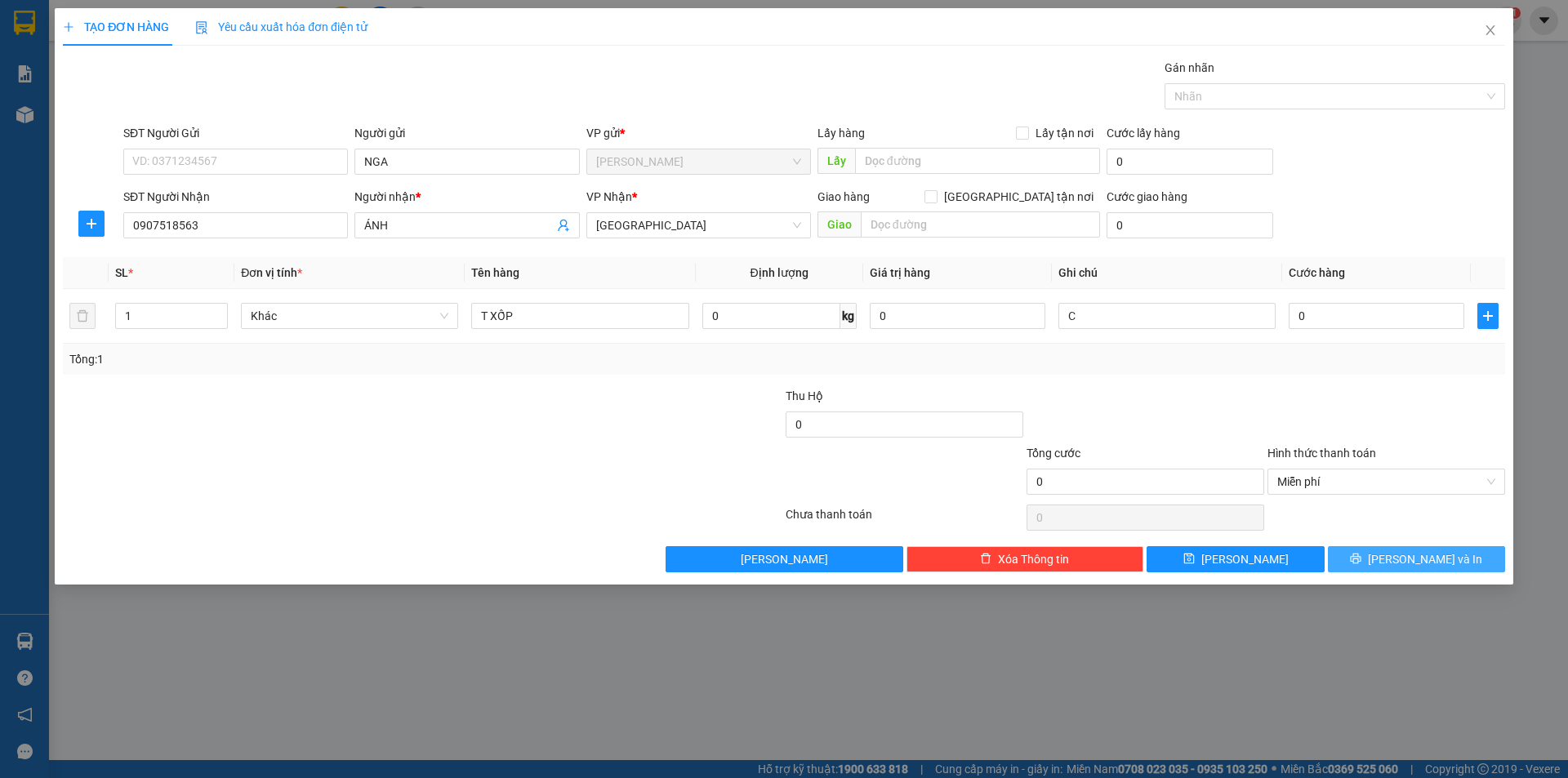
click at [1338, 562] on button "[PERSON_NAME] và In" at bounding box center [1416, 560] width 177 height 26
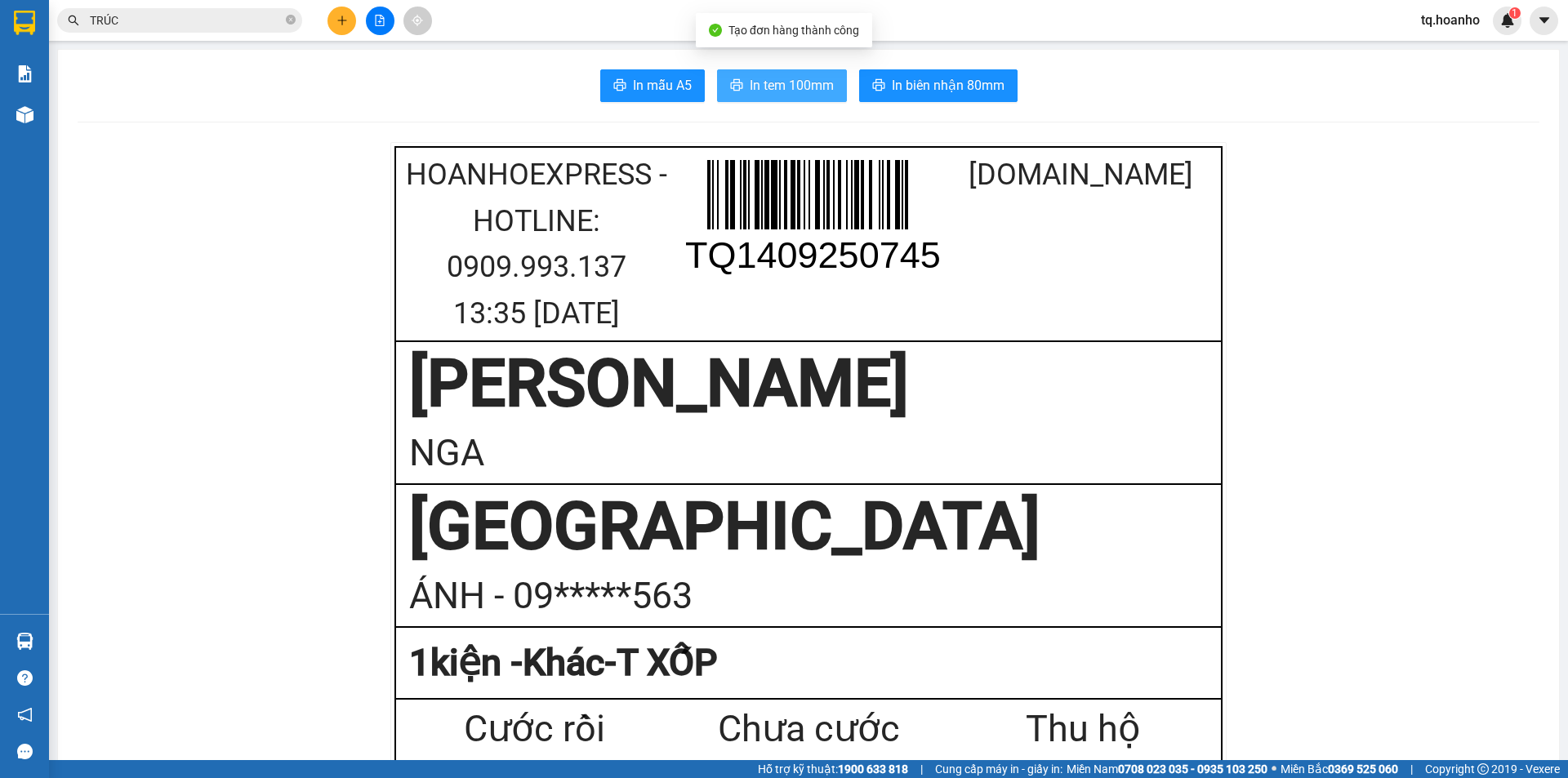
click at [773, 85] on span "In tem 100mm" at bounding box center [792, 85] width 84 height 20
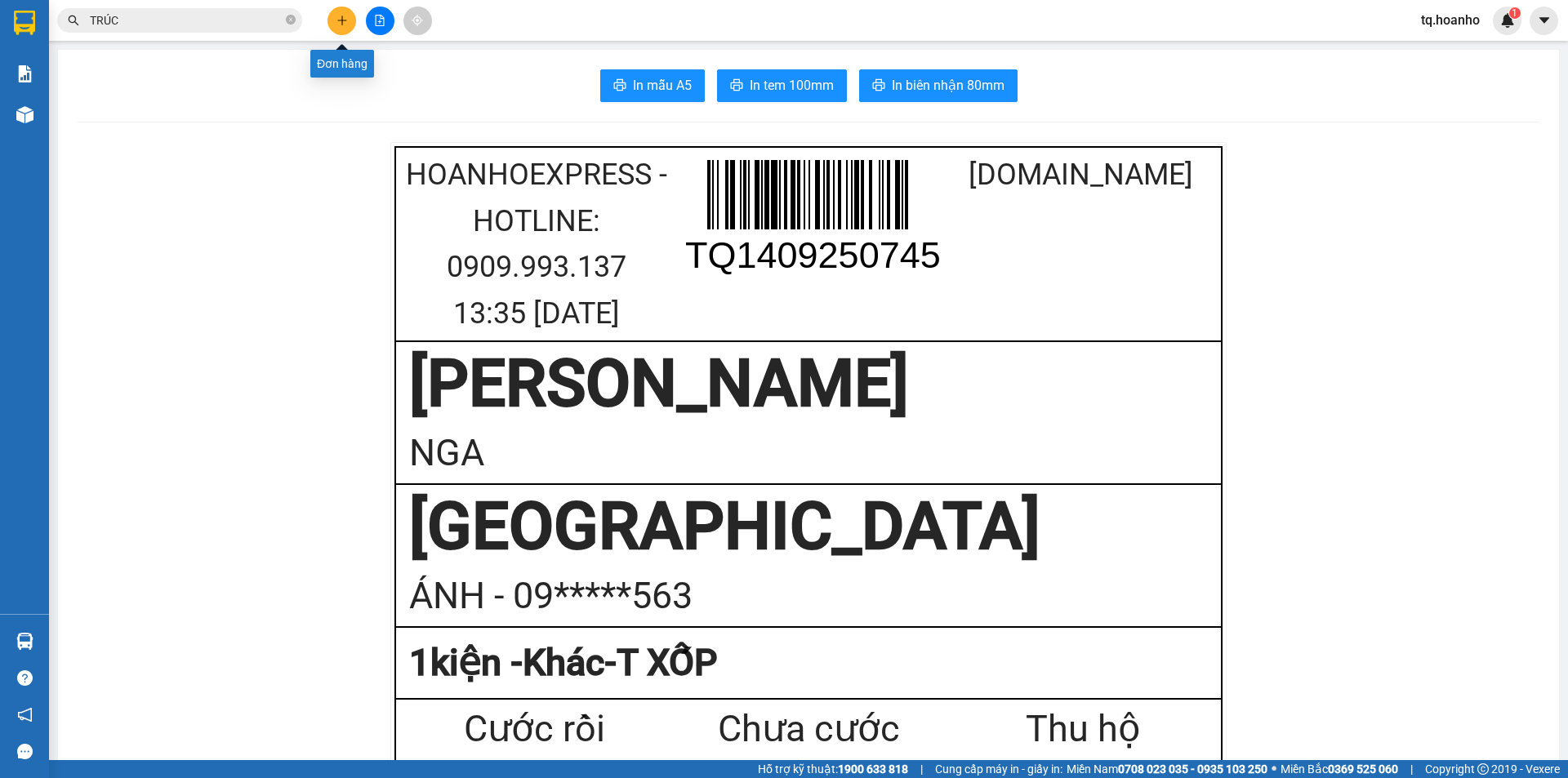
click at [337, 26] on icon "plus" at bounding box center [342, 20] width 11 height 11
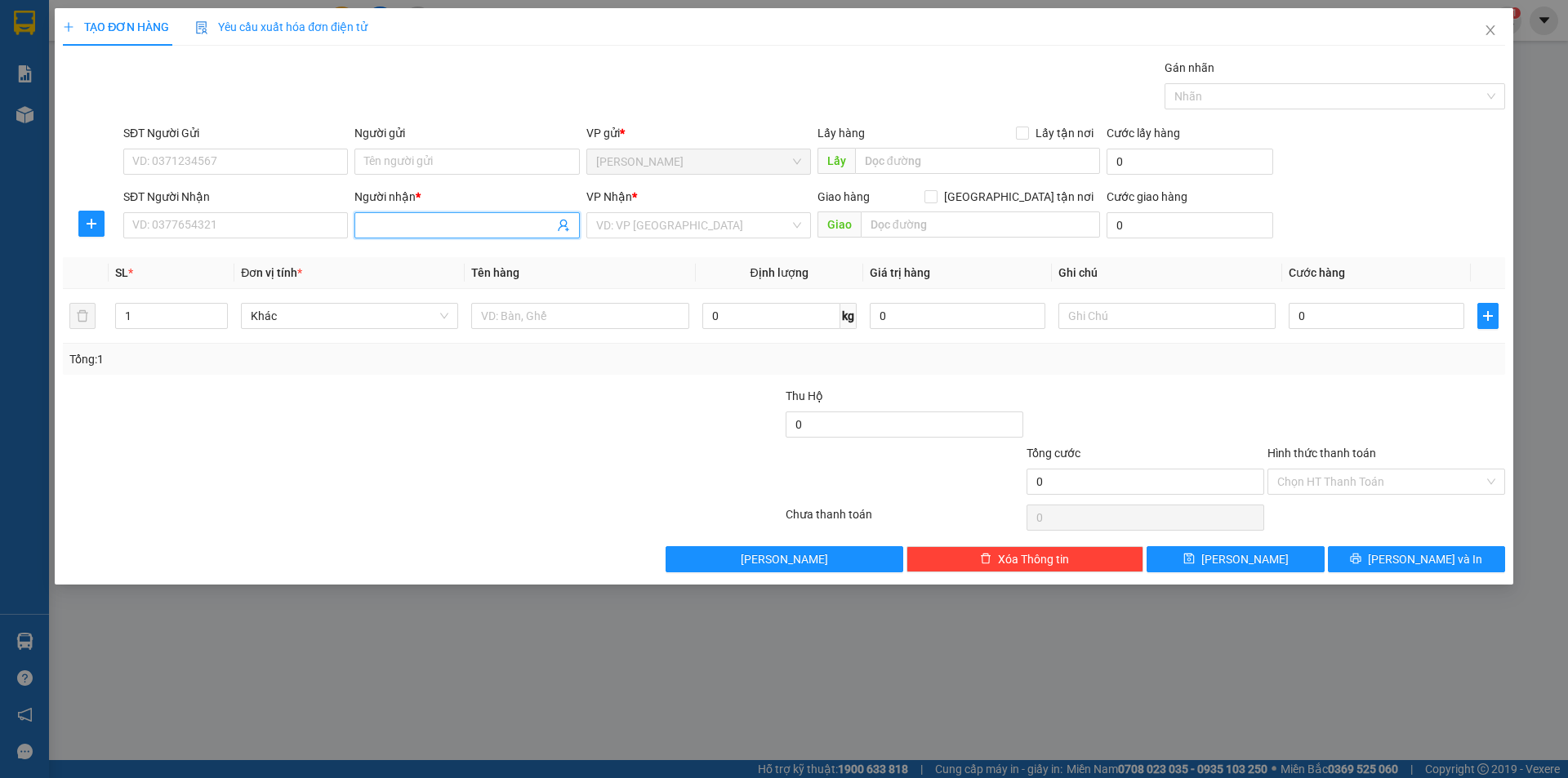
click at [408, 220] on input "Người nhận *" at bounding box center [459, 226] width 189 height 18
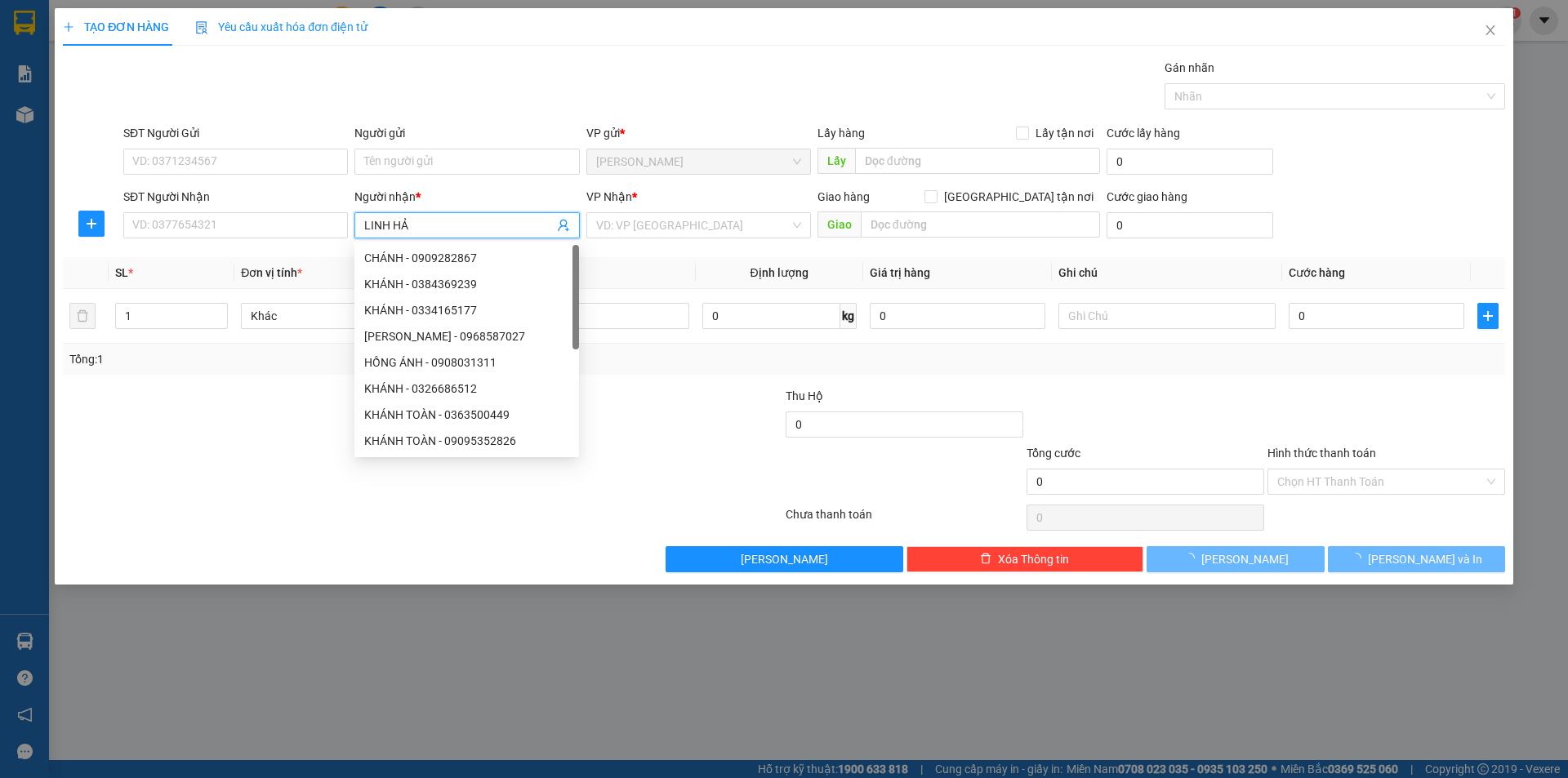
type input "[PERSON_NAME]"
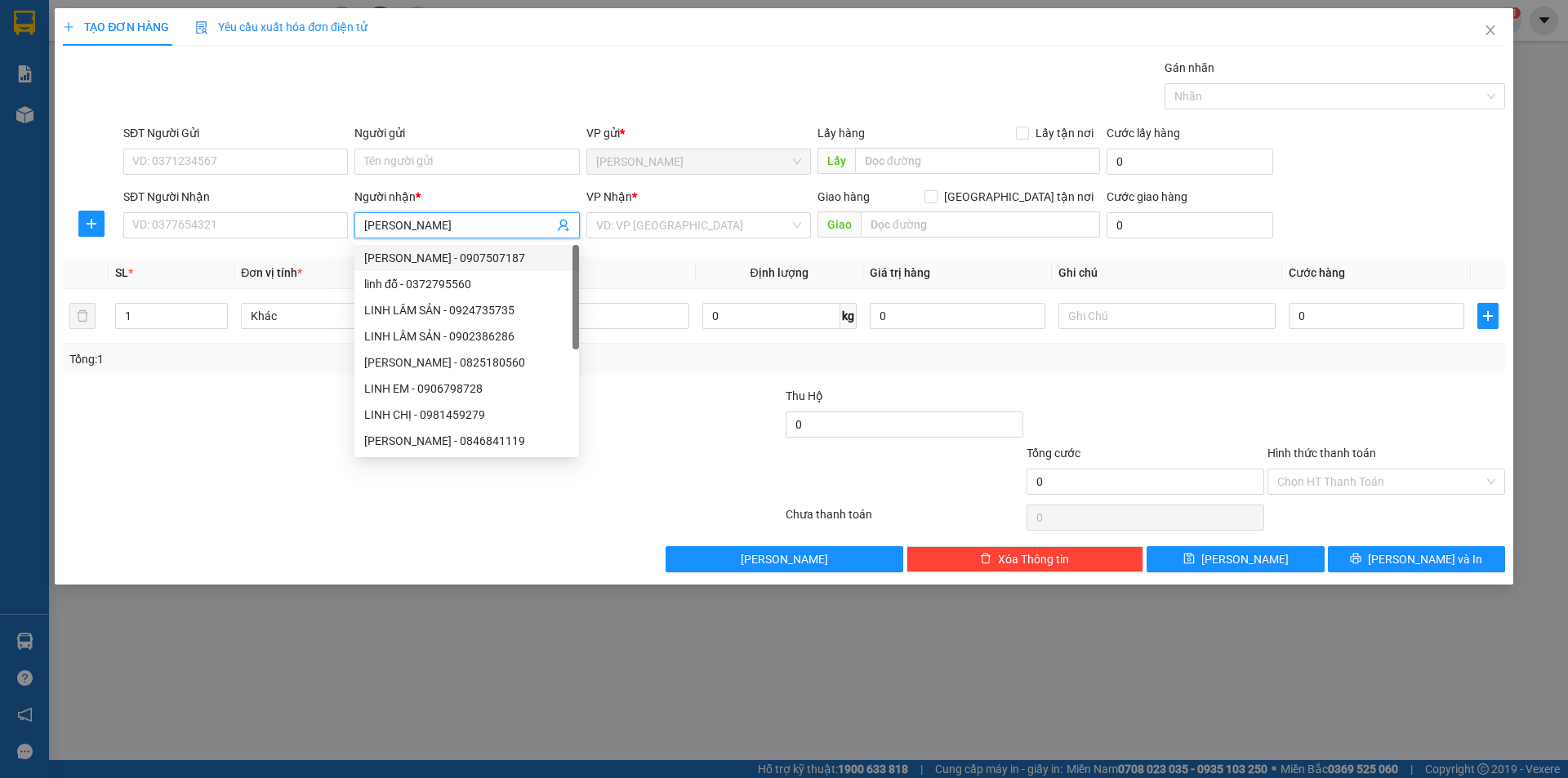
click at [427, 257] on div "LINH HẢI - 0907507187" at bounding box center [466, 258] width 205 height 18
type input "0907507187"
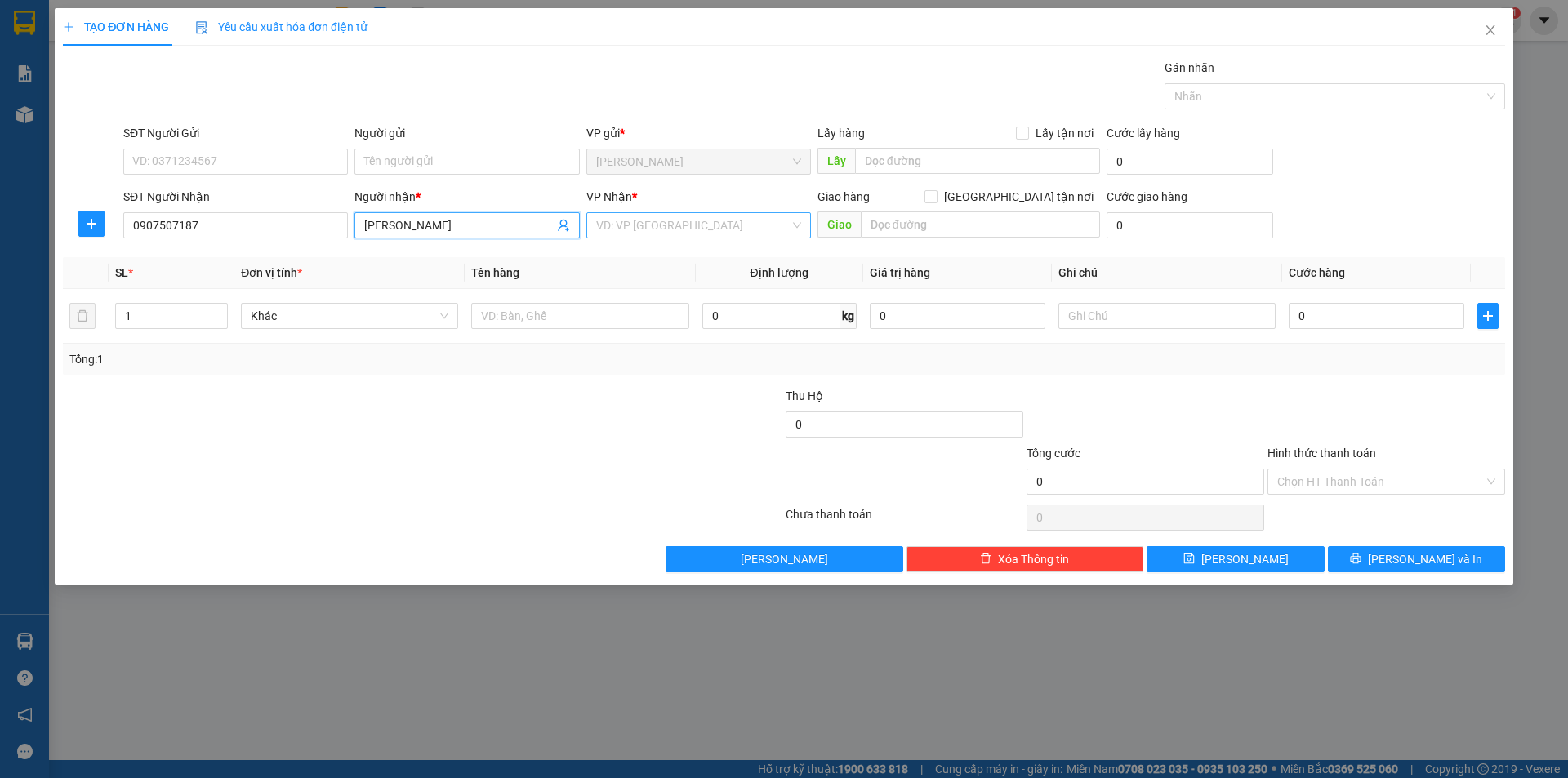
type input "[PERSON_NAME]"
click at [637, 224] on input "search" at bounding box center [693, 225] width 194 height 25
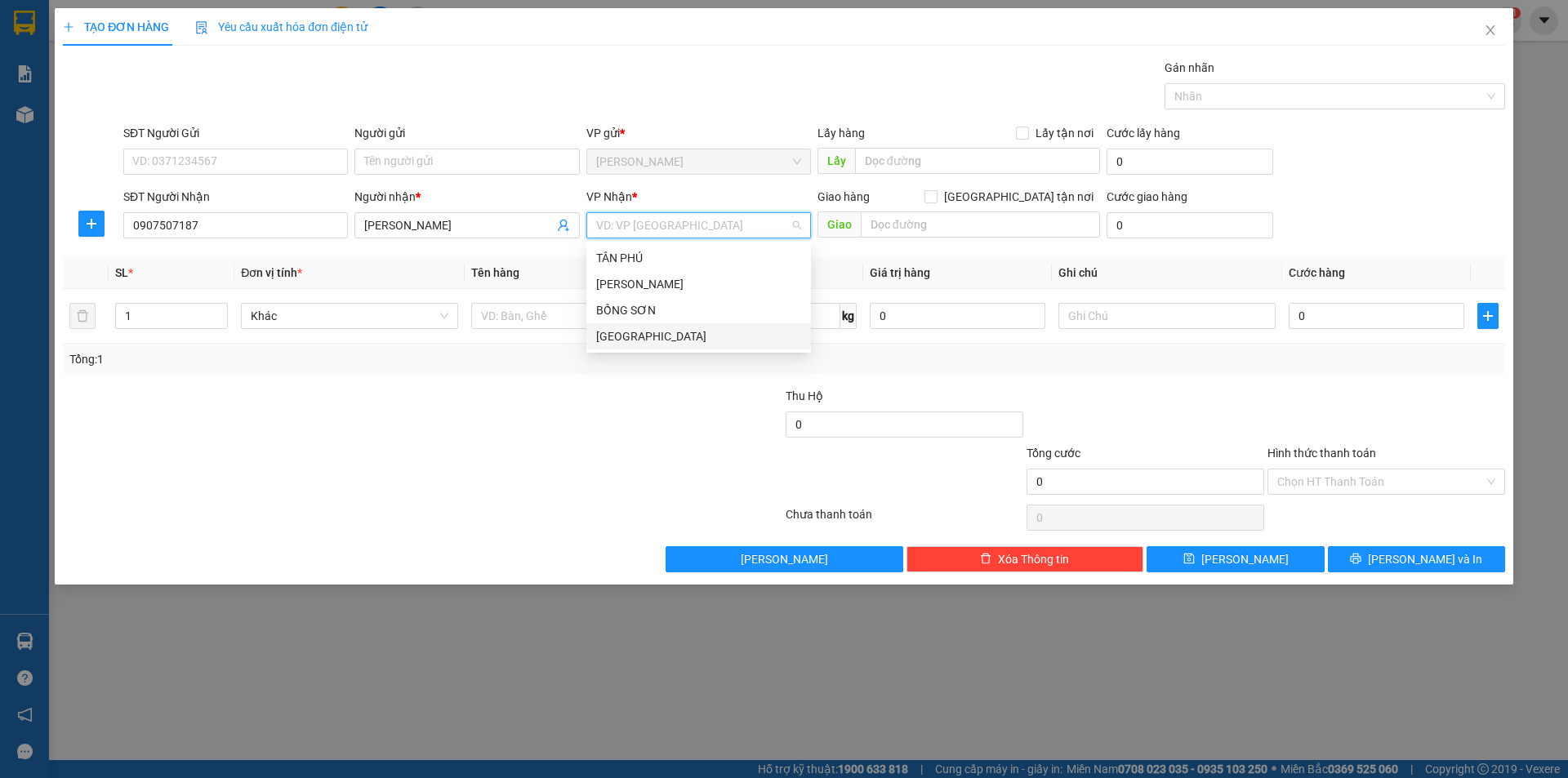
drag, startPoint x: 617, startPoint y: 338, endPoint x: 574, endPoint y: 339, distance: 43.0
click at [606, 339] on div "[GEOGRAPHIC_DATA]" at bounding box center [698, 337] width 205 height 18
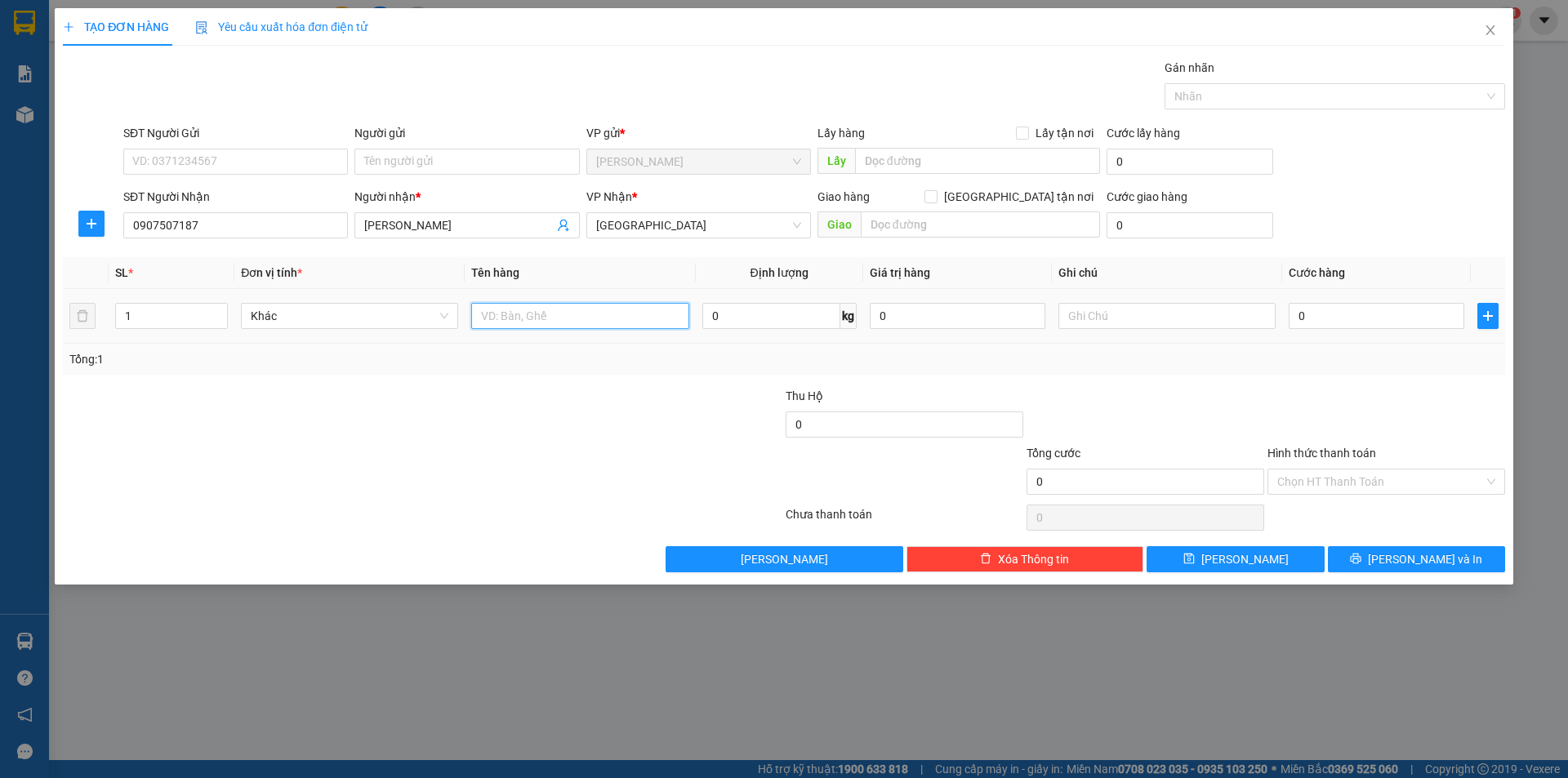
click at [520, 313] on input "text" at bounding box center [580, 316] width 217 height 26
type input "T"
click at [1073, 306] on input "text" at bounding box center [1167, 316] width 217 height 26
type input "R"
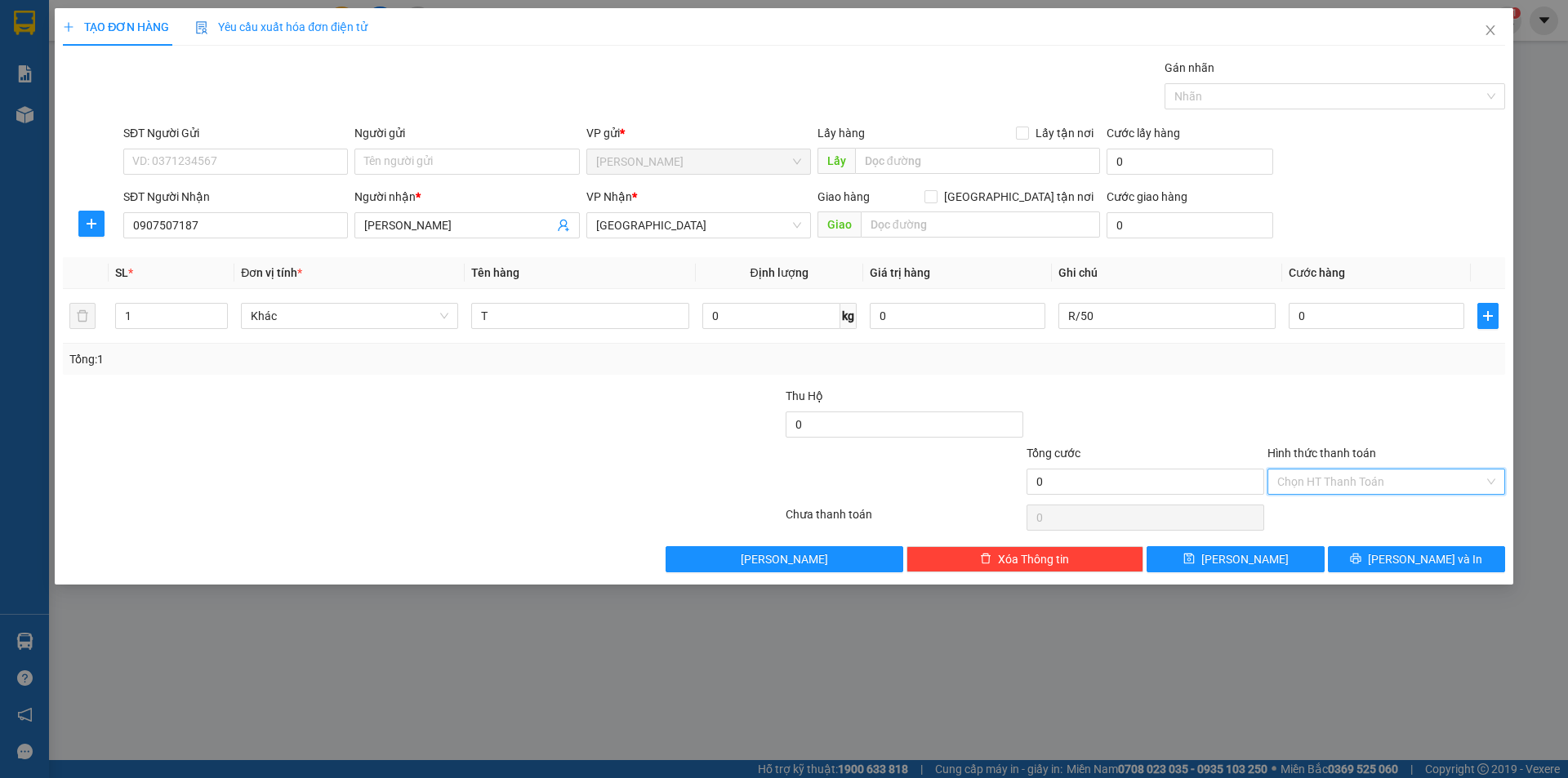
click at [1319, 483] on input "Hình thức thanh toán" at bounding box center [1380, 482] width 206 height 25
click at [1328, 534] on div "Miễn phí" at bounding box center [1386, 540] width 218 height 18
click at [1336, 558] on button "[PERSON_NAME] và In" at bounding box center [1416, 560] width 177 height 26
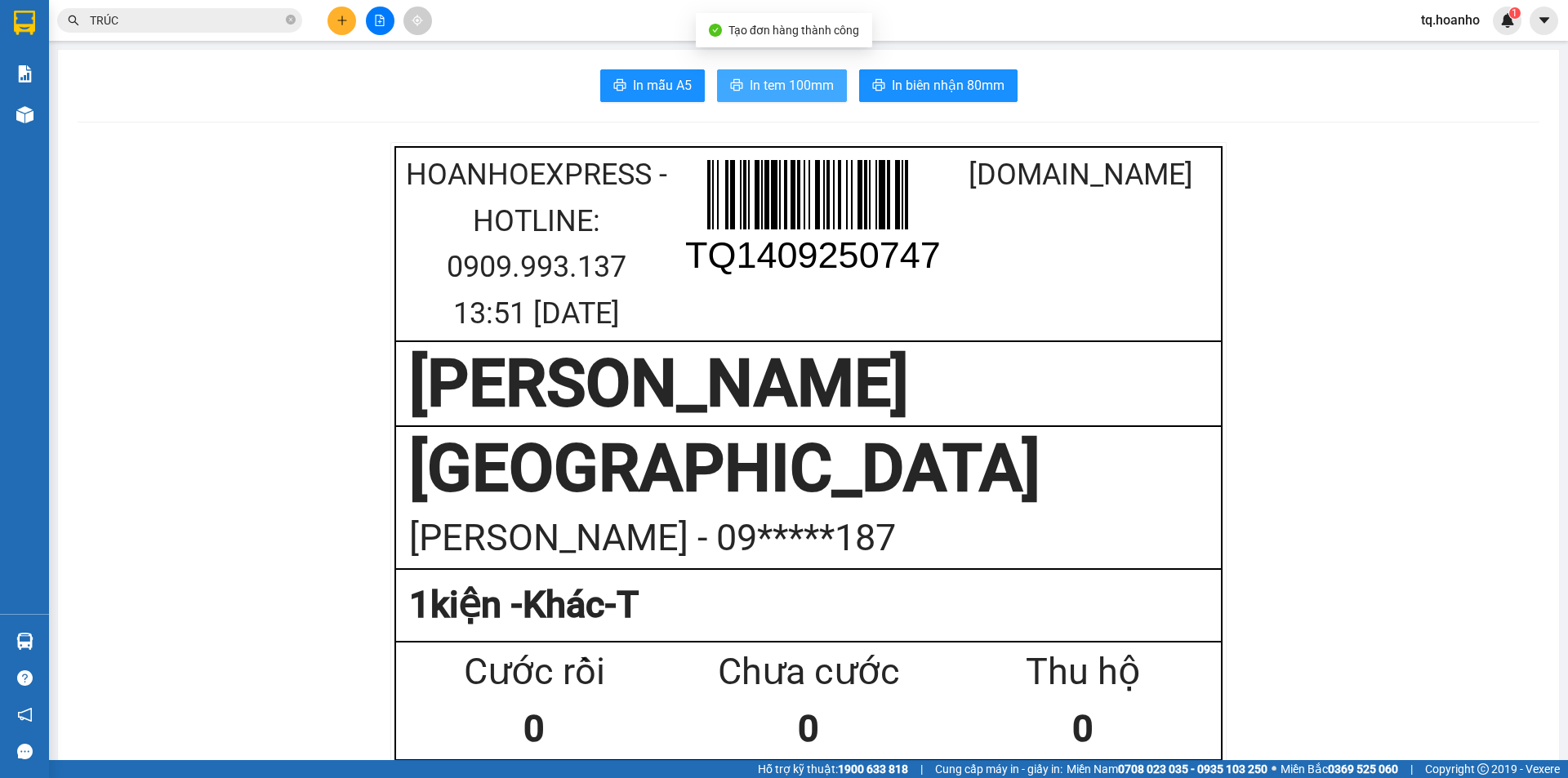
click at [789, 88] on span "In tem 100mm" at bounding box center [792, 85] width 84 height 20
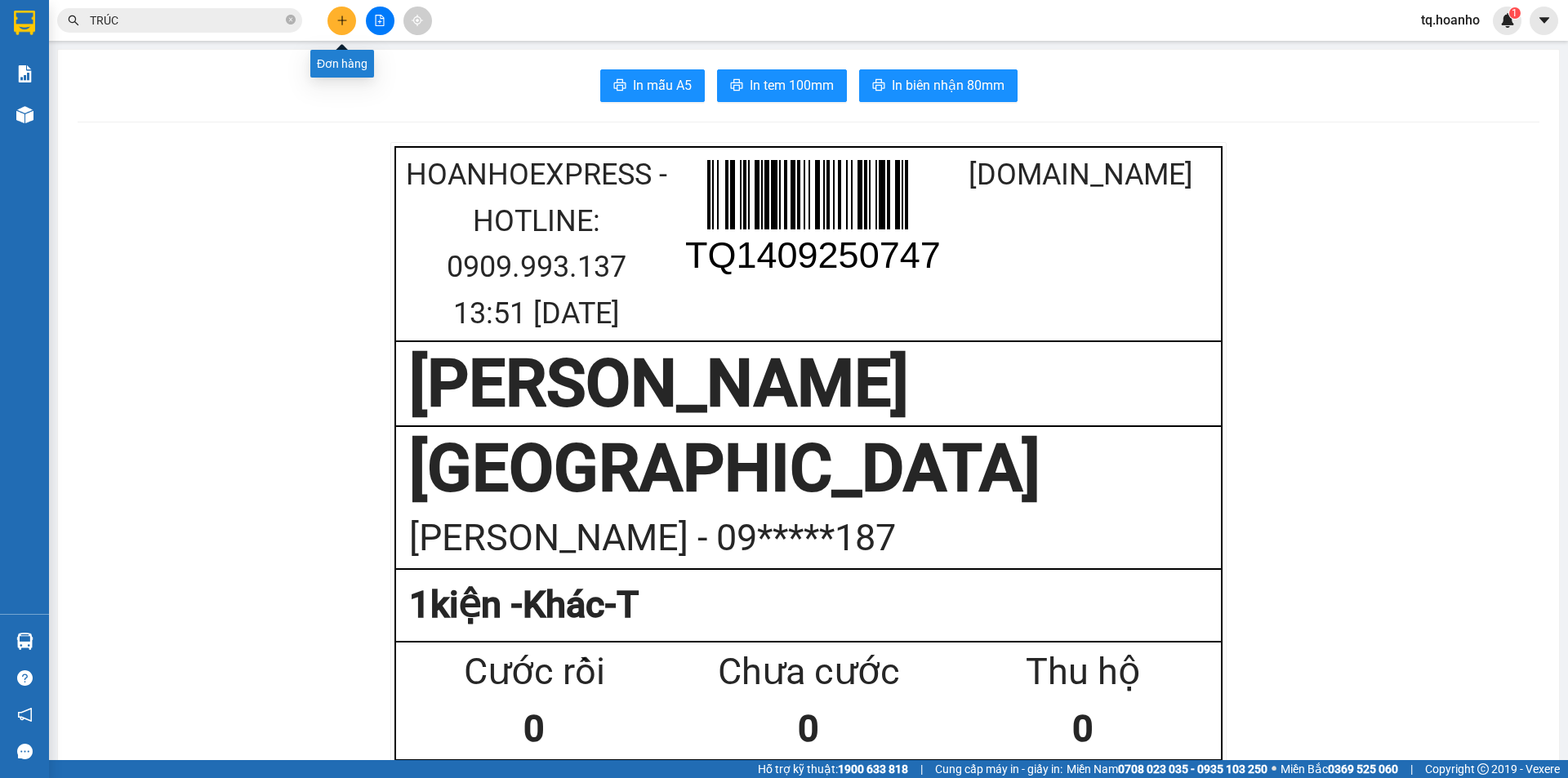
click at [340, 16] on icon "plus" at bounding box center [342, 20] width 11 height 11
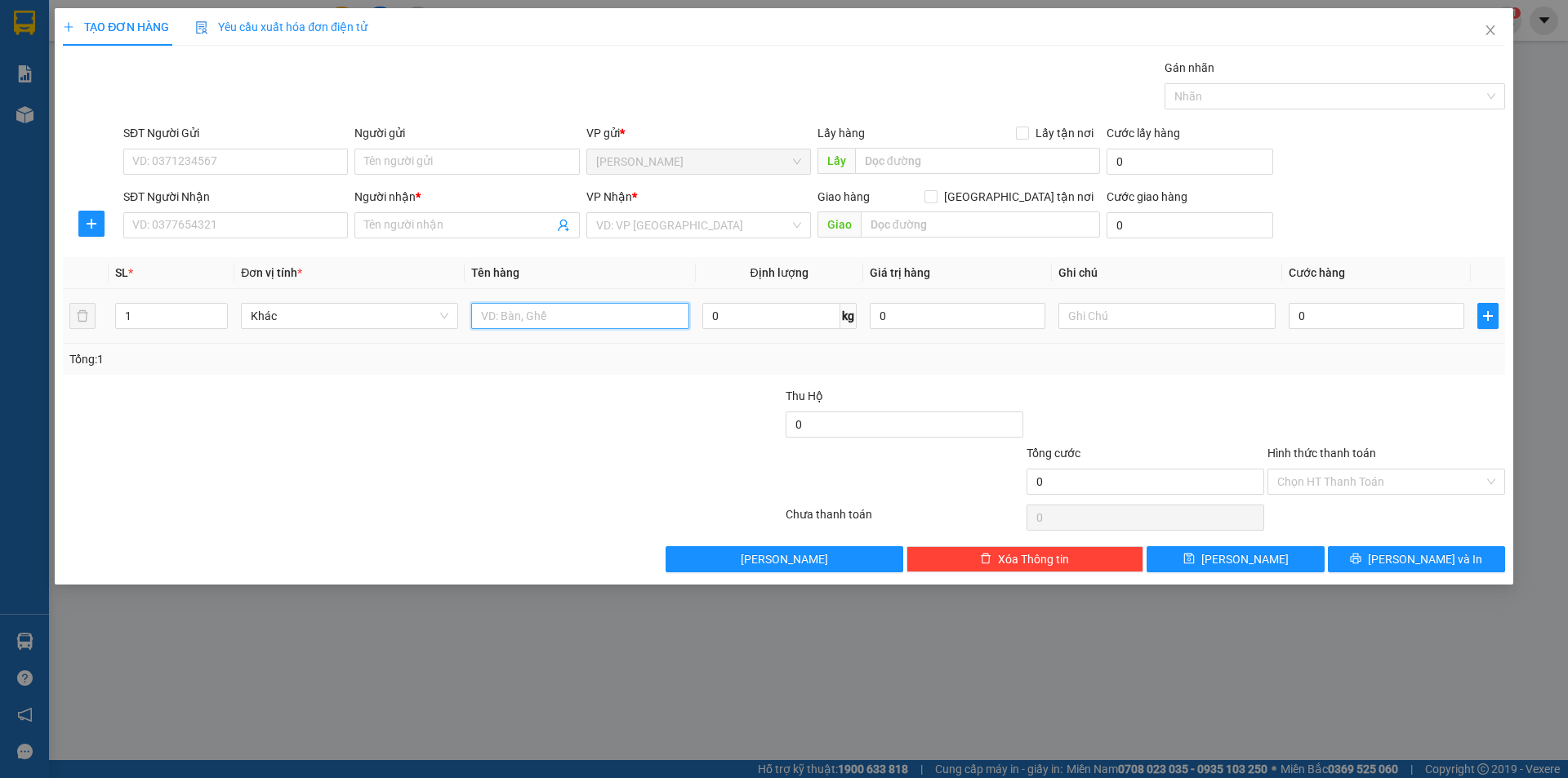
click at [503, 317] on input "text" at bounding box center [580, 316] width 217 height 26
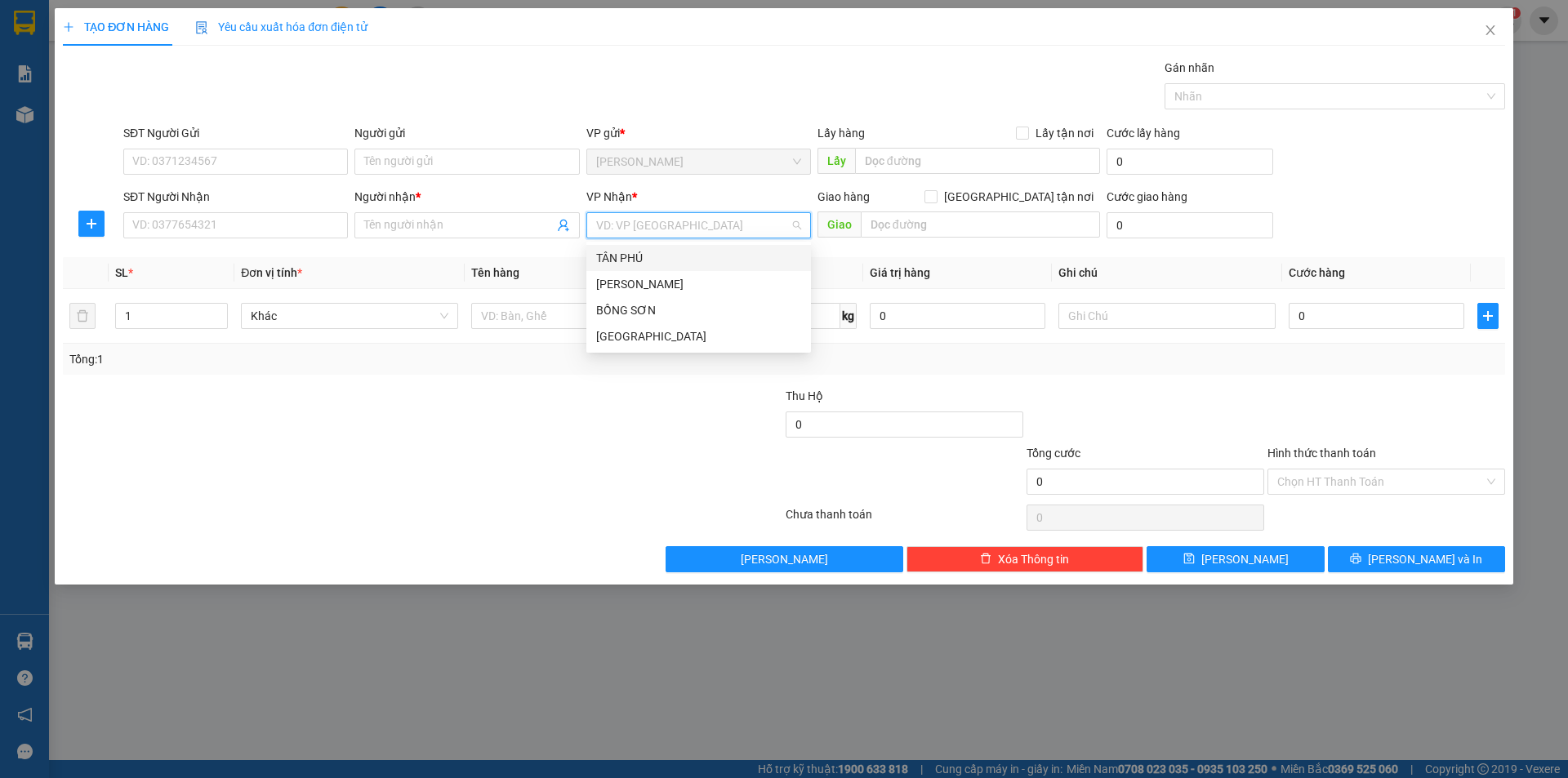
click at [651, 228] on input "search" at bounding box center [693, 225] width 194 height 25
drag, startPoint x: 631, startPoint y: 339, endPoint x: 598, endPoint y: 339, distance: 33.0
click at [629, 339] on div "[GEOGRAPHIC_DATA]" at bounding box center [698, 337] width 205 height 18
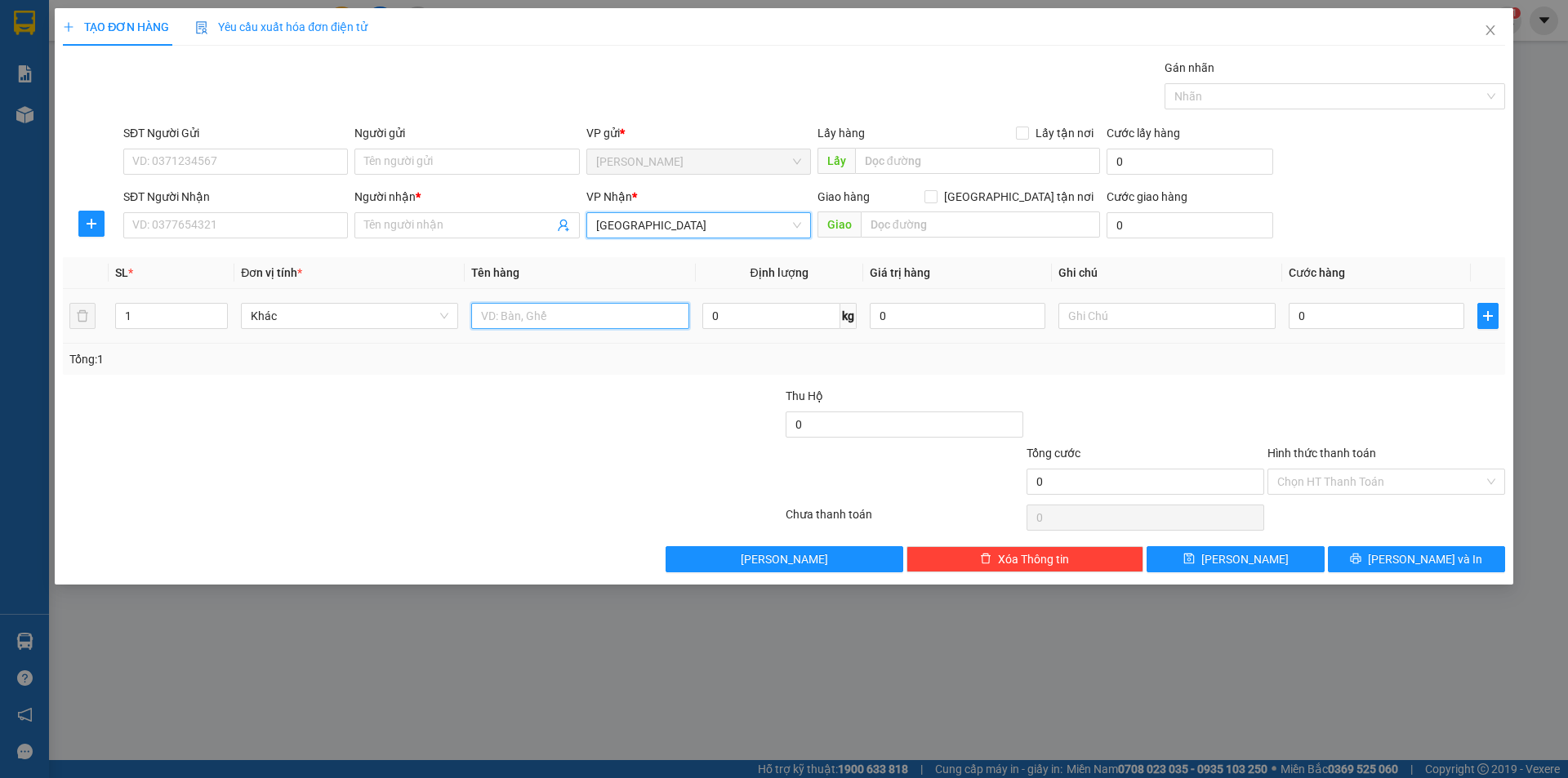
drag, startPoint x: 519, startPoint y: 321, endPoint x: 522, endPoint y: 308, distance: 13.3
click at [522, 320] on input "text" at bounding box center [580, 316] width 217 height 26
type input "T XỐP+T"
type input "2"
click at [226, 310] on span "Increase Value" at bounding box center [218, 311] width 18 height 15
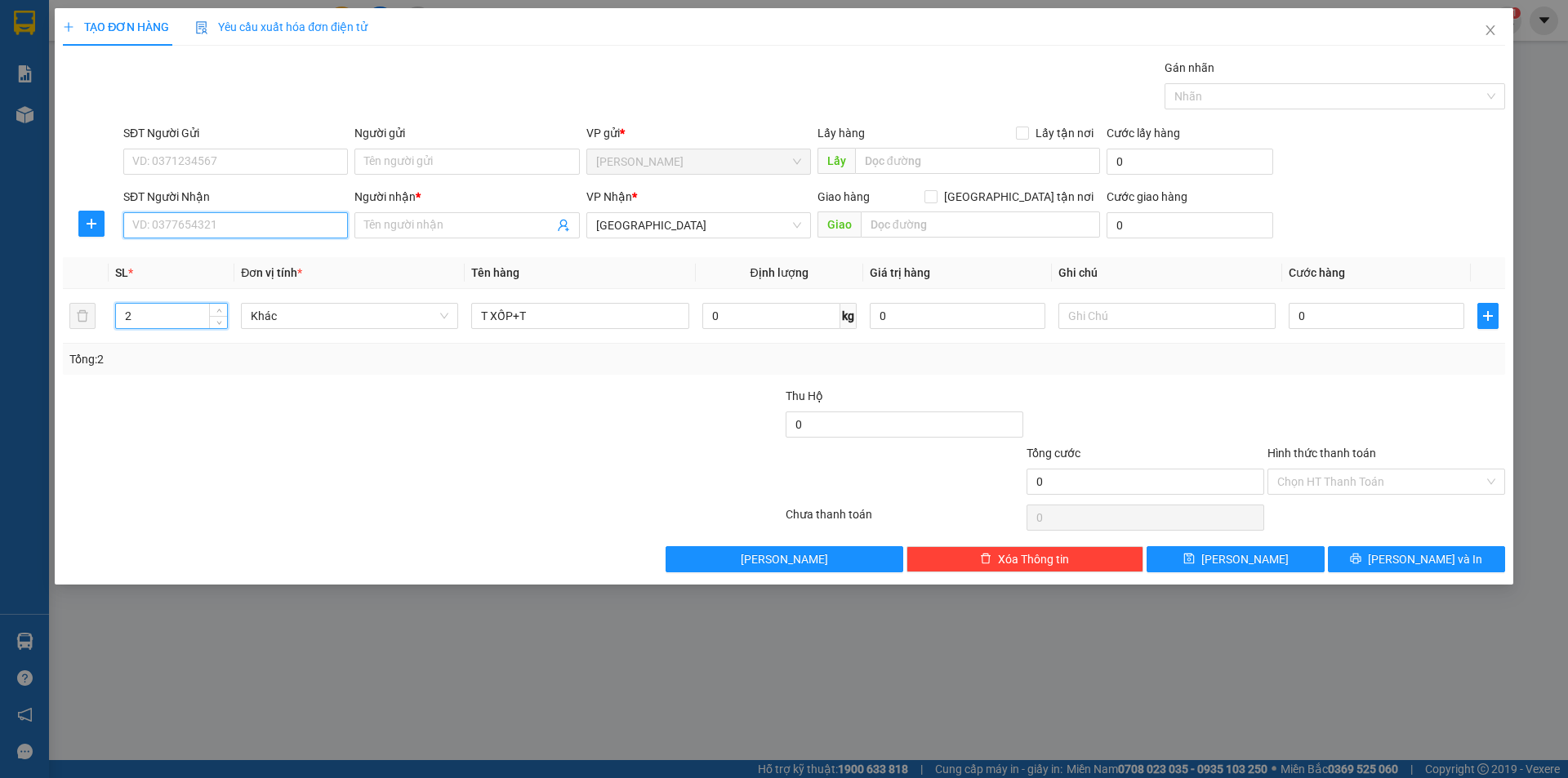
click at [261, 236] on input "SĐT Người Nhận" at bounding box center [235, 225] width 225 height 26
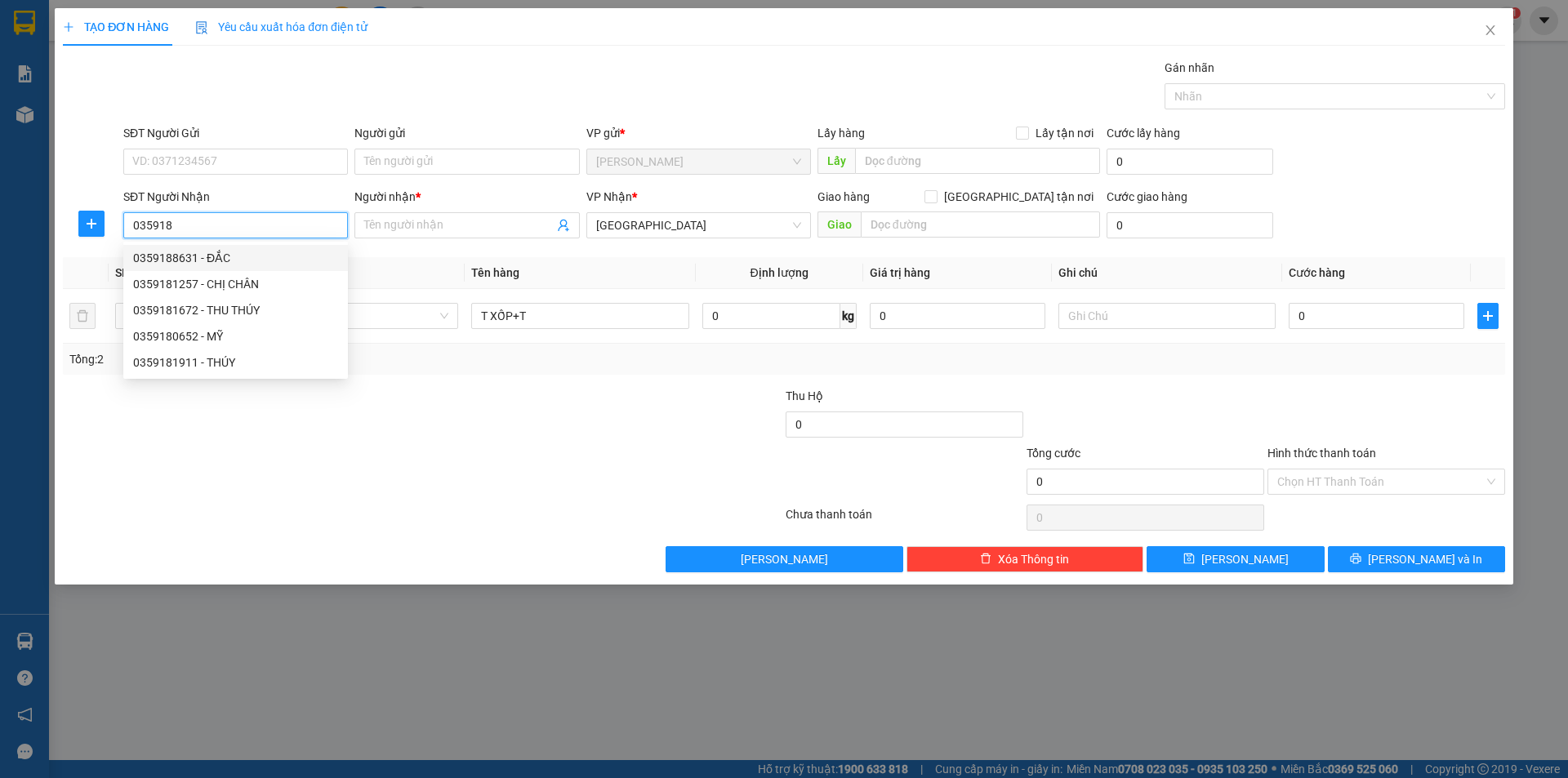
click at [209, 262] on div "0359188631 - ĐẮC" at bounding box center [235, 258] width 205 height 18
type input "0359188631"
type input "ĐẮC"
type input "0359188631"
drag, startPoint x: 146, startPoint y: 528, endPoint x: 422, endPoint y: 295, distance: 361.2
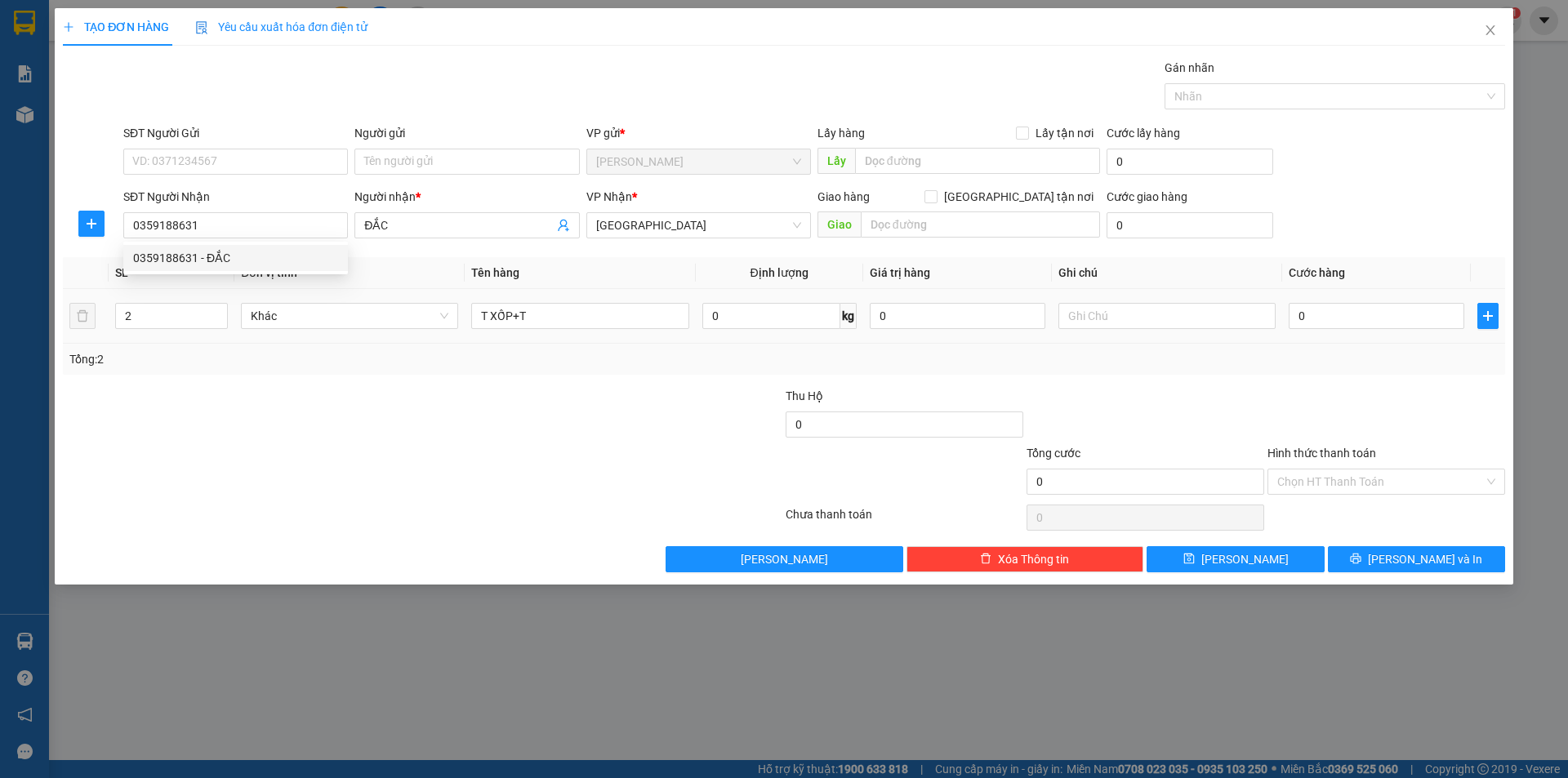
click at [267, 420] on div "Transit Pickup Surcharge Ids Transit Deliver Surcharge Ids Transit Deliver Surc…" at bounding box center [784, 316] width 1442 height 514
click at [499, 161] on input "Người gửi" at bounding box center [466, 161] width 225 height 26
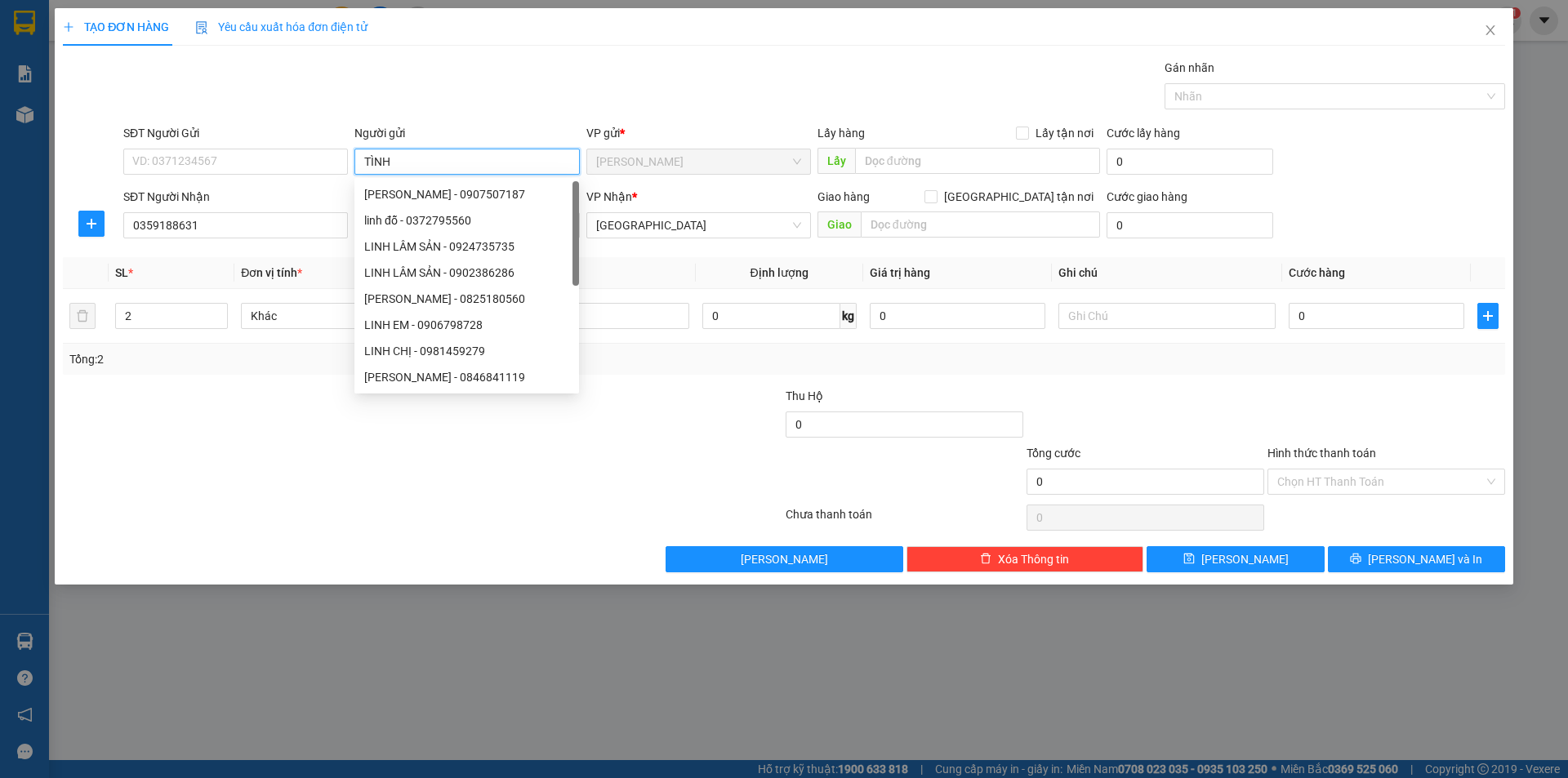
type input "TÌNH"
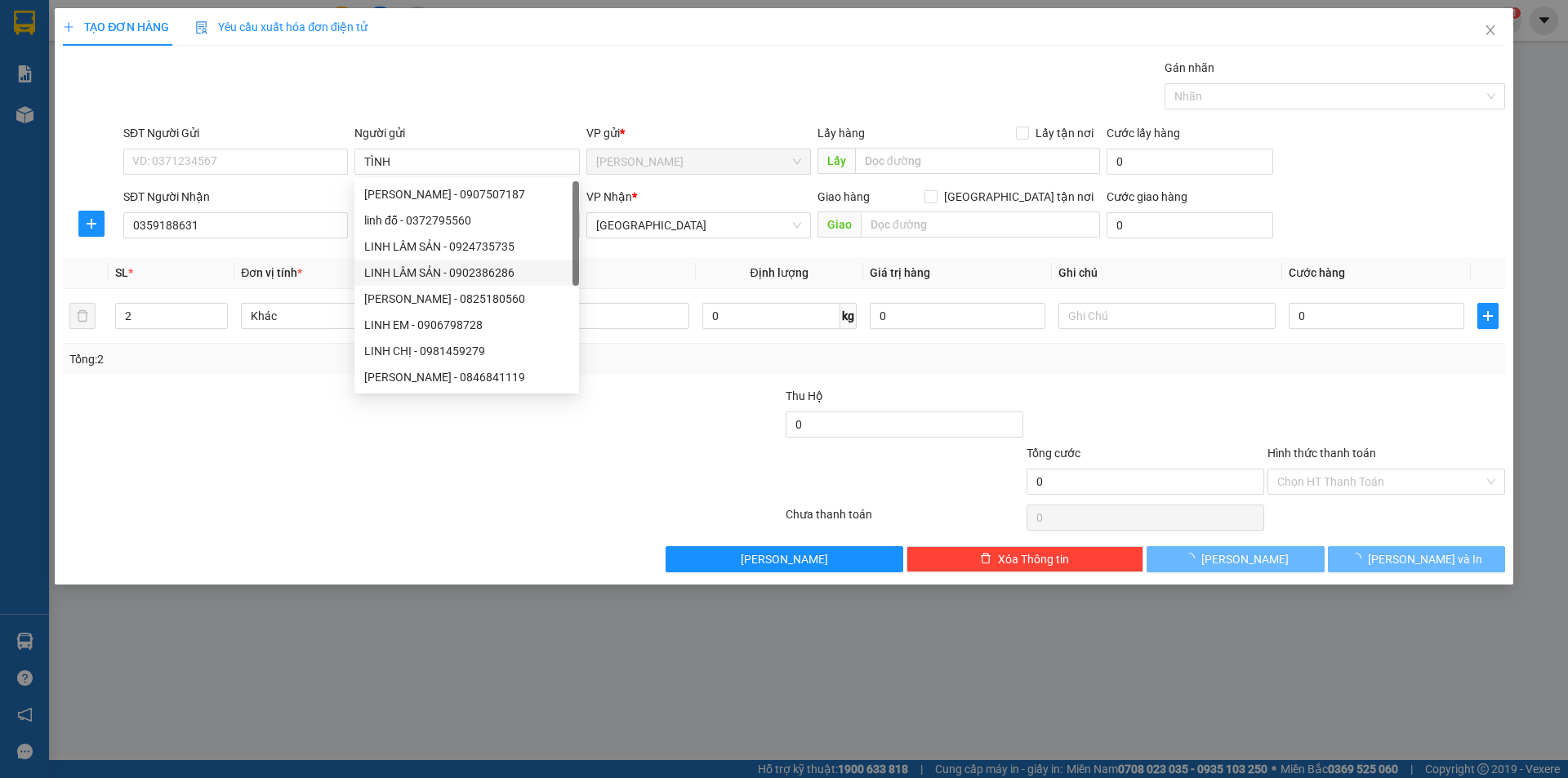
drag, startPoint x: 183, startPoint y: 579, endPoint x: 303, endPoint y: 499, distance: 144.2
click at [303, 499] on div "TẠO ĐƠN HÀNG Yêu cầu xuất hóa đơn điện tử Transit Pickup Surcharge Ids Transit …" at bounding box center [784, 296] width 1459 height 576
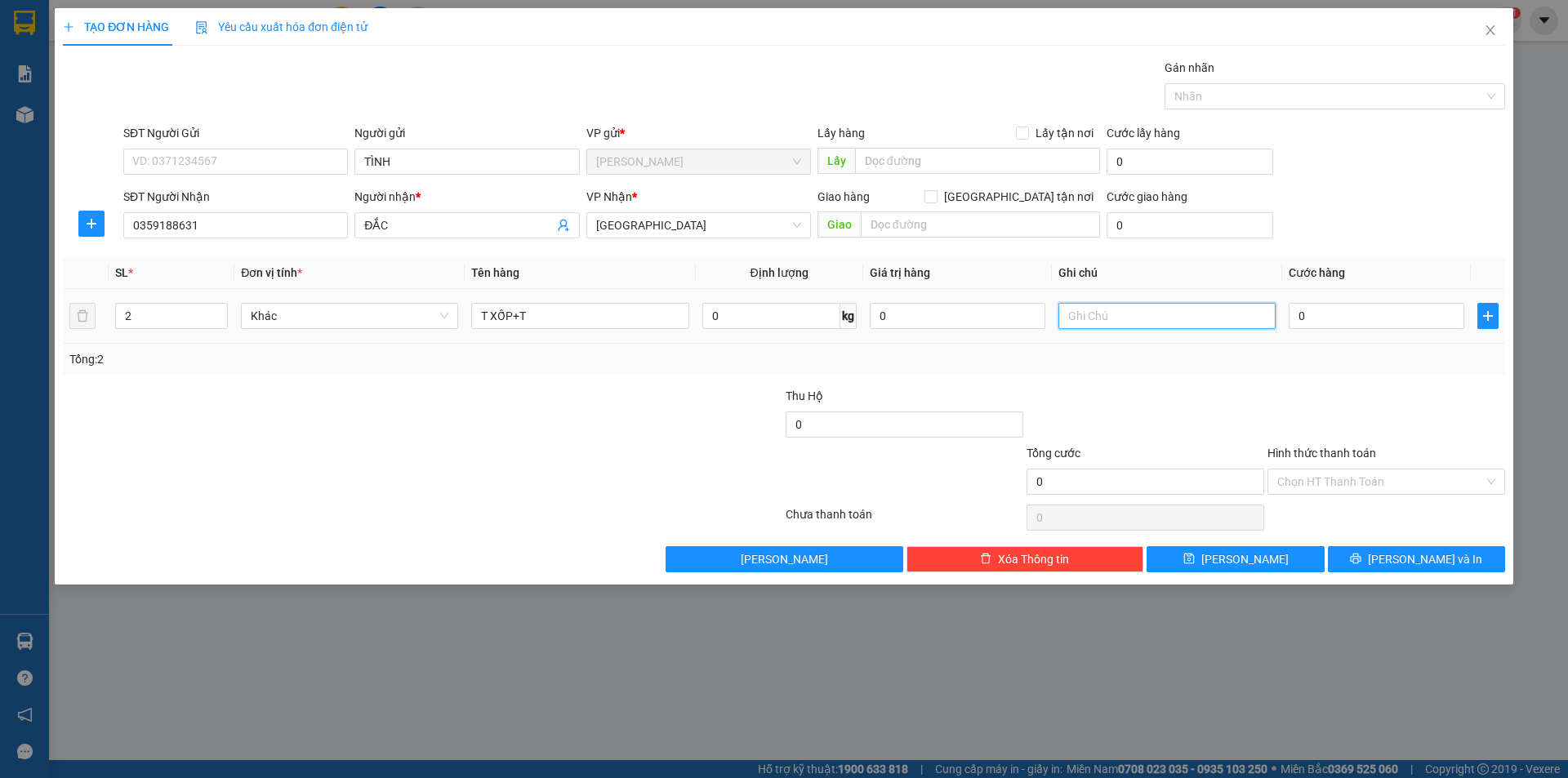
click at [1077, 323] on input "text" at bounding box center [1167, 316] width 217 height 26
type input "R/120"
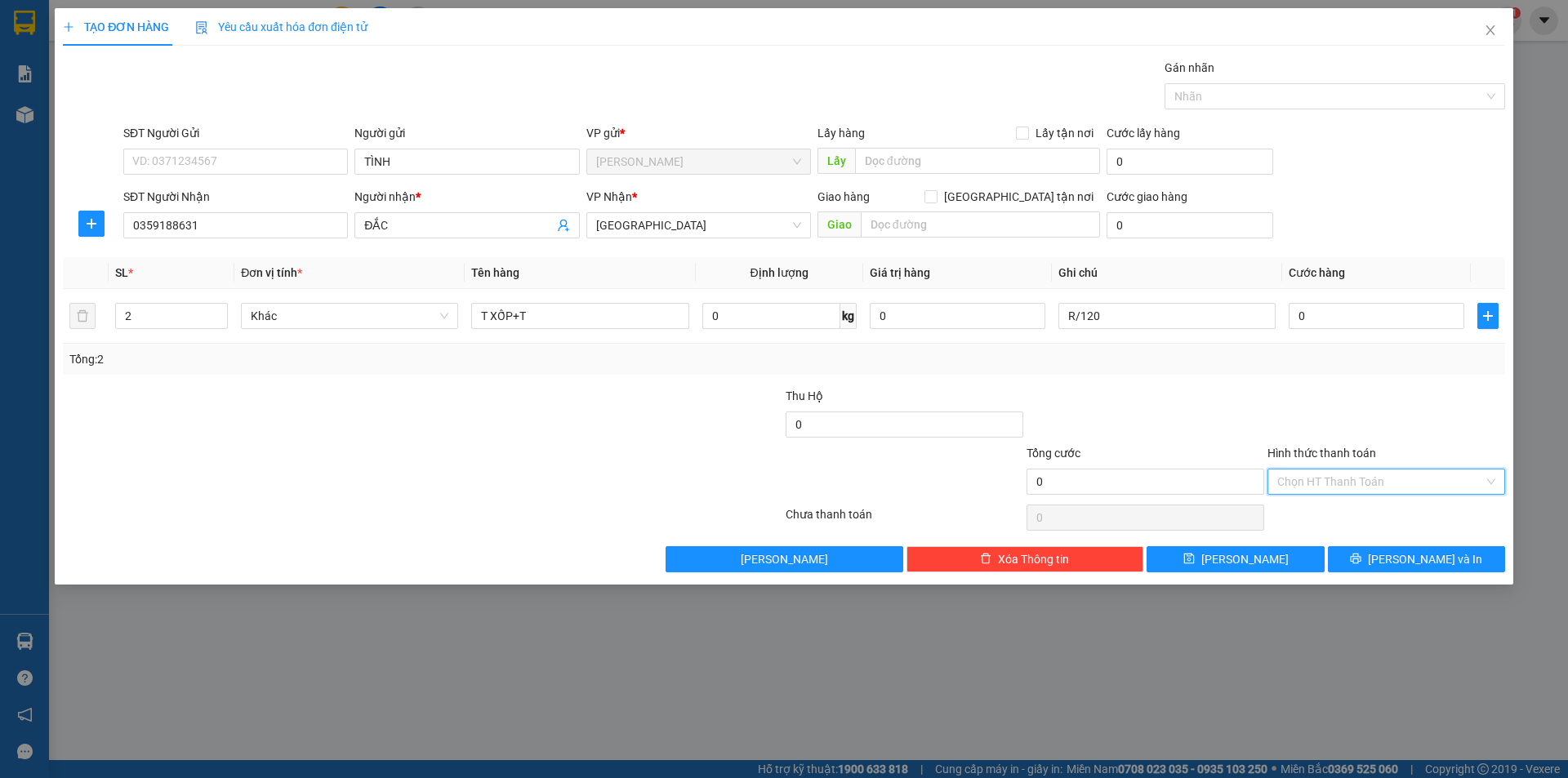
click at [1373, 472] on input "Hình thức thanh toán" at bounding box center [1380, 482] width 206 height 25
click at [1322, 535] on div "Miễn phí" at bounding box center [1386, 540] width 218 height 18
click at [1350, 552] on button "[PERSON_NAME] và In" at bounding box center [1416, 560] width 177 height 26
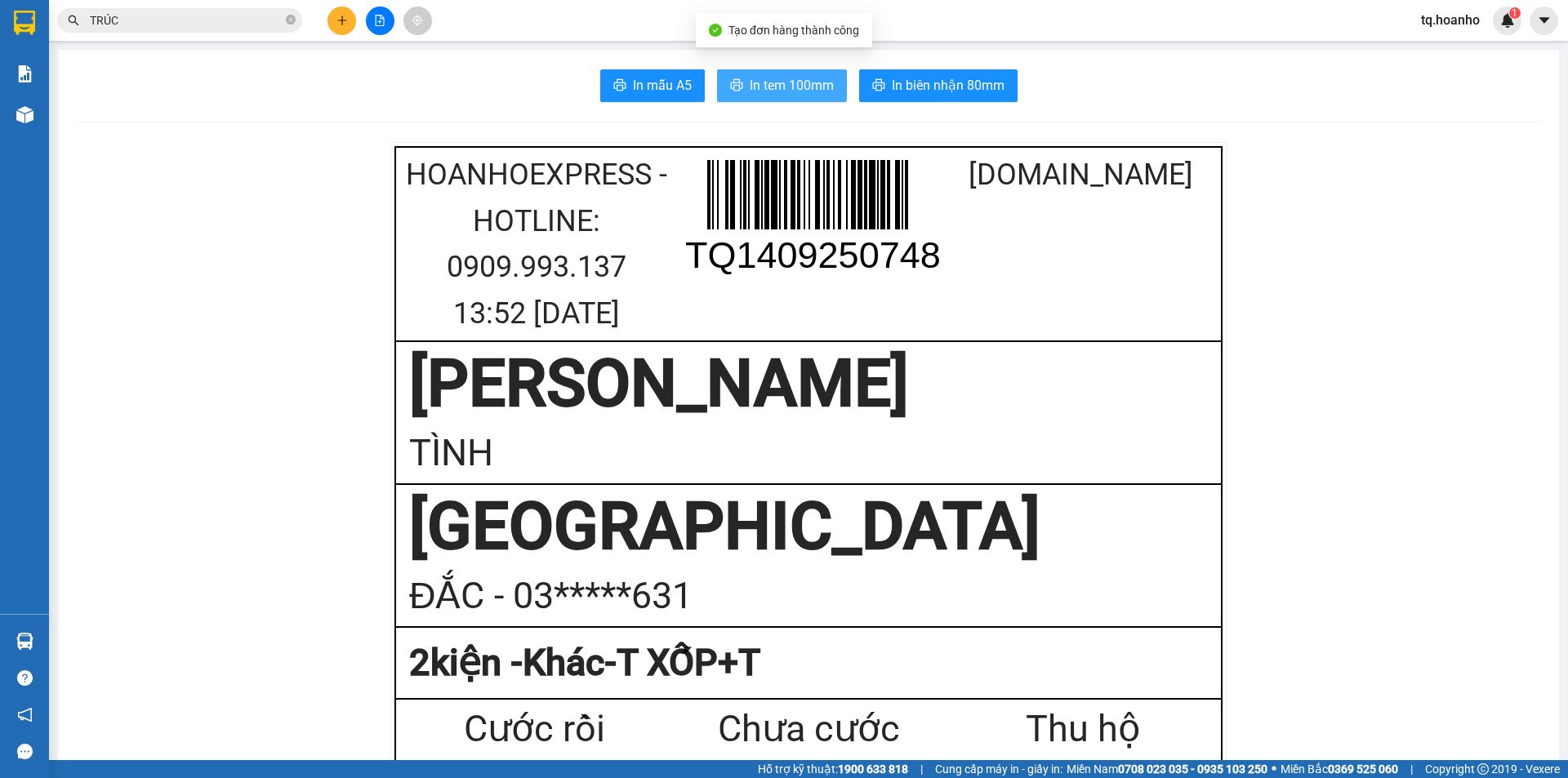
click at [764, 74] on button "In tem 100mm" at bounding box center [783, 86] width 130 height 33
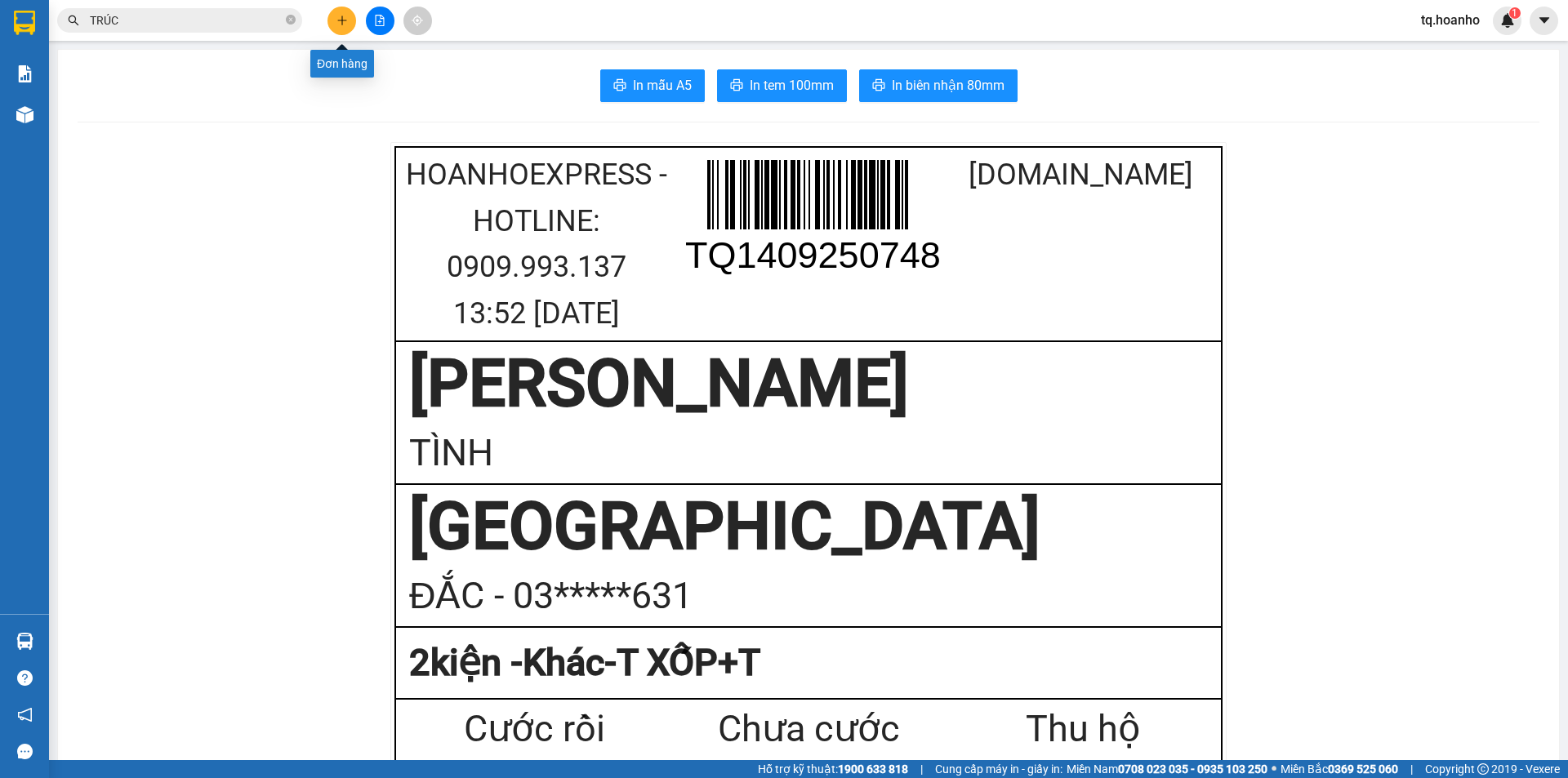
click at [337, 21] on icon "plus" at bounding box center [342, 20] width 11 height 11
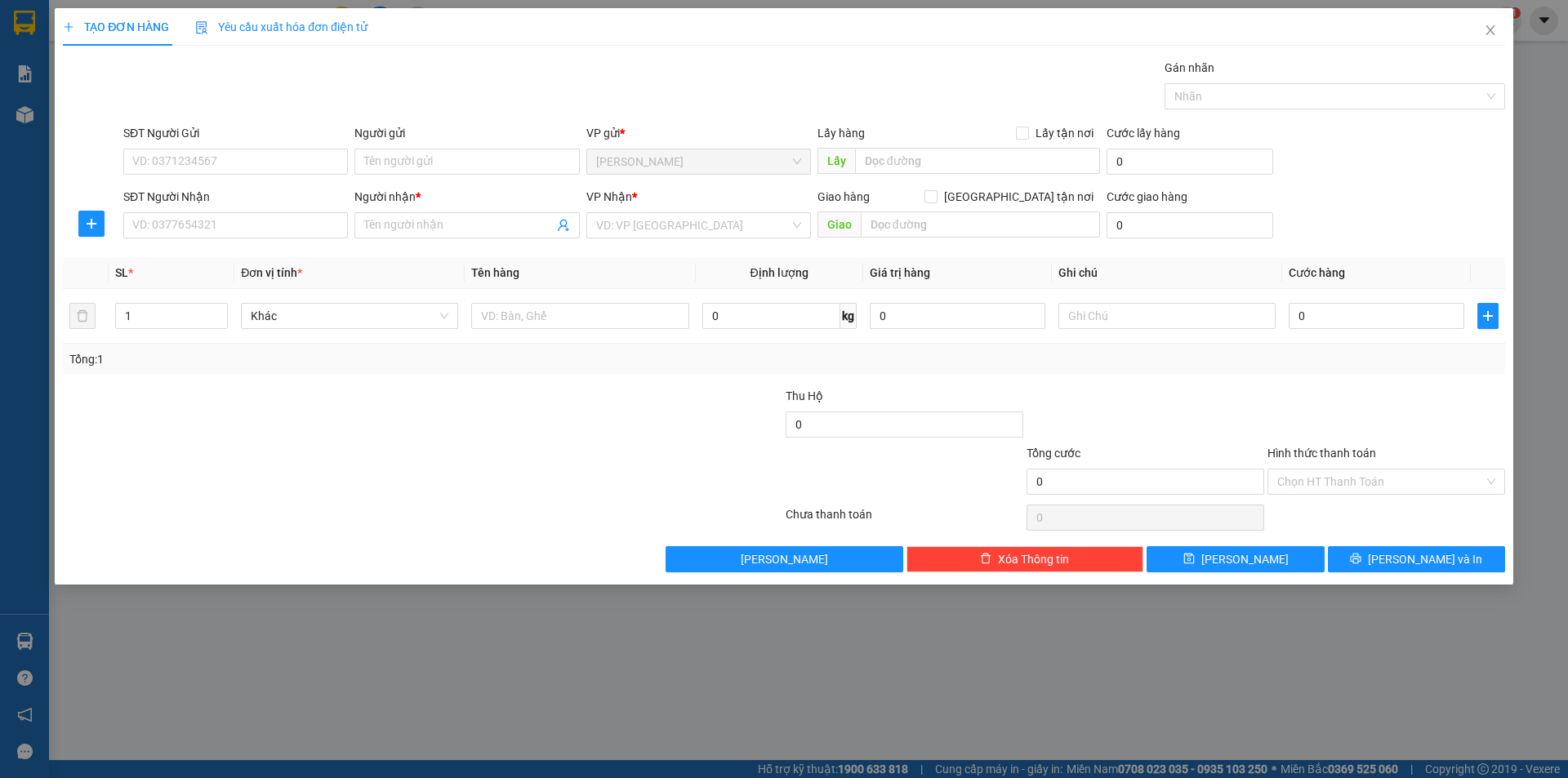
click at [331, 608] on div "TẠO ĐƠN HÀNG Yêu cầu xuất hóa đơn điện tử Transit Pickup Surcharge Ids Transit …" at bounding box center [784, 389] width 1568 height 778
click at [308, 197] on div "SĐT Người Nhận" at bounding box center [235, 197] width 225 height 18
click at [308, 212] on input "SĐT Người Nhận" at bounding box center [235, 225] width 225 height 26
click at [305, 223] on input "SĐT Người Nhận" at bounding box center [235, 225] width 225 height 26
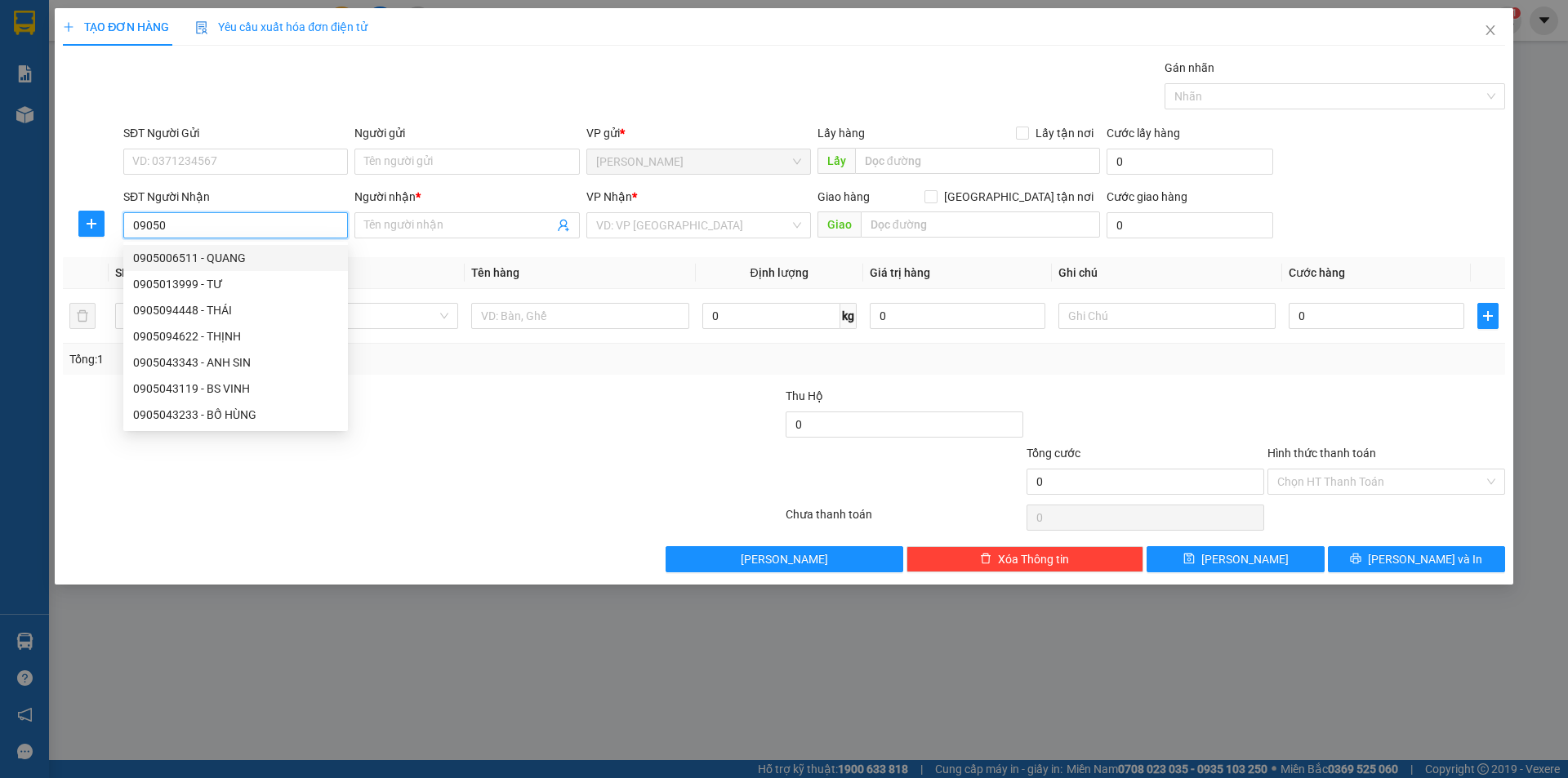
click at [262, 228] on input "09050" at bounding box center [235, 225] width 225 height 26
type input "0"
drag, startPoint x: 292, startPoint y: 225, endPoint x: 0, endPoint y: 21, distance: 356.2
click at [282, 225] on input "SĐT Người Nhận" at bounding box center [235, 225] width 225 height 26
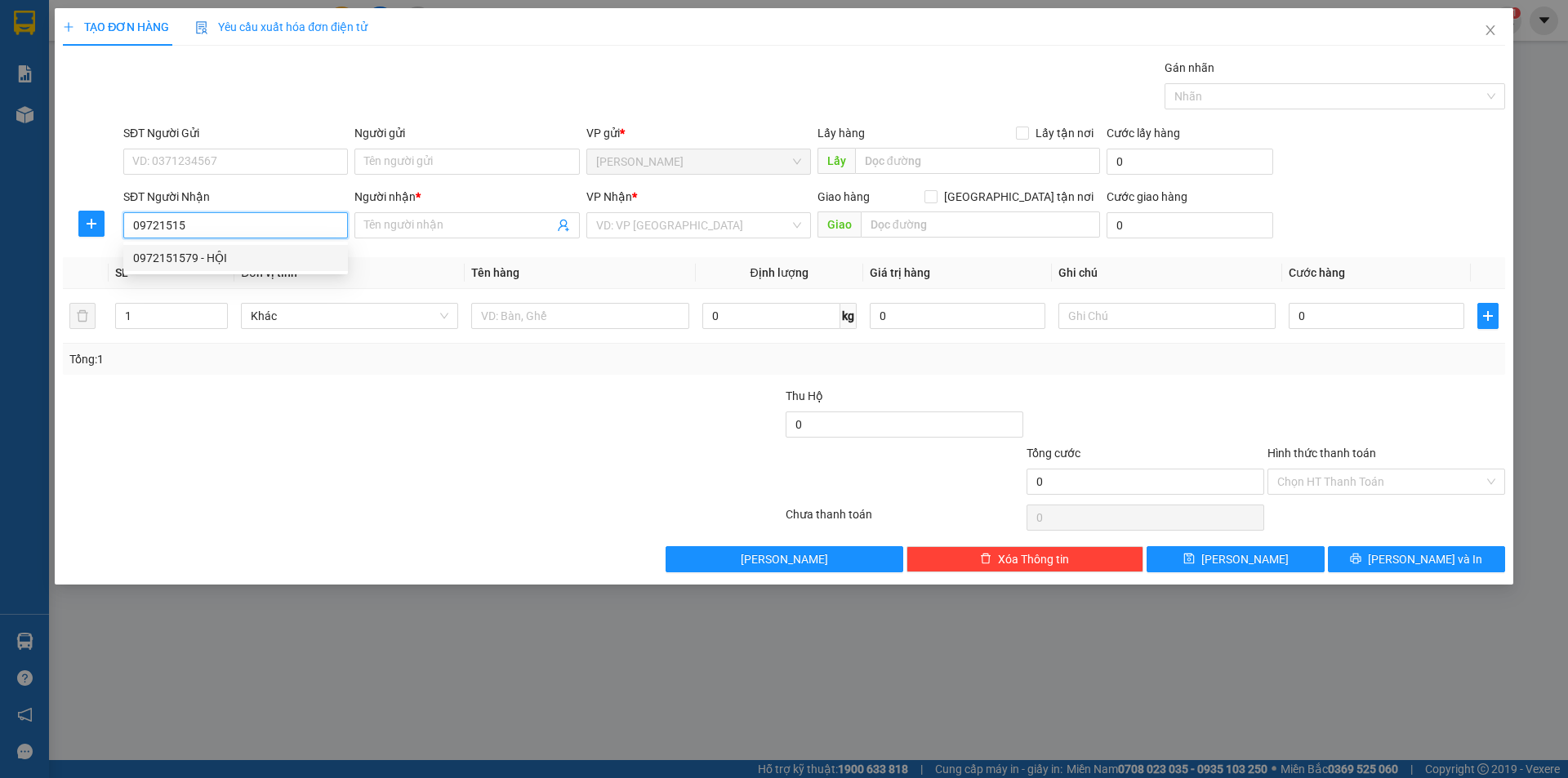
click at [228, 248] on div "0972151579 - HỘI" at bounding box center [235, 258] width 225 height 26
type input "0972151579"
type input "HỘI"
click at [689, 229] on span "[PERSON_NAME]" at bounding box center [698, 225] width 205 height 25
type input "0972151579"
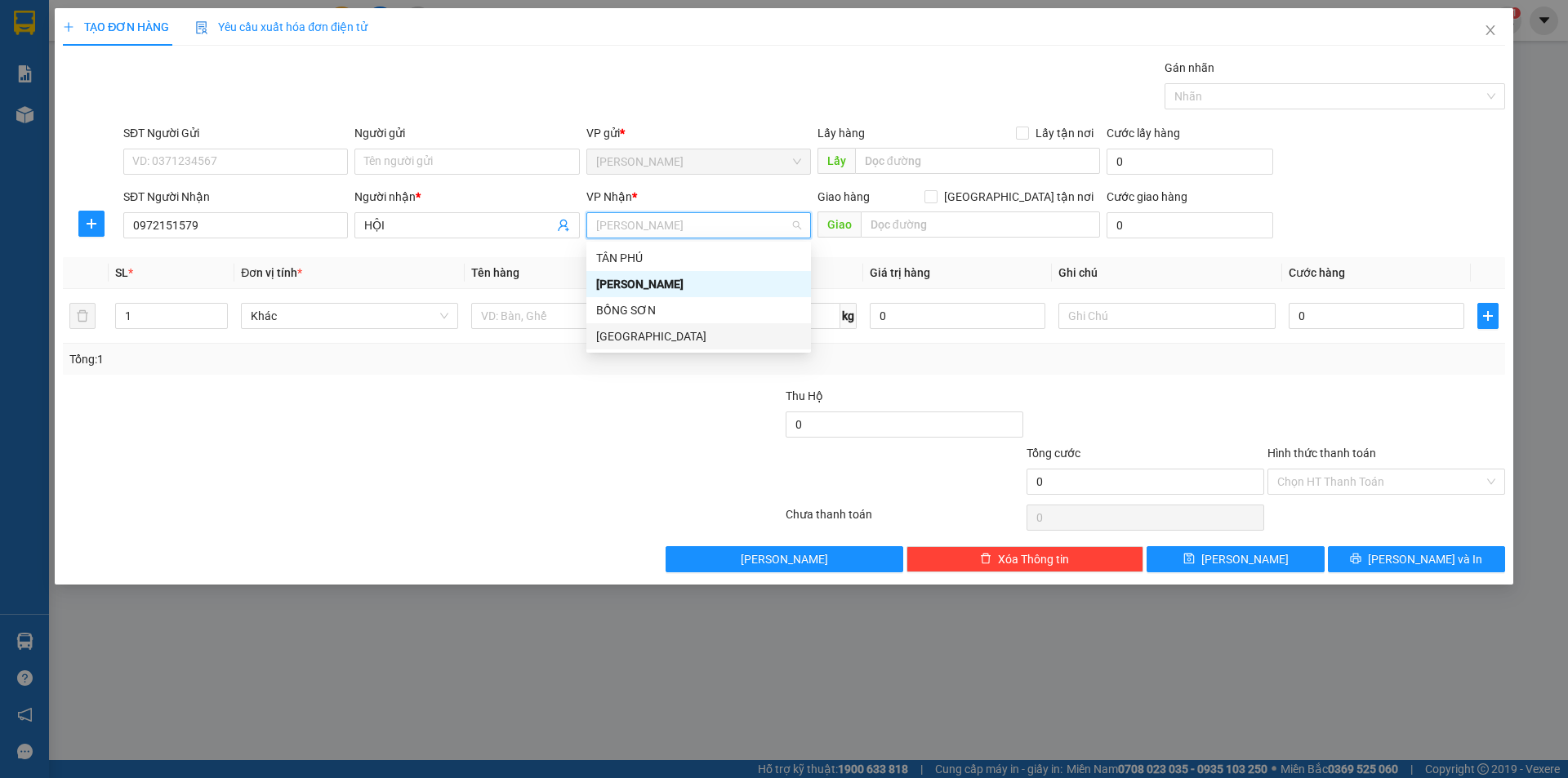
click at [639, 331] on div "[GEOGRAPHIC_DATA]" at bounding box center [698, 337] width 205 height 18
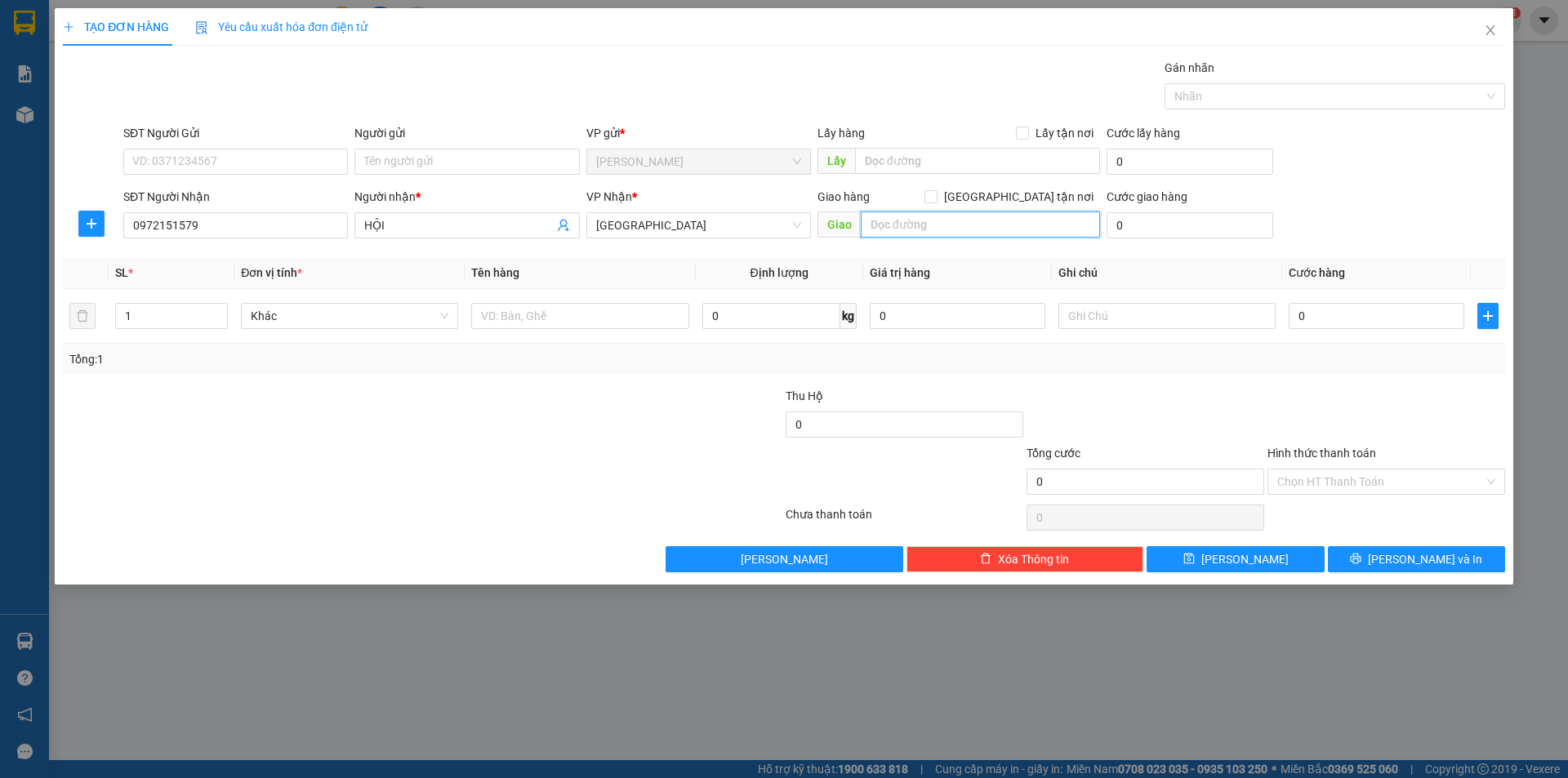
click at [904, 224] on input "text" at bounding box center [980, 225] width 239 height 26
type input "VẠN PHÚC"
click at [535, 322] on input "text" at bounding box center [580, 316] width 217 height 26
type input "HỘP"
click at [1078, 324] on input "text" at bounding box center [1167, 316] width 217 height 26
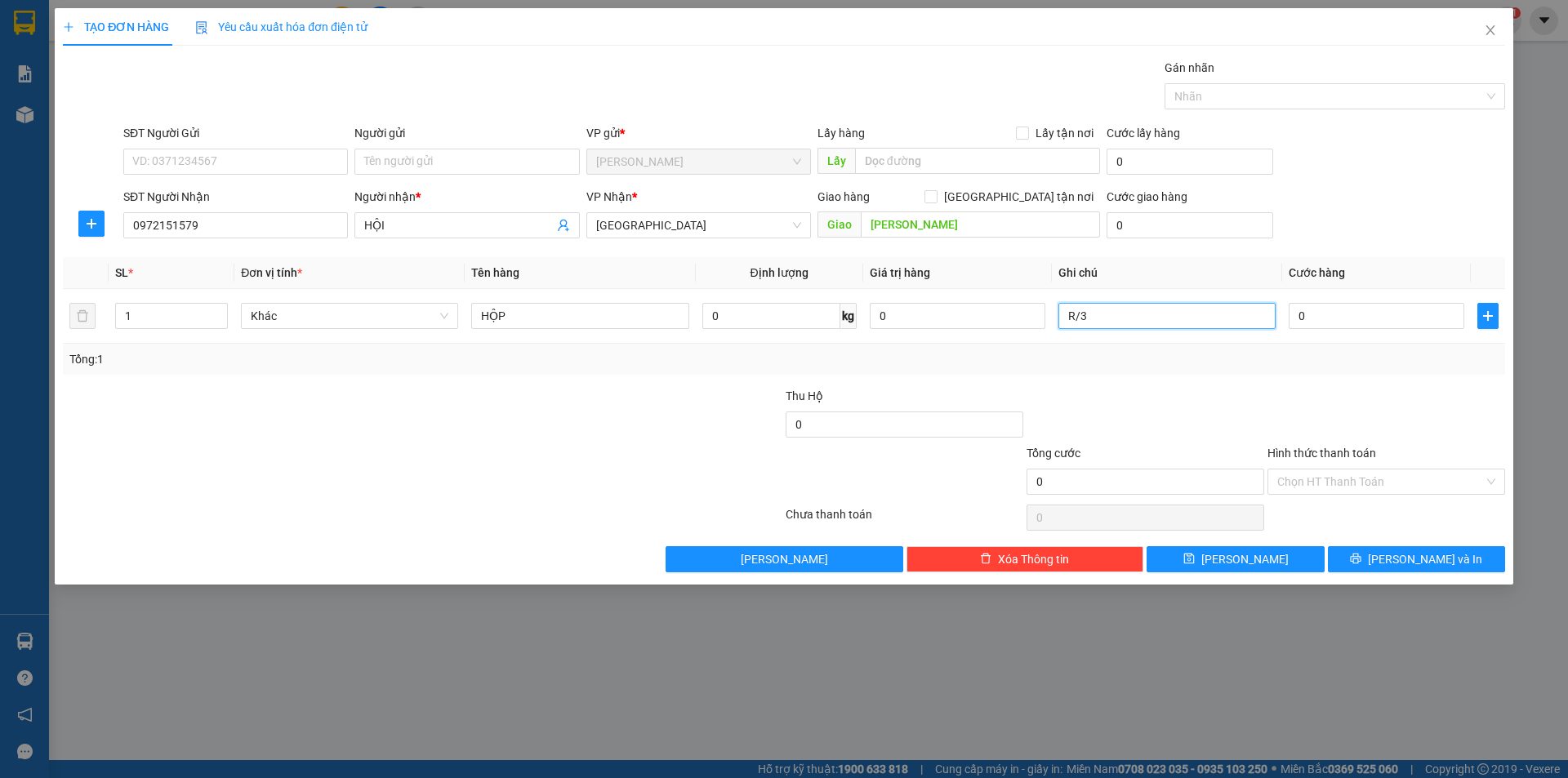
type input "R/30"
click at [1302, 491] on input "Hình thức thanh toán" at bounding box center [1380, 482] width 206 height 25
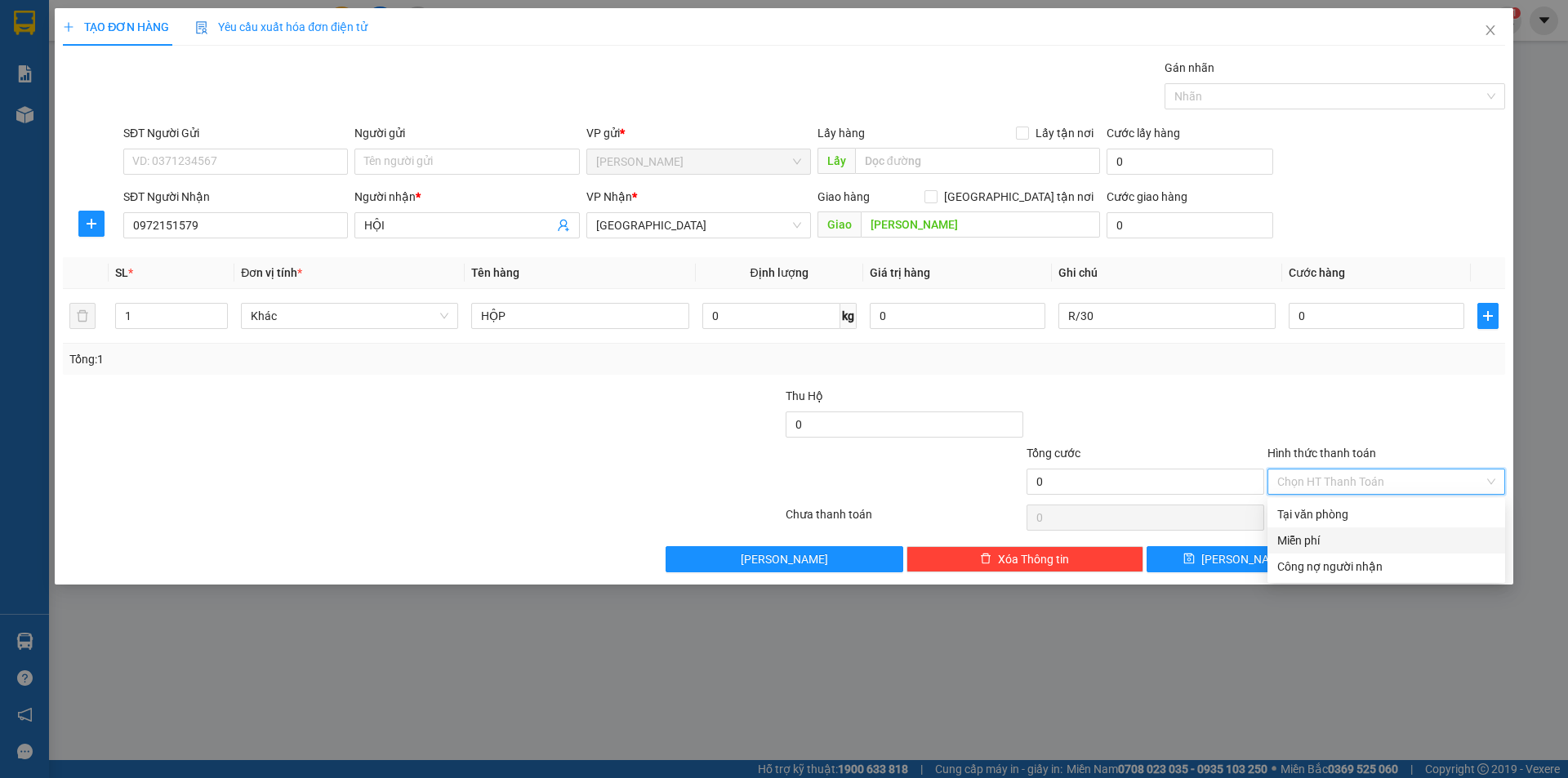
click at [1318, 547] on div "Miễn phí" at bounding box center [1386, 540] width 218 height 18
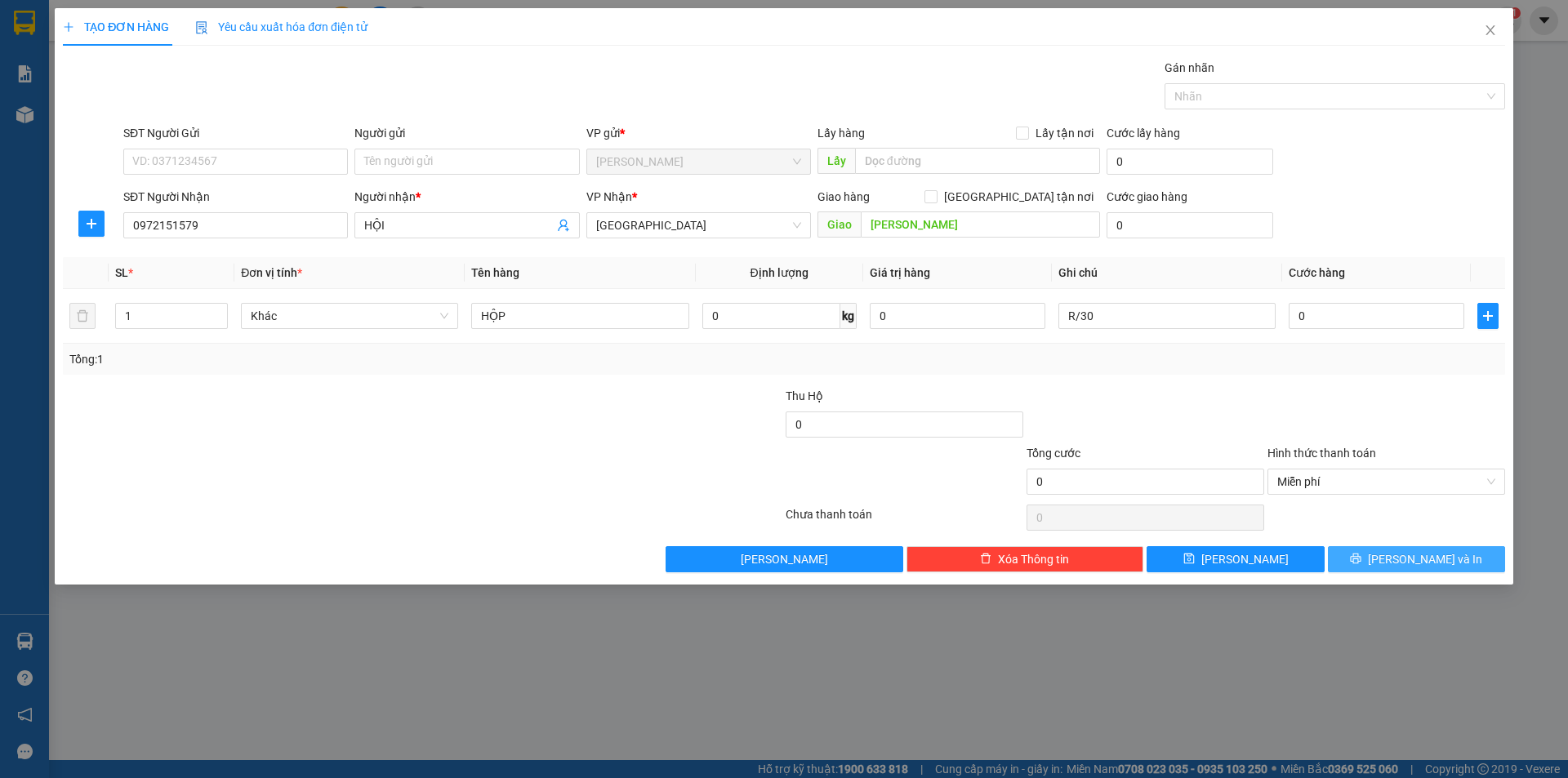
click at [1366, 567] on button "[PERSON_NAME] và In" at bounding box center [1416, 560] width 177 height 26
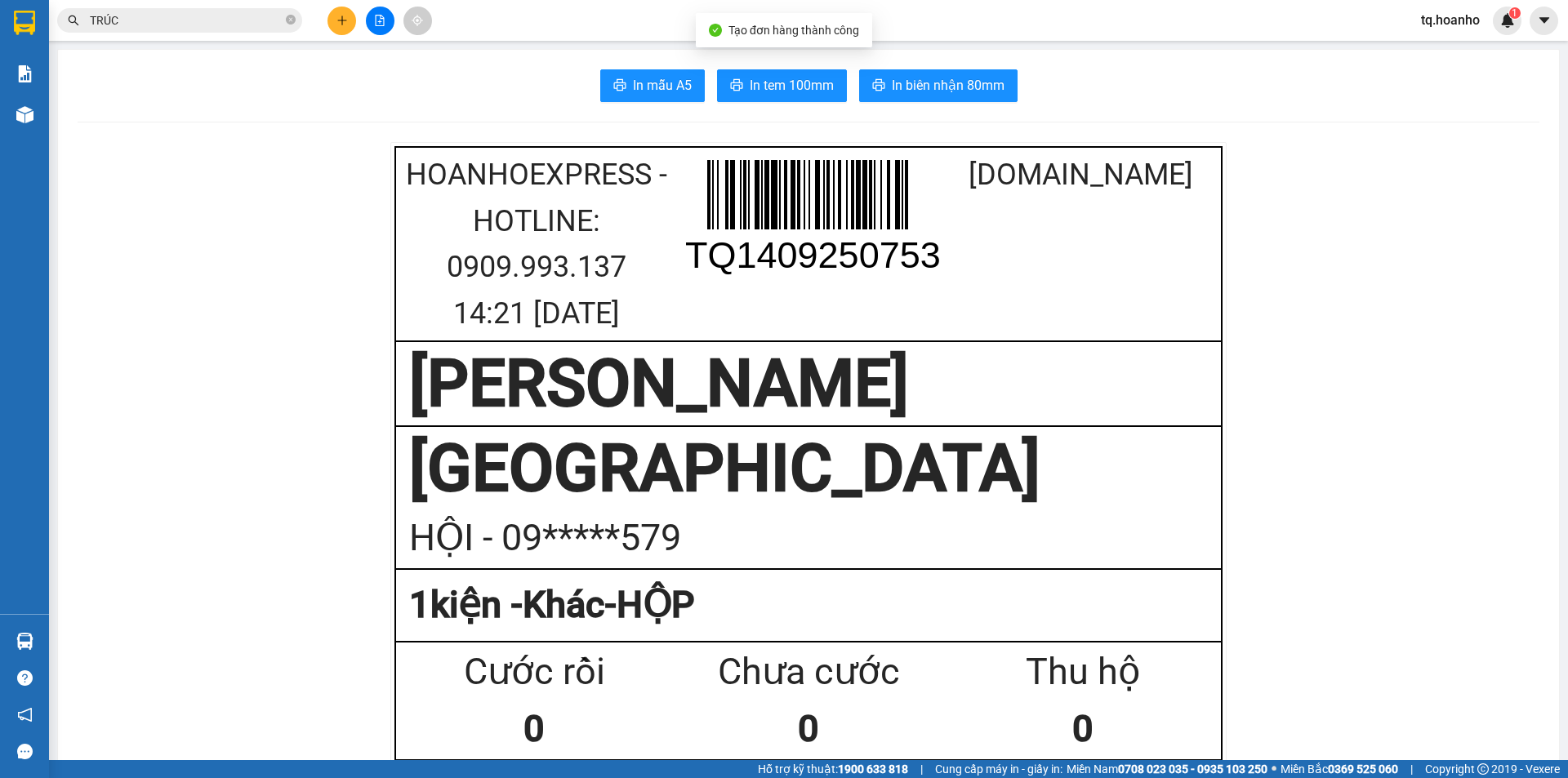
click at [774, 93] on span "In tem 100mm" at bounding box center [792, 85] width 84 height 20
click at [339, 18] on icon "plus" at bounding box center [342, 20] width 11 height 11
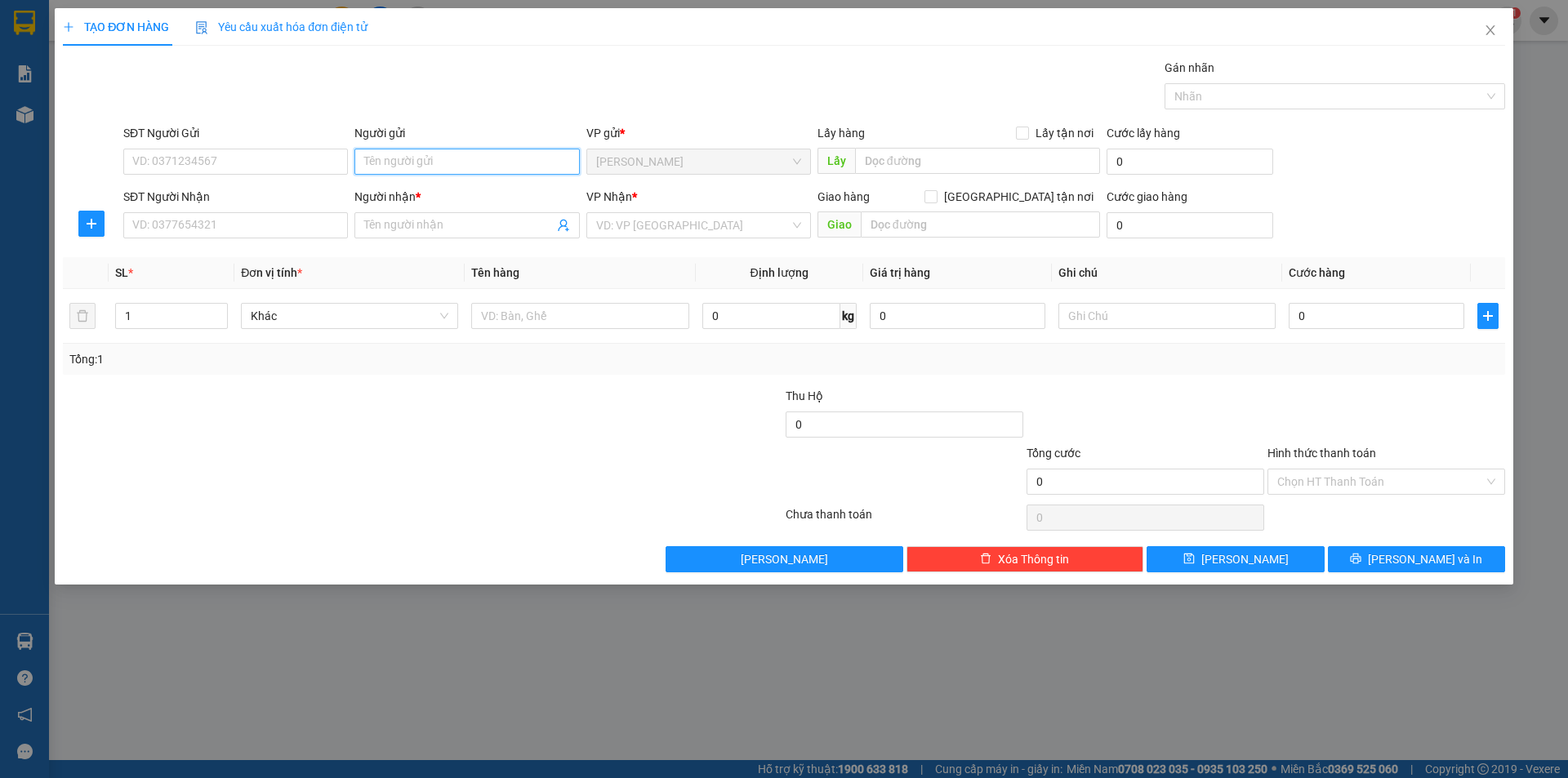
click at [486, 165] on input "Người gửi" at bounding box center [466, 161] width 225 height 26
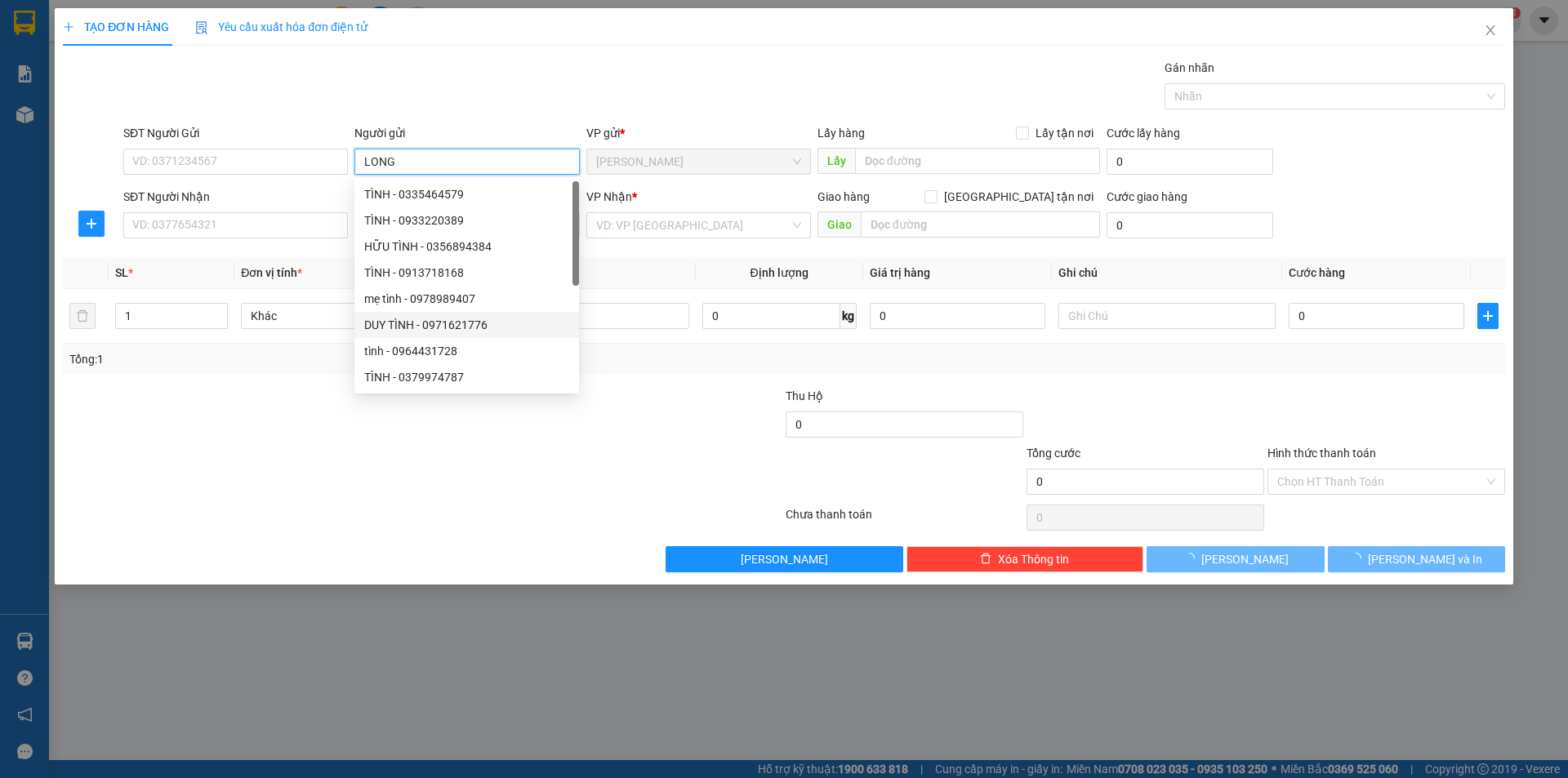
type input "LONG"
click at [193, 514] on div at bounding box center [423, 518] width 723 height 33
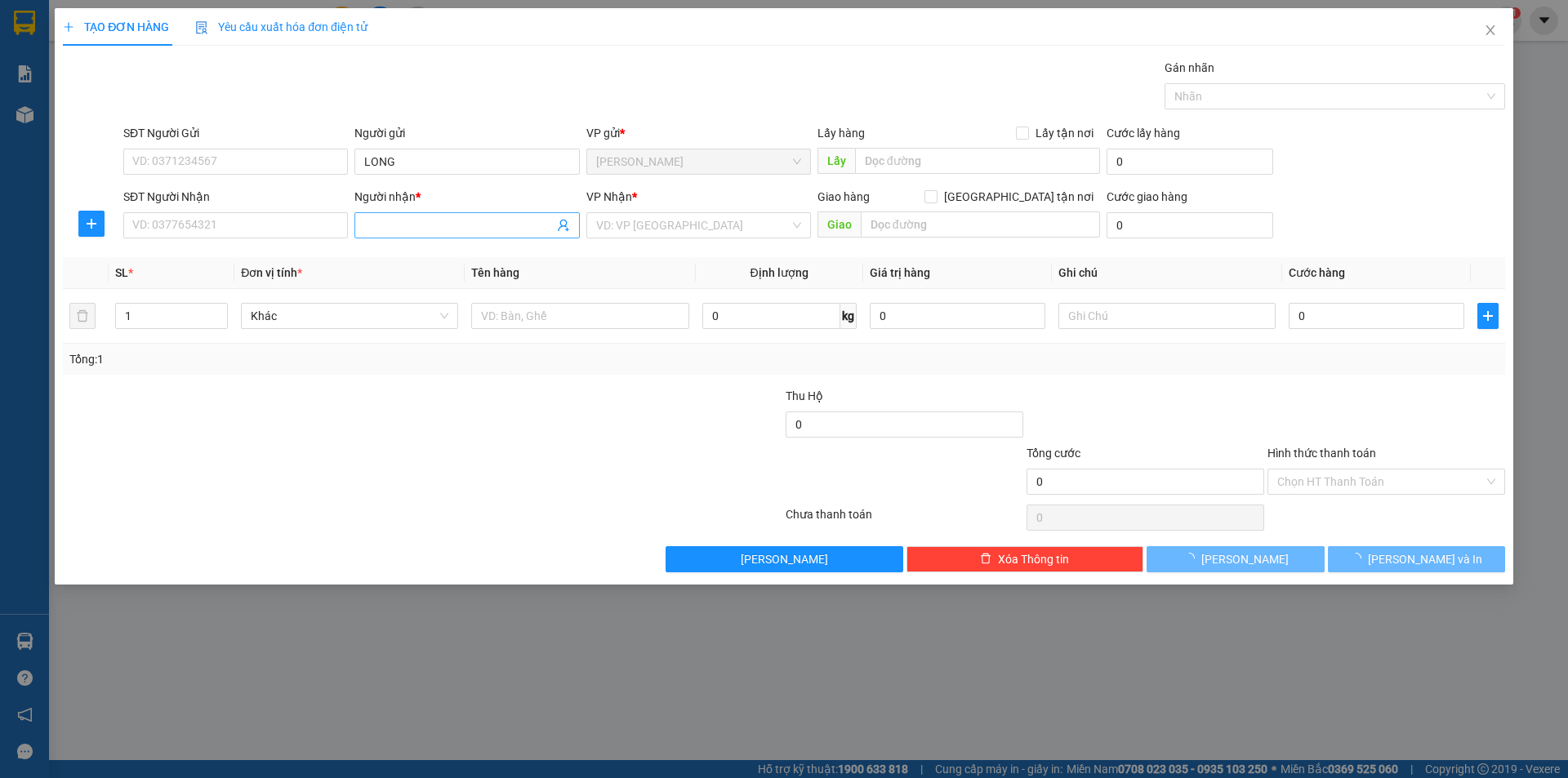
click at [368, 227] on input "Người nhận *" at bounding box center [459, 226] width 189 height 18
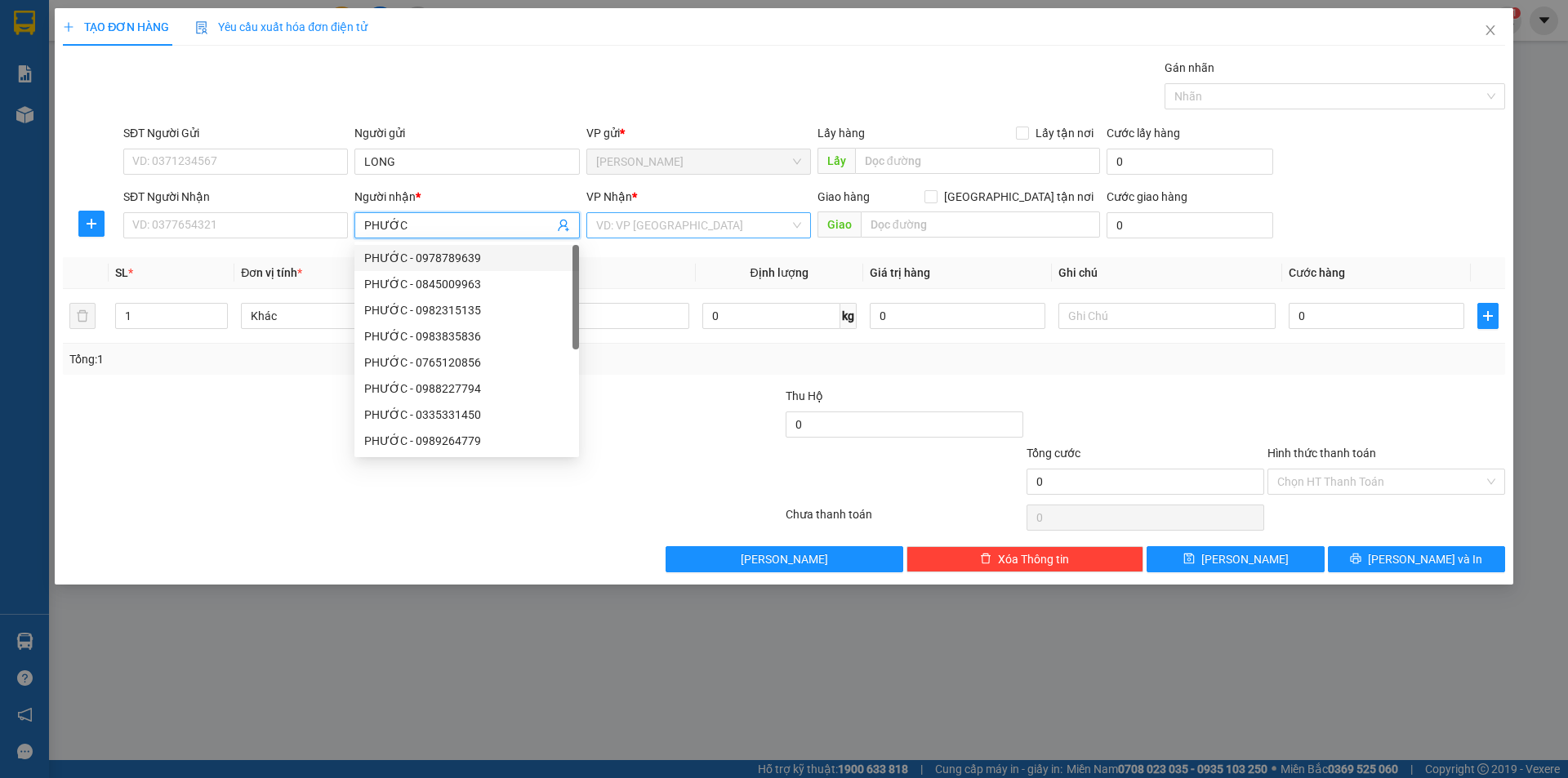
type input "PHƯỚC"
click at [611, 220] on input "search" at bounding box center [693, 225] width 194 height 25
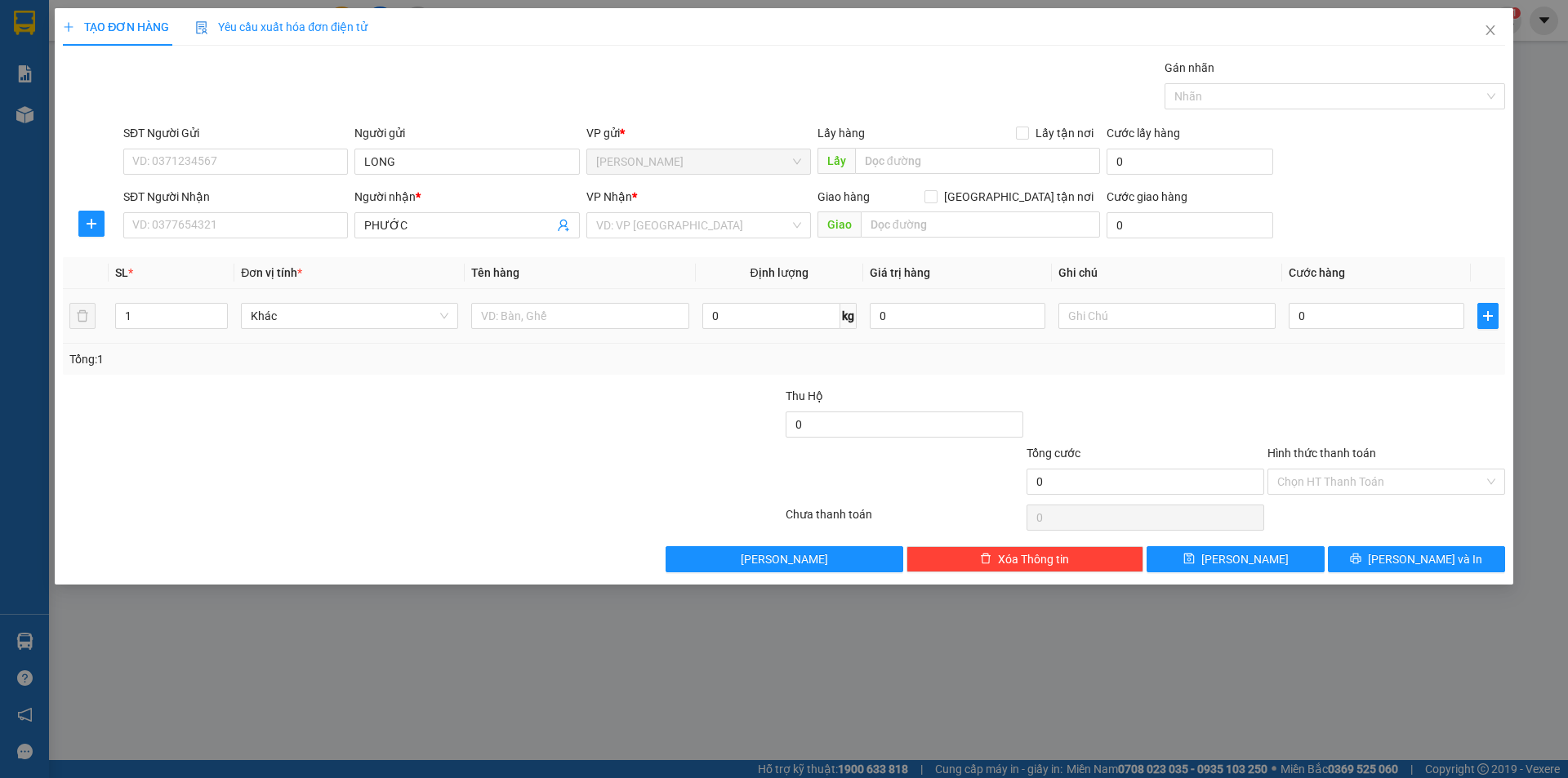
drag, startPoint x: 605, startPoint y: 353, endPoint x: 606, endPoint y: 334, distance: 19.0
click at [606, 334] on div "SL * Đơn vị tính * Tên hàng Định lượng Giá trị hàng Ghi chú Cước hàng 1 Khác 0 …" at bounding box center [784, 316] width 1442 height 117
click at [606, 231] on input "search" at bounding box center [693, 225] width 194 height 25
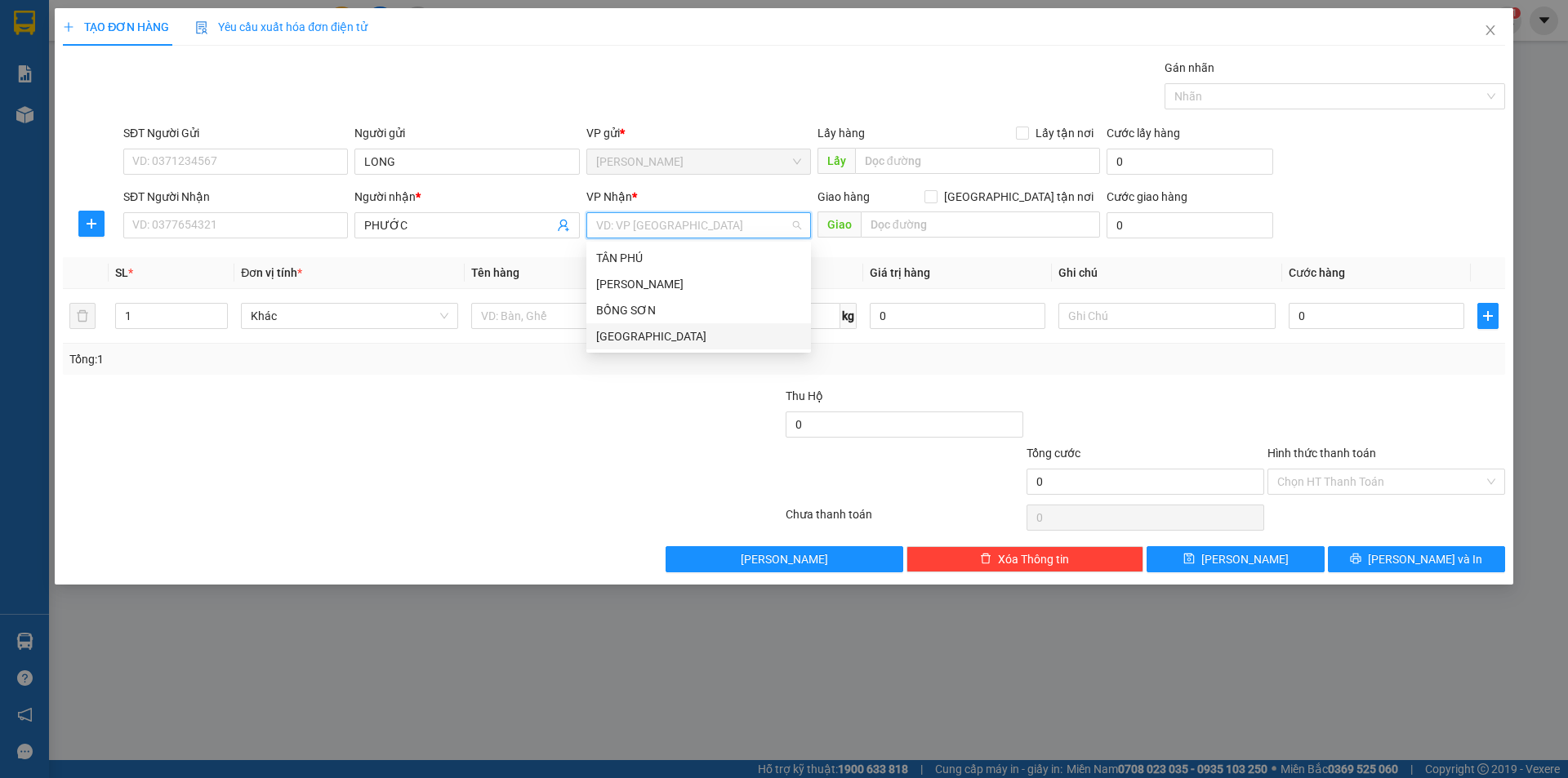
click at [610, 328] on div "[GEOGRAPHIC_DATA]" at bounding box center [698, 337] width 205 height 18
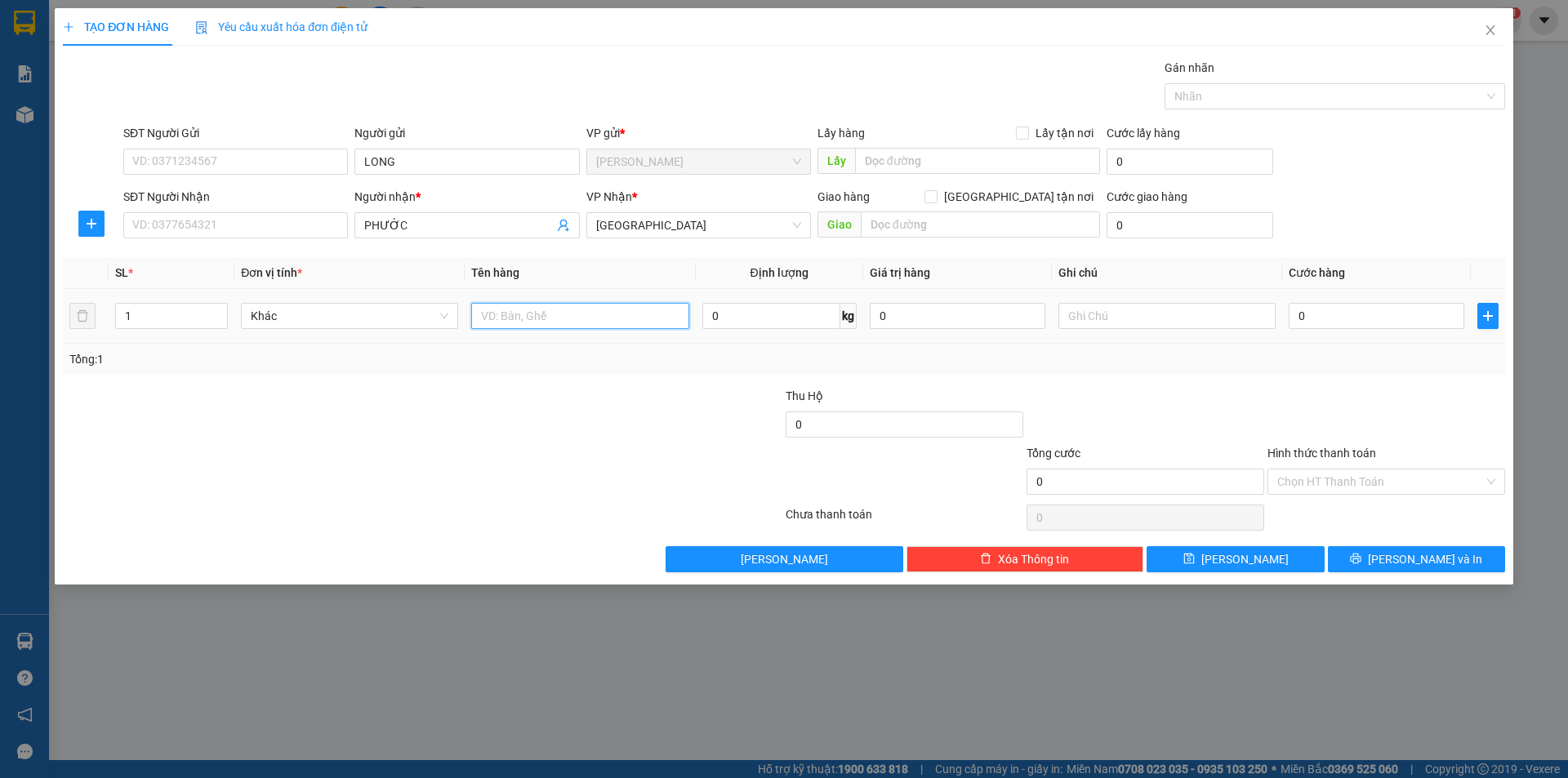
click at [529, 317] on input "text" at bounding box center [580, 316] width 217 height 26
type input "T"
click at [308, 233] on input "SĐT Người Nhận" at bounding box center [235, 225] width 225 height 26
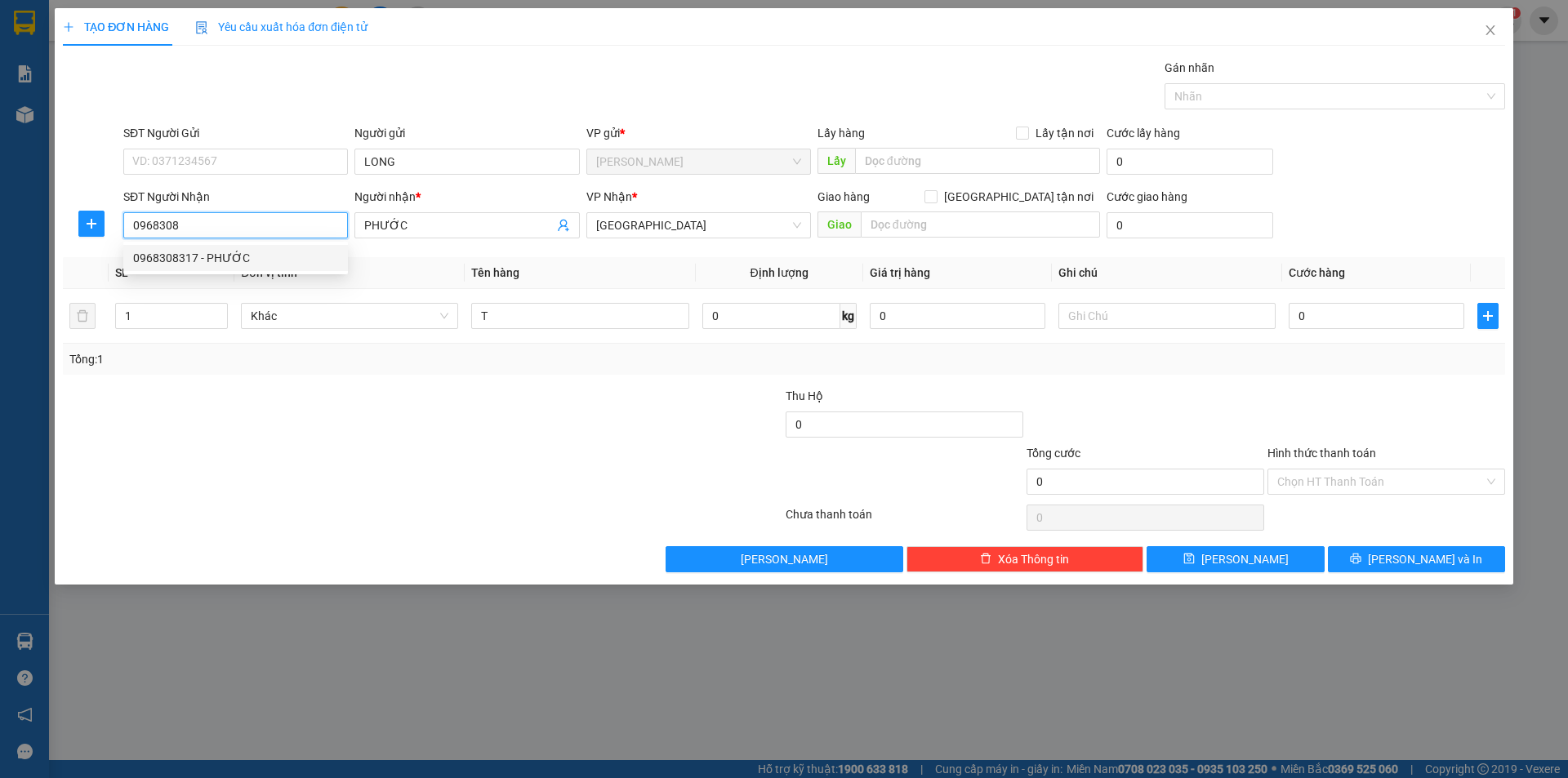
click at [244, 261] on div "0968308317 - PHƯỚC" at bounding box center [235, 258] width 205 height 18
type input "0968308317"
drag, startPoint x: 218, startPoint y: 480, endPoint x: 502, endPoint y: 333, distance: 319.8
click at [218, 480] on div at bounding box center [302, 472] width 482 height 57
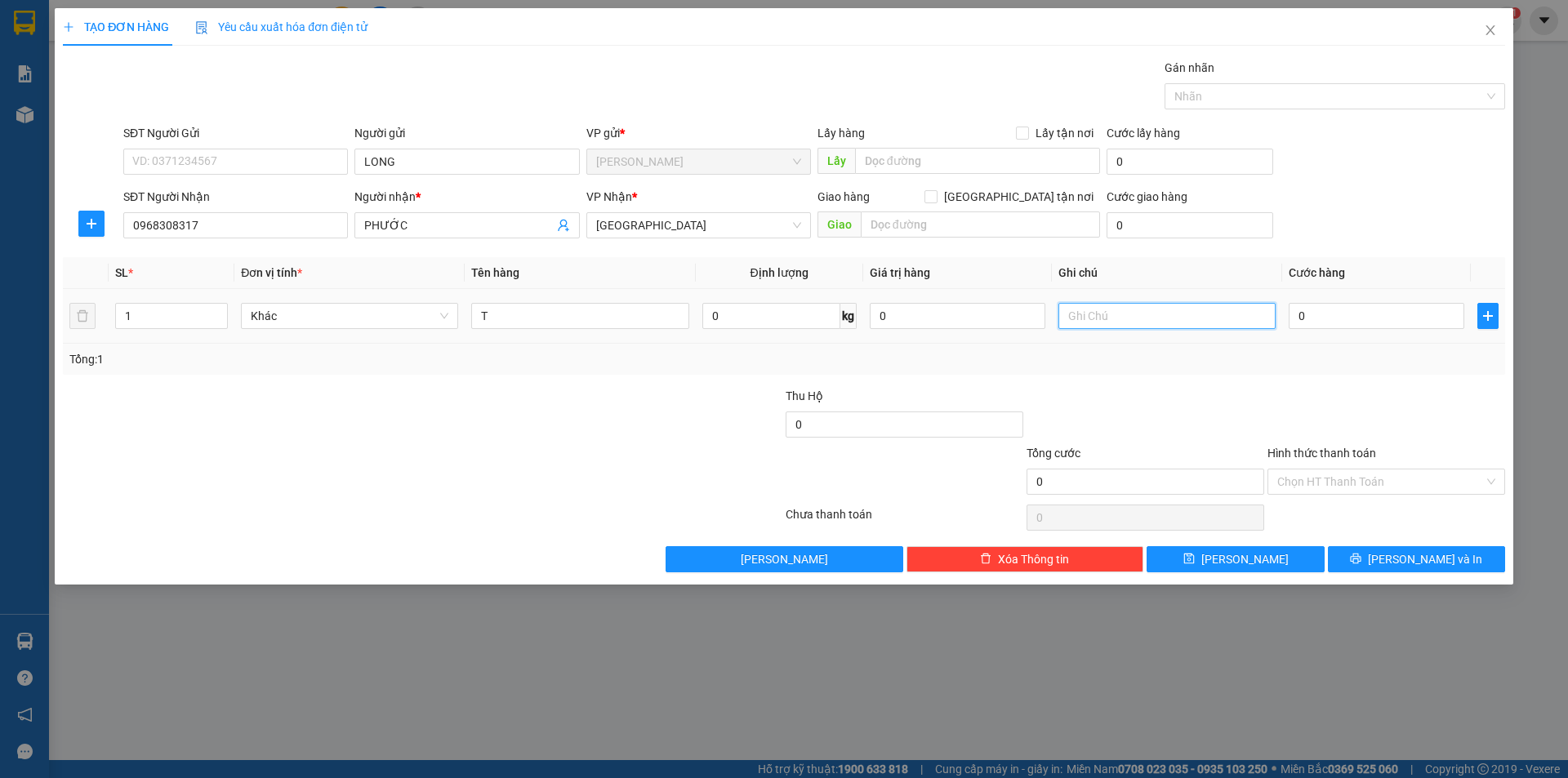
click at [1174, 320] on input "text" at bounding box center [1167, 316] width 217 height 26
type input "R/50"
click at [1365, 472] on input "Hình thức thanh toán" at bounding box center [1380, 482] width 206 height 25
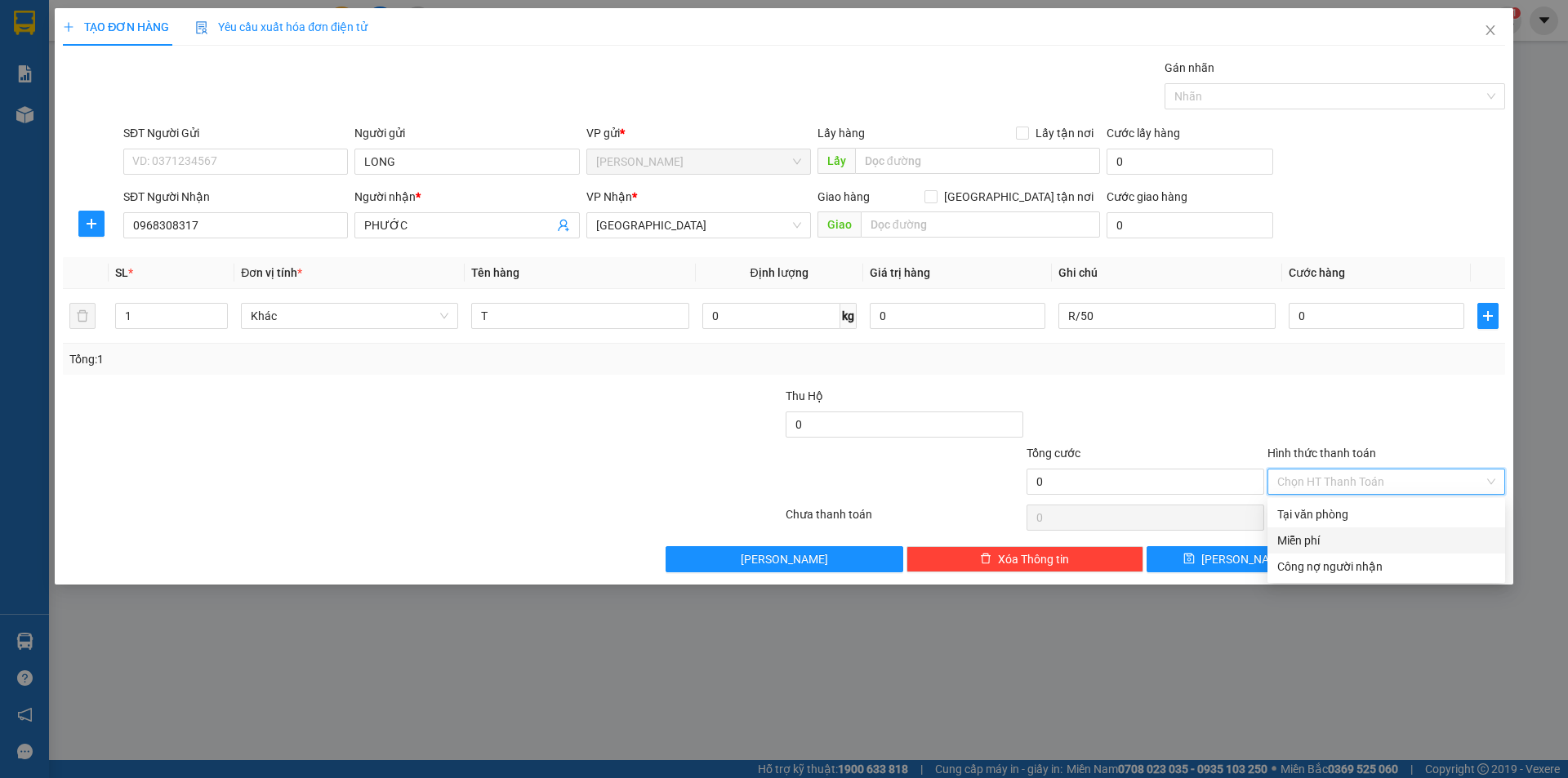
drag, startPoint x: 1285, startPoint y: 534, endPoint x: 1358, endPoint y: 555, distance: 76.0
click at [1295, 536] on div "Miễn phí" at bounding box center [1386, 540] width 218 height 18
click at [1360, 555] on button "[PERSON_NAME] và In" at bounding box center [1416, 560] width 177 height 26
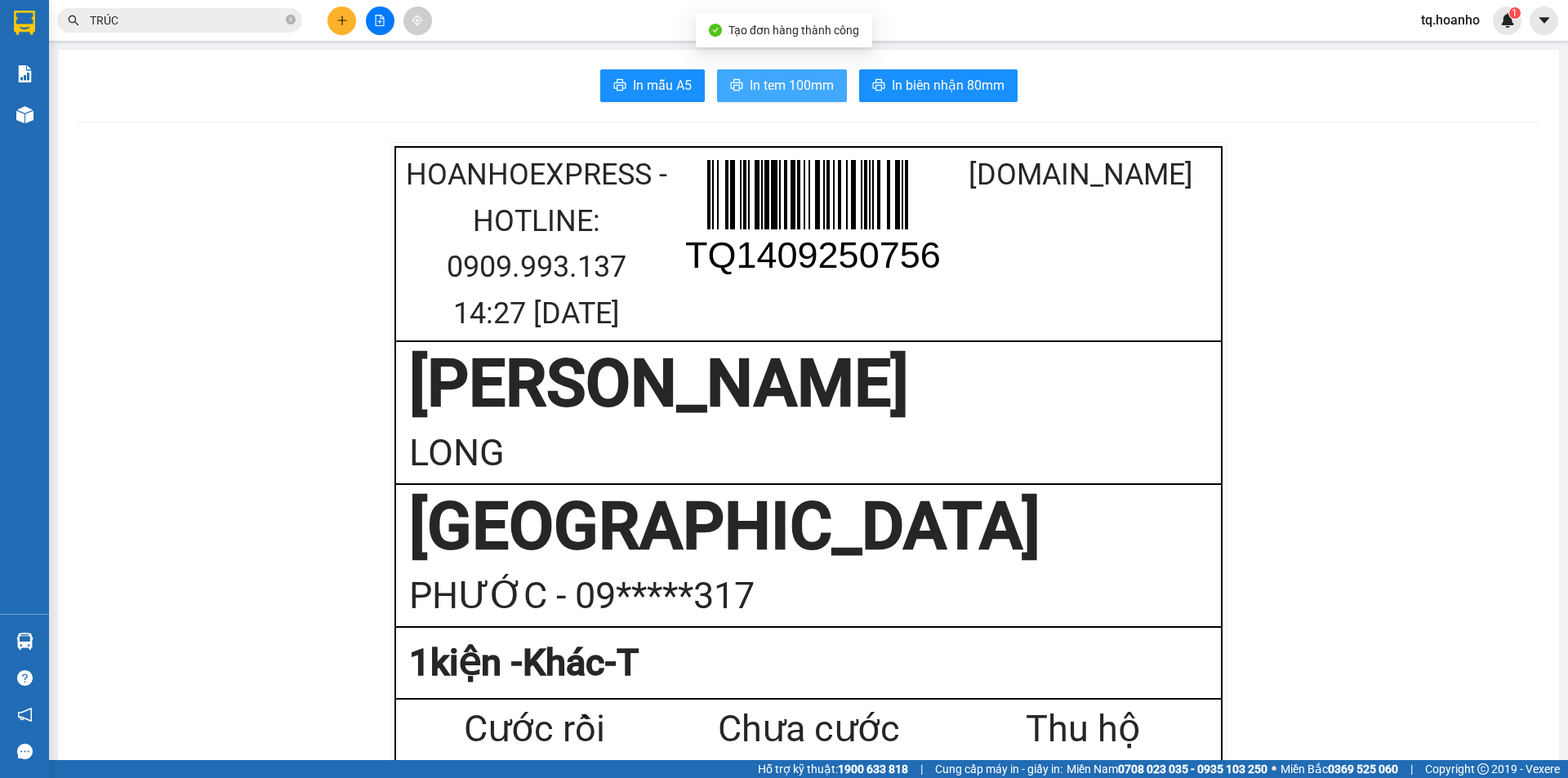
click at [774, 82] on span "In tem 100mm" at bounding box center [792, 85] width 84 height 20
click at [208, 18] on input "TRÚC" at bounding box center [186, 20] width 193 height 18
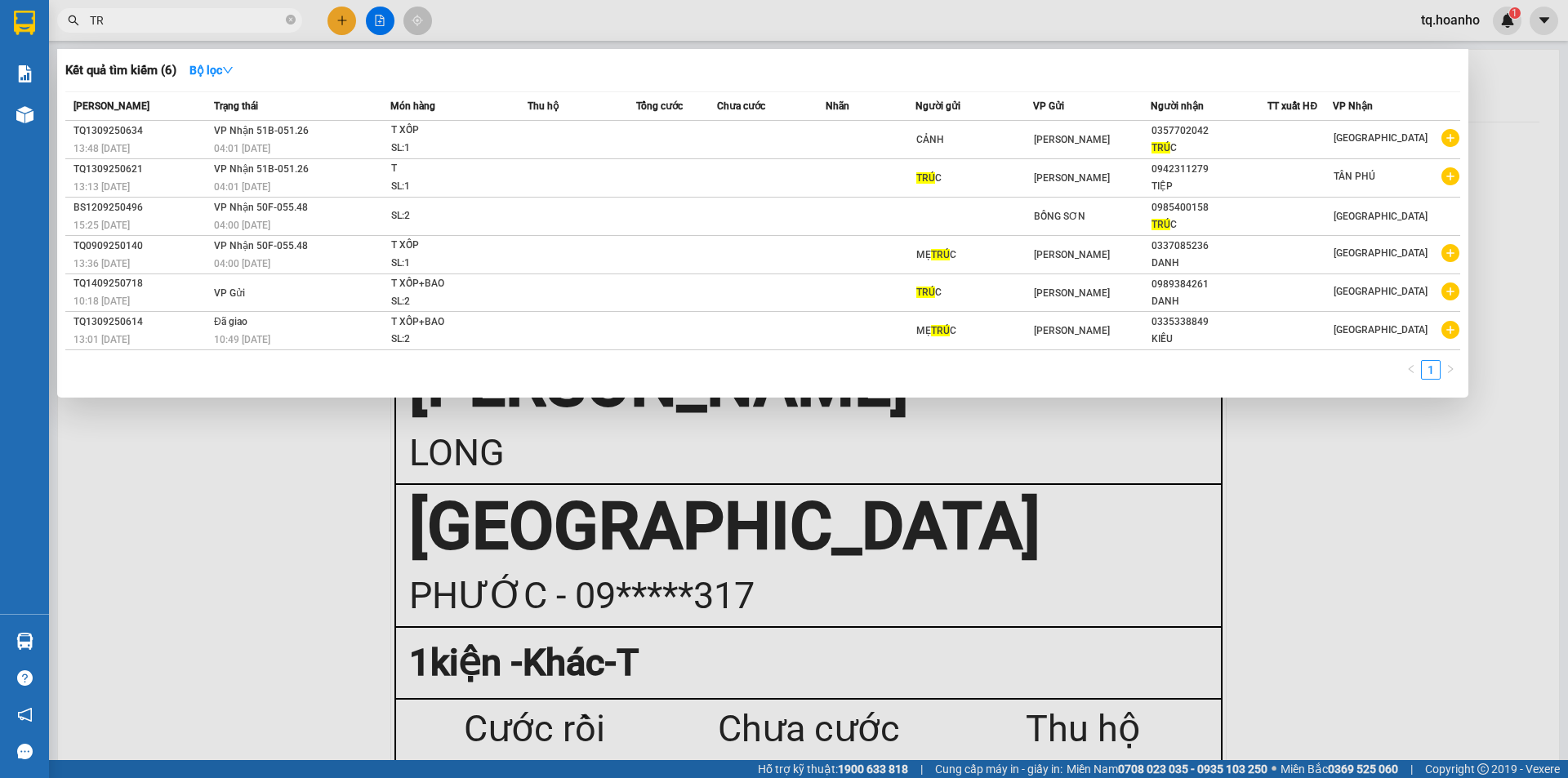
type input "T"
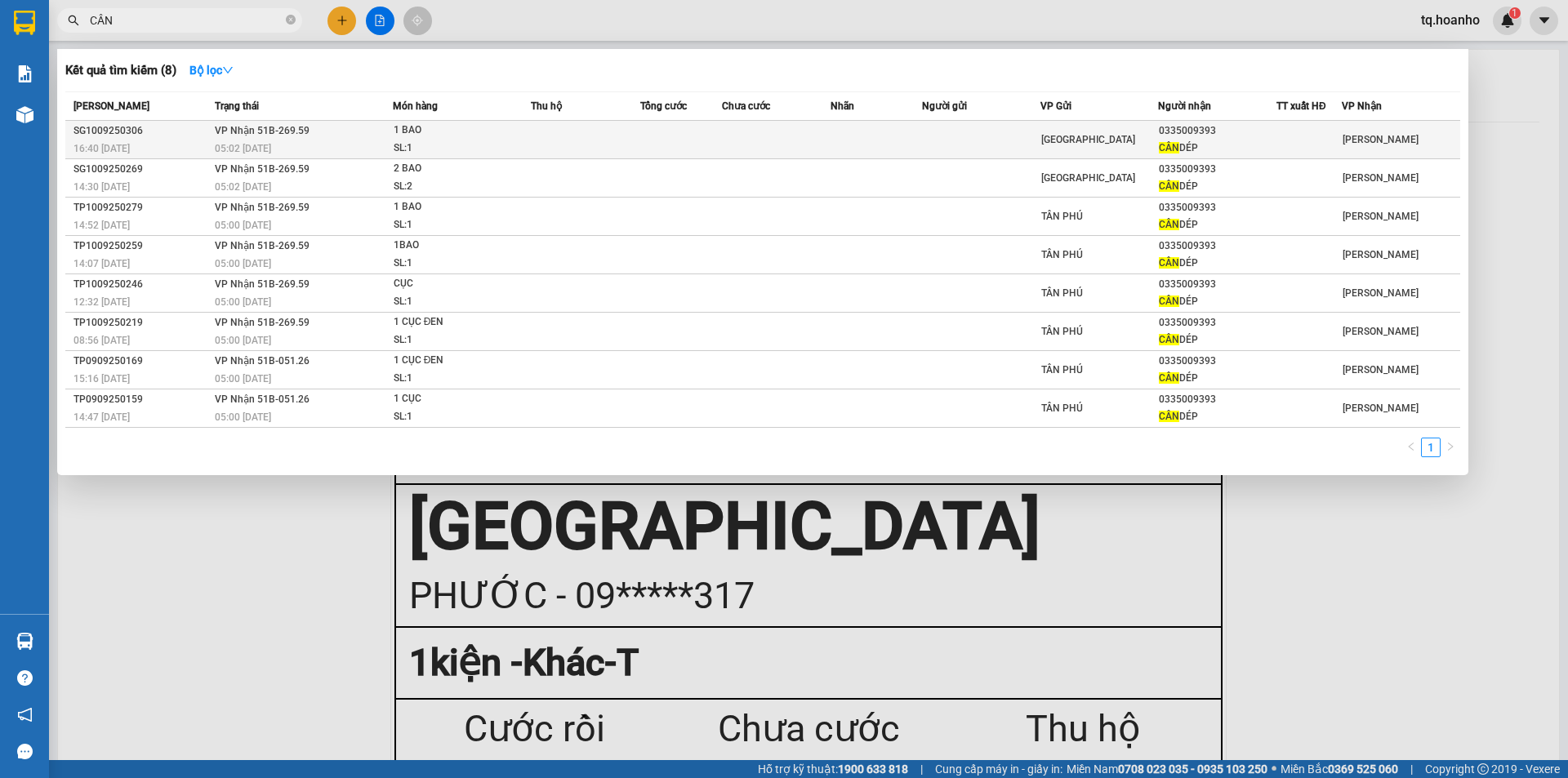
type input "CÂN"
click at [450, 143] on div "SL: 1" at bounding box center [455, 149] width 123 height 18
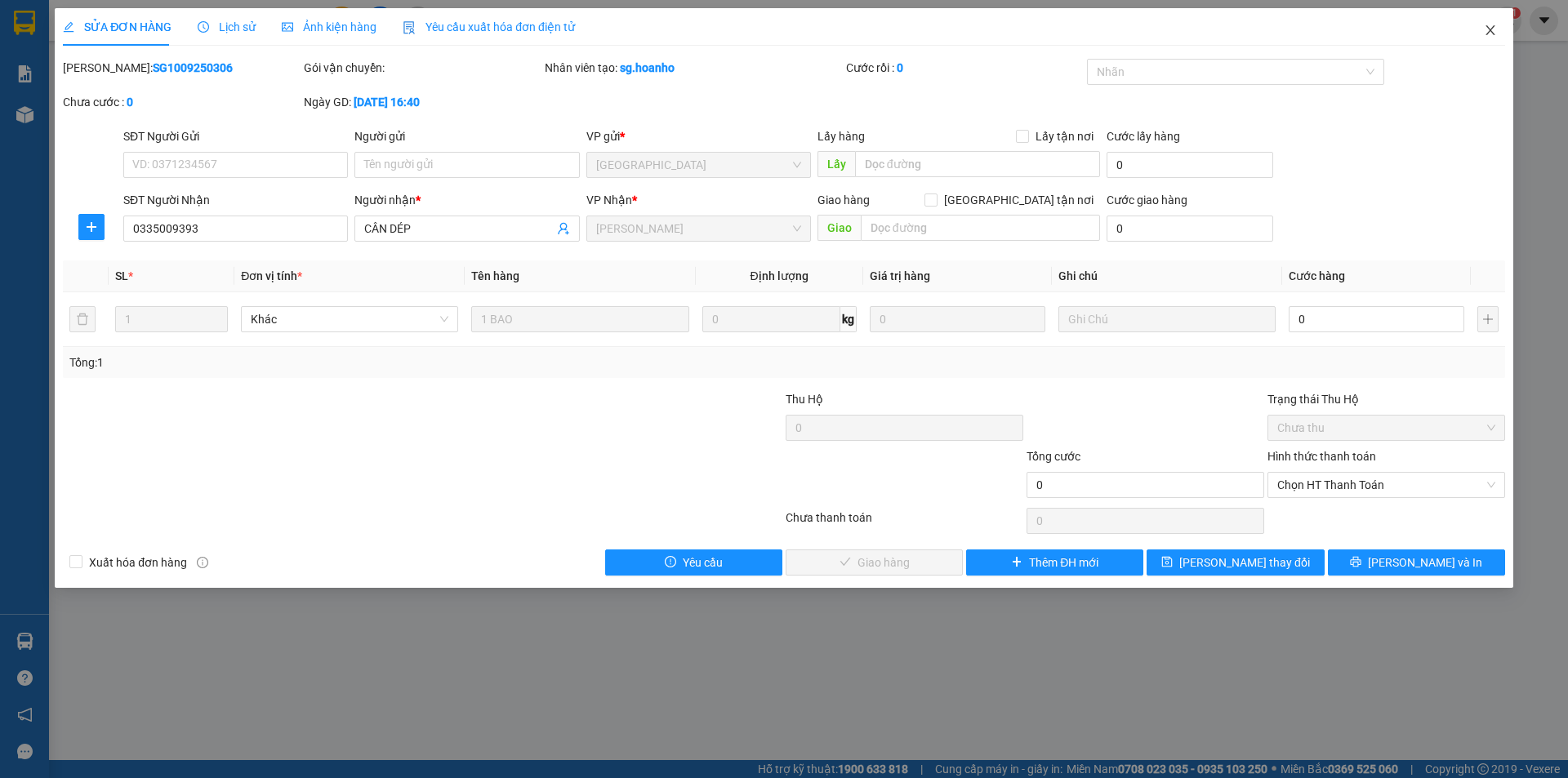
click at [1500, 30] on span "Close" at bounding box center [1491, 31] width 46 height 46
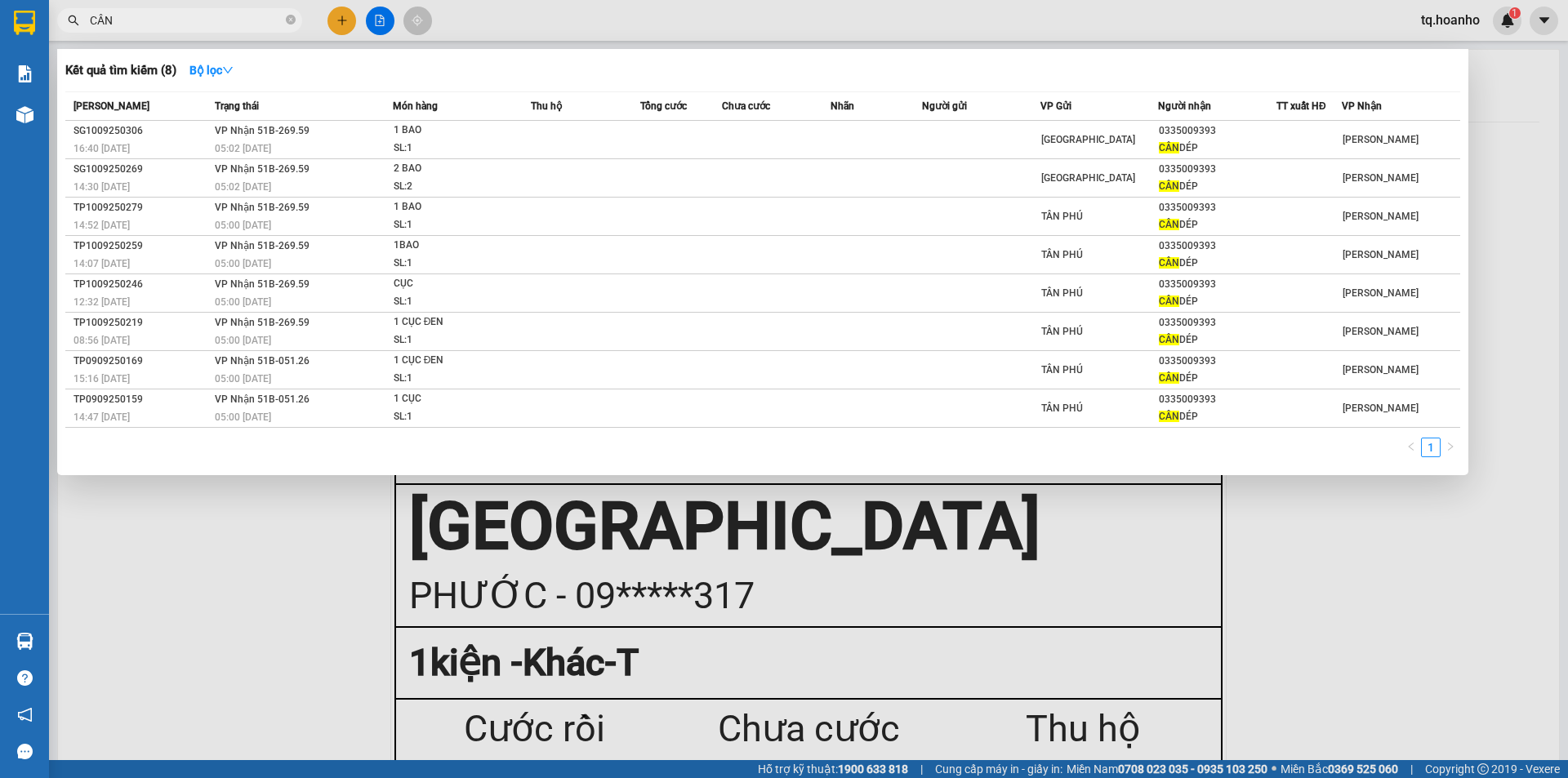
click at [184, 26] on input "CÂN" at bounding box center [186, 20] width 193 height 18
click at [190, 535] on div at bounding box center [784, 389] width 1568 height 778
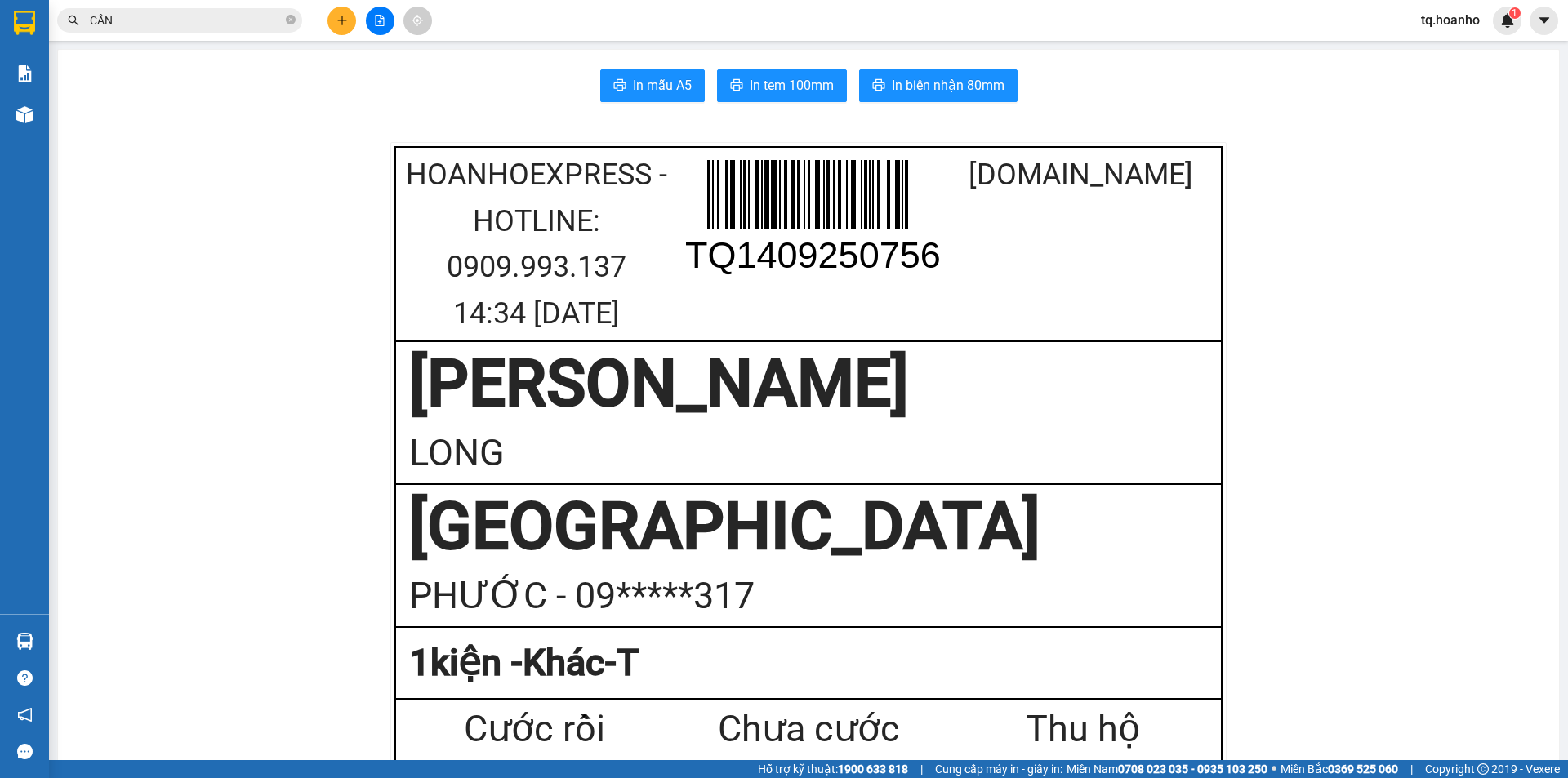
drag, startPoint x: 360, startPoint y: 22, endPoint x: 346, endPoint y: 24, distance: 14.1
click at [360, 23] on div at bounding box center [380, 20] width 123 height 28
click at [346, 24] on icon "plus" at bounding box center [342, 20] width 11 height 11
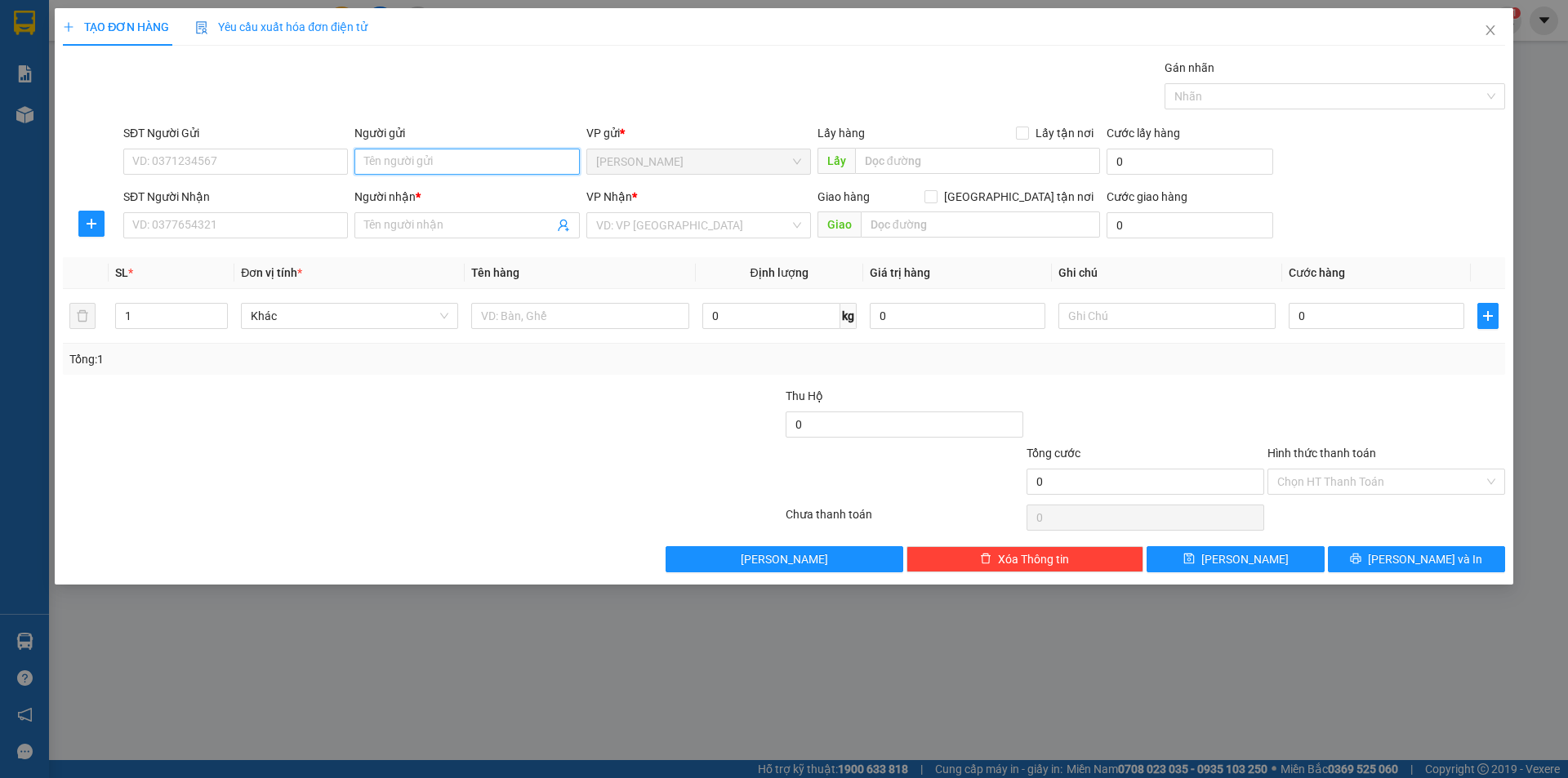
click at [412, 161] on input "Người gửi" at bounding box center [466, 161] width 225 height 26
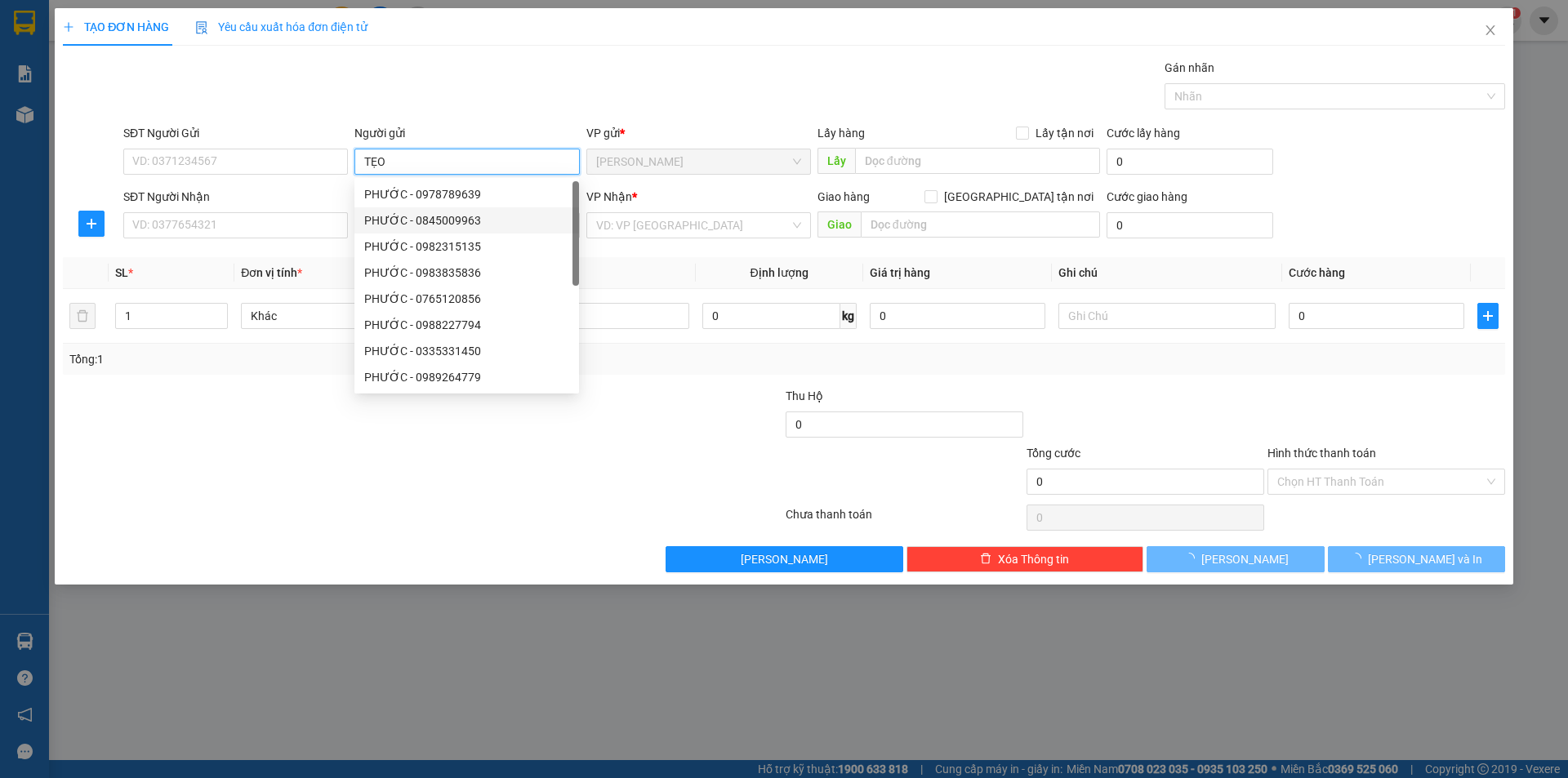
type input "TẸO"
drag, startPoint x: 215, startPoint y: 480, endPoint x: 317, endPoint y: 301, distance: 206.0
click at [250, 454] on div at bounding box center [302, 472] width 482 height 57
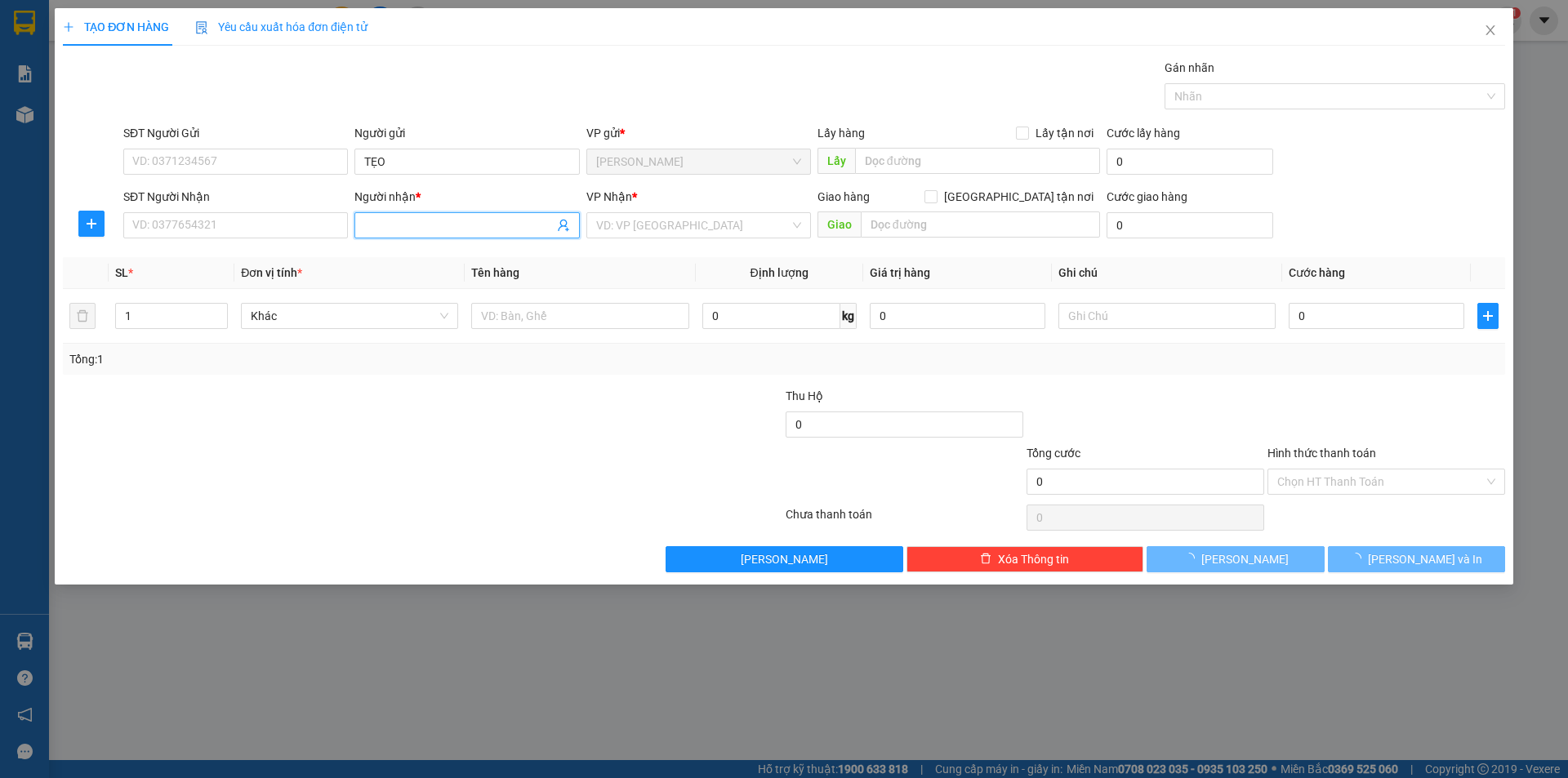
click at [403, 226] on input "Người nhận *" at bounding box center [459, 226] width 189 height 18
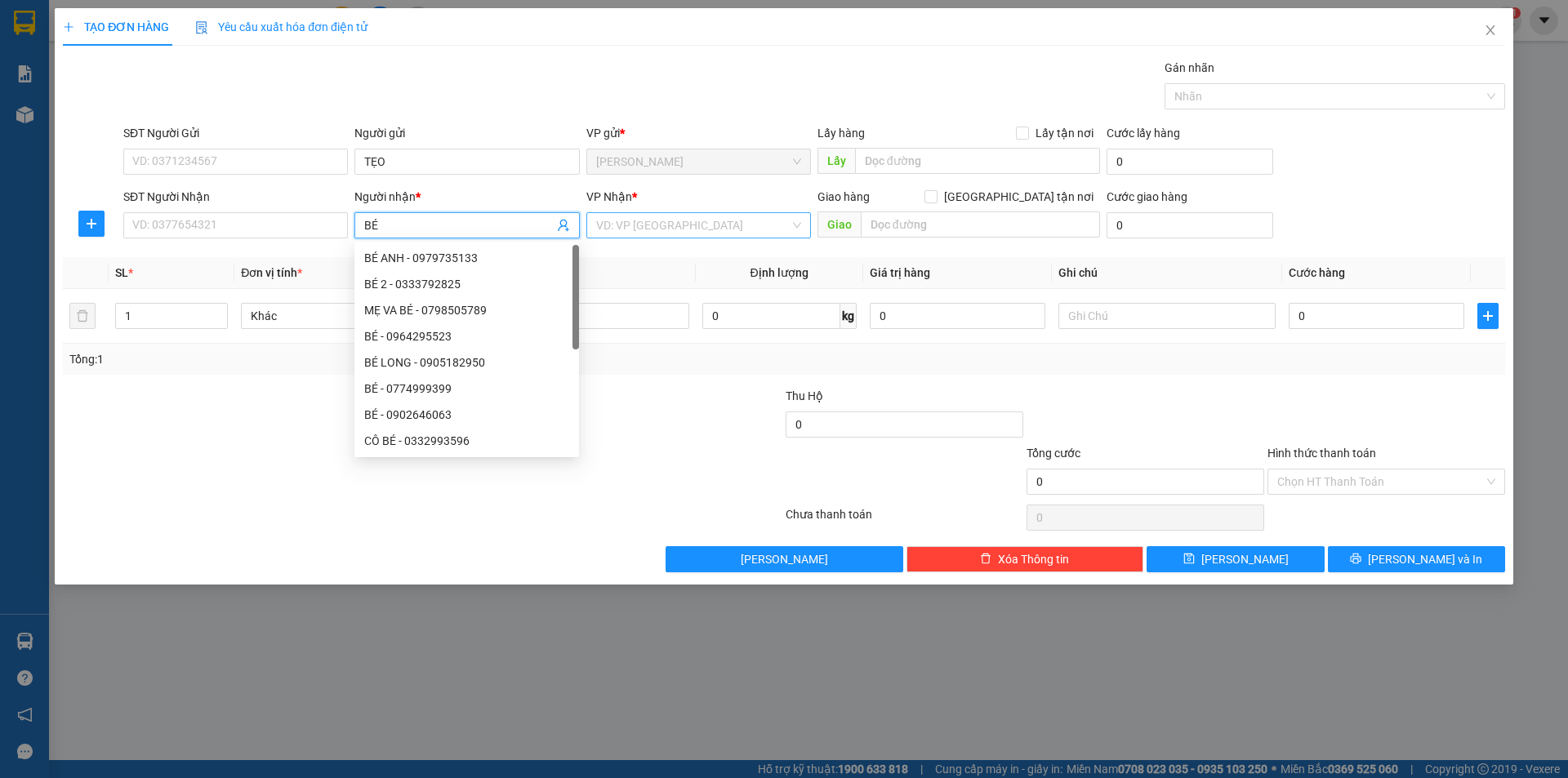
type input "BÉ"
click at [636, 227] on input "search" at bounding box center [693, 225] width 194 height 25
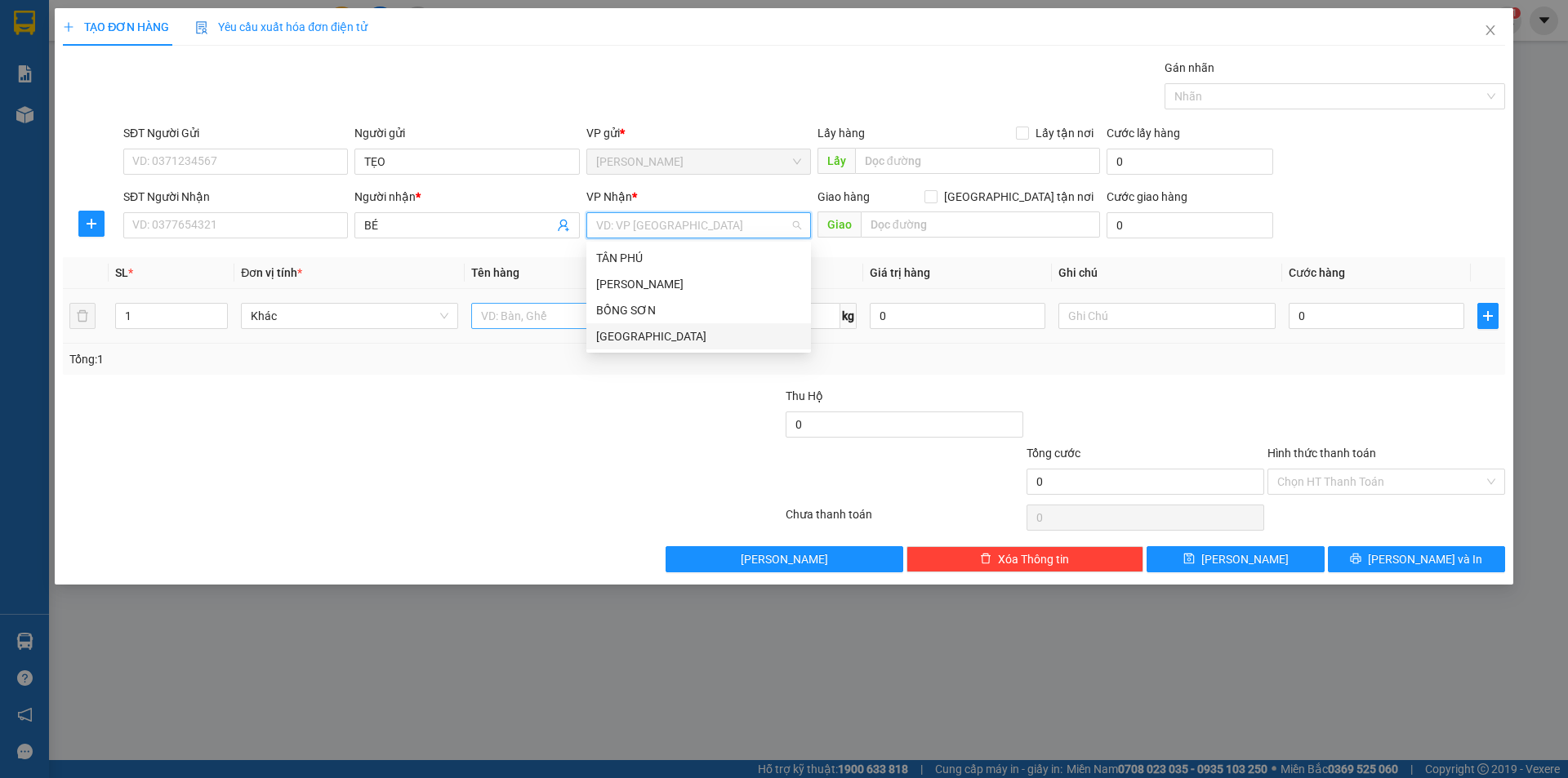
drag, startPoint x: 619, startPoint y: 337, endPoint x: 522, endPoint y: 321, distance: 98.3
click at [617, 337] on div "[GEOGRAPHIC_DATA]" at bounding box center [698, 337] width 205 height 18
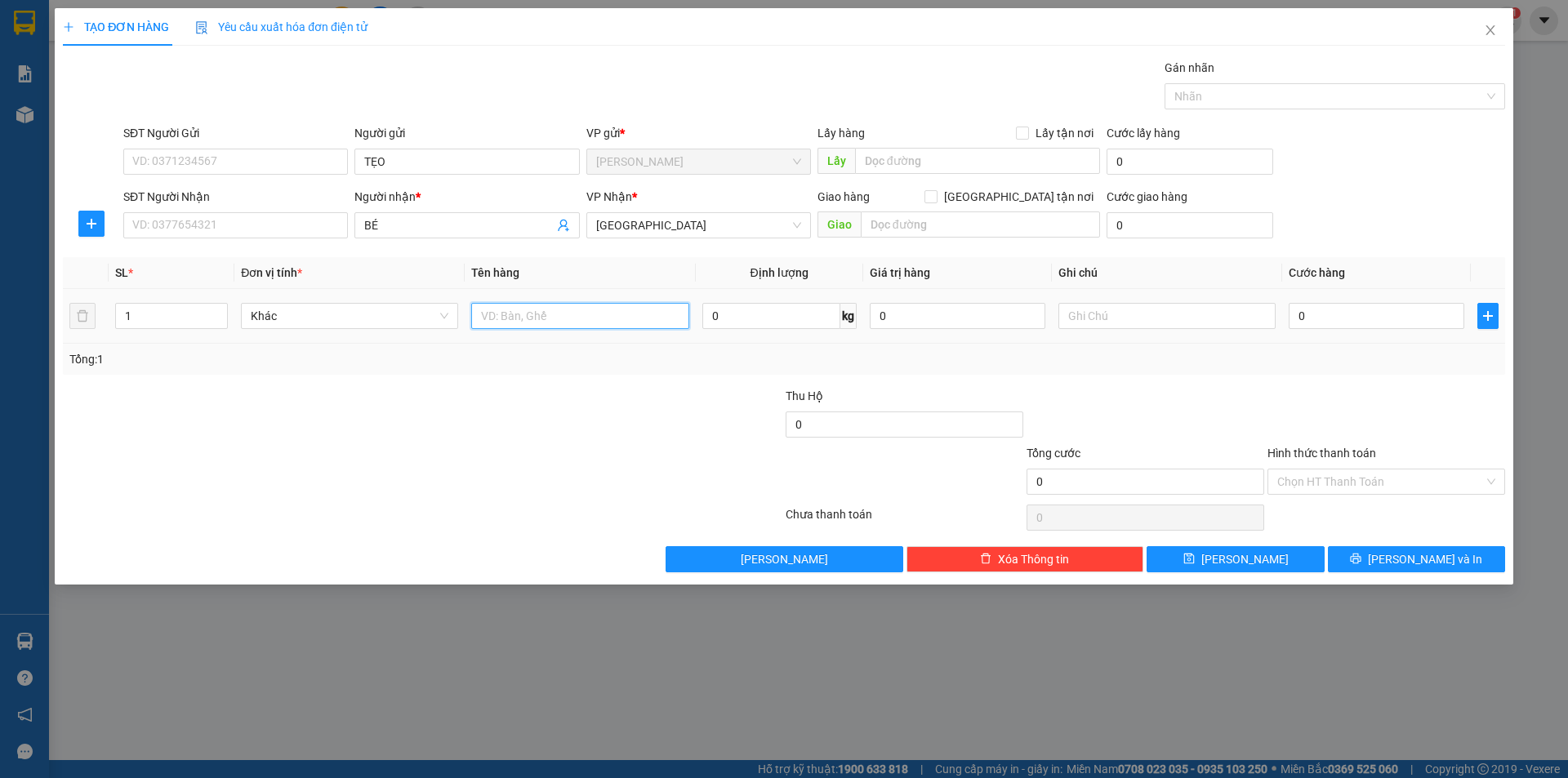
click at [520, 320] on input "text" at bounding box center [580, 316] width 217 height 26
type input "HỘP"
click at [1110, 322] on input "text" at bounding box center [1167, 316] width 217 height 26
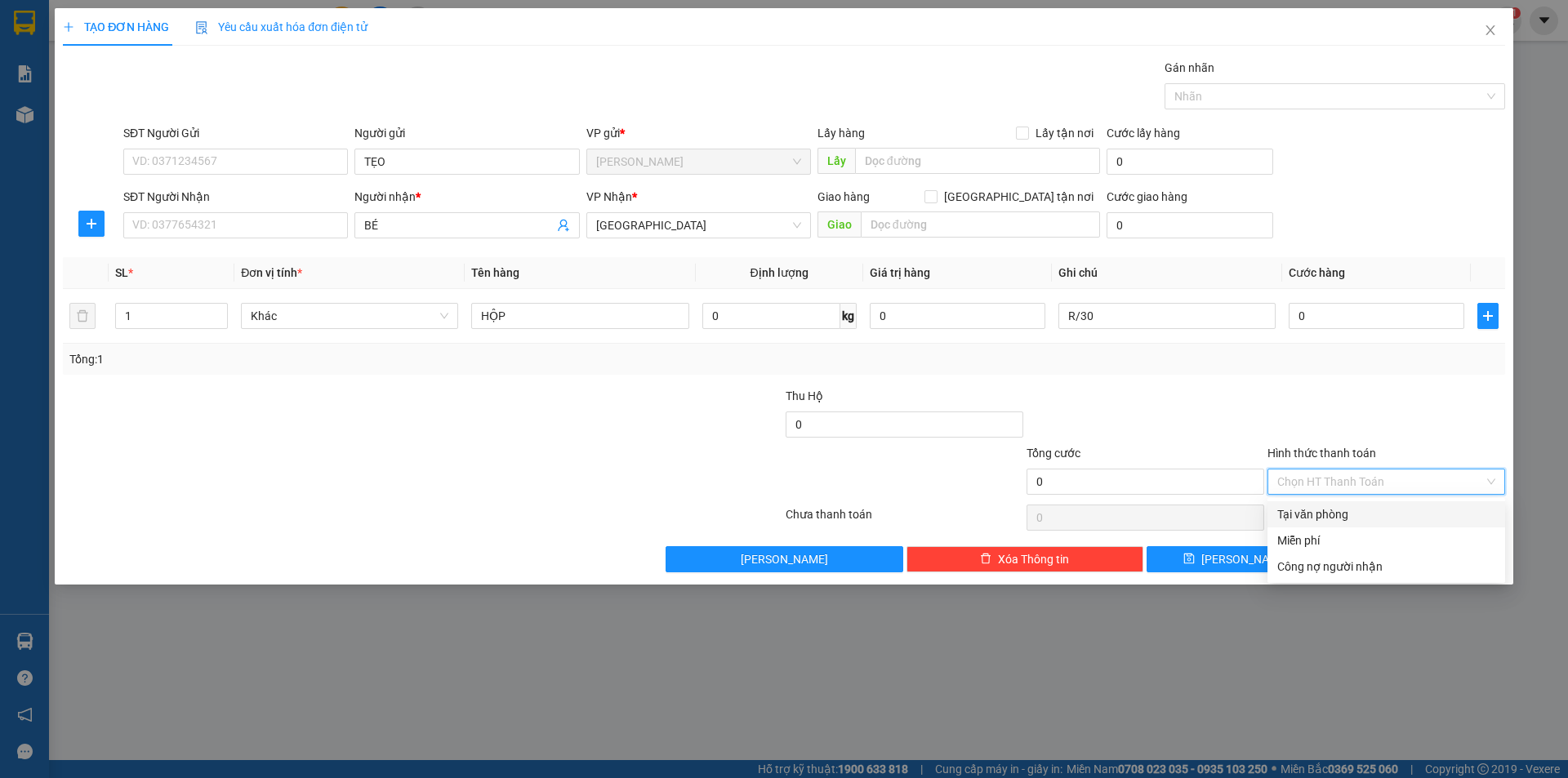
click at [1310, 476] on input "Hình thức thanh toán" at bounding box center [1380, 482] width 206 height 25
drag, startPoint x: 1310, startPoint y: 533, endPoint x: 1360, endPoint y: 557, distance: 55.5
click at [1310, 534] on div "Miễn phí" at bounding box center [1386, 540] width 218 height 18
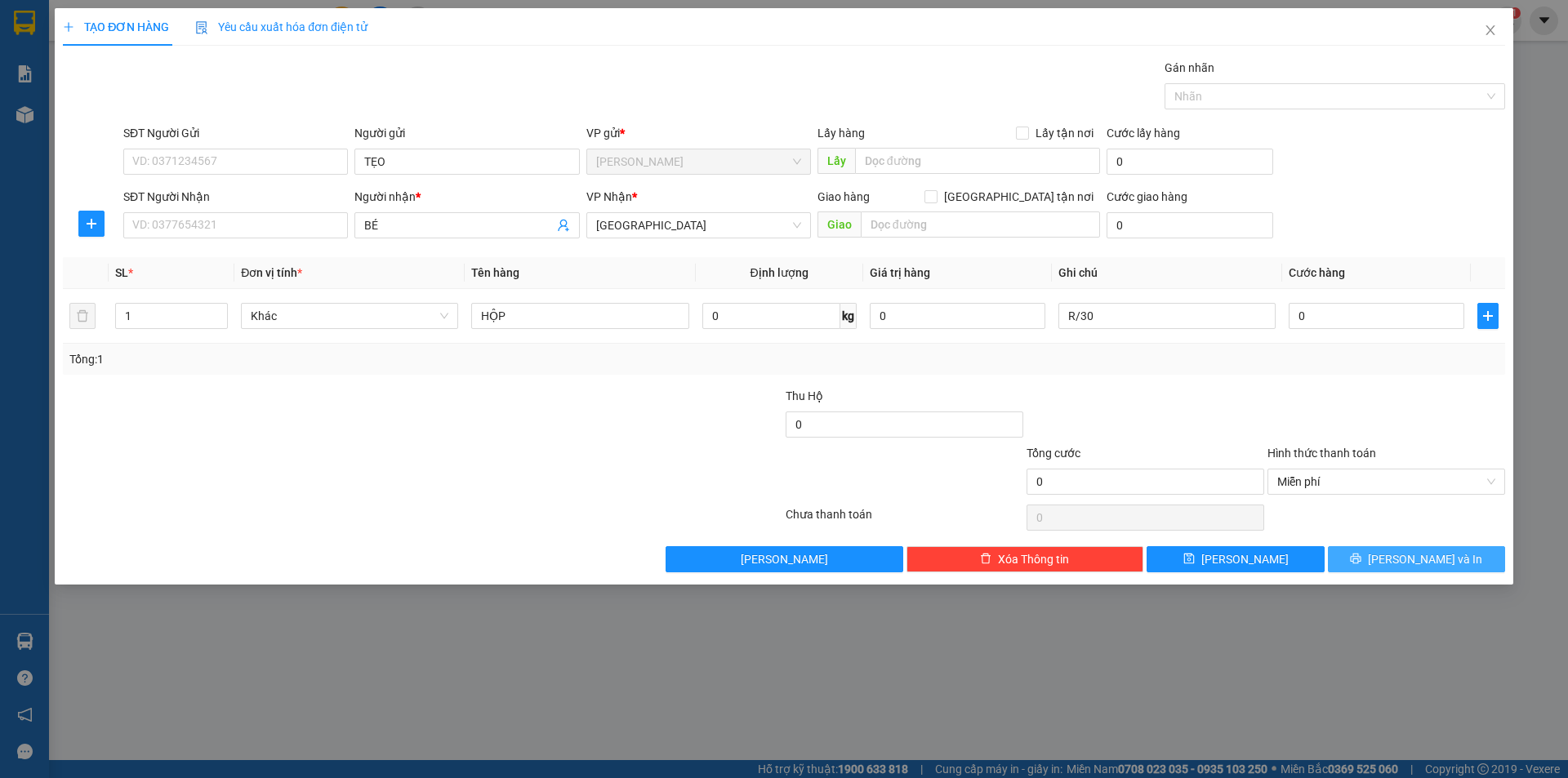
click at [1366, 547] on button "[PERSON_NAME] và In" at bounding box center [1416, 560] width 177 height 26
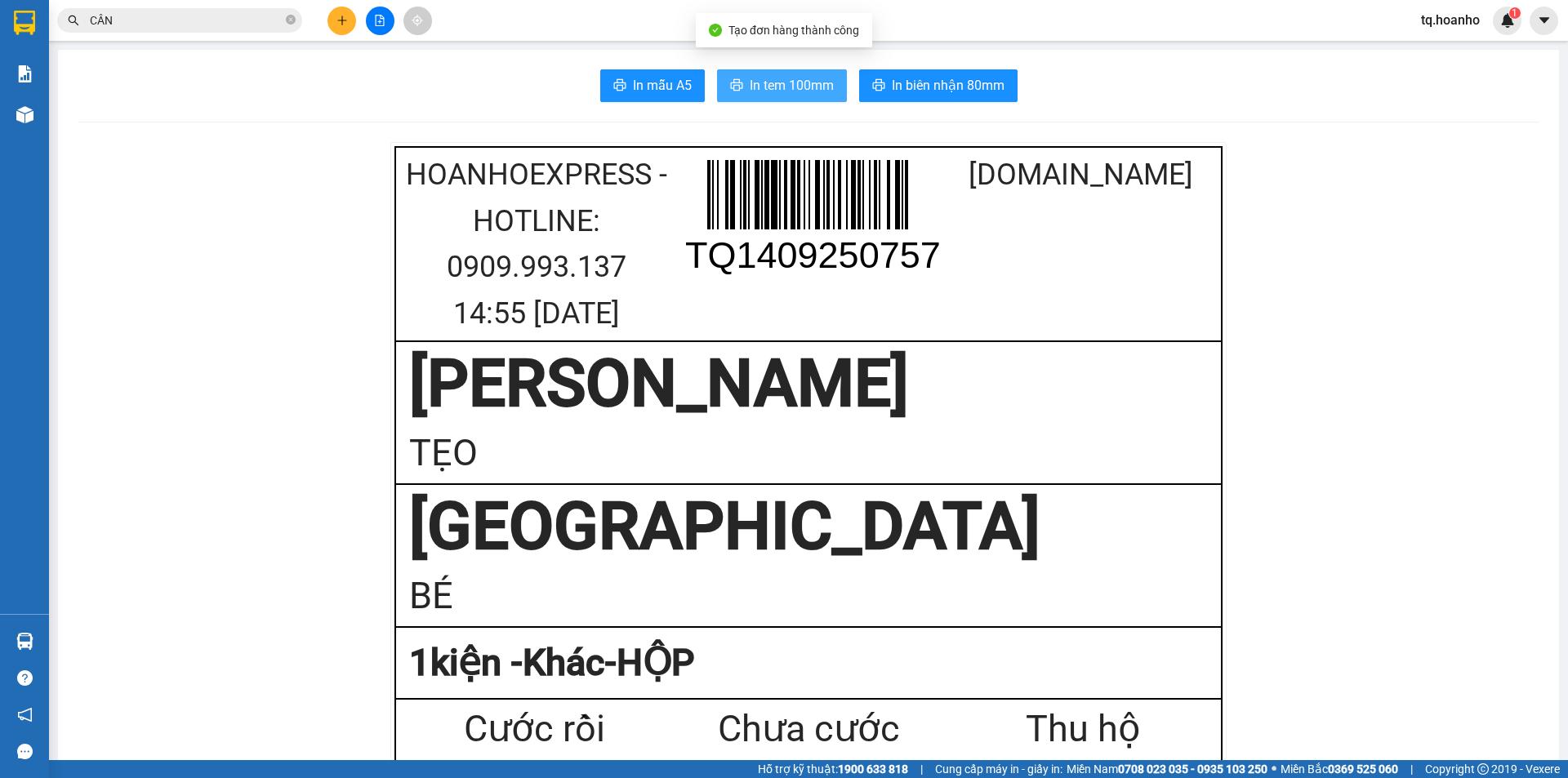
drag, startPoint x: 736, startPoint y: 87, endPoint x: 1567, endPoint y: 301, distance: 858.1
click at [740, 87] on button "In tem 100mm" at bounding box center [783, 86] width 130 height 33
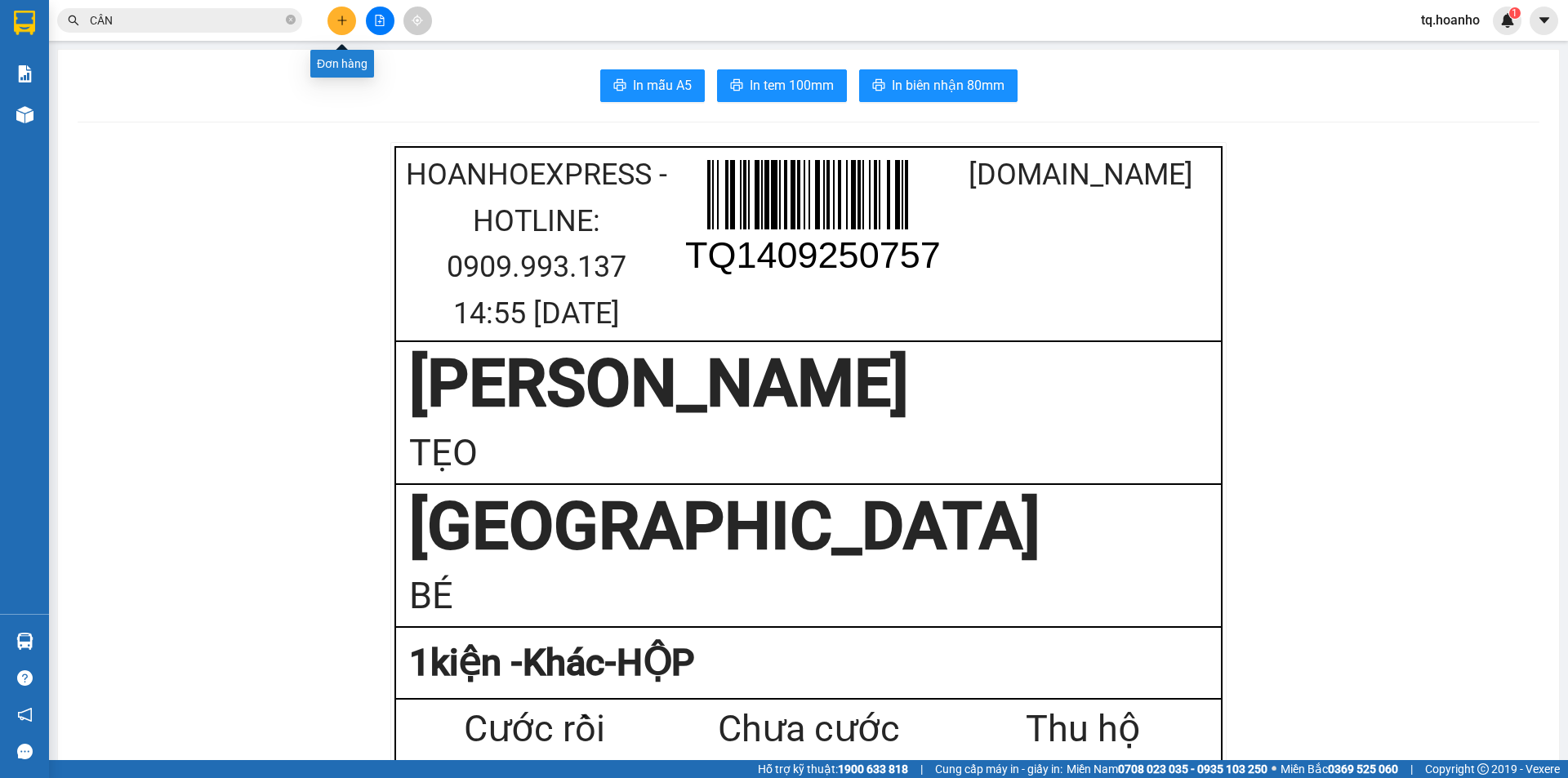
click at [347, 24] on icon "plus" at bounding box center [342, 20] width 11 height 11
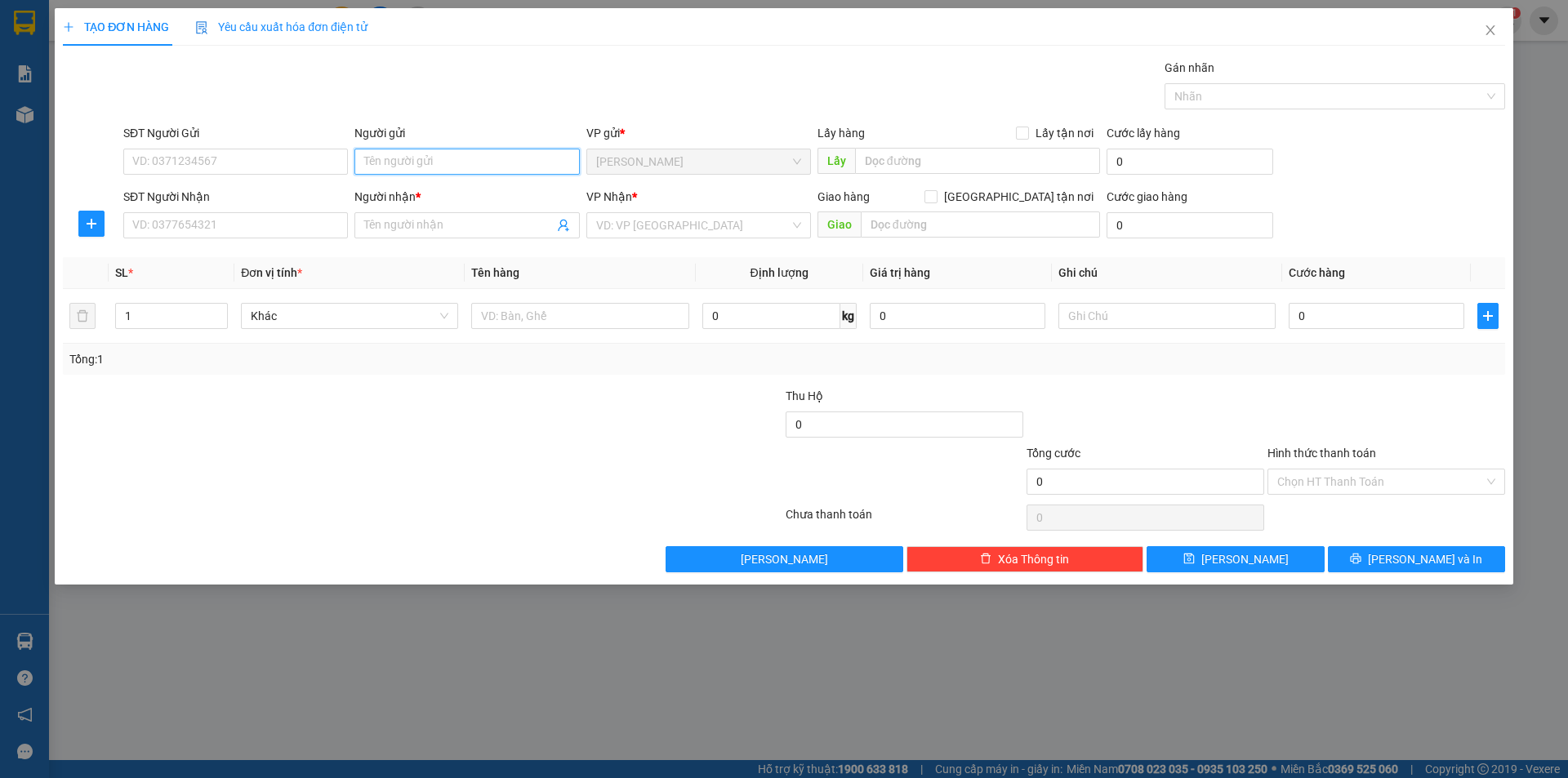
click at [464, 171] on input "Người gửi" at bounding box center [466, 161] width 225 height 26
drag, startPoint x: 384, startPoint y: 155, endPoint x: 416, endPoint y: 165, distance: 33.5
click at [442, 169] on input "TẸO BÉ" at bounding box center [466, 161] width 225 height 26
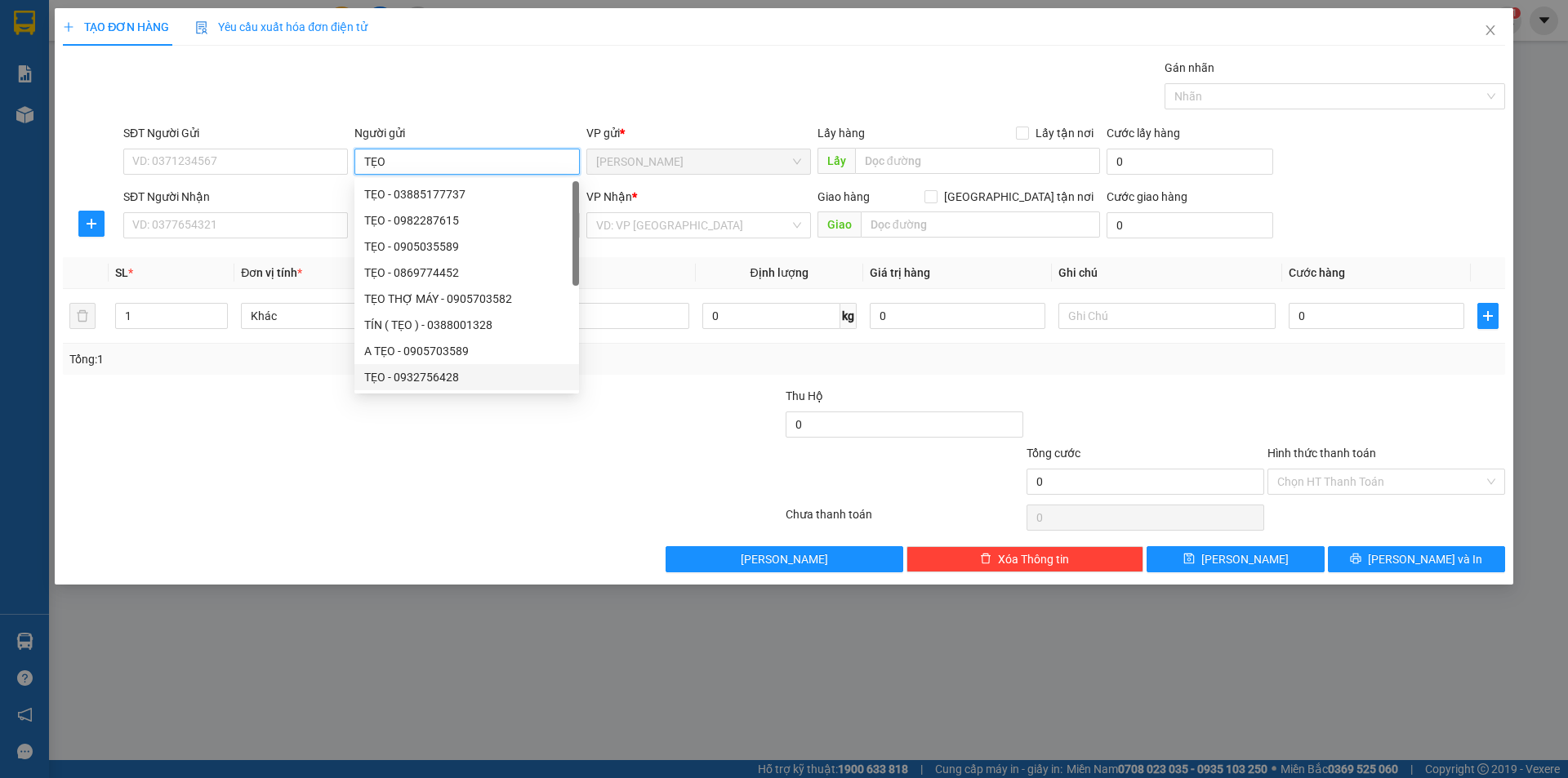
type input "TẸO"
drag, startPoint x: 155, startPoint y: 438, endPoint x: 186, endPoint y: 430, distance: 32.0
click at [174, 437] on div at bounding box center [302, 416] width 482 height 57
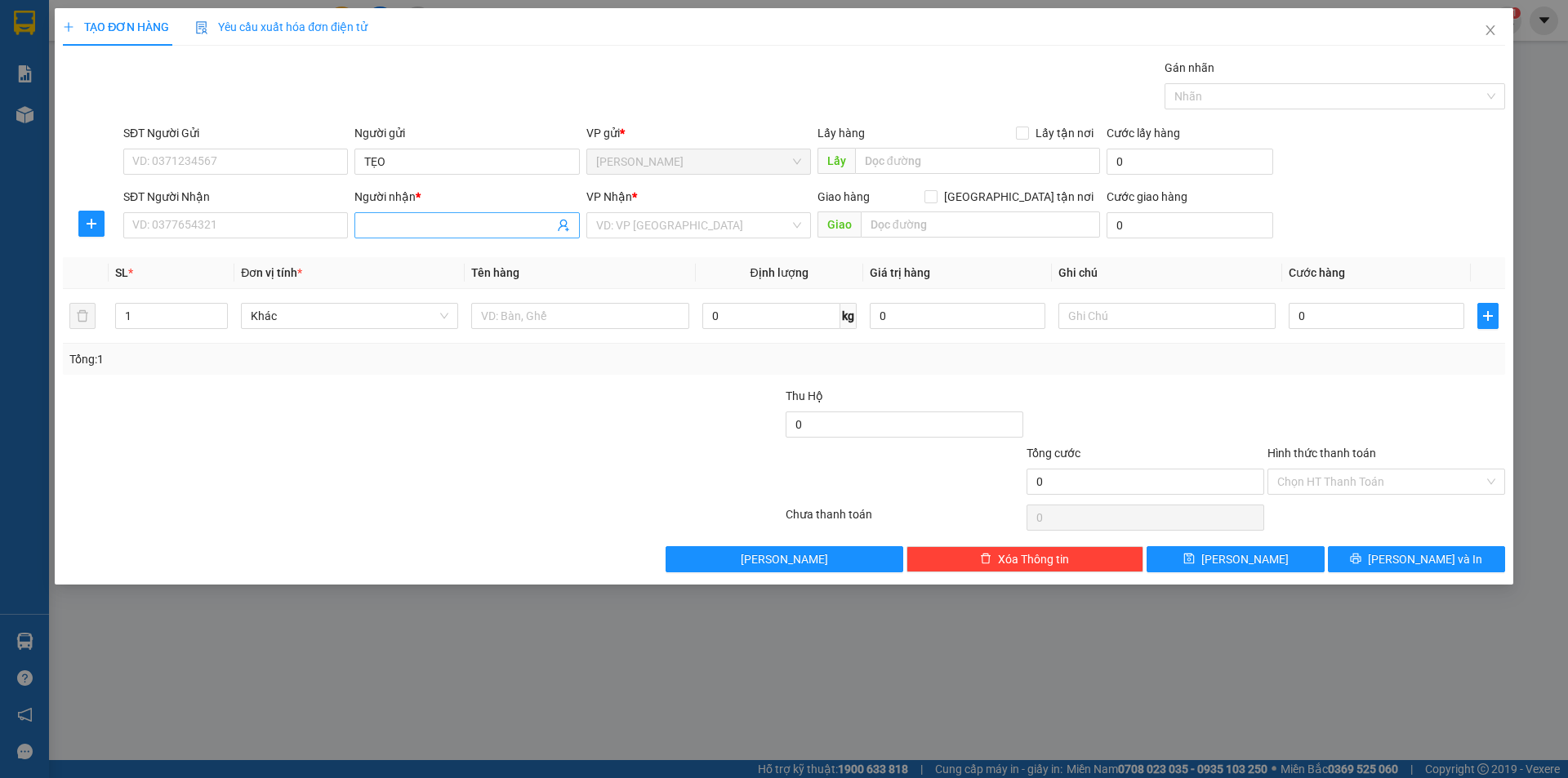
click at [384, 227] on input "Người nhận *" at bounding box center [459, 226] width 189 height 18
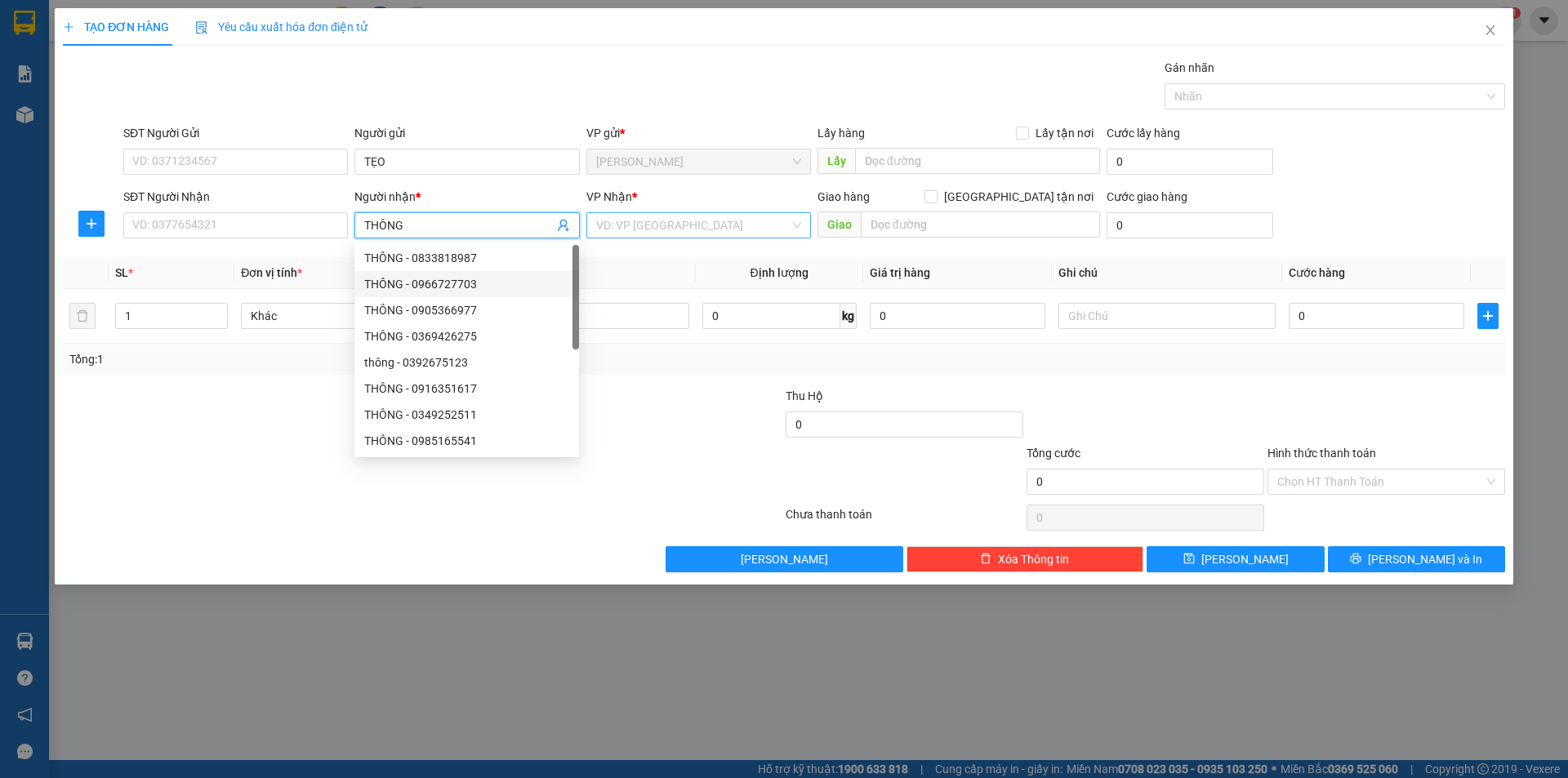
type input "THÔNG"
click at [644, 234] on input "search" at bounding box center [693, 225] width 194 height 25
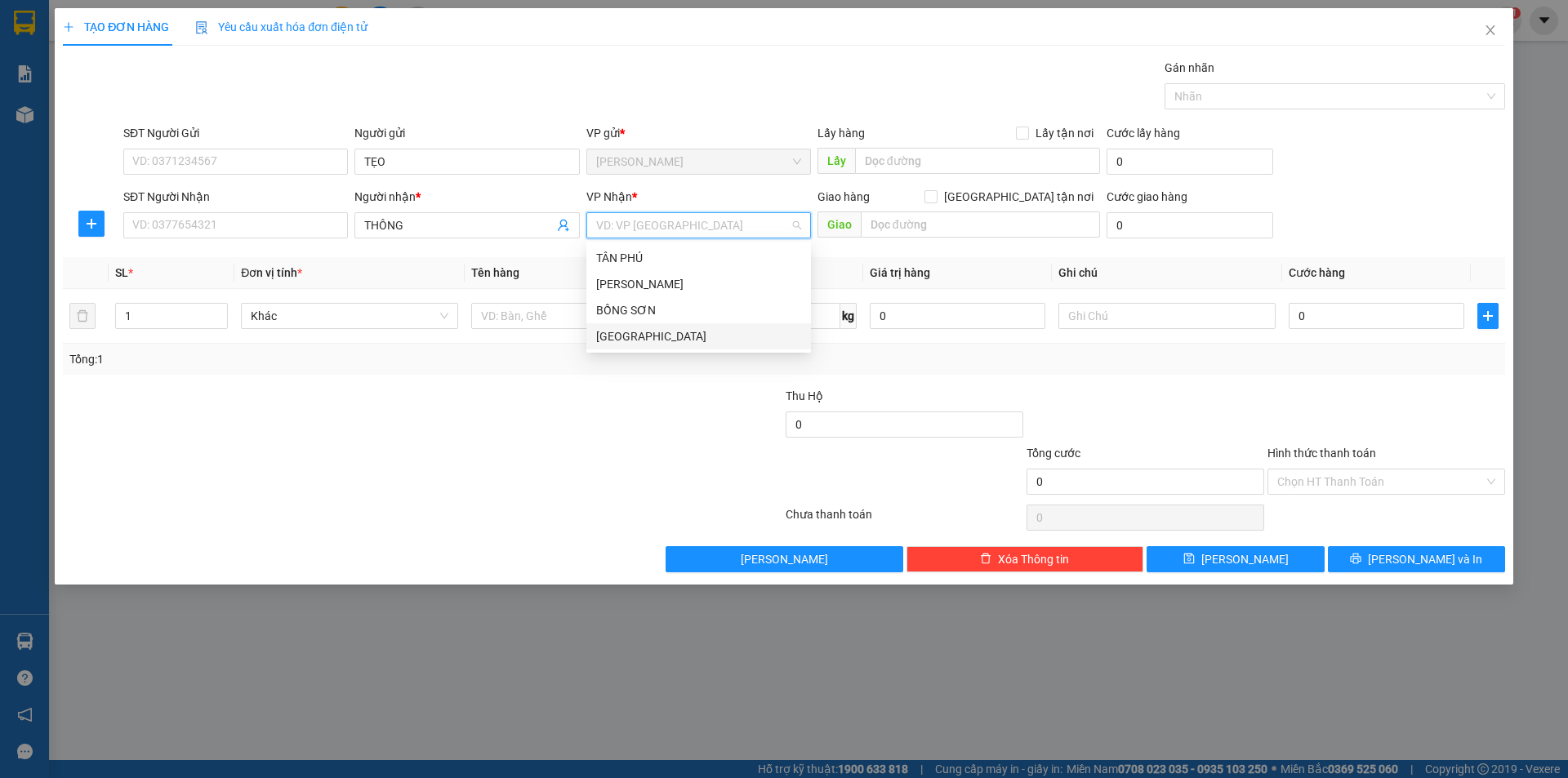
click at [624, 339] on div "[GEOGRAPHIC_DATA]" at bounding box center [698, 337] width 205 height 18
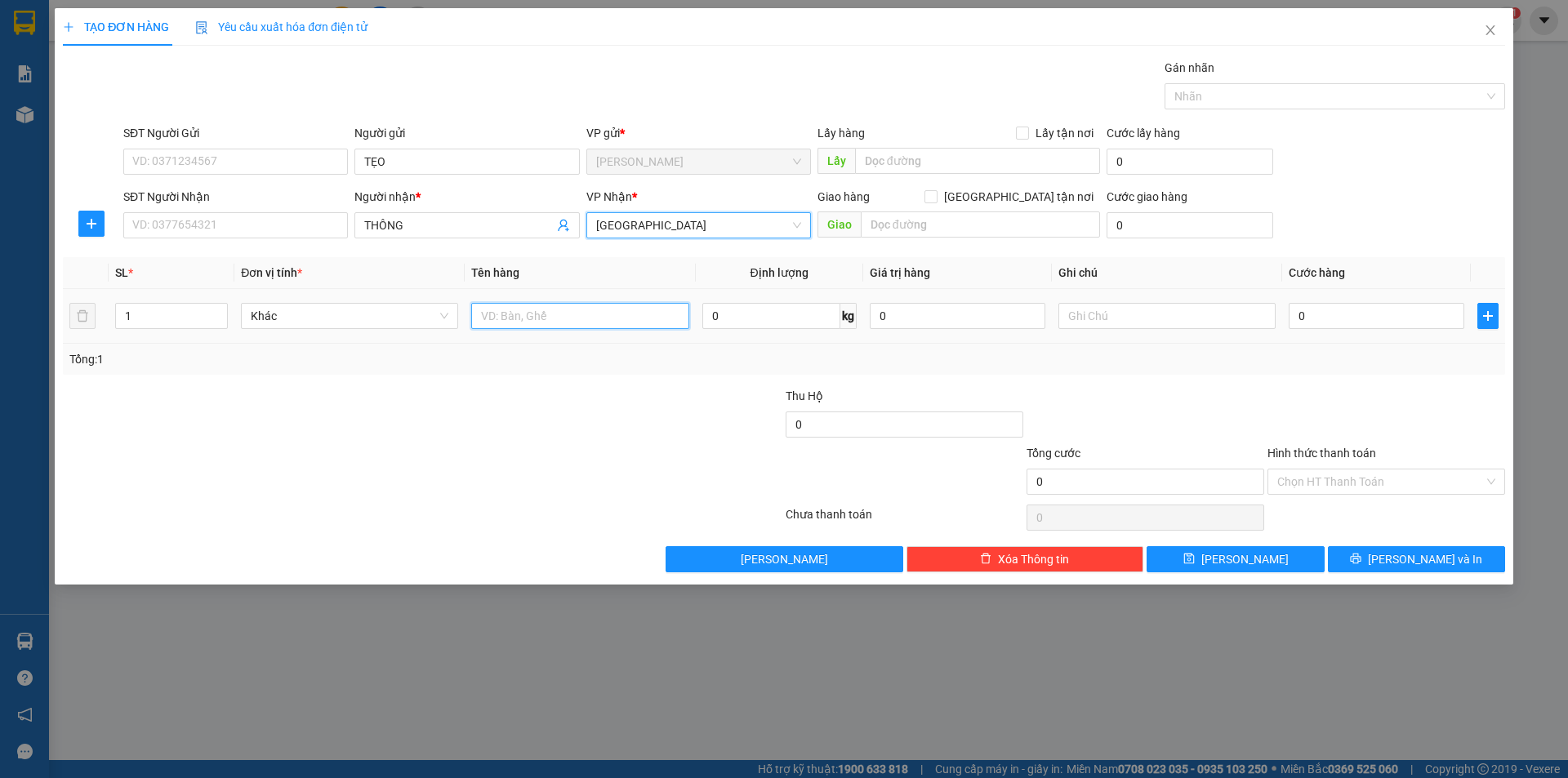
click at [509, 323] on input "text" at bounding box center [580, 316] width 217 height 26
type input "Y"
type input "T"
click at [1210, 314] on input "text" at bounding box center [1167, 316] width 217 height 26
click at [1327, 483] on input "Hình thức thanh toán" at bounding box center [1380, 482] width 206 height 25
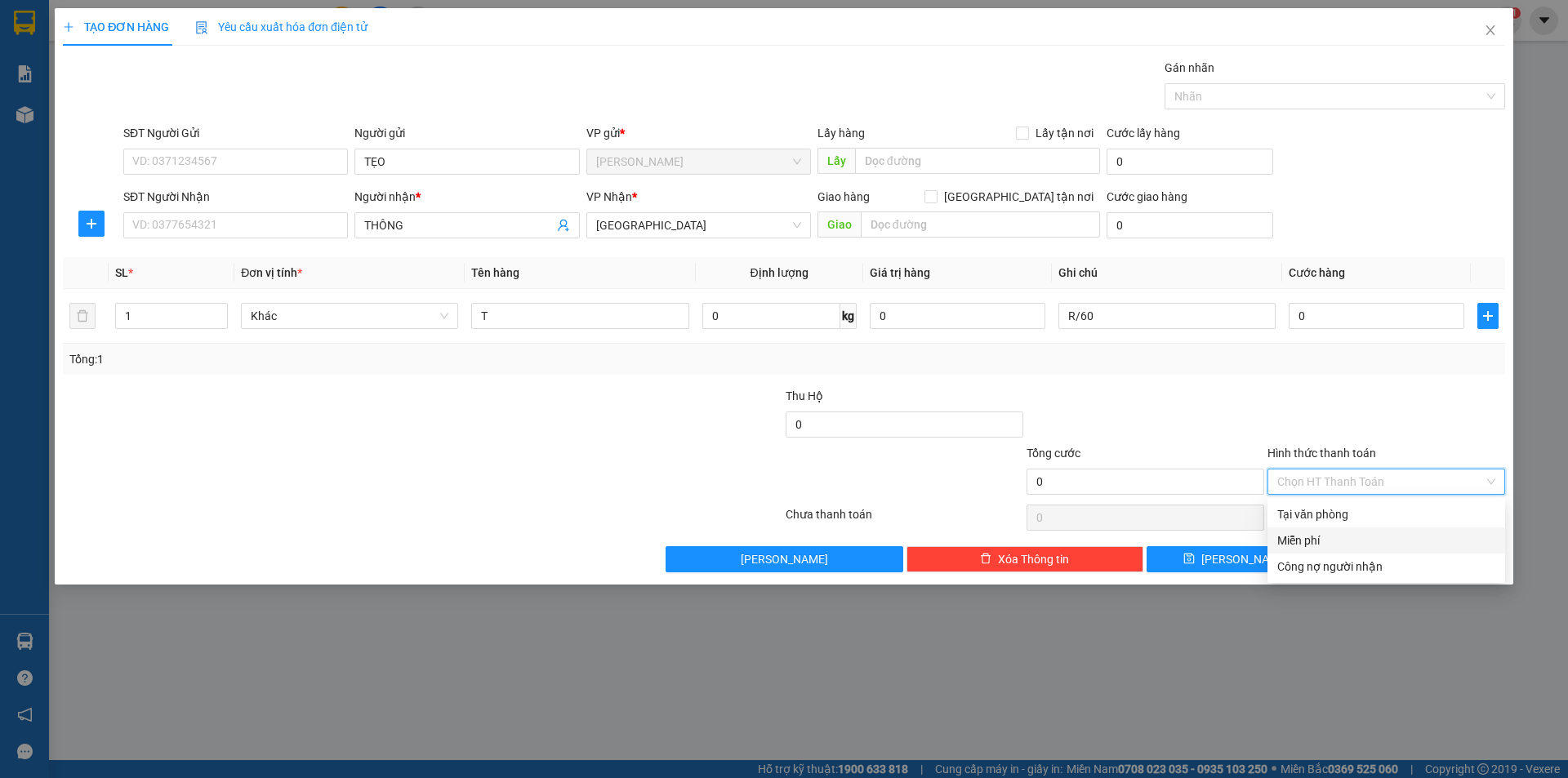
drag, startPoint x: 1303, startPoint y: 532, endPoint x: 1342, endPoint y: 553, distance: 44.3
click at [1326, 544] on div "Miễn phí" at bounding box center [1386, 540] width 218 height 18
click at [1366, 563] on button "[PERSON_NAME] và In" at bounding box center [1416, 560] width 177 height 26
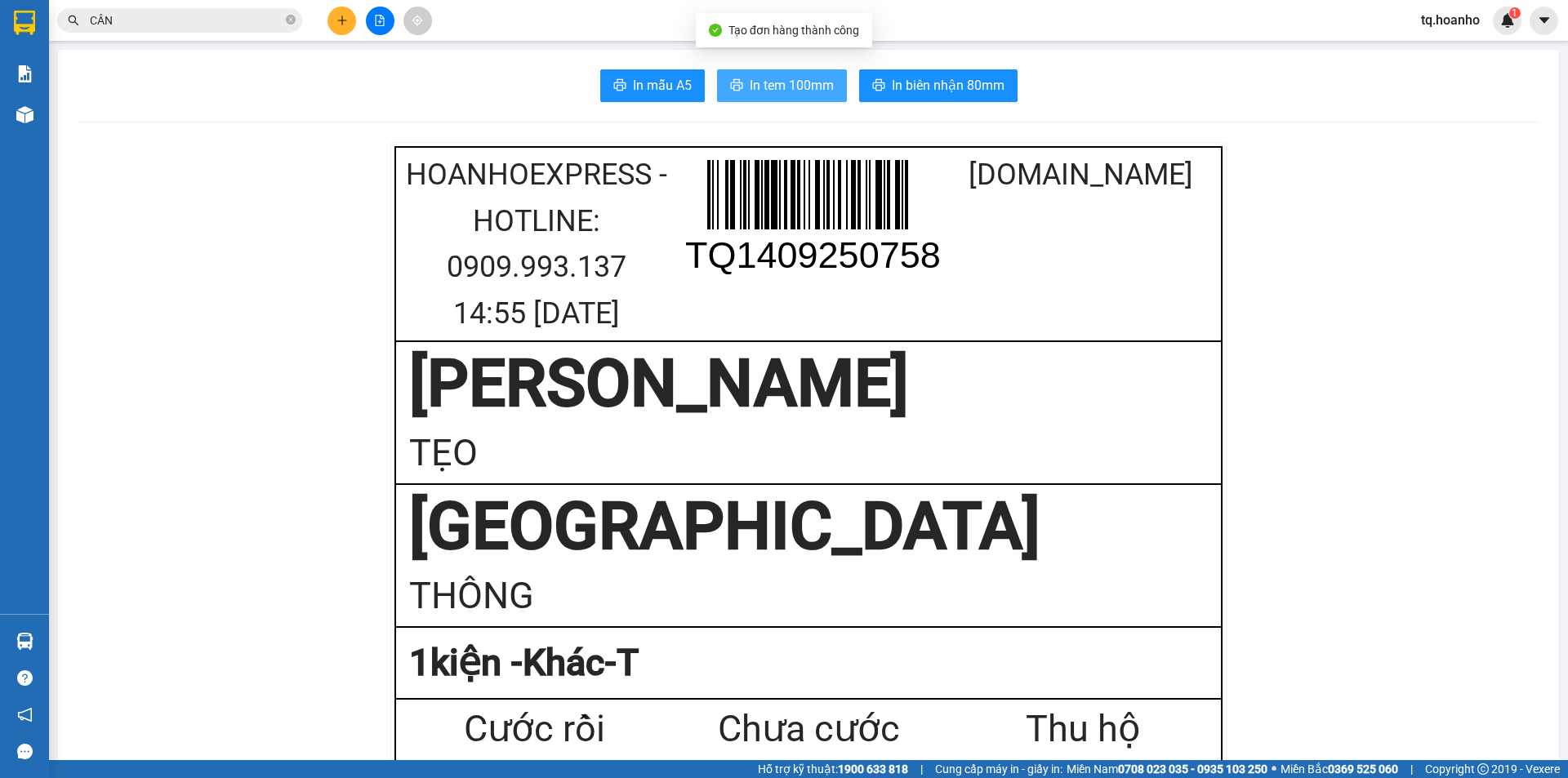
click at [806, 91] on span "In tem 100mm" at bounding box center [792, 85] width 84 height 20
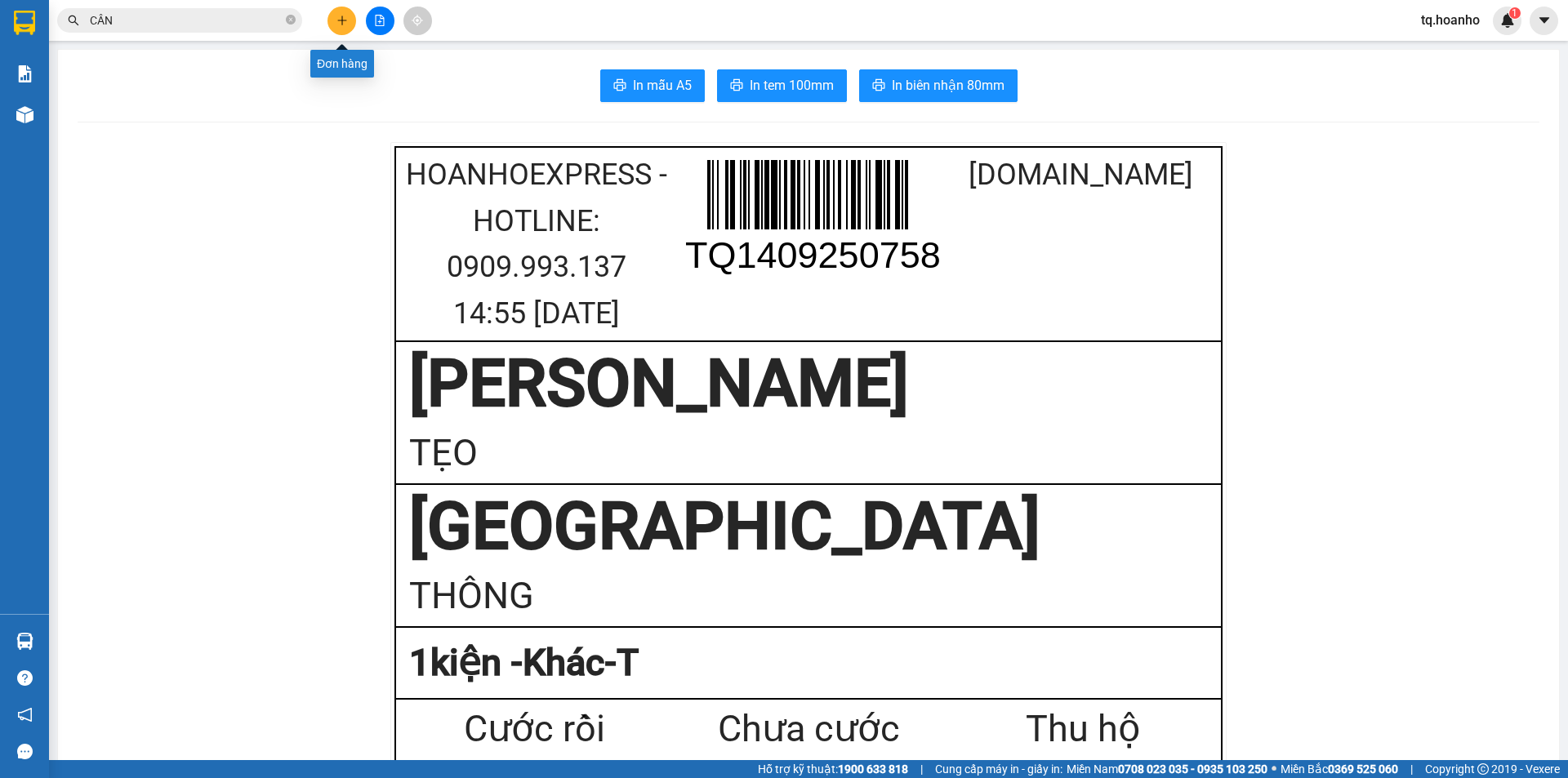
click at [331, 18] on button at bounding box center [341, 20] width 28 height 28
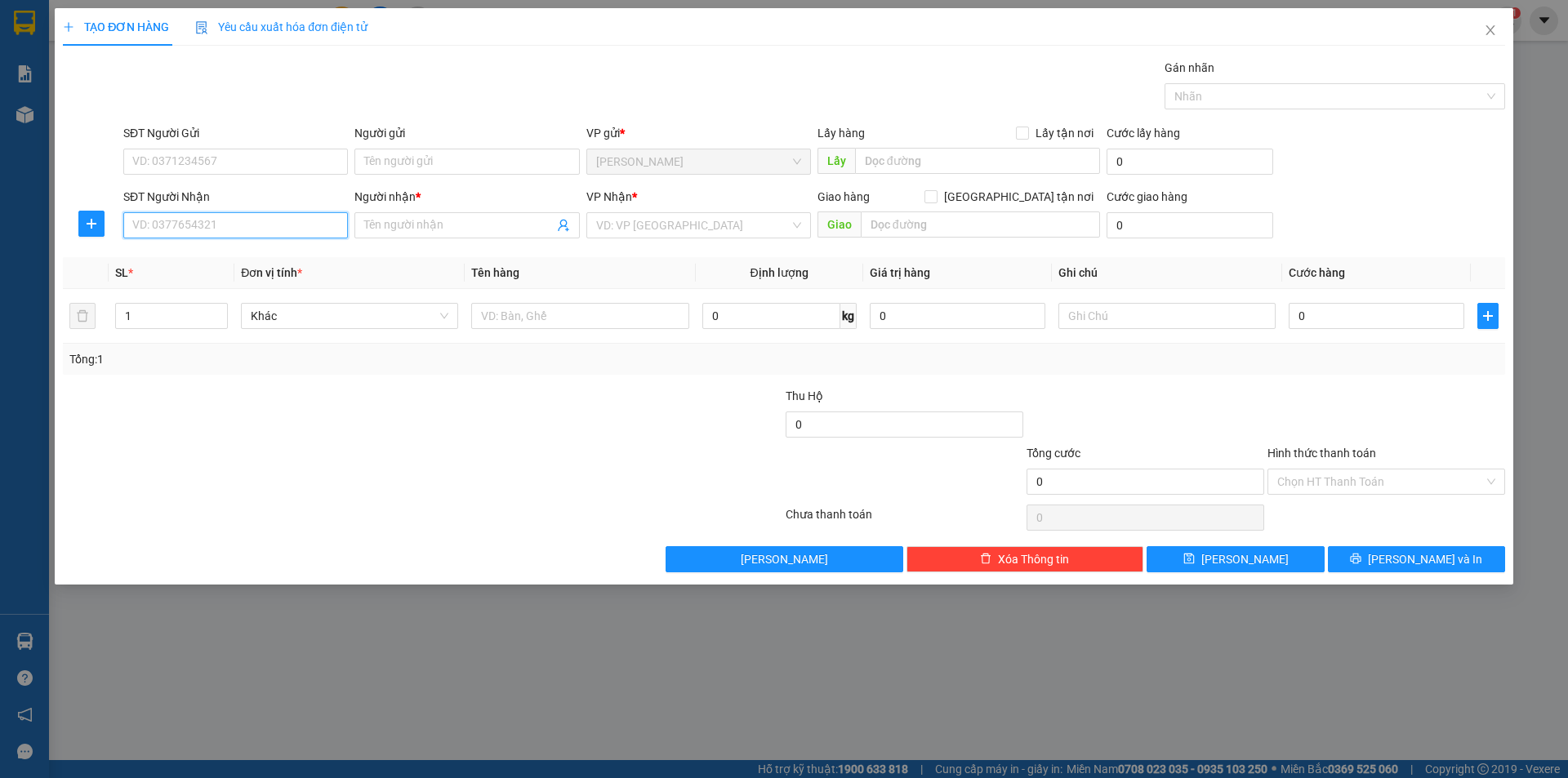
click at [309, 205] on div "SĐT Người Nhận VD: 0377654321" at bounding box center [235, 217] width 225 height 57
click at [304, 216] on input "SĐT Người Nhận" at bounding box center [235, 225] width 225 height 26
click at [272, 259] on div "0909808937 - VŨ" at bounding box center [235, 258] width 205 height 18
type input "0909808937"
type input "VŨ"
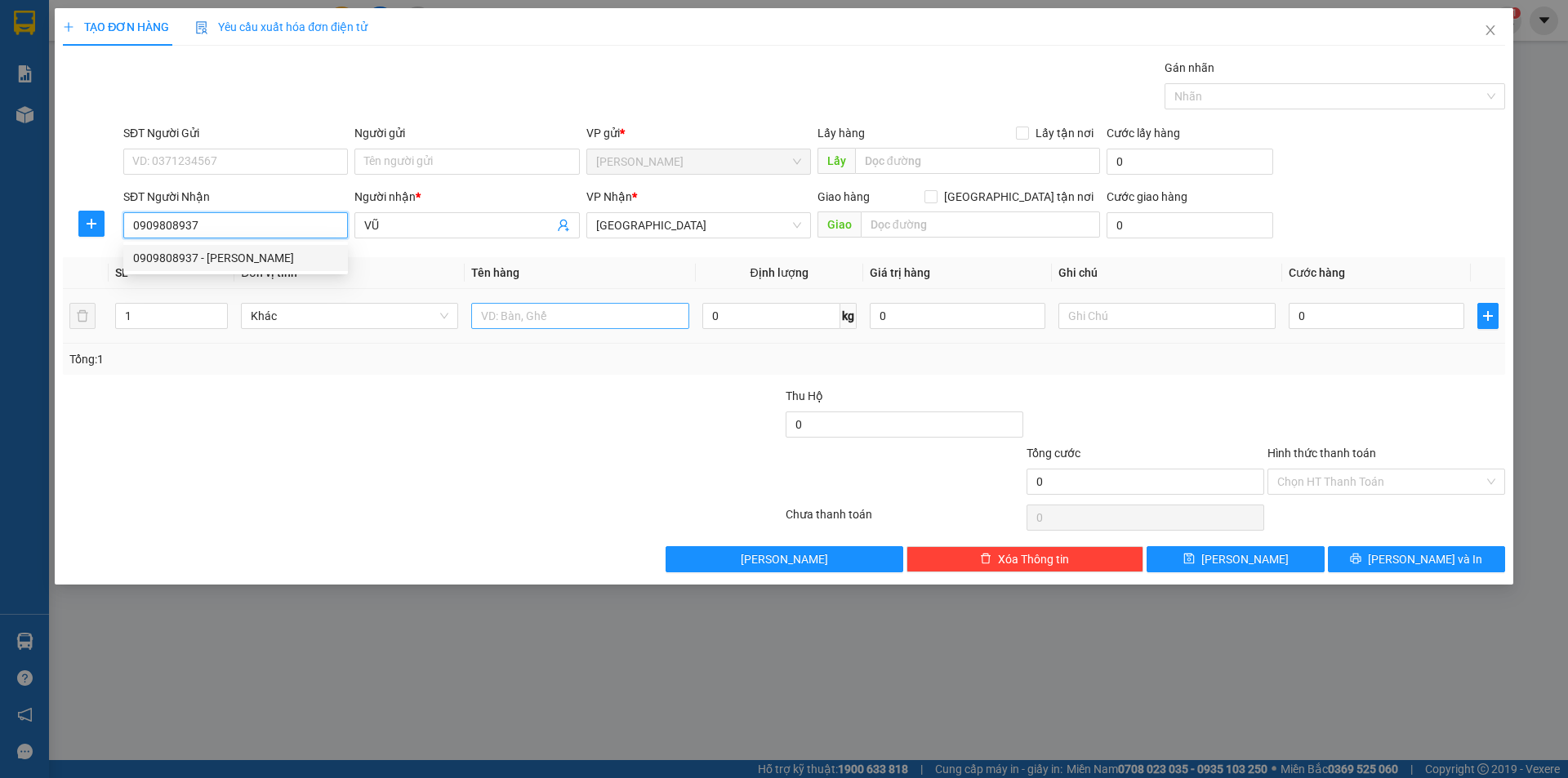
type input "0909808937"
click at [535, 325] on input "text" at bounding box center [580, 316] width 217 height 26
type input "CỤC"
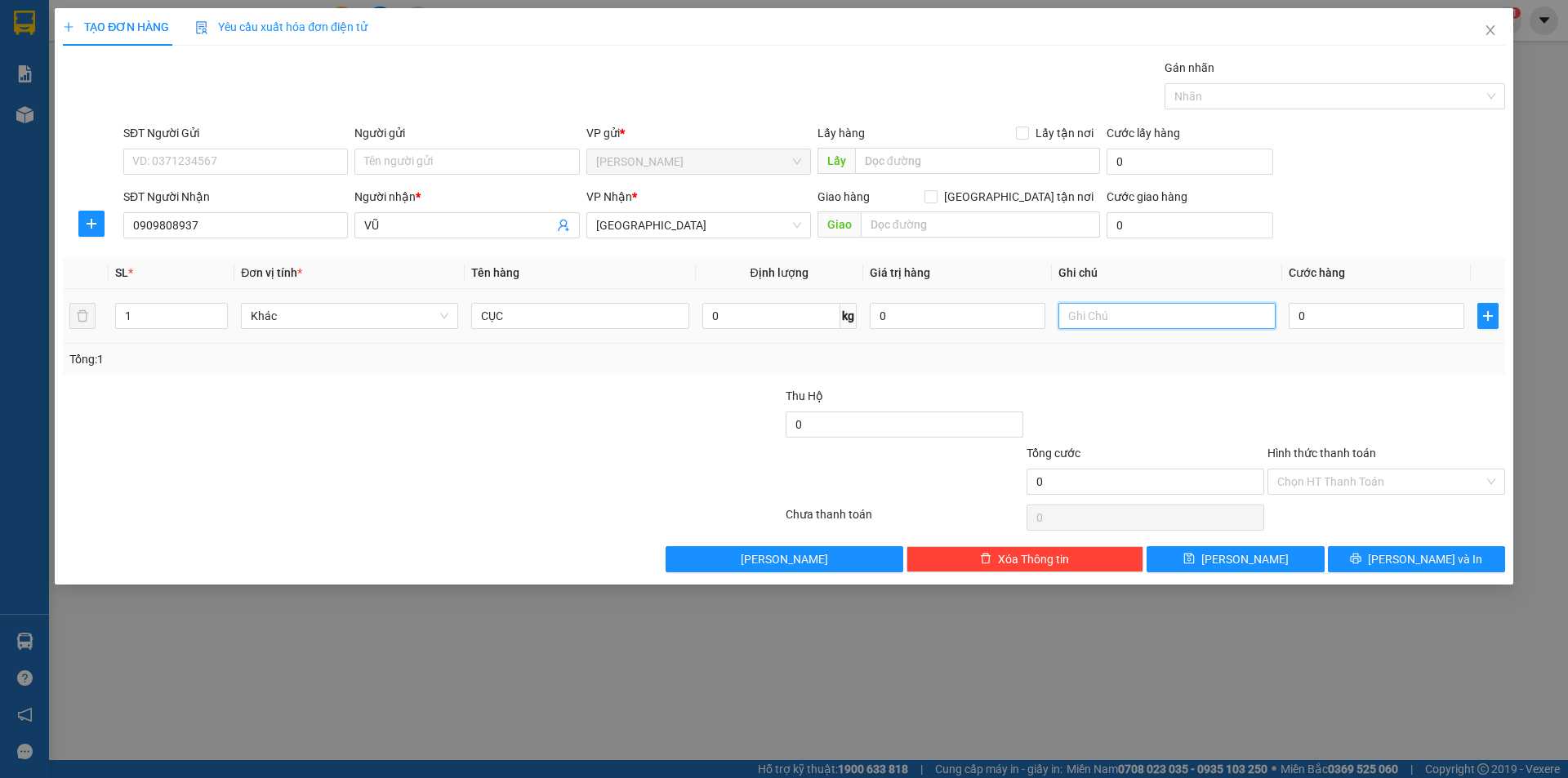
click at [1143, 309] on input "text" at bounding box center [1167, 316] width 217 height 26
type input "R/60"
click at [1320, 491] on input "Hình thức thanh toán" at bounding box center [1380, 482] width 206 height 25
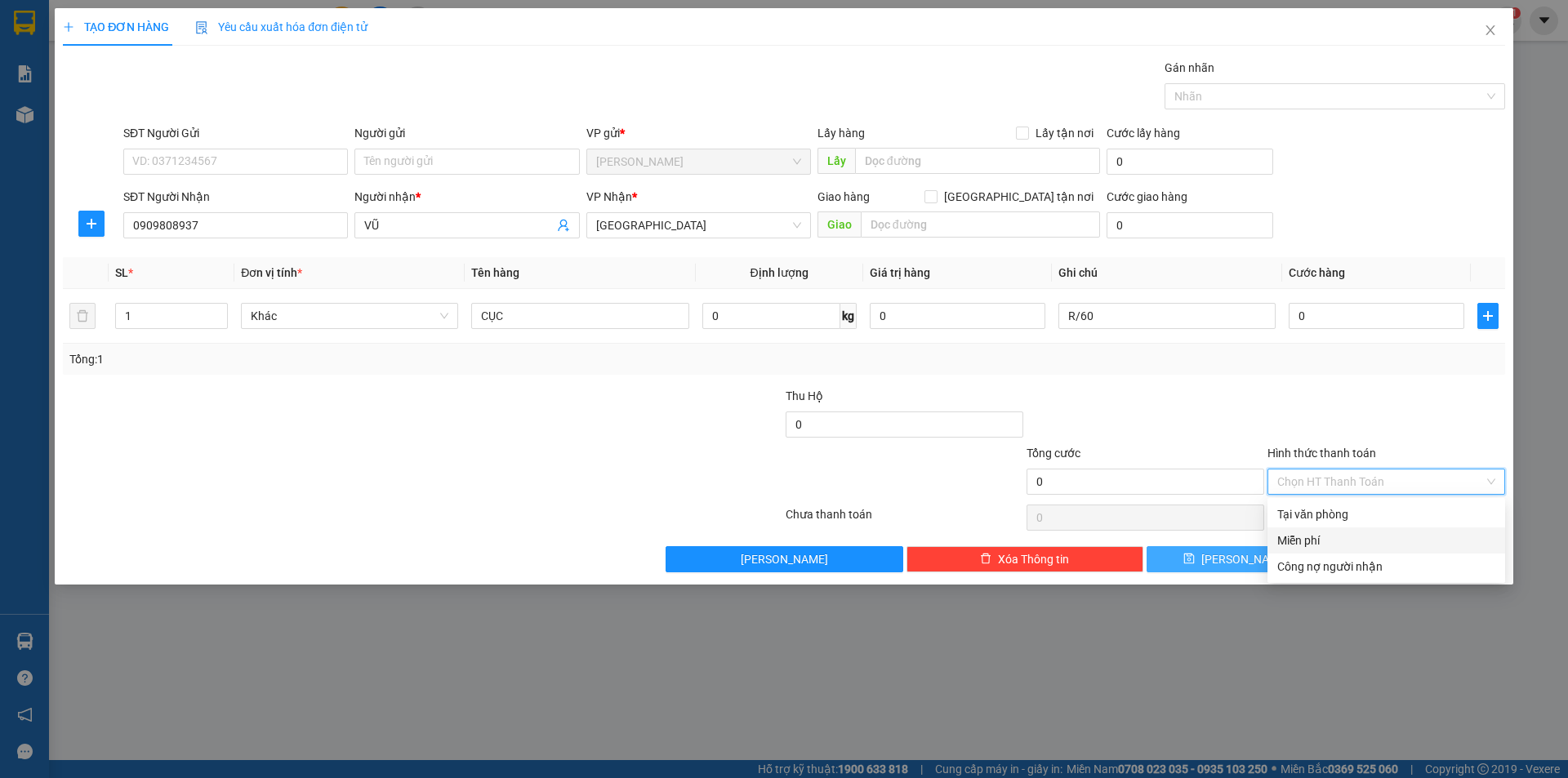
drag, startPoint x: 1296, startPoint y: 541, endPoint x: 1321, endPoint y: 560, distance: 31.4
click at [1297, 542] on div "Miễn phí" at bounding box center [1386, 540] width 218 height 18
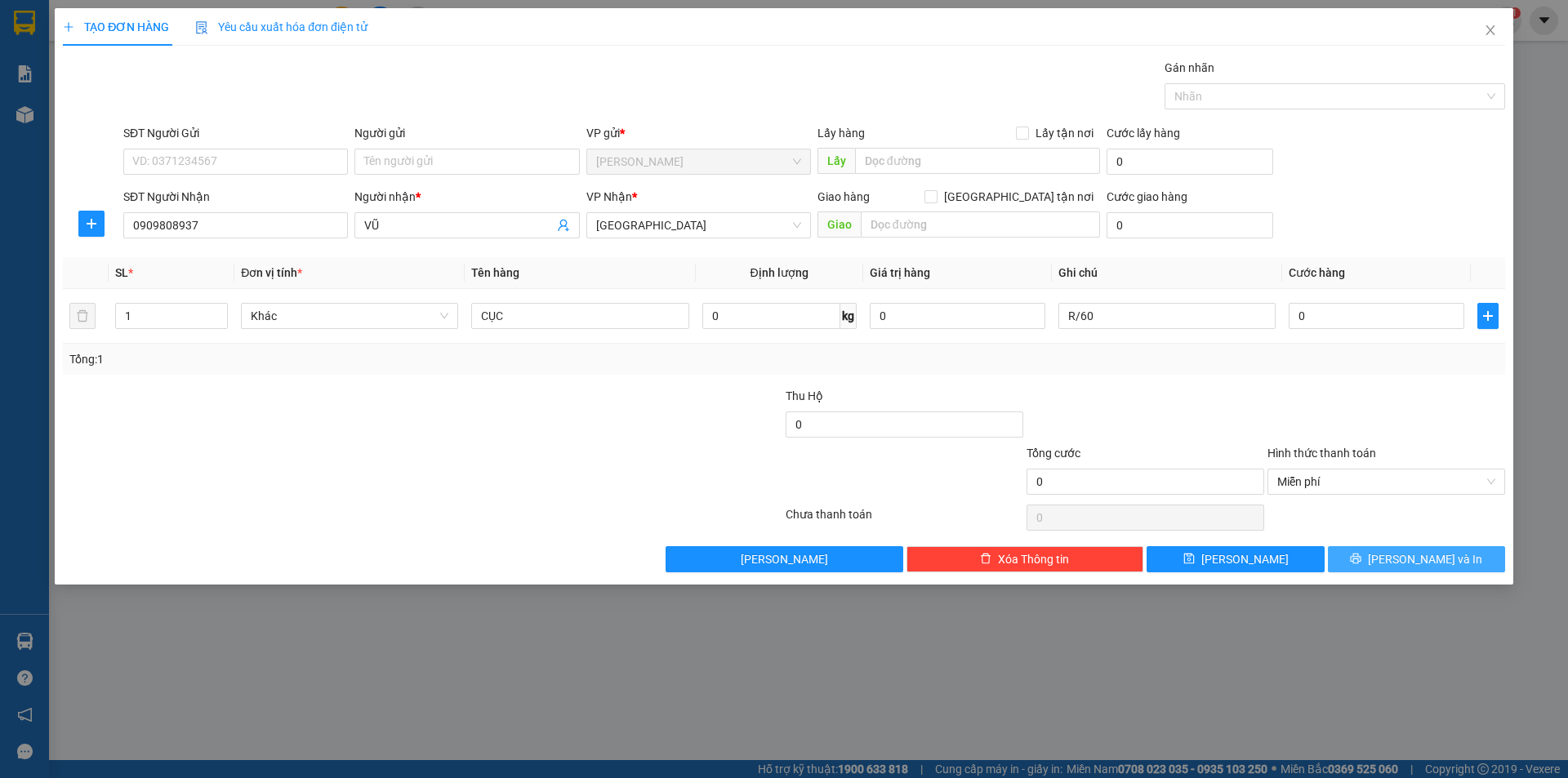
click at [1331, 554] on button "[PERSON_NAME] và In" at bounding box center [1416, 560] width 177 height 26
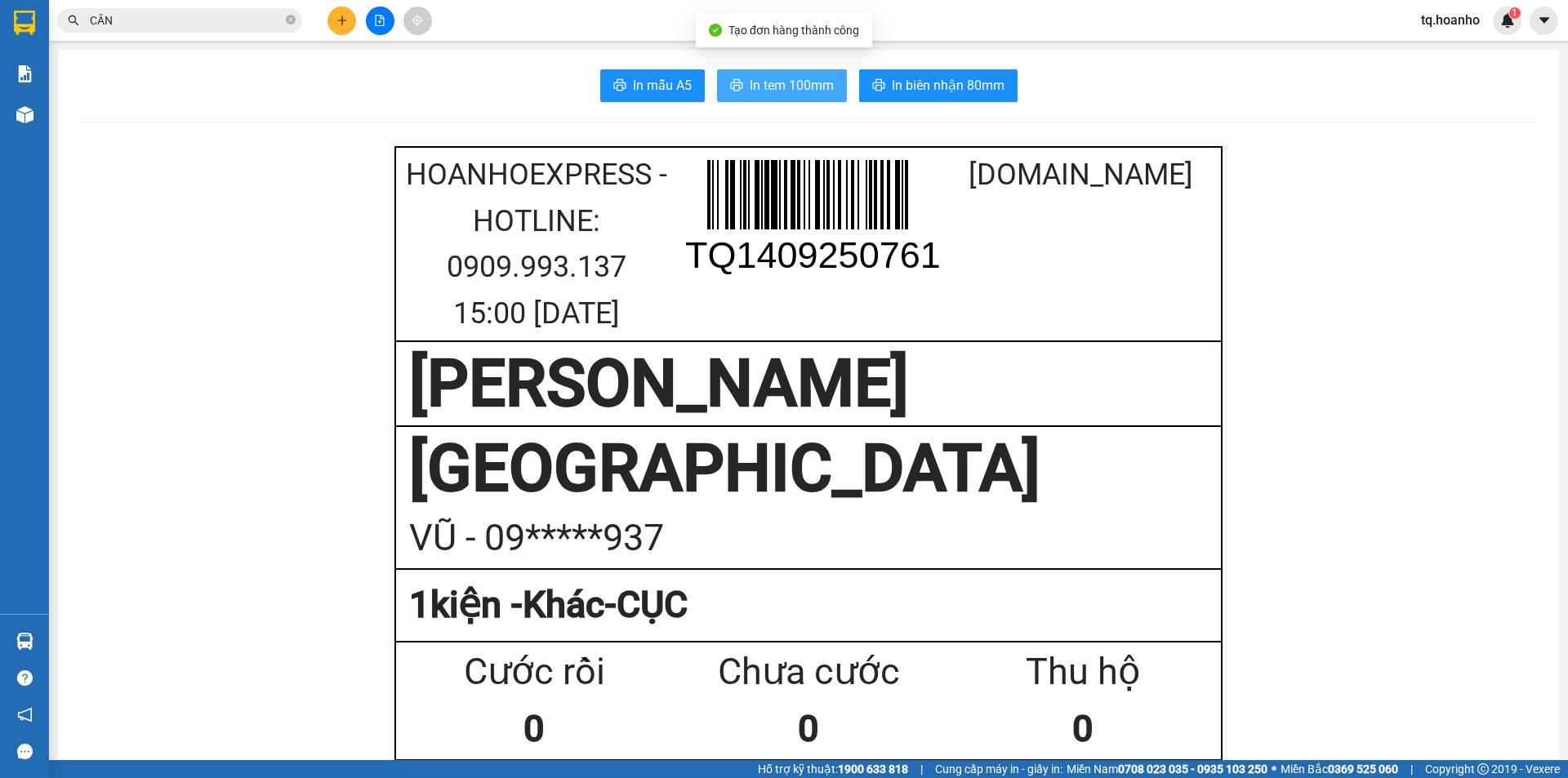
click at [785, 82] on span "In tem 100mm" at bounding box center [792, 85] width 84 height 20
click at [339, 20] on button at bounding box center [341, 20] width 28 height 28
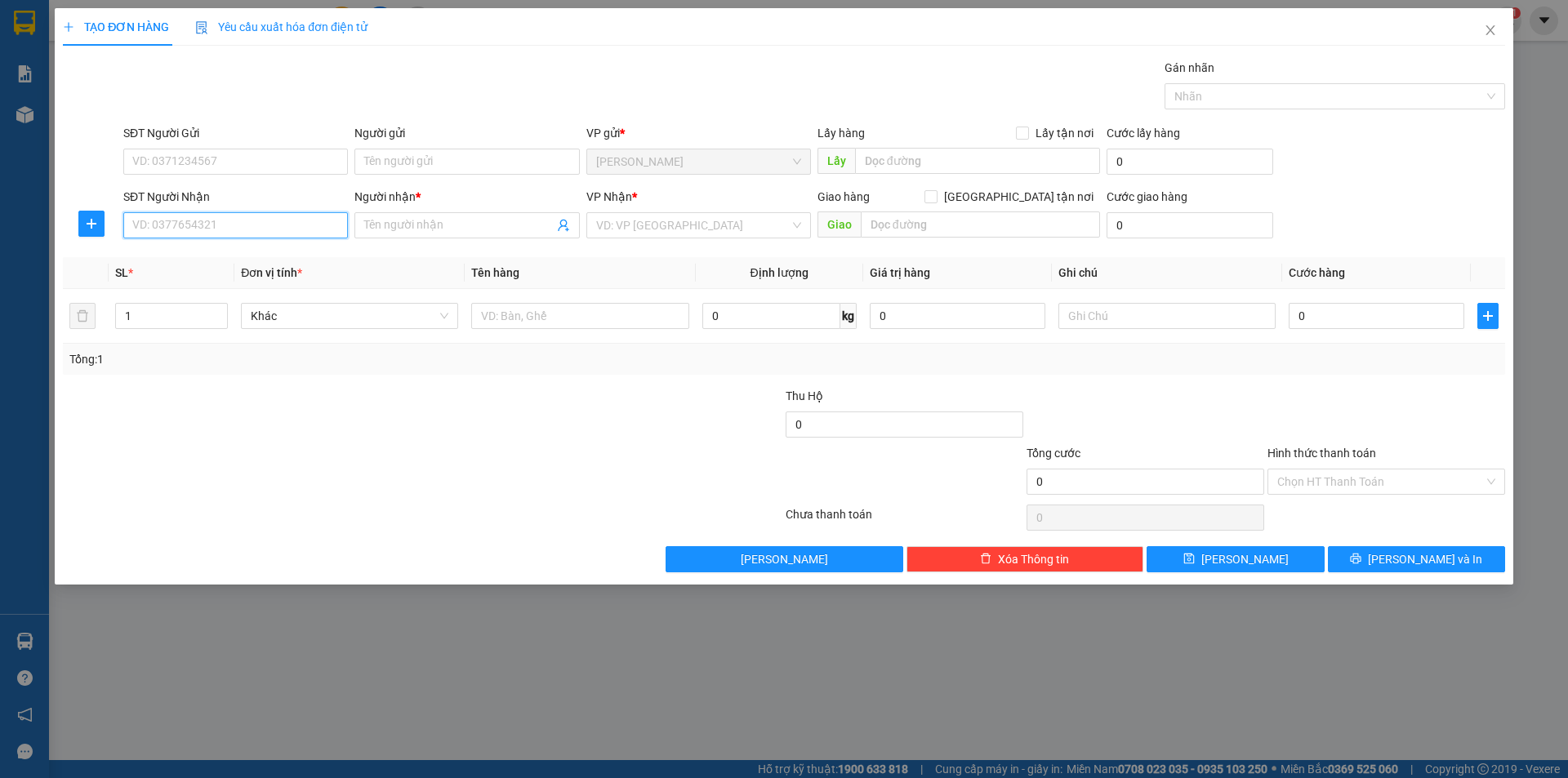
click at [241, 230] on input "SĐT Người Nhận" at bounding box center [235, 225] width 225 height 26
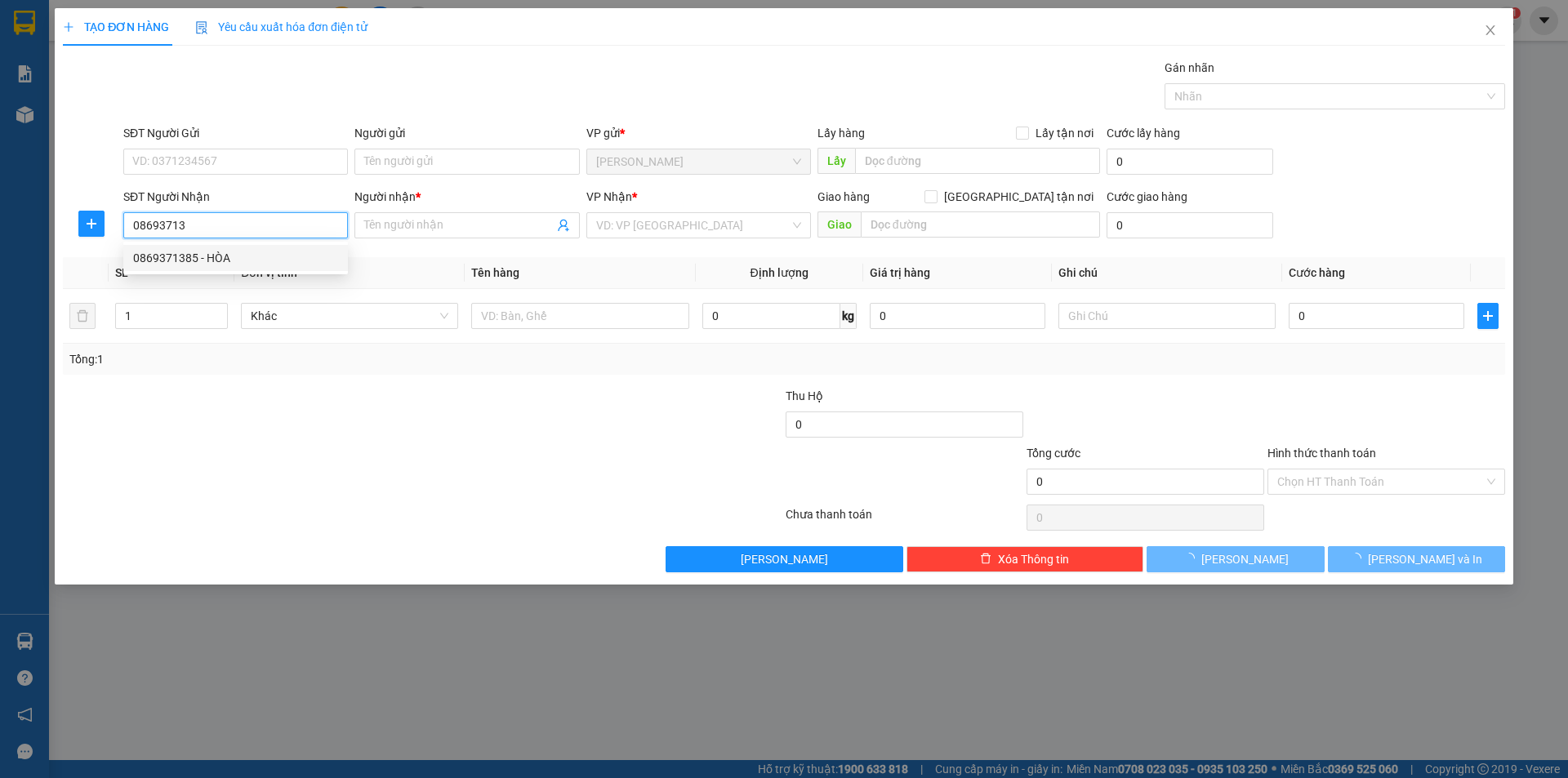
drag, startPoint x: 244, startPoint y: 240, endPoint x: 250, endPoint y: 251, distance: 12.5
click at [250, 251] on div "0869371385 - HÒA" at bounding box center [235, 258] width 205 height 18
type input "0869371385"
type input "HÒA"
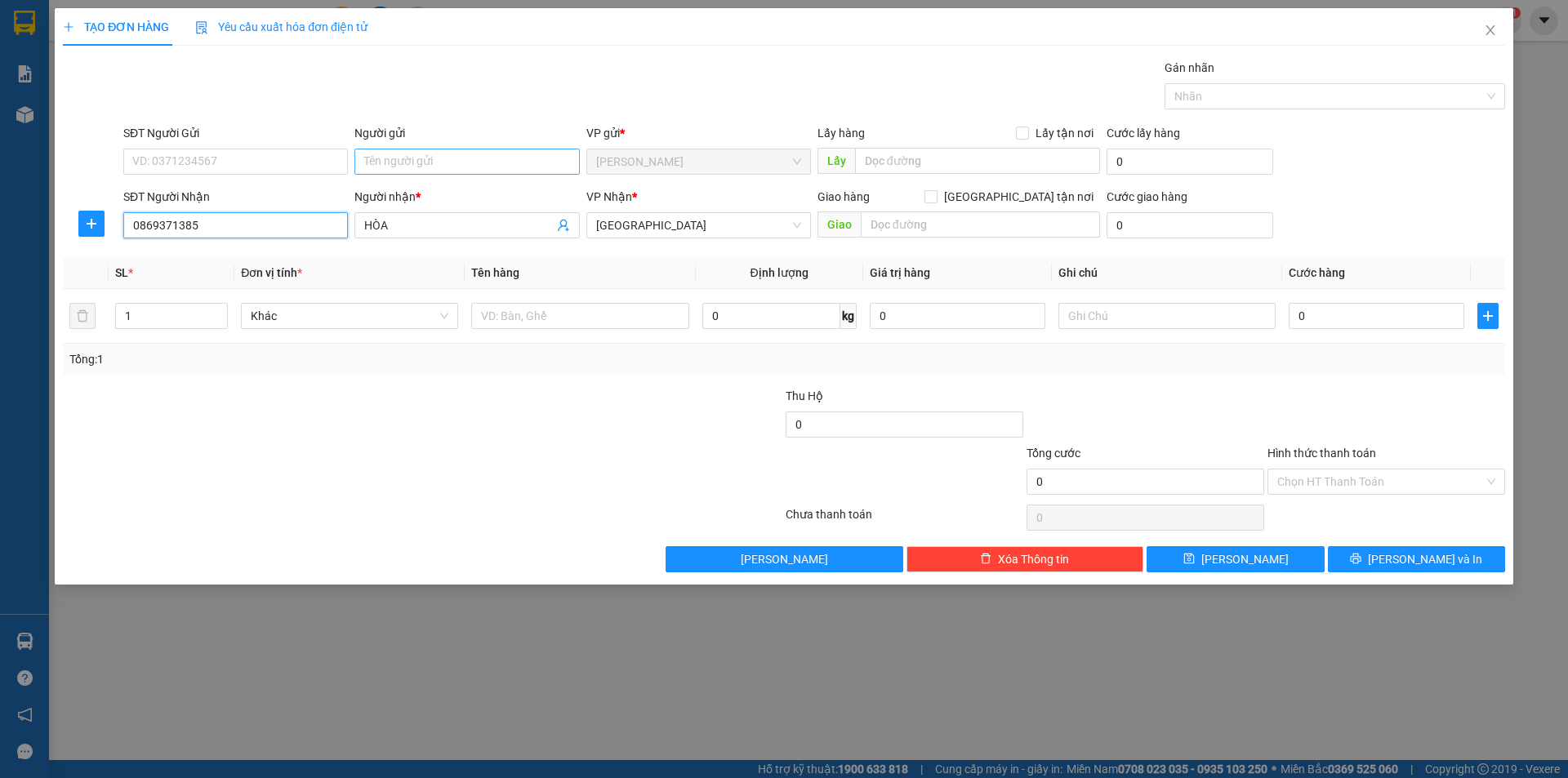
type input "0869371385"
click at [485, 167] on input "Người gửi" at bounding box center [466, 161] width 225 height 26
type input "MẸ MUÔN"
drag, startPoint x: 267, startPoint y: 530, endPoint x: 406, endPoint y: 319, distance: 252.7
click at [319, 451] on div "Transit Pickup Surcharge Ids Transit Deliver Surcharge Ids Transit Deliver Surc…" at bounding box center [784, 316] width 1442 height 514
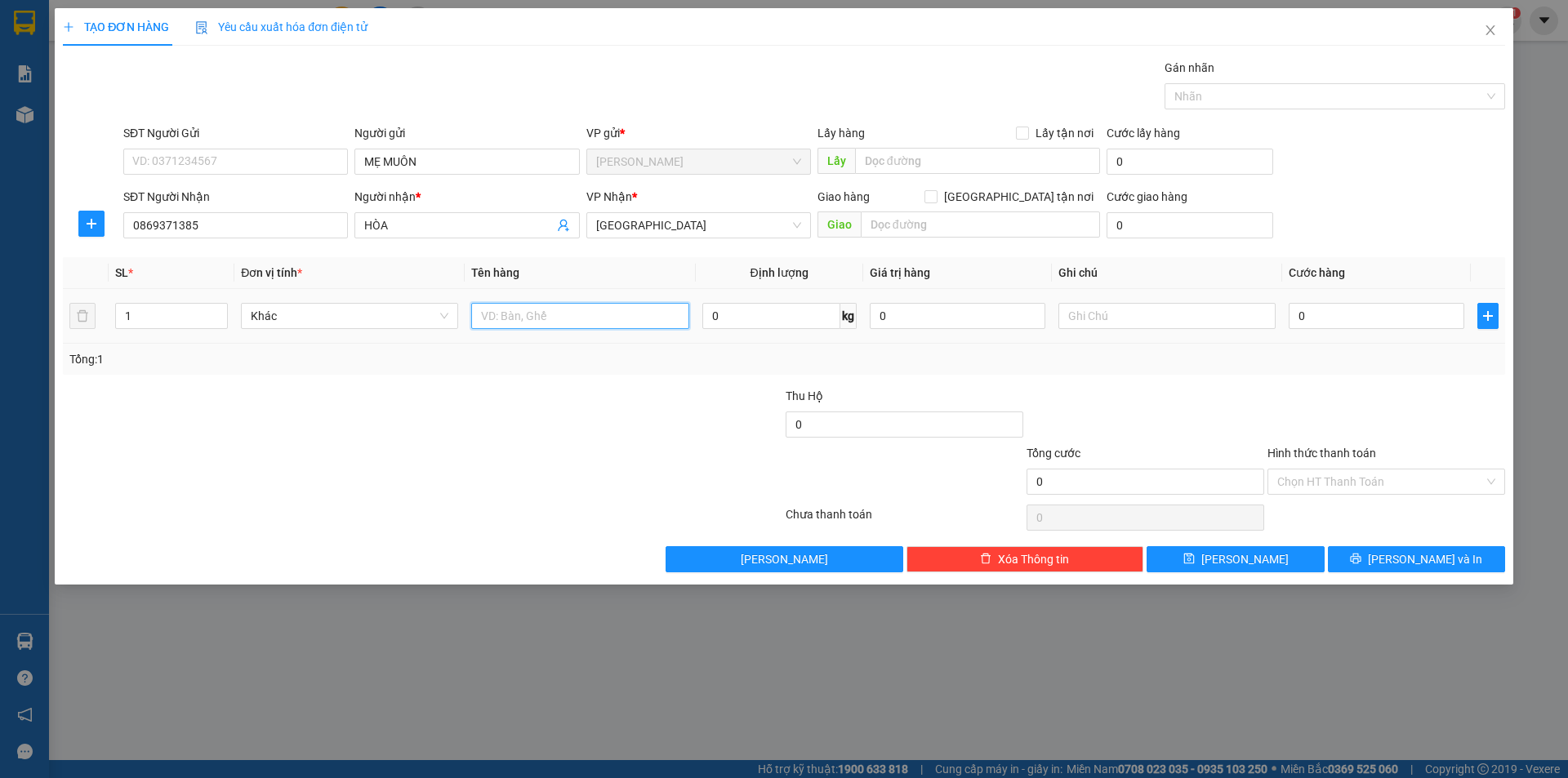
click at [505, 321] on input "text" at bounding box center [580, 316] width 217 height 26
type input "T XỐP"
drag, startPoint x: 547, startPoint y: 375, endPoint x: 1106, endPoint y: 380, distance: 559.0
click at [689, 389] on div "Transit Pickup Surcharge Ids Transit Deliver Surcharge Ids Transit Deliver Surc…" at bounding box center [784, 316] width 1442 height 514
click at [1107, 324] on input "text" at bounding box center [1167, 316] width 217 height 26
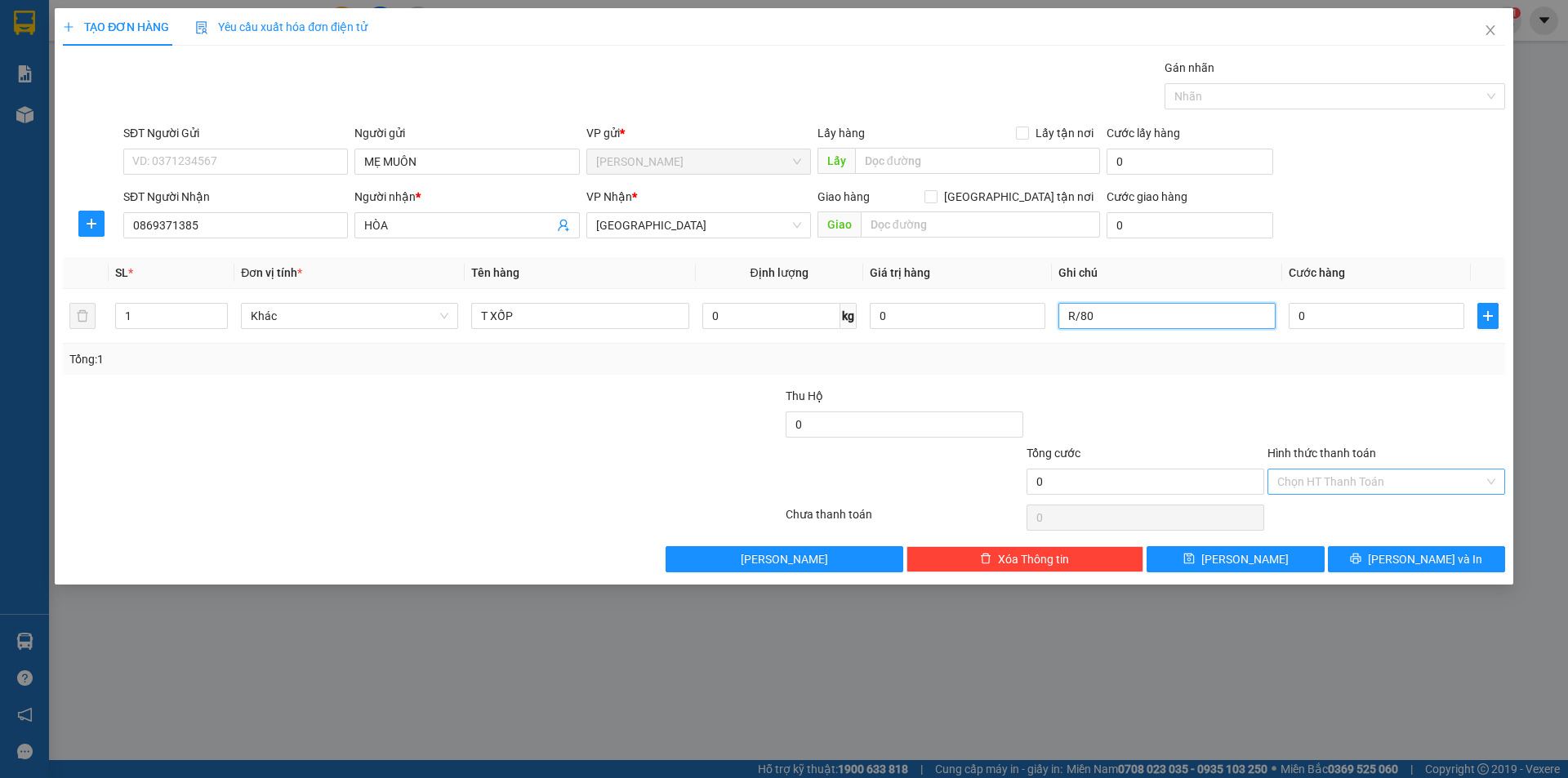
type input "R/80"
click at [1311, 478] on input "Hình thức thanh toán" at bounding box center [1380, 482] width 206 height 25
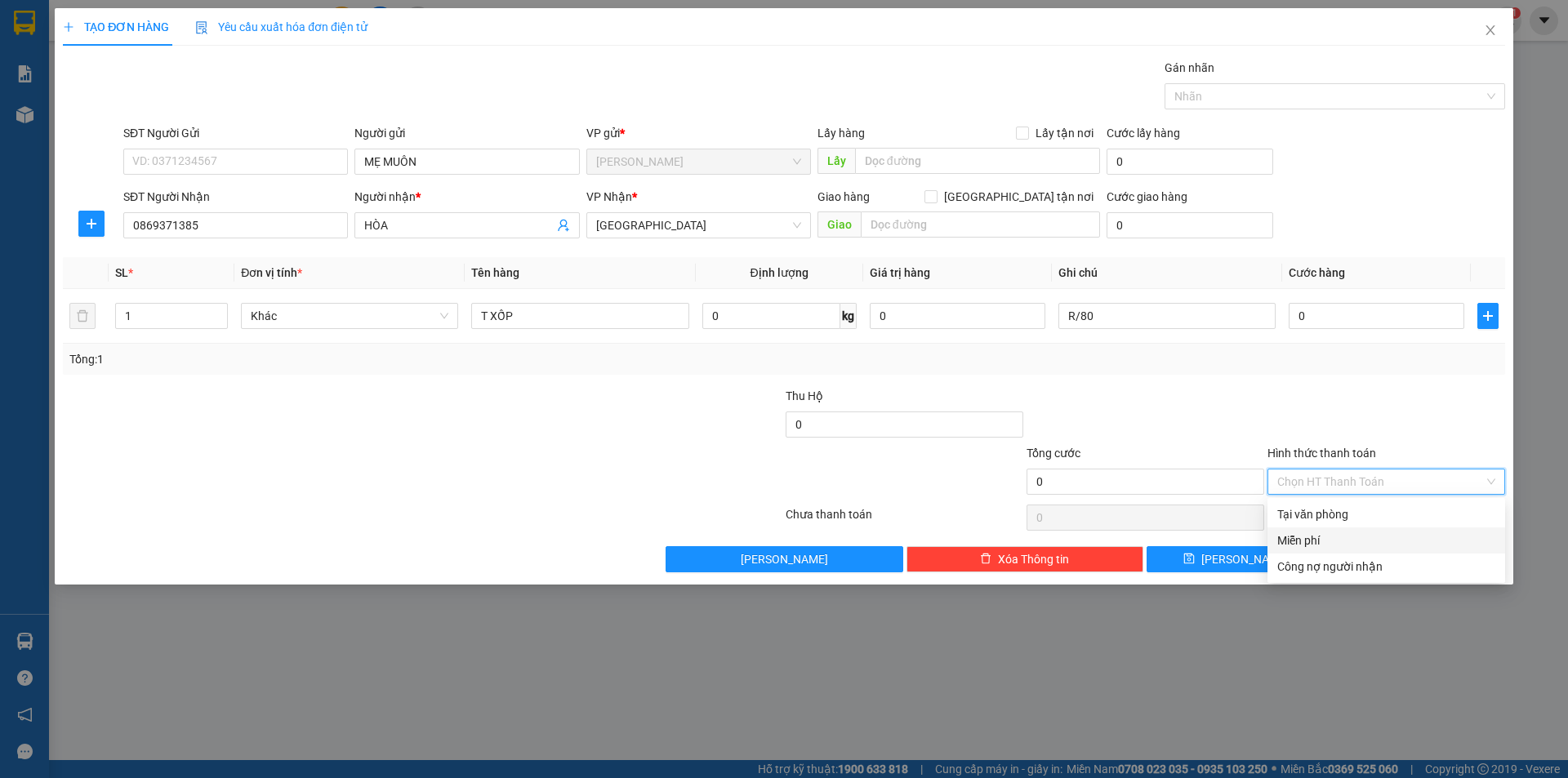
click at [1306, 537] on div "Miễn phí" at bounding box center [1386, 540] width 218 height 18
click at [1372, 566] on button "[PERSON_NAME] và In" at bounding box center [1416, 560] width 177 height 26
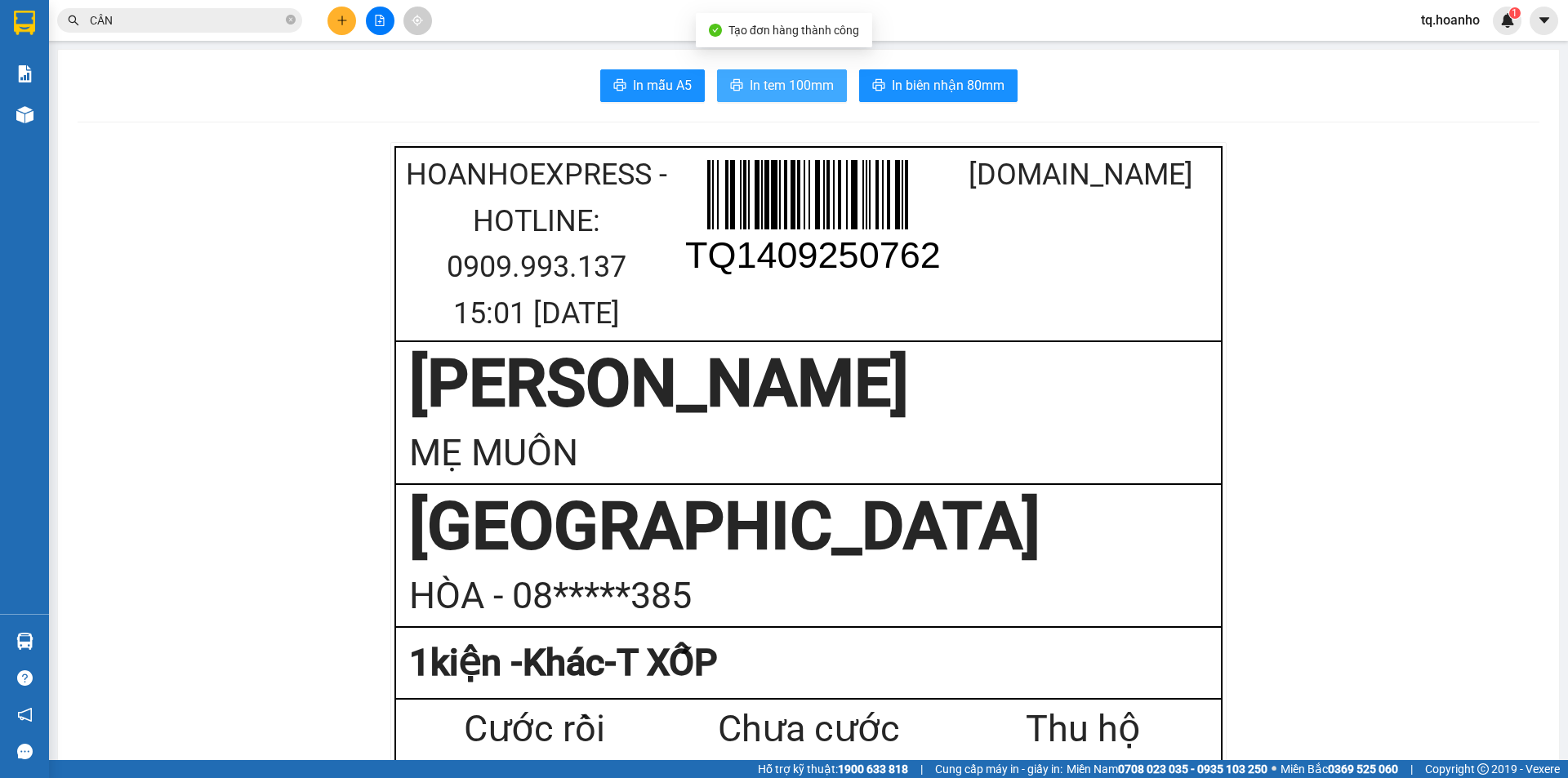
click at [756, 96] on button "In tem 100mm" at bounding box center [783, 86] width 130 height 33
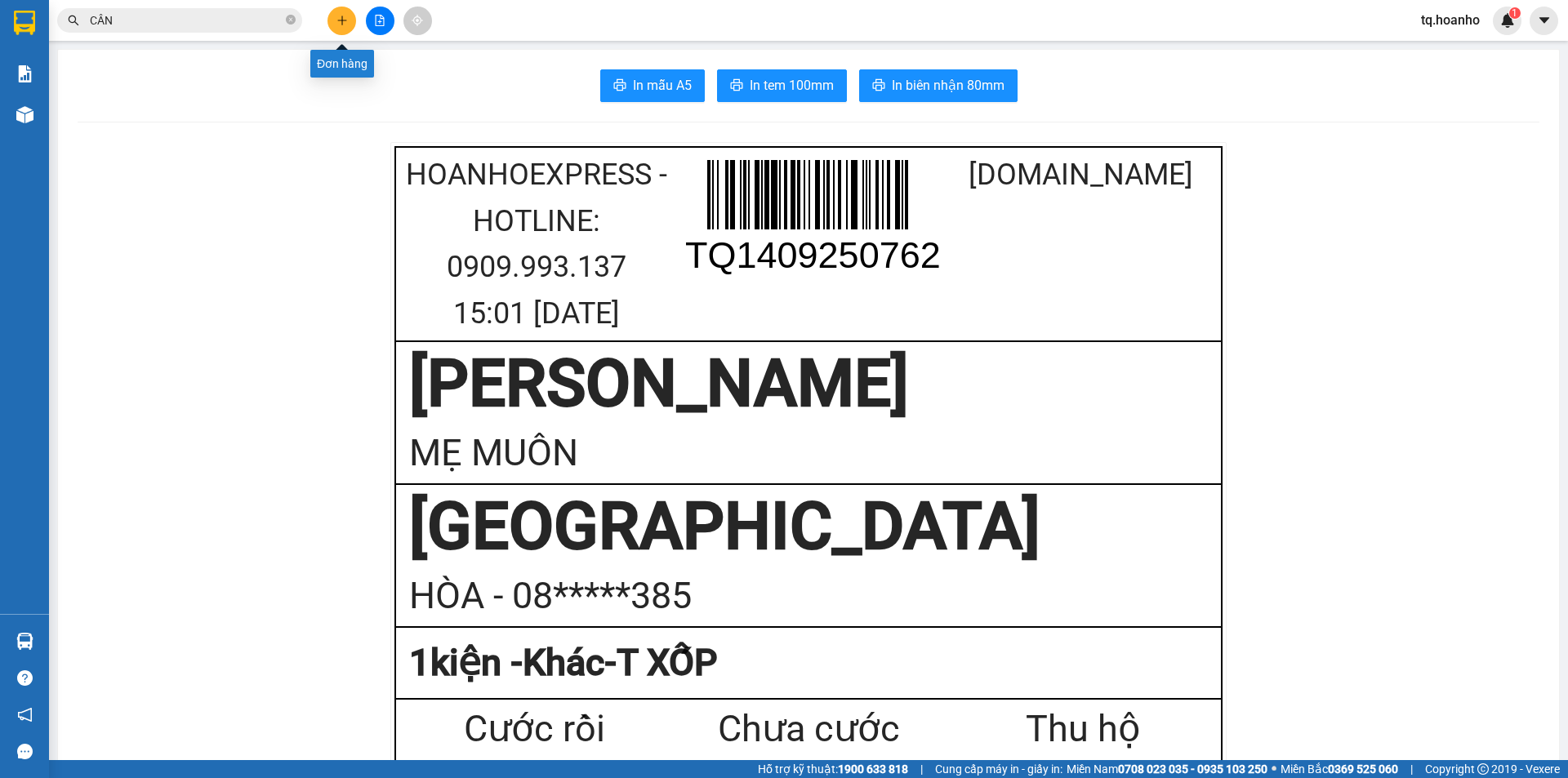
click at [338, 33] on button at bounding box center [341, 20] width 28 height 28
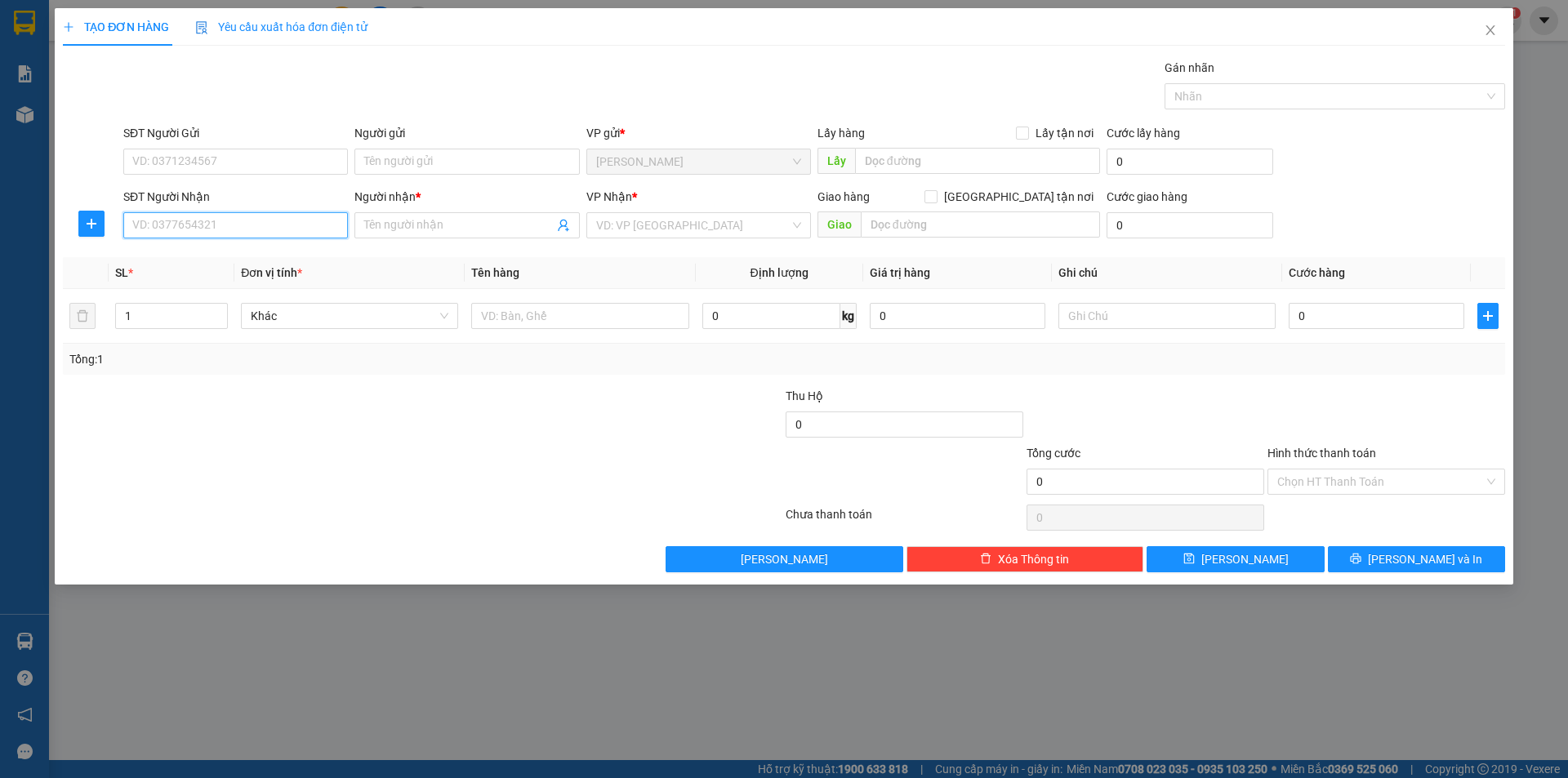
click at [310, 217] on input "SĐT Người Nhận" at bounding box center [235, 225] width 225 height 26
click at [239, 253] on div "0908315368 - HOÀNG" at bounding box center [235, 258] width 205 height 18
type input "0908315368"
type input "HOÀNG"
type input "0908315368"
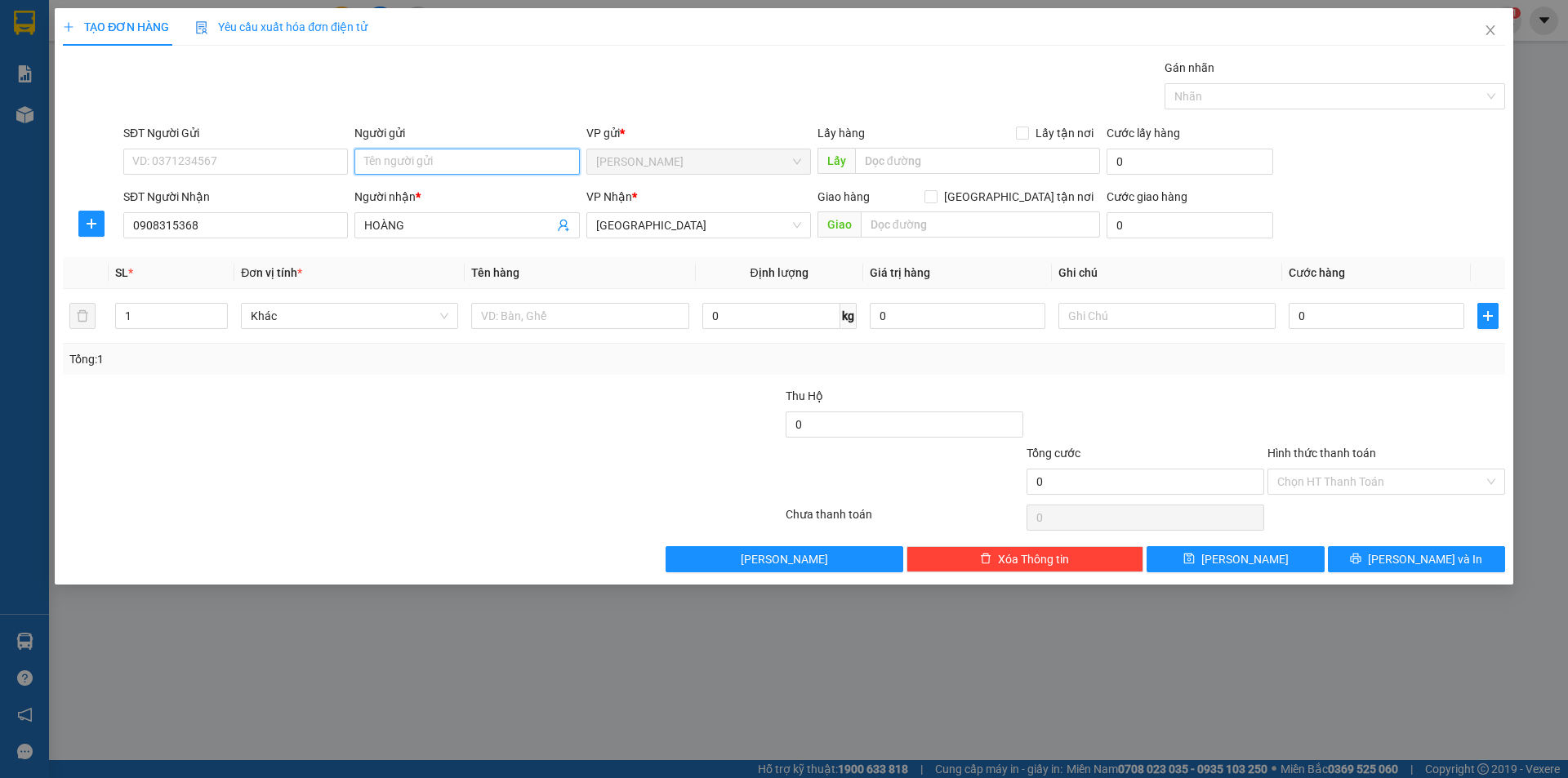
click at [416, 172] on input "Người gửi" at bounding box center [466, 161] width 225 height 26
type input "BÔNG"
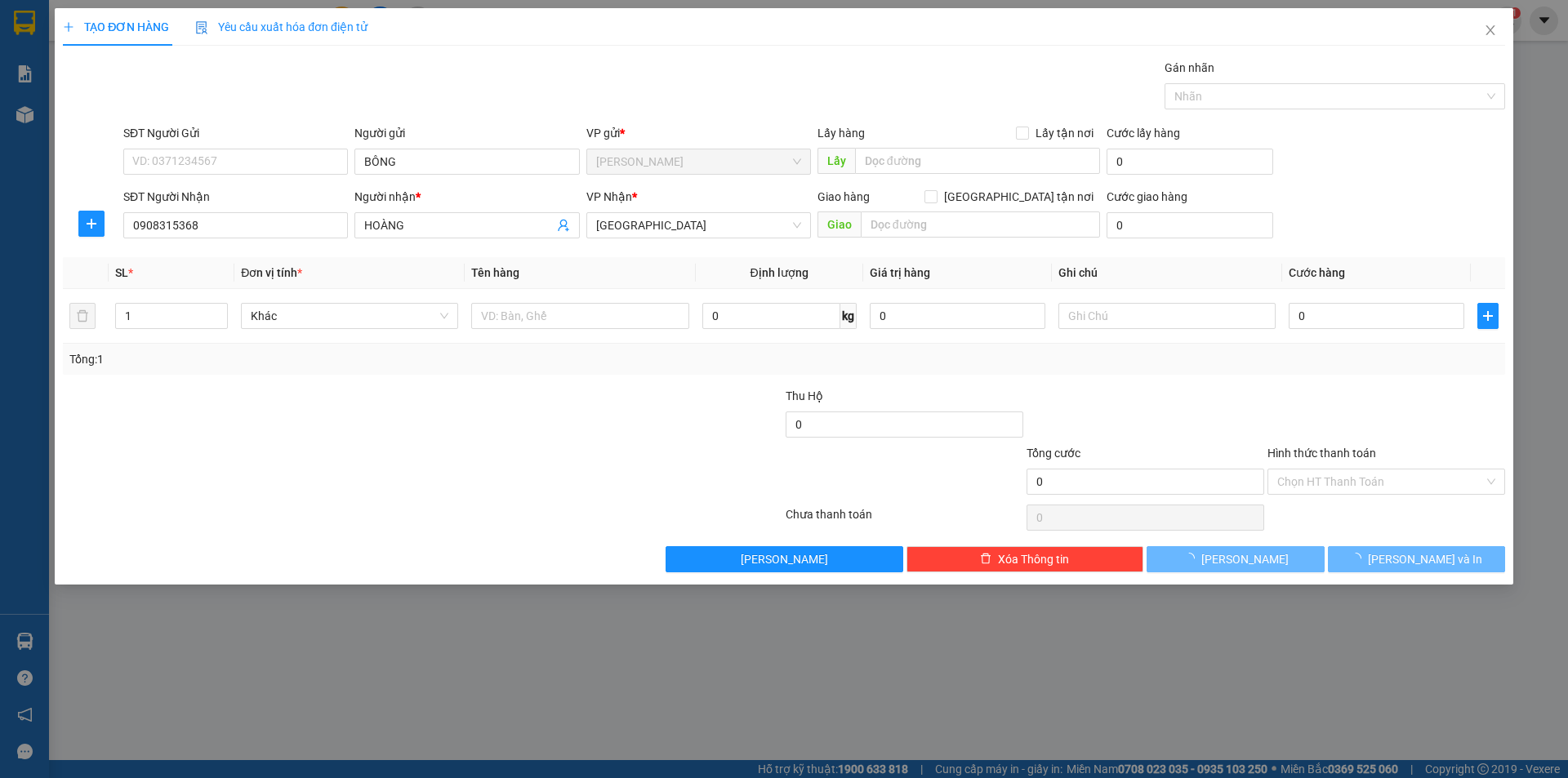
click at [332, 414] on div at bounding box center [302, 416] width 482 height 57
click at [660, 324] on input "text" at bounding box center [580, 316] width 217 height 26
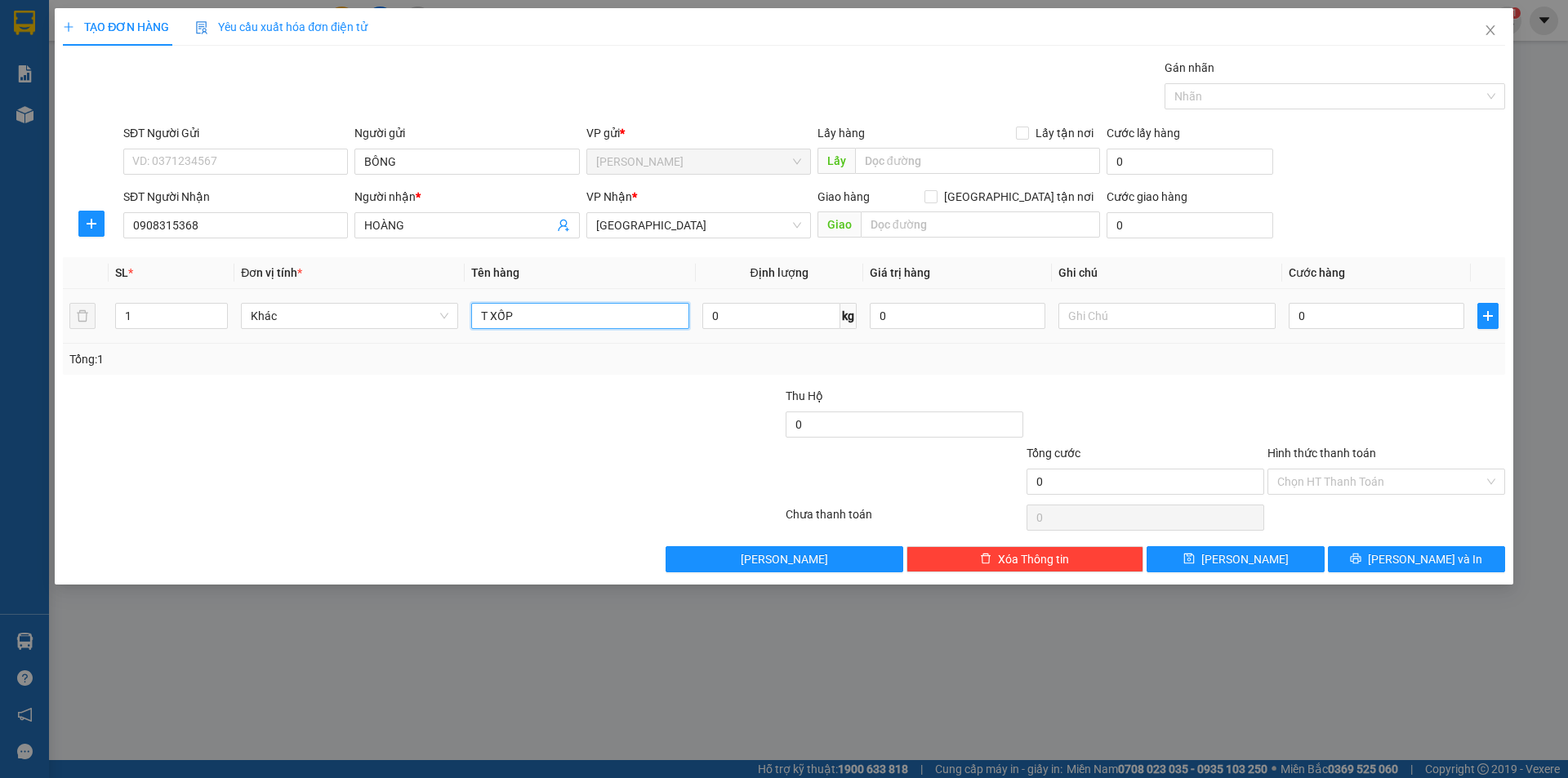
type input "T XỐP"
drag, startPoint x: 1189, startPoint y: 339, endPoint x: 1185, endPoint y: 323, distance: 16.5
click at [1188, 339] on td at bounding box center [1167, 317] width 230 height 55
click at [1185, 323] on input "text" at bounding box center [1167, 316] width 217 height 26
click at [1310, 464] on div "Hình thức thanh toán" at bounding box center [1386, 456] width 238 height 25
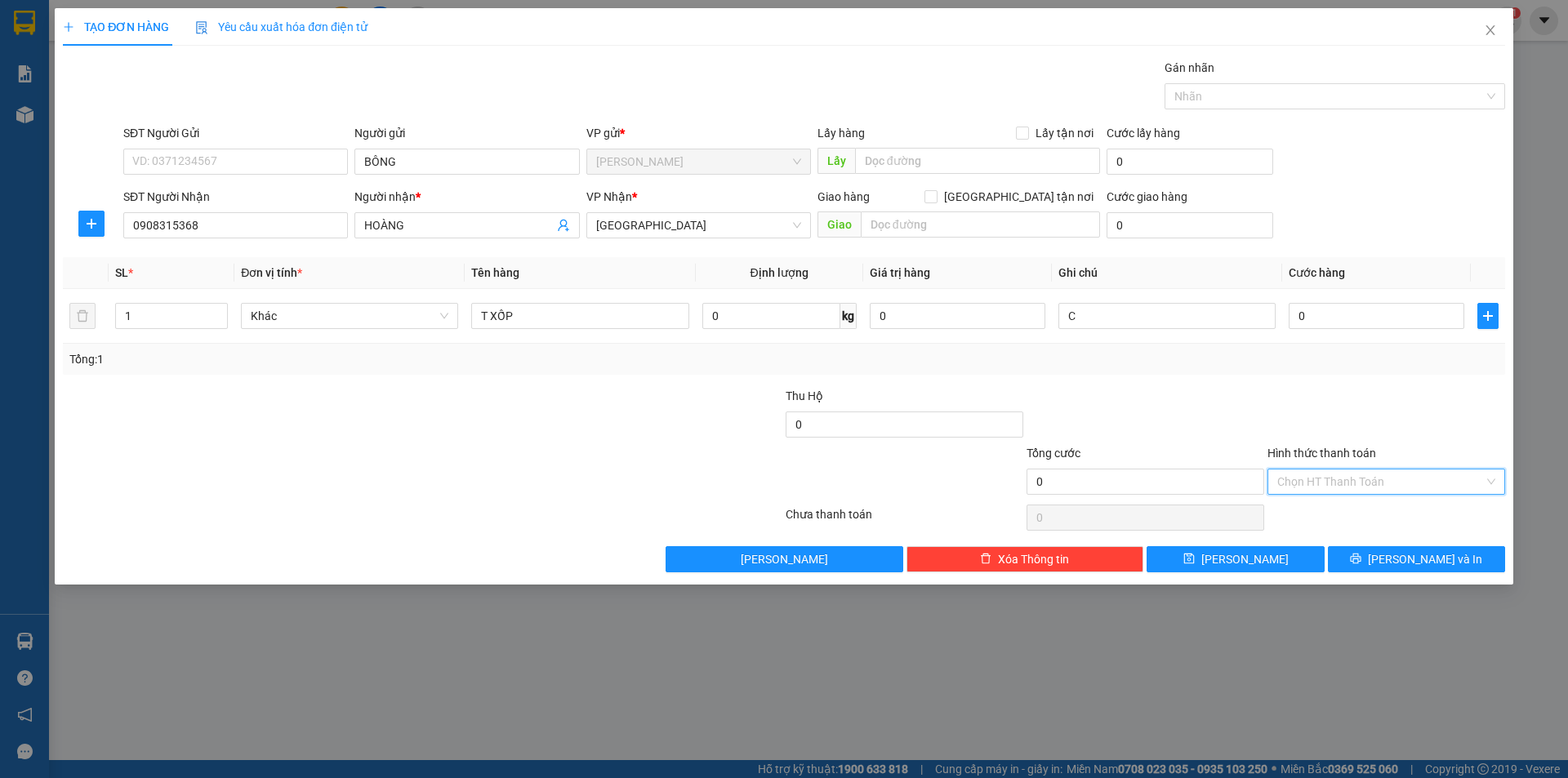
click at [1310, 472] on input "Hình thức thanh toán" at bounding box center [1380, 482] width 206 height 25
click at [1303, 532] on div "Miễn phí" at bounding box center [1386, 540] width 218 height 18
click at [1372, 561] on button "[PERSON_NAME] và In" at bounding box center [1416, 560] width 177 height 26
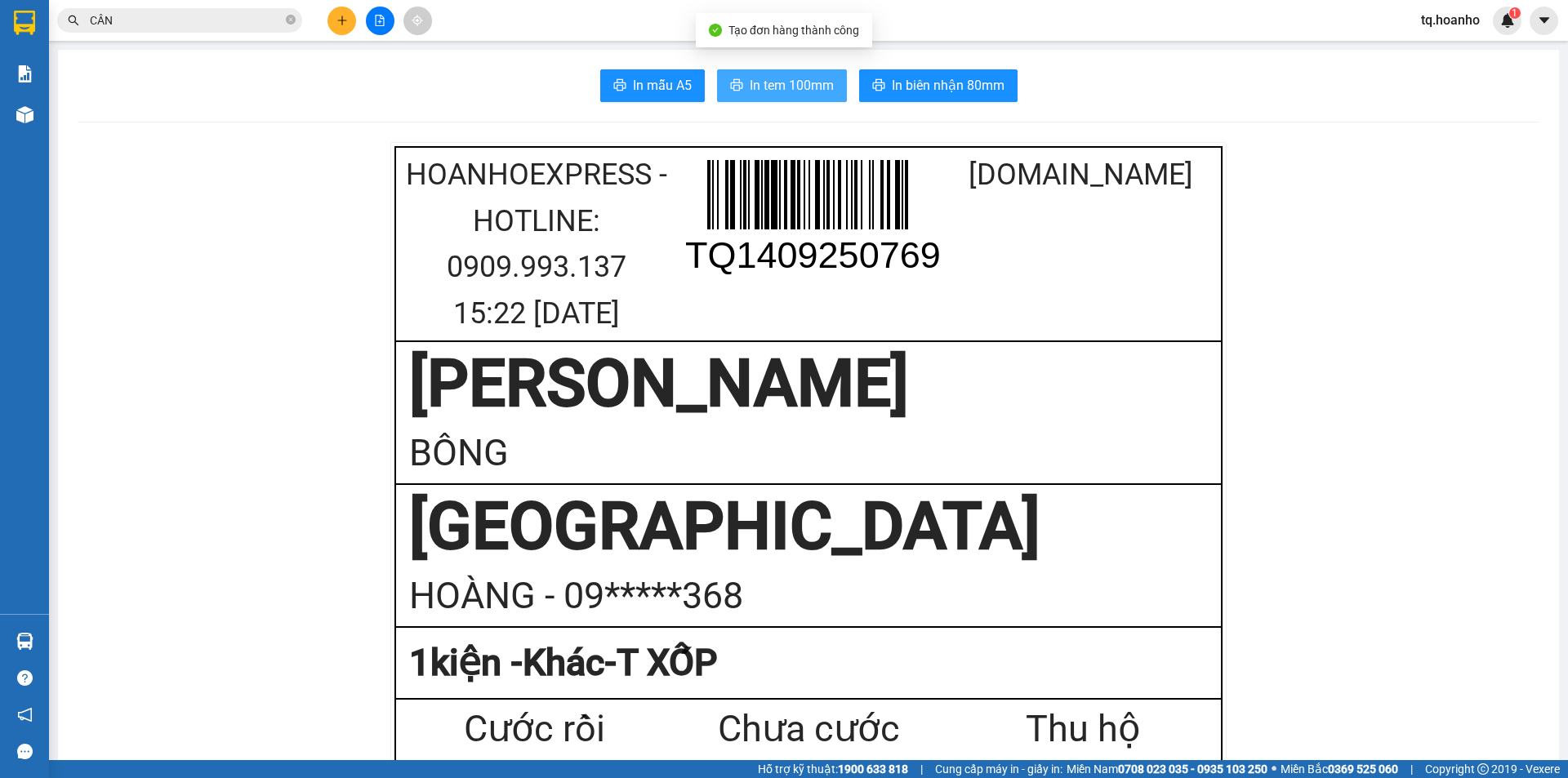
click at [796, 90] on span "In tem 100mm" at bounding box center [792, 85] width 84 height 20
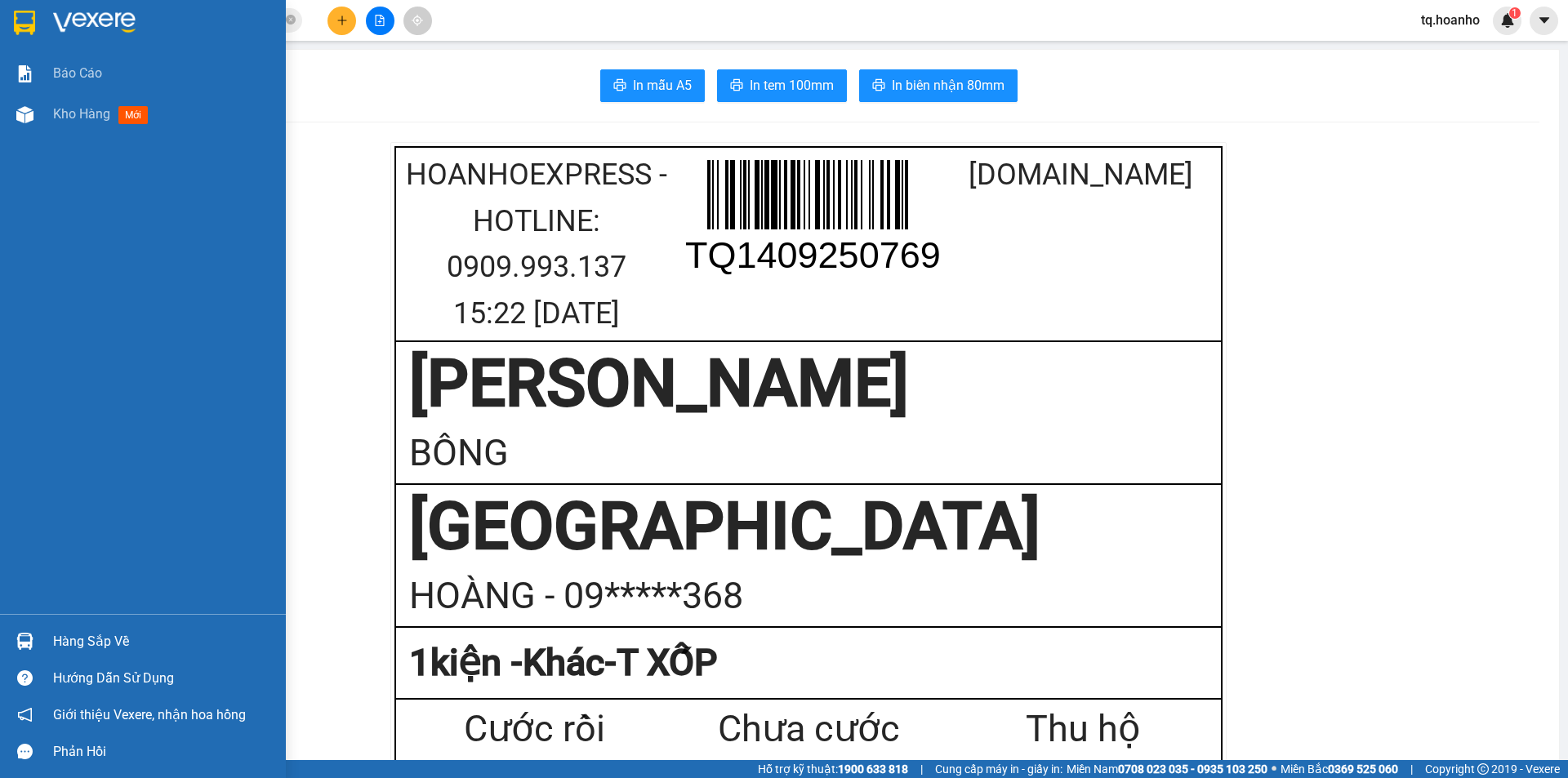
click at [53, 17] on img at bounding box center [95, 23] width 83 height 25
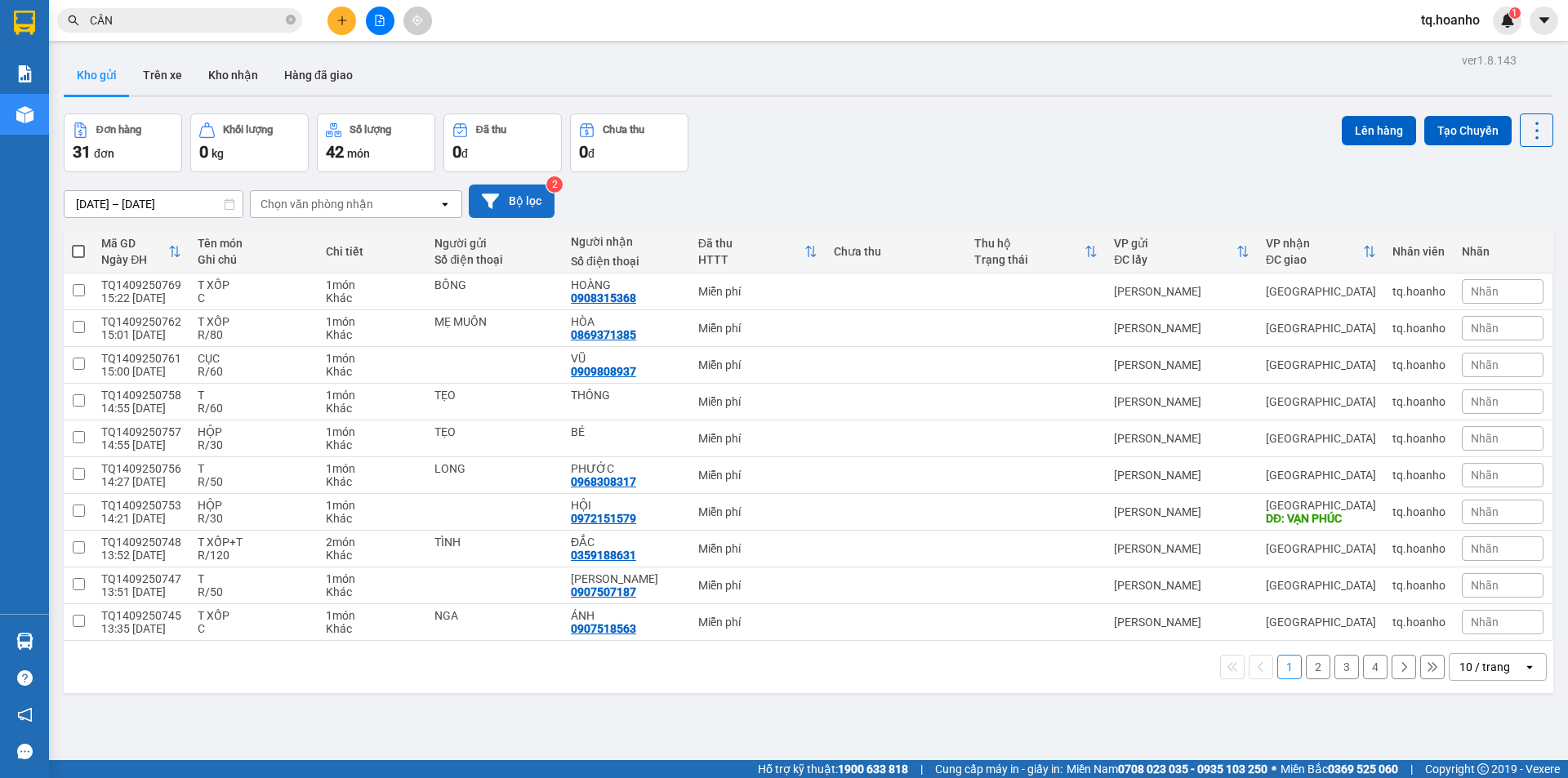
click at [504, 194] on button "Bộ lọc" at bounding box center [511, 201] width 85 height 33
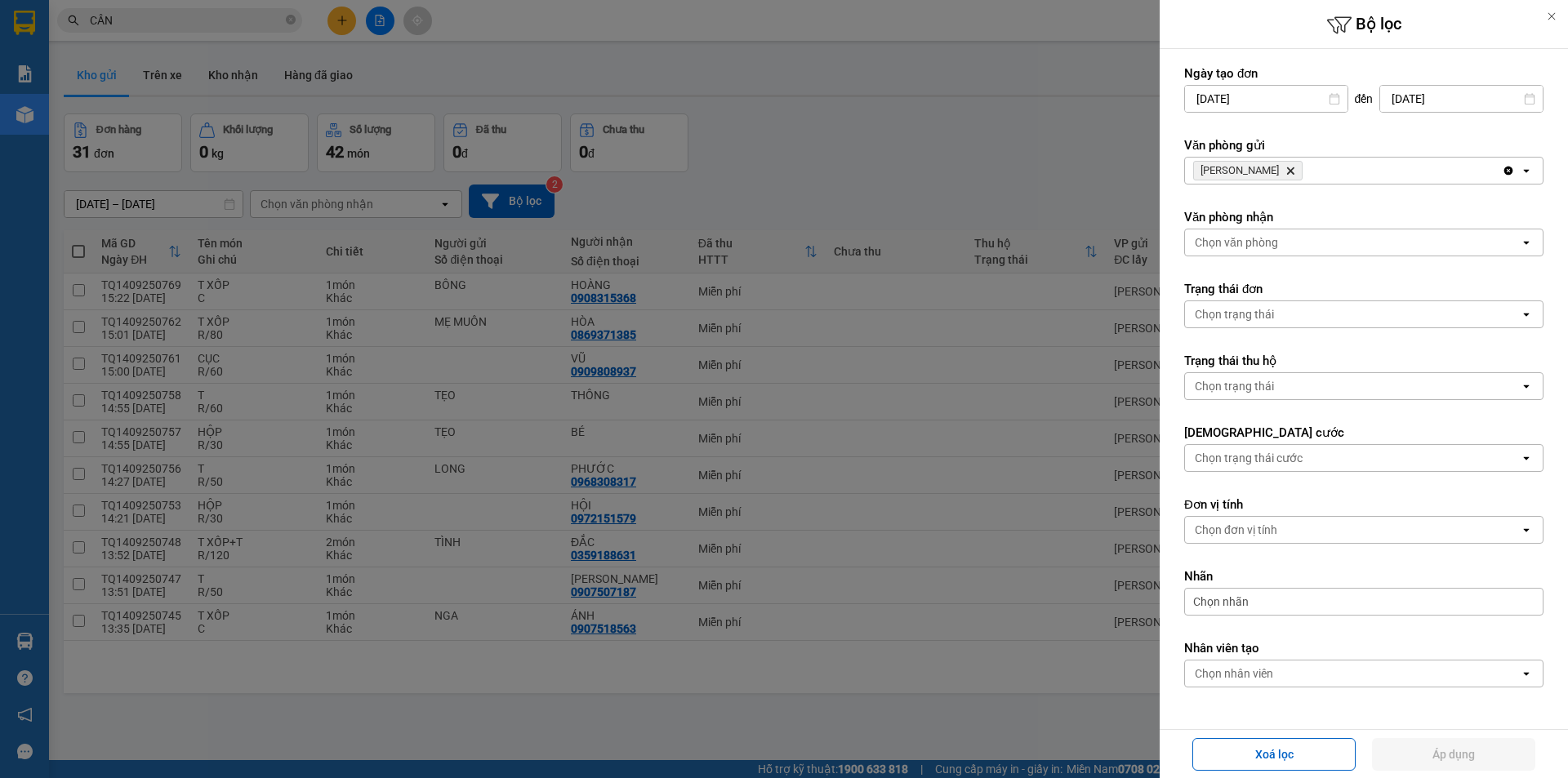
click at [823, 145] on div at bounding box center [784, 389] width 1568 height 778
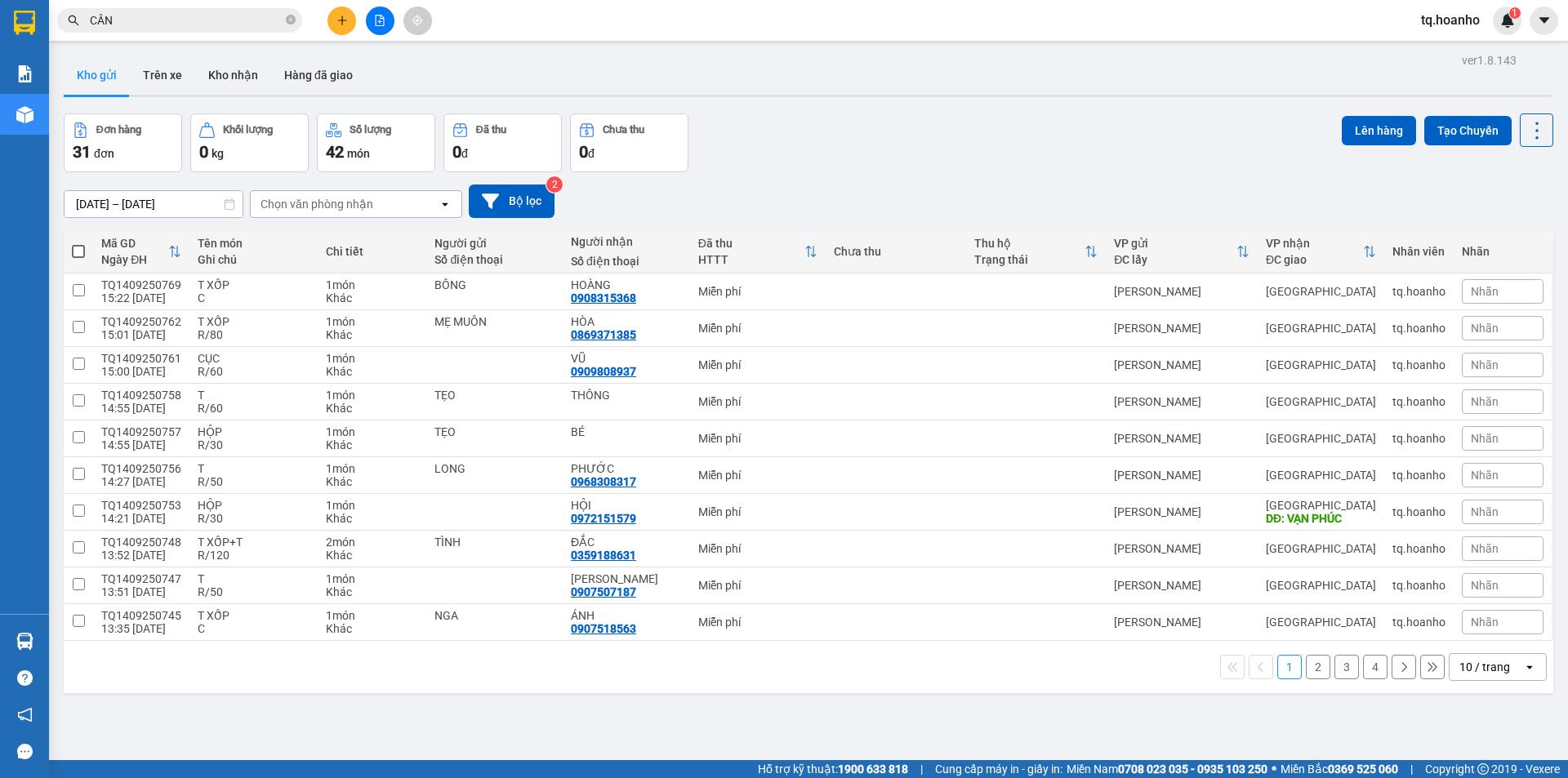
click at [342, 20] on icon "plus" at bounding box center [342, 19] width 9 height 1
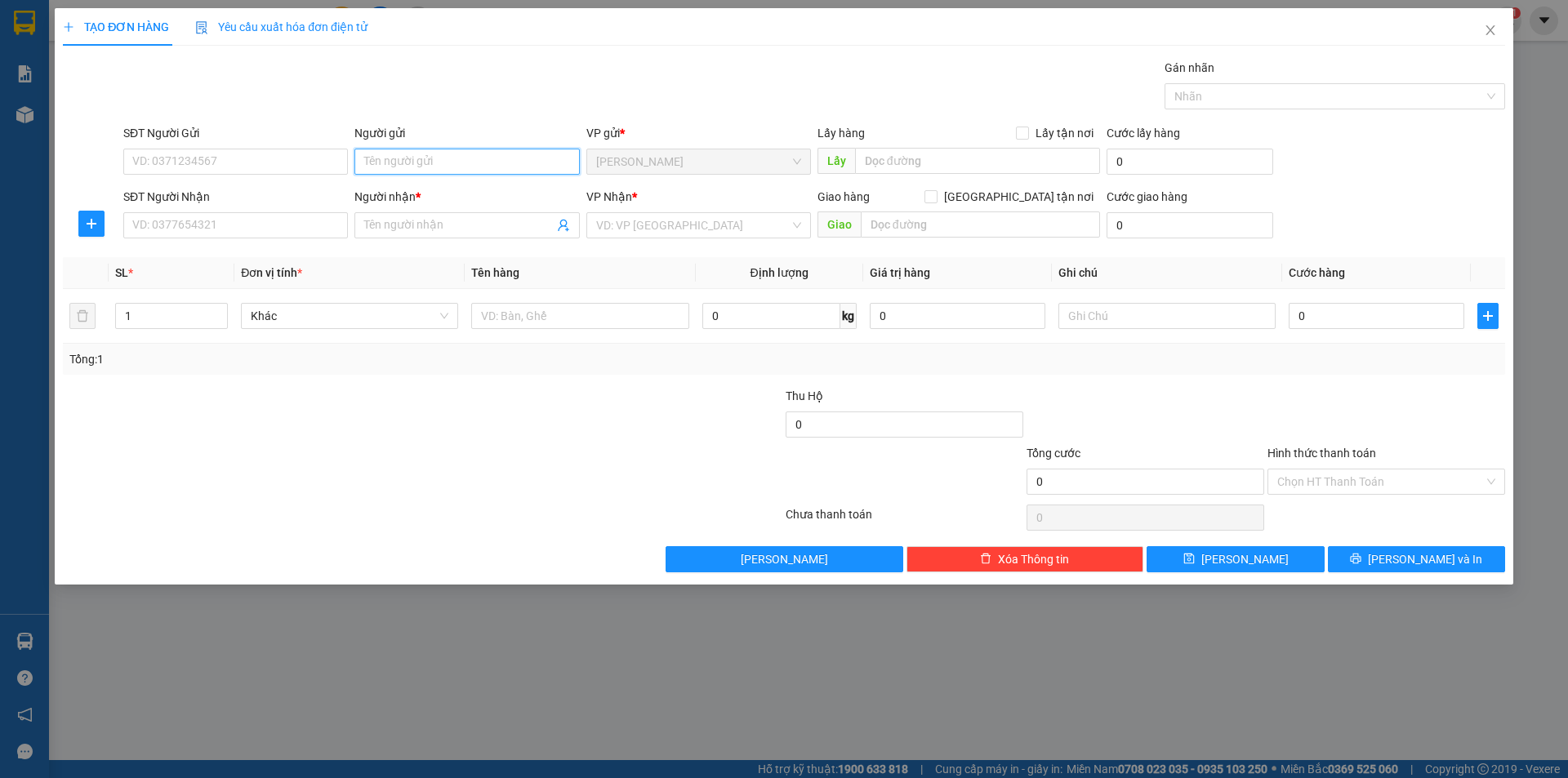
click at [406, 172] on input "Người gửi" at bounding box center [466, 161] width 225 height 26
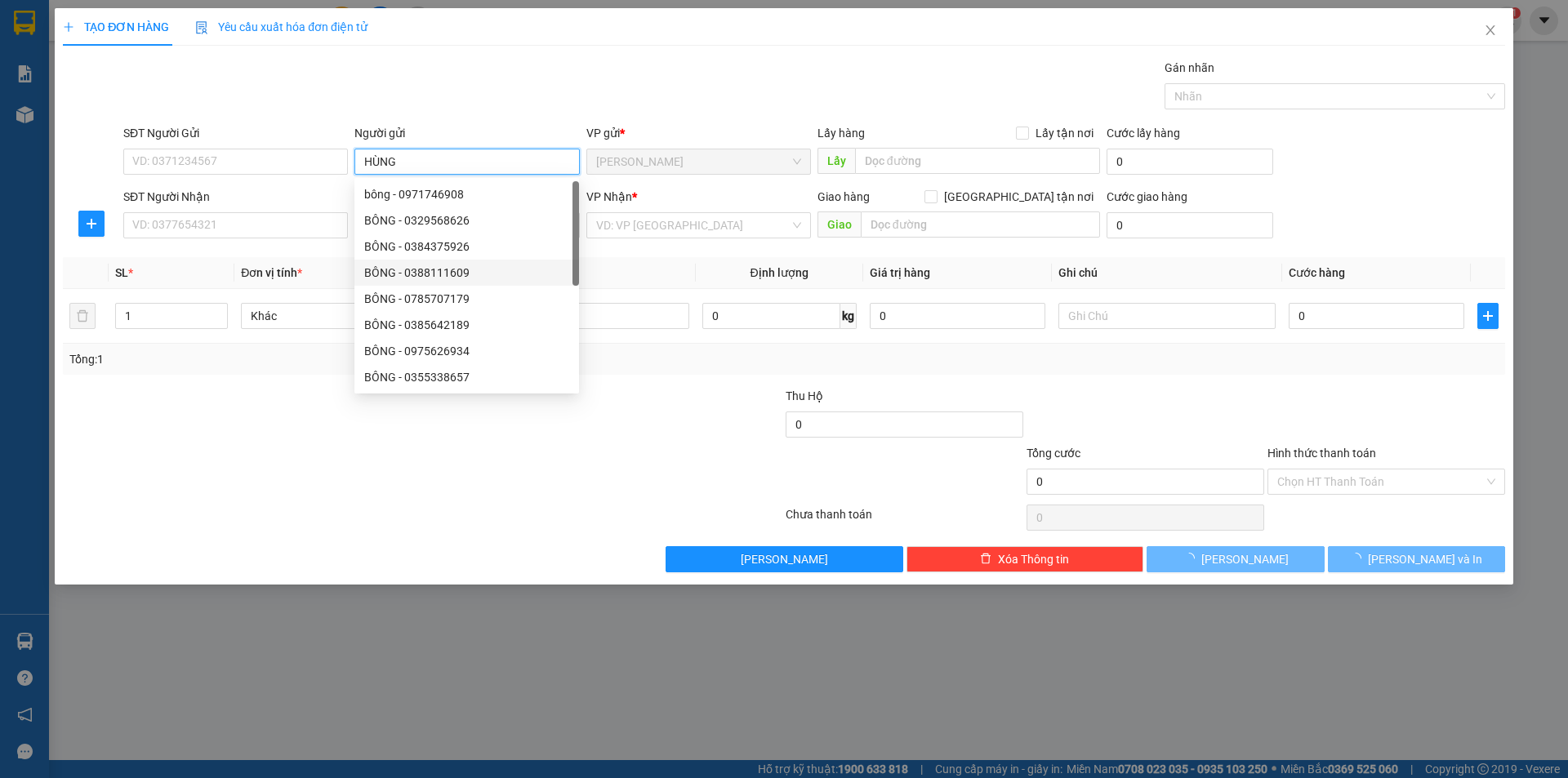
type input "HÙNG"
drag, startPoint x: 254, startPoint y: 452, endPoint x: 290, endPoint y: 307, distance: 149.4
click at [272, 439] on form "Thu Hộ 0 Tổng cước 0 Hình thức thanh toán Chọn HT Thanh Toán" at bounding box center [784, 444] width 1442 height 115
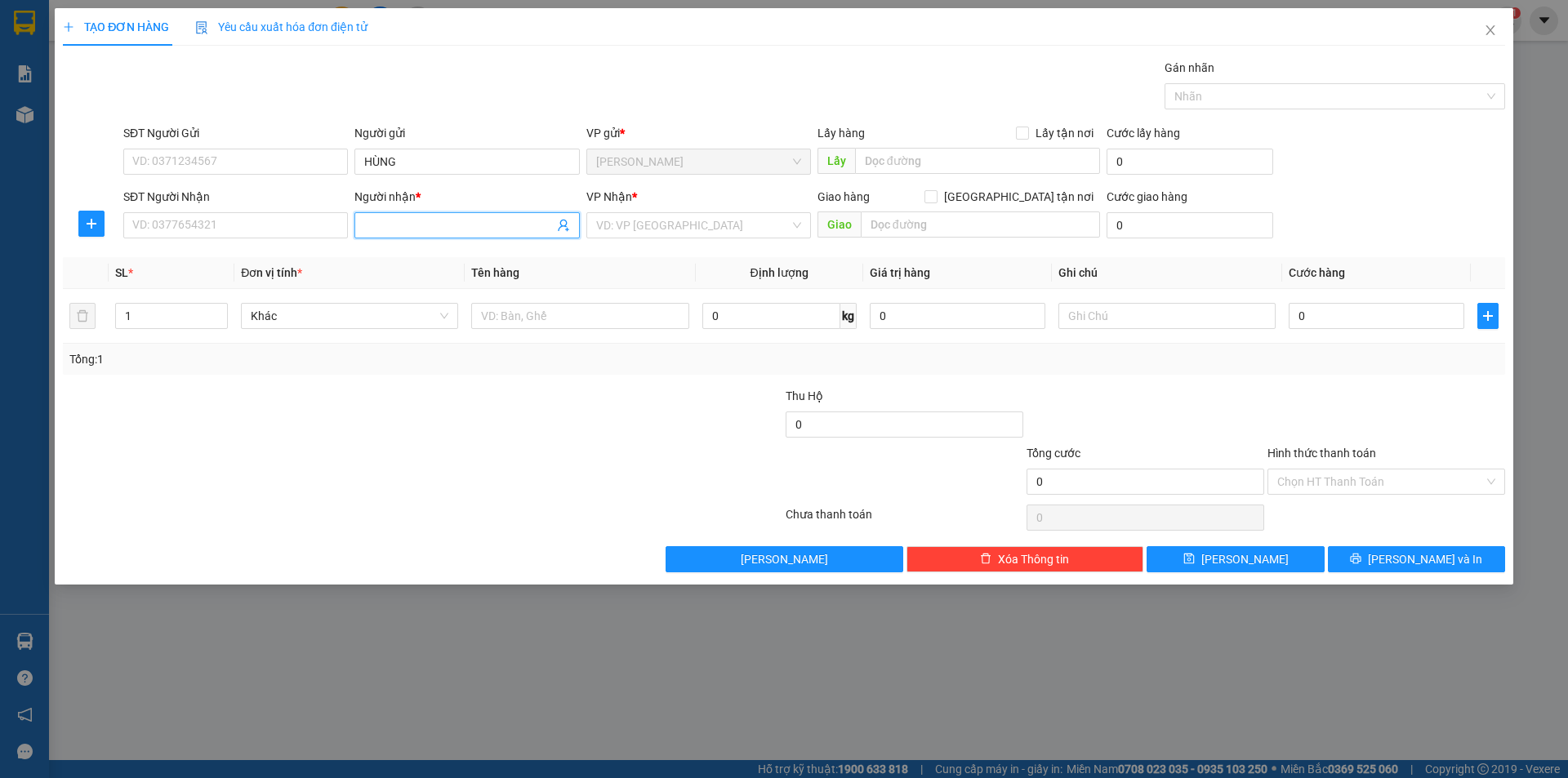
click at [376, 232] on input "Người nhận *" at bounding box center [459, 226] width 189 height 18
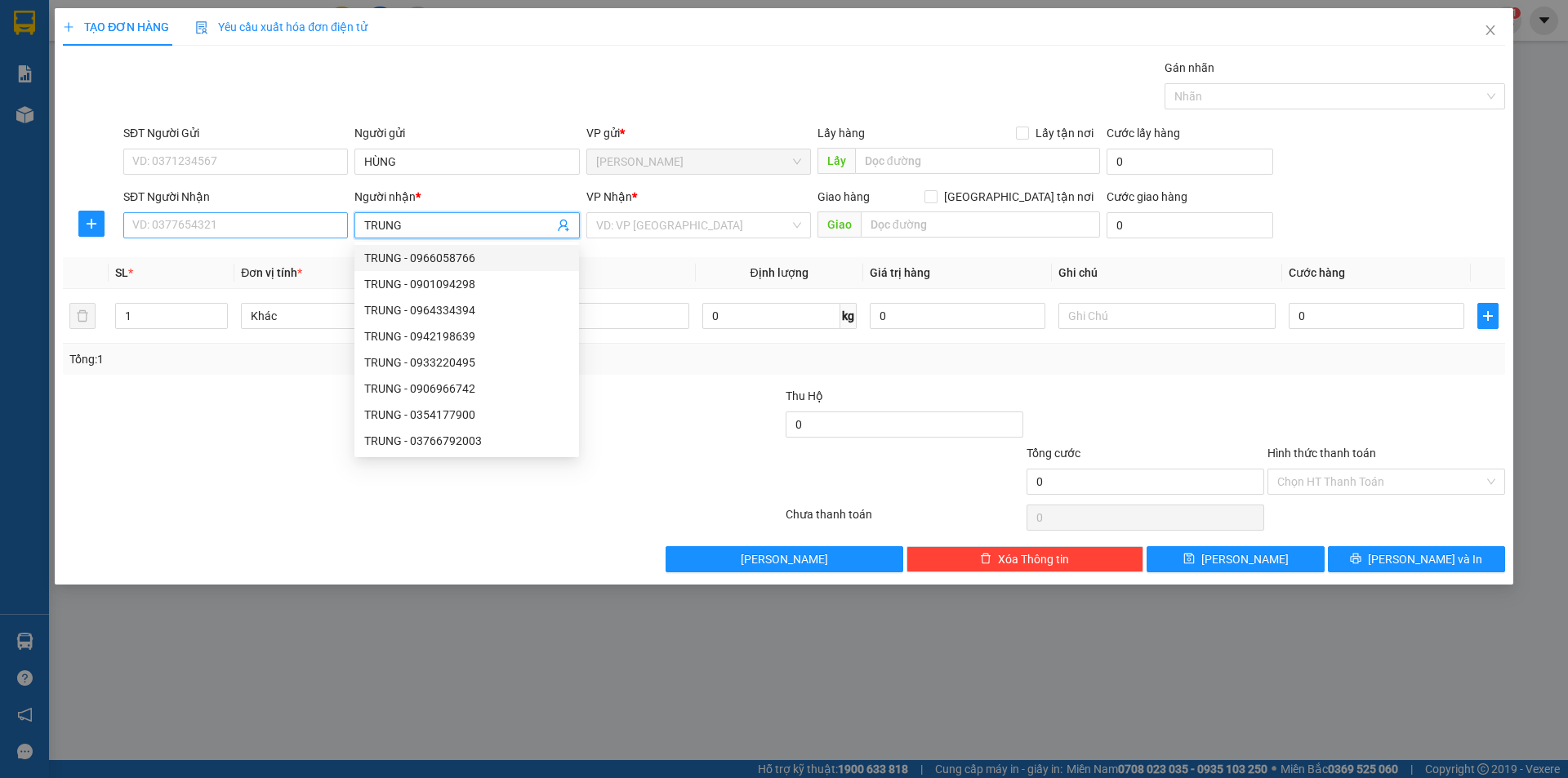
type input "TRUNG"
click at [279, 229] on input "SĐT Người Nhận" at bounding box center [235, 225] width 225 height 26
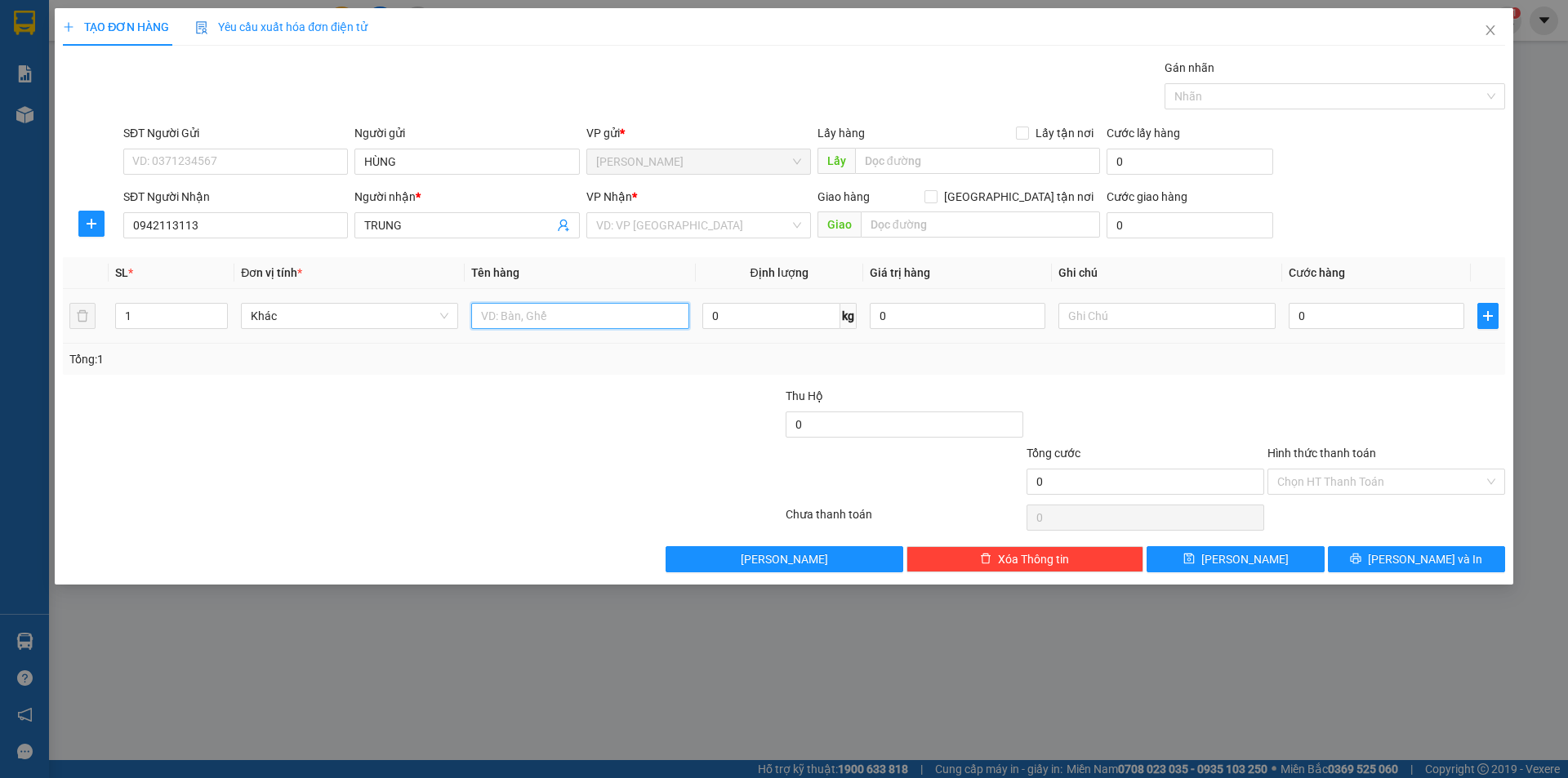
click at [483, 309] on input "text" at bounding box center [580, 316] width 217 height 26
drag, startPoint x: 728, startPoint y: 212, endPoint x: 704, endPoint y: 227, distance: 28.3
click at [727, 212] on div "VP Nhận *" at bounding box center [698, 200] width 225 height 25
click at [677, 229] on input "search" at bounding box center [693, 225] width 194 height 25
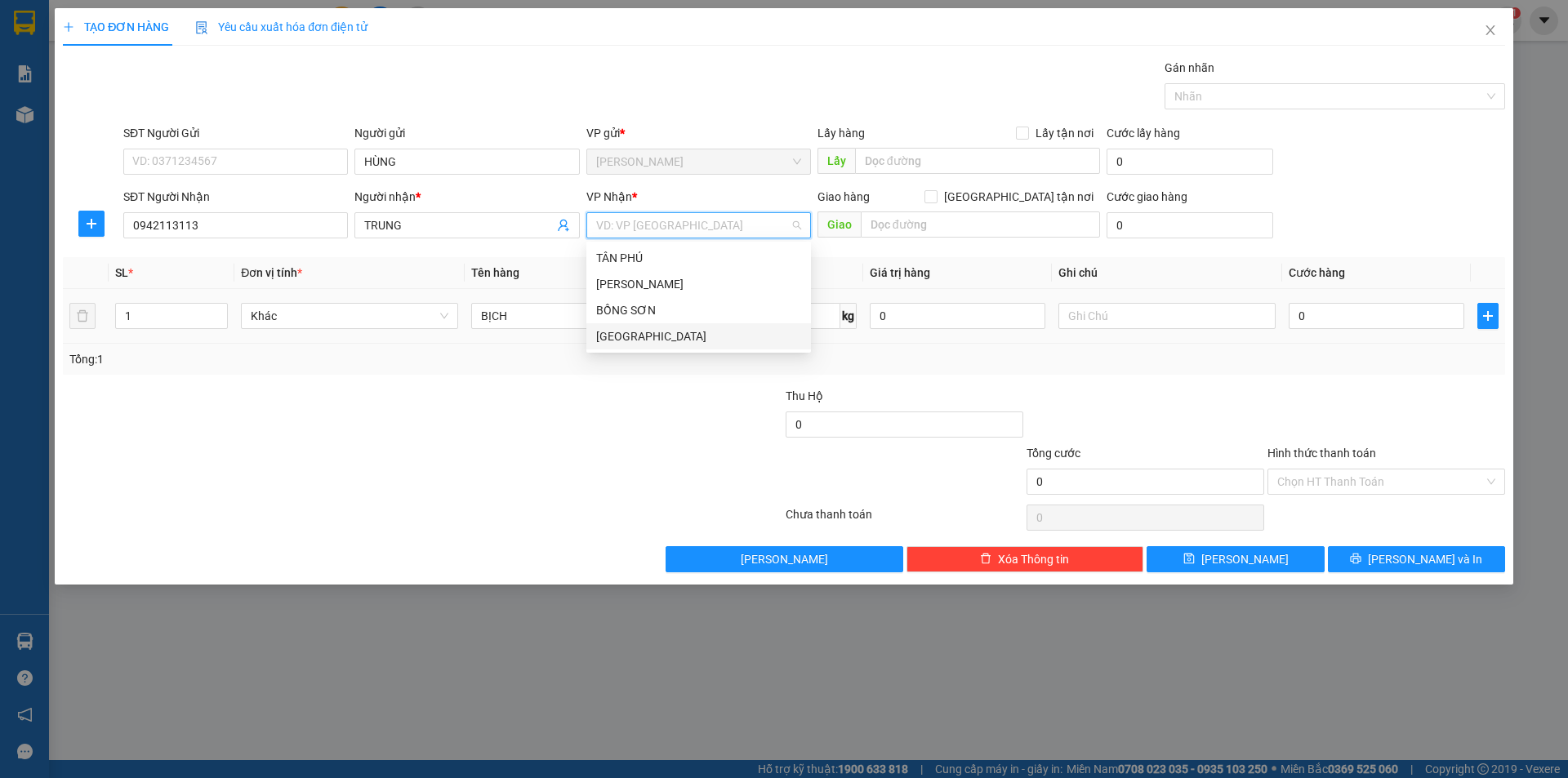
drag, startPoint x: 622, startPoint y: 337, endPoint x: 650, endPoint y: 338, distance: 28.0
click at [628, 337] on div "[GEOGRAPHIC_DATA]" at bounding box center [698, 337] width 205 height 18
click at [1221, 332] on td at bounding box center [1167, 317] width 230 height 55
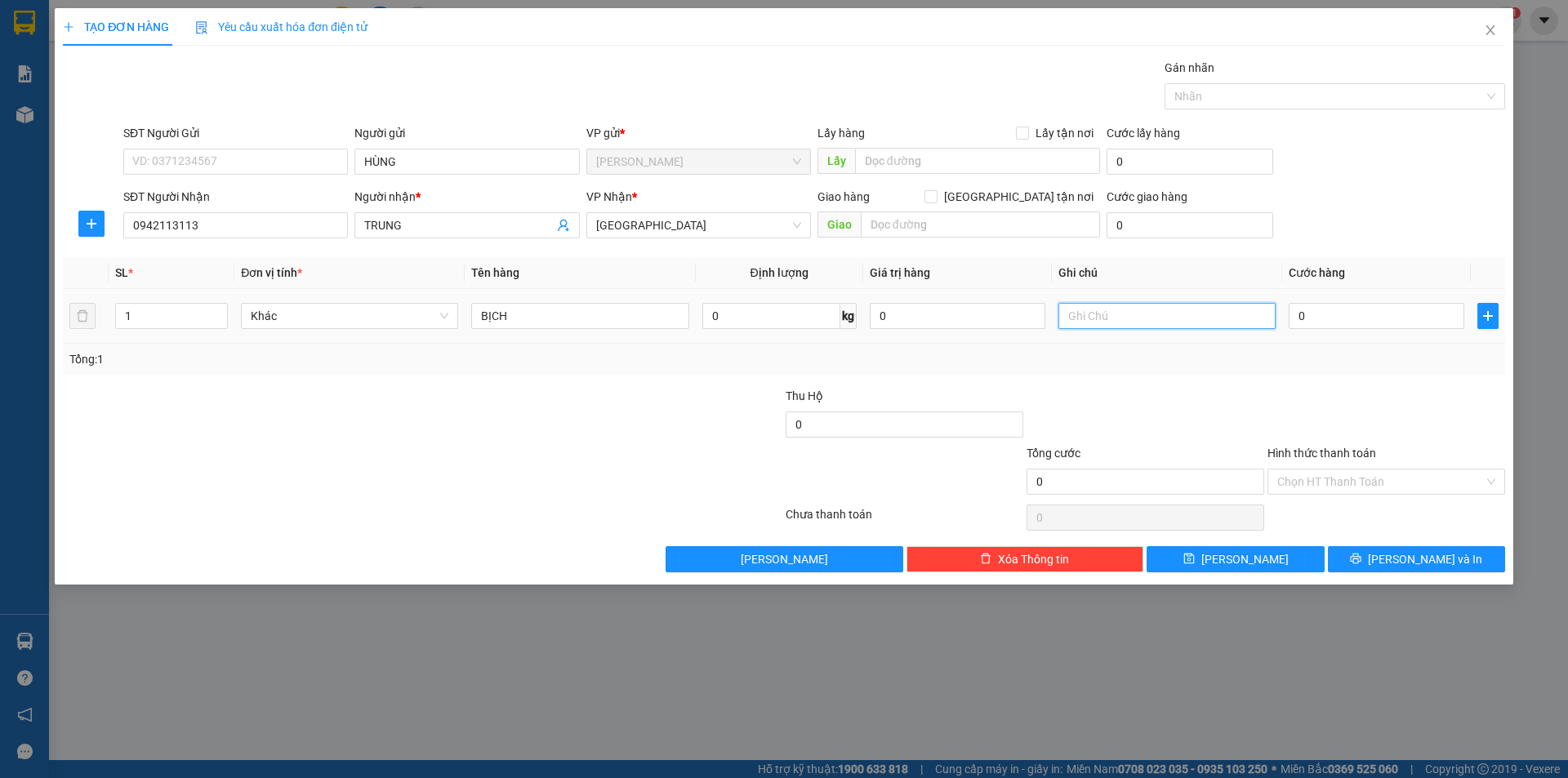
click at [1206, 317] on input "text" at bounding box center [1167, 316] width 217 height 26
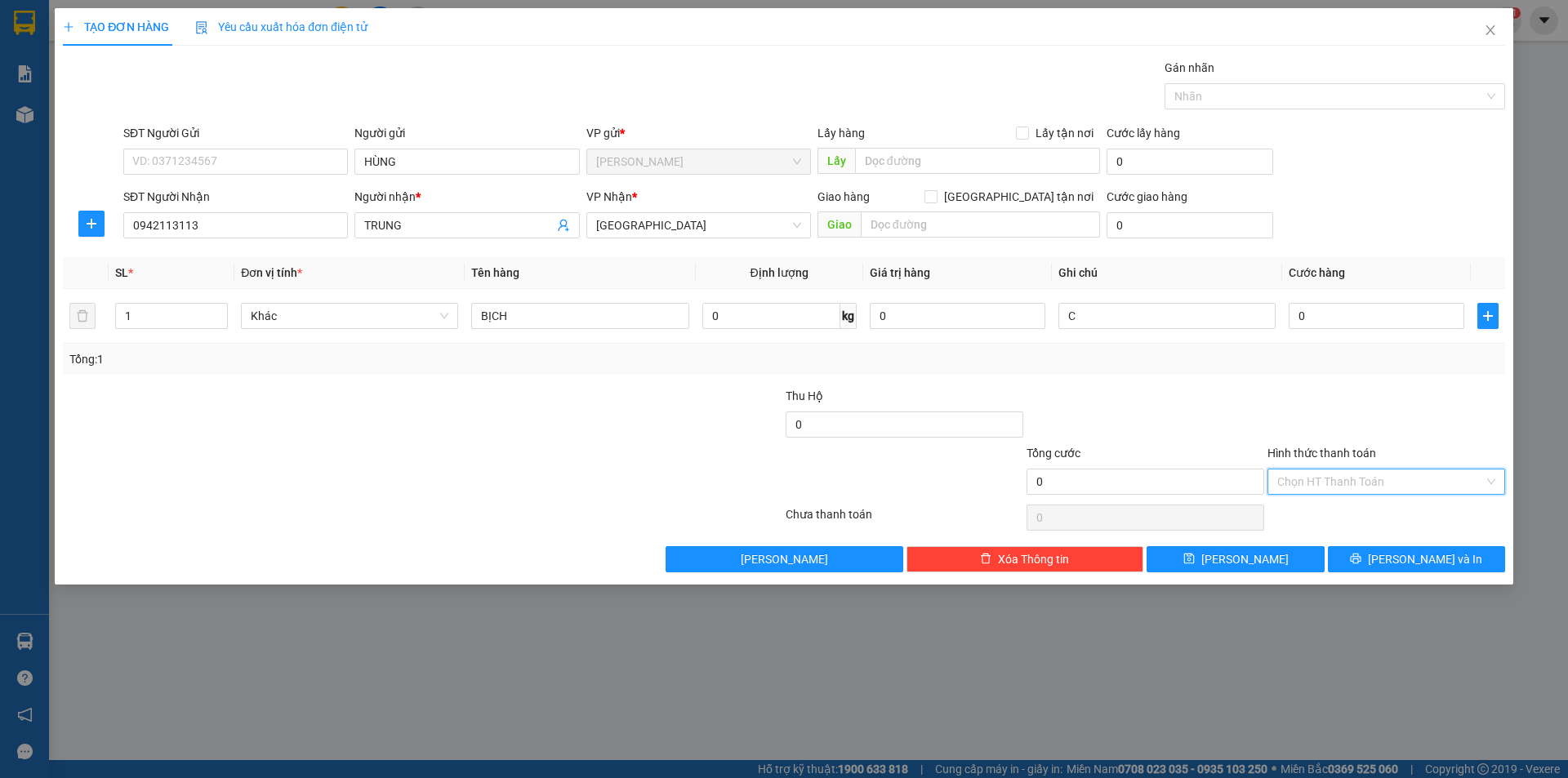
click at [1312, 476] on input "Hình thức thanh toán" at bounding box center [1380, 482] width 206 height 25
drag, startPoint x: 1311, startPoint y: 539, endPoint x: 1381, endPoint y: 560, distance: 73.1
click at [1312, 539] on div "Miễn phí" at bounding box center [1386, 540] width 218 height 18
click at [1383, 560] on button "[PERSON_NAME] và In" at bounding box center [1416, 560] width 177 height 26
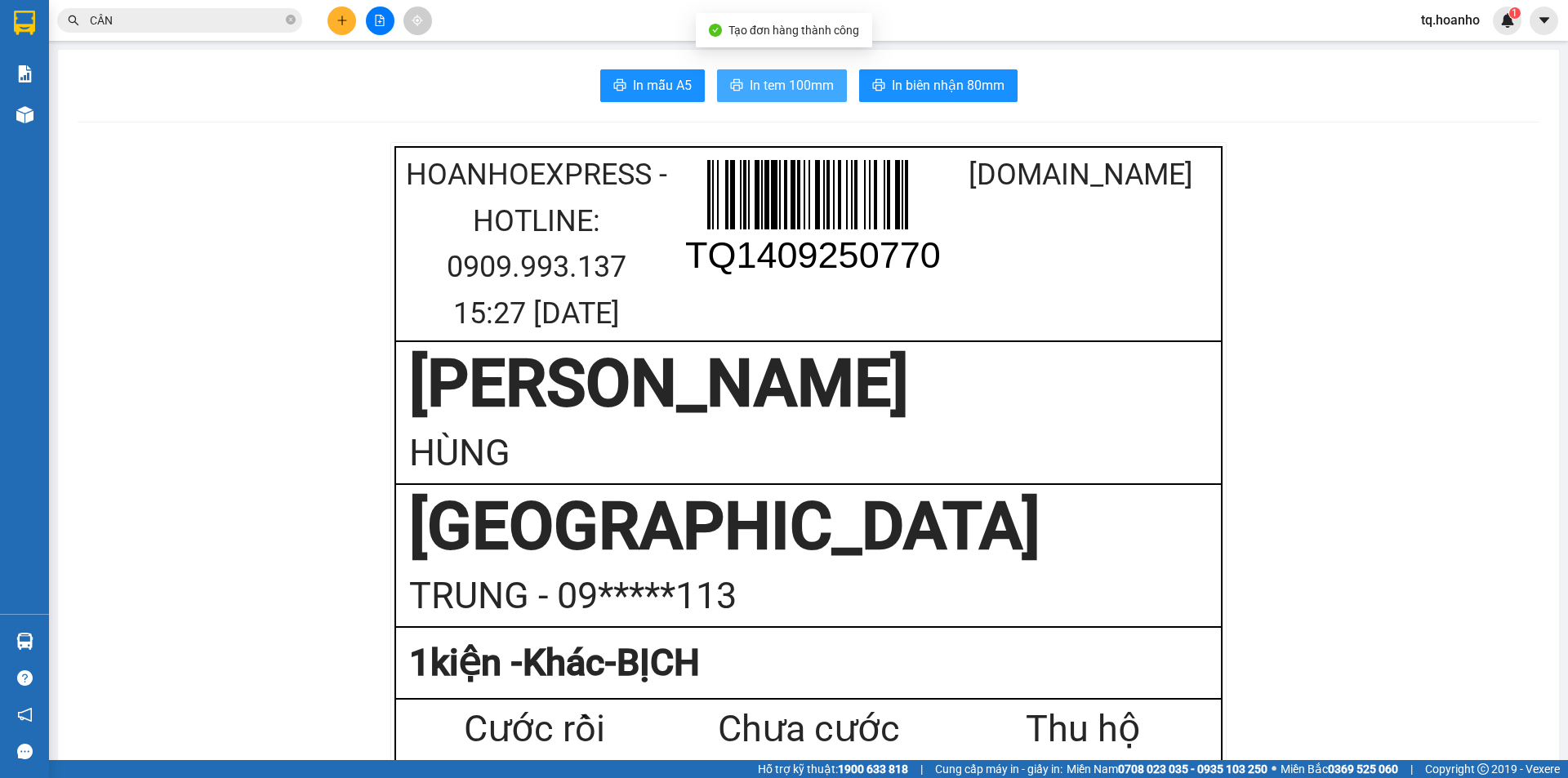
click at [803, 88] on span "In tem 100mm" at bounding box center [792, 85] width 84 height 20
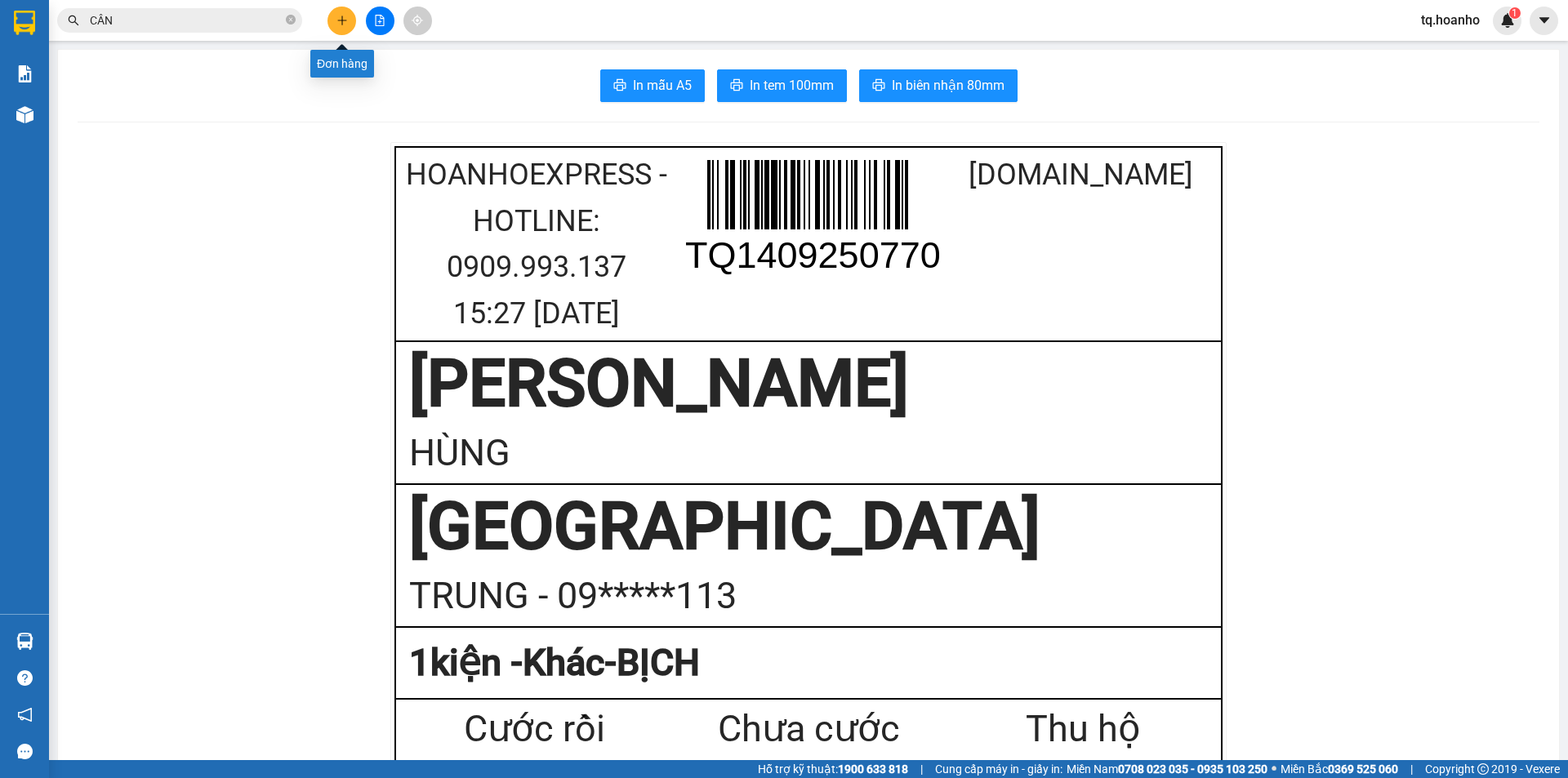
click at [343, 24] on icon "plus" at bounding box center [342, 20] width 11 height 11
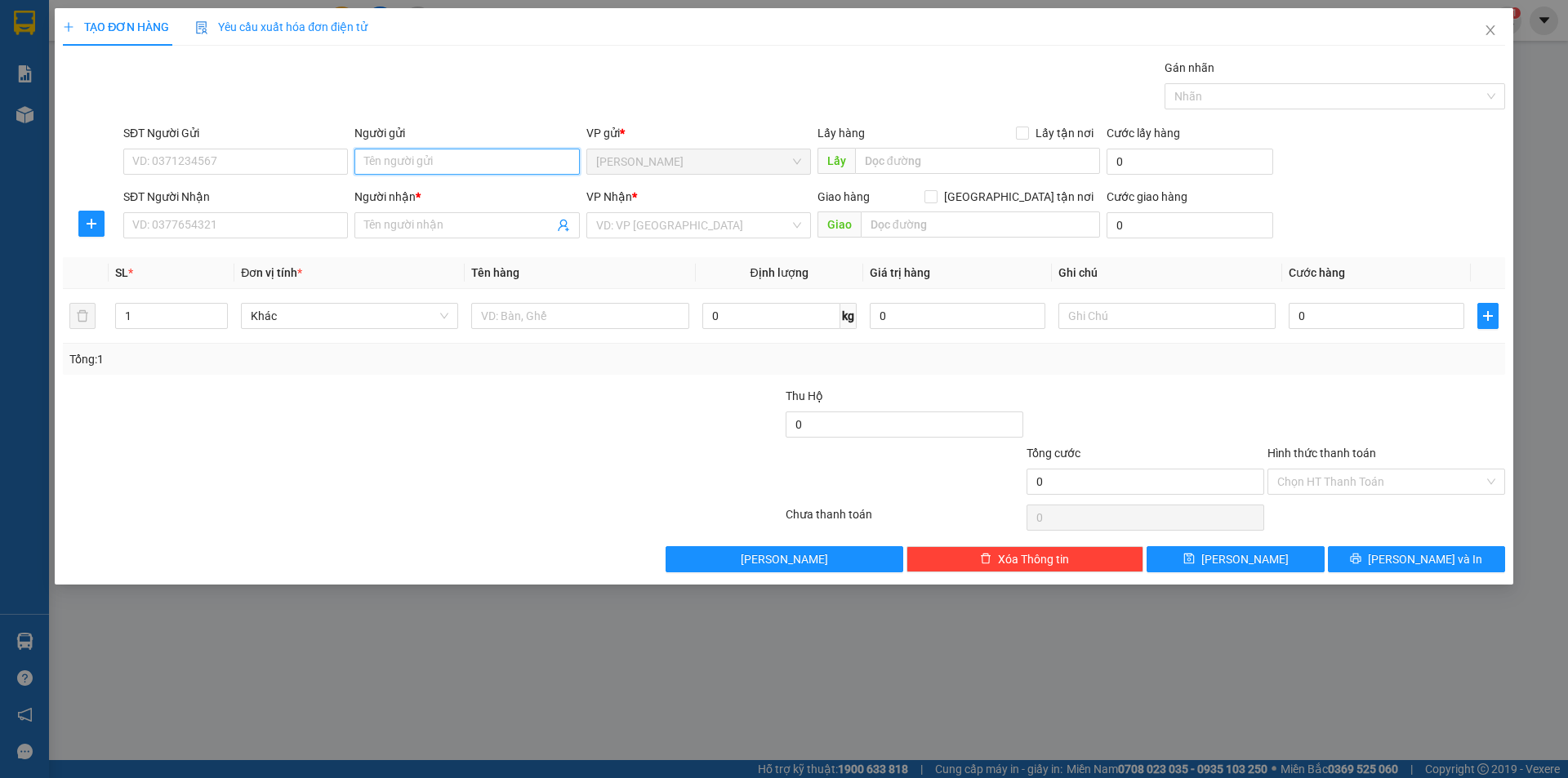
click at [412, 155] on input "Người gửi" at bounding box center [466, 161] width 225 height 26
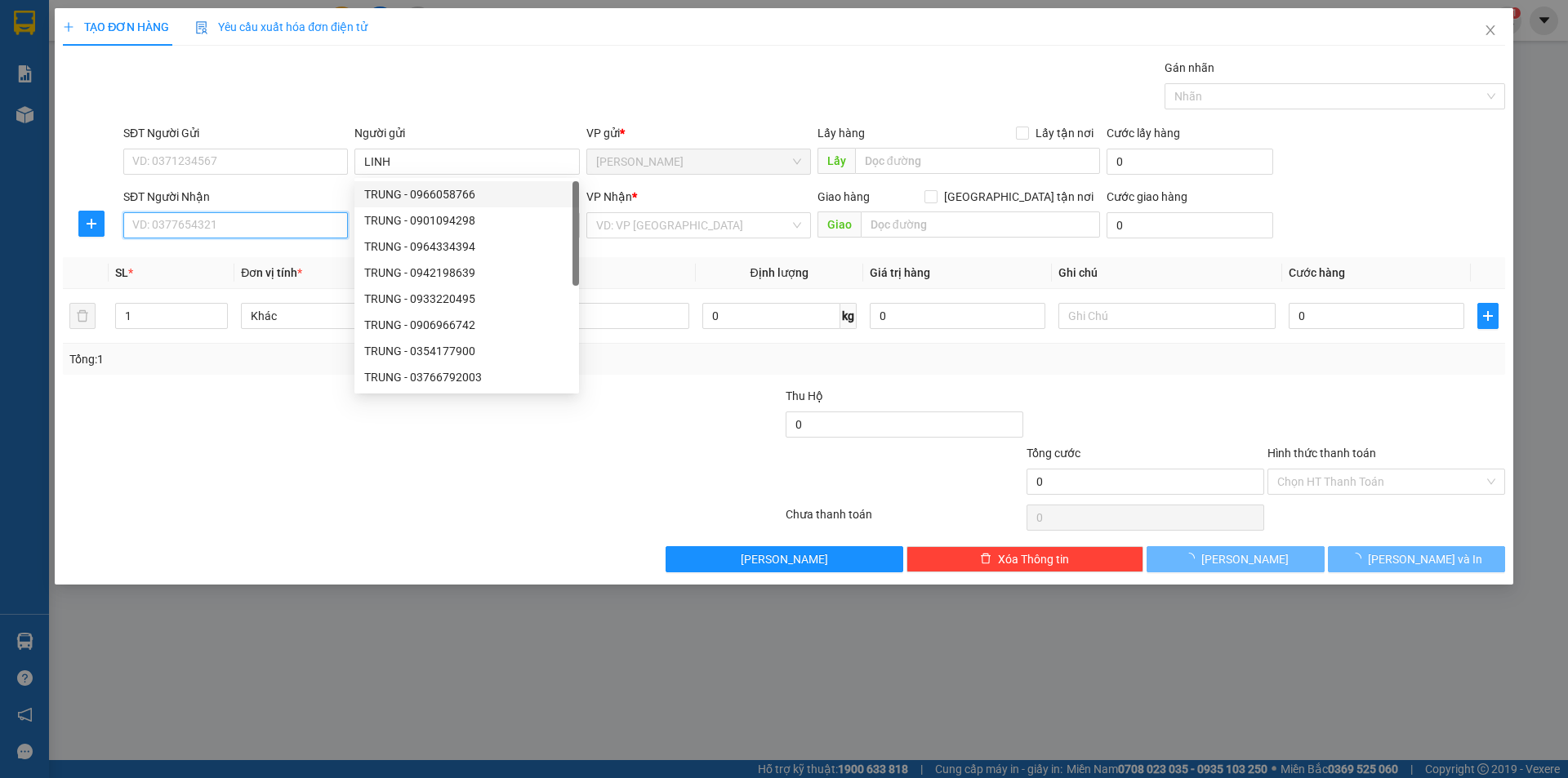
click at [287, 228] on input "SĐT Người Nhận" at bounding box center [235, 225] width 225 height 26
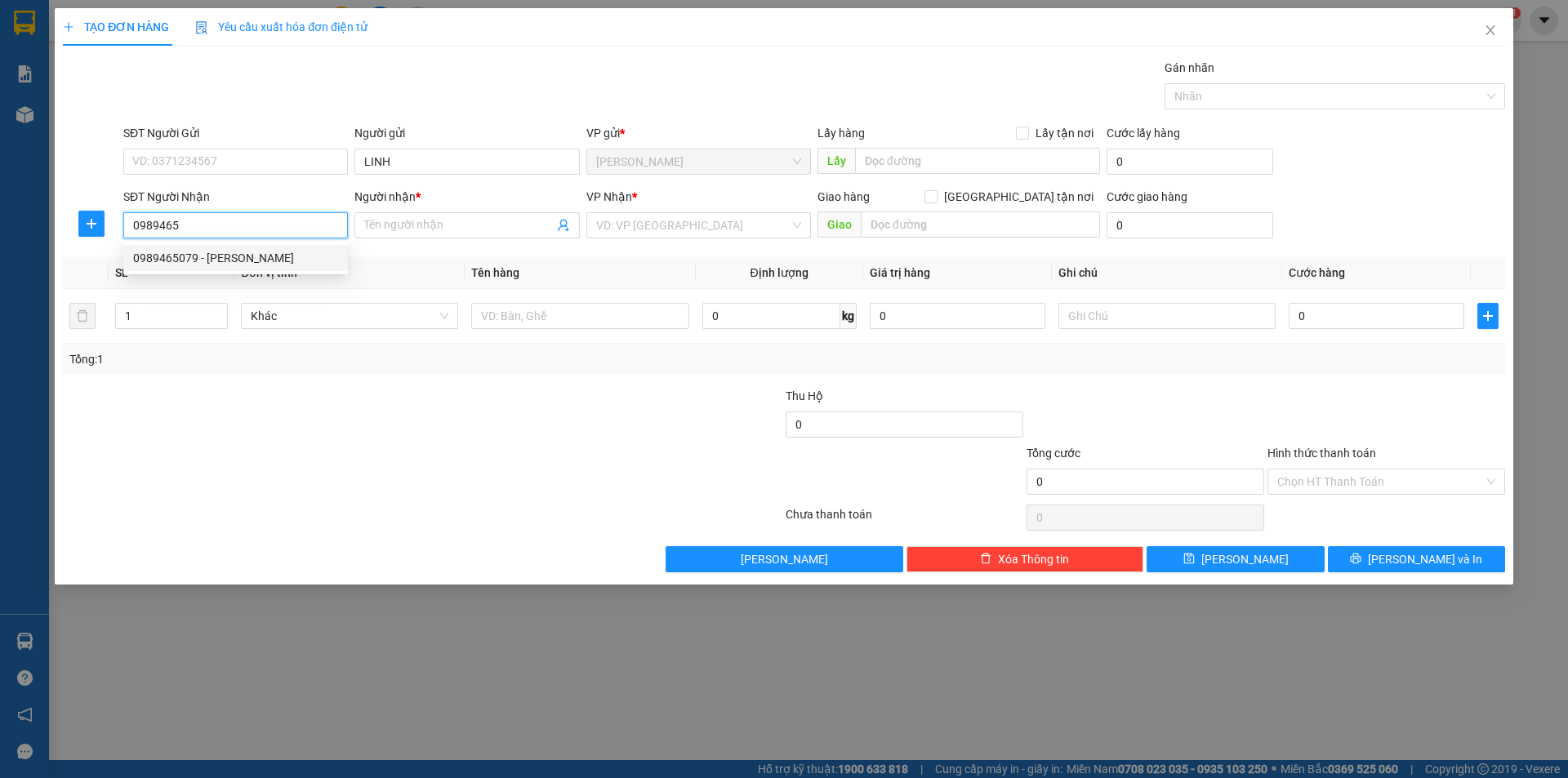
click at [274, 250] on div "0989465079 - HUYỀN" at bounding box center [235, 258] width 205 height 18
click at [521, 330] on div at bounding box center [580, 317] width 217 height 33
drag, startPoint x: 480, startPoint y: 583, endPoint x: 604, endPoint y: 470, distance: 167.8
click at [547, 506] on div "TẠO ĐƠN HÀNG Yêu cầu xuất hóa đơn điện tử Transit Pickup Surcharge Ids Transit …" at bounding box center [784, 296] width 1459 height 576
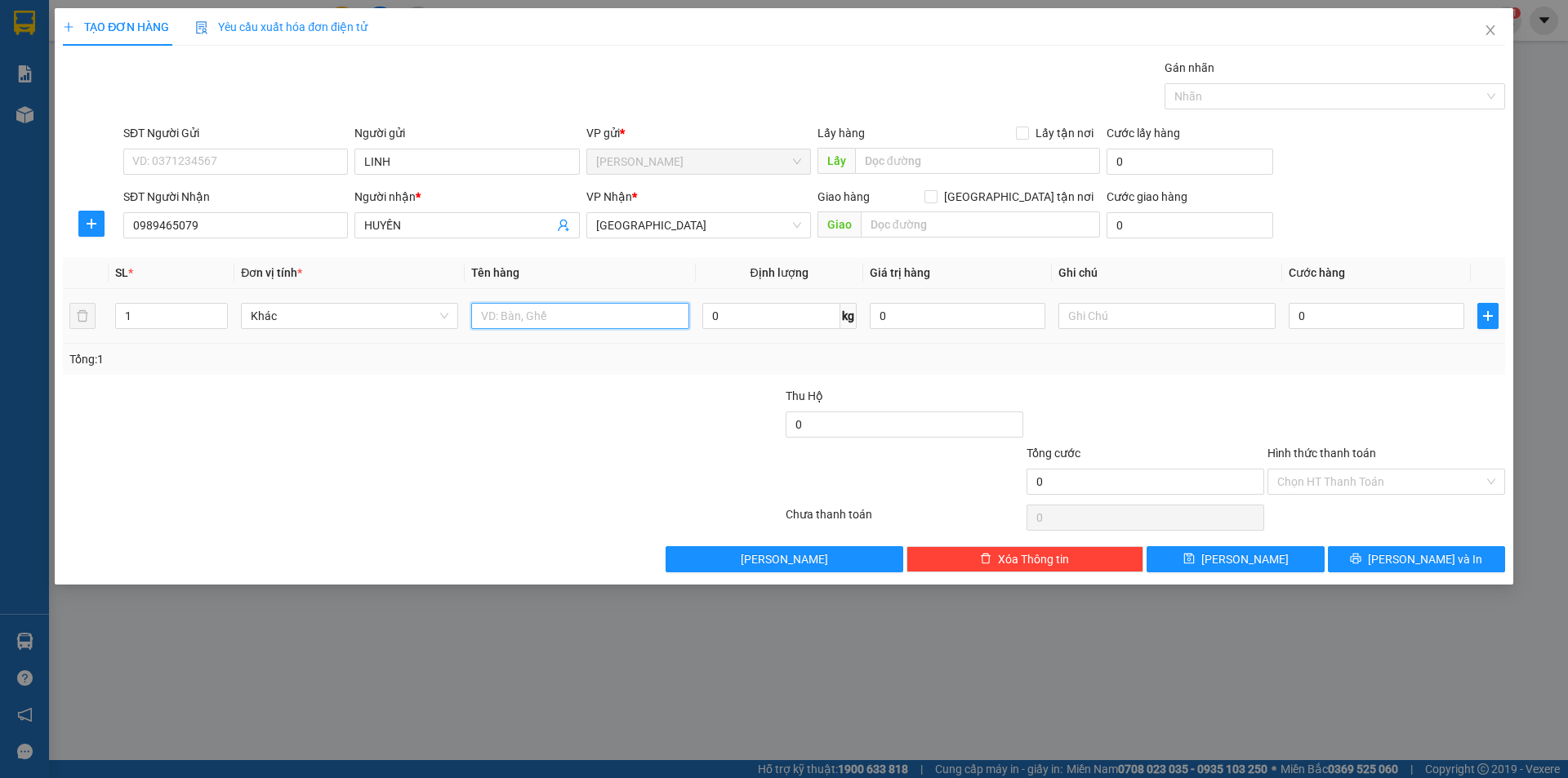
click at [614, 308] on input "text" at bounding box center [580, 316] width 217 height 26
click at [1184, 322] on input "text" at bounding box center [1167, 316] width 217 height 26
click at [1296, 479] on input "Hình thức thanh toán" at bounding box center [1380, 482] width 206 height 25
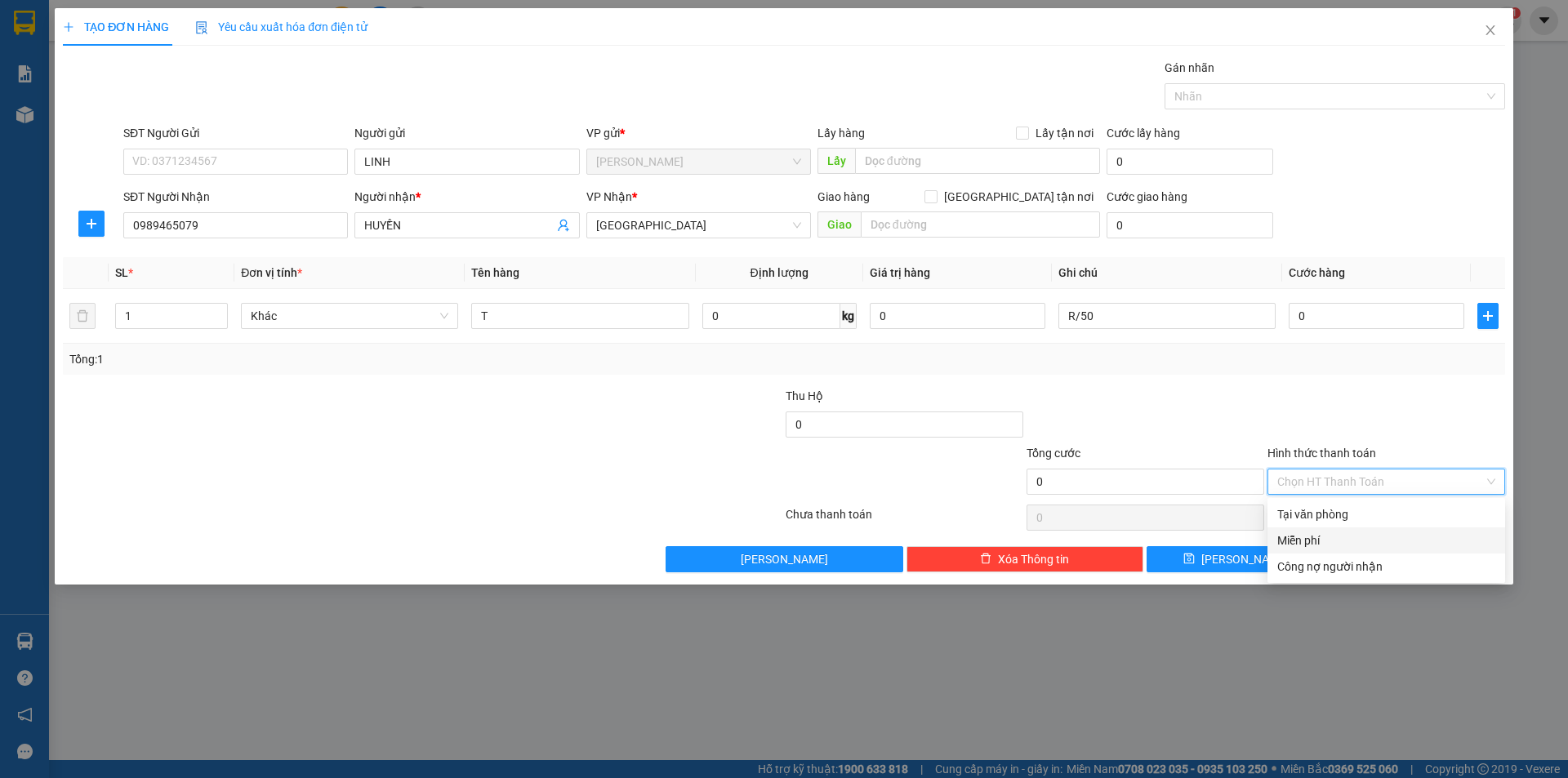
click at [1330, 539] on div "Miễn phí" at bounding box center [1386, 540] width 218 height 18
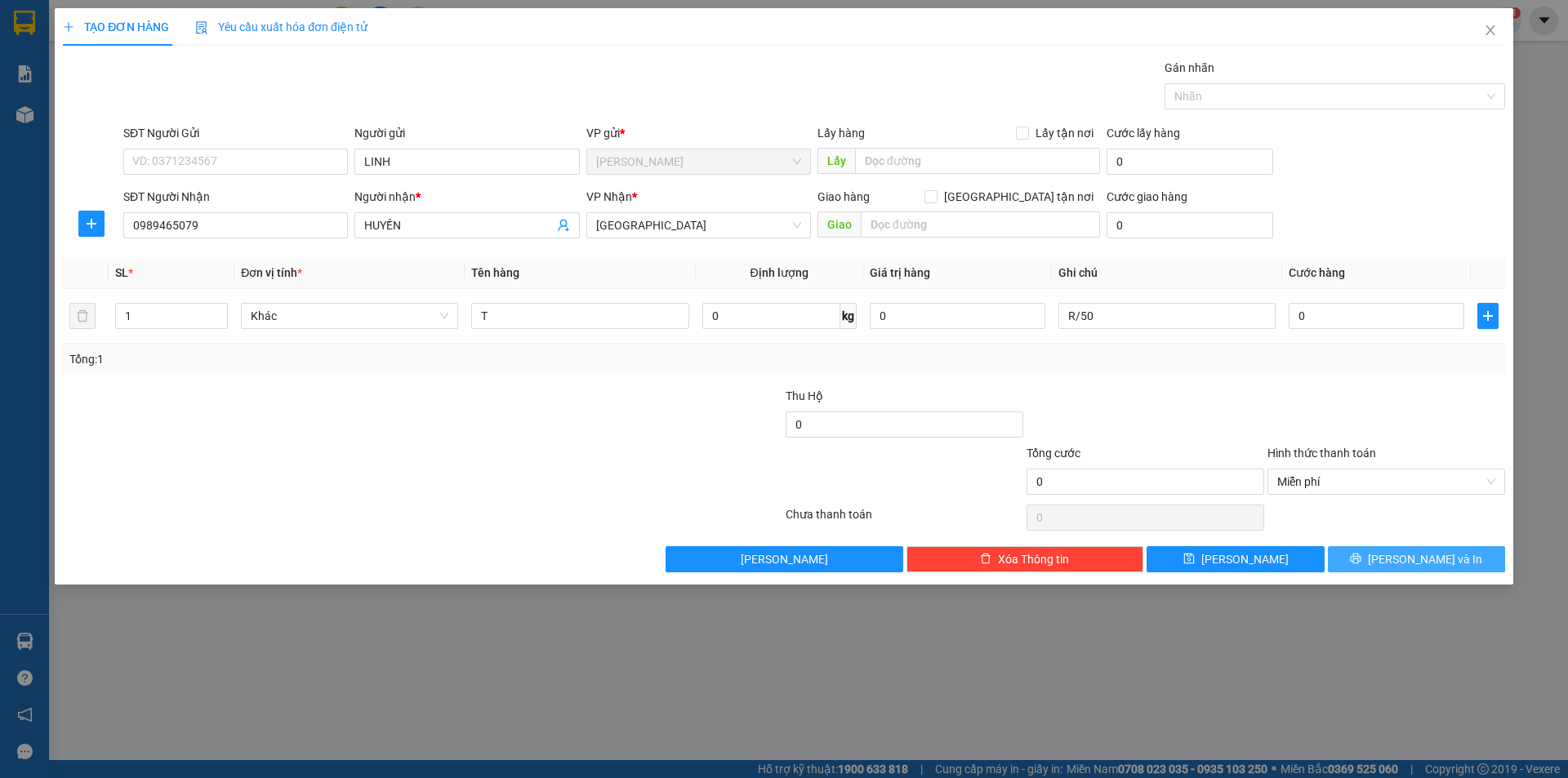
click at [1362, 558] on button "[PERSON_NAME] và In" at bounding box center [1416, 560] width 177 height 26
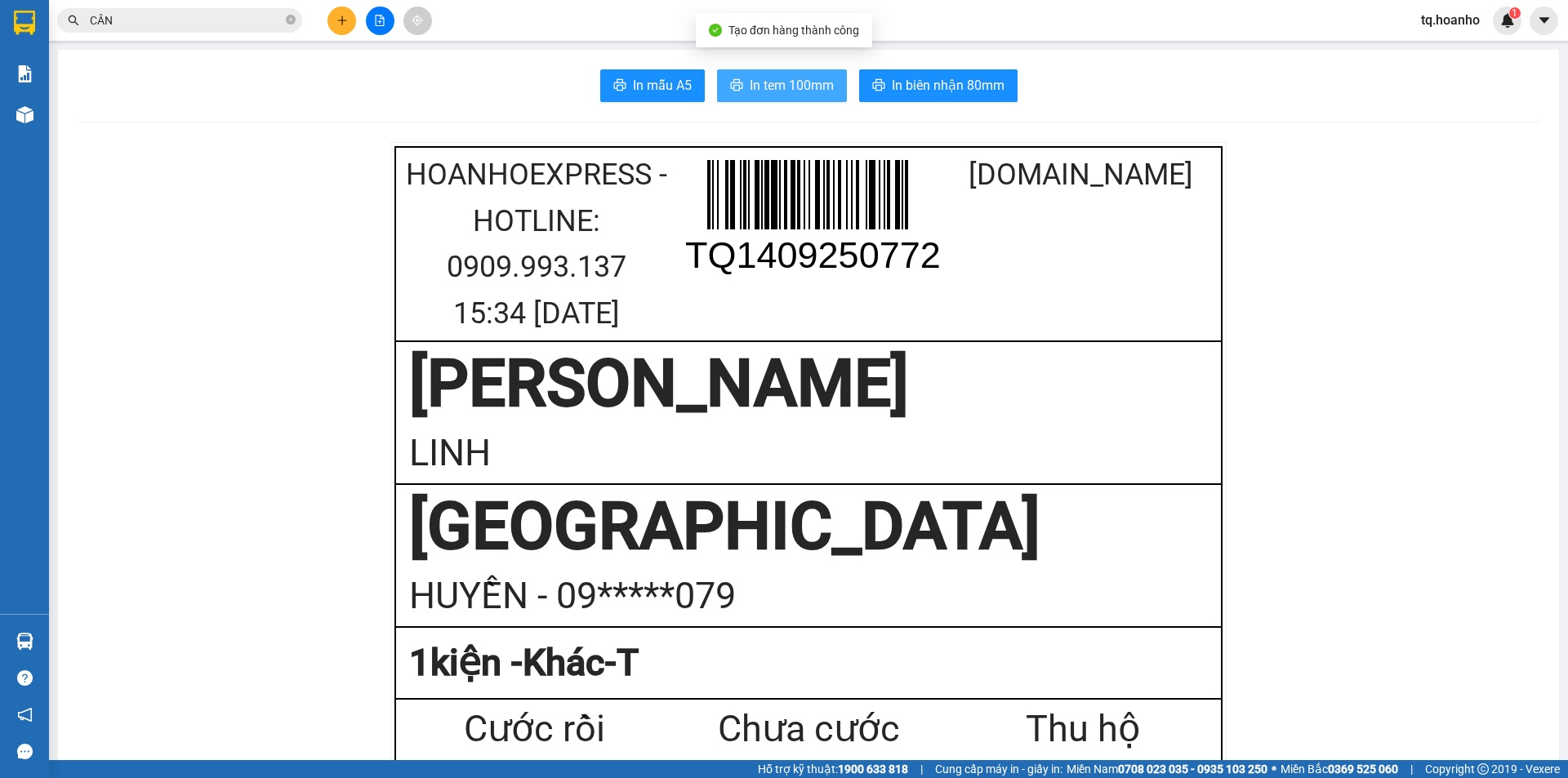
click at [795, 72] on button "In tem 100mm" at bounding box center [783, 86] width 130 height 33
click at [339, 23] on icon "plus" at bounding box center [342, 20] width 11 height 11
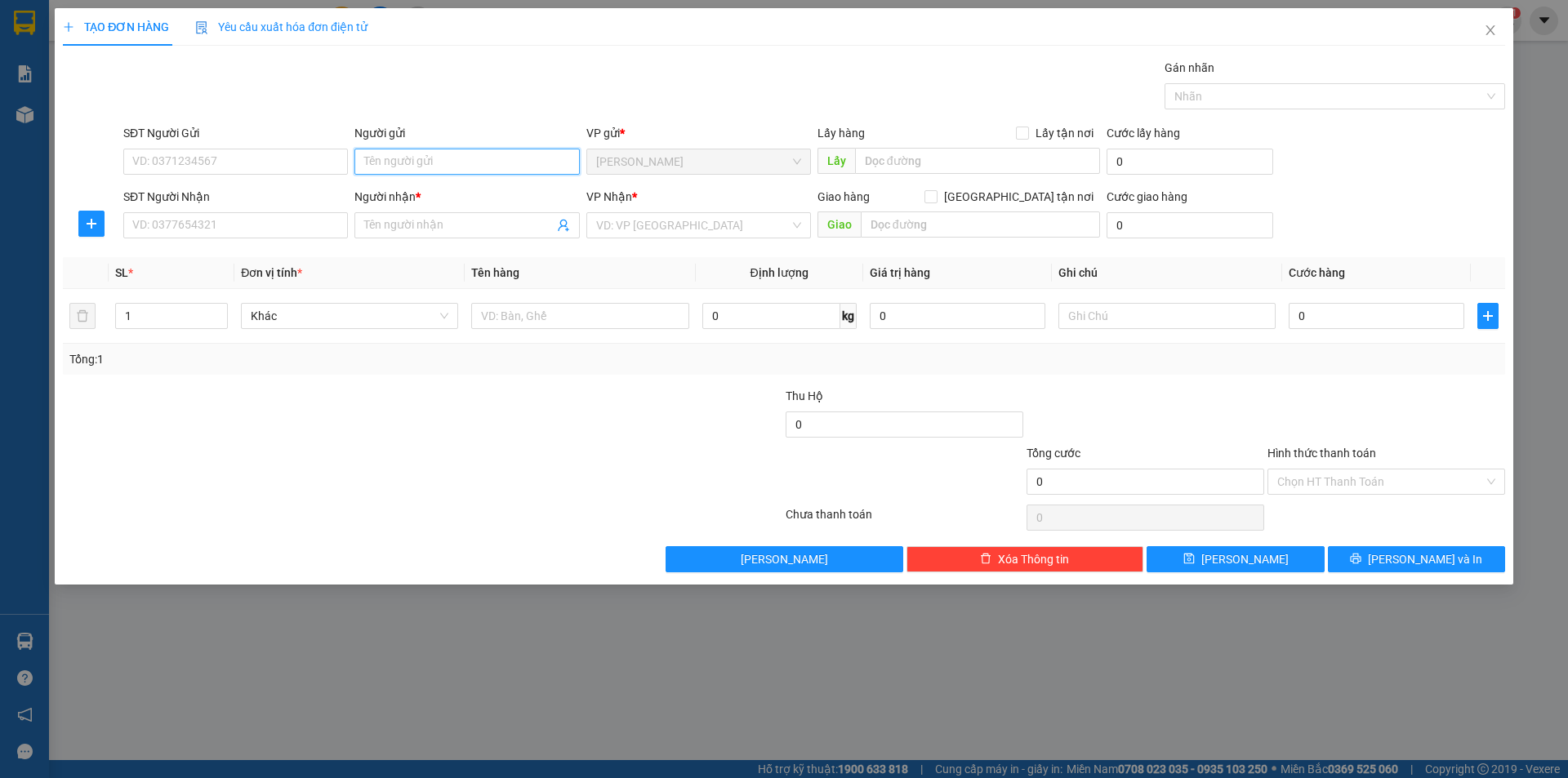
click at [427, 170] on input "Người gửi" at bounding box center [466, 161] width 225 height 26
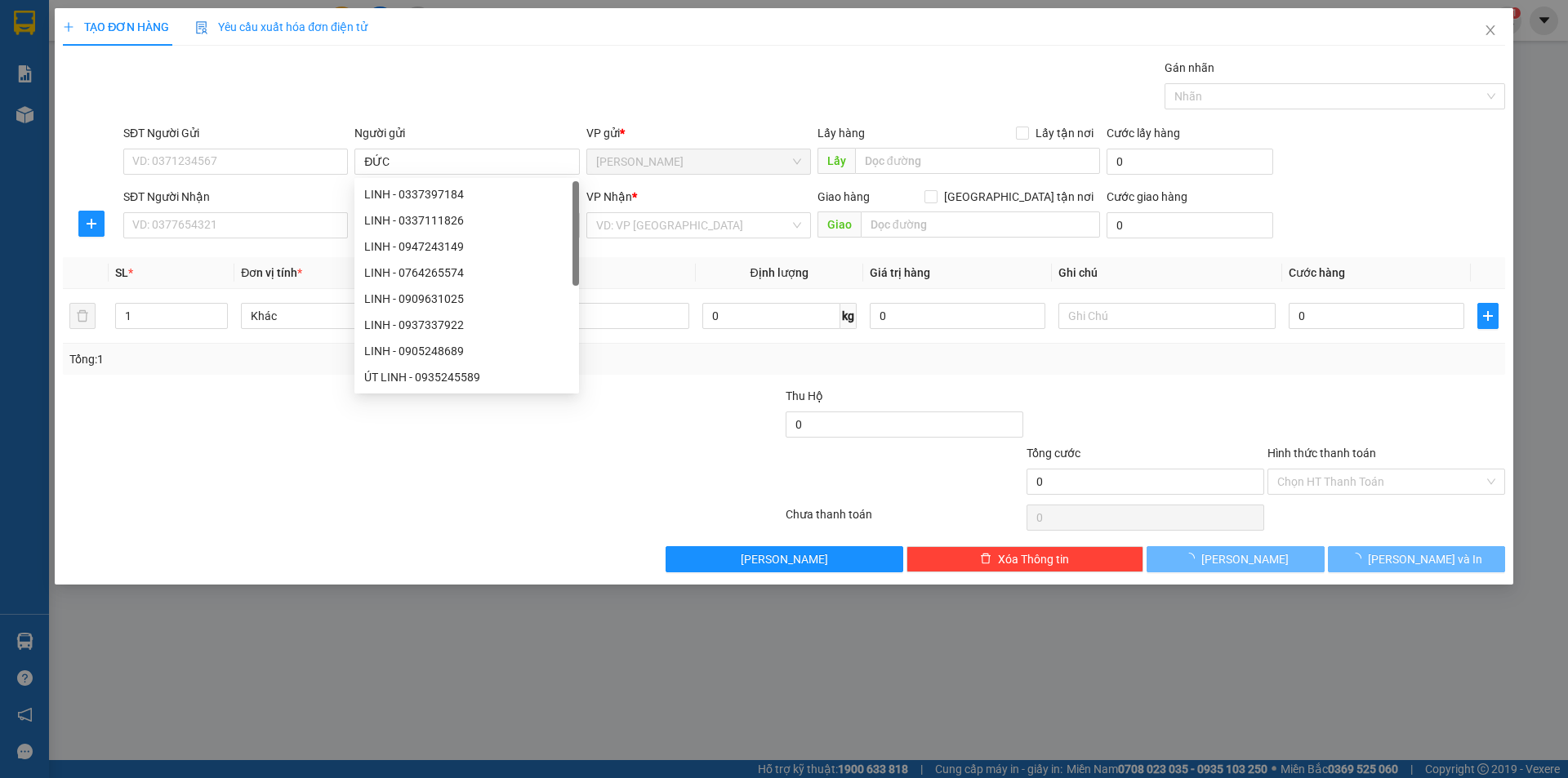
drag, startPoint x: 178, startPoint y: 563, endPoint x: 234, endPoint y: 506, distance: 79.9
click at [198, 550] on div "Lưu nháp Xóa Thông tin Lưu Lưu và In" at bounding box center [784, 560] width 1446 height 26
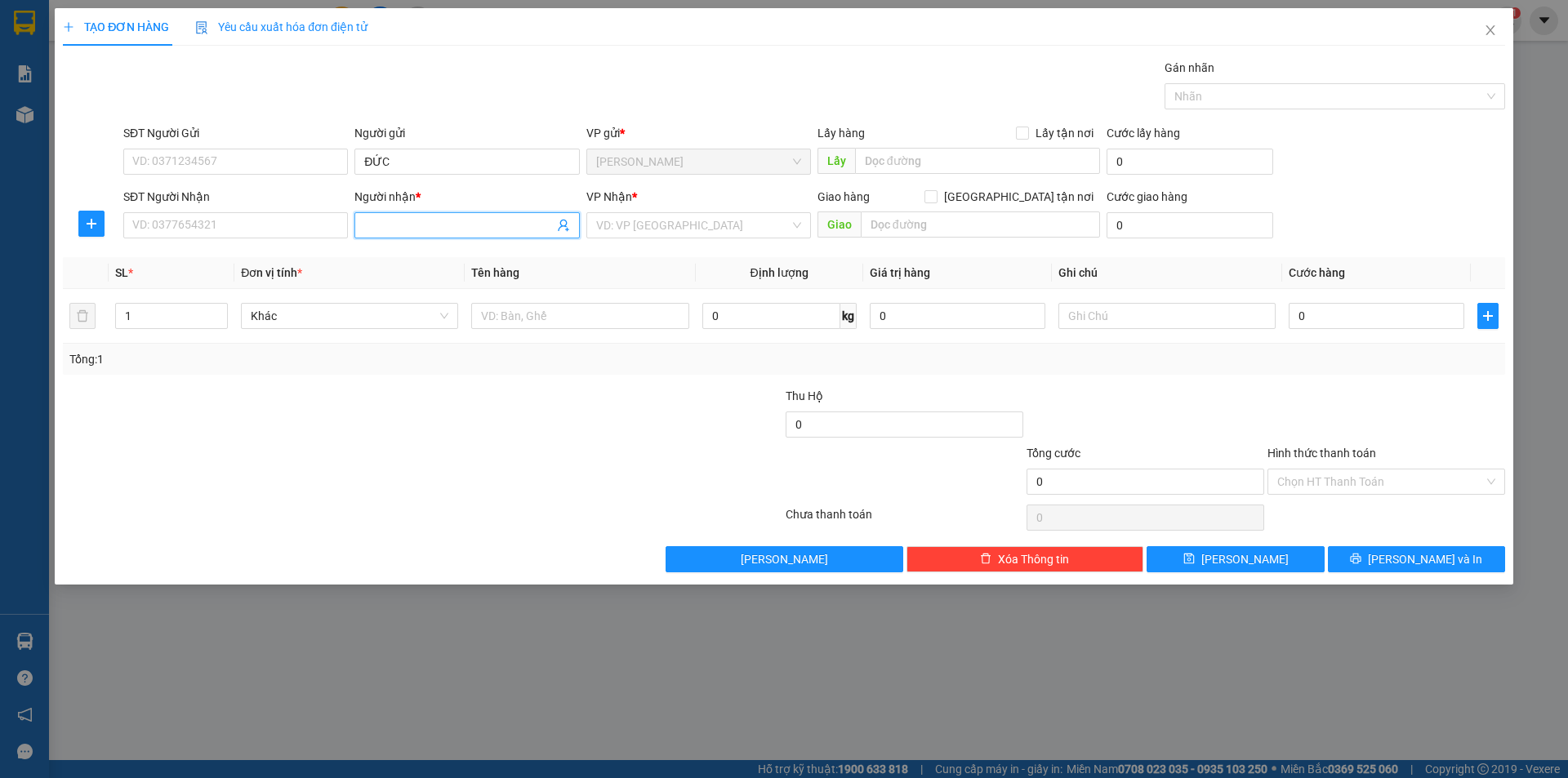
drag, startPoint x: 385, startPoint y: 234, endPoint x: 428, endPoint y: 109, distance: 132.2
click at [398, 208] on div "Người nhận * Tên người nhận" at bounding box center [466, 217] width 225 height 57
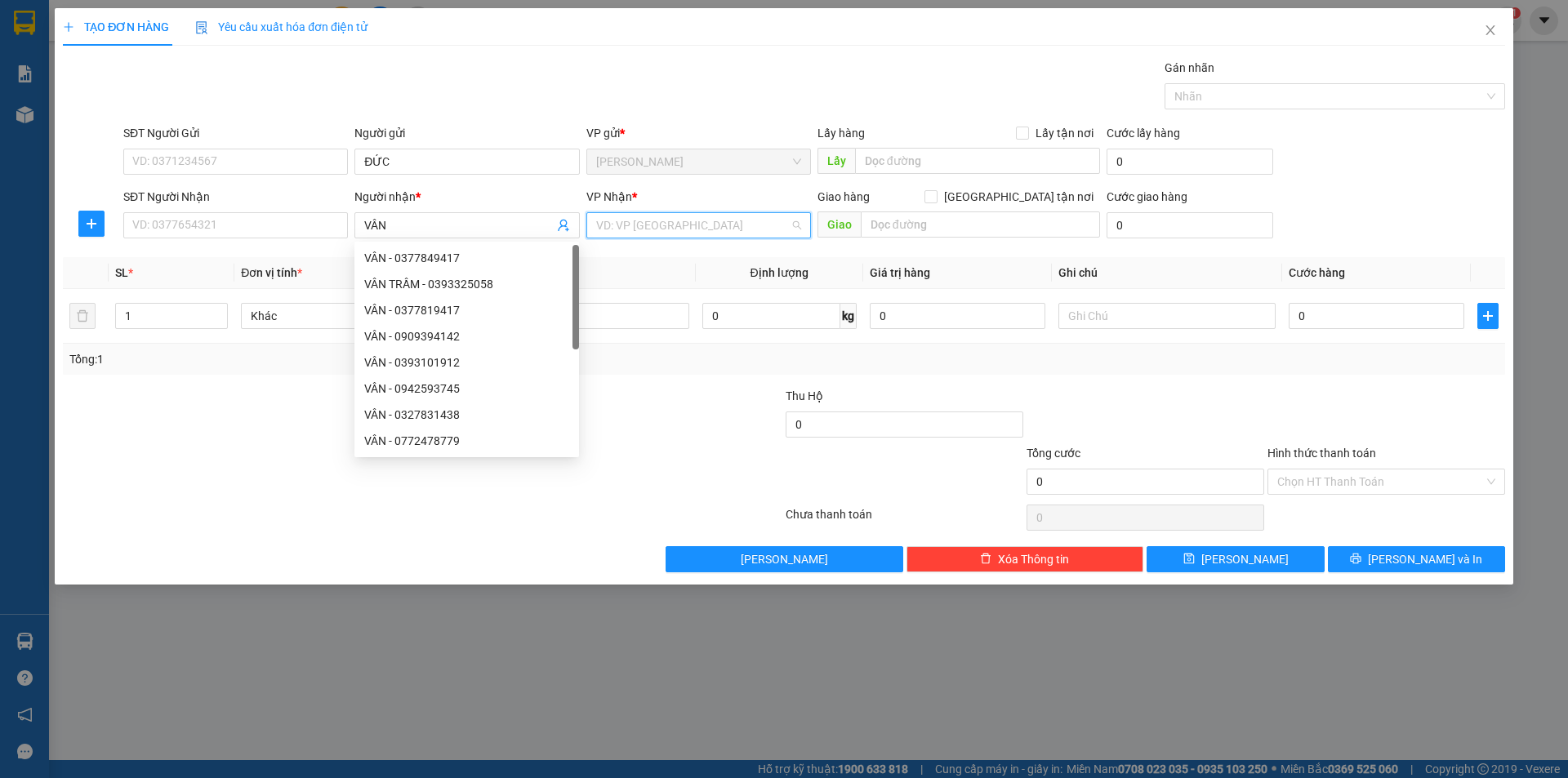
click at [626, 223] on input "search" at bounding box center [693, 225] width 194 height 25
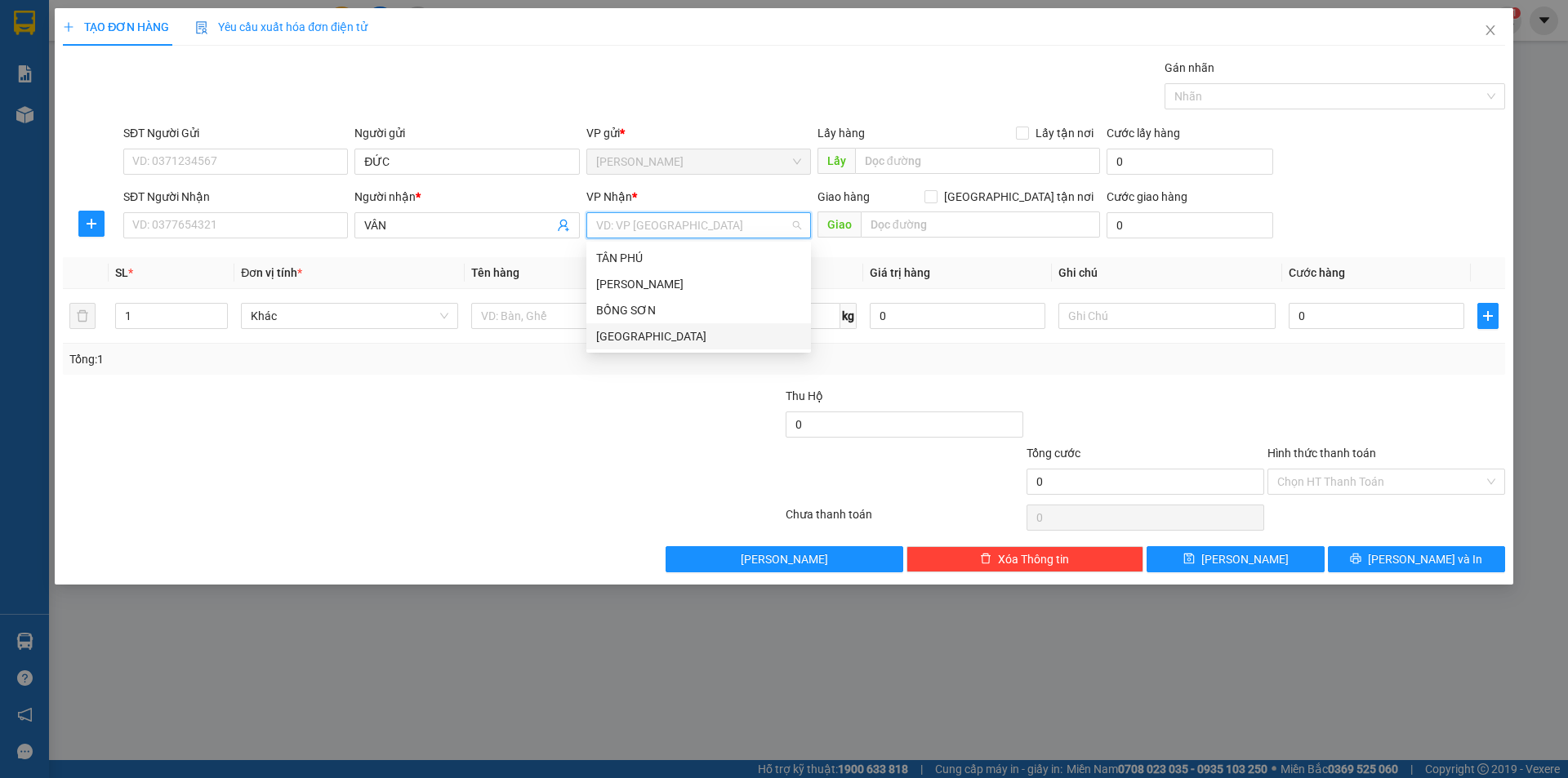
click at [616, 346] on div "[GEOGRAPHIC_DATA]" at bounding box center [698, 336] width 225 height 26
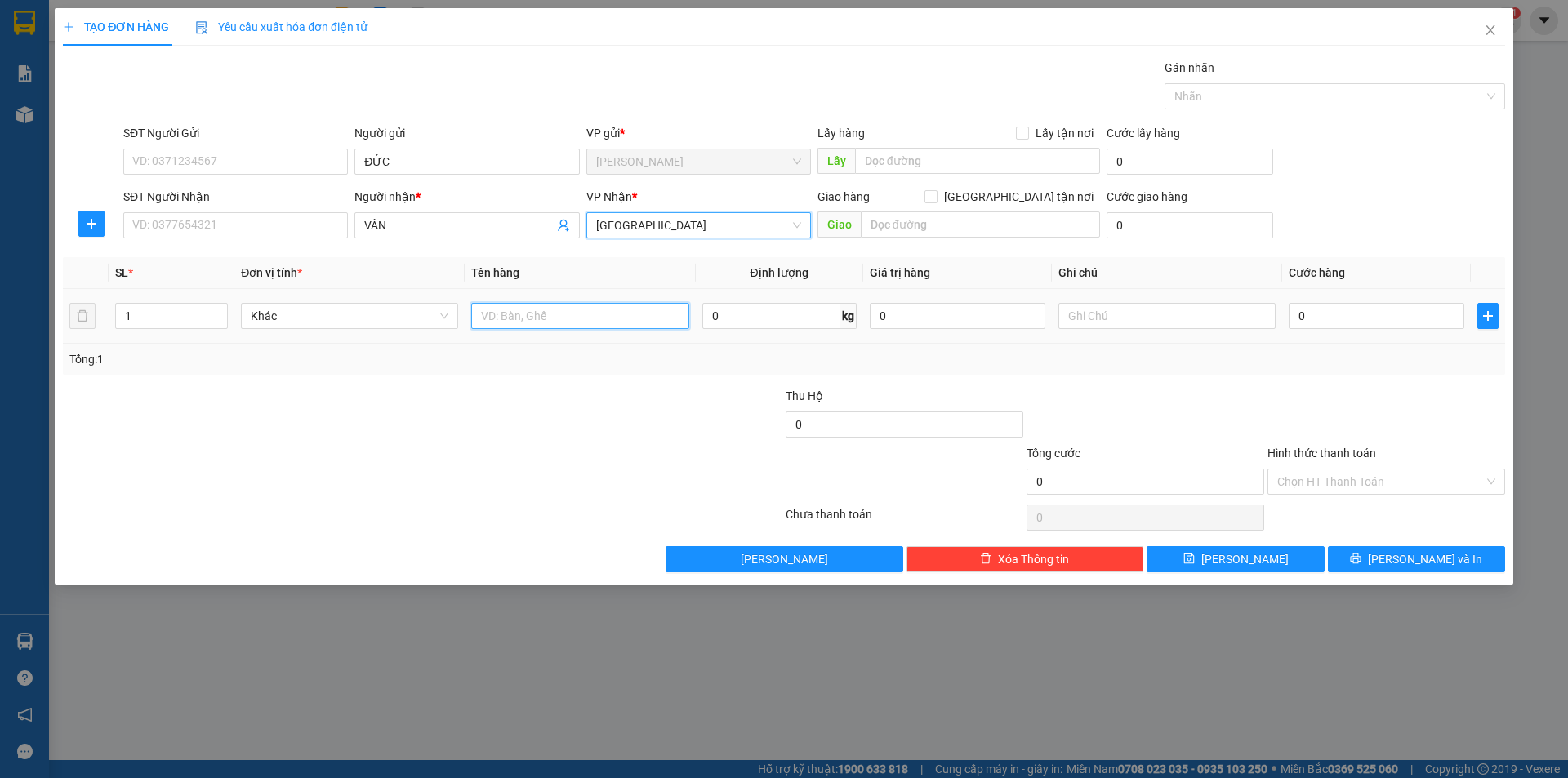
click at [567, 308] on input "text" at bounding box center [580, 316] width 217 height 26
click at [1062, 317] on input "text" at bounding box center [1167, 316] width 217 height 26
type input "R/40"
click at [1329, 477] on input "Hình thức thanh toán" at bounding box center [1380, 482] width 206 height 25
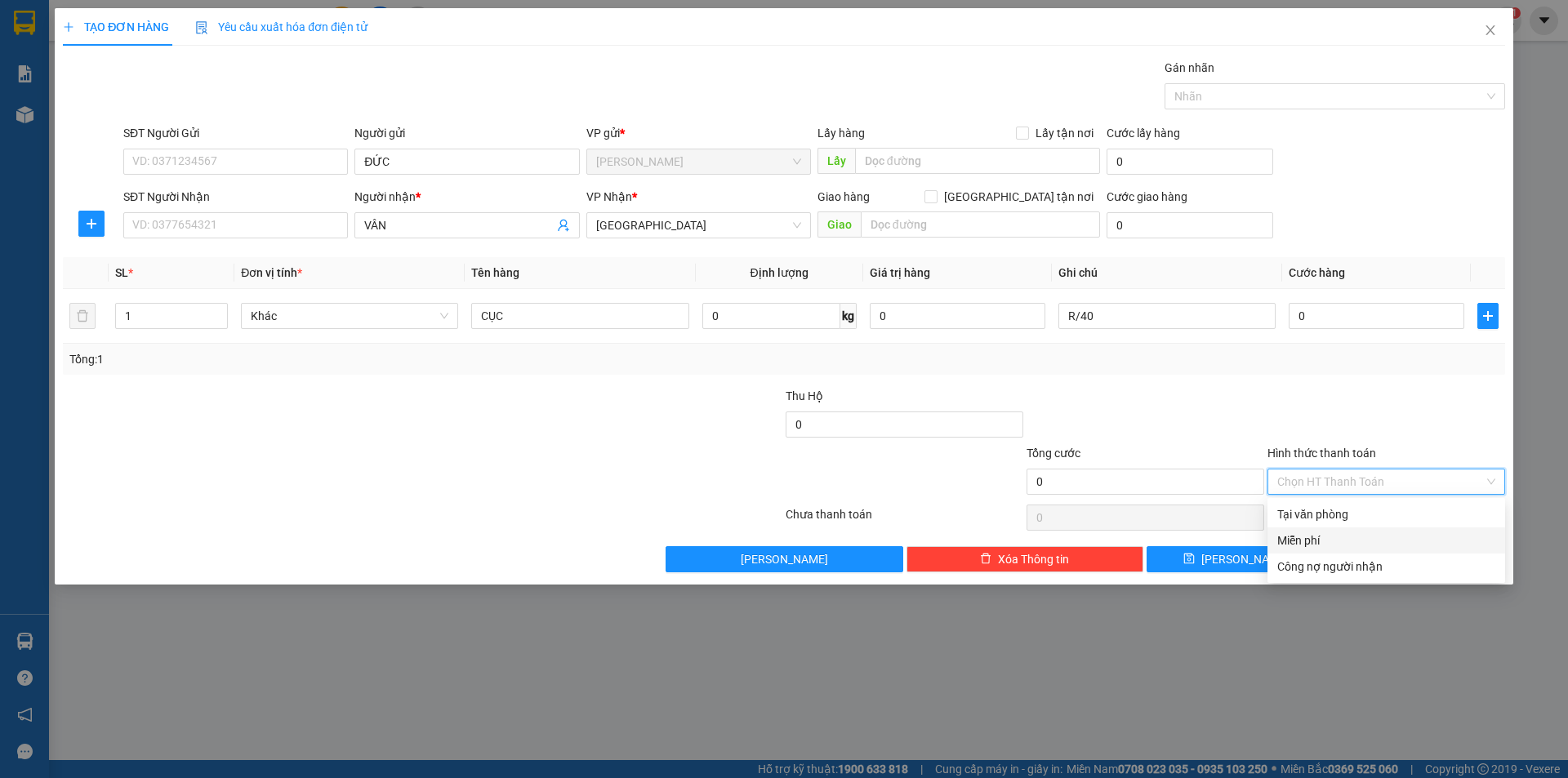
click at [1340, 534] on div "Miễn phí" at bounding box center [1386, 540] width 218 height 18
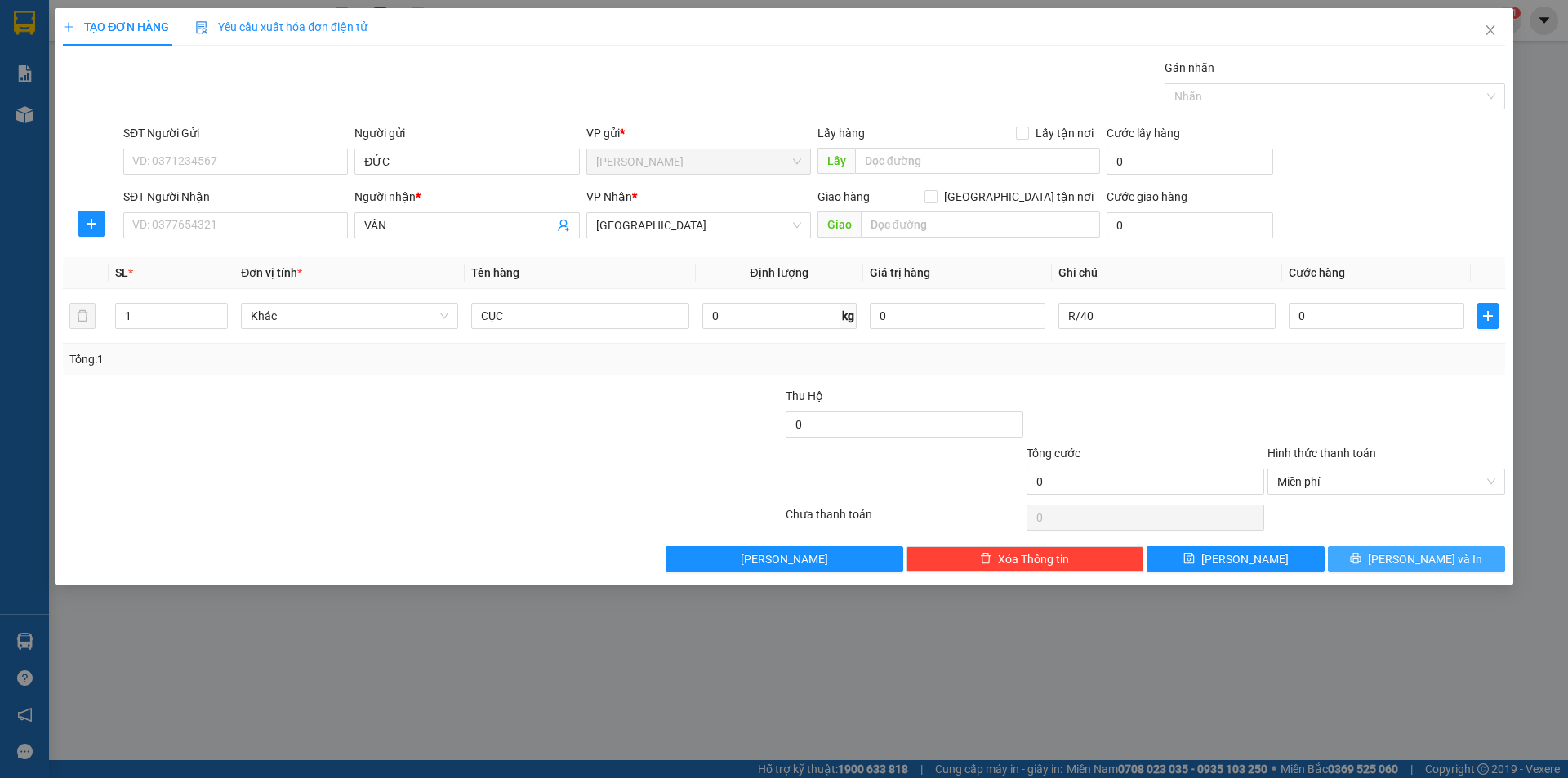
click at [1357, 550] on button "[PERSON_NAME] và In" at bounding box center [1416, 560] width 177 height 26
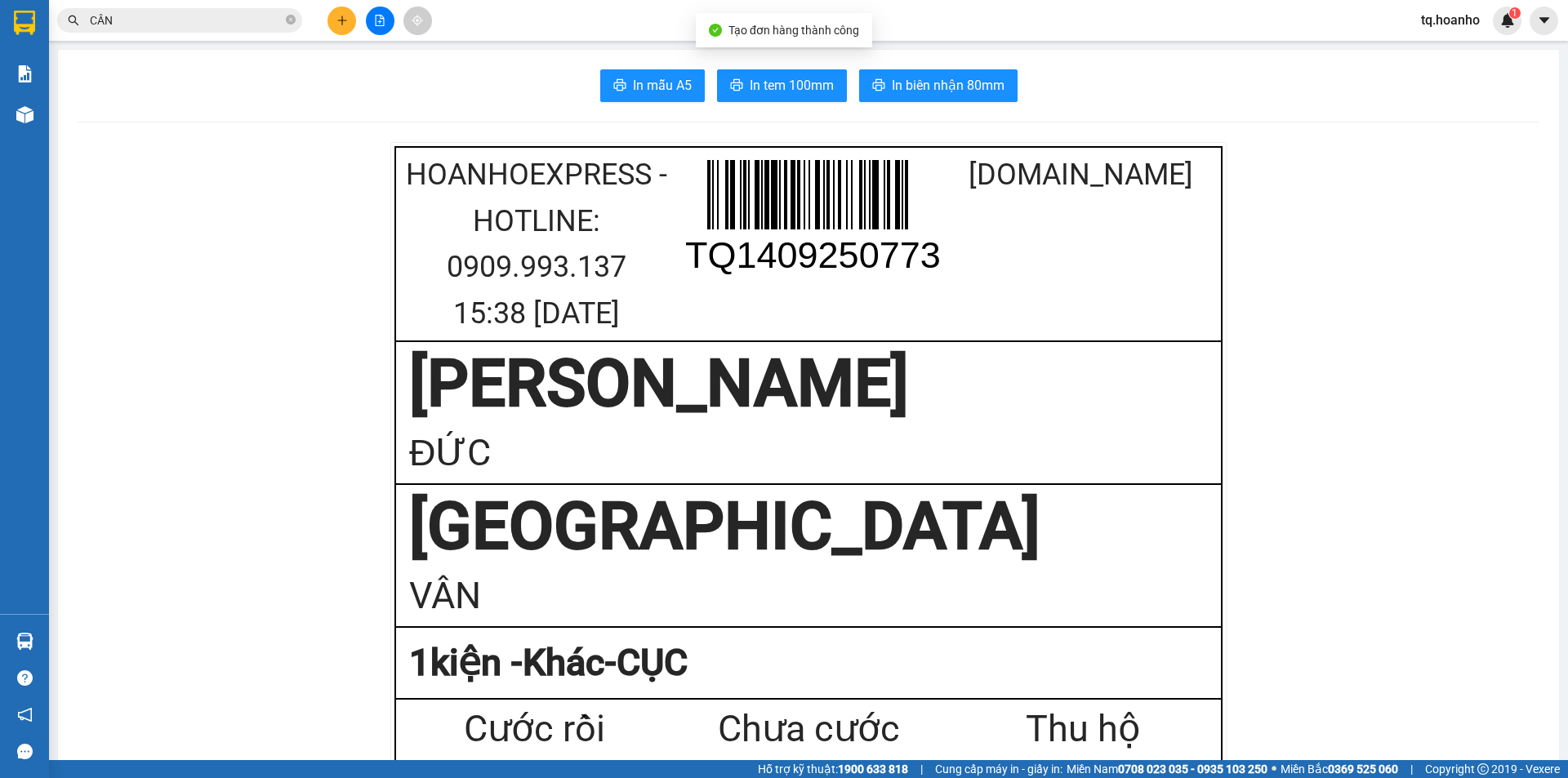
click at [778, 83] on span "In tem 100mm" at bounding box center [792, 85] width 84 height 20
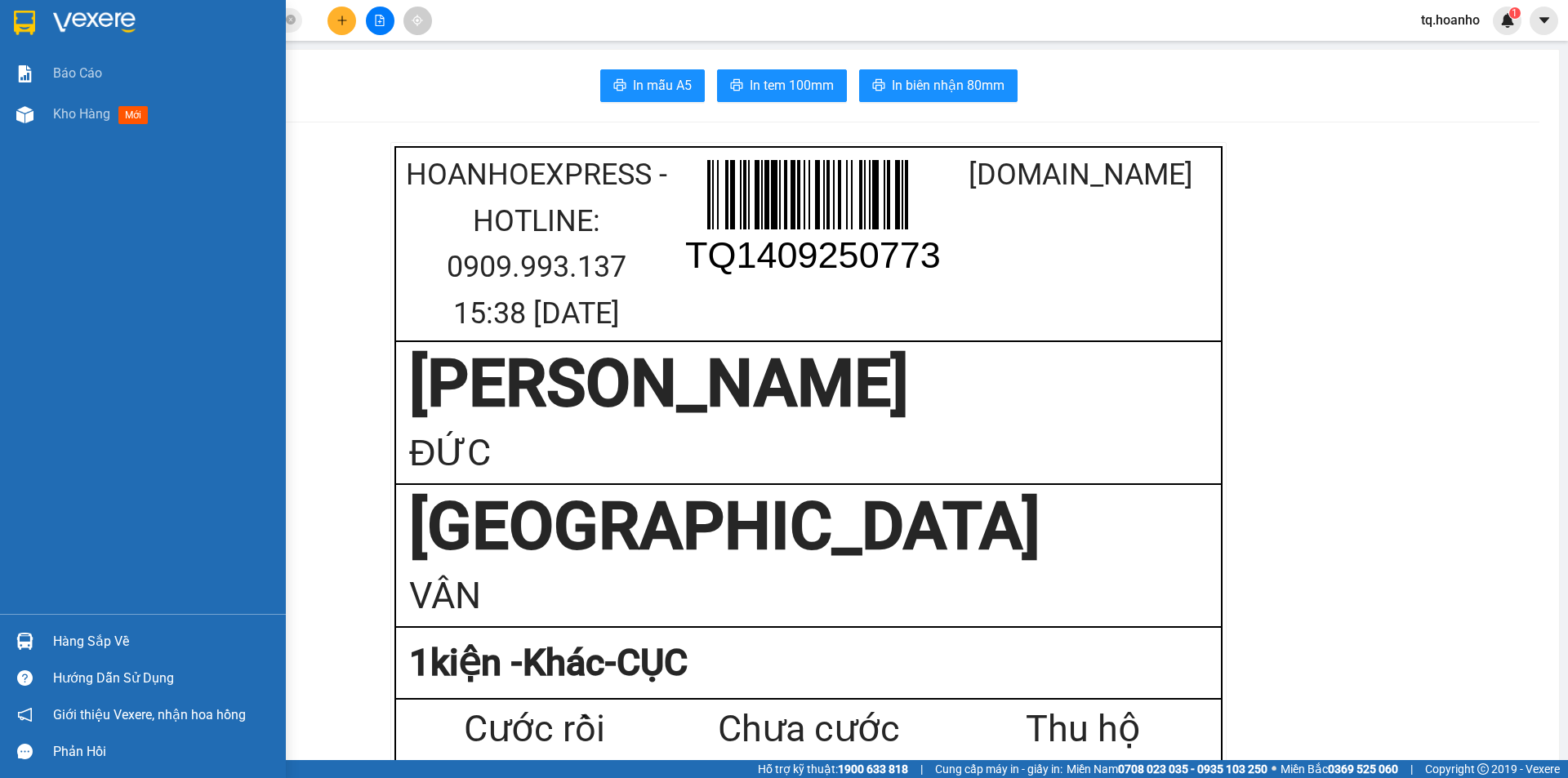
click at [43, 28] on div at bounding box center [143, 27] width 286 height 53
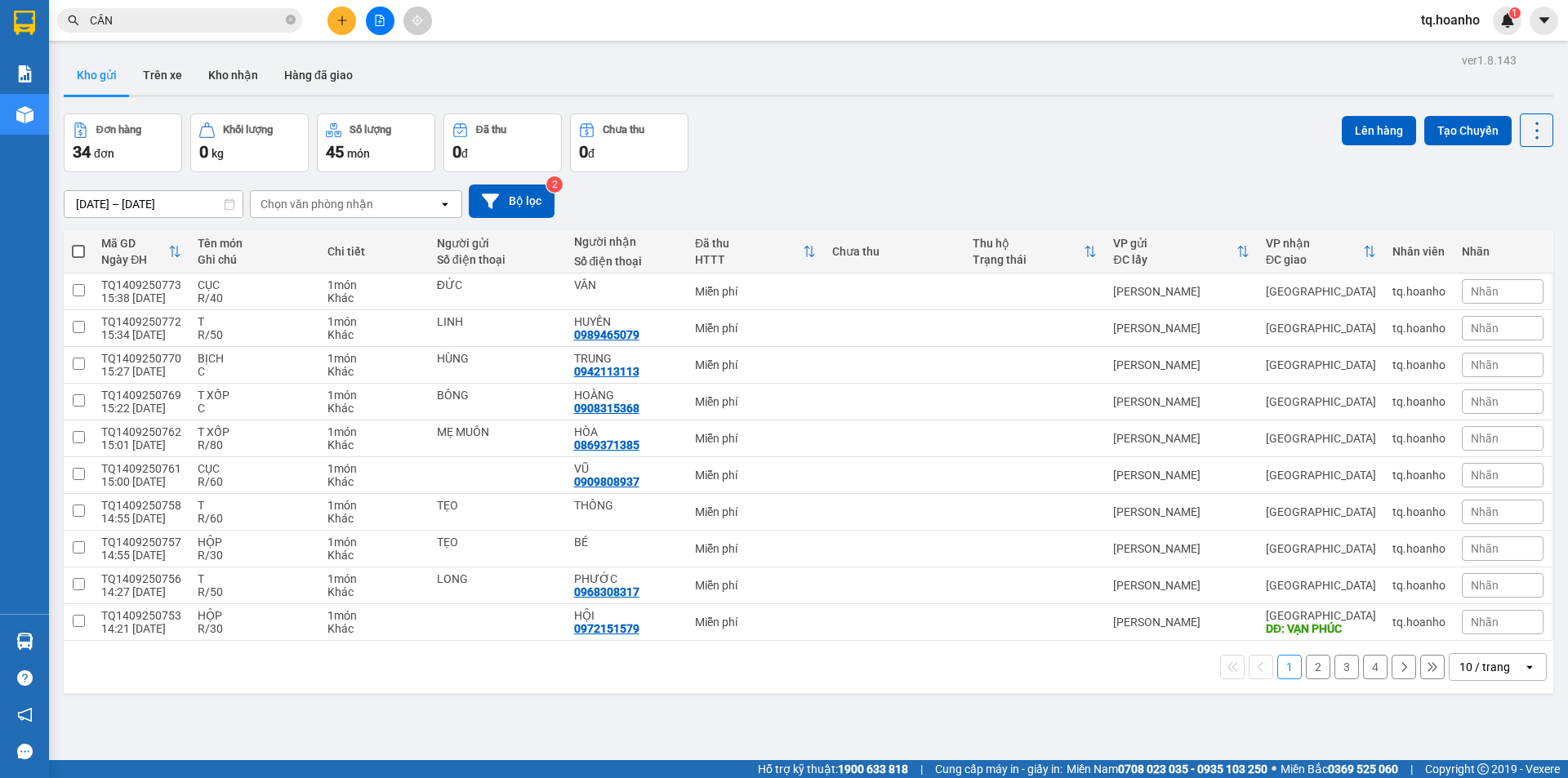
click at [355, 29] on div at bounding box center [380, 20] width 123 height 28
click at [329, 22] on button at bounding box center [341, 20] width 28 height 28
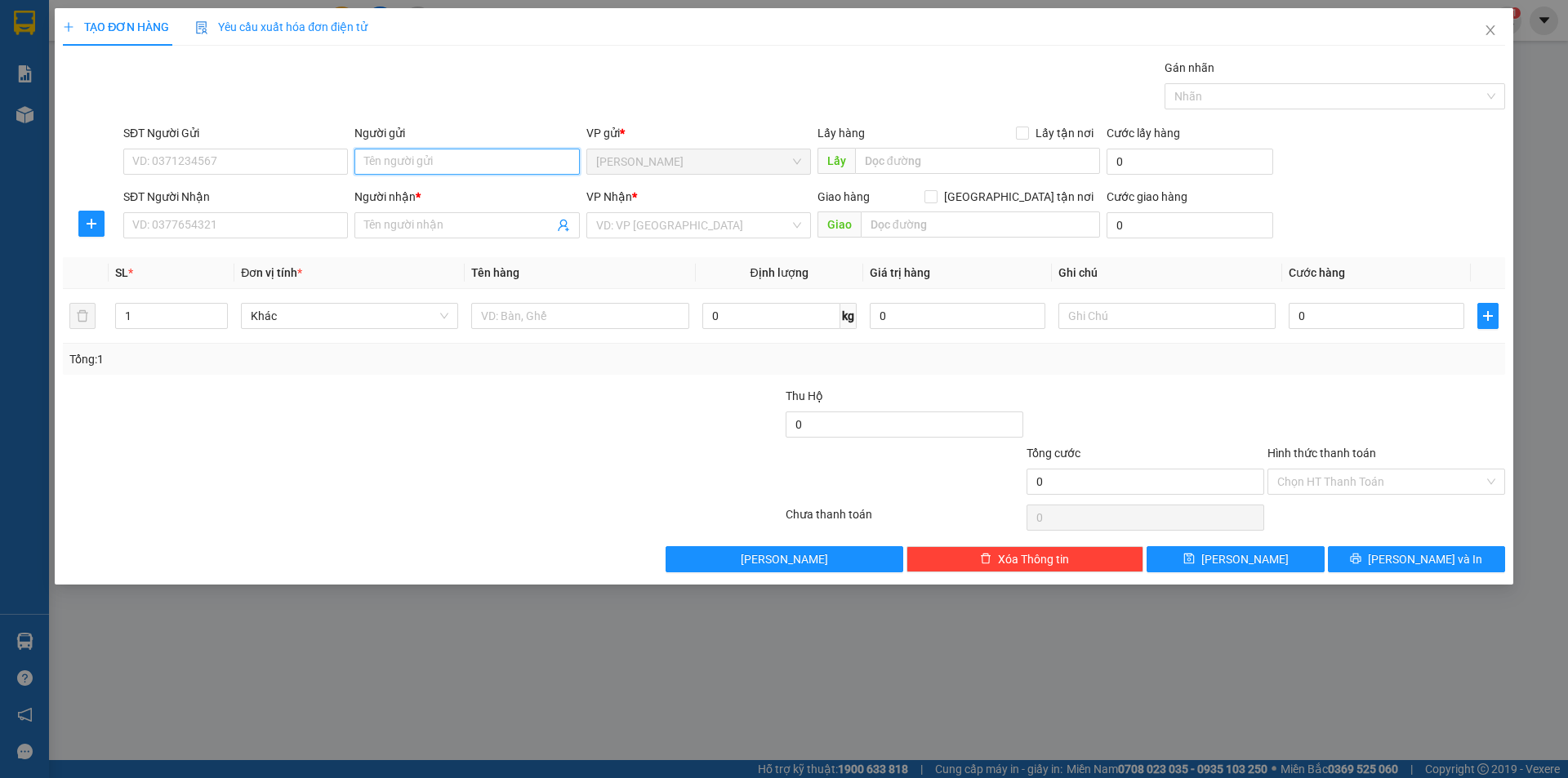
click at [431, 165] on input "Người gửi" at bounding box center [466, 161] width 225 height 26
type input "GÁI"
drag, startPoint x: 316, startPoint y: 291, endPoint x: 324, endPoint y: 383, distance: 92.3
click at [324, 383] on div "Transit Pickup Surcharge Ids Transit Deliver Surcharge Ids Transit Deliver Surc…" at bounding box center [784, 316] width 1442 height 514
drag, startPoint x: 324, startPoint y: 385, endPoint x: 406, endPoint y: 261, distance: 148.7
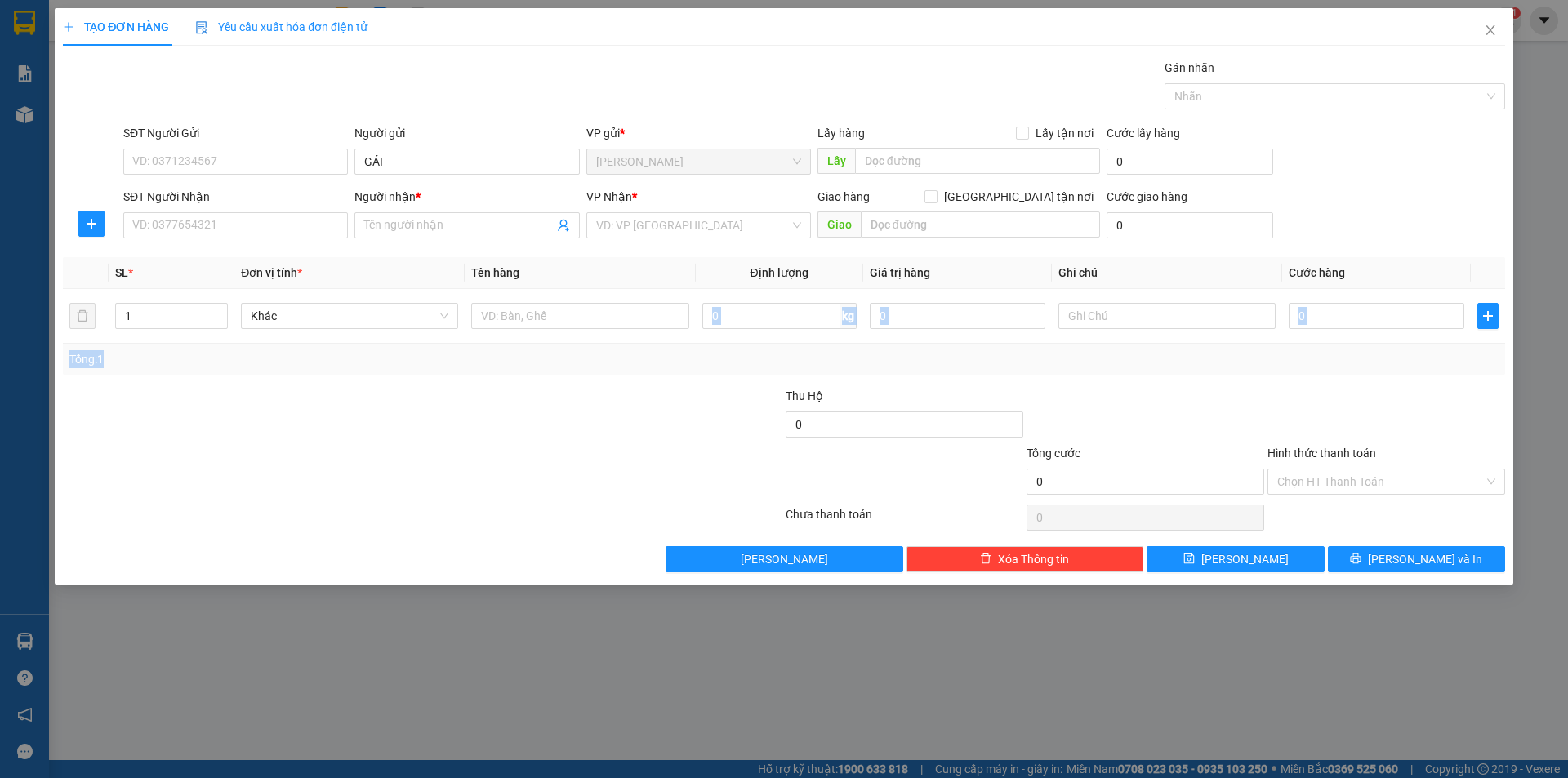
click at [327, 385] on div "Transit Pickup Surcharge Ids Transit Deliver Surcharge Ids Transit Deliver Surc…" at bounding box center [784, 316] width 1442 height 514
click at [428, 225] on input "Người nhận *" at bounding box center [459, 226] width 189 height 18
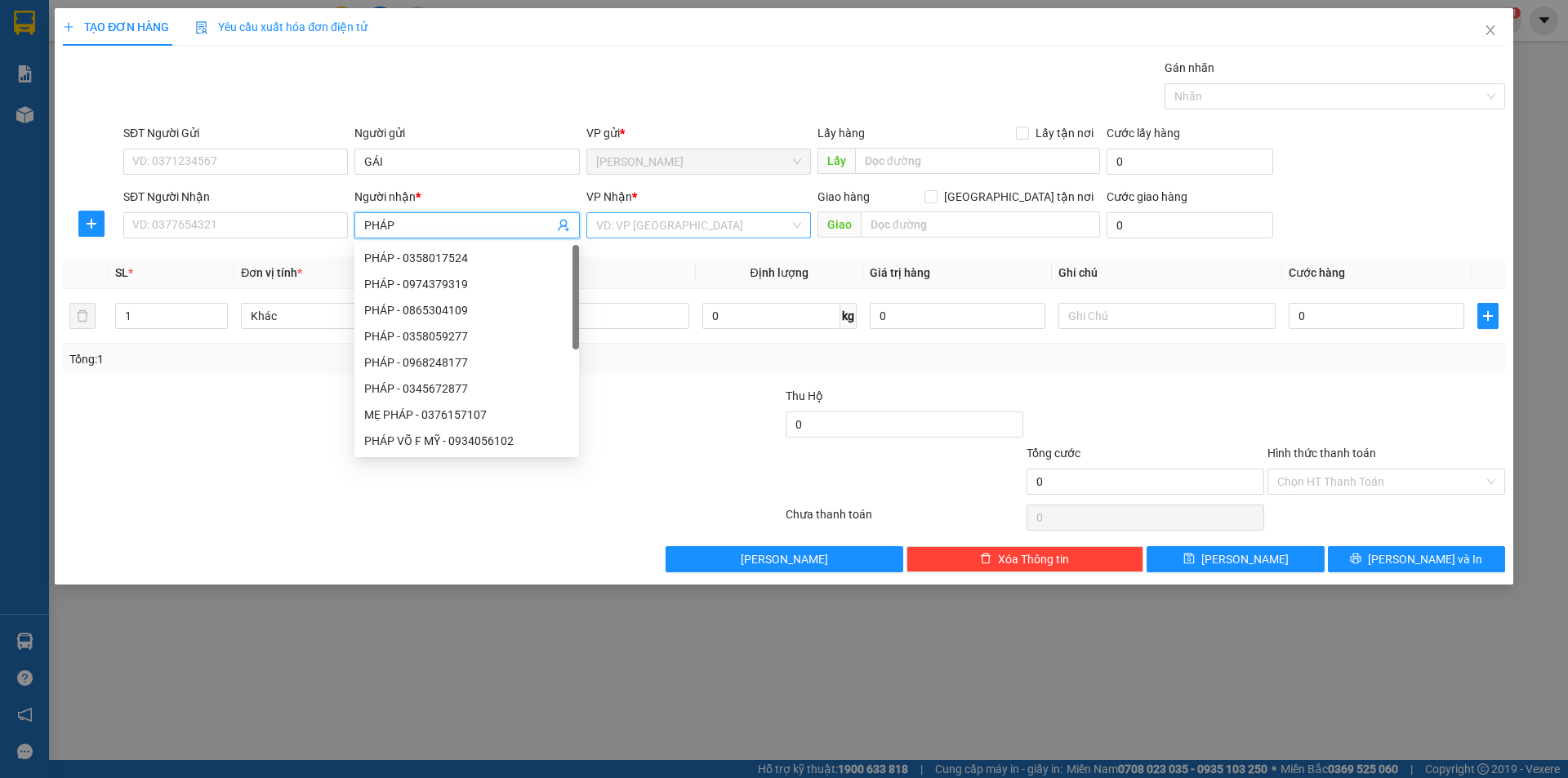
type input "PHÁP"
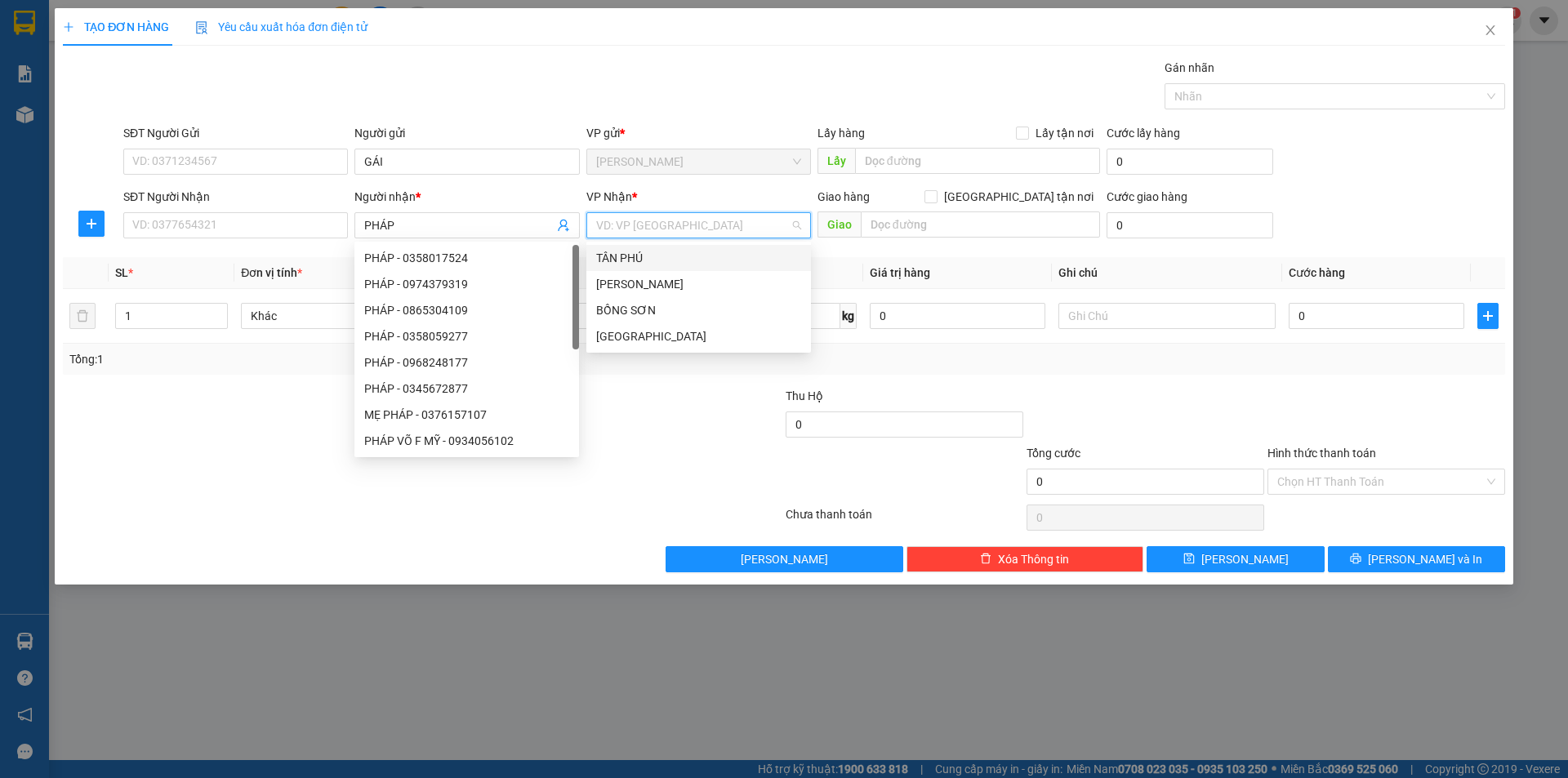
click at [622, 222] on input "search" at bounding box center [693, 225] width 194 height 25
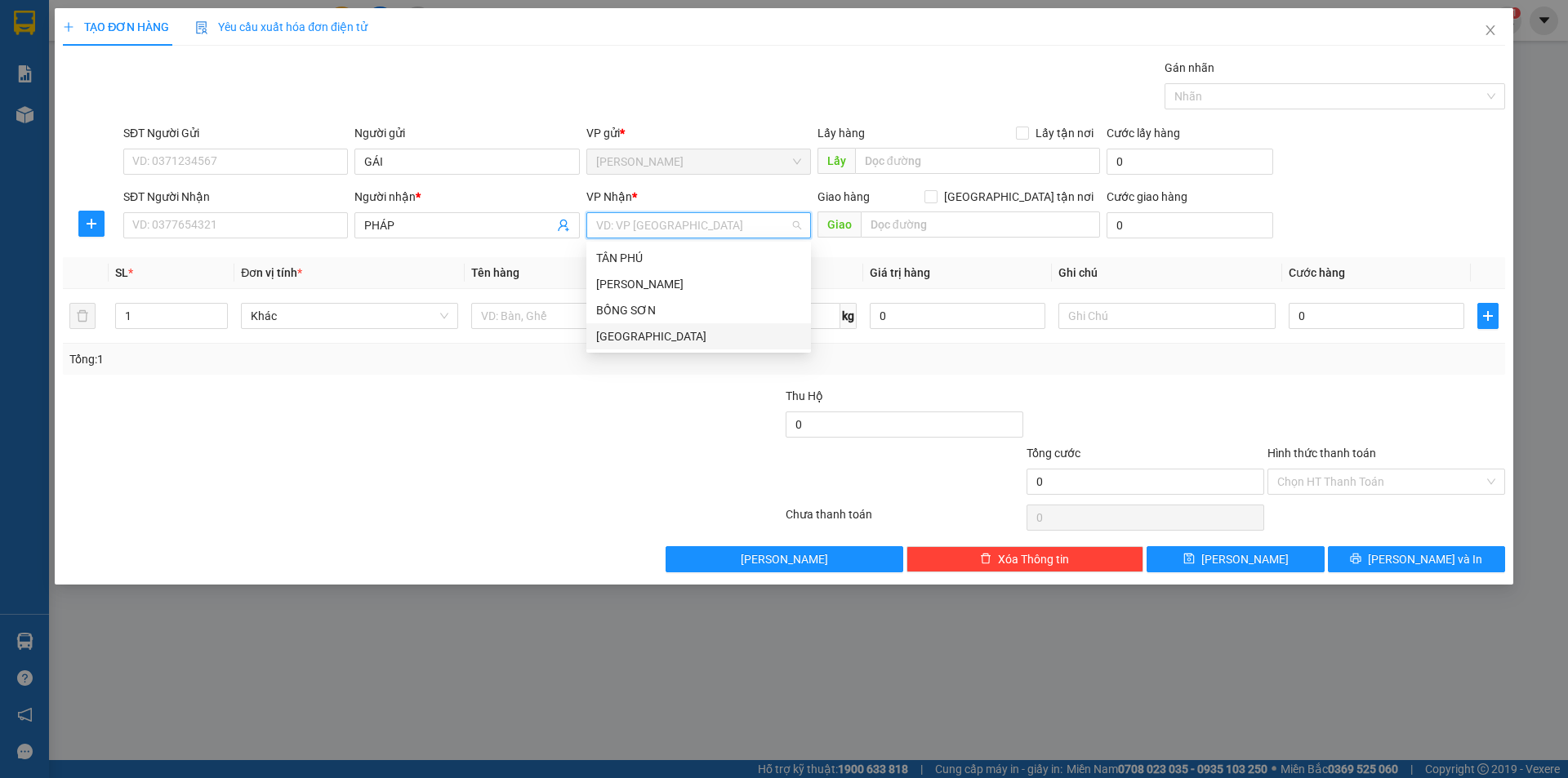
click at [643, 331] on div "[GEOGRAPHIC_DATA]" at bounding box center [698, 337] width 205 height 18
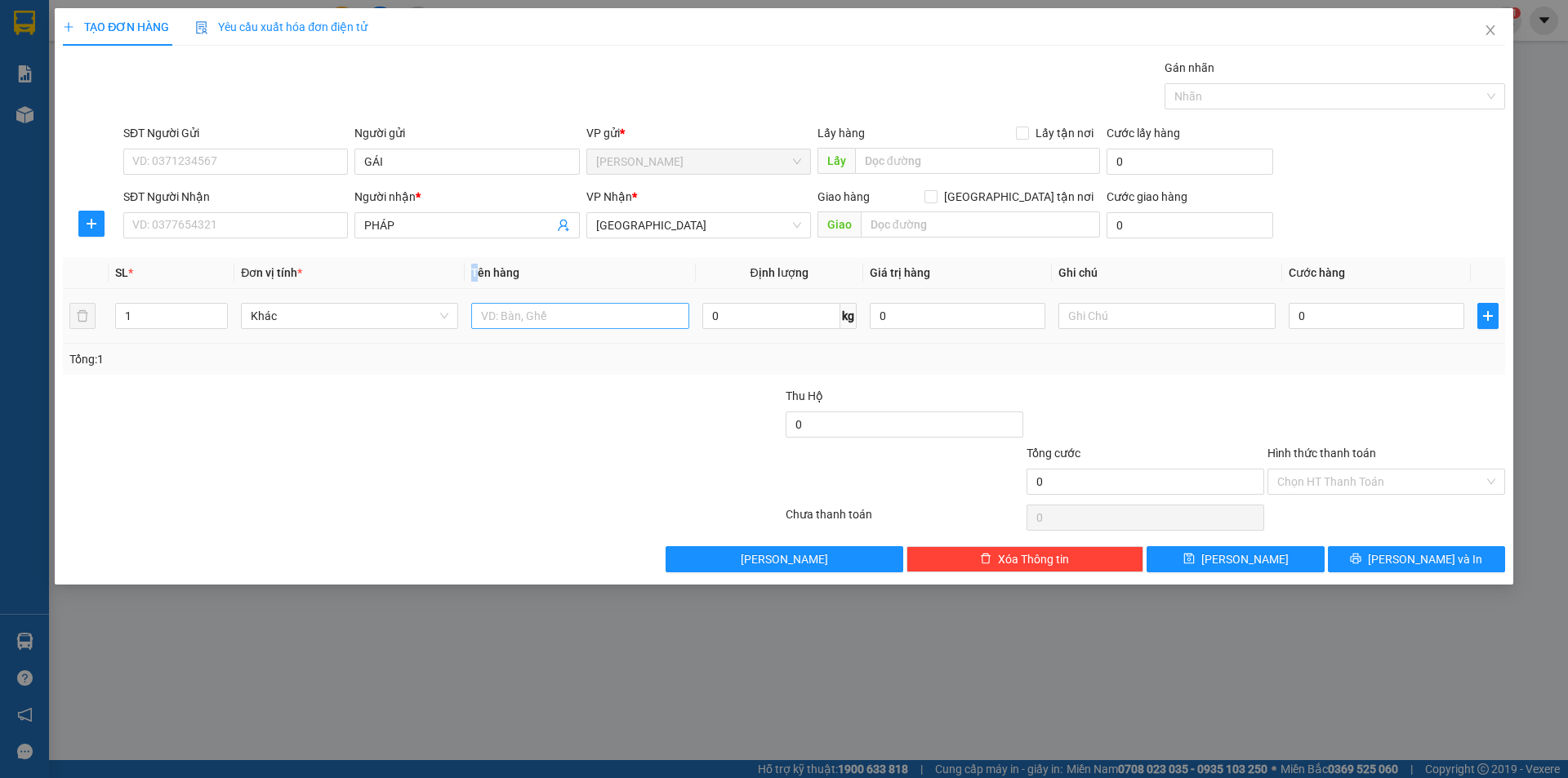
drag, startPoint x: 473, startPoint y: 272, endPoint x: 509, endPoint y: 315, distance: 56.1
click at [489, 283] on th "Tên hàng" at bounding box center [579, 272] width 230 height 32
click at [516, 323] on input "text" at bounding box center [580, 316] width 217 height 26
type input "BAO"
type input "2"
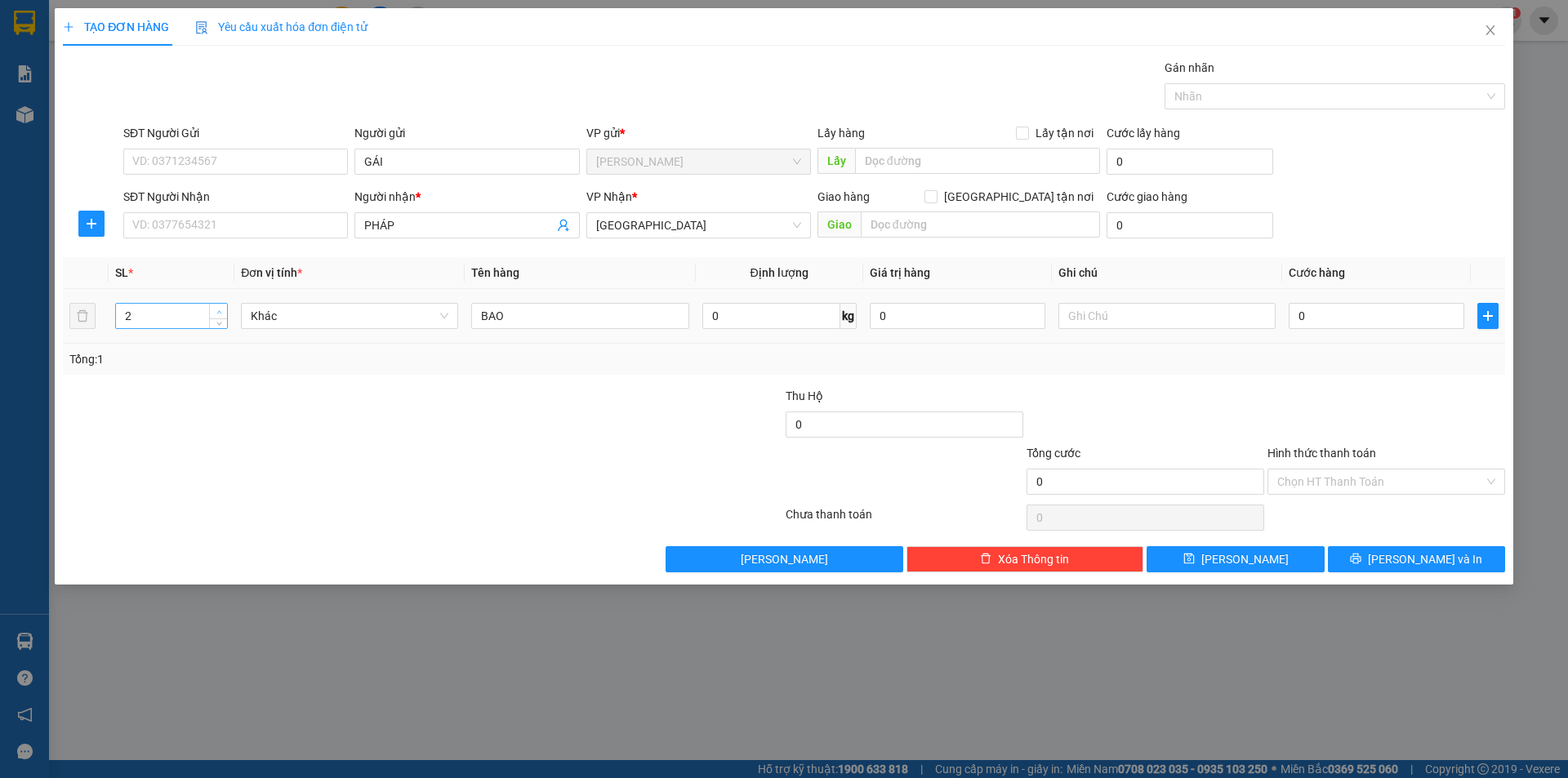
click at [215, 308] on span "up" at bounding box center [218, 312] width 10 height 10
click at [1127, 331] on div at bounding box center [1167, 317] width 217 height 33
click at [1126, 323] on input "text" at bounding box center [1167, 316] width 217 height 26
type input "C"
drag, startPoint x: 1305, startPoint y: 465, endPoint x: 1305, endPoint y: 475, distance: 10.0
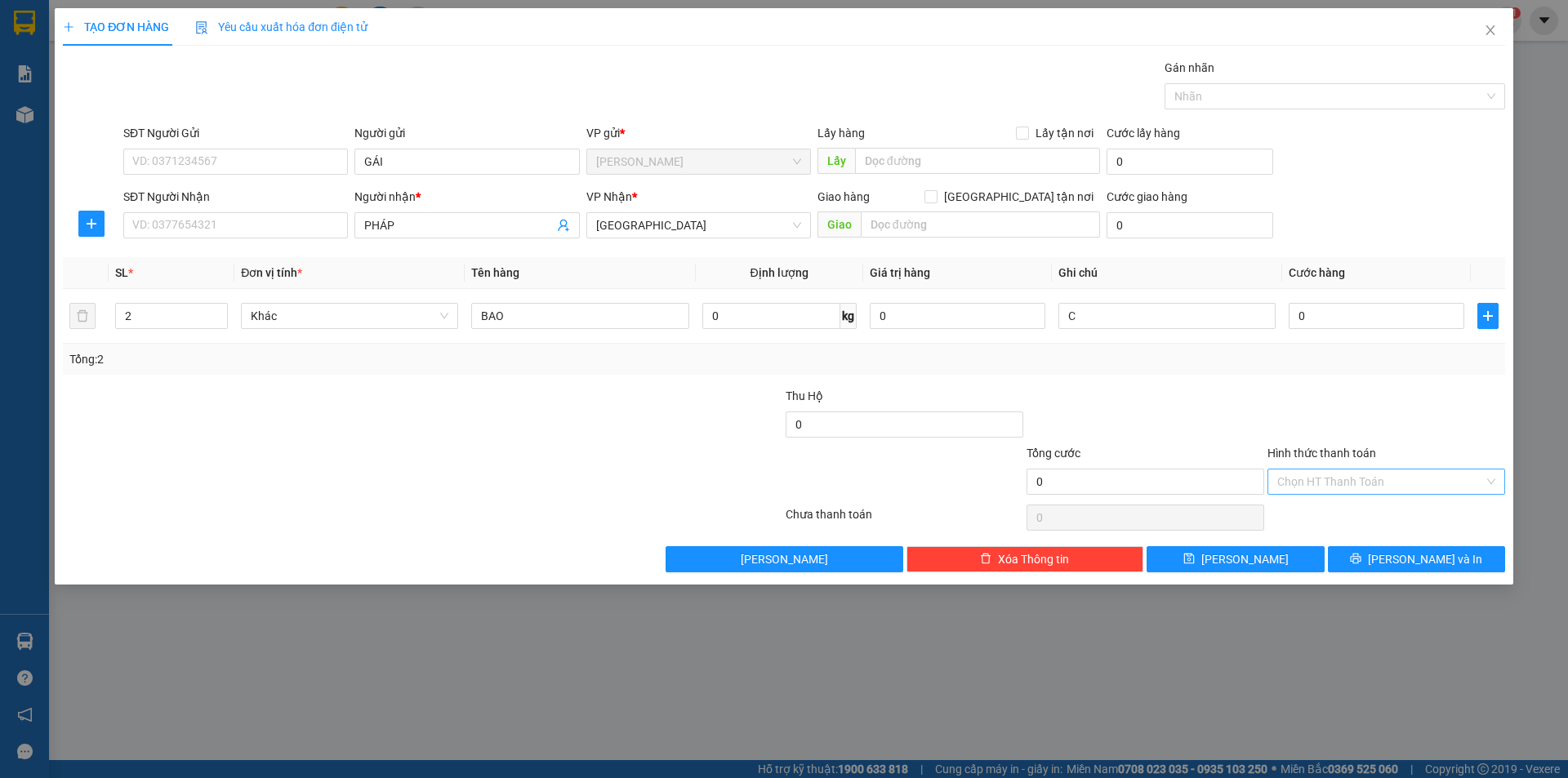
click at [1305, 466] on div "Hình thức thanh toán" at bounding box center [1386, 456] width 238 height 25
click at [1305, 478] on input "Hình thức thanh toán" at bounding box center [1380, 482] width 206 height 25
click at [1329, 536] on div "Miễn phí" at bounding box center [1386, 540] width 218 height 18
click at [1375, 566] on button "[PERSON_NAME] và In" at bounding box center [1416, 560] width 177 height 26
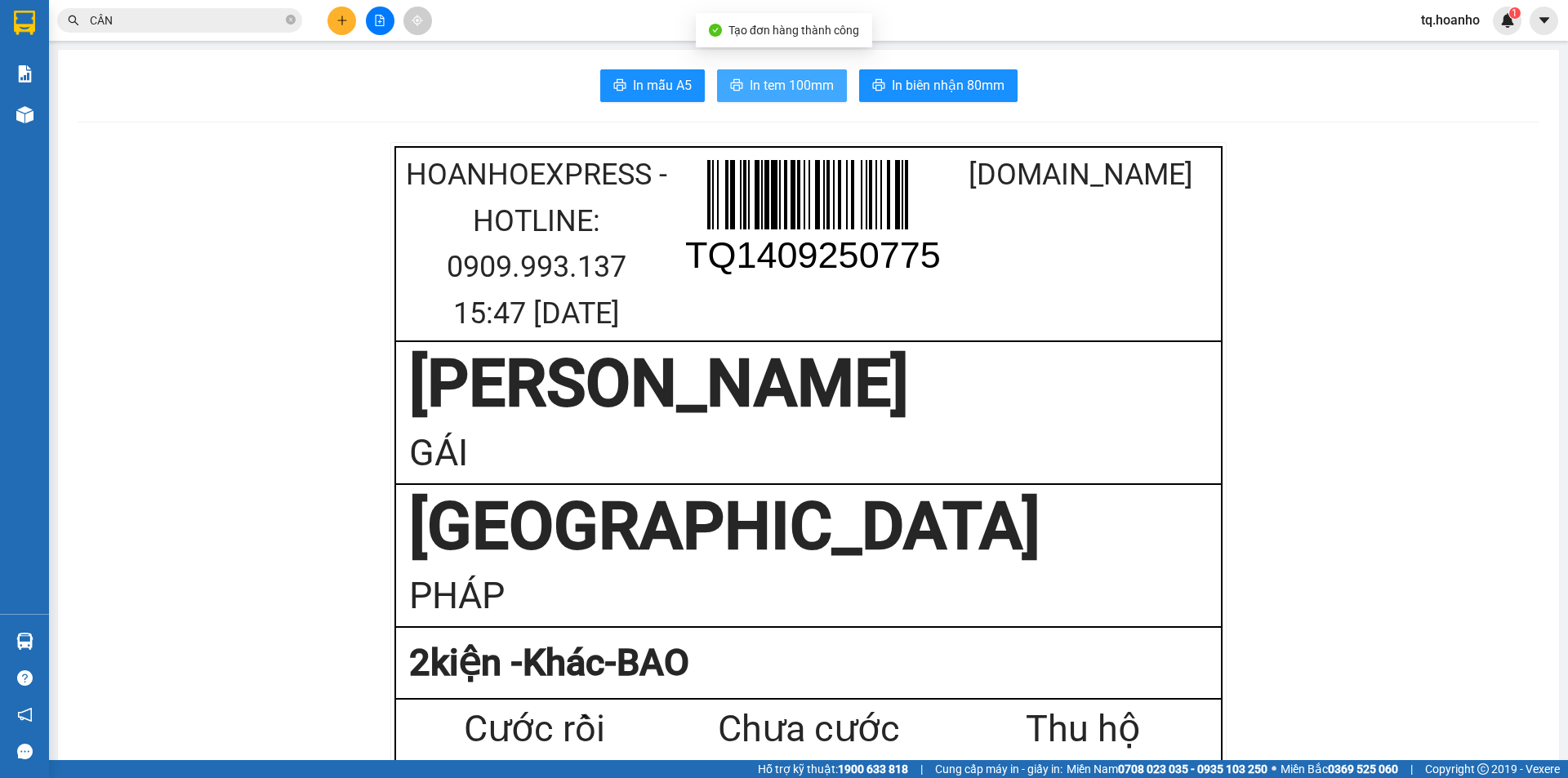
click at [823, 78] on span "In tem 100mm" at bounding box center [792, 85] width 84 height 20
